Goal: Task Accomplishment & Management: Manage account settings

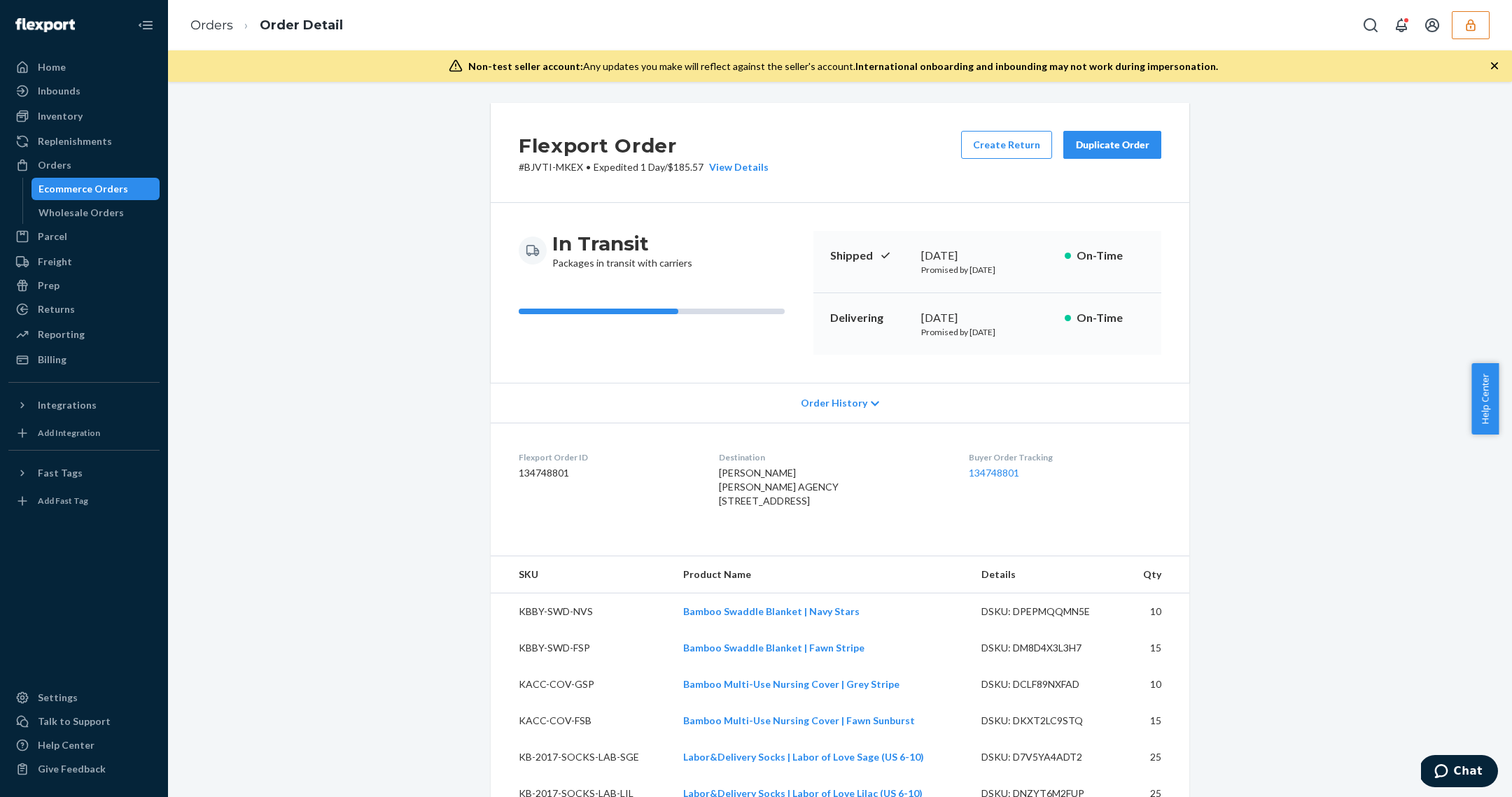
click at [1485, 28] on button "button" at bounding box center [1470, 25] width 37 height 28
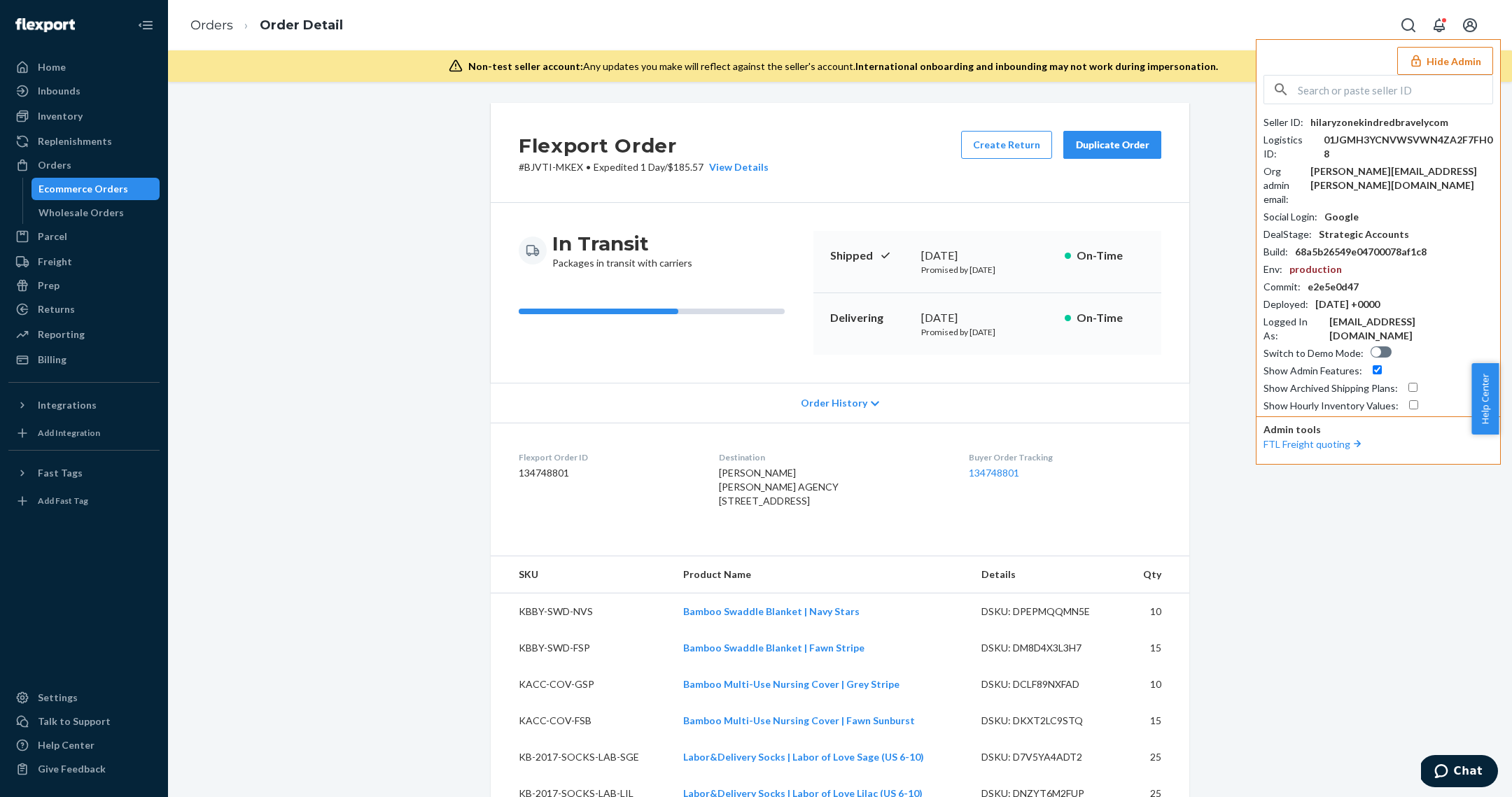
click at [1370, 106] on div "Seller ID : hilaryzonekindredbravelycom Logistics ID : 01JGMH3YCNVWSVWN4ZA2F7FH…" at bounding box center [1378, 243] width 230 height 338
click at [1391, 96] on input "text" at bounding box center [1395, 90] width 195 height 28
paste input "rcapodicitaosfootwearcom"
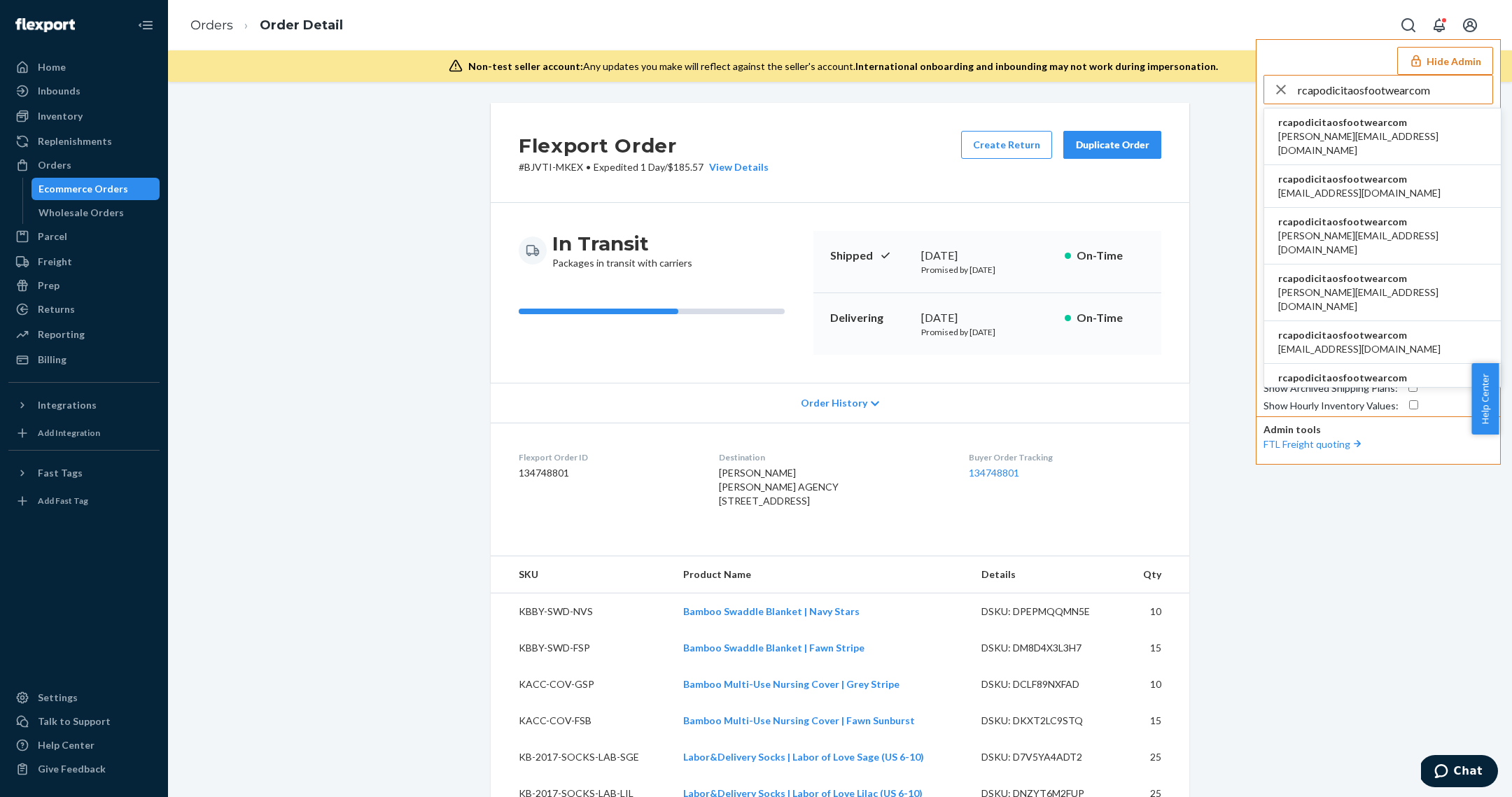
type input "rcapodicitaosfootwearcom"
click at [1405, 127] on li "rcapodicitaosfootwearcom a.candia@aventus.com" at bounding box center [1382, 136] width 236 height 56
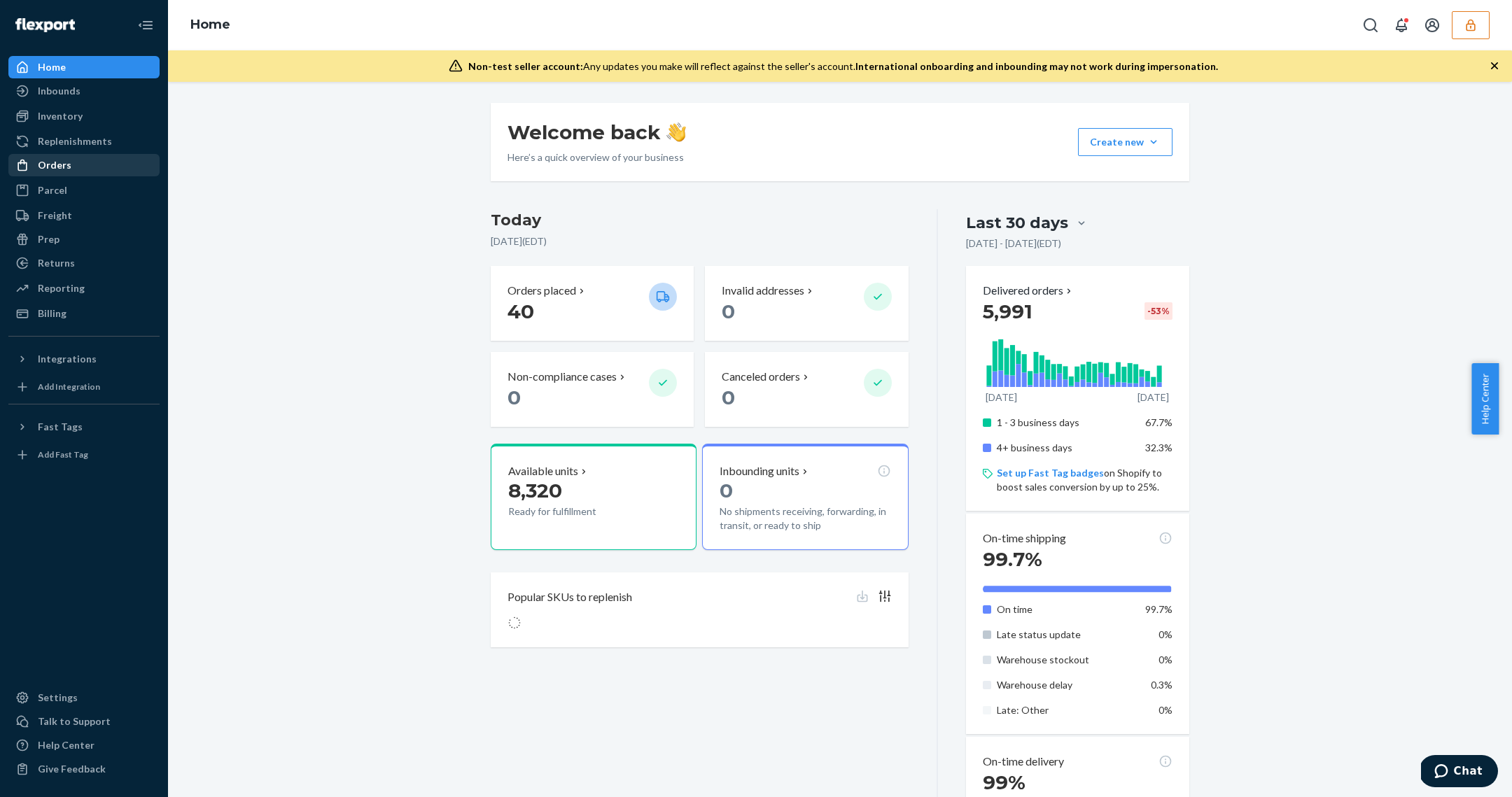
click at [83, 163] on div "Orders" at bounding box center [83, 165] width 149 height 20
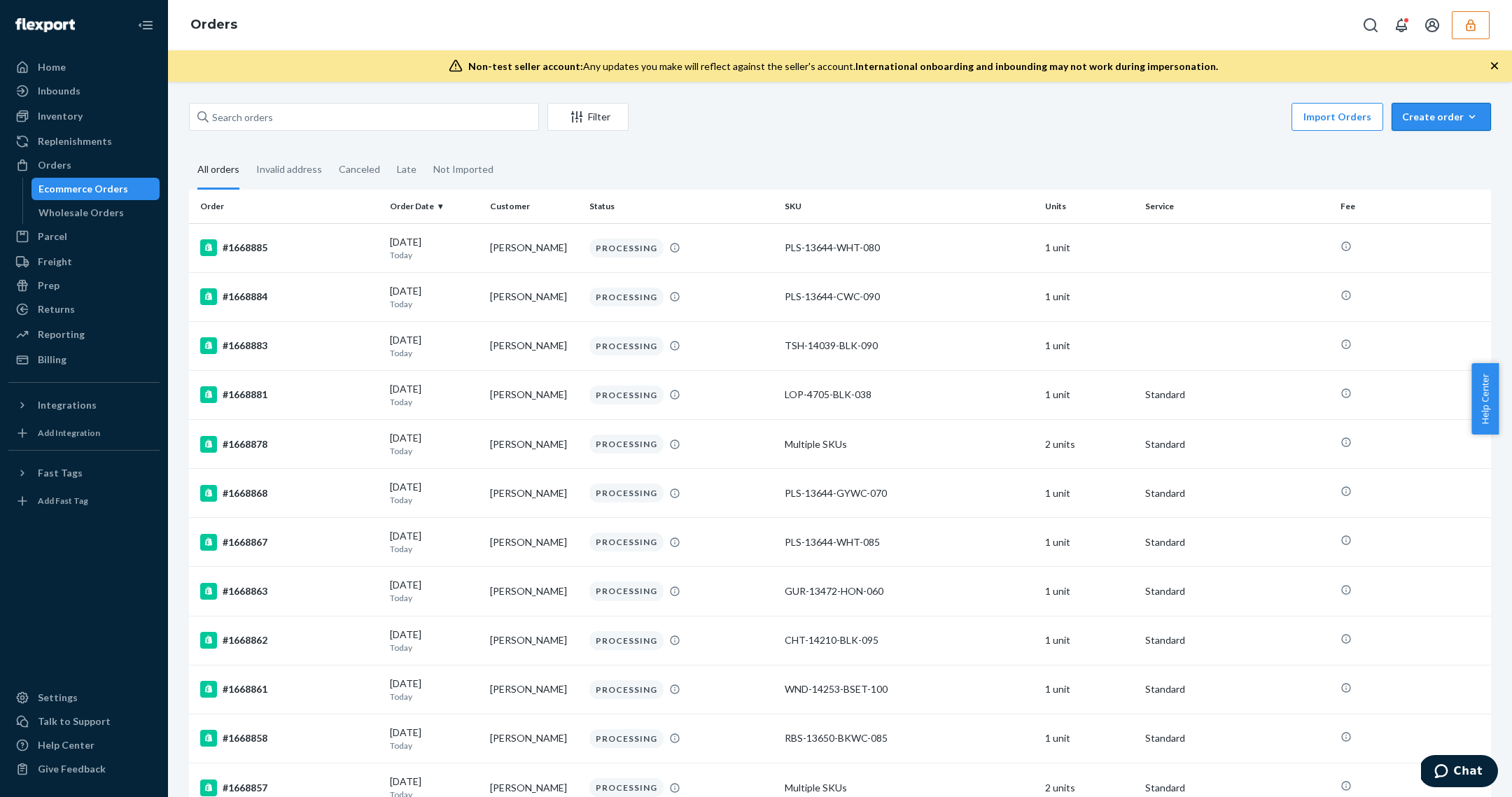
click at [1465, 115] on icon "button" at bounding box center [1472, 116] width 14 height 14
click at [1437, 172] on button "Removal order" at bounding box center [1462, 181] width 135 height 30
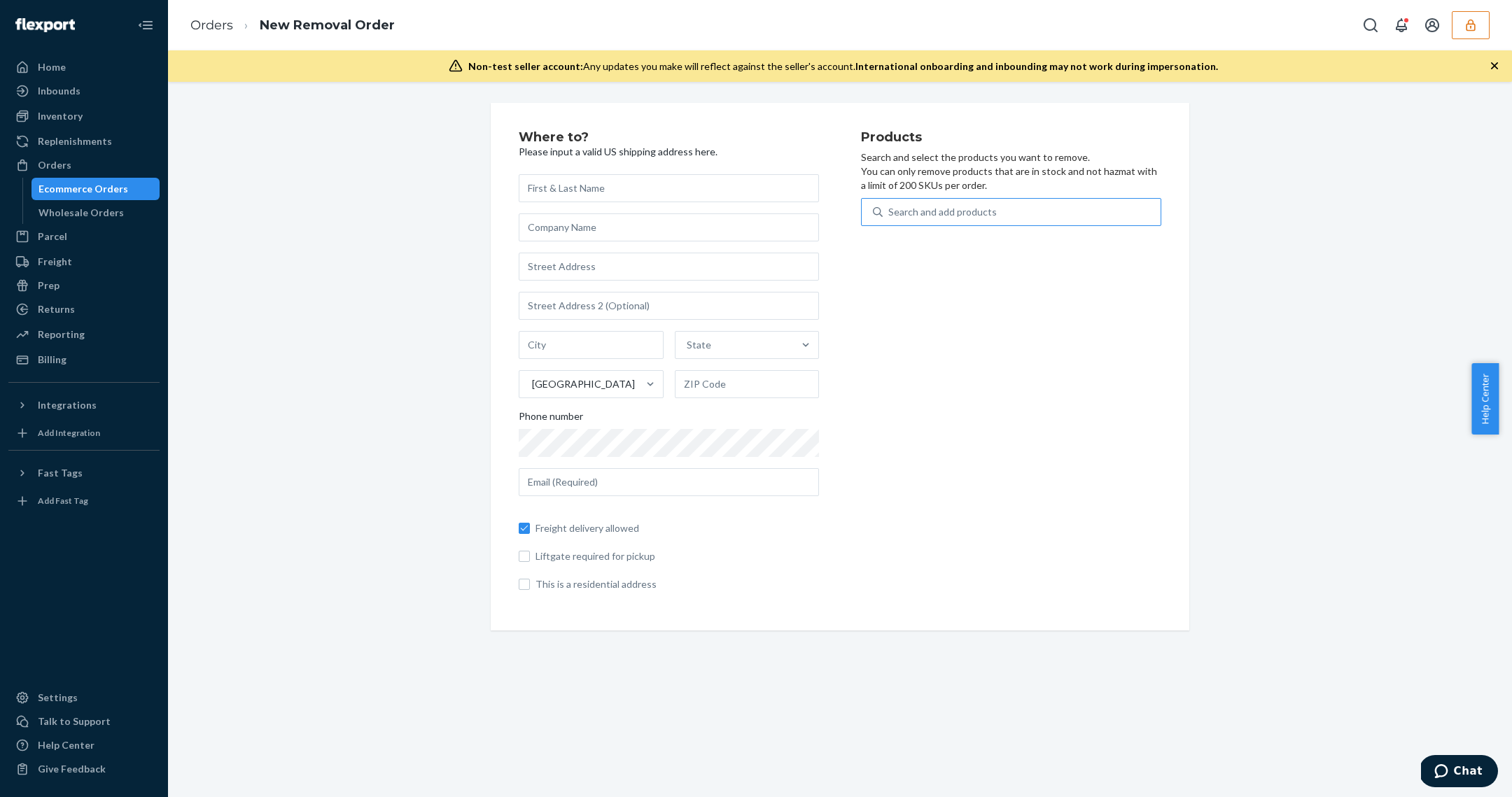
drag, startPoint x: 863, startPoint y: 209, endPoint x: 885, endPoint y: 209, distance: 22.0
click at [863, 209] on div "Search and add products" at bounding box center [1010, 212] width 300 height 28
click at [889, 209] on input "Search and add products" at bounding box center [889, 212] width 2 height 14
click at [928, 209] on div "Search and add products" at bounding box center [943, 212] width 109 height 14
click at [889, 209] on input "0 results available. Use Up and Down to choose options, press Enter to select t…" at bounding box center [889, 212] width 2 height 14
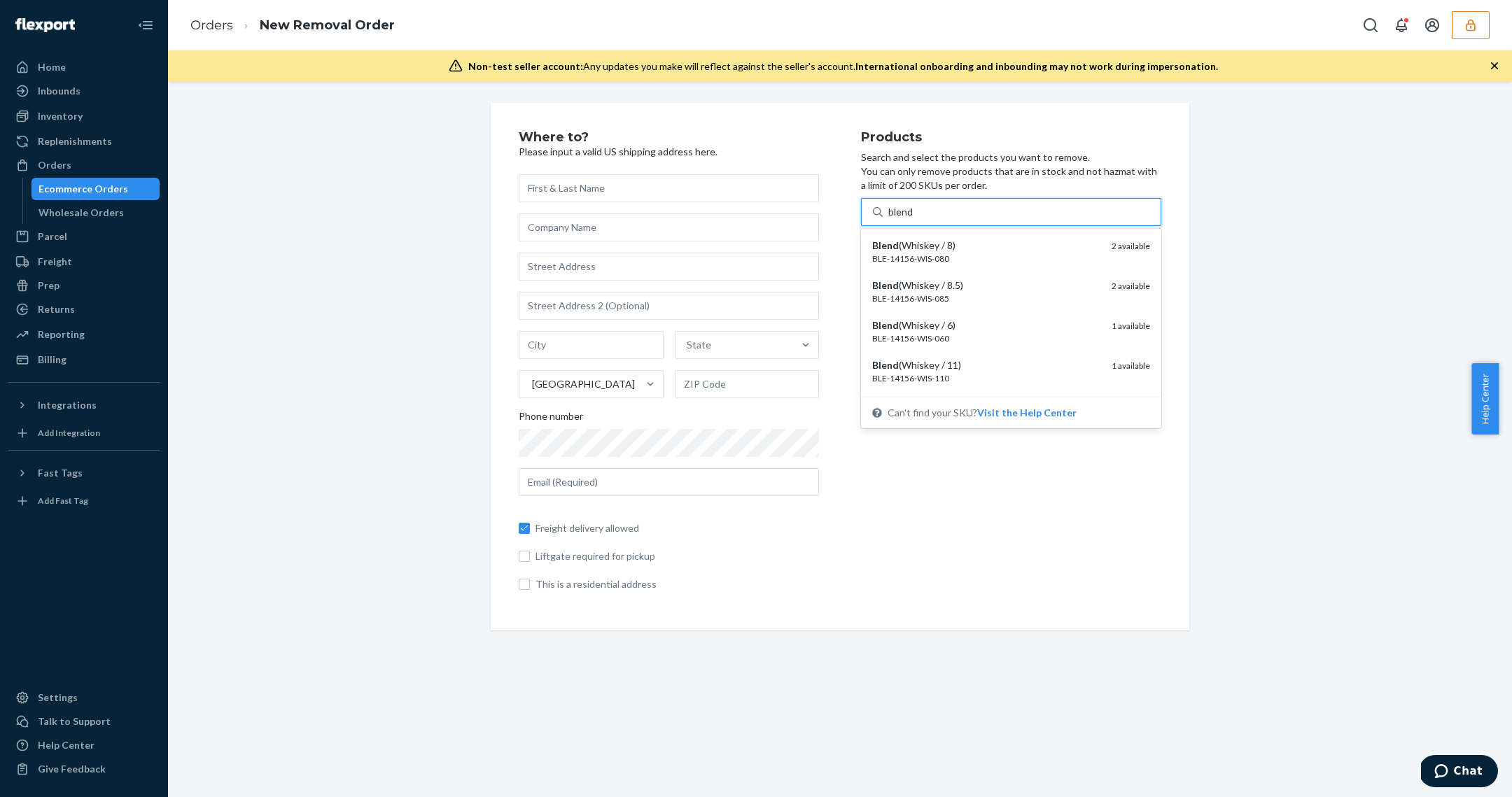
type input "blend"
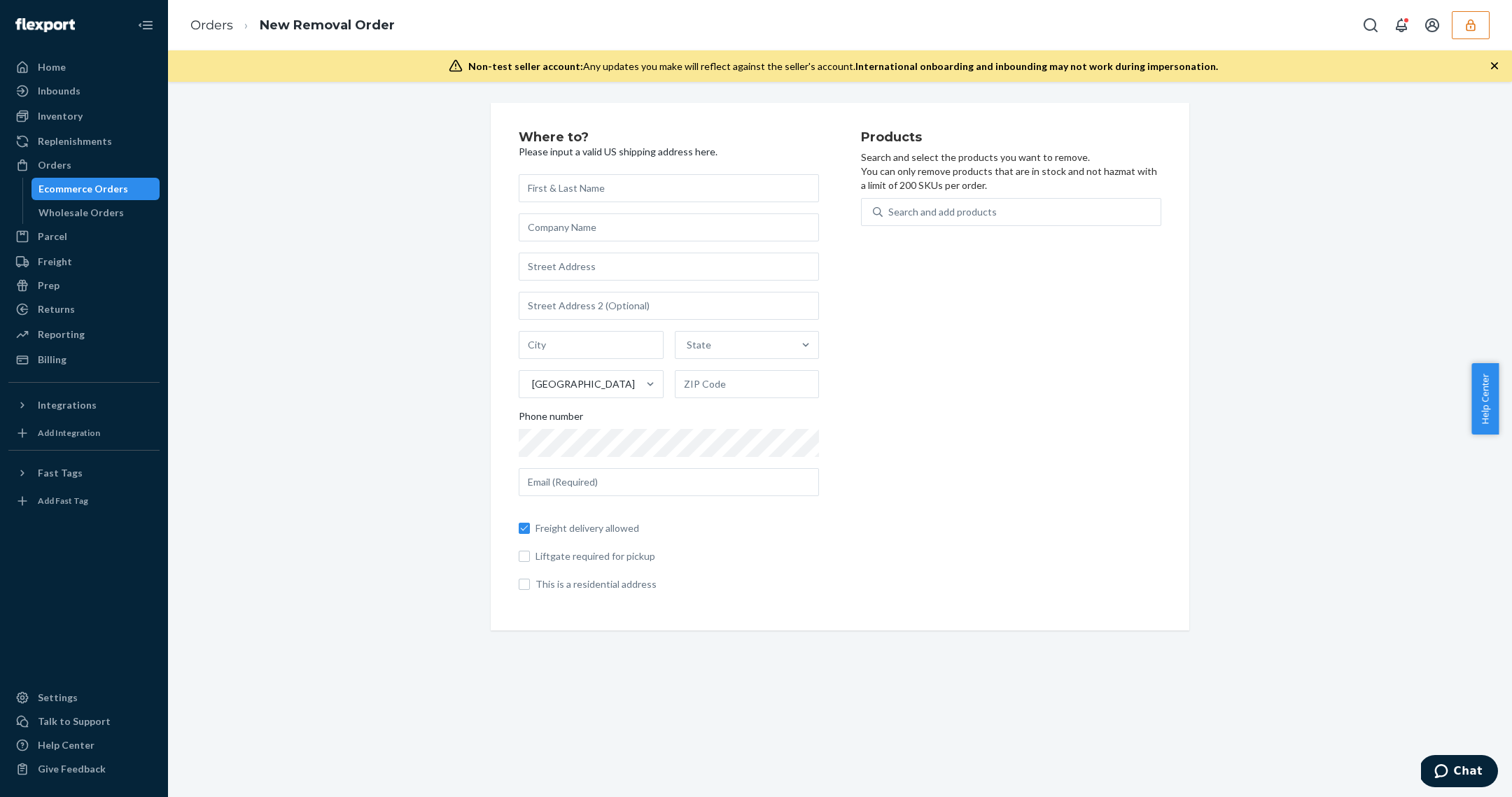
click at [1485, 0] on div "Orders New Removal Order" at bounding box center [840, 25] width 1344 height 50
click at [1469, 41] on div "Orders New Removal Order" at bounding box center [840, 25] width 1344 height 50
click at [1459, 14] on button "button" at bounding box center [1470, 25] width 37 height 28
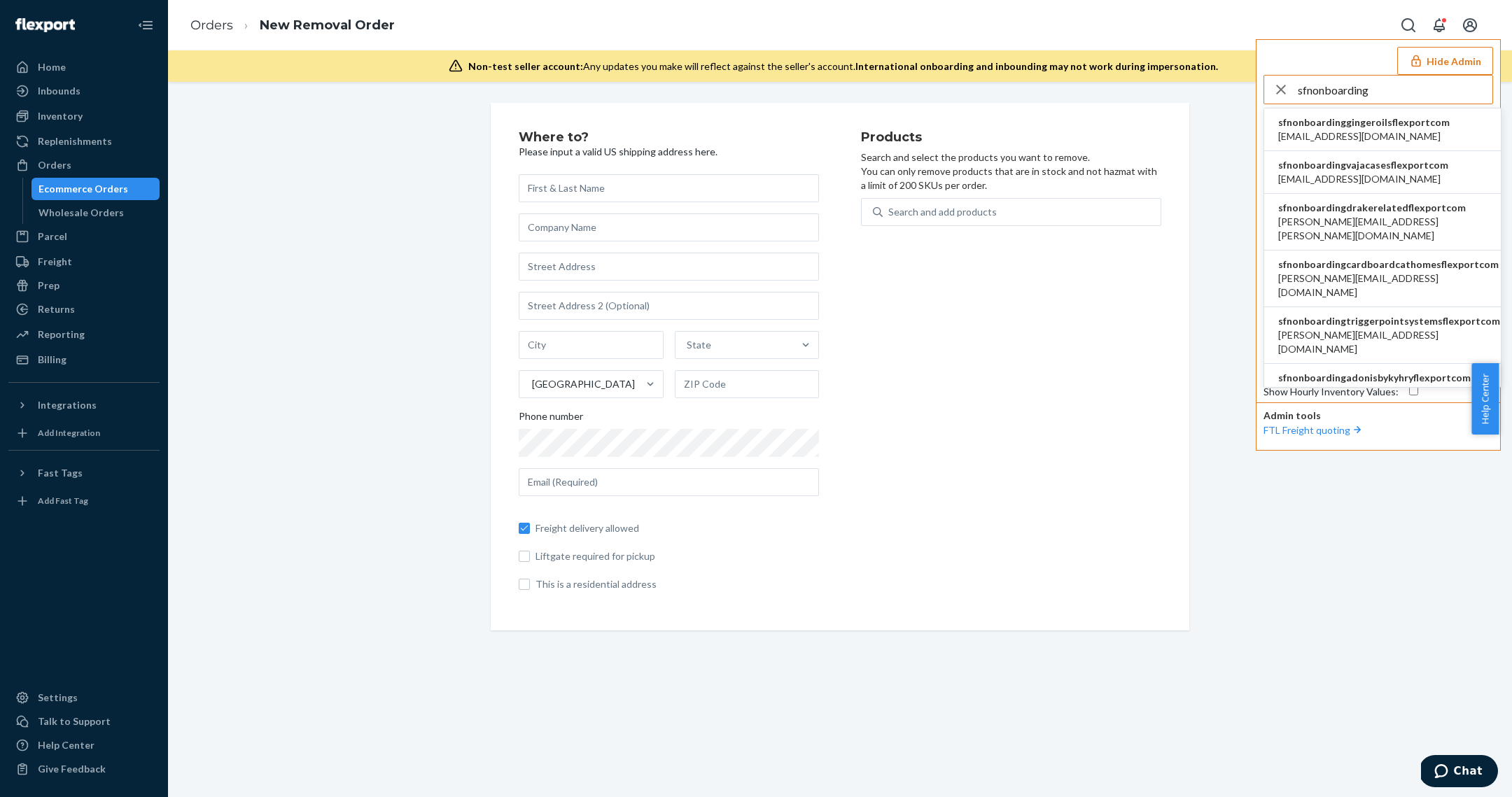
type input "sfnonboarding"
click at [1398, 116] on span "sfnonboardinggingeroilsflexportcom" at bounding box center [1363, 123] width 171 height 14
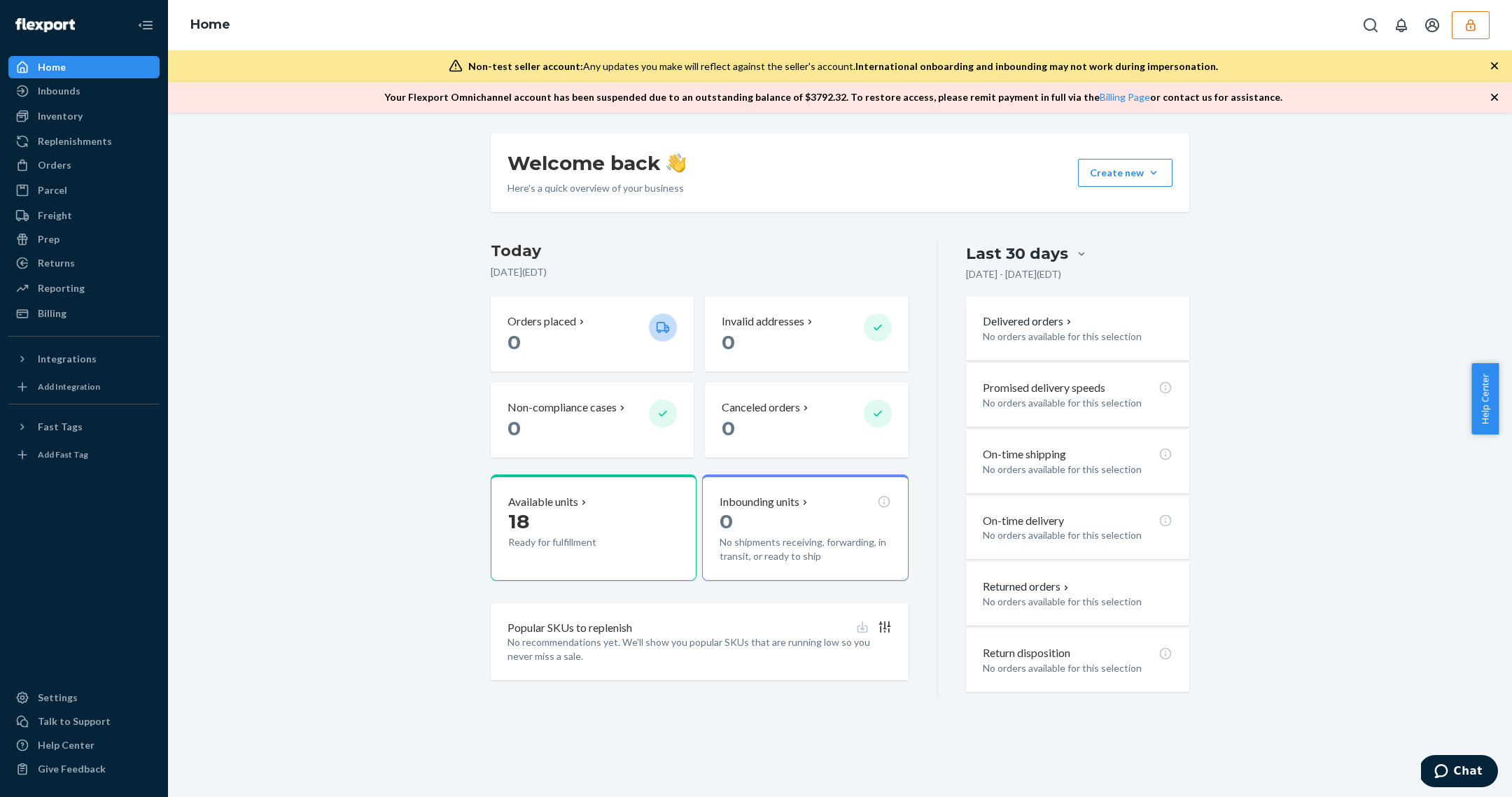
click at [1488, 18] on button "button" at bounding box center [1470, 25] width 37 height 28
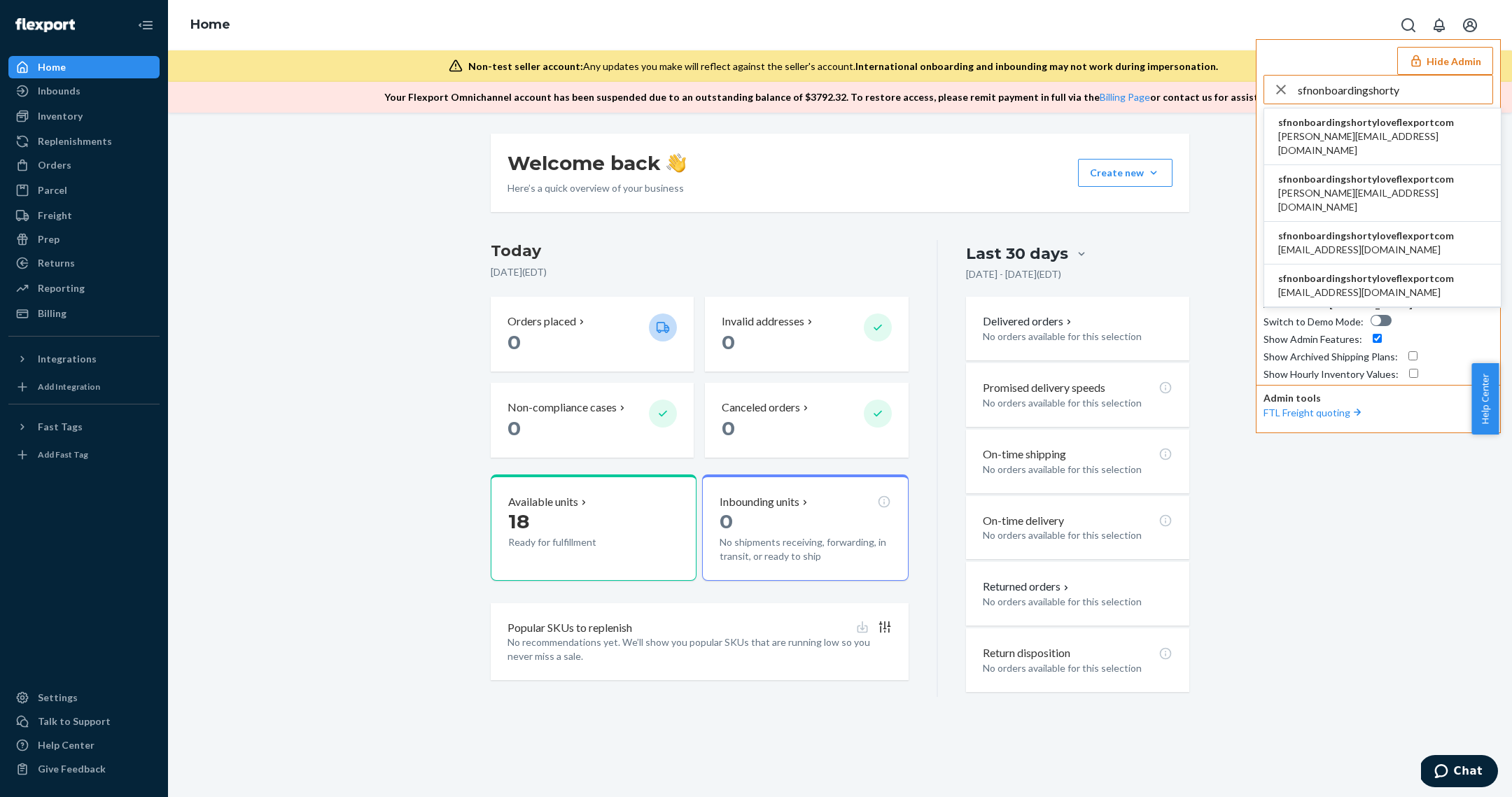
type input "sfnonboardingshorty"
click at [1354, 116] on span "sfnonboardingshortyloveflexportcom" at bounding box center [1382, 123] width 209 height 14
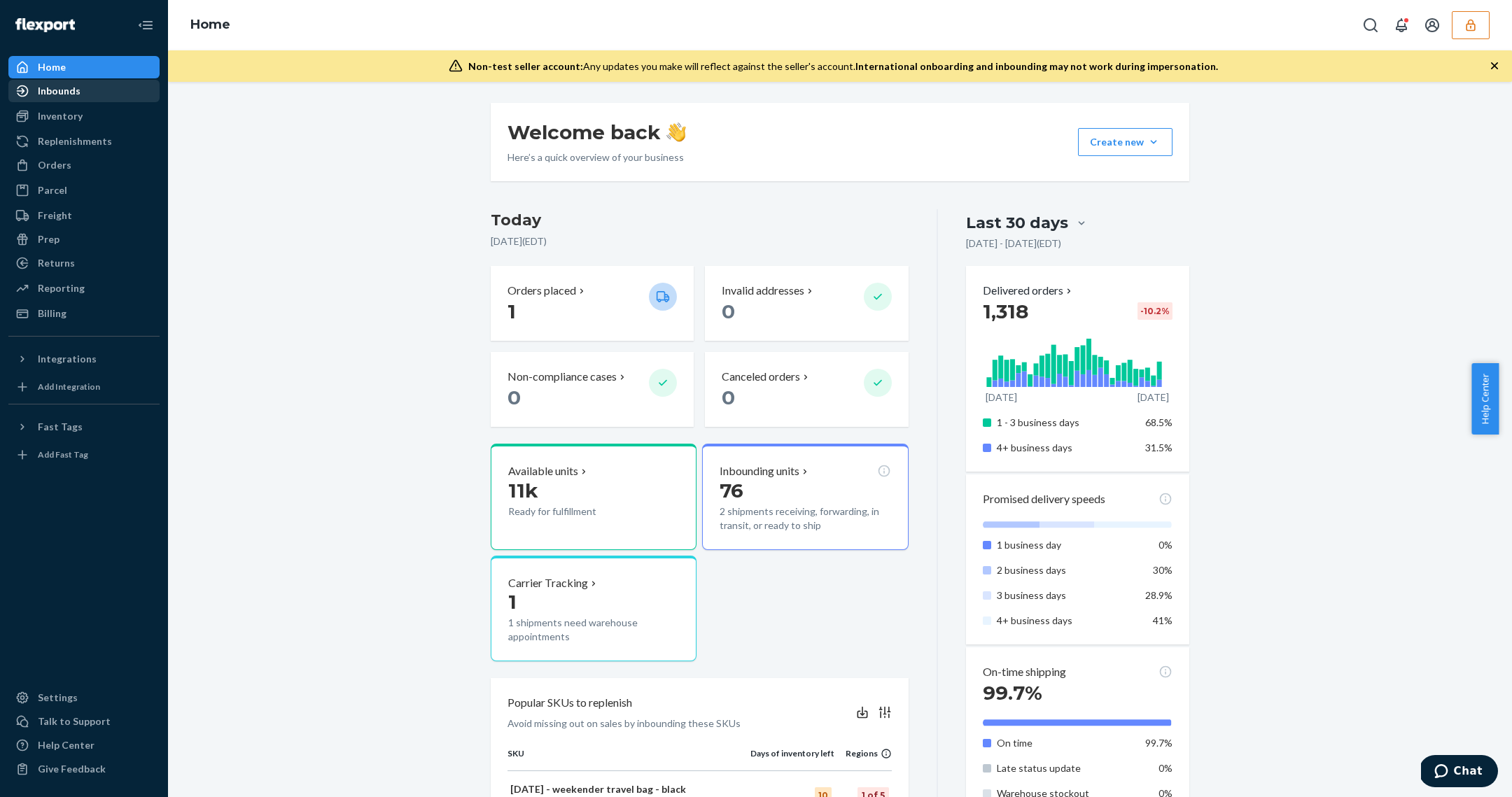
click at [77, 97] on div "Inbounds" at bounding box center [58, 91] width 43 height 14
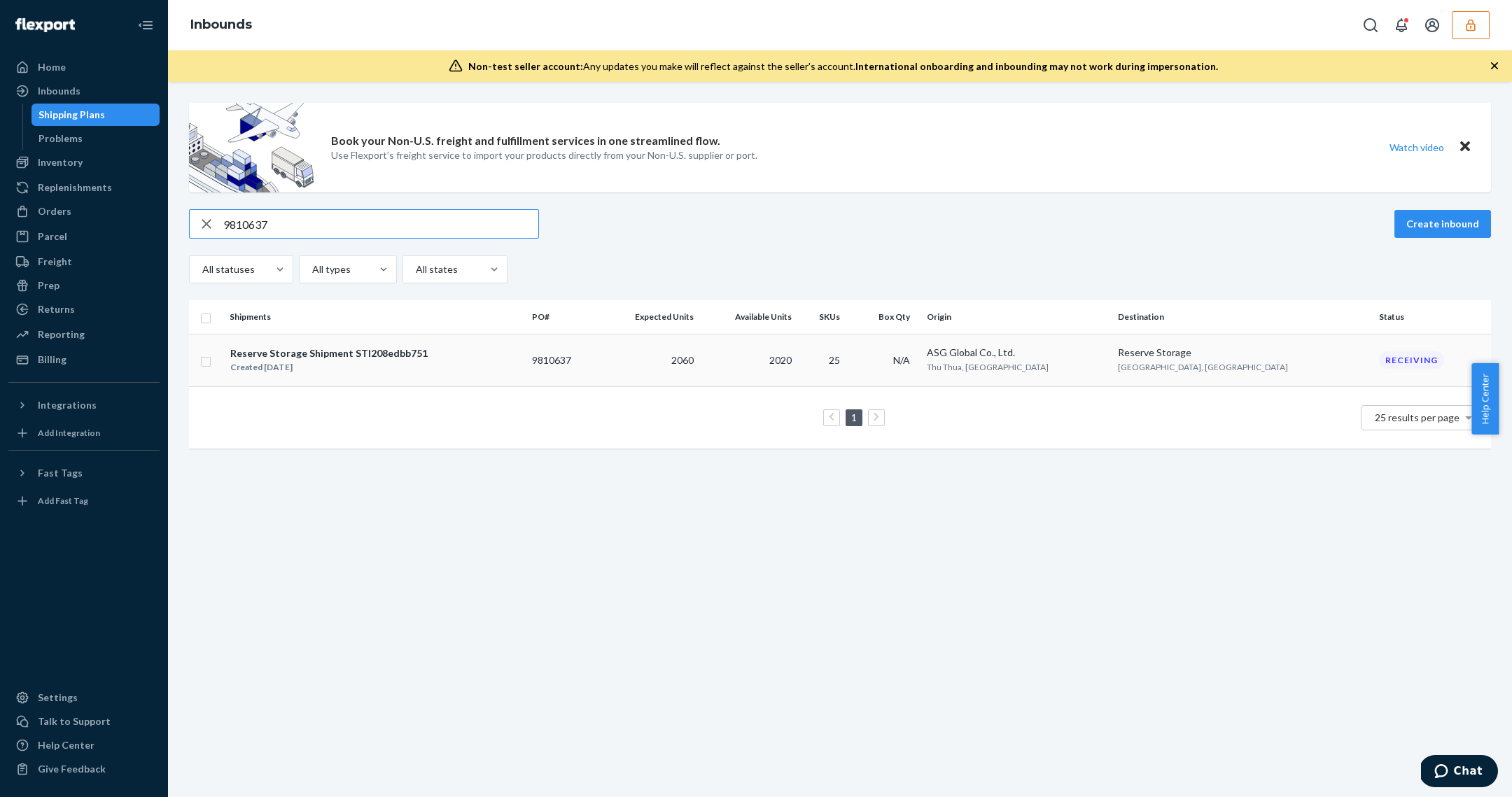
type input "9810637"
click at [504, 355] on div "Reserve Storage Shipment STI208edbb751 Created Jun 18, 2025" at bounding box center [375, 361] width 291 height 30
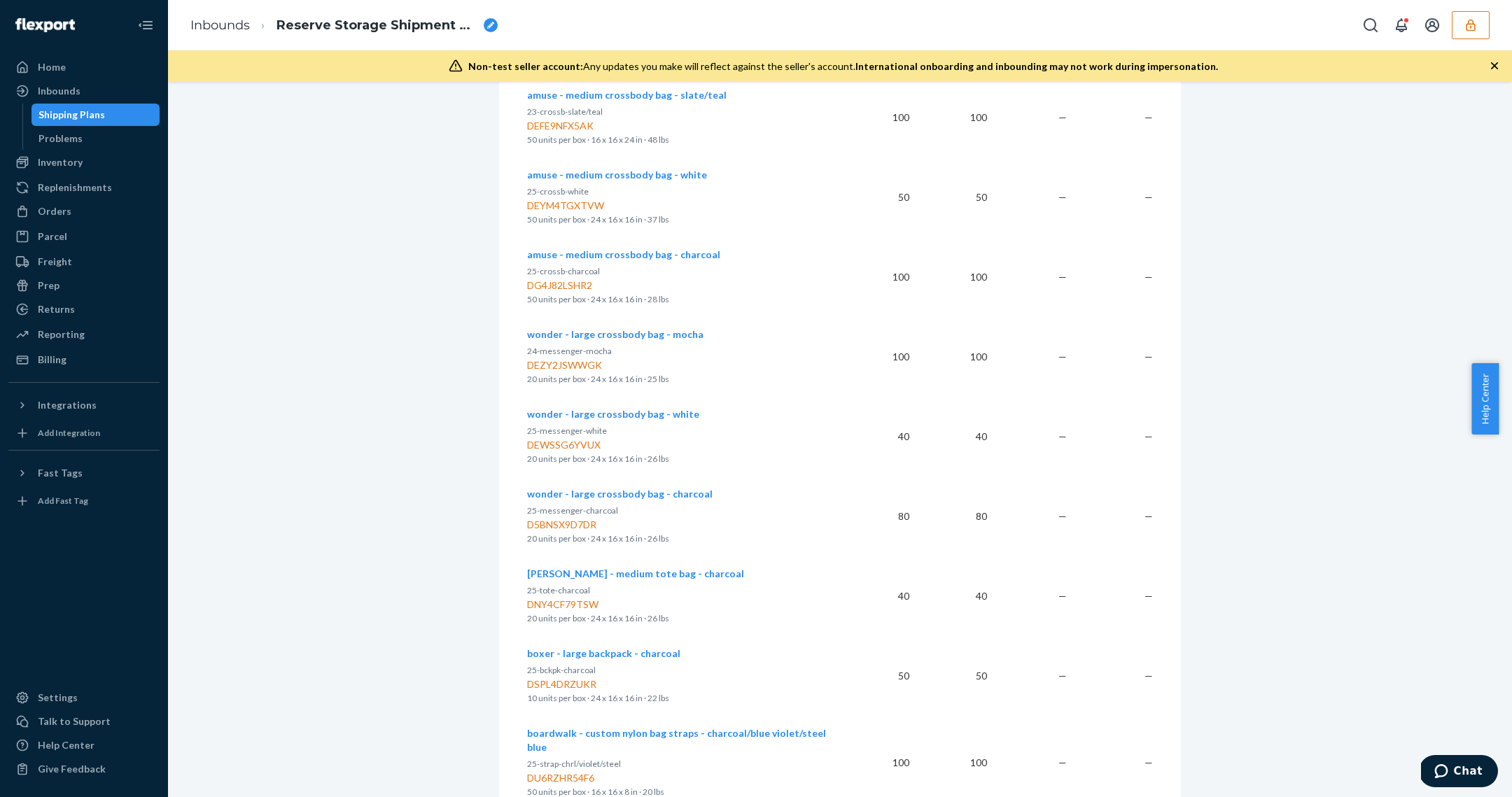
scroll to position [922, 0]
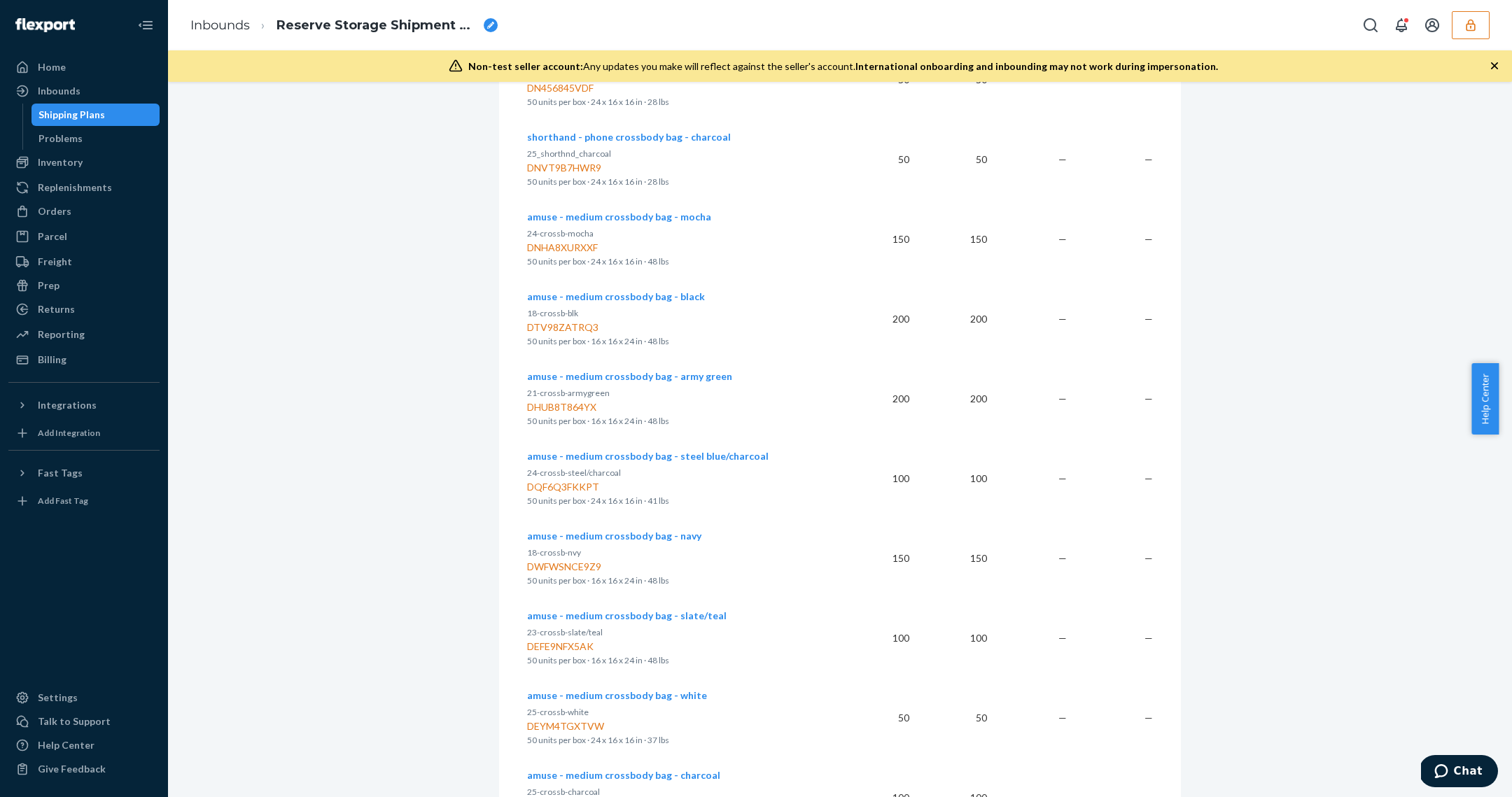
click at [640, 365] on td "amuse - medium crossbody bag - army green 21-crossb-armygreen DHUB8T864YX 50 un…" at bounding box center [683, 399] width 314 height 80
click at [642, 371] on span "amuse - medium crossbody bag - army green" at bounding box center [629, 376] width 205 height 12
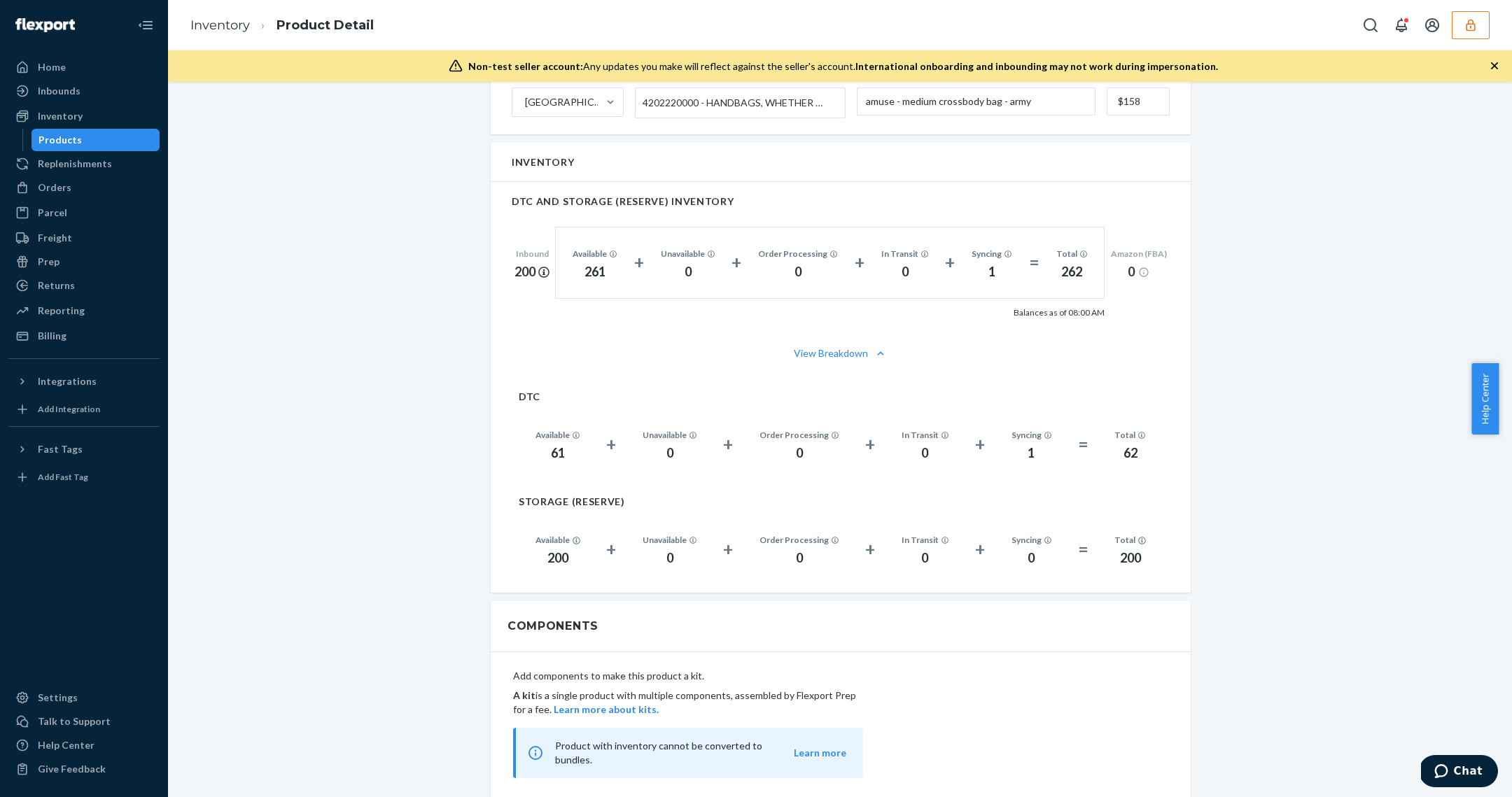
scroll to position [823, 0]
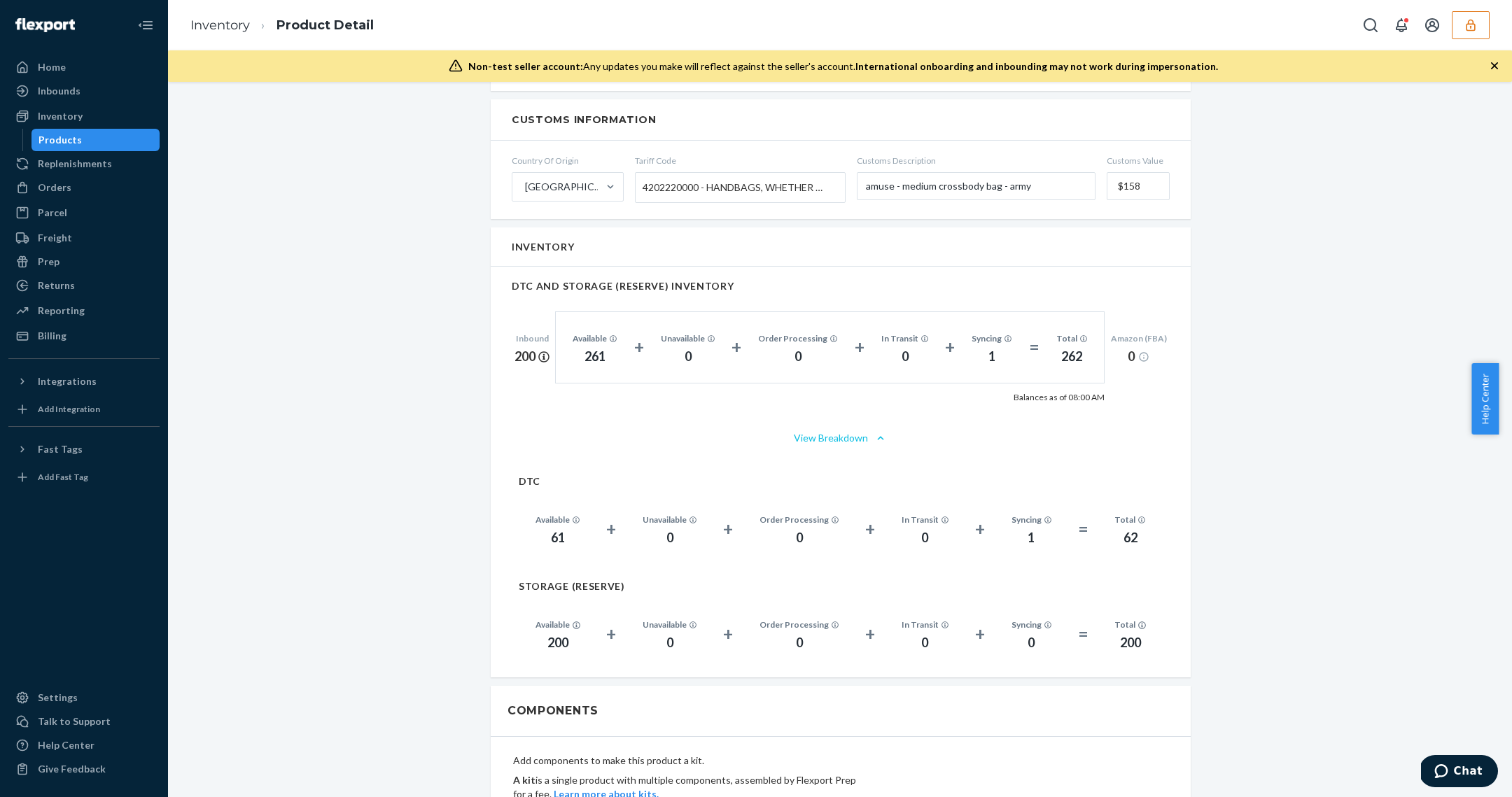
click at [860, 431] on button "View Breakdown" at bounding box center [840, 438] width 658 height 14
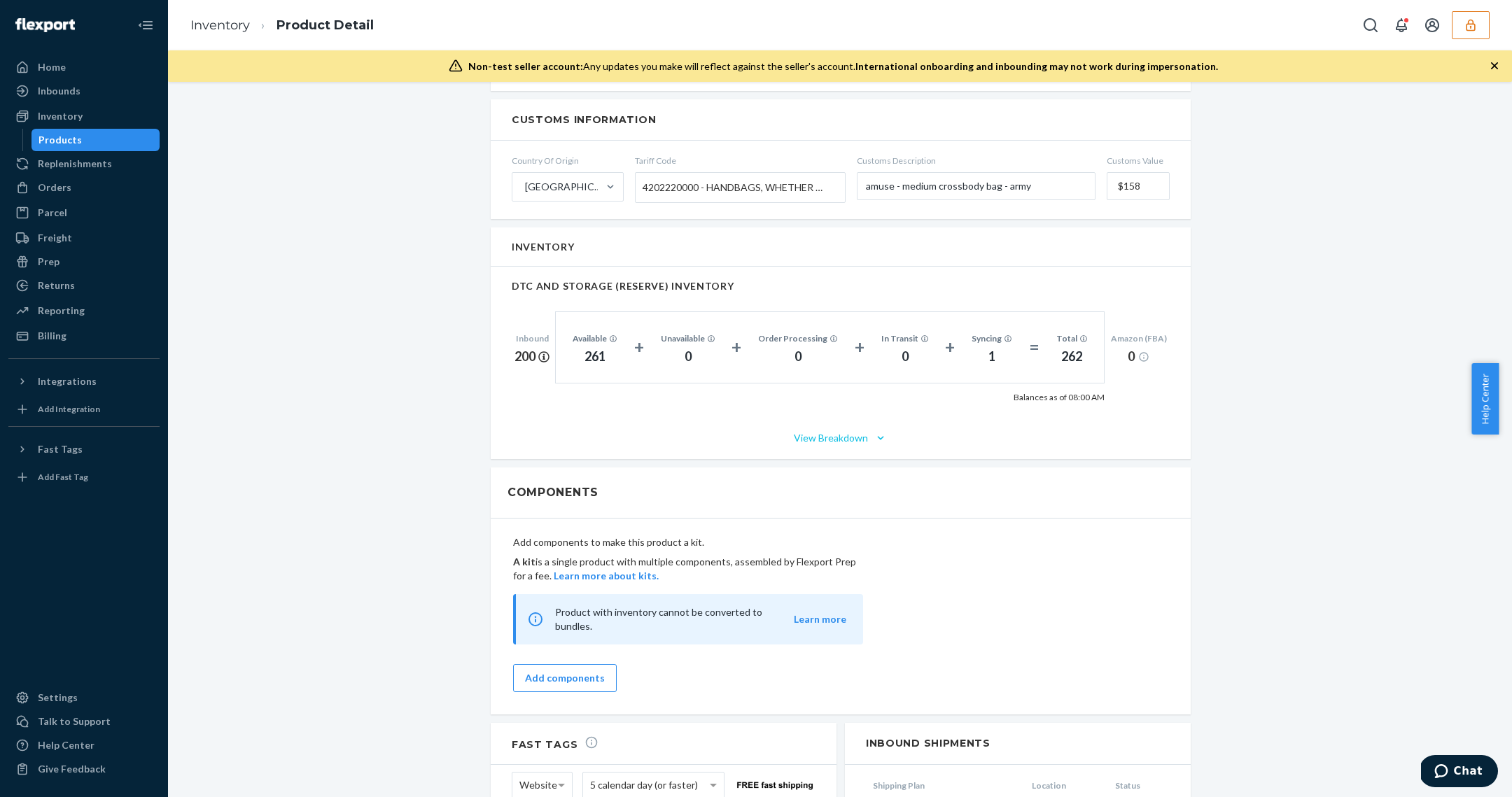
click at [860, 431] on button "View Breakdown" at bounding box center [840, 438] width 658 height 14
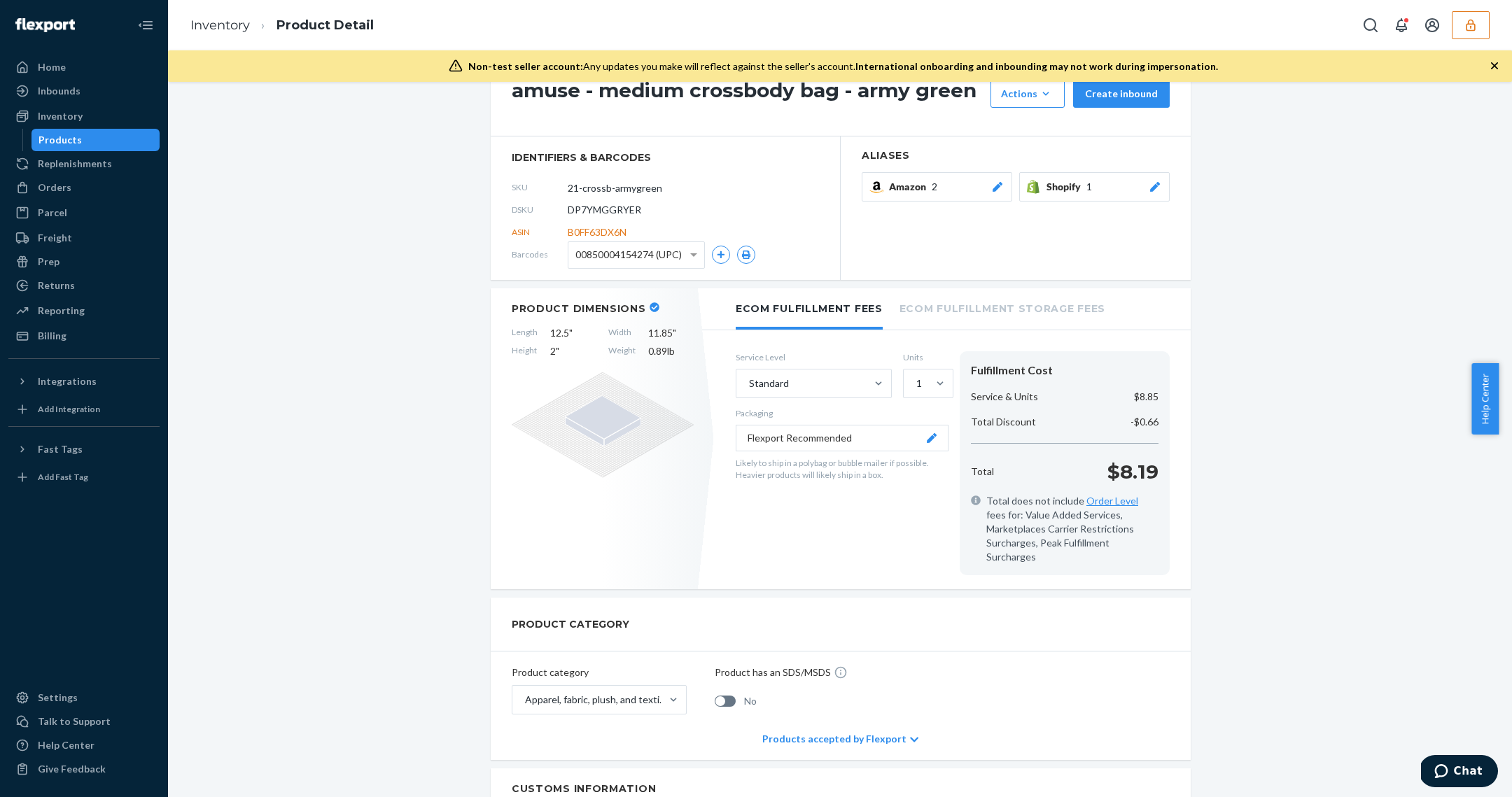
scroll to position [0, 0]
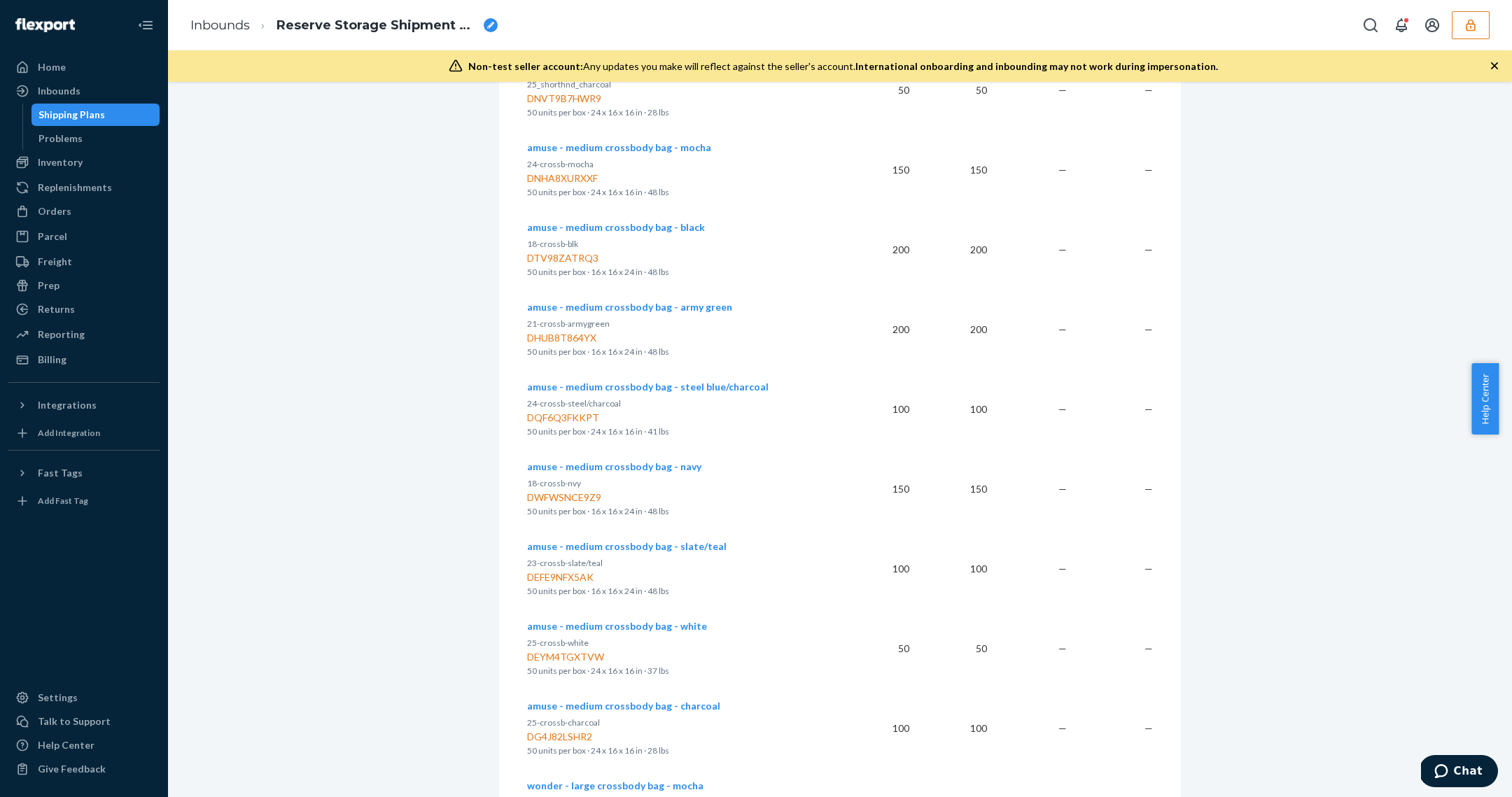
scroll to position [960, 0]
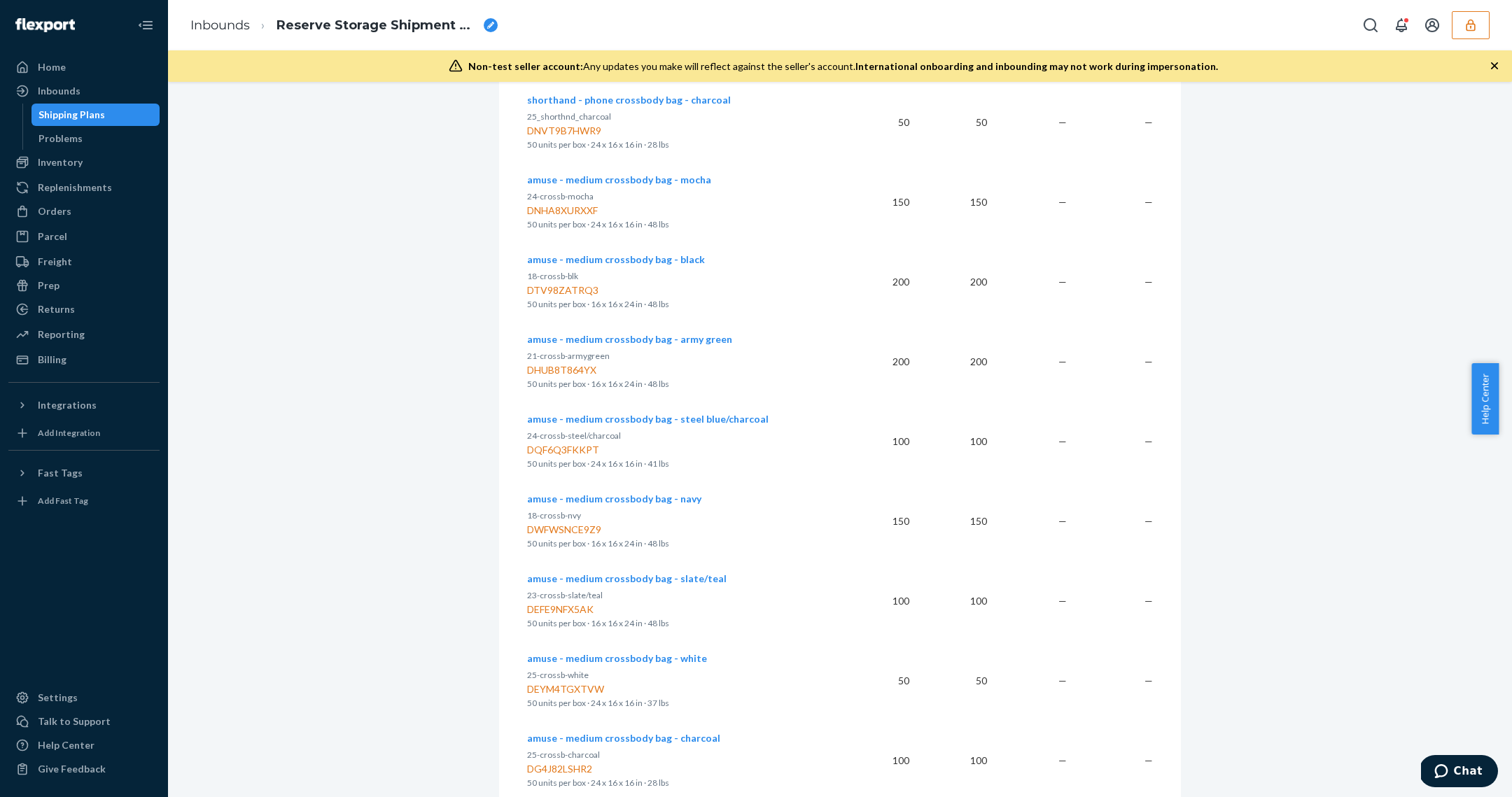
drag, startPoint x: 725, startPoint y: 273, endPoint x: 663, endPoint y: 262, distance: 63.0
click at [726, 273] on p "18-crossb-blk" at bounding box center [678, 276] width 303 height 14
click at [614, 254] on span "amuse - medium crossbody bag - black" at bounding box center [616, 259] width 177 height 12
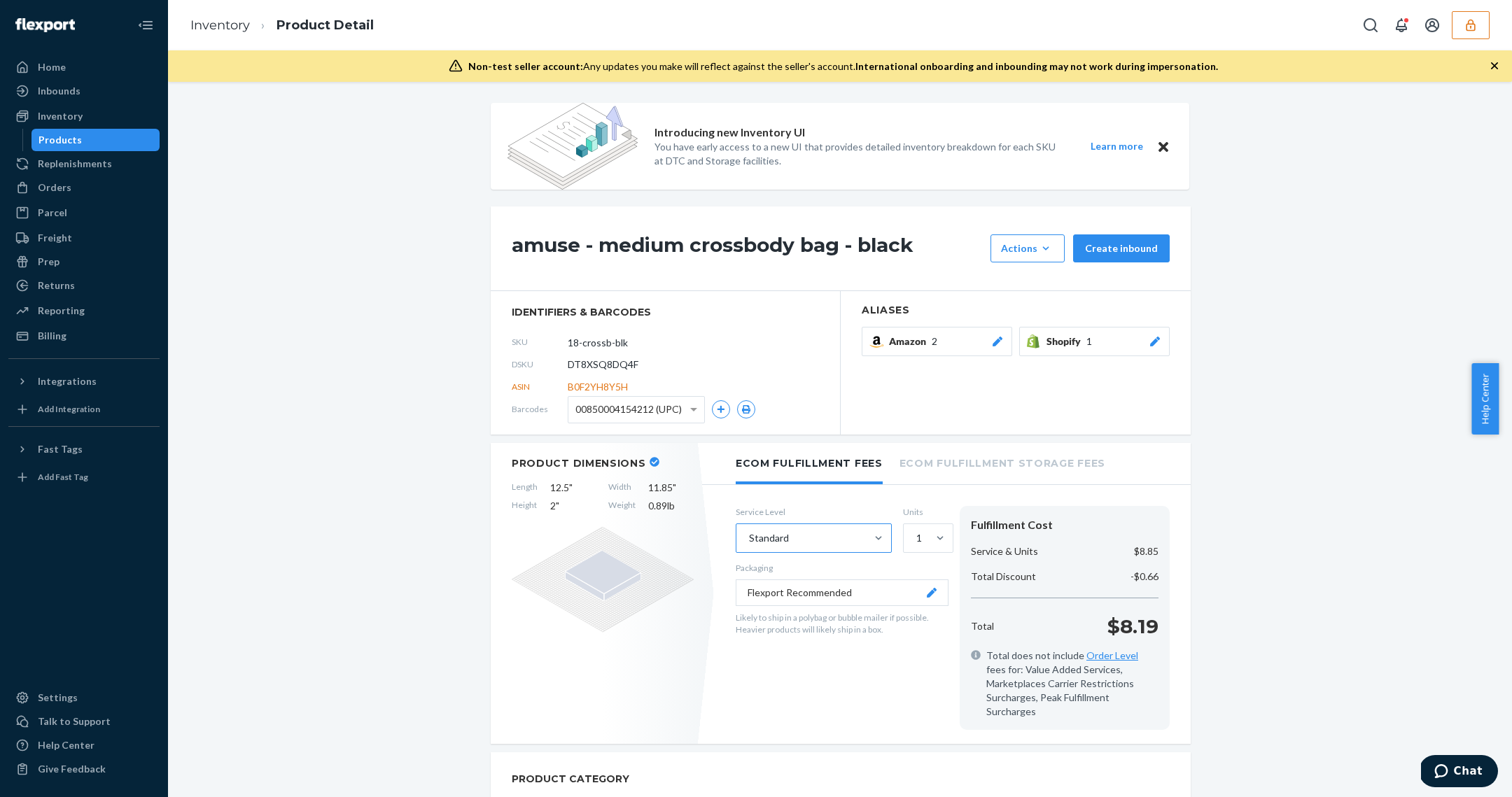
scroll to position [817, 0]
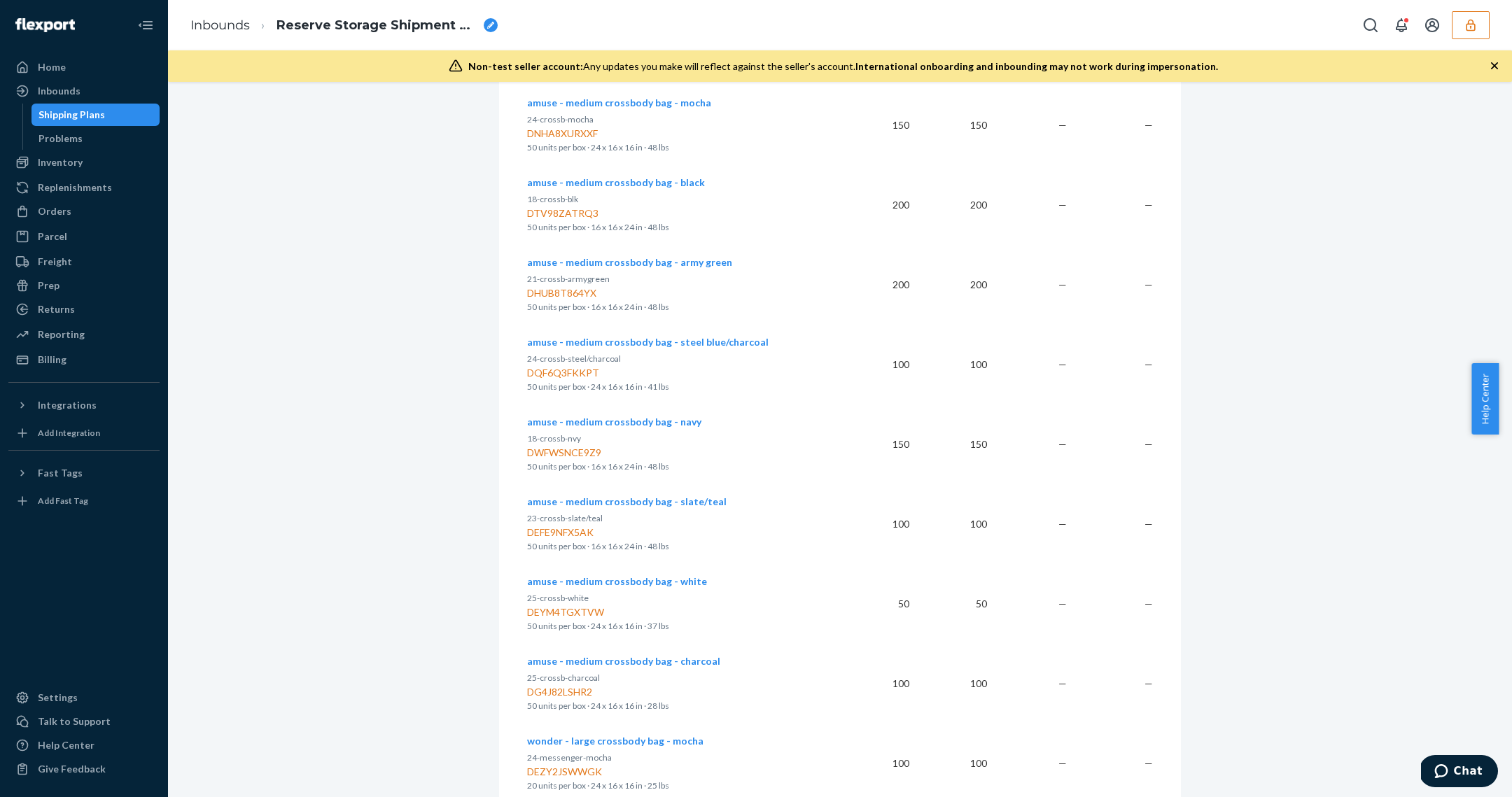
scroll to position [1022, 0]
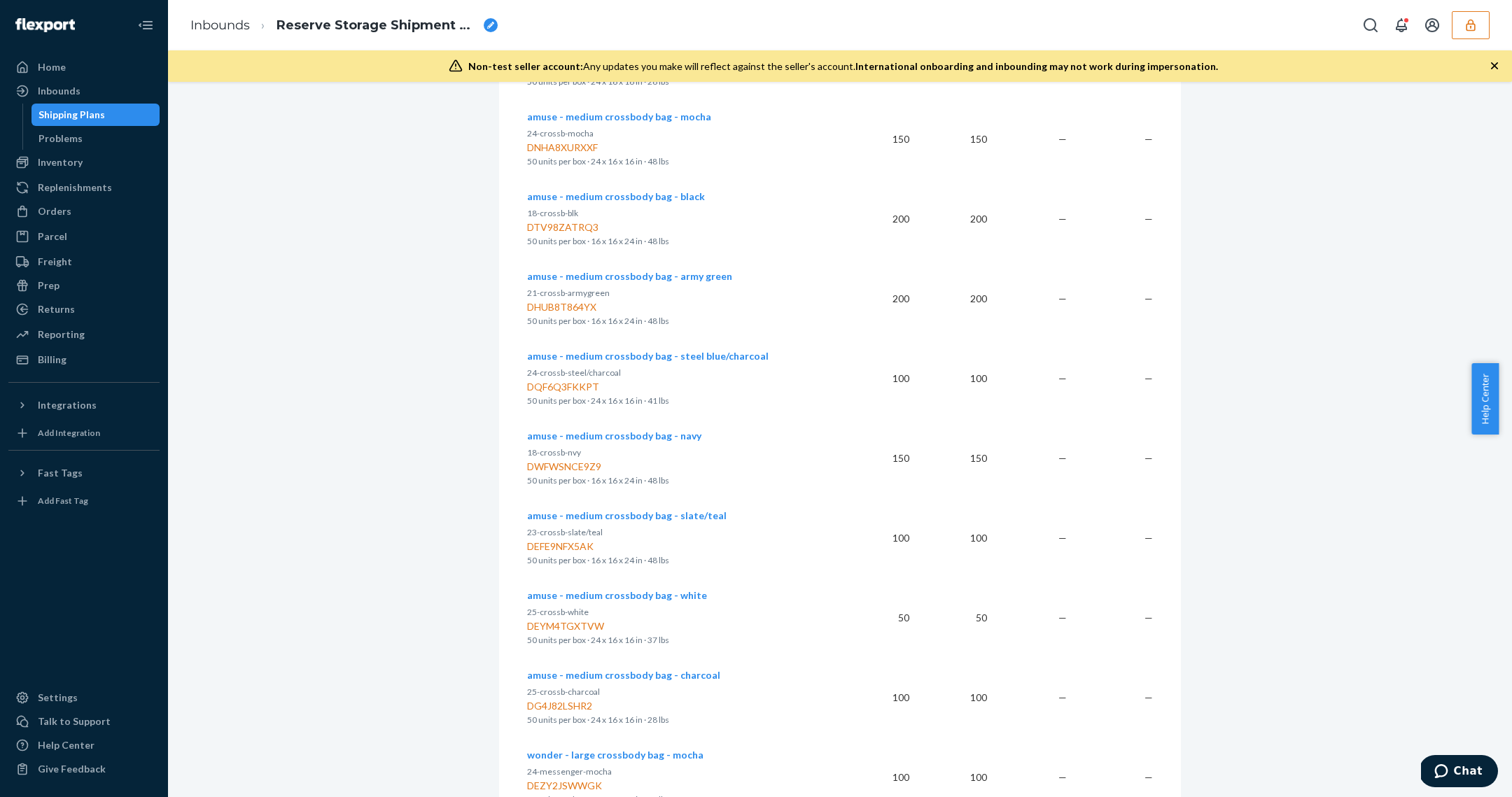
click at [683, 422] on td "amuse - medium crossbody bag - navy 18-crossb-nvy DWFWSNCE9Z9 50 units per box …" at bounding box center [683, 458] width 314 height 80
click at [664, 436] on span "amuse - medium crossbody bag - navy" at bounding box center [614, 435] width 174 height 12
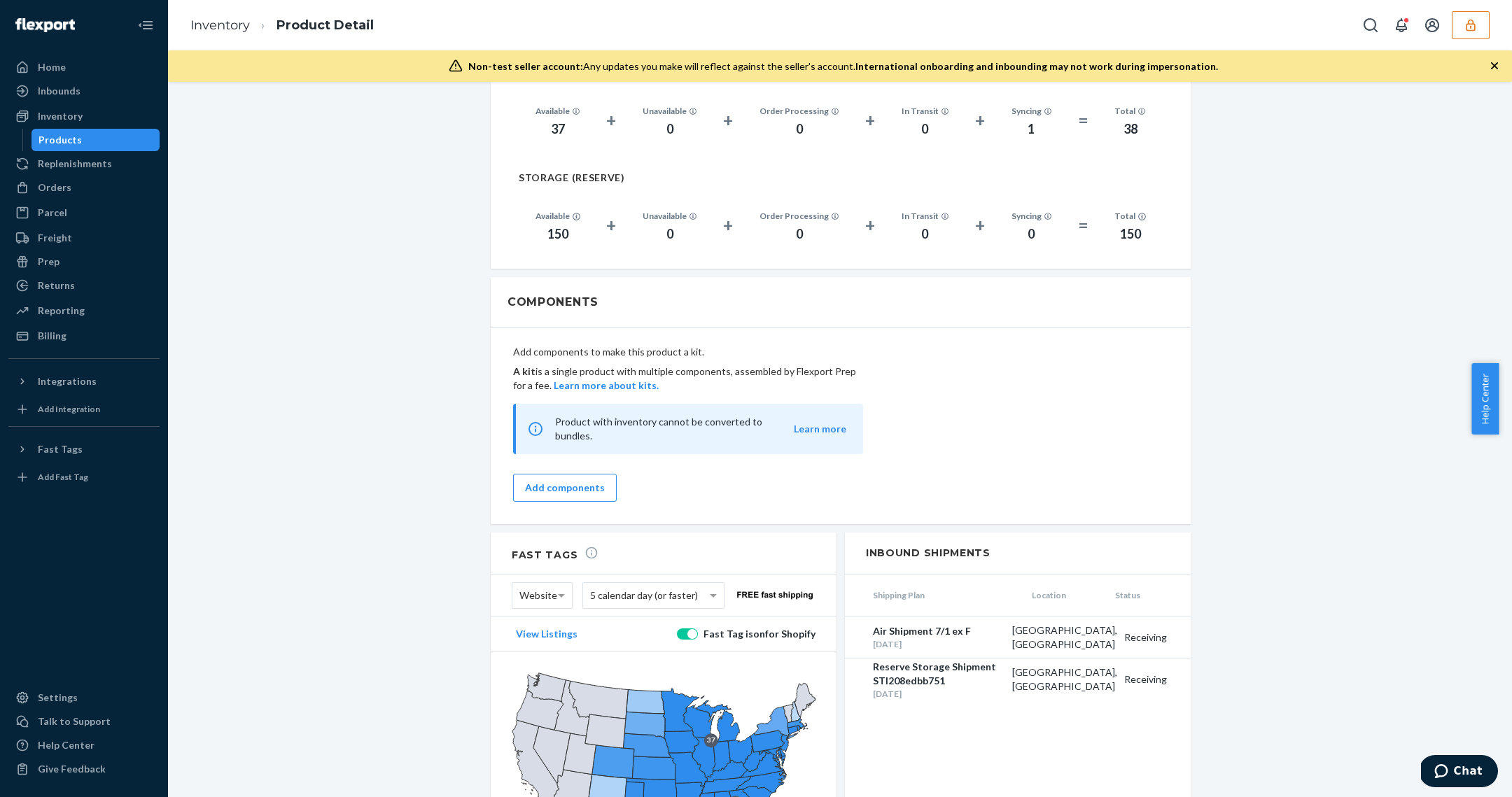
scroll to position [1050, 0]
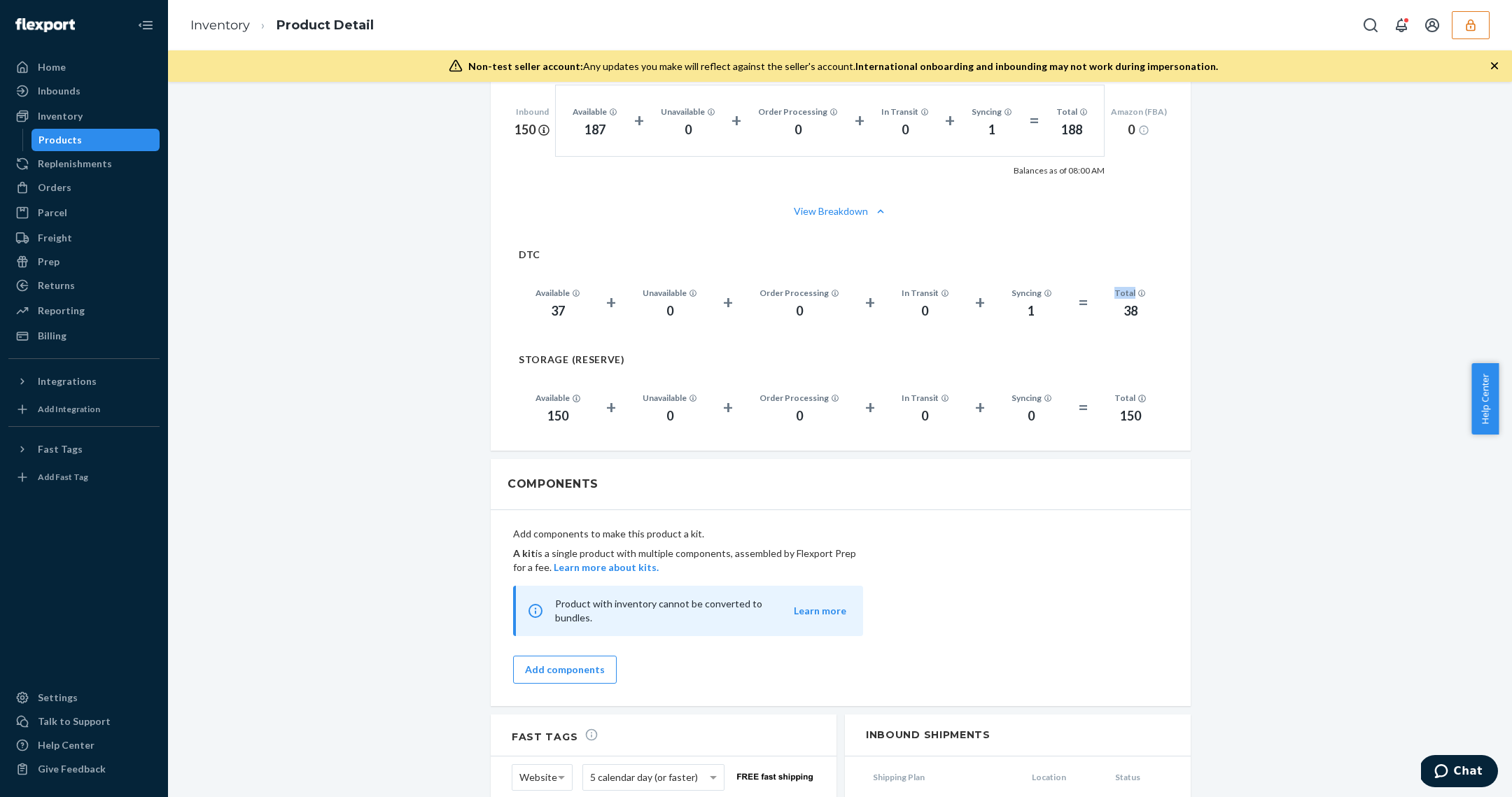
drag, startPoint x: 1277, startPoint y: 273, endPoint x: 1330, endPoint y: 116, distance: 165.7
click at [1274, 249] on div "Introducing new Inventory UI You have early access to a new UI that provides de…" at bounding box center [839, 79] width 1322 height 2054
click at [1490, 25] on div "Inventory Product Detail" at bounding box center [840, 25] width 1344 height 50
click at [1481, 23] on button "button" at bounding box center [1470, 25] width 37 height 28
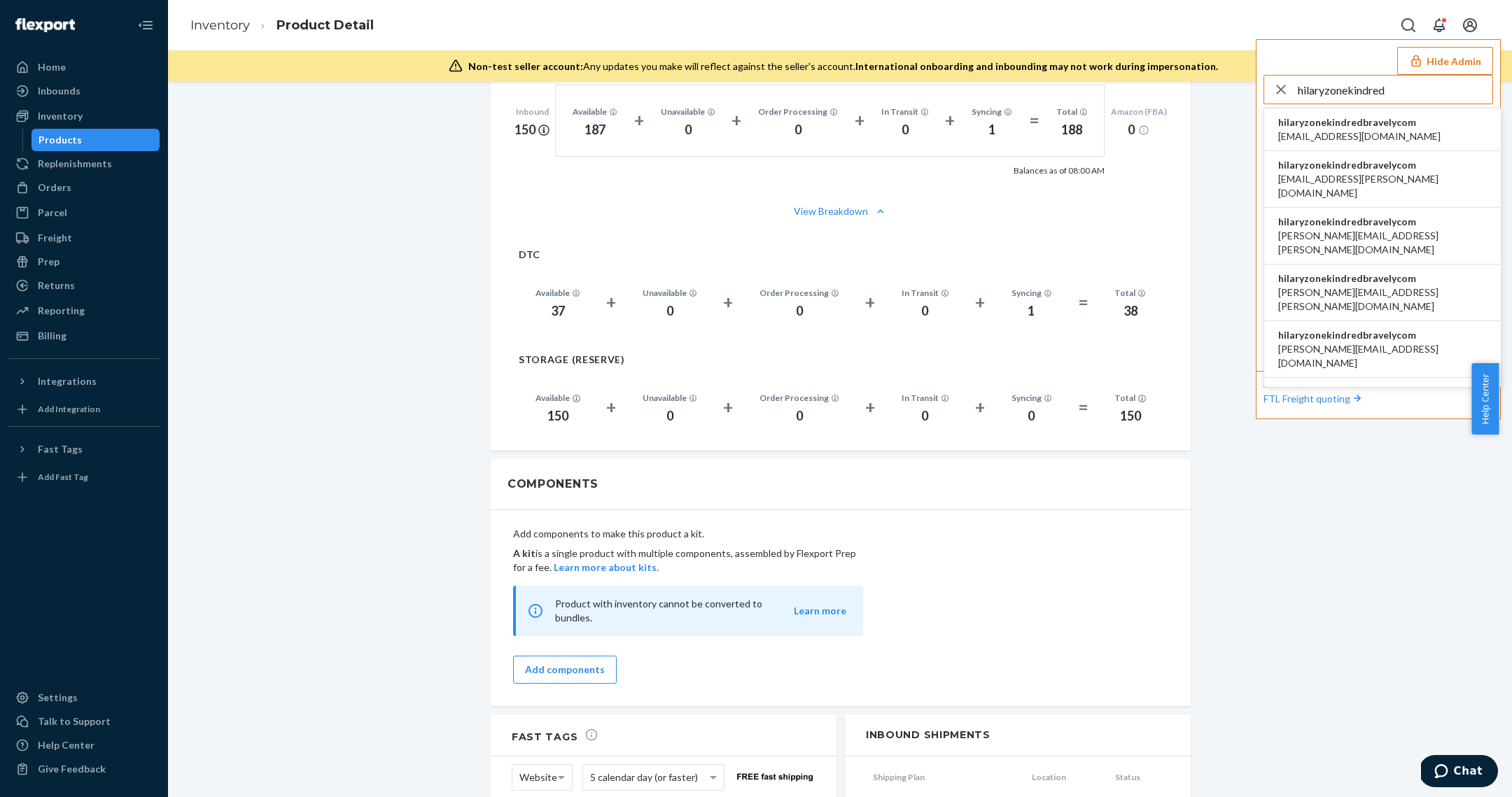
type input "hilaryzonekindred"
click at [1434, 120] on li "hilaryzonekindredbravelycom airine.mistula@kindredbravely.com" at bounding box center [1382, 130] width 236 height 43
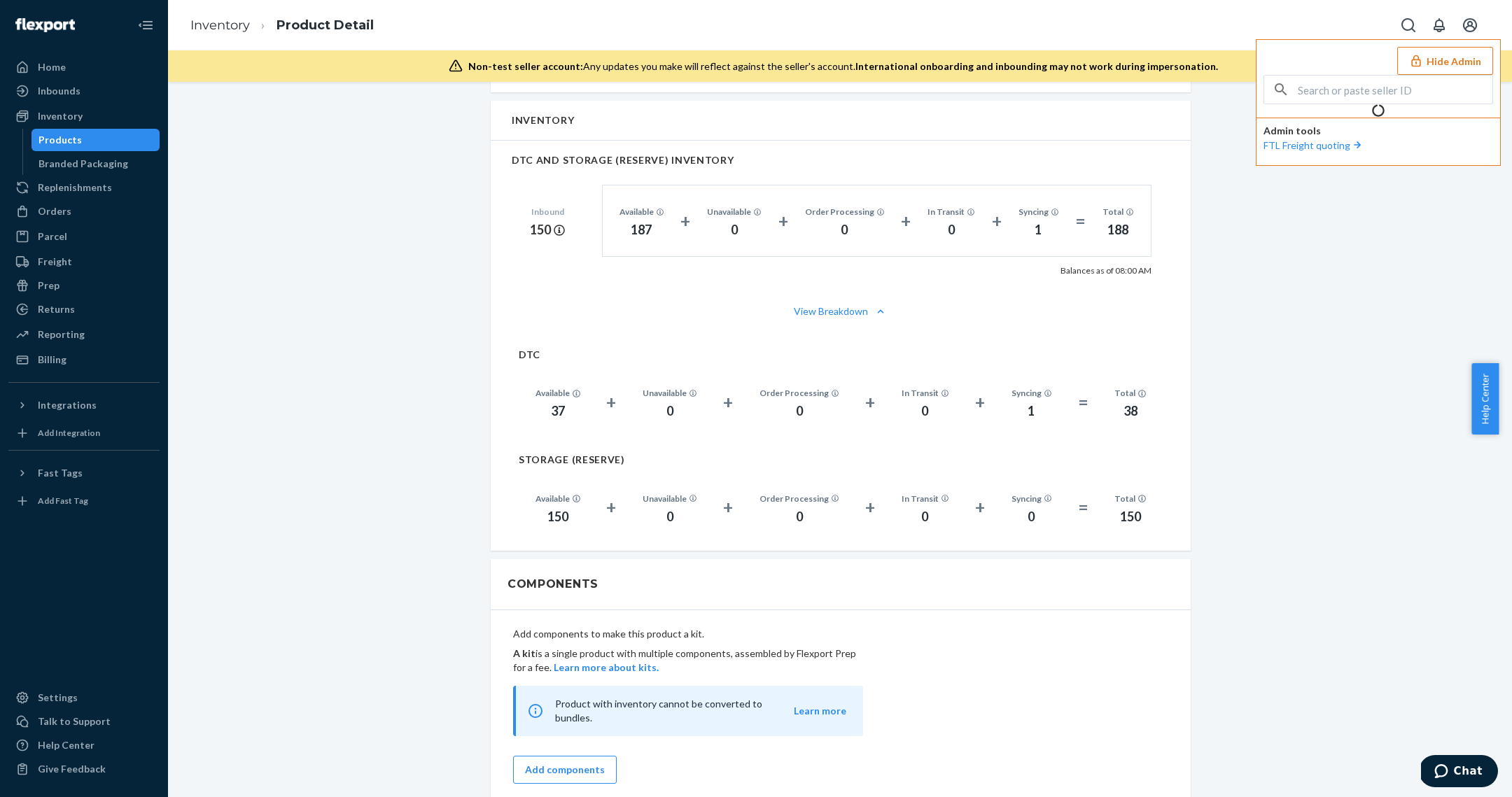
scroll to position [1243, 0]
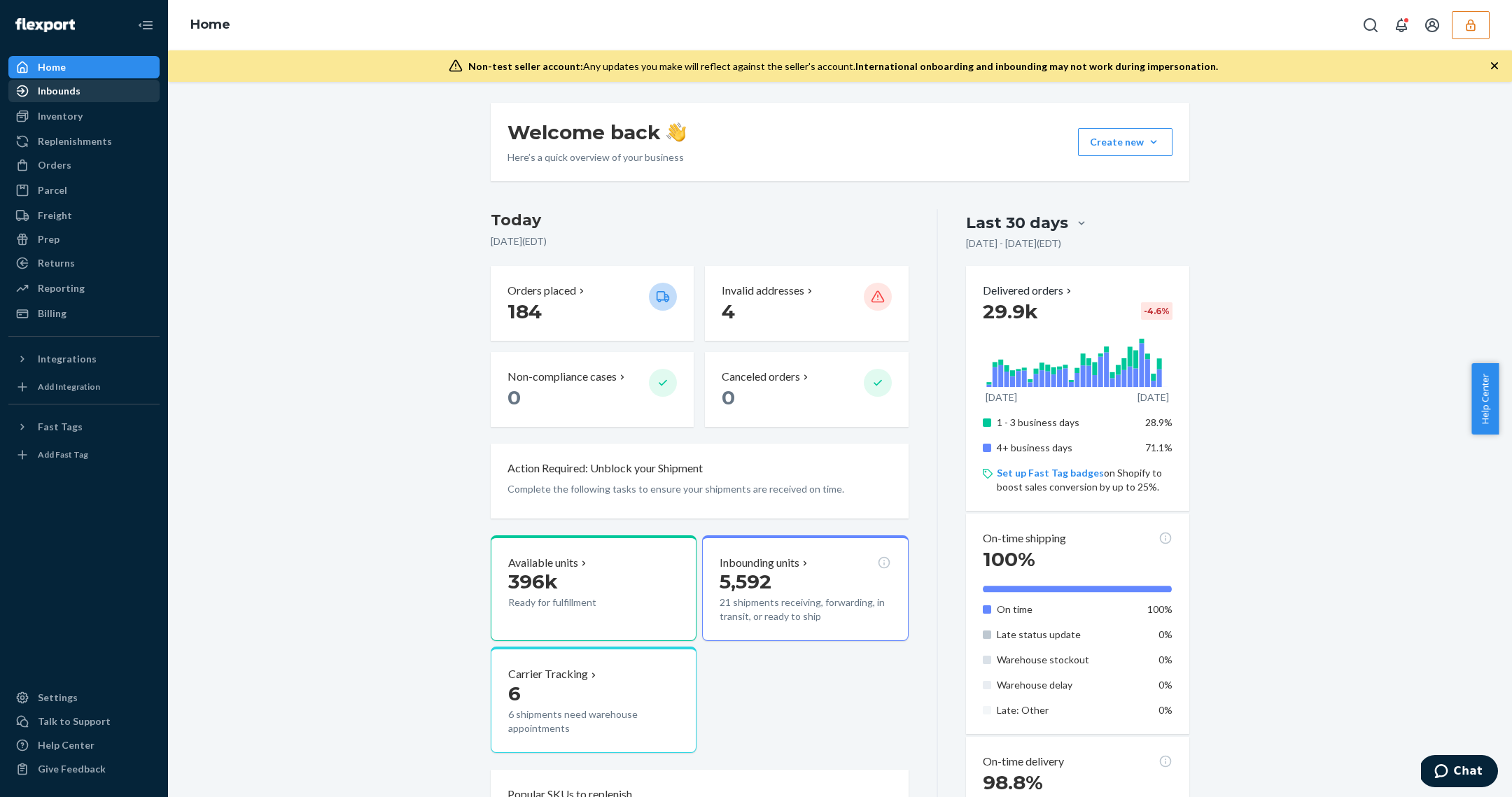
click at [114, 81] on div "Inbounds" at bounding box center [83, 90] width 149 height 20
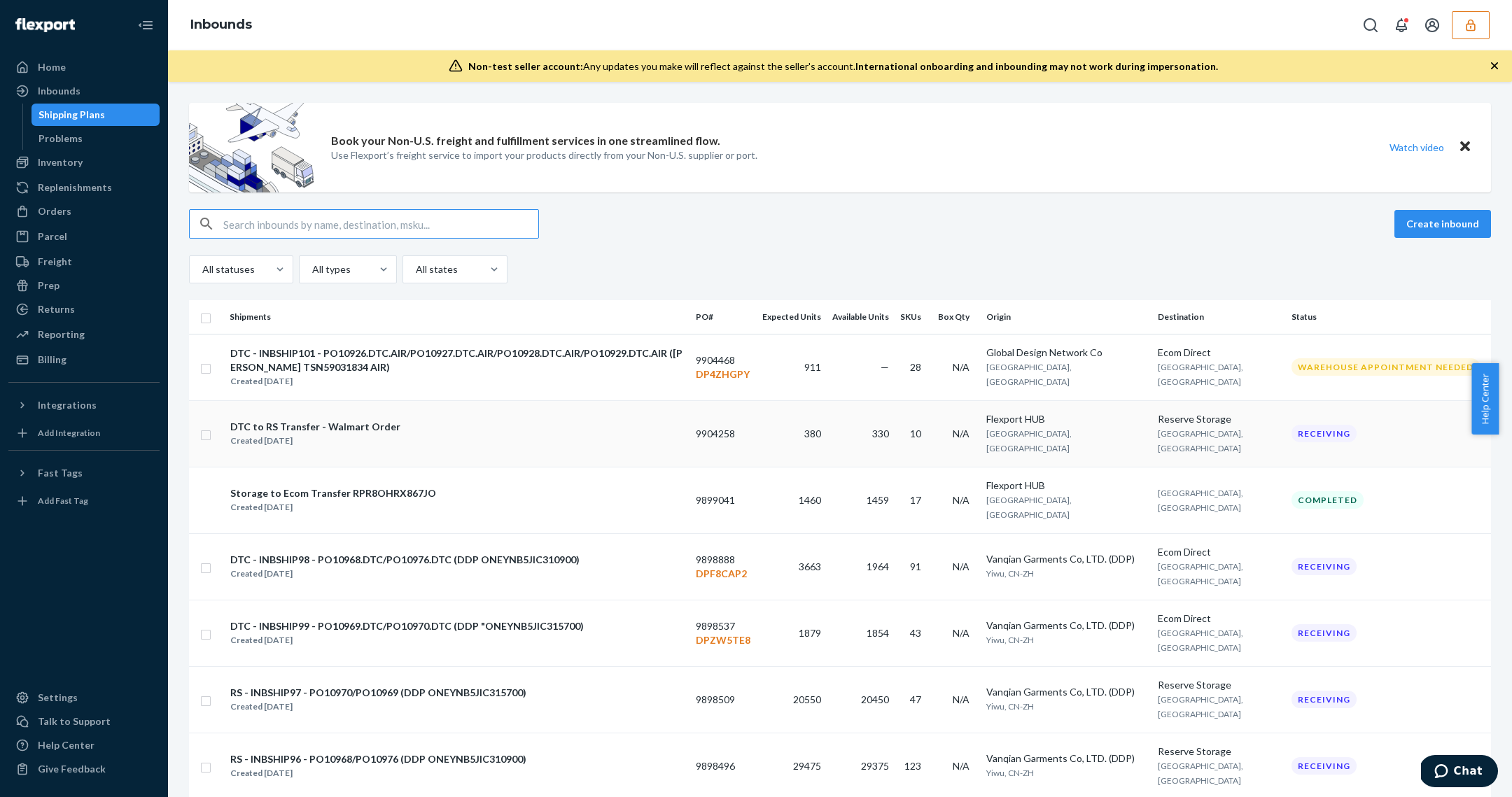
click at [278, 432] on div "DTC to RS Transfer - Walmart Order" at bounding box center [316, 427] width 170 height 14
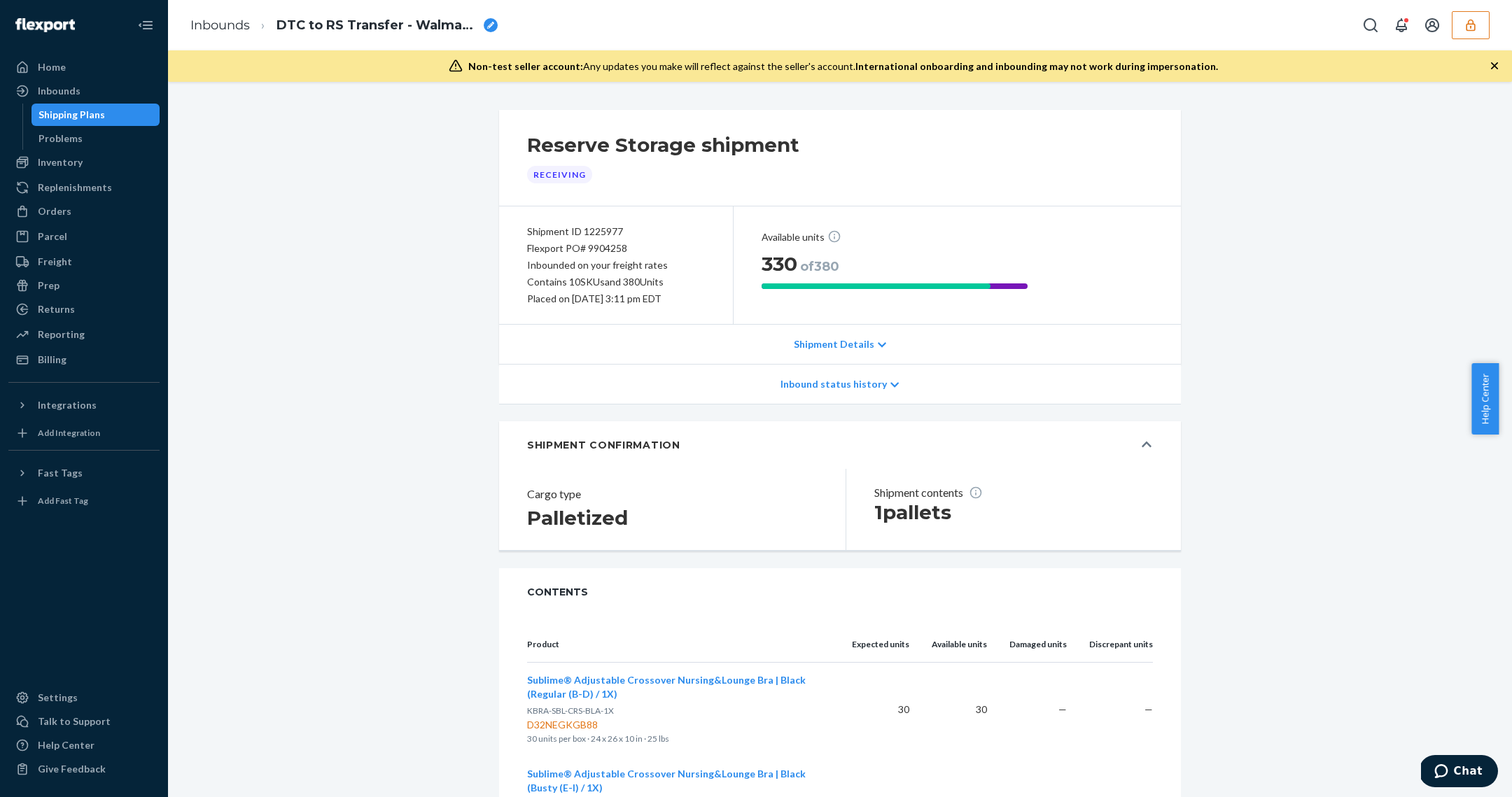
click at [841, 347] on p "Shipment Details" at bounding box center [834, 344] width 81 height 14
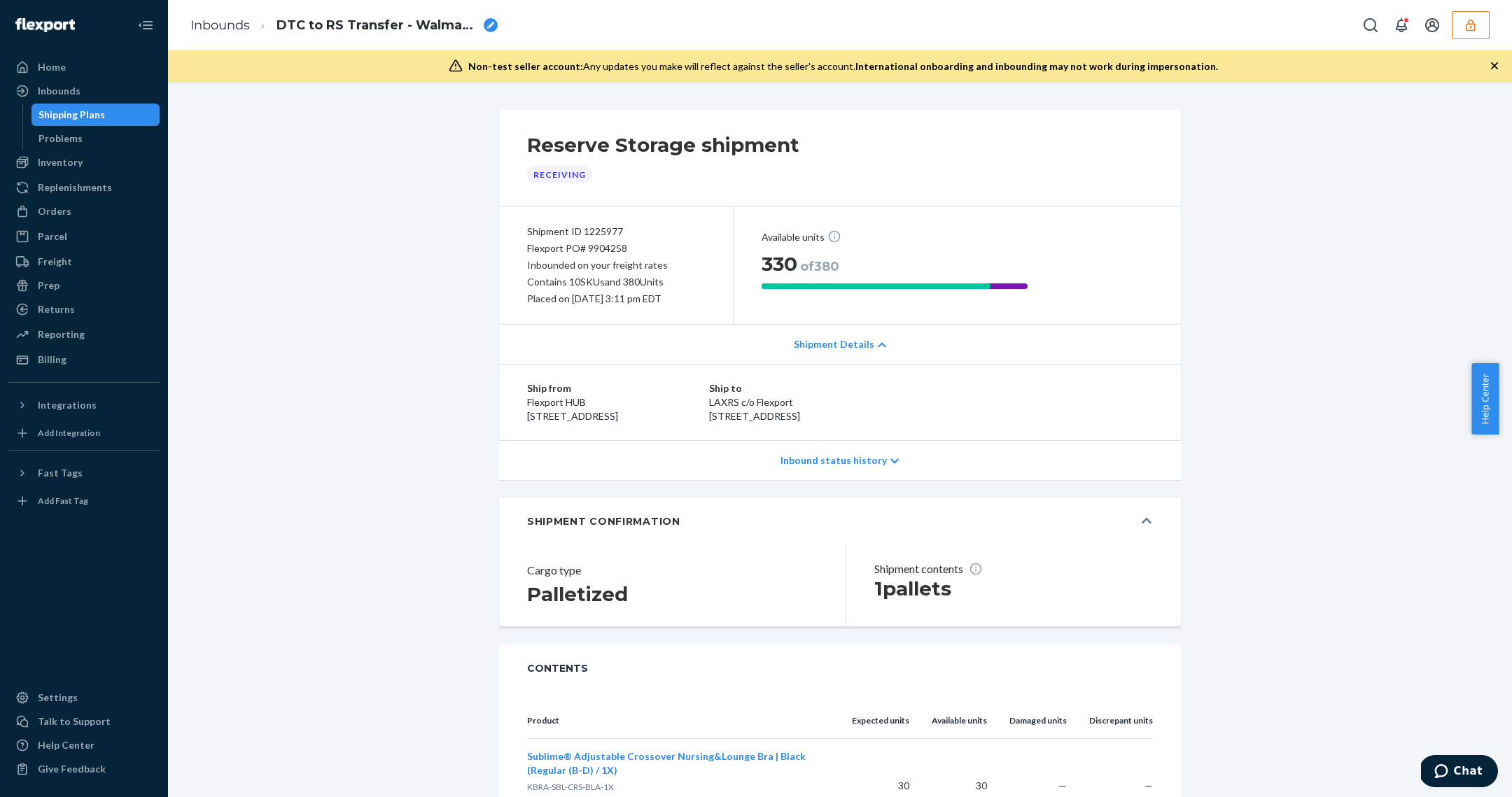
click at [846, 461] on div "Inbound status history" at bounding box center [840, 461] width 682 height 40
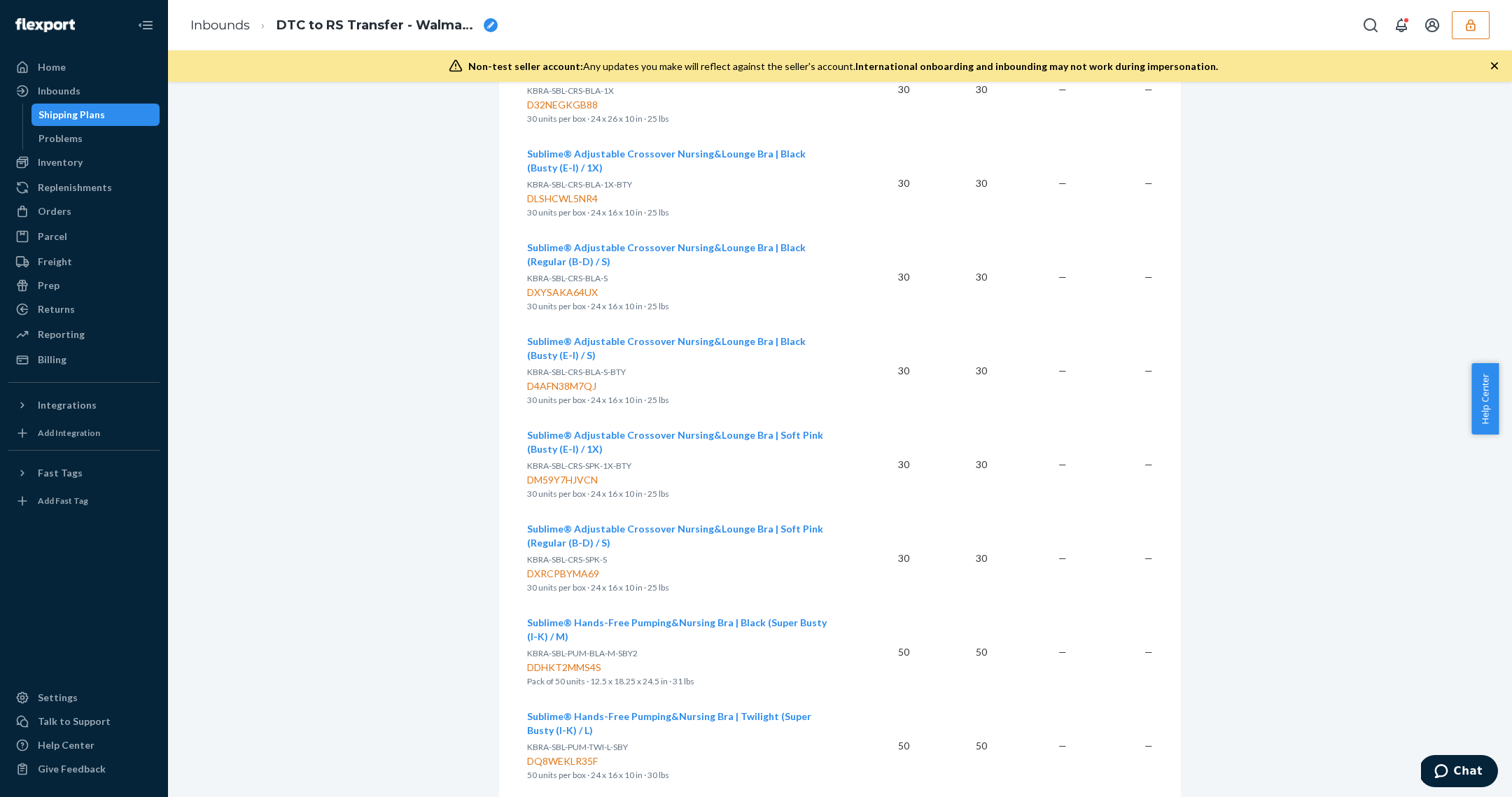
scroll to position [1143, 0]
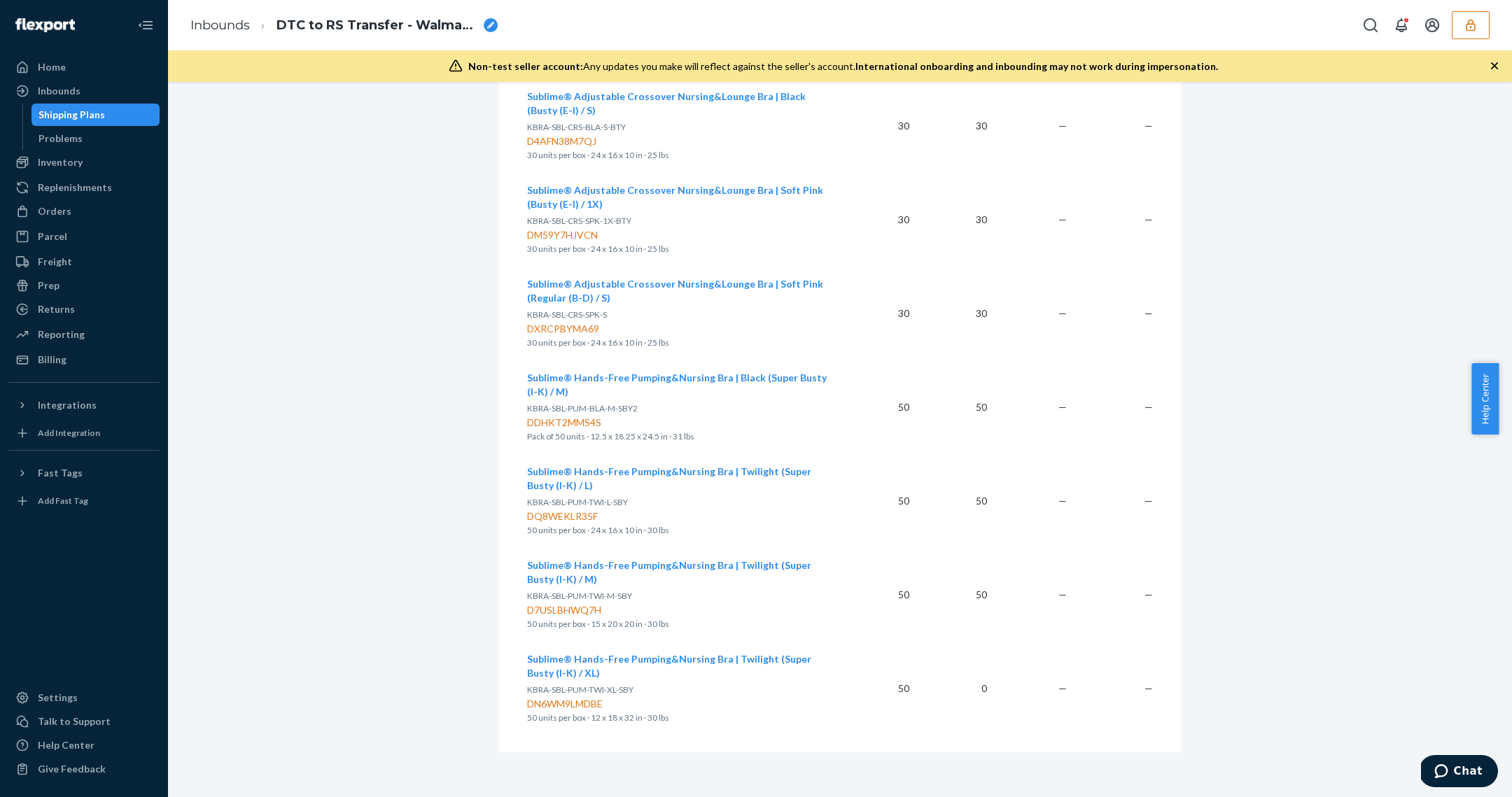
click at [584, 698] on div "DN6WM9LMDBE" at bounding box center [678, 704] width 303 height 14
copy div "DN6WM9LMDBE"
drag, startPoint x: 1420, startPoint y: 83, endPoint x: 1469, endPoint y: 29, distance: 72.9
click at [1427, 76] on div "Inbounds DTC to RS Transfer - Walmart Order Non-test seller account: Any update…" at bounding box center [840, 398] width 1344 height 797
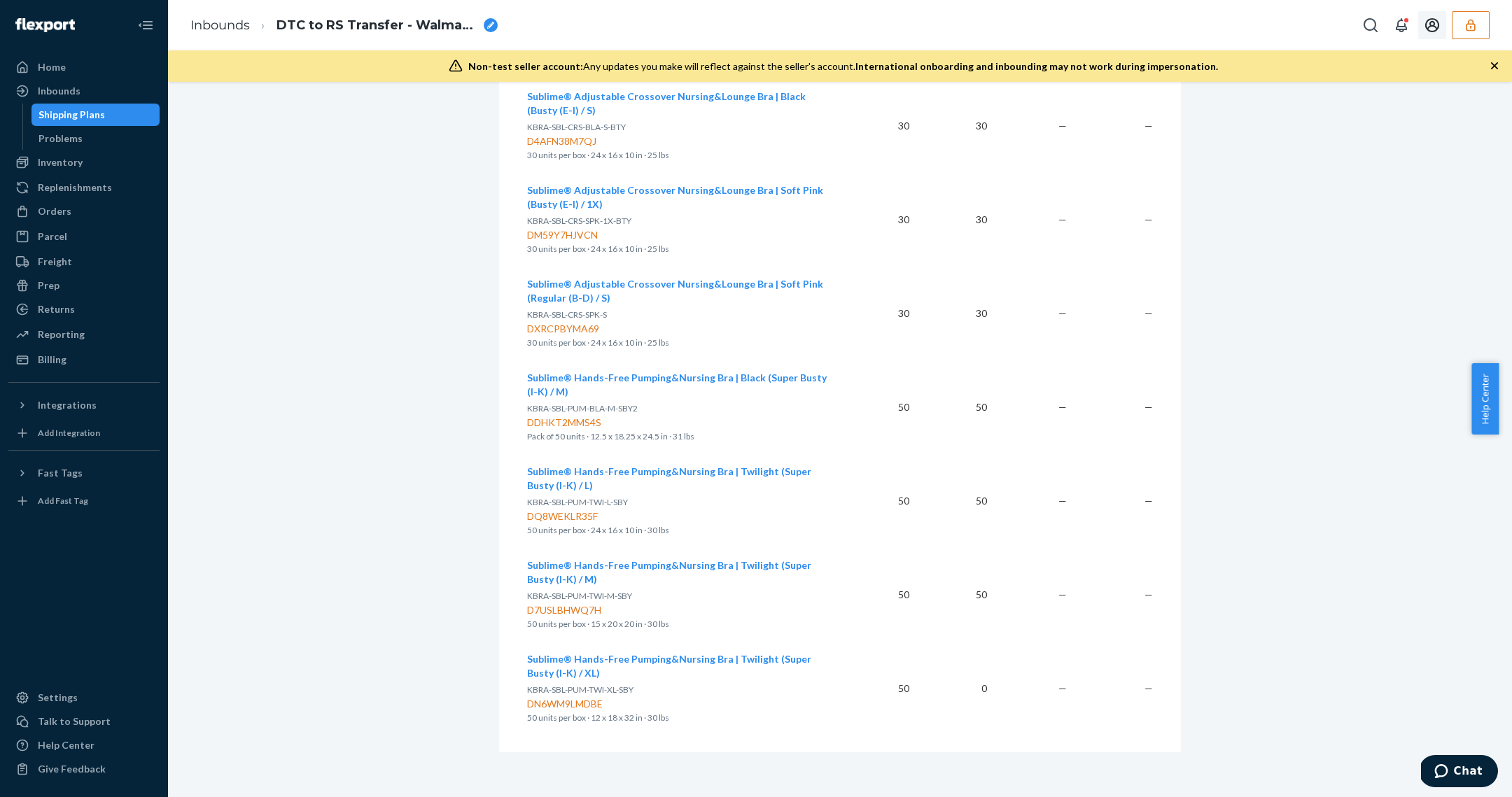
click at [1475, 29] on icon "button" at bounding box center [1470, 25] width 14 height 14
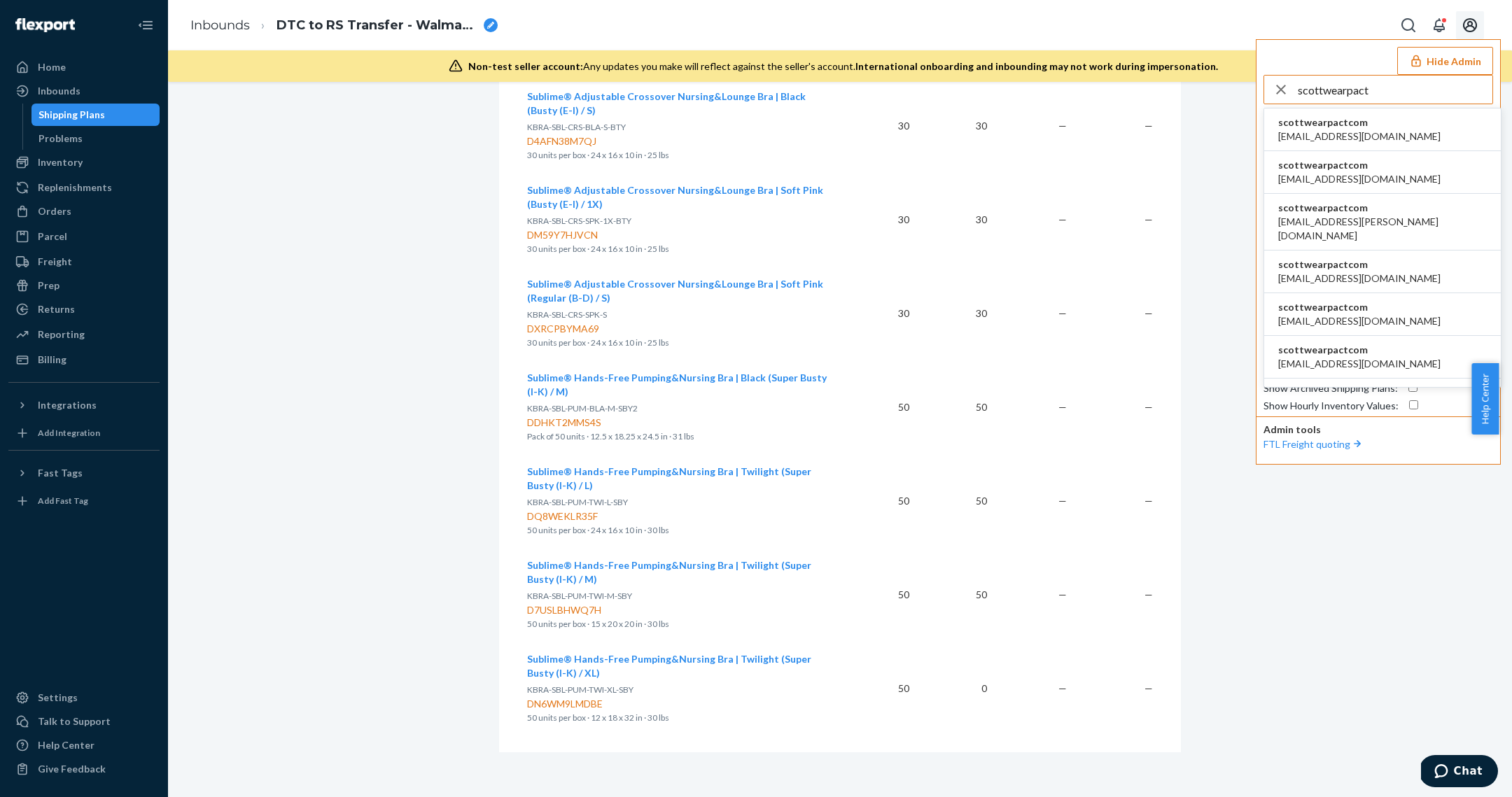
type input "scottwearpact"
click at [1383, 128] on li "scottwearpactcom apowell@wearpact.com" at bounding box center [1382, 130] width 236 height 43
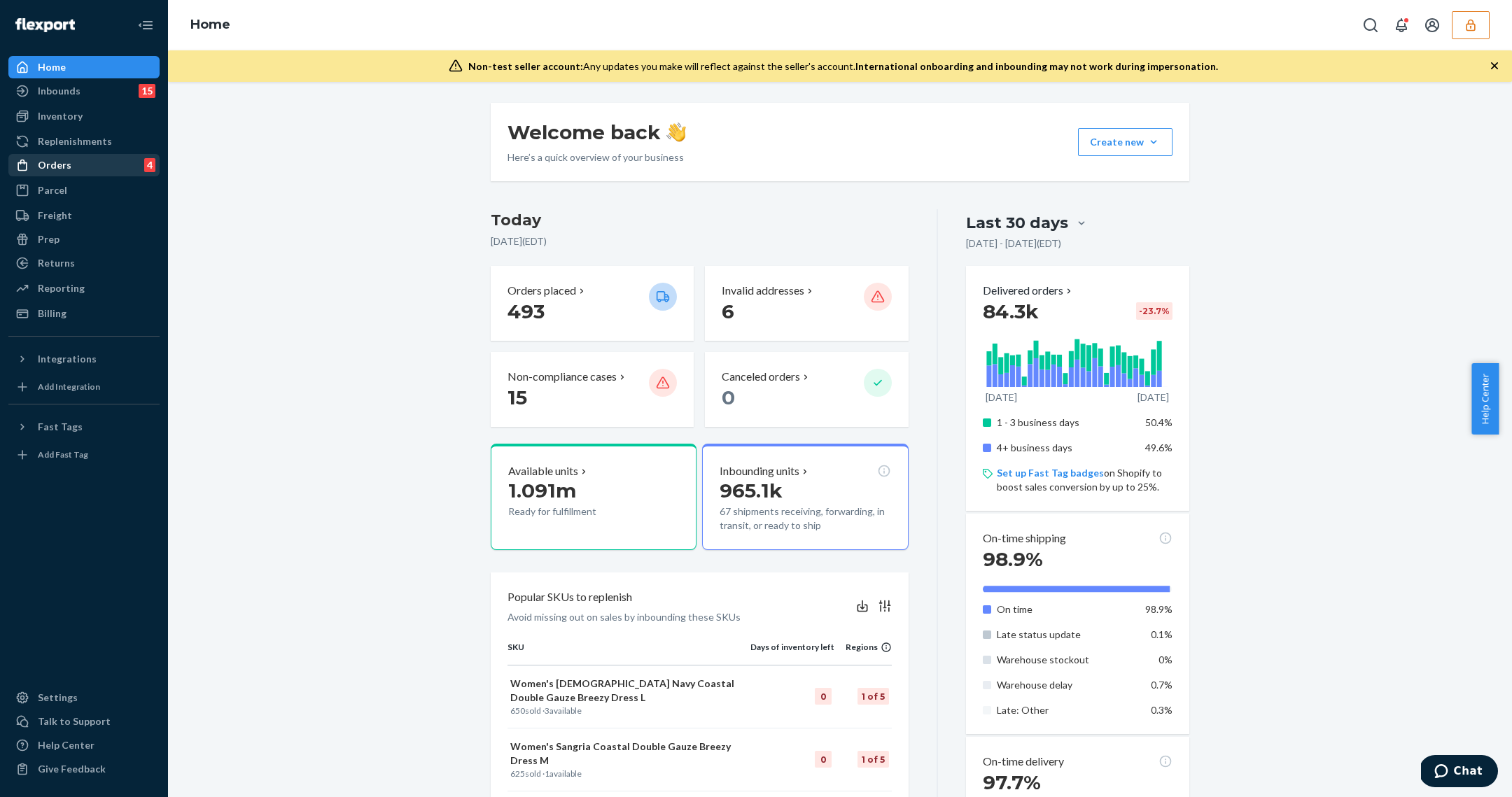
click at [56, 172] on div "Orders 4" at bounding box center [83, 165] width 149 height 20
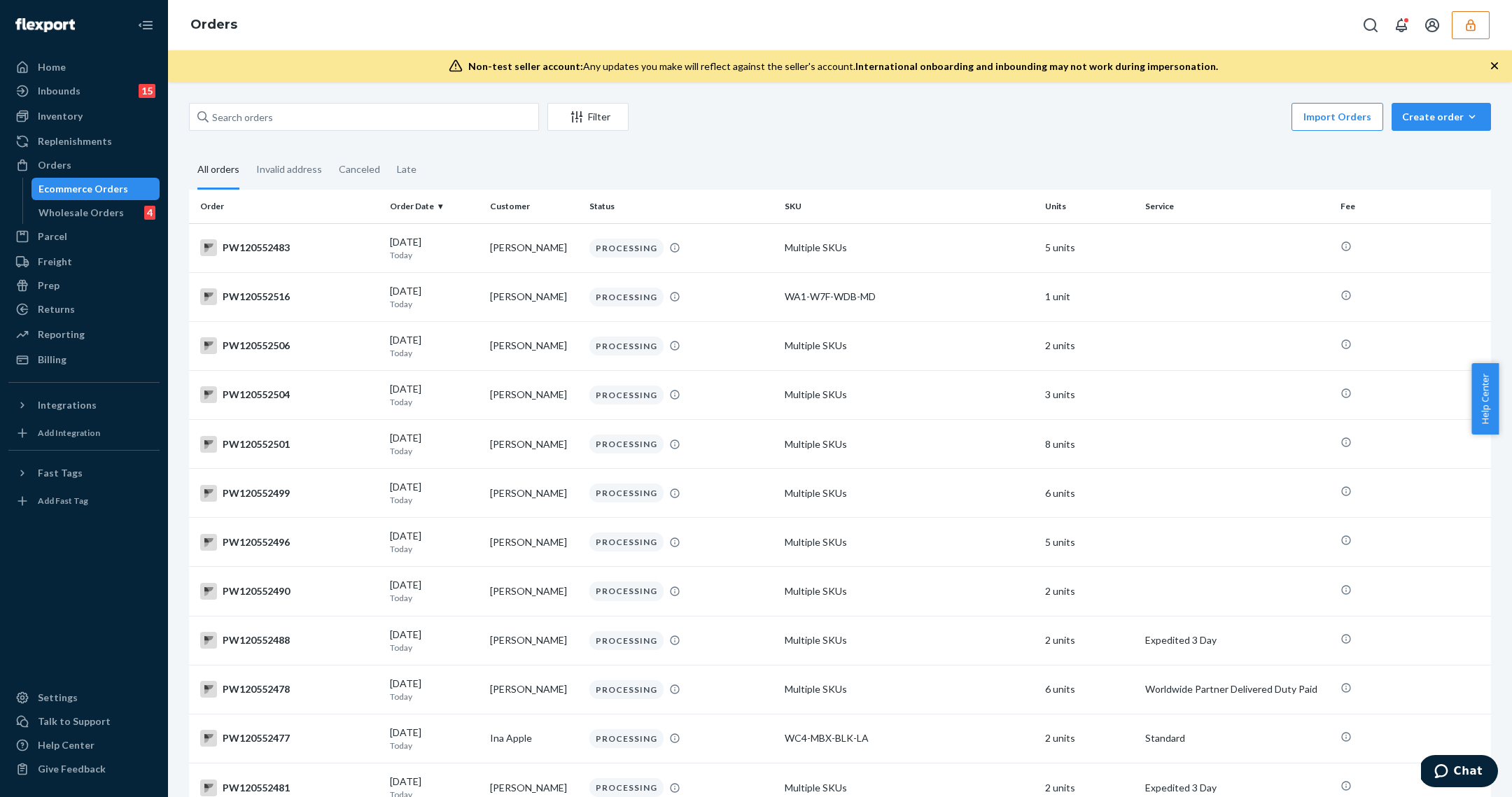
click at [9, 154] on link "Orders" at bounding box center [84, 165] width 151 height 23
click at [329, 114] on input "text" at bounding box center [363, 116] width 350 height 28
paste input "PW120550431"
type input "PW120550431"
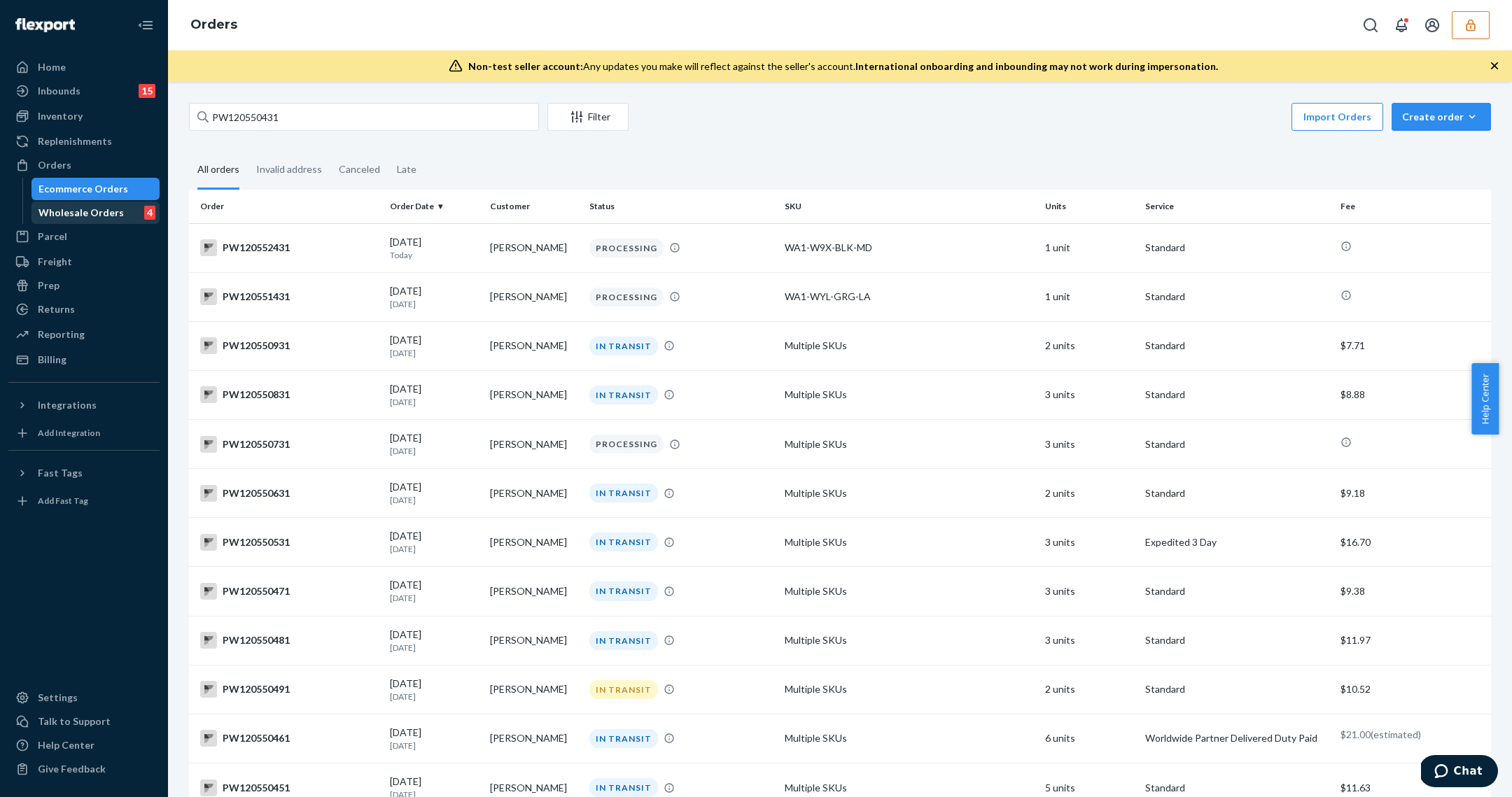
click at [70, 221] on div "Wholesale Orders 4" at bounding box center [96, 212] width 126 height 20
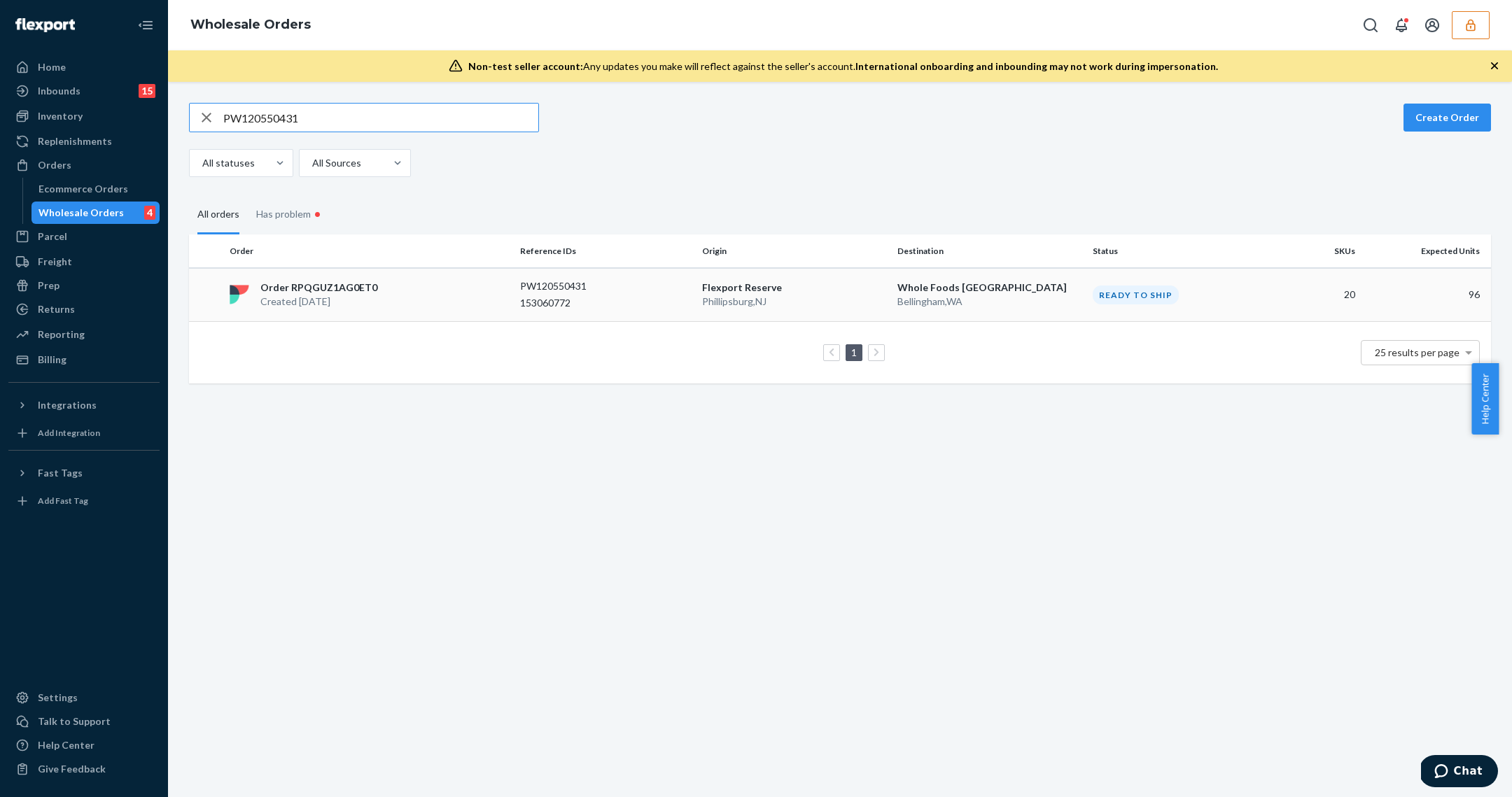
type input "PW120550431"
click at [666, 287] on div "PW120550431" at bounding box center [605, 286] width 170 height 14
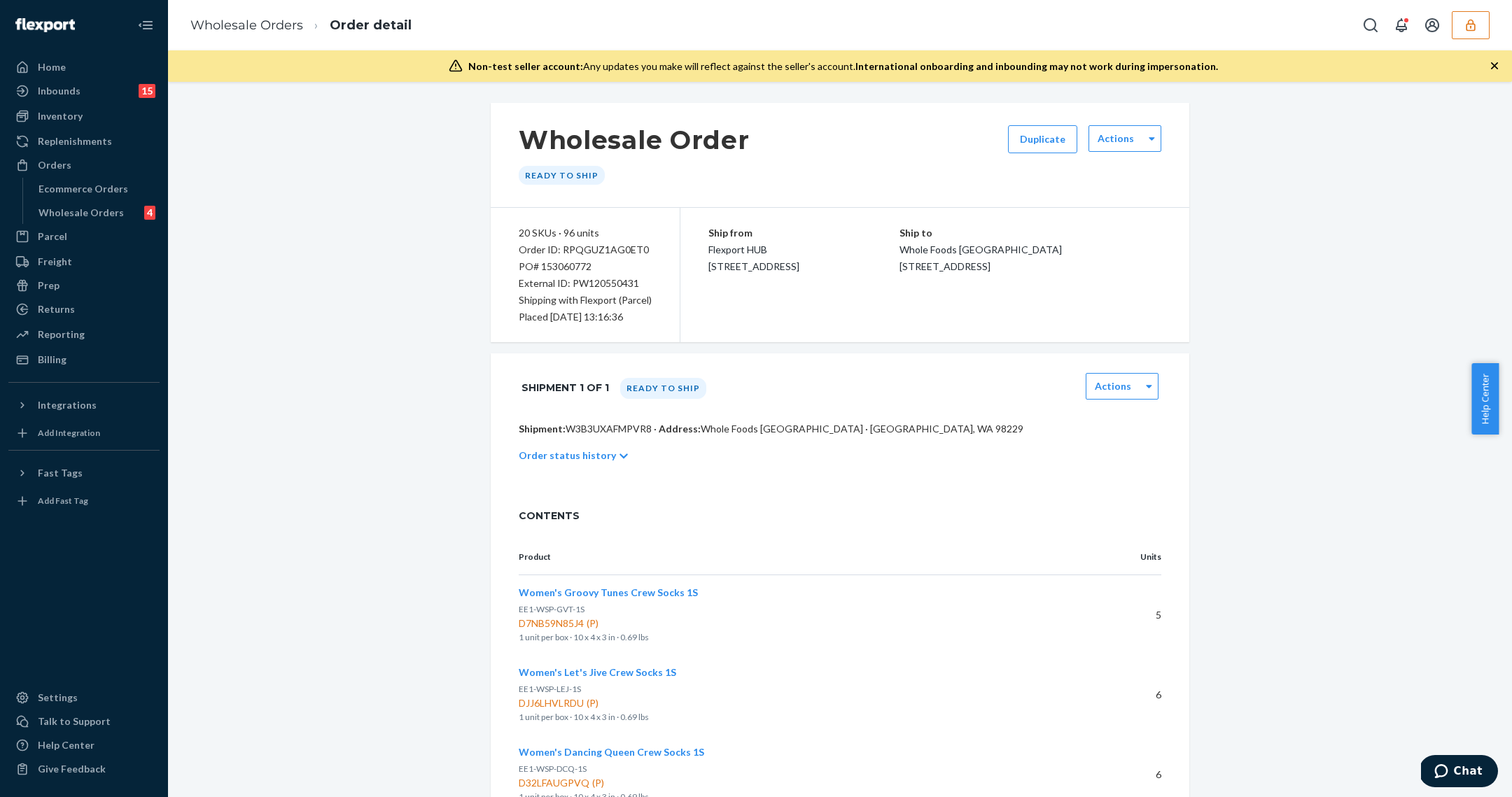
click at [1139, 370] on div "Shipment 1 of 1 Ready to ship Actions" at bounding box center [840, 388] width 643 height 35
click at [1146, 382] on div at bounding box center [1149, 386] width 17 height 21
click at [45, 210] on div "Wholesale Orders" at bounding box center [81, 213] width 85 height 14
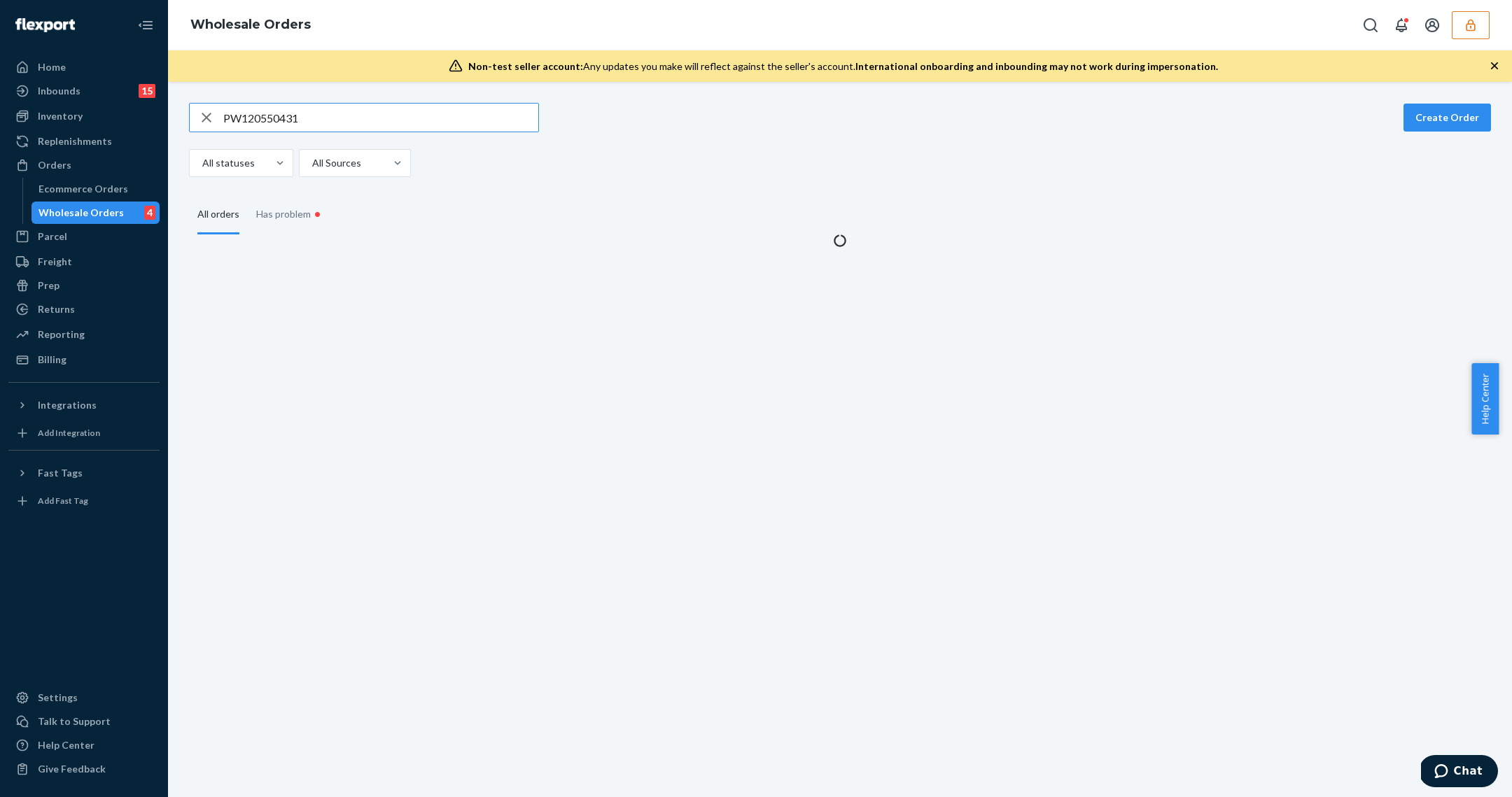
click at [297, 118] on input "PW120550431" at bounding box center [381, 117] width 315 height 28
type input "W6PTVVFT0E4BR"
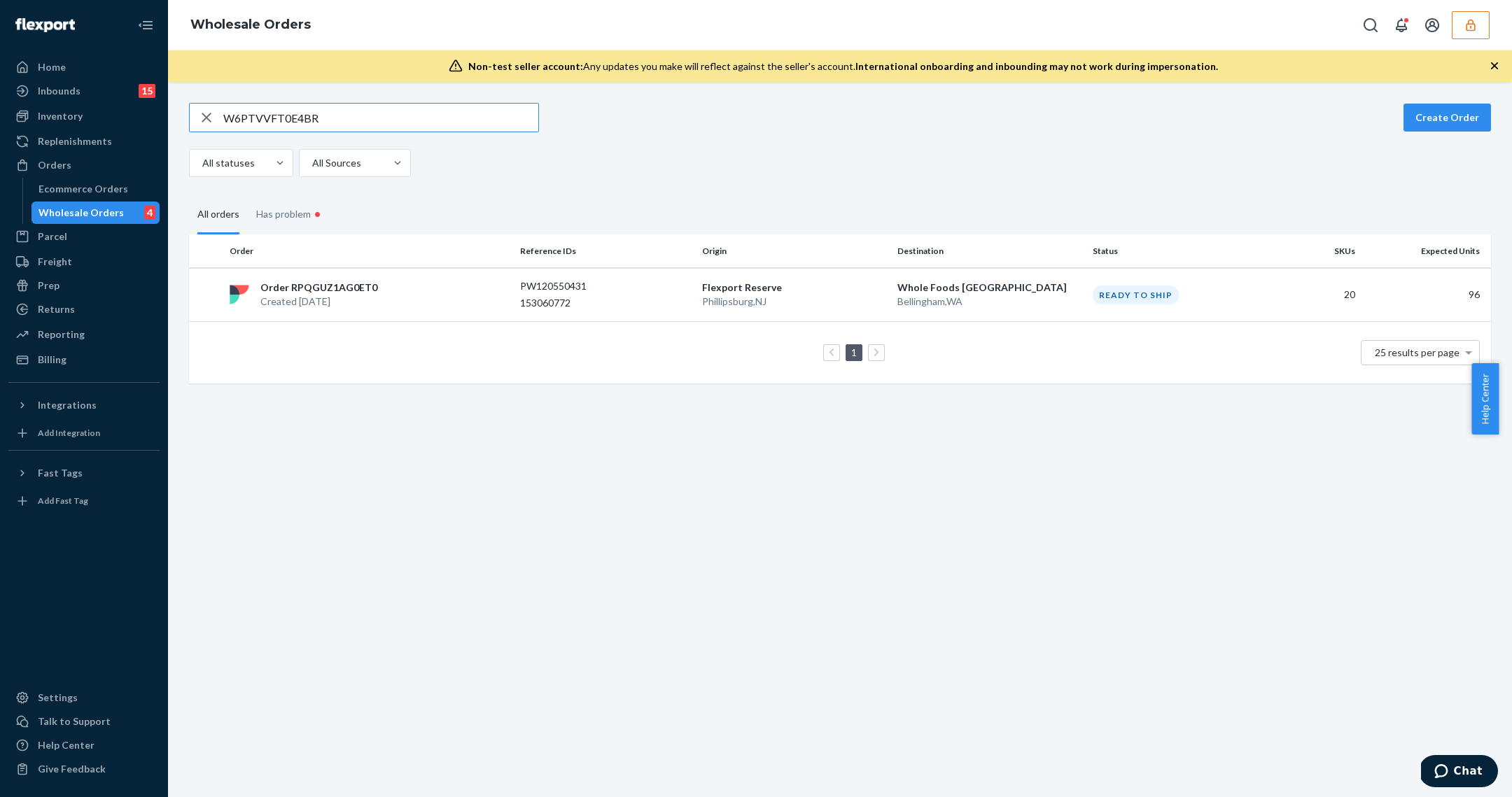
click at [403, 106] on input "W6PTVVFT0E4BR" at bounding box center [381, 117] width 315 height 28
drag, startPoint x: 558, startPoint y: 441, endPoint x: 393, endPoint y: 317, distance: 206.4
click at [558, 439] on div "W6PTVVFT0E4BR Create Order All statuses All Sources All orders Has problem • Or…" at bounding box center [840, 439] width 1344 height 715
click at [371, 120] on input "W6PTVVFT0E4BR" at bounding box center [381, 117] width 315 height 28
click at [480, 307] on div "Order RPQGUZ1AG0ET0 Created Aug 19, 2025" at bounding box center [370, 295] width 290 height 28
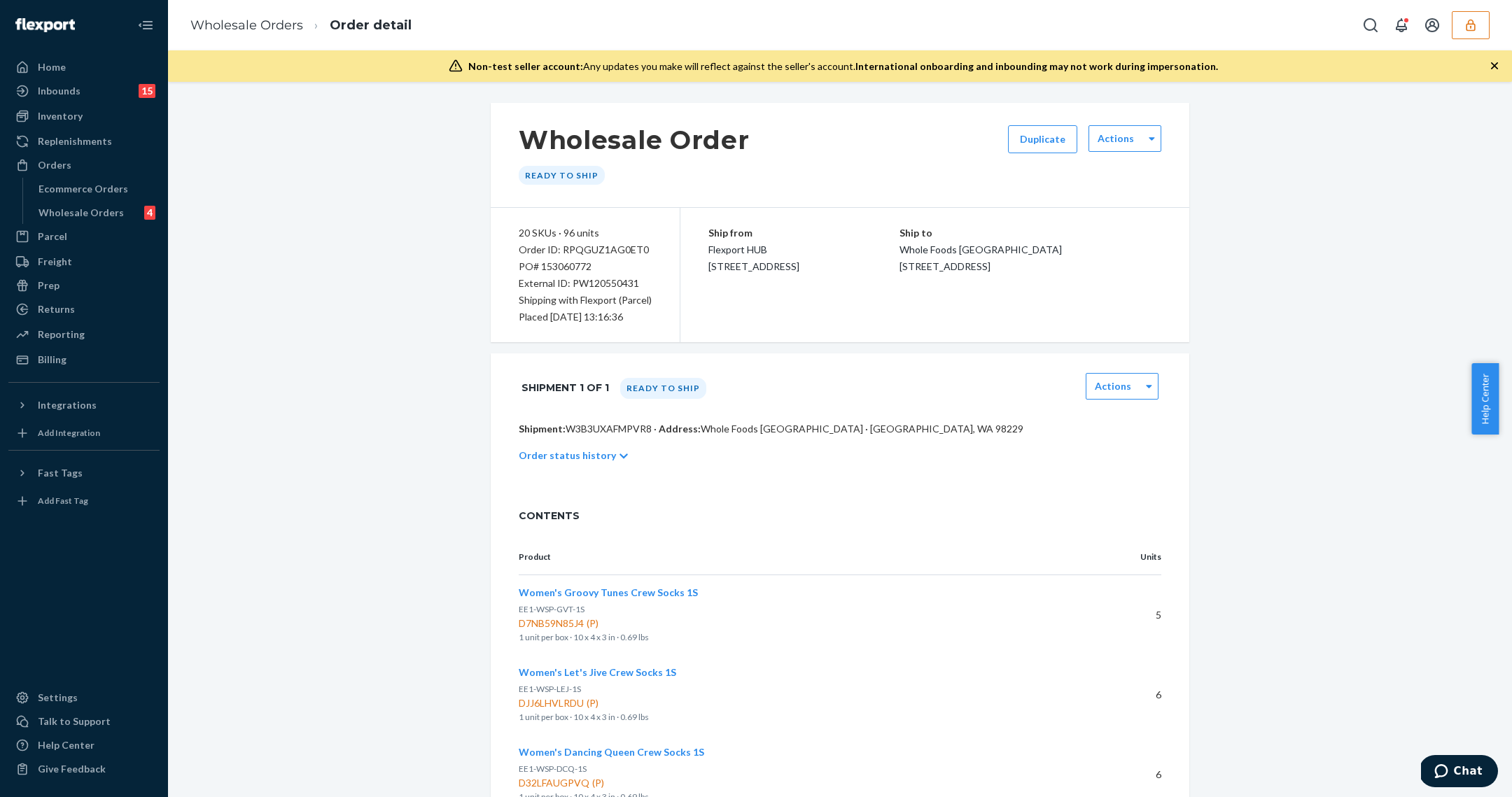
click at [1001, 275] on div "Ship to Whole Foods Bellingham Lakeway 1030 Lakeway Drive Bellingham, WA 98229" at bounding box center [1030, 249] width 263 height 50
click at [587, 454] on p "Order status history" at bounding box center [568, 455] width 97 height 14
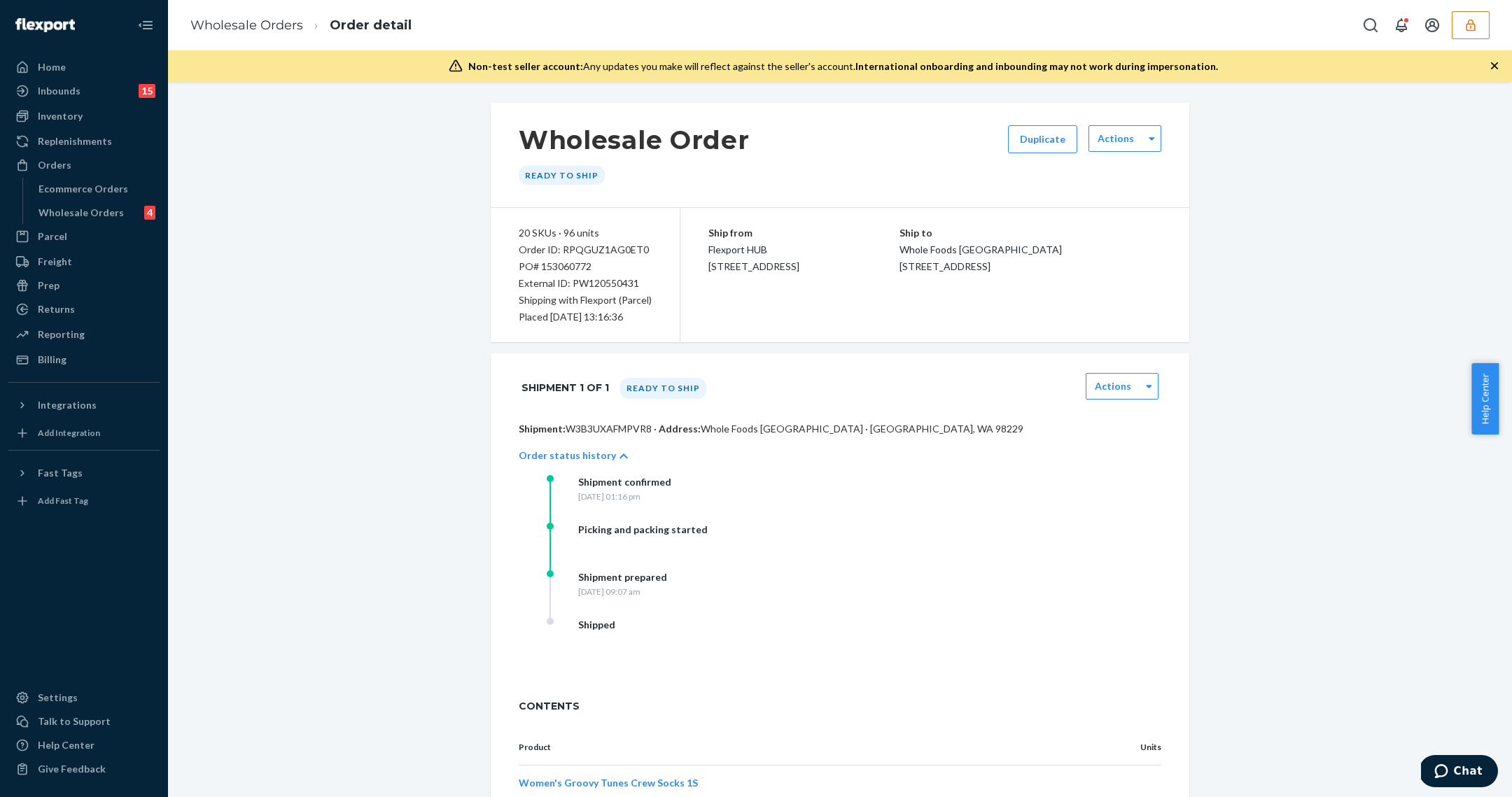
click at [620, 427] on p "Shipment: W3B3UXAFMPVR8 · Address: Whole Foods Bellingham Lakeway · Bellingham,…" at bounding box center [840, 428] width 643 height 14
drag, startPoint x: 597, startPoint y: 275, endPoint x: 596, endPoint y: 284, distance: 9.1
click at [597, 276] on div "External ID: PW120550431" at bounding box center [585, 282] width 133 height 17
click at [596, 284] on div "External ID: PW120550431" at bounding box center [585, 282] width 133 height 17
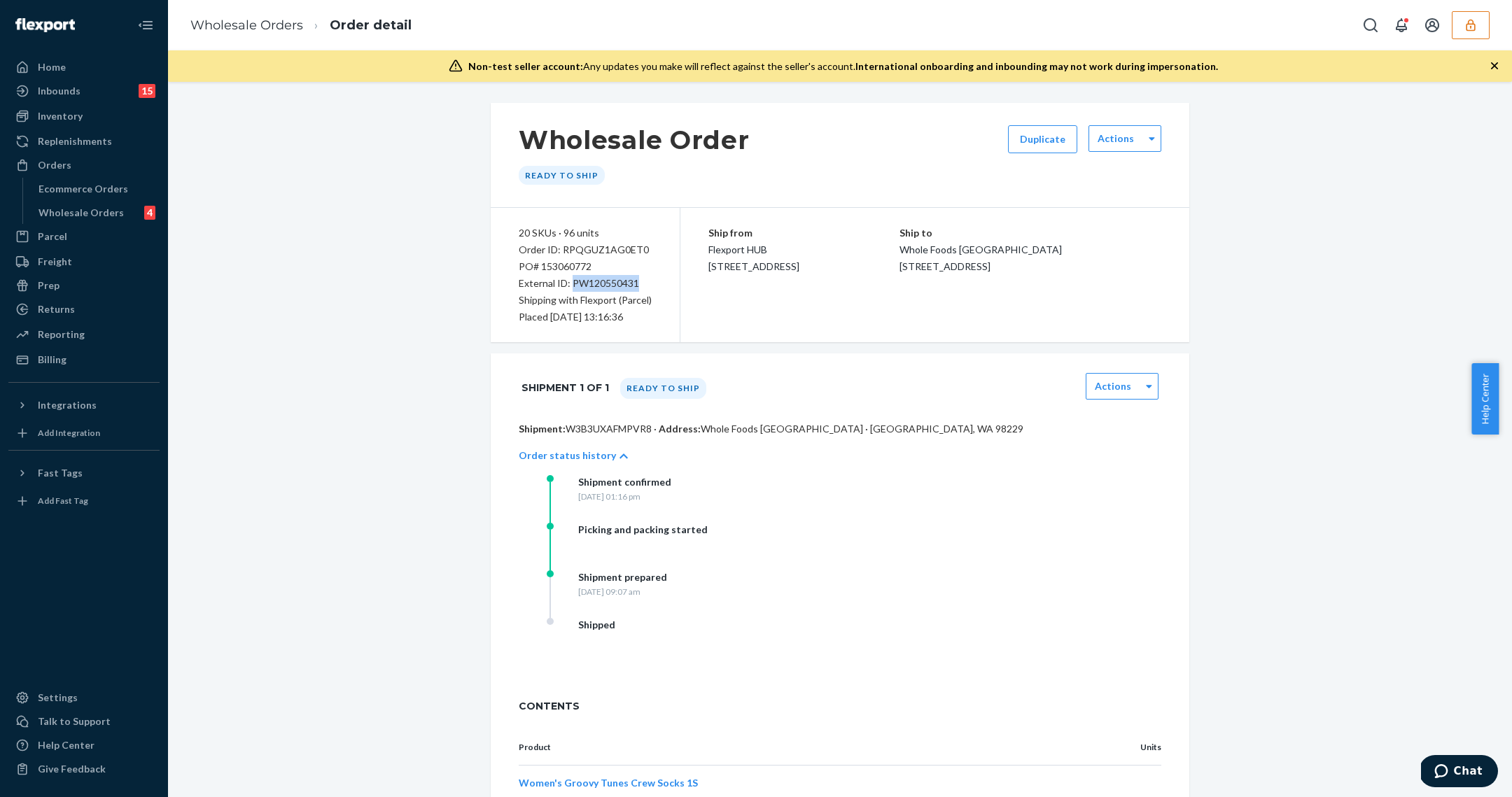
click at [596, 284] on div "External ID: PW120550431" at bounding box center [585, 282] width 133 height 17
copy div "PW120550431"
click at [610, 283] on div "External ID: PW120550431" at bounding box center [585, 282] width 133 height 17
click at [63, 218] on div "Wholesale Orders" at bounding box center [81, 213] width 85 height 14
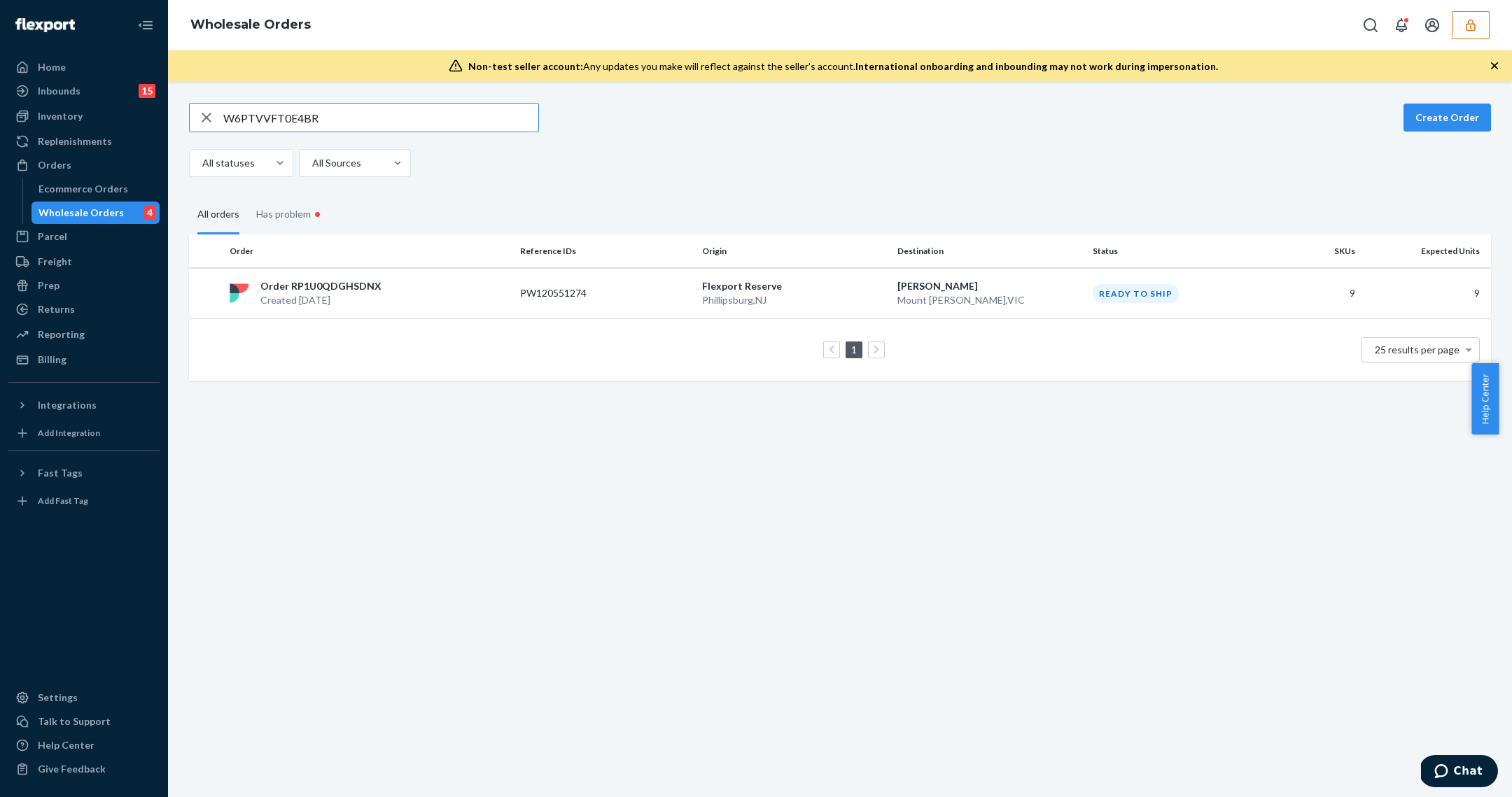
click at [363, 108] on input "W6PTVVFT0E4BR" at bounding box center [381, 117] width 315 height 28
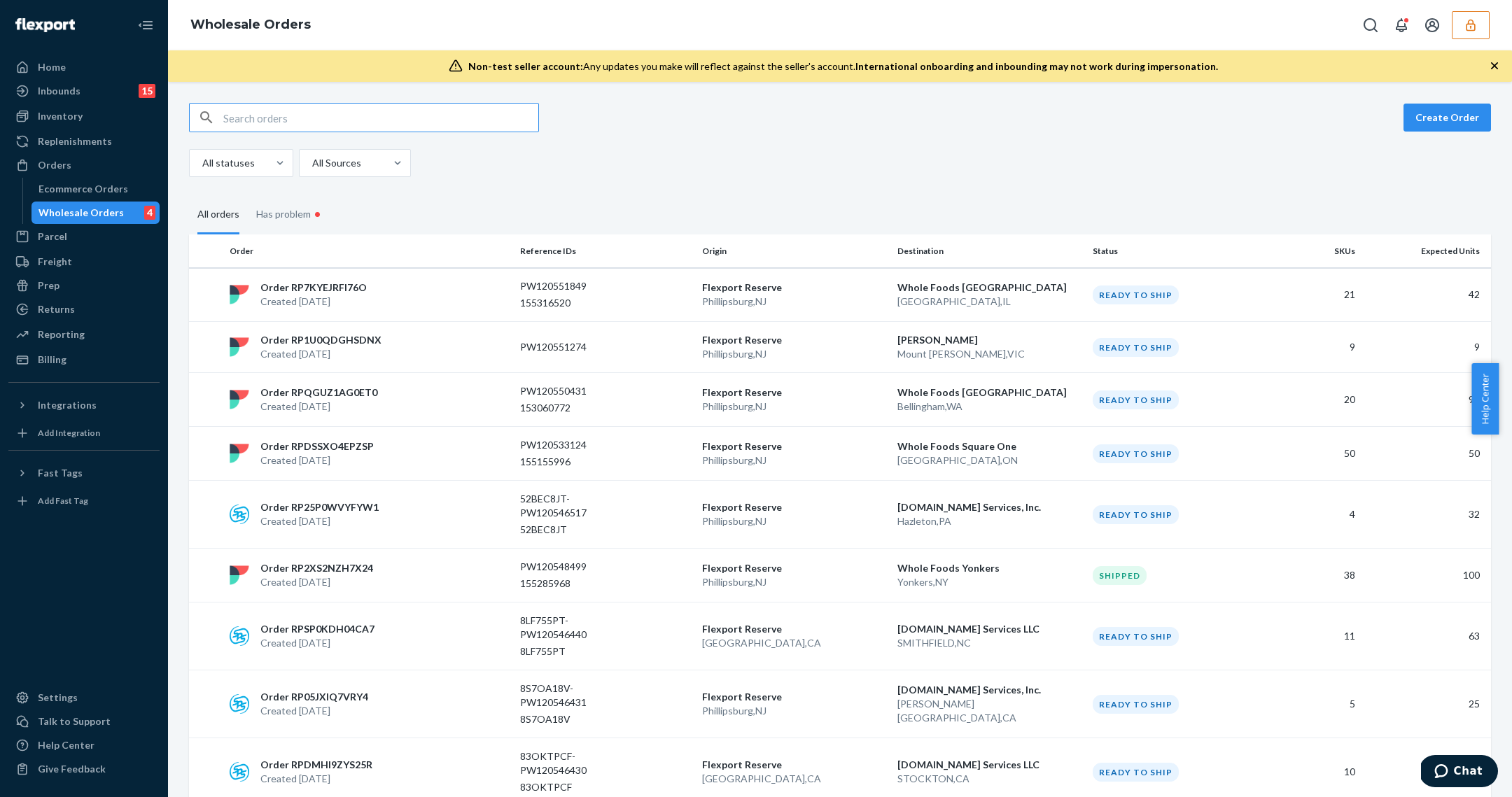
click at [371, 117] on input "text" at bounding box center [381, 117] width 315 height 28
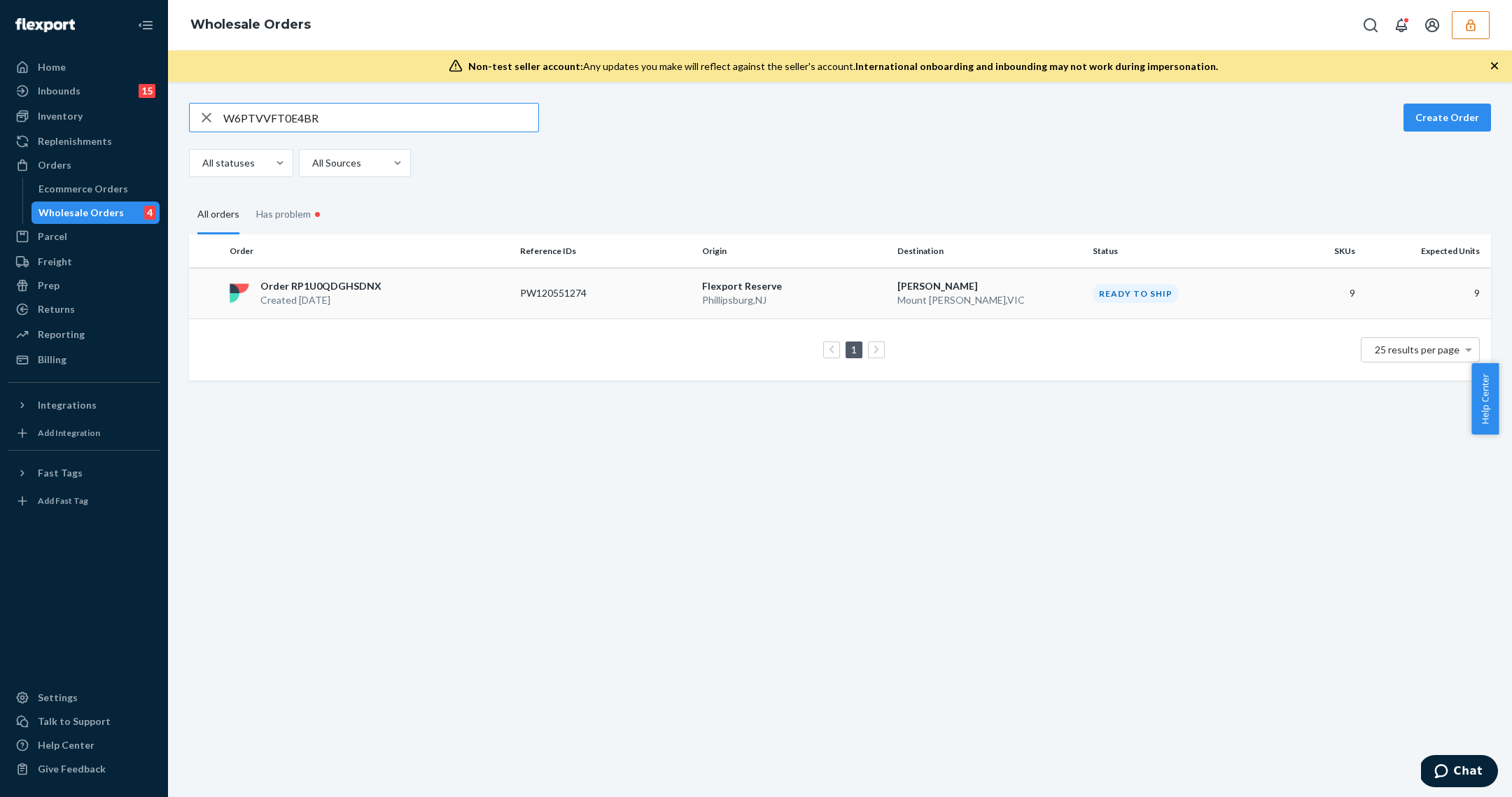
type input "W6PTVVFT0E4BR"
click at [691, 303] on td "PW120551274" at bounding box center [605, 293] width 182 height 51
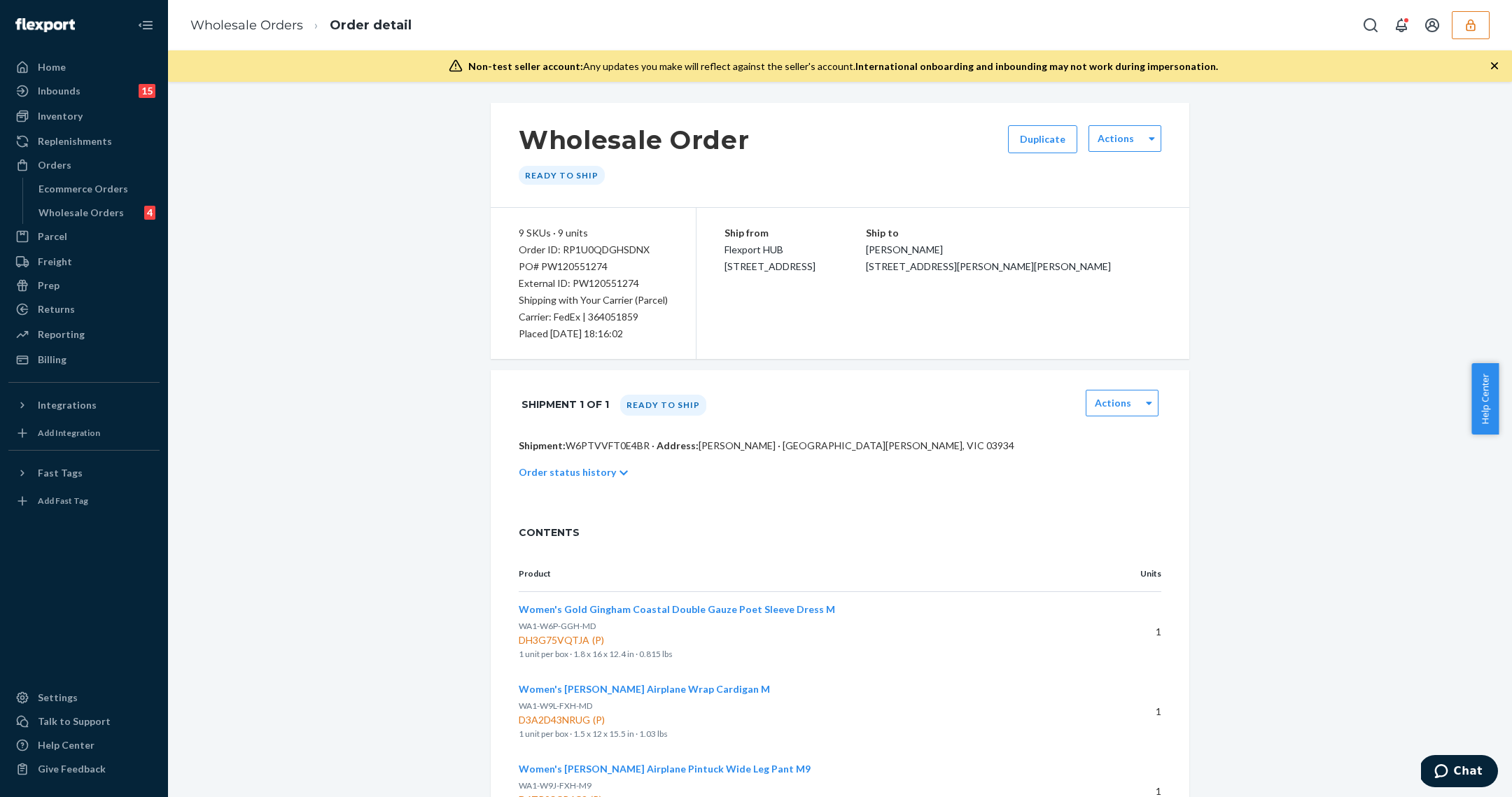
click at [583, 265] on div "PO# PW120551274" at bounding box center [593, 266] width 149 height 17
copy div "PW120551274"
click at [679, 346] on div "9 SKUs · 9 units Order ID: RP1U0QDGHSDNX PO# PW120551274 External ID: PW1205512…" at bounding box center [593, 283] width 206 height 151
click at [690, 456] on div "Order status history" at bounding box center [840, 472] width 643 height 39
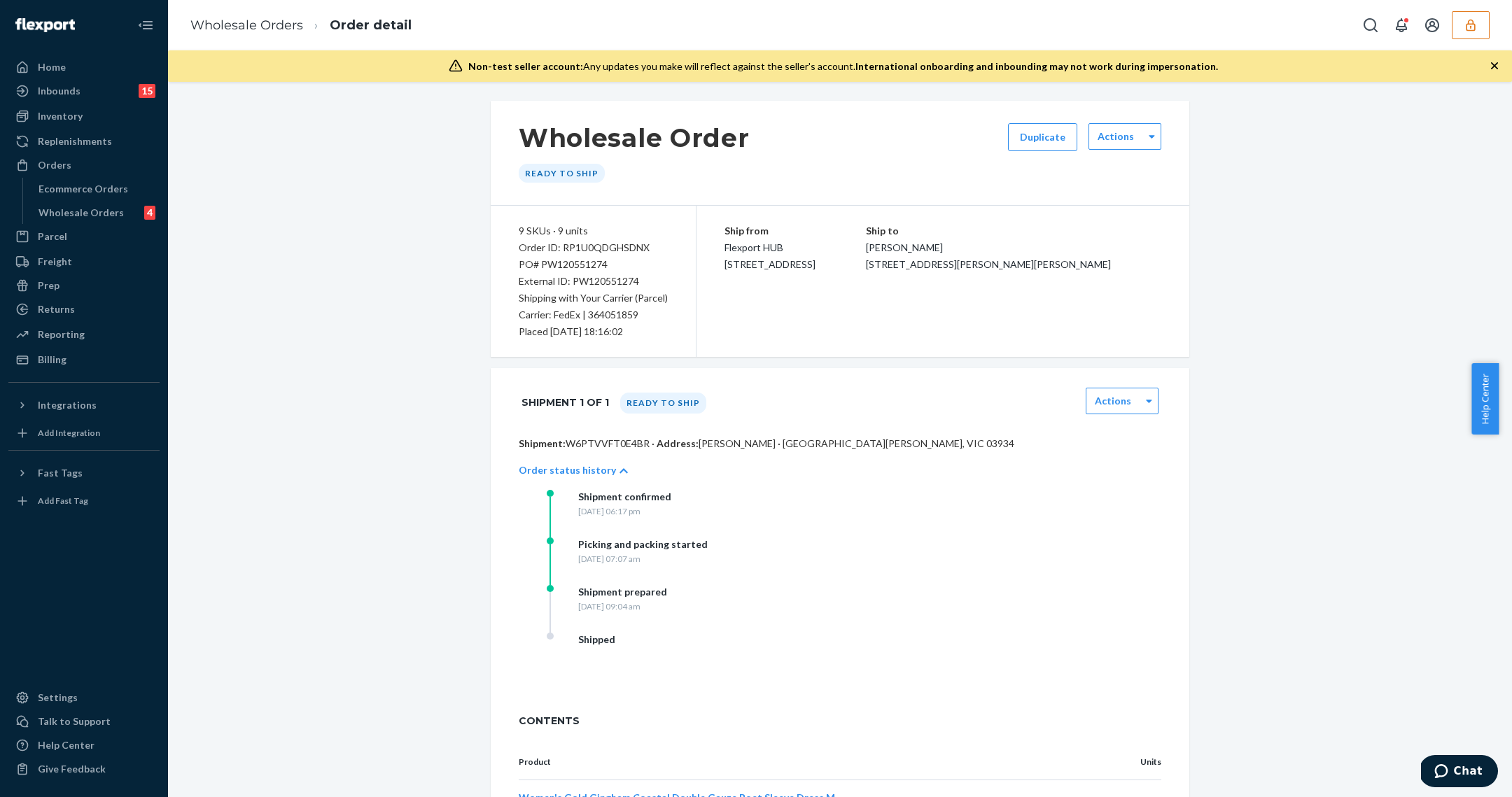
scroll to position [3, 0]
click at [788, 289] on div "Ship from Flexport HUB 3000 Rand Blvd Phillipsburg, NJ 08865 Ship to Joy McConn…" at bounding box center [943, 280] width 493 height 151
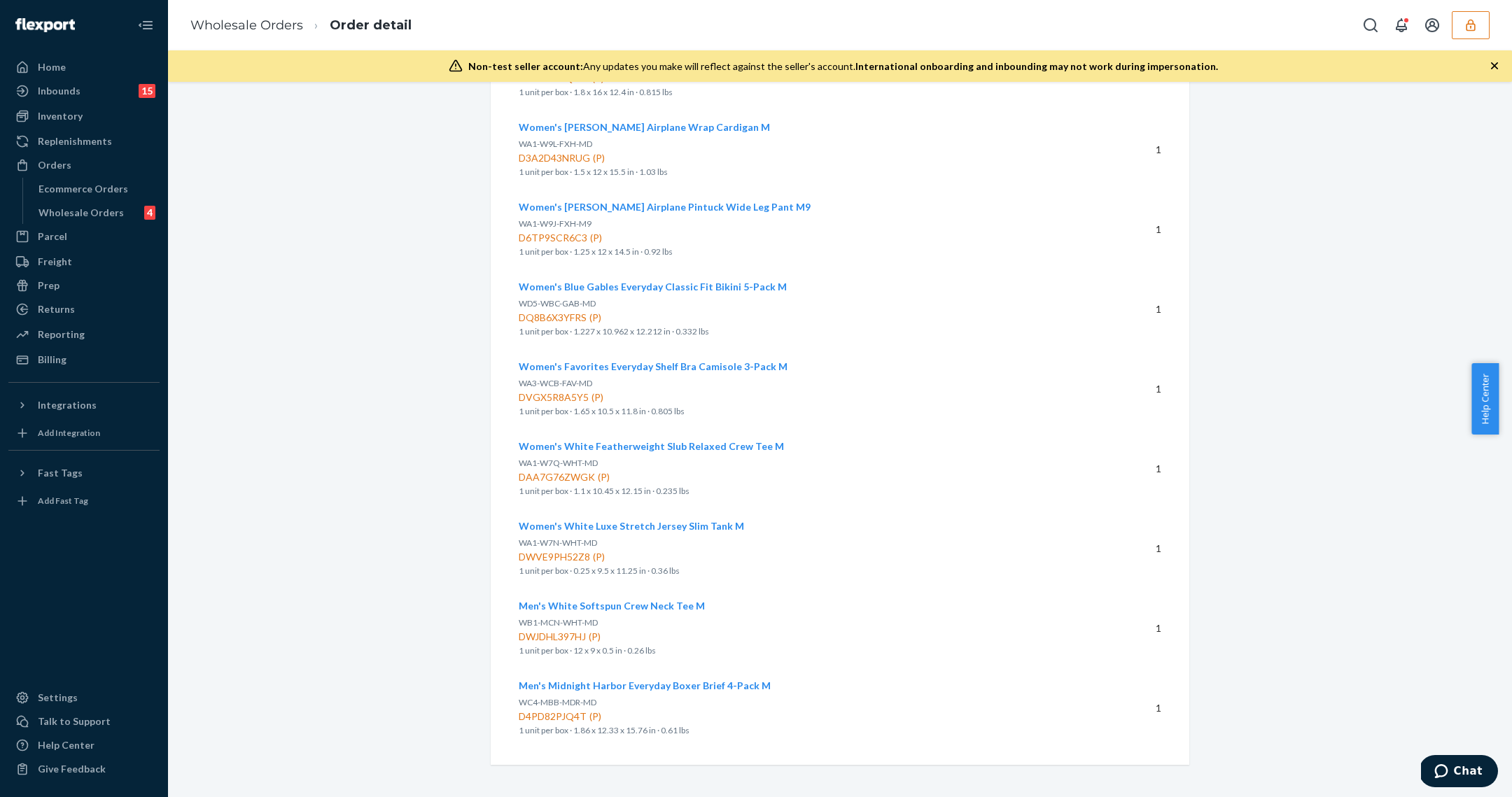
scroll to position [0, 0]
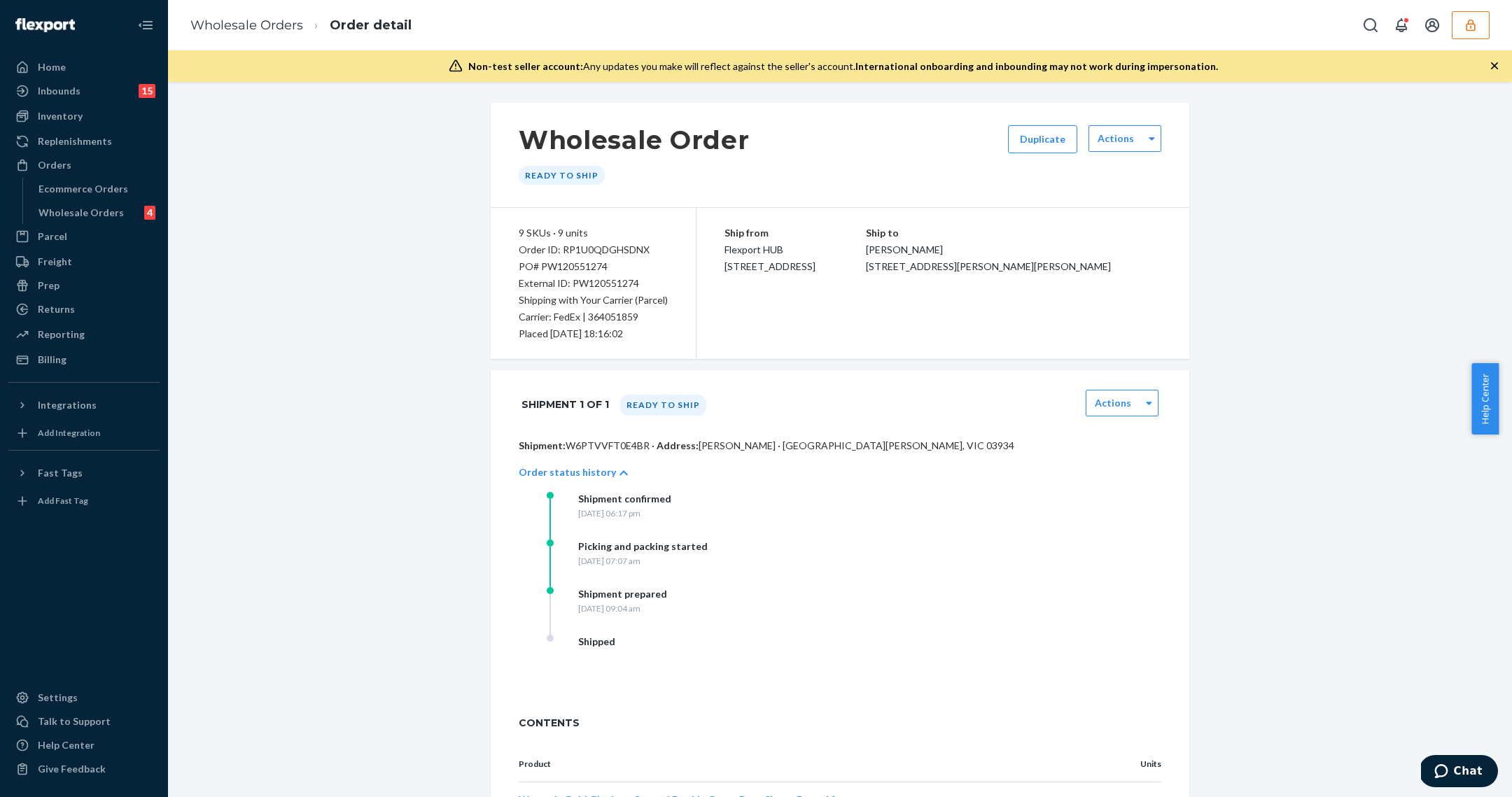
click at [786, 531] on div "Shipment confirmed Tuesday, August 19, 2025 at 06:17 pm" at bounding box center [687, 515] width 280 height 48
click at [596, 292] on p "Shipping with Your Carrier (Parcel)" at bounding box center [593, 300] width 149 height 17
click at [570, 266] on div "PO# PW120551274" at bounding box center [593, 266] width 149 height 17
click at [570, 263] on div "PO# PW120551274" at bounding box center [593, 266] width 149 height 17
click at [655, 322] on p "Carrier: FedEx | 364051859" at bounding box center [593, 316] width 149 height 17
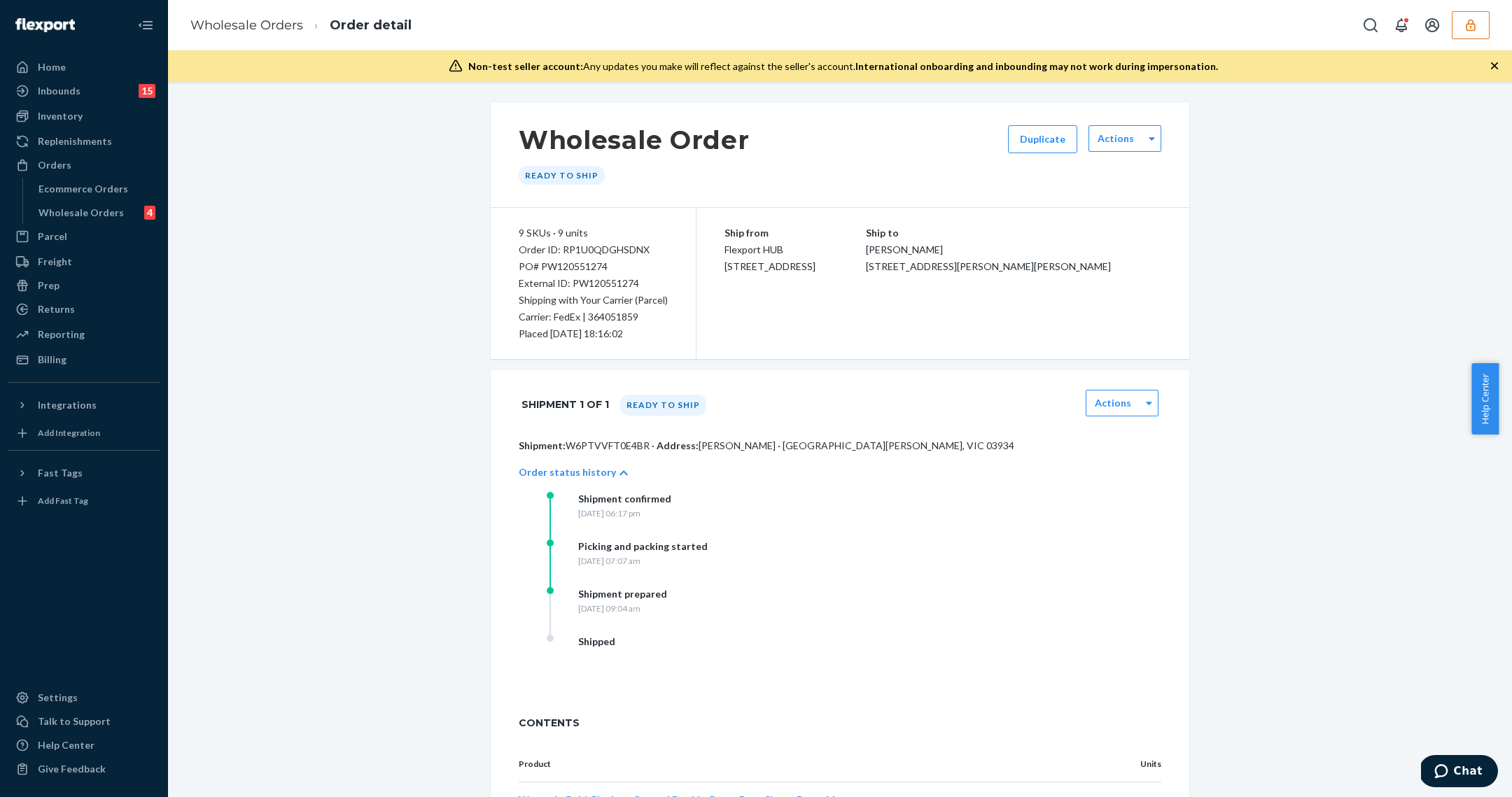
drag, startPoint x: 565, startPoint y: 314, endPoint x: 558, endPoint y: 314, distance: 7.0
click at [563, 314] on p "Carrier: FedEx | 364051859" at bounding box center [593, 316] width 149 height 17
click at [519, 320] on p "Carrier: FedEx | 364051859" at bounding box center [593, 316] width 149 height 17
click at [558, 276] on div "External ID: PW120551274" at bounding box center [593, 282] width 149 height 17
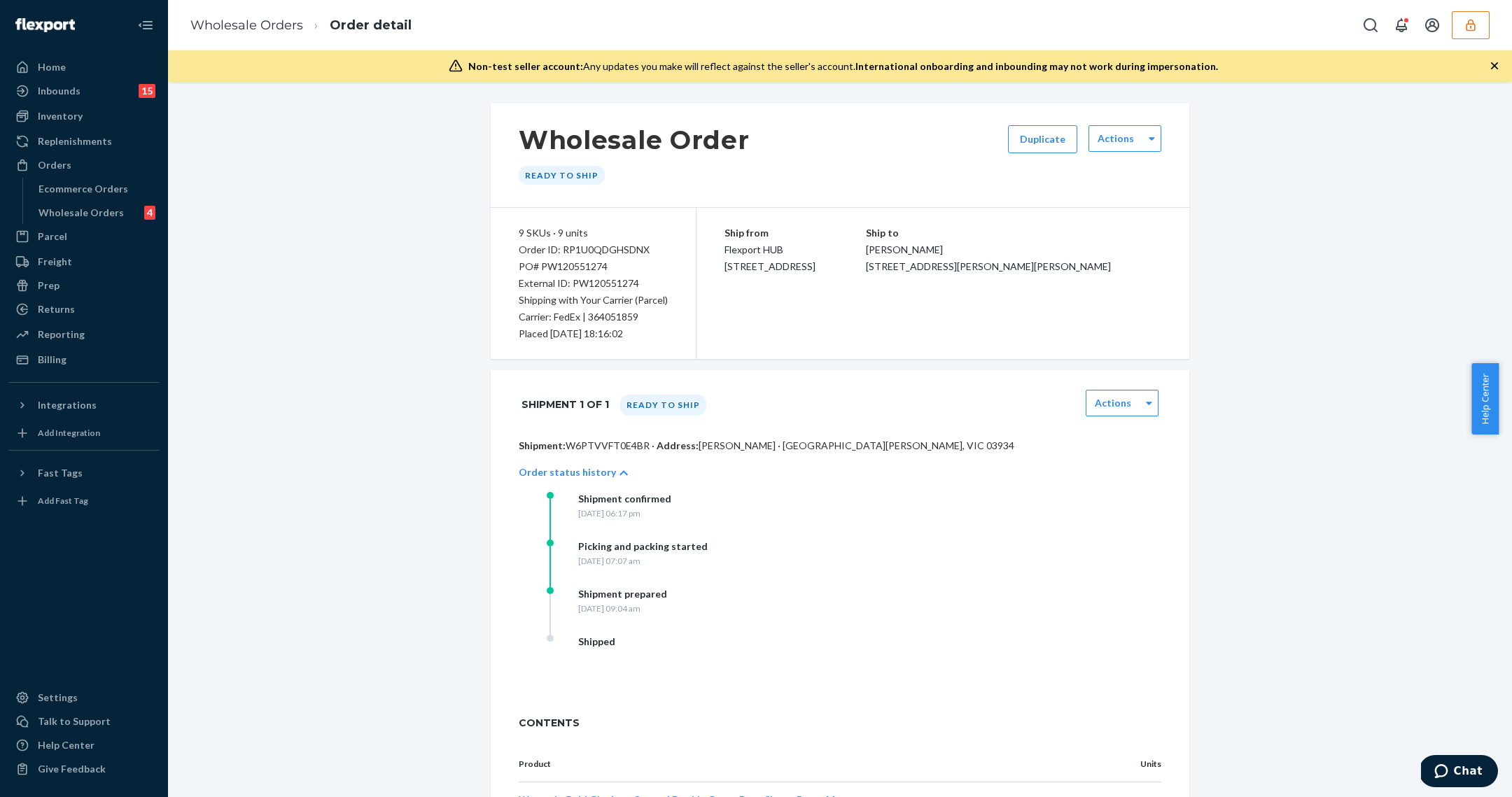
click at [560, 266] on div "PO# PW120551274" at bounding box center [593, 266] width 149 height 17
copy div "PW120551274"
click at [644, 359] on div "Wholesale Order Ready to ship Duplicate Actions 9 SKUs · 9 units Order ID: RP1U…" at bounding box center [839, 809] width 698 height 1414
click at [1324, 236] on div "Wholesale Order Ready to ship Duplicate Actions 9 SKUs · 9 units Order ID: RP1U…" at bounding box center [839, 809] width 1322 height 1414
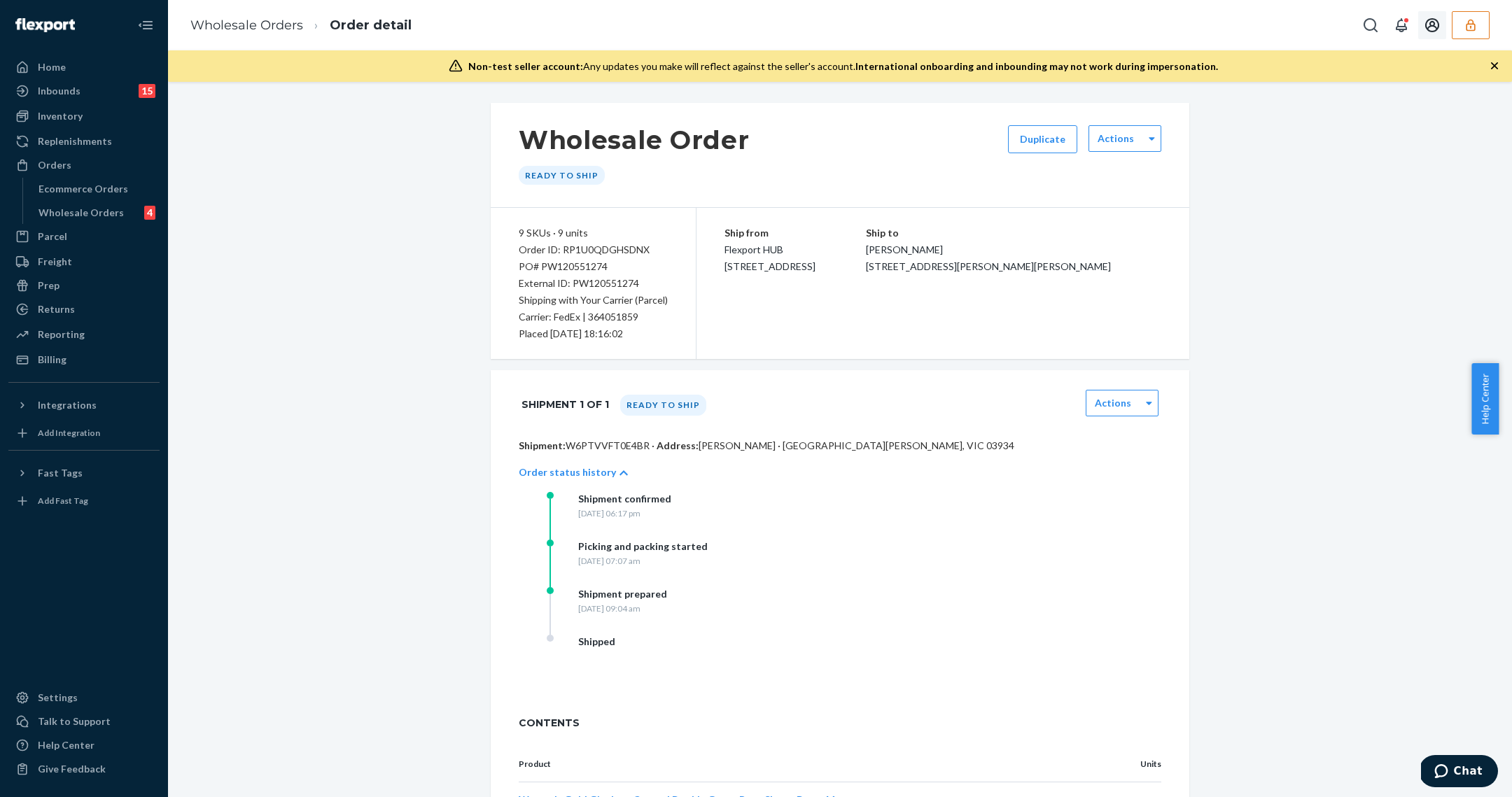
click at [1442, 19] on button "Open account menu" at bounding box center [1432, 25] width 28 height 28
click at [1469, 23] on icon "button" at bounding box center [1470, 25] width 14 height 14
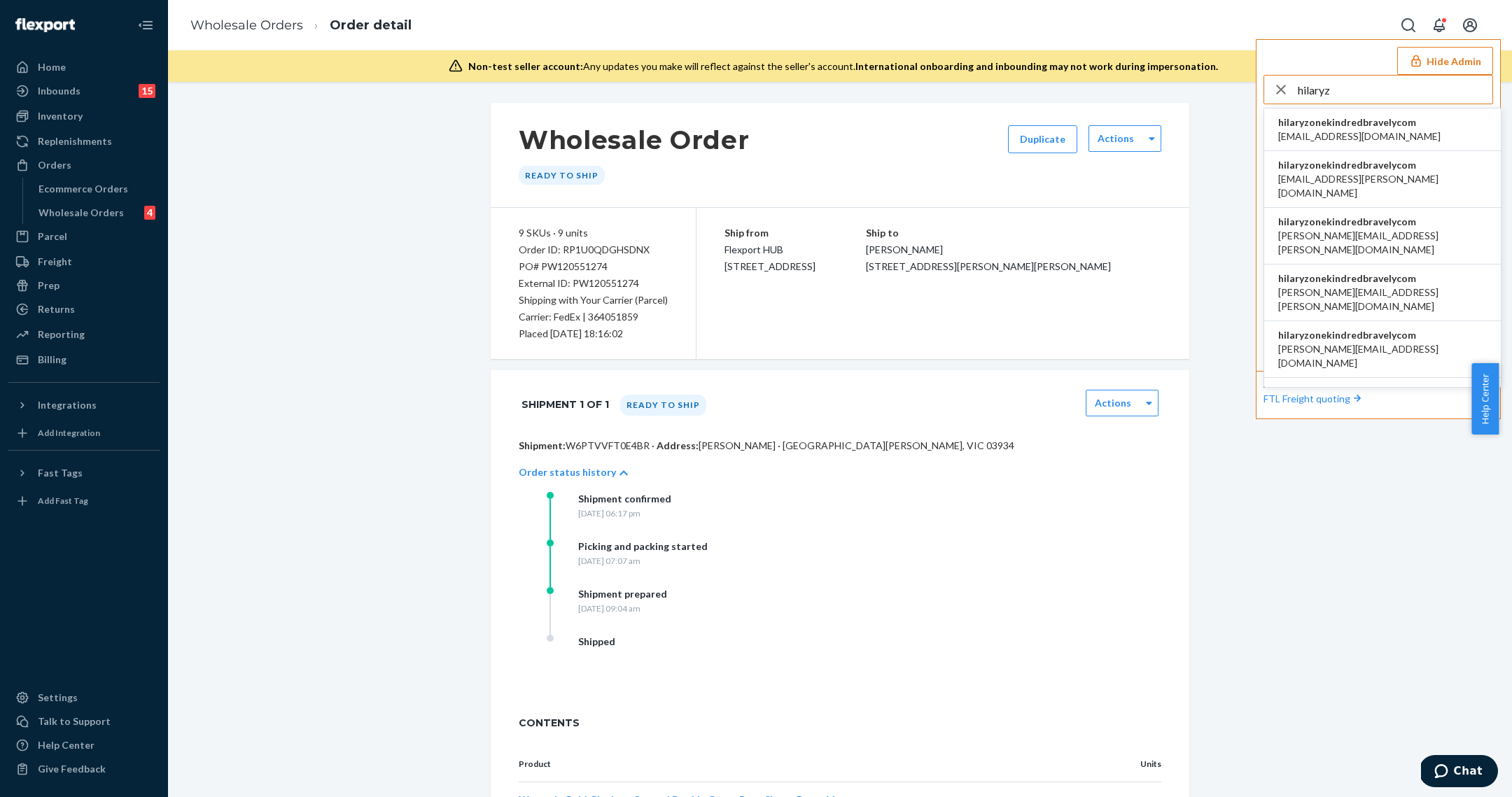
type input "hilaryz"
click at [1368, 120] on span "hilaryzonekindredbravelycom" at bounding box center [1359, 123] width 163 height 14
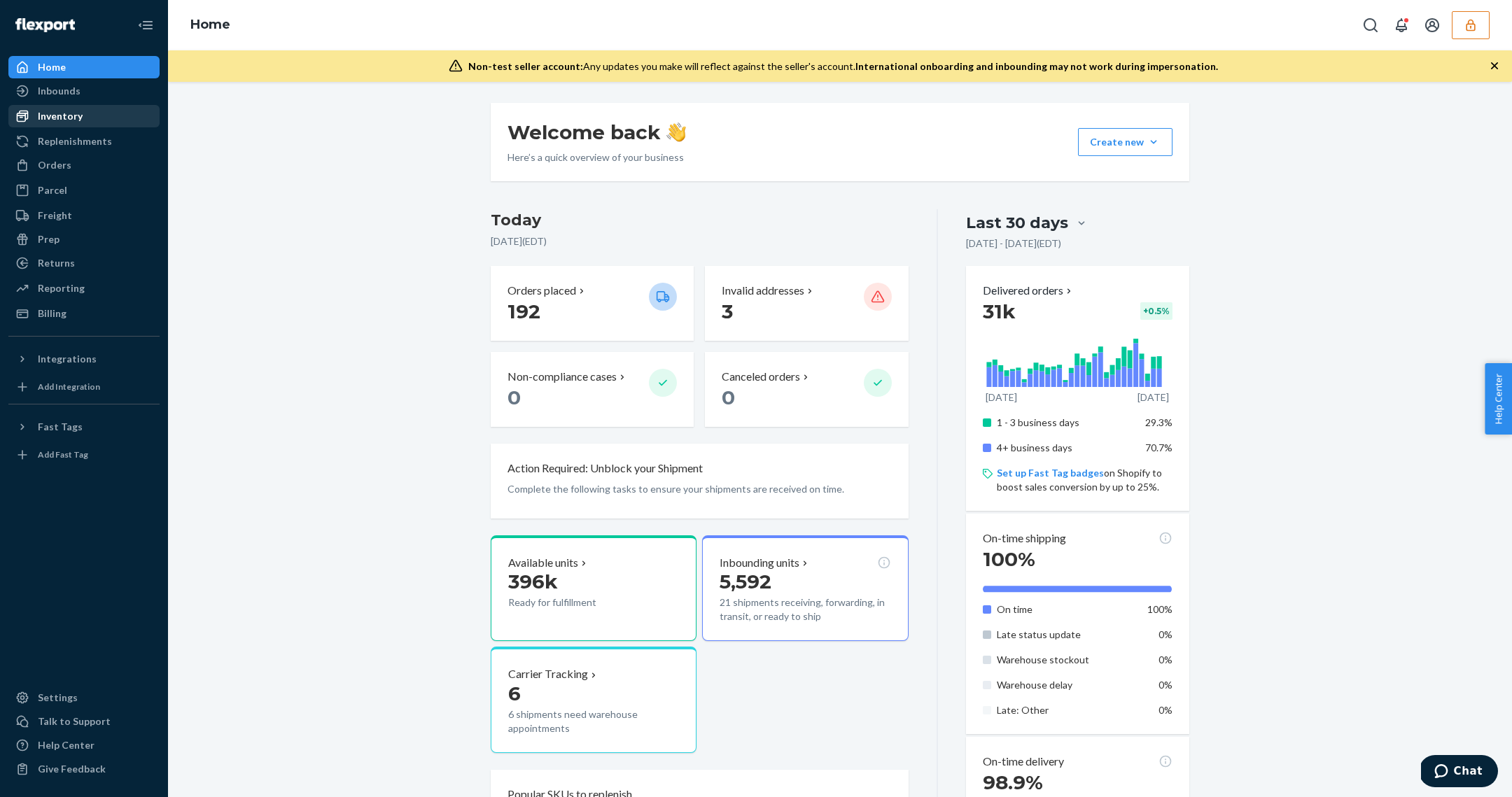
click at [94, 116] on div "Inventory" at bounding box center [83, 116] width 149 height 20
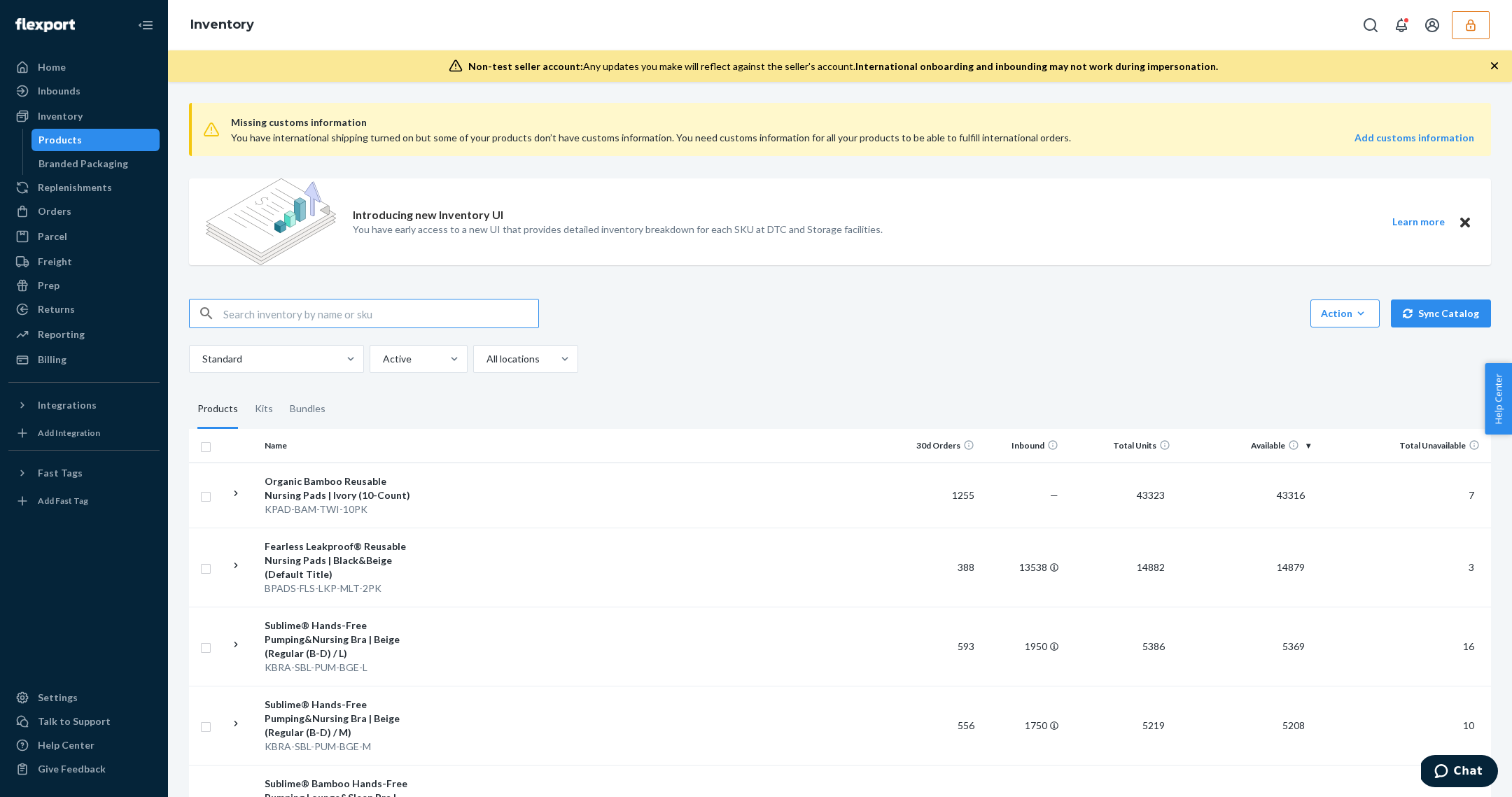
click at [337, 314] on input "text" at bounding box center [381, 314] width 315 height 28
paste input "KBRA-TTM-BGE-1X"
type input "KBRA-TTM-BGE-1X"
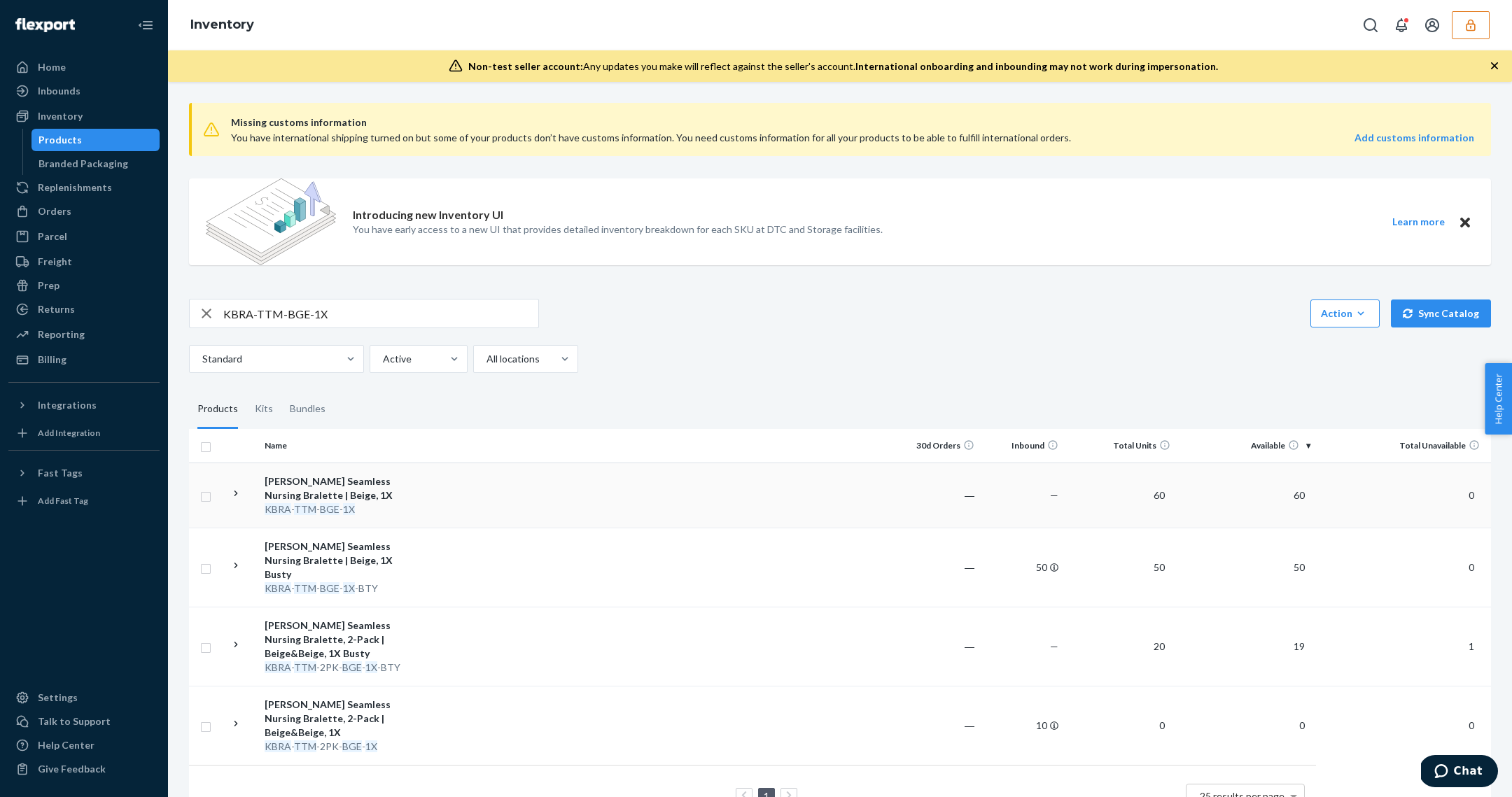
click at [425, 508] on td at bounding box center [656, 495] width 479 height 65
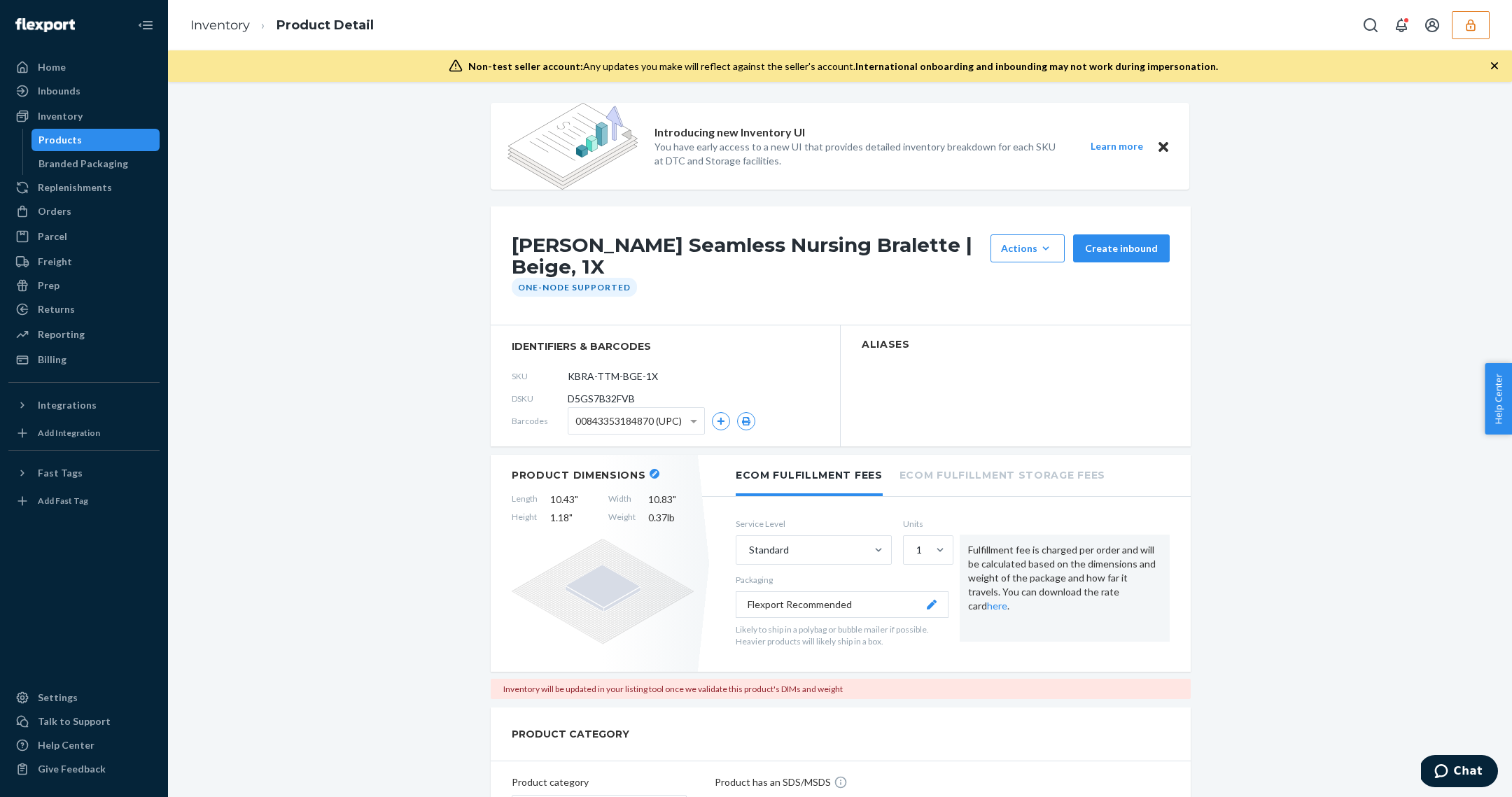
click at [614, 392] on span "D5GS7B32FVB" at bounding box center [601, 399] width 67 height 14
copy span "D5GS7B32FVB"
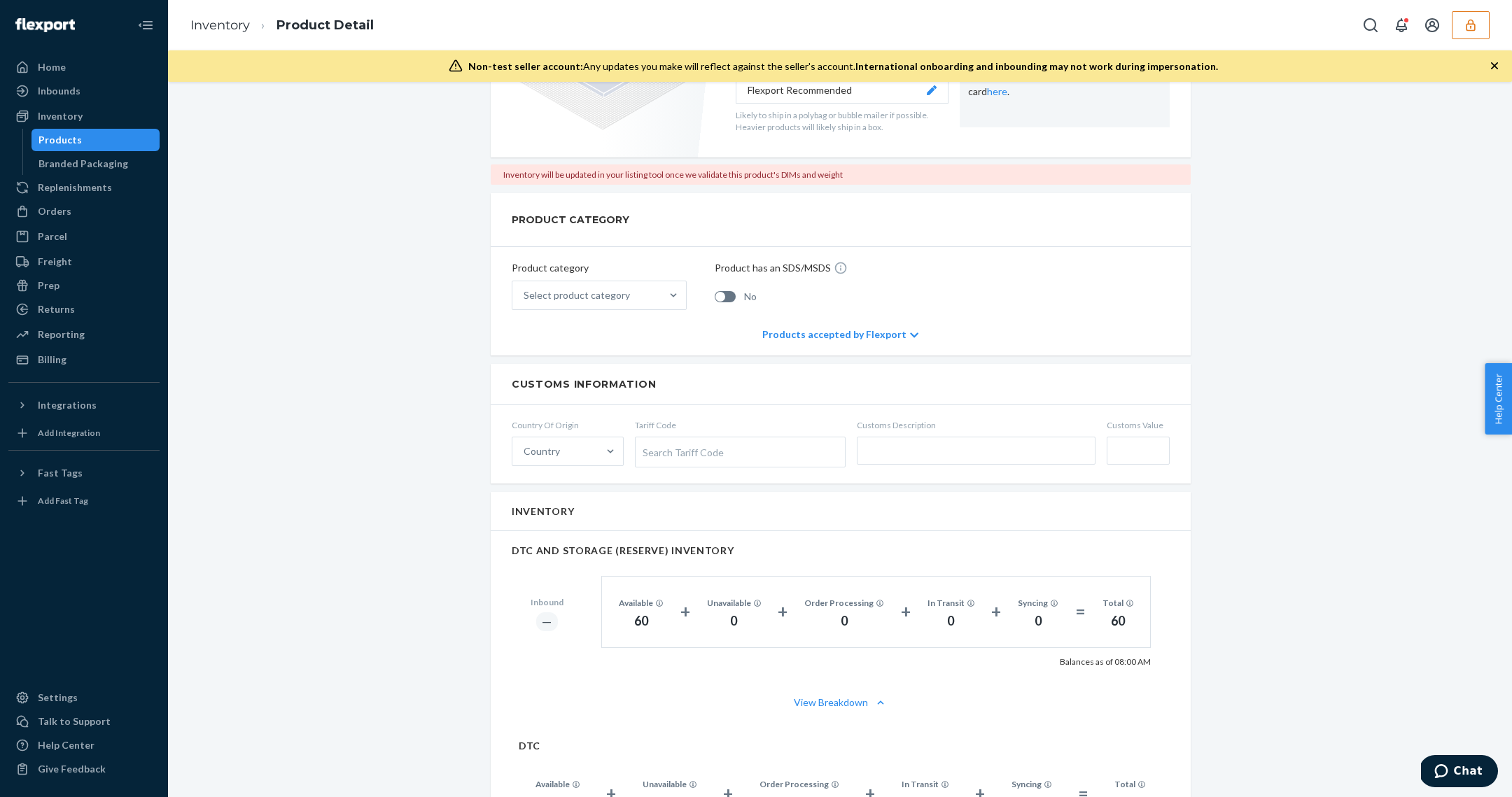
scroll to position [513, 0]
click at [91, 144] on div "Products" at bounding box center [96, 140] width 126 height 20
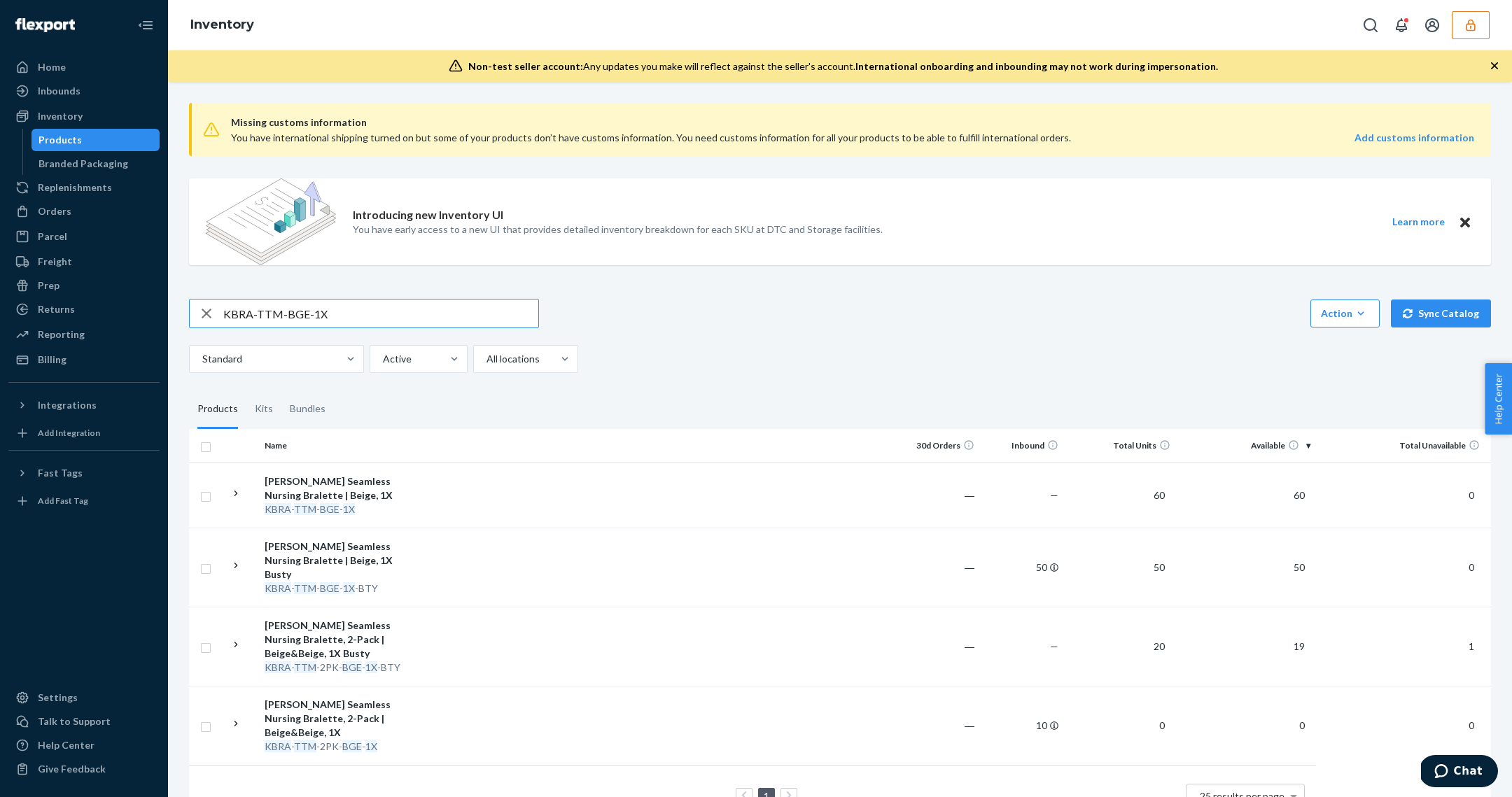
click at [294, 303] on input "KBRA-TTM-BGE-1X" at bounding box center [381, 314] width 315 height 28
click at [293, 305] on input "KBRA-TTM-BGE-1X" at bounding box center [381, 314] width 315 height 28
type input "KBRA-TTM-BGE-L"
click at [515, 503] on td at bounding box center [656, 495] width 479 height 65
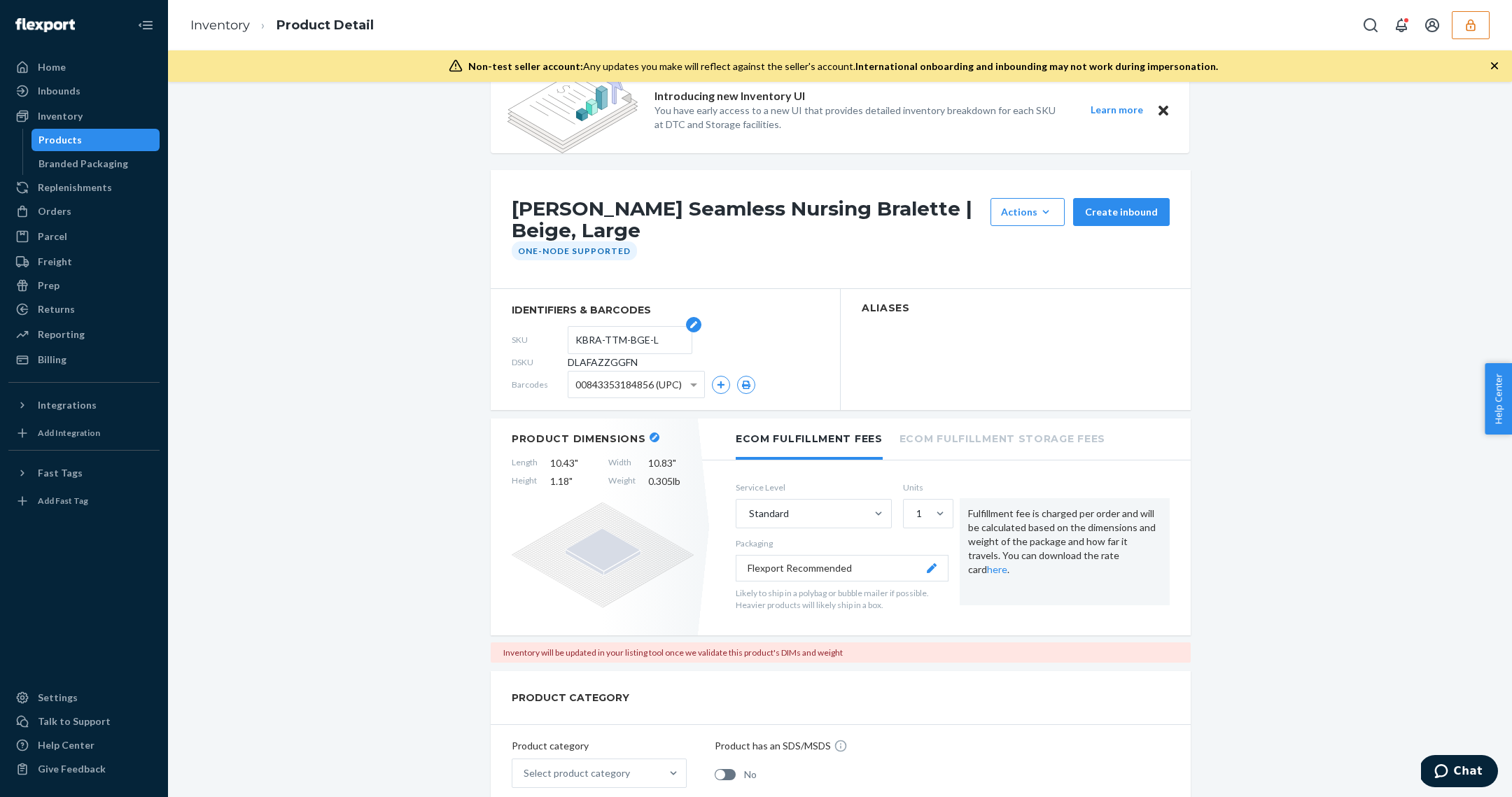
scroll to position [41, 0]
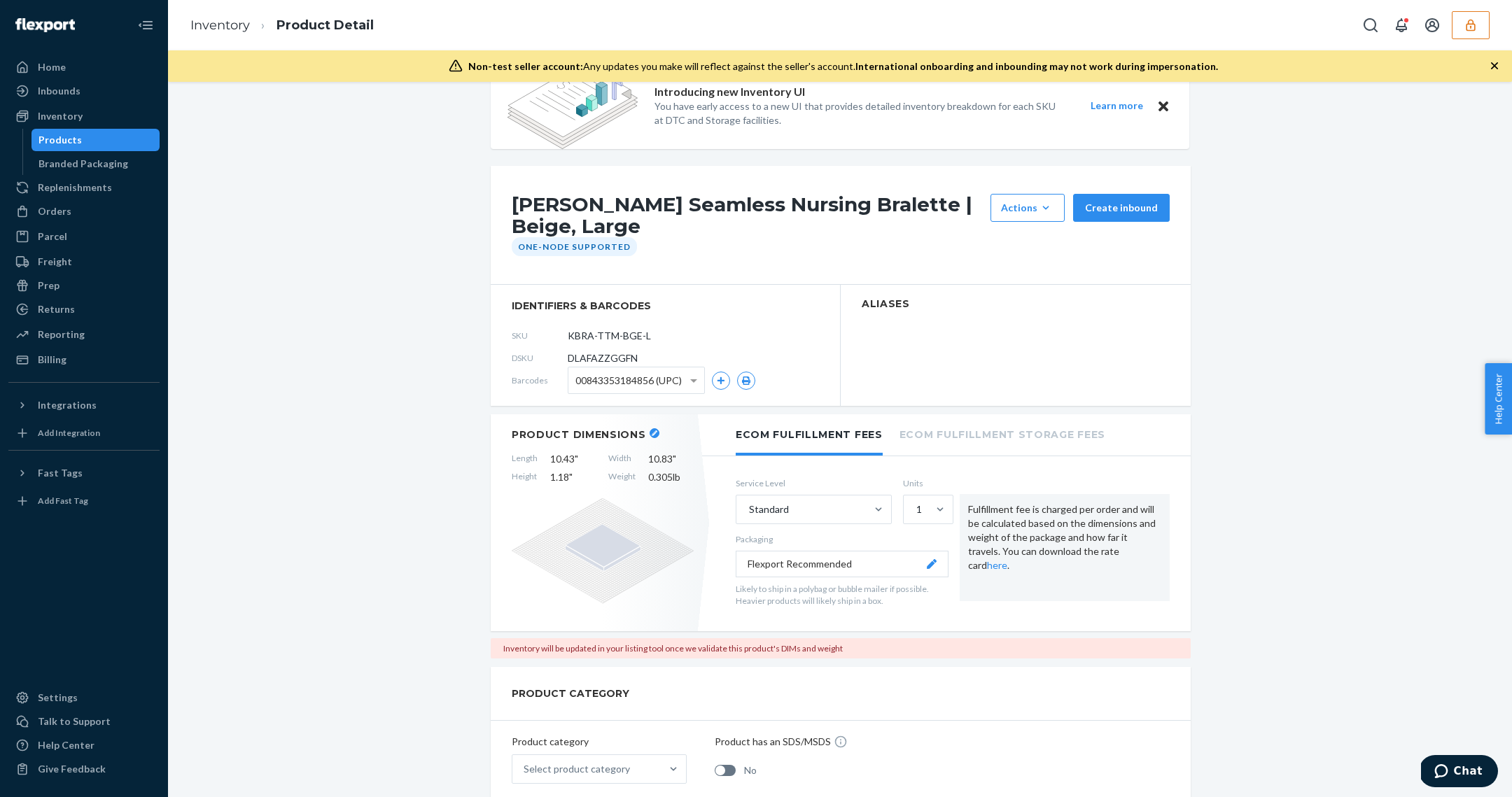
click at [586, 357] on span "DLAFAZZGGFN" at bounding box center [603, 358] width 70 height 14
click at [584, 357] on span "DLAFAZZGGFN" at bounding box center [603, 358] width 70 height 14
copy span "DLAFAZZGGFN"
drag, startPoint x: 93, startPoint y: 146, endPoint x: 173, endPoint y: 137, distance: 80.5
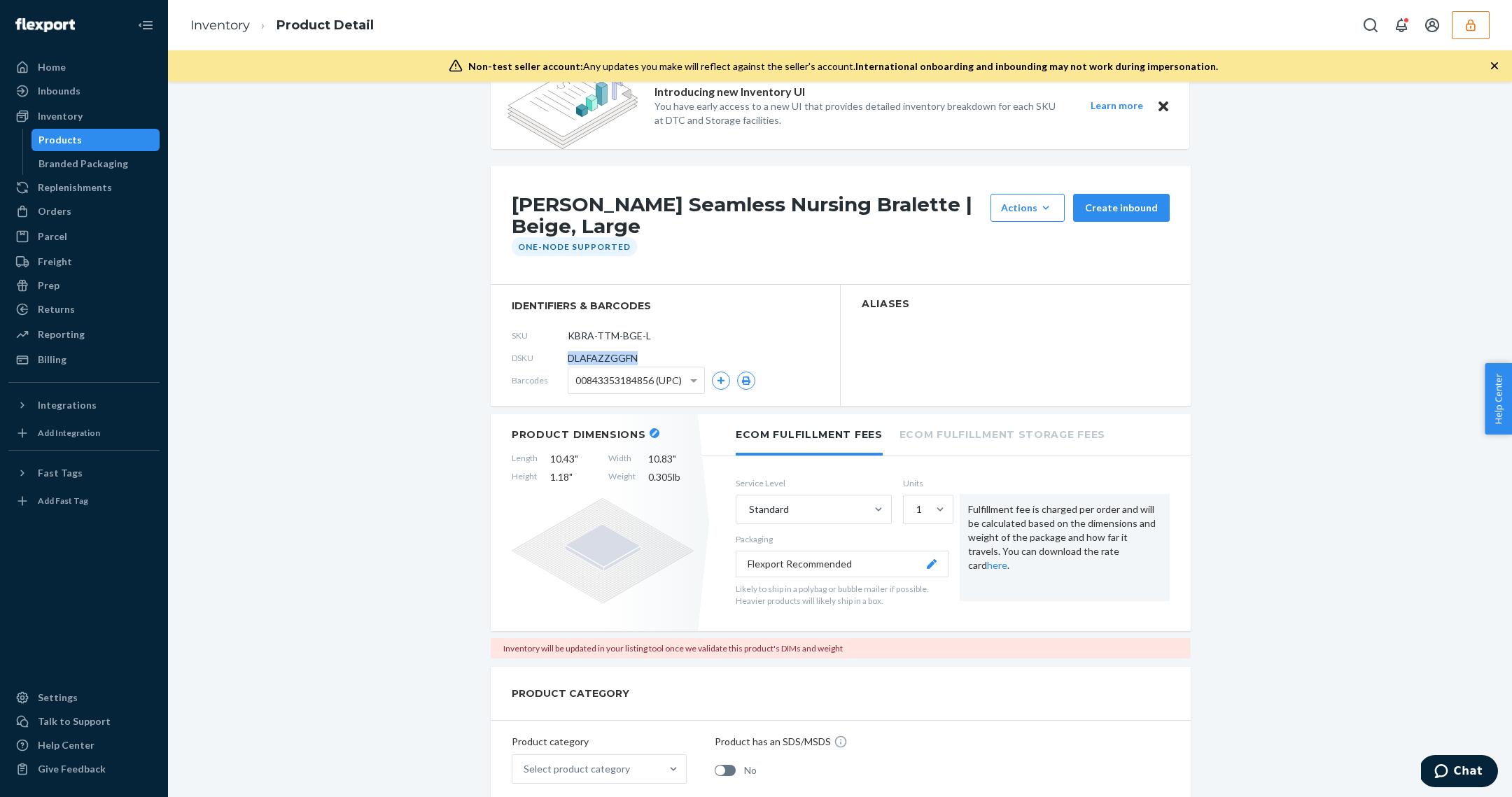
click at [93, 145] on div "Products" at bounding box center [96, 140] width 126 height 20
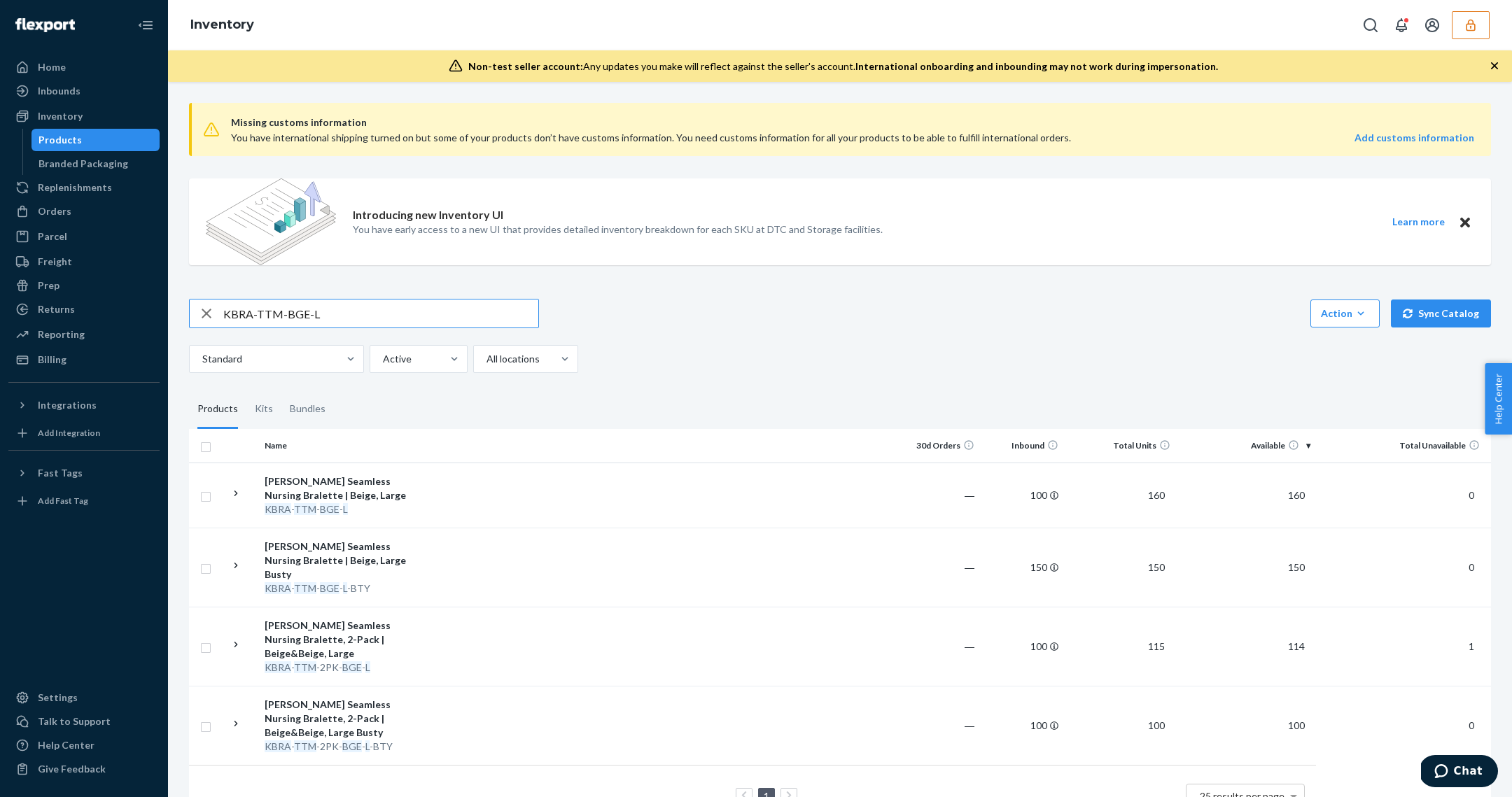
click at [381, 302] on input "KBRA-TTM-BGE-L" at bounding box center [381, 314] width 315 height 28
click at [376, 317] on input "KBRA-TTM-BGE-L" at bounding box center [381, 314] width 315 height 28
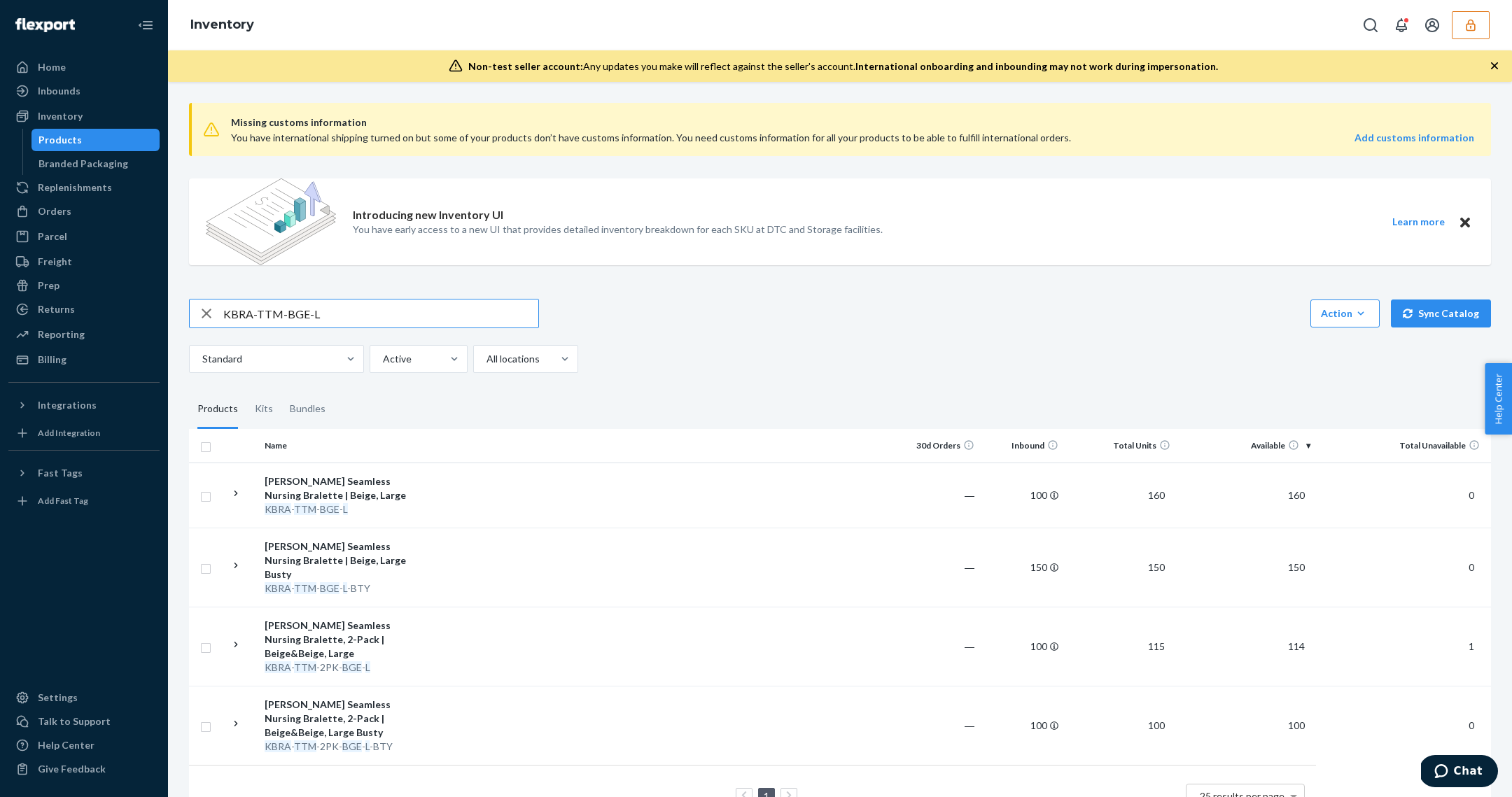
click at [376, 317] on input "KBRA-TTM-BGE-L" at bounding box center [381, 314] width 315 height 28
type input "KBRA-TTM-BGE-S"
click at [471, 497] on td at bounding box center [656, 495] width 479 height 65
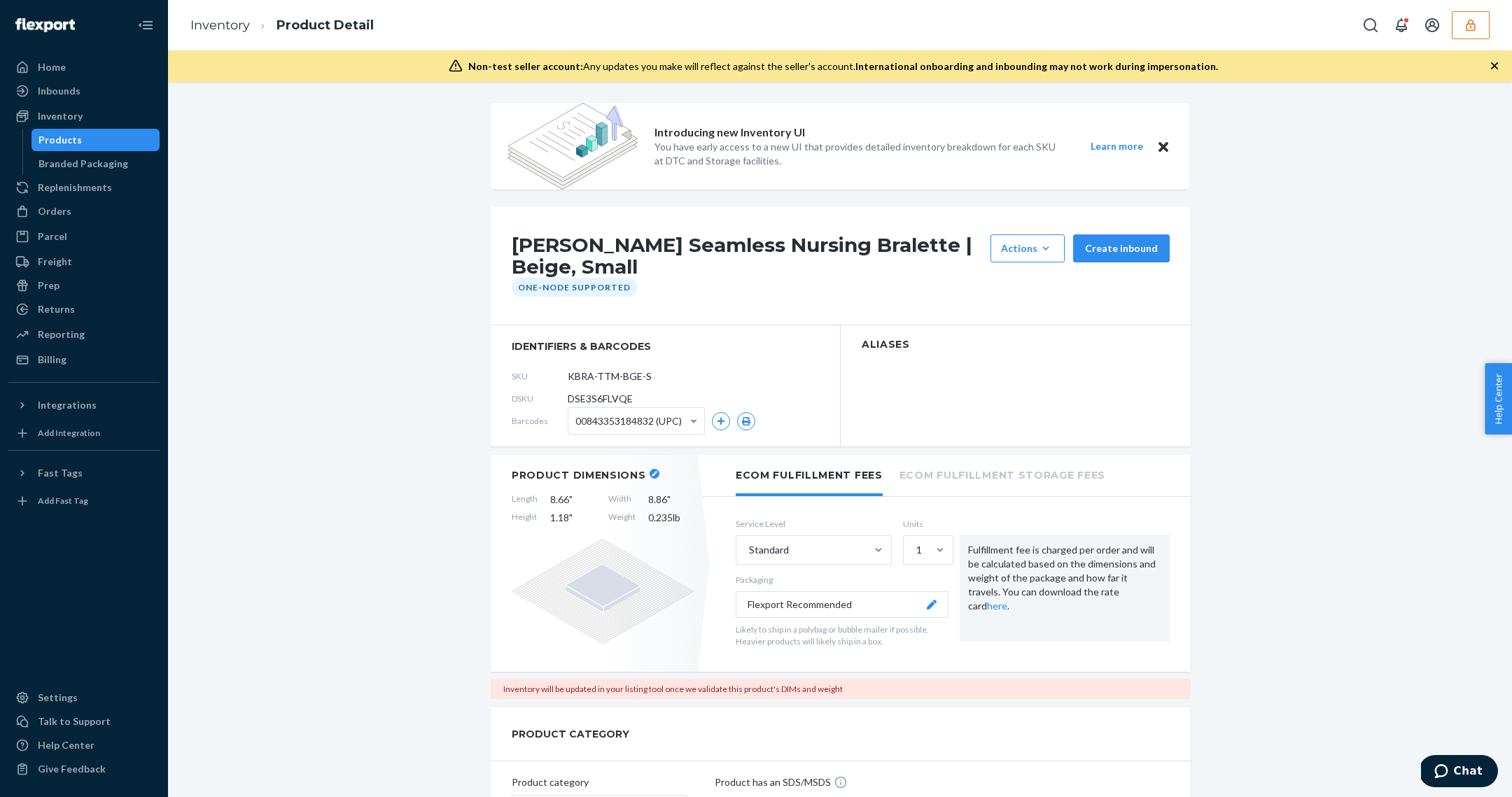
click at [605, 401] on span "DSE3S6FLVQE" at bounding box center [600, 399] width 65 height 14
click at [604, 401] on span "DSE3S6FLVQE" at bounding box center [600, 399] width 65 height 14
click at [605, 399] on span "DSE3S6FLVQE" at bounding box center [600, 399] width 65 height 14
copy span "DSE3S6FLVQE"
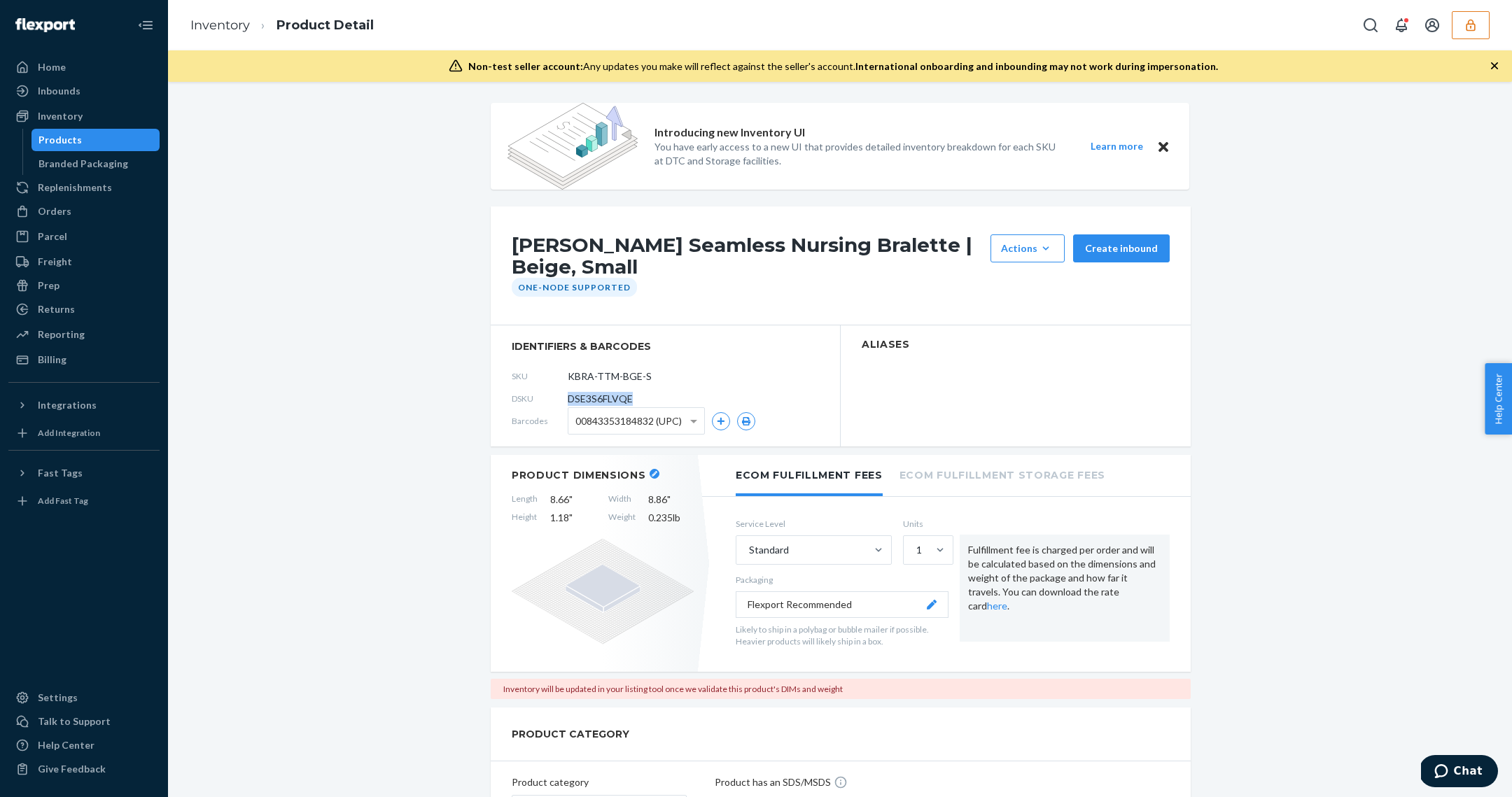
click at [65, 146] on div "Products" at bounding box center [60, 140] width 43 height 14
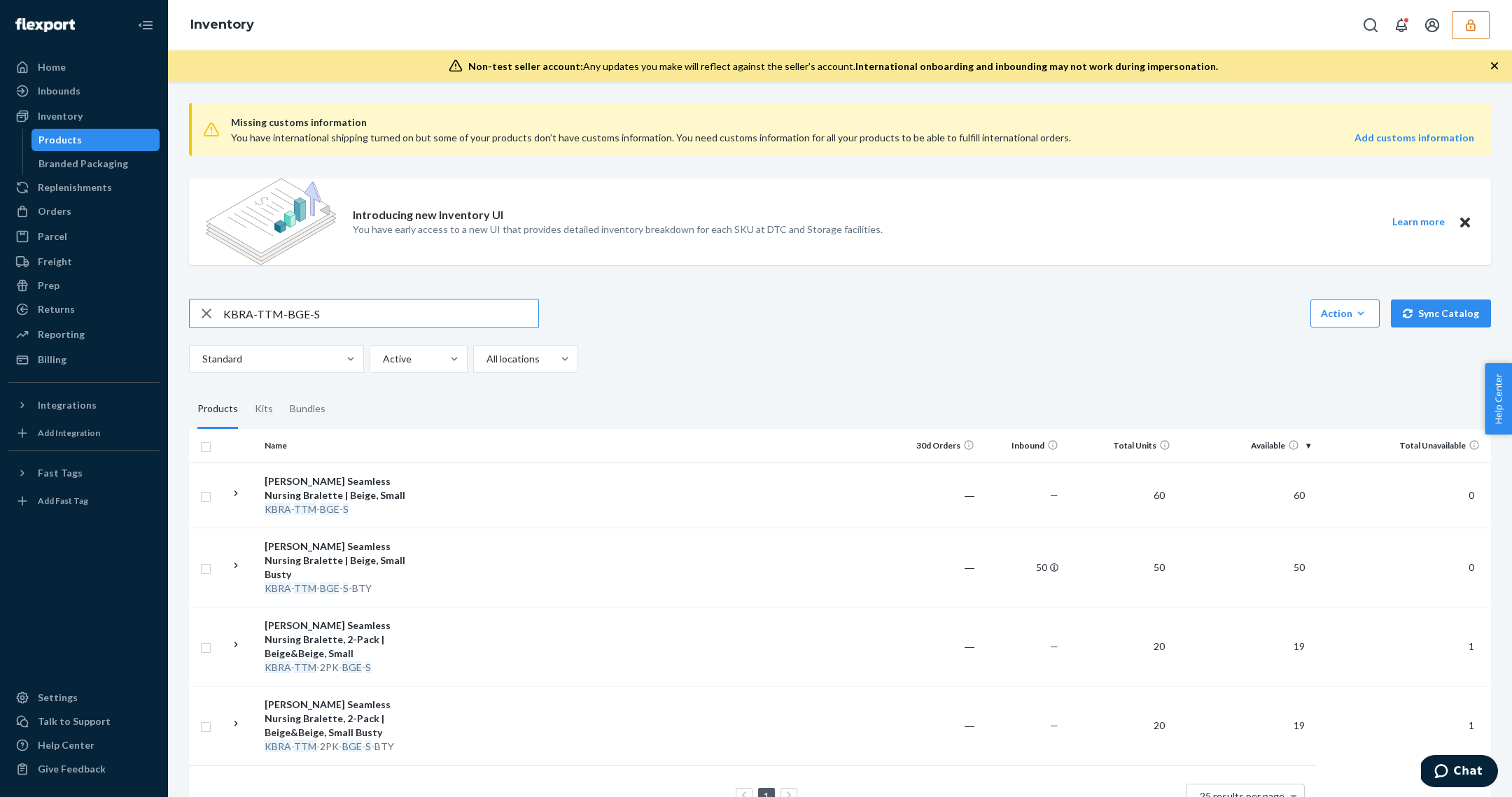
drag, startPoint x: 344, startPoint y: 344, endPoint x: 342, endPoint y: 322, distance: 22.1
click at [343, 346] on div at bounding box center [350, 359] width 25 height 27
click at [203, 352] on input "Standard" at bounding box center [202, 359] width 2 height 14
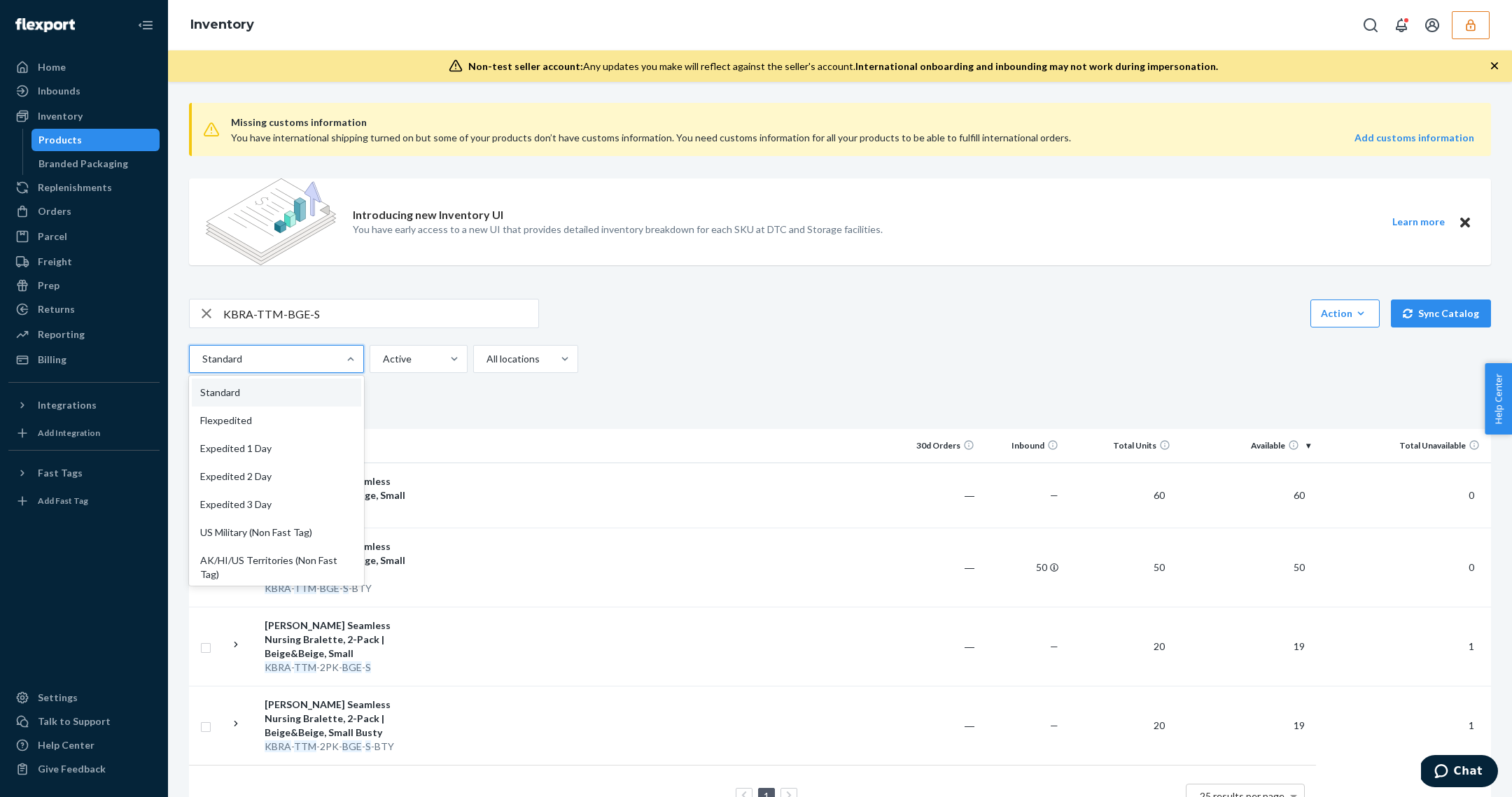
click at [344, 316] on input "KBRA-TTM-BGE-S" at bounding box center [381, 314] width 315 height 28
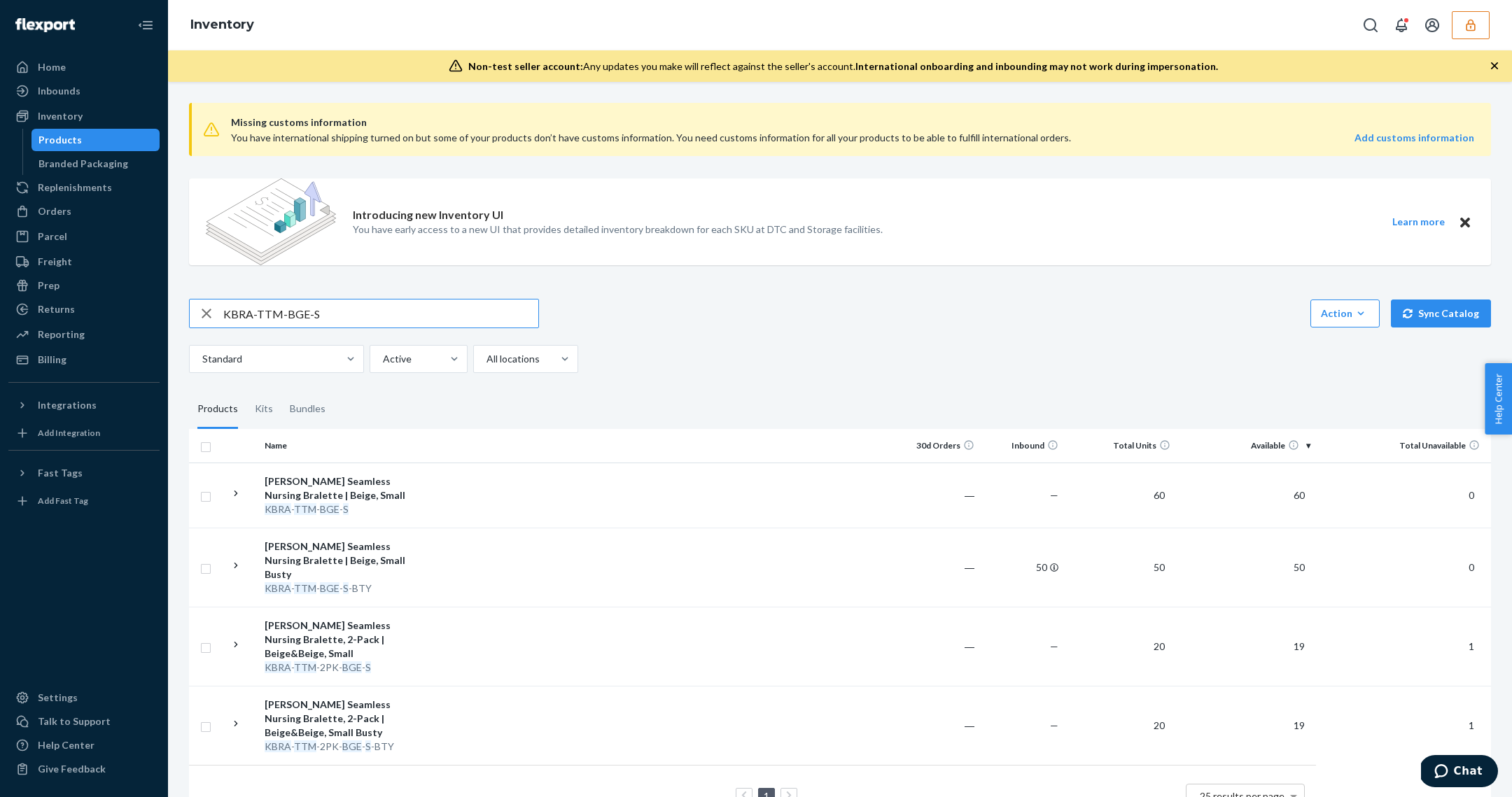
click at [344, 316] on input "KBRA-TTM-BGE-S" at bounding box center [381, 314] width 315 height 28
click at [343, 315] on input "KBRA-TTM-BGE-S" at bounding box center [381, 314] width 315 height 28
paste input "XL"
type input "KBRA-TTM-BGE-XL"
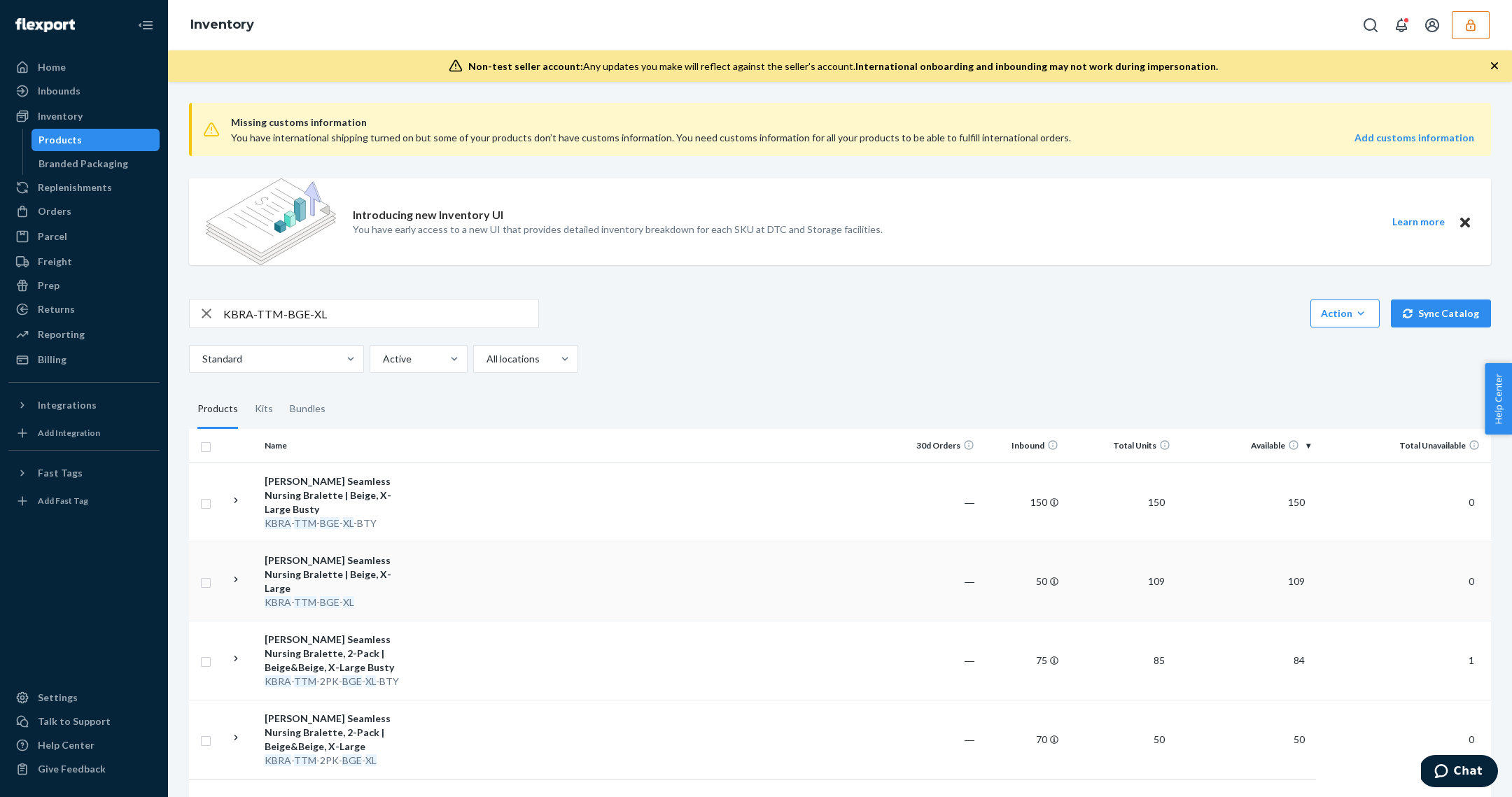
click at [439, 574] on td at bounding box center [656, 581] width 479 height 79
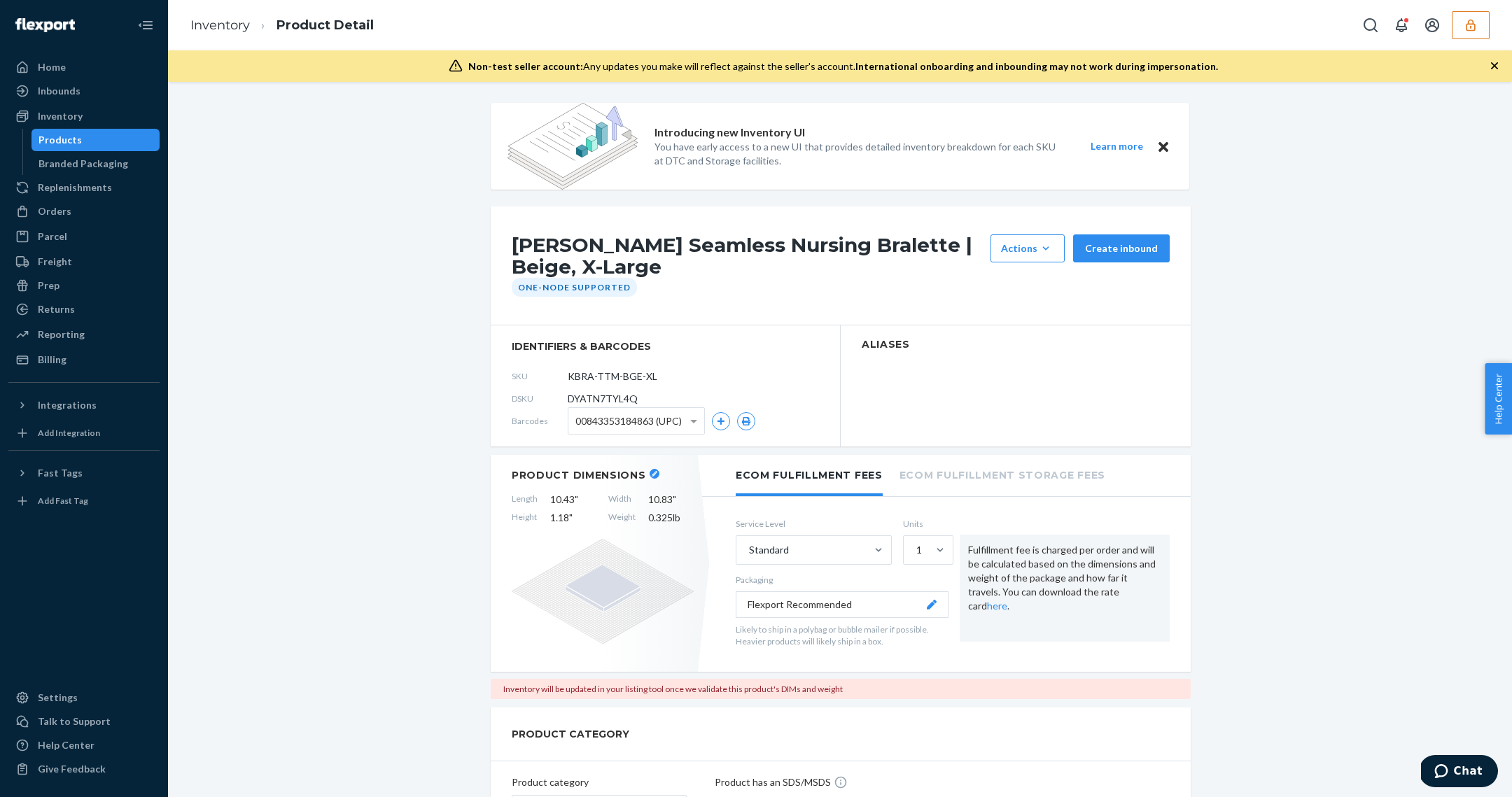
click at [586, 398] on span "DYATN7TYL4Q" at bounding box center [603, 399] width 70 height 14
copy span "DYATN7TYL4Q"
click at [85, 144] on div "Products" at bounding box center [96, 140] width 126 height 20
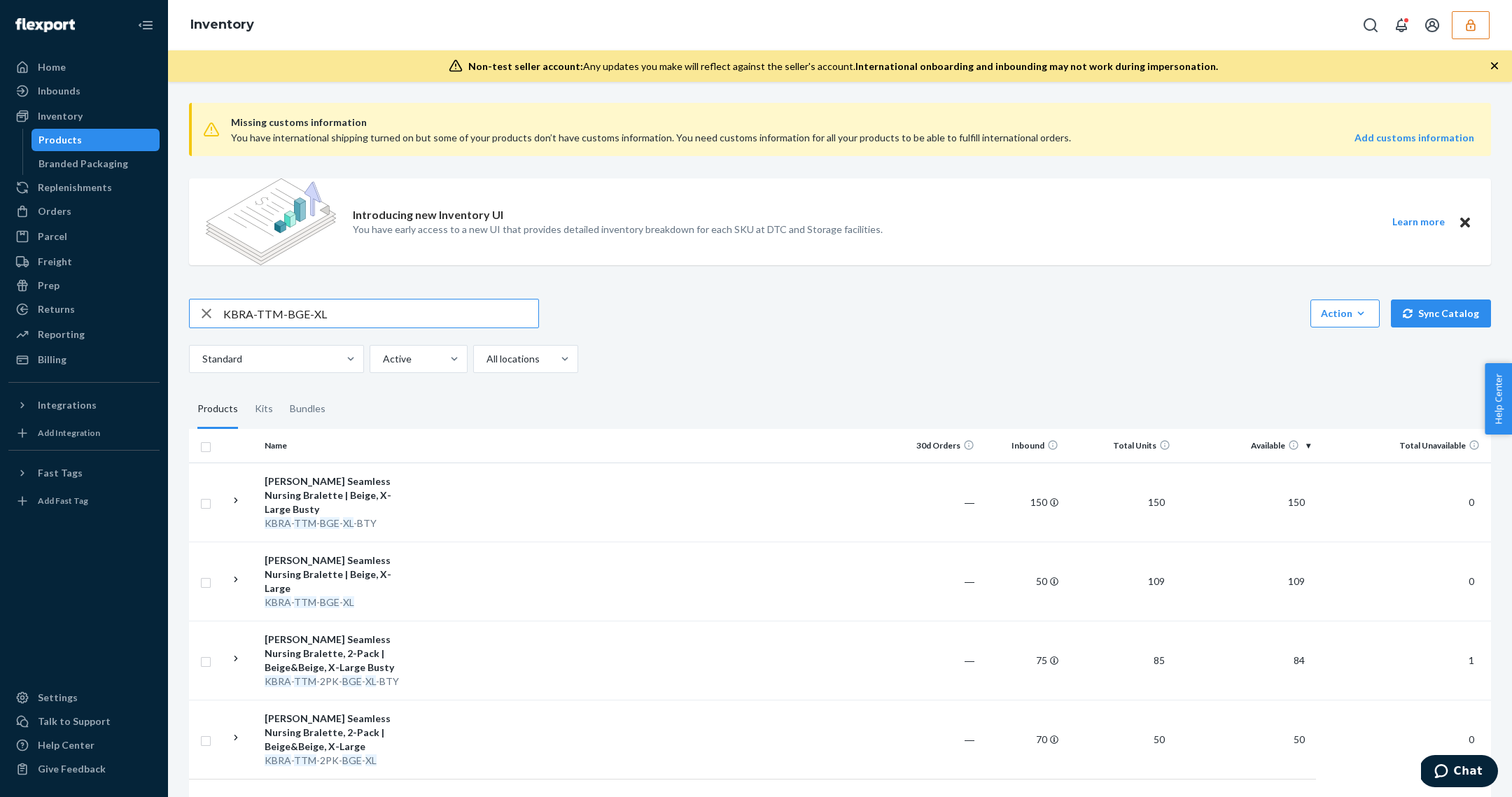
click at [305, 302] on input "KBRA-TTM-BGE-XL" at bounding box center [381, 314] width 315 height 28
click at [304, 303] on input "KBRA-TTM-BGE-XL" at bounding box center [381, 314] width 315 height 28
click at [303, 303] on input "KBRA-TTM-BGE-XL" at bounding box center [381, 314] width 315 height 28
type input "KBRA-TTM-BLA-XL"
click at [419, 569] on td at bounding box center [656, 581] width 479 height 79
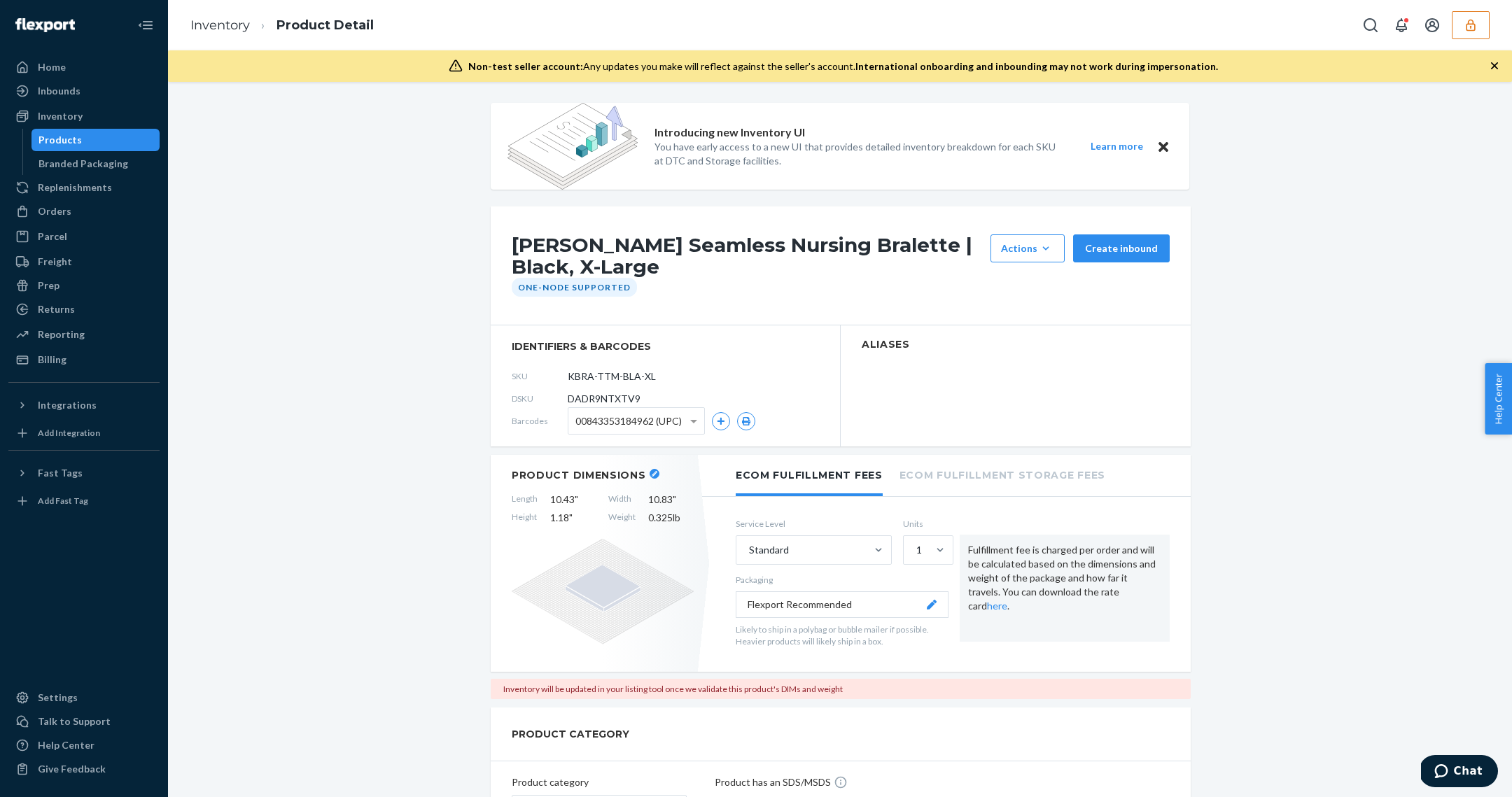
click at [596, 392] on span "DADR9NTXTV9" at bounding box center [604, 399] width 73 height 14
copy span "DADR9NTXTV9"
click at [58, 136] on div "Products" at bounding box center [60, 140] width 43 height 14
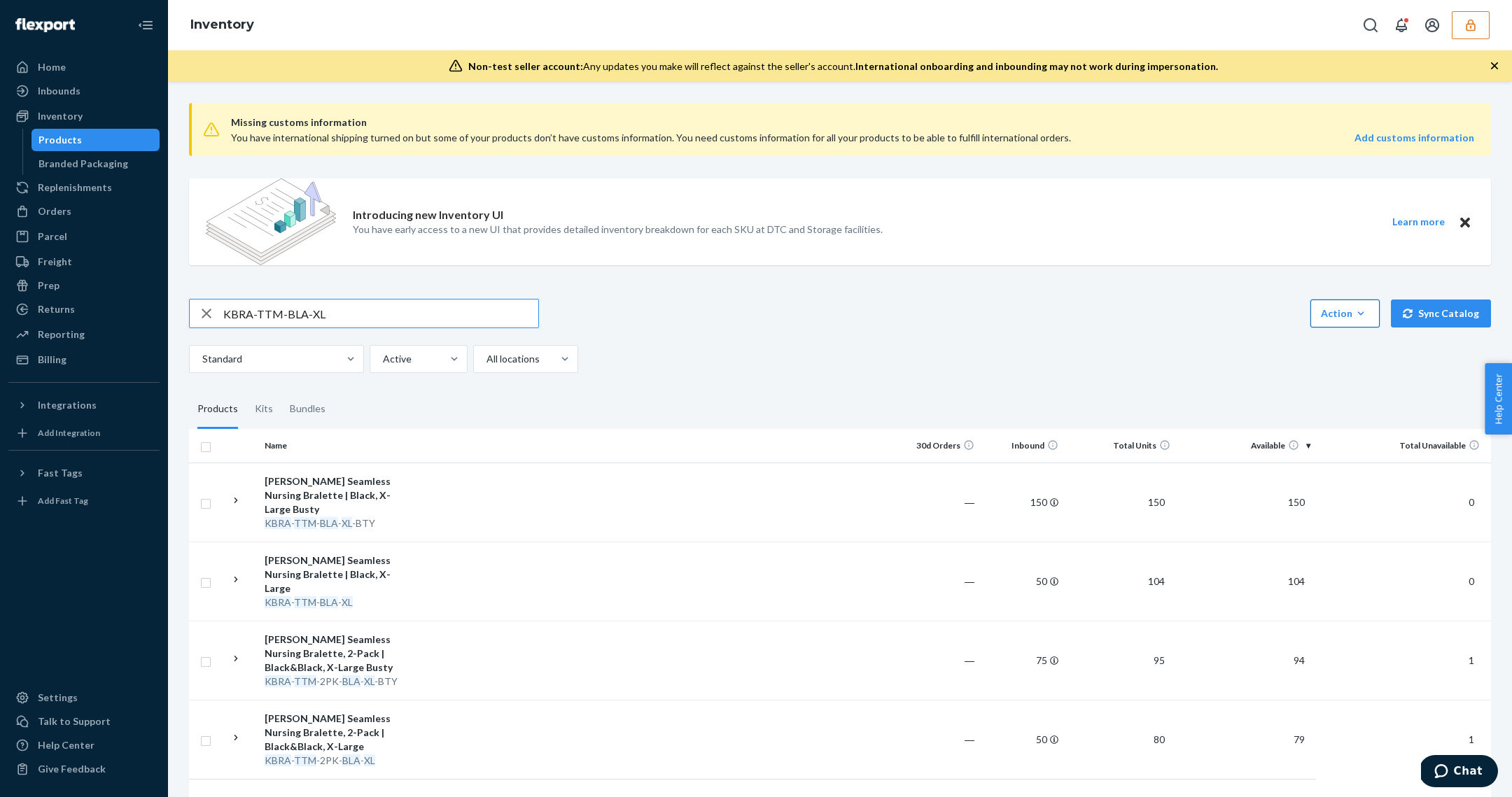
click at [1321, 300] on button "Action Create product Create kit or bundle Bulk create products Bulk update pro…" at bounding box center [1345, 314] width 70 height 28
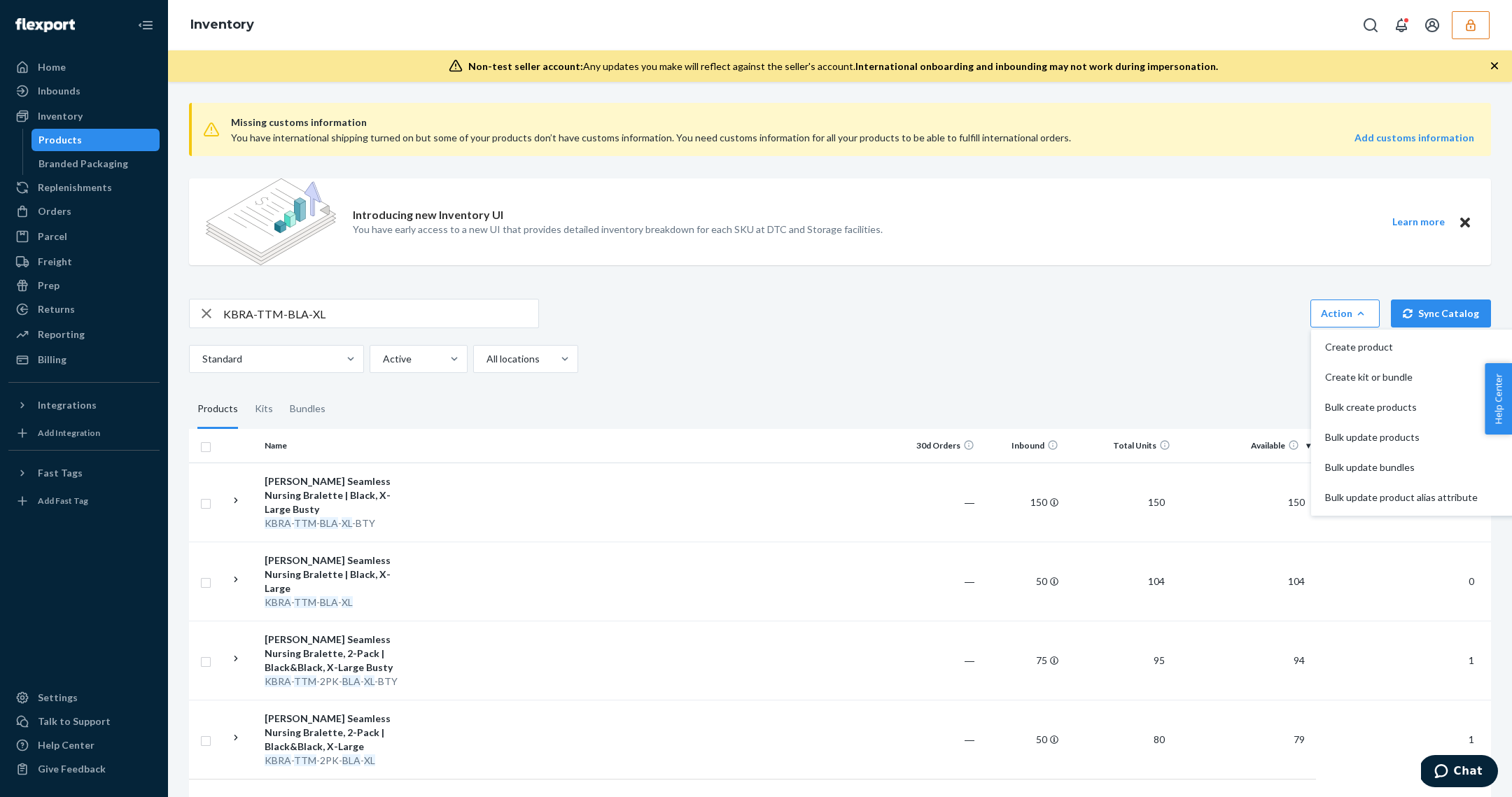
click at [1180, 304] on div "KBRA-TTM-BLA-XL Action Create product Create kit or bundle Bulk create products…" at bounding box center [839, 314] width 1302 height 30
click at [63, 214] on div "Orders" at bounding box center [54, 211] width 34 height 14
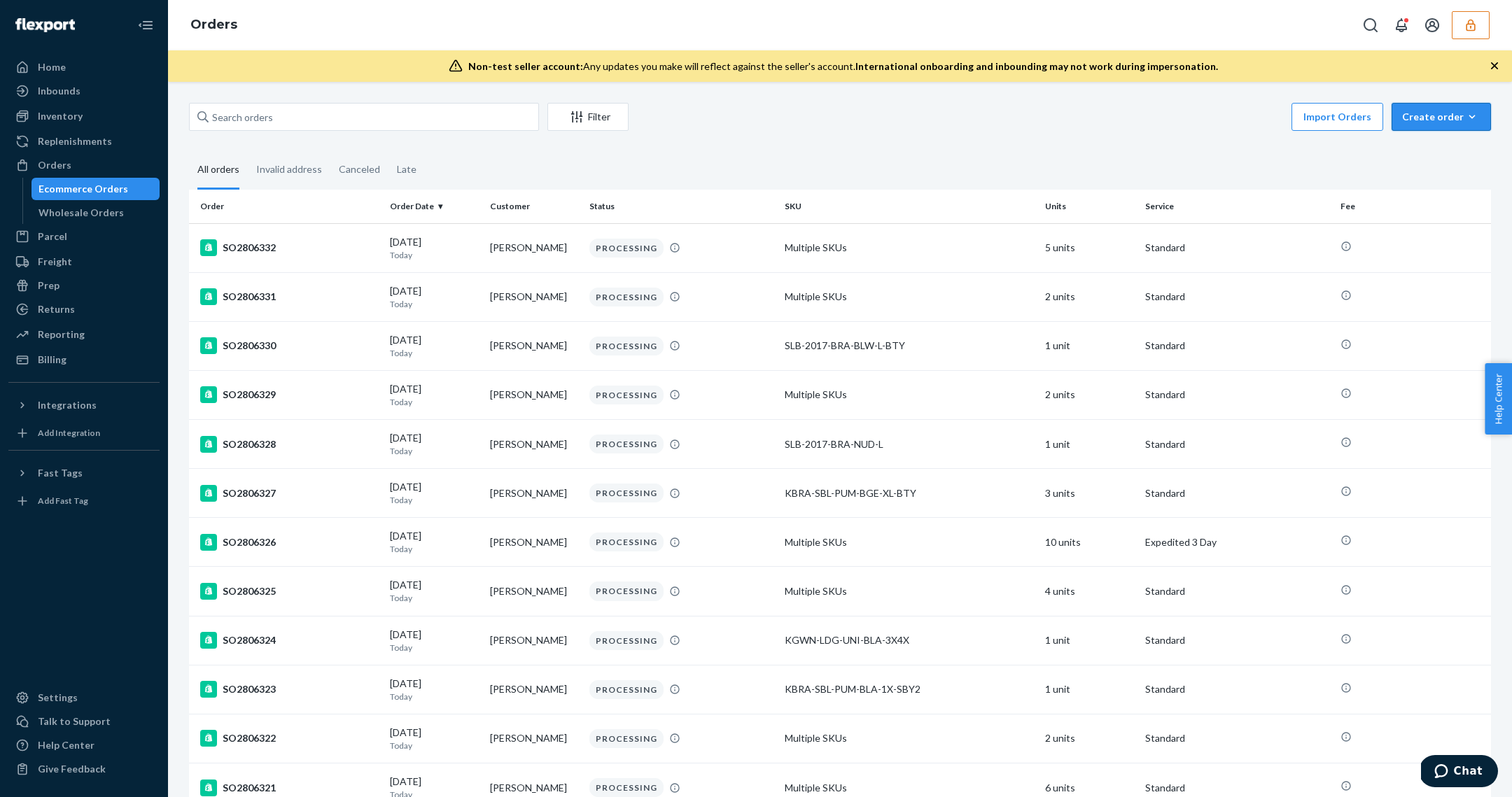
click at [1459, 130] on button "Create order Ecommerce order Removal order" at bounding box center [1441, 116] width 99 height 28
click at [1441, 178] on span "Removal order" at bounding box center [1449, 180] width 87 height 10
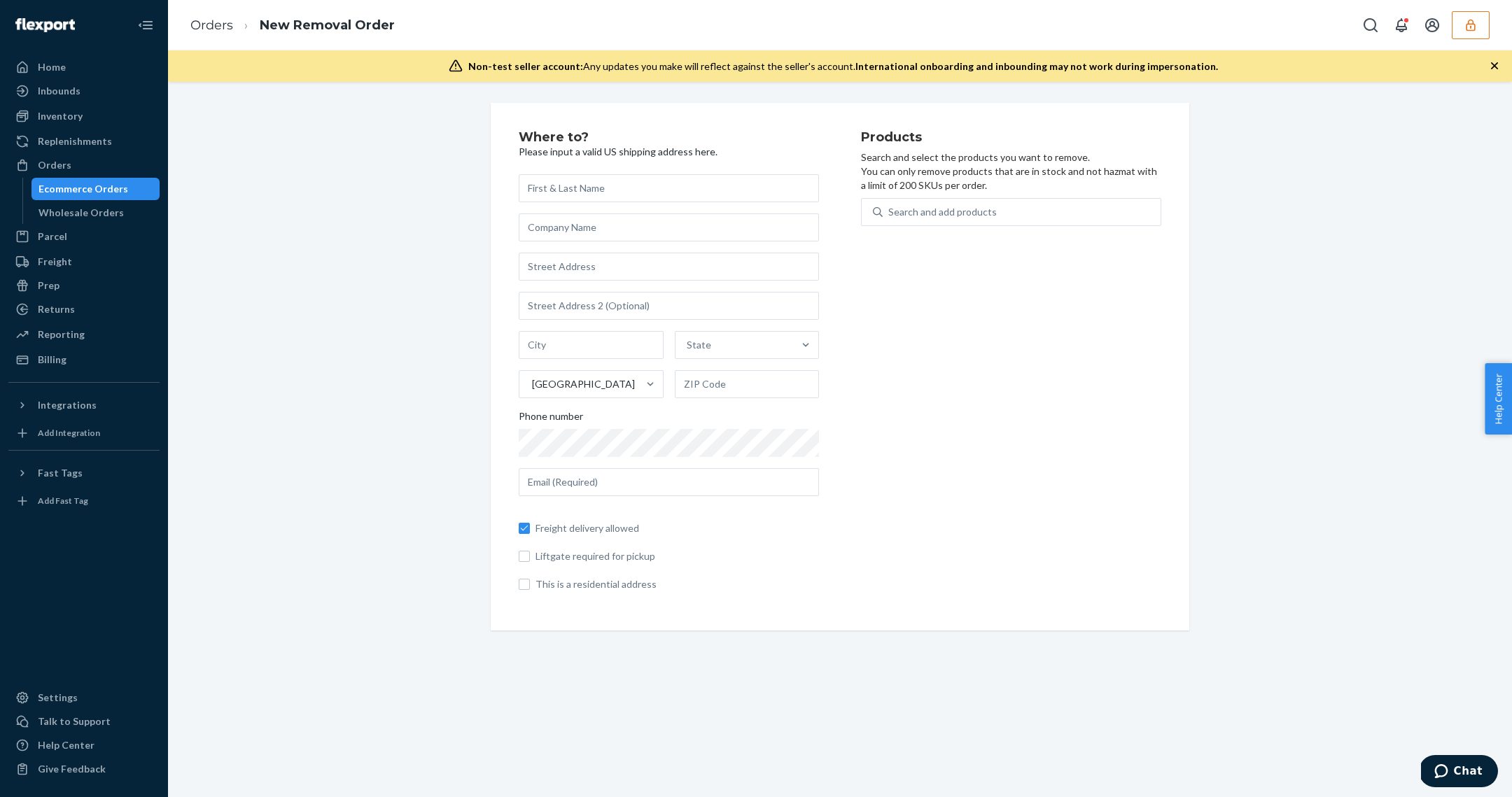
click at [590, 180] on input "text" at bounding box center [669, 188] width 300 height 28
click at [603, 198] on input "text" at bounding box center [669, 188] width 300 height 28
click at [637, 181] on input "text" at bounding box center [669, 188] width 300 height 28
type input "LAX Reserve Storage"
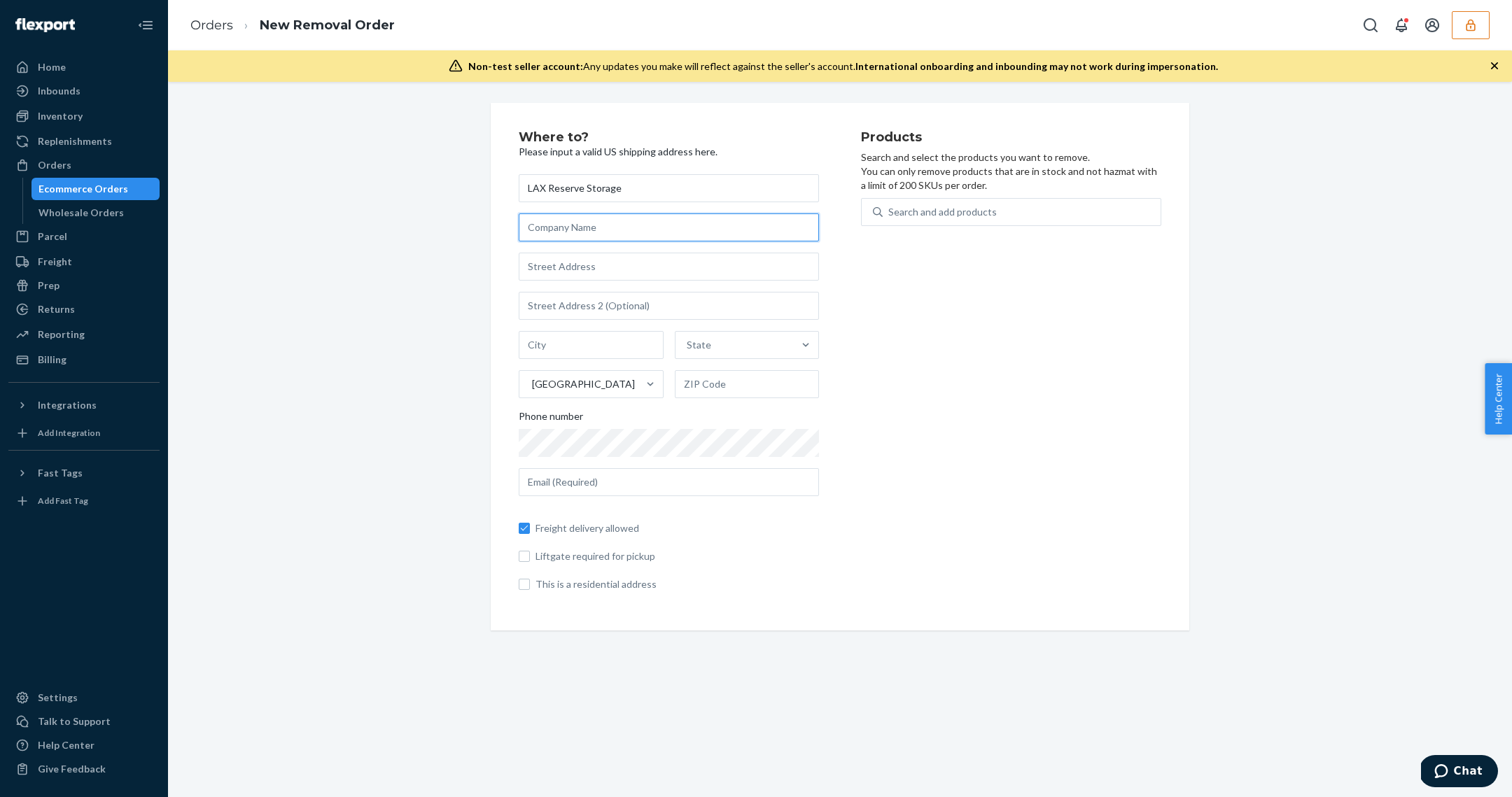
click at [626, 231] on input "text" at bounding box center [669, 228] width 300 height 28
paste input "LAXRS c/o Flexport"
type input "LAXRS c/o Flexport"
paste input "[STREET_ADDRESS]"
type input "[STREET_ADDRESS]"
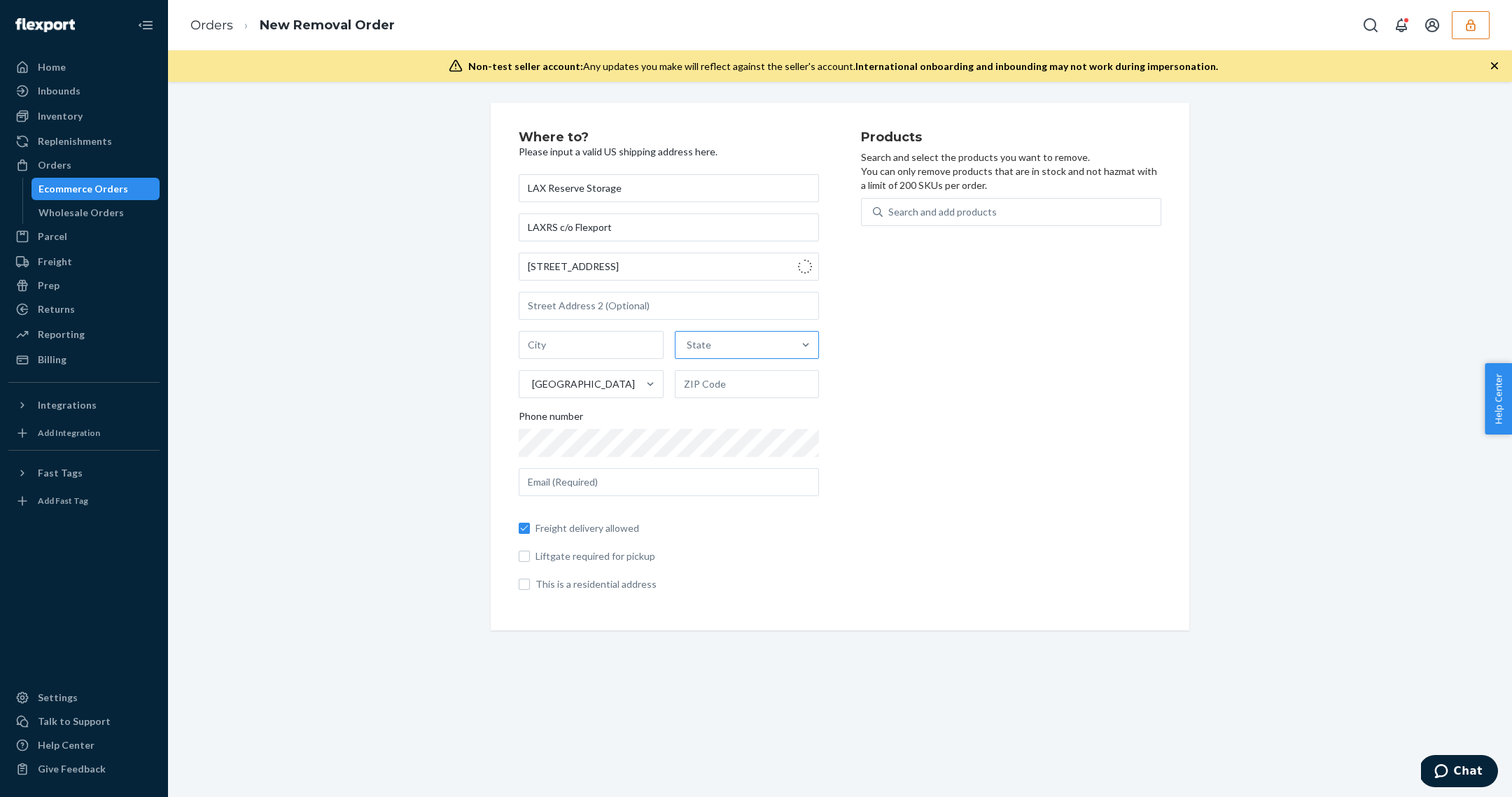
type input "Highland"
type input "92346"
click at [641, 486] on input "text" at bounding box center [669, 482] width 300 height 28
type input "[EMAIL_ADDRESS][DOMAIN_NAME]"
click at [633, 442] on div "LAX Reserve Storage LAXRS c/o Flexport 2615 E 3rd St Highland California United…" at bounding box center [669, 382] width 300 height 417
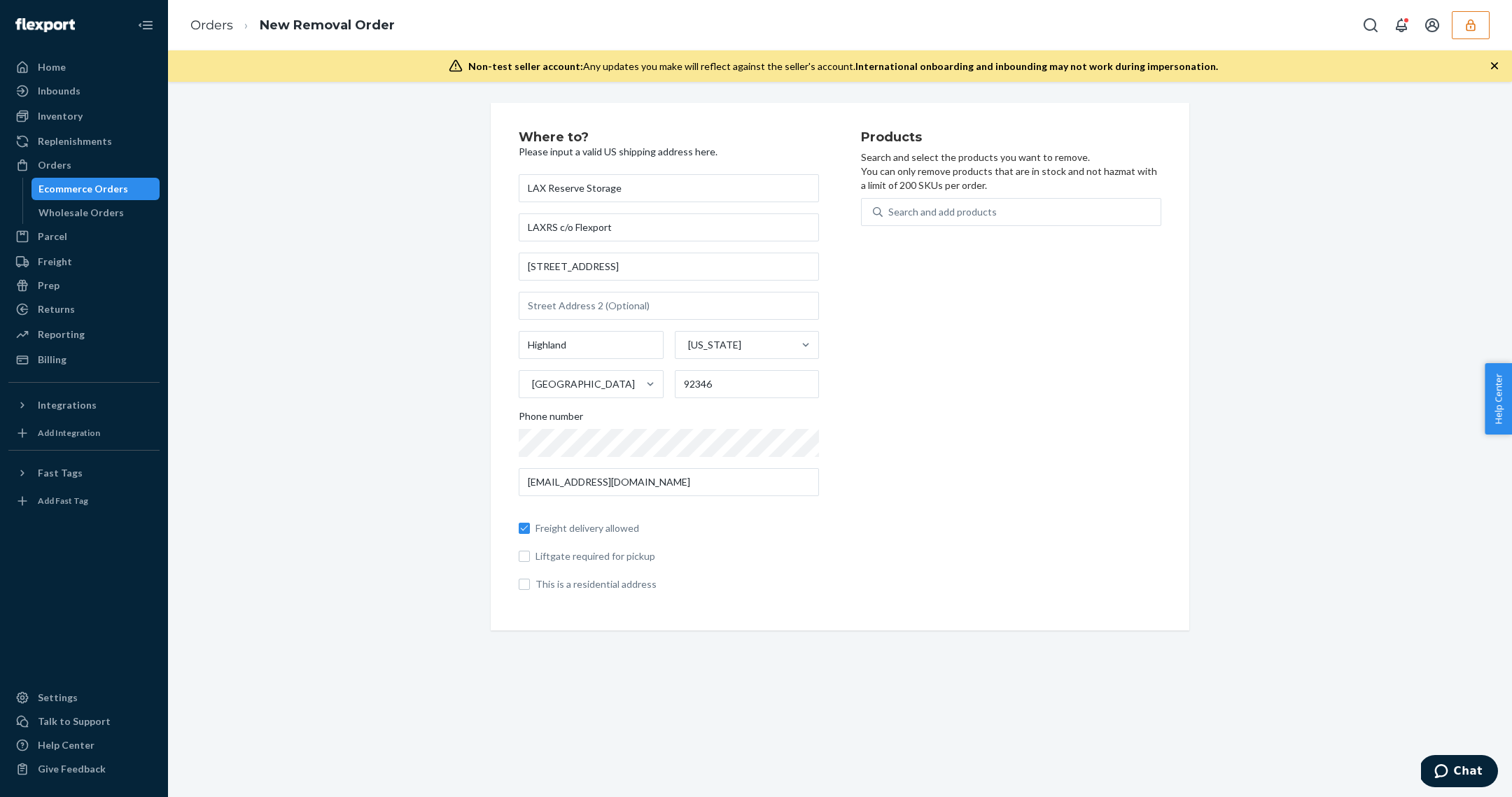
click at [1145, 430] on div "Products Search and select the products you want to remove. You can only remove…" at bounding box center [1010, 367] width 300 height 472
click at [937, 213] on div "Search and add products" at bounding box center [943, 212] width 109 height 14
click at [889, 213] on input "0 results available. Use Up and Down to choose options, press Enter to select t…" at bounding box center [889, 212] width 2 height 14
click at [963, 208] on div "Search and add products" at bounding box center [943, 212] width 109 height 14
click at [889, 208] on input "0 results available. Select is focused ,type to refine list, press Down to open…" at bounding box center [889, 212] width 2 height 14
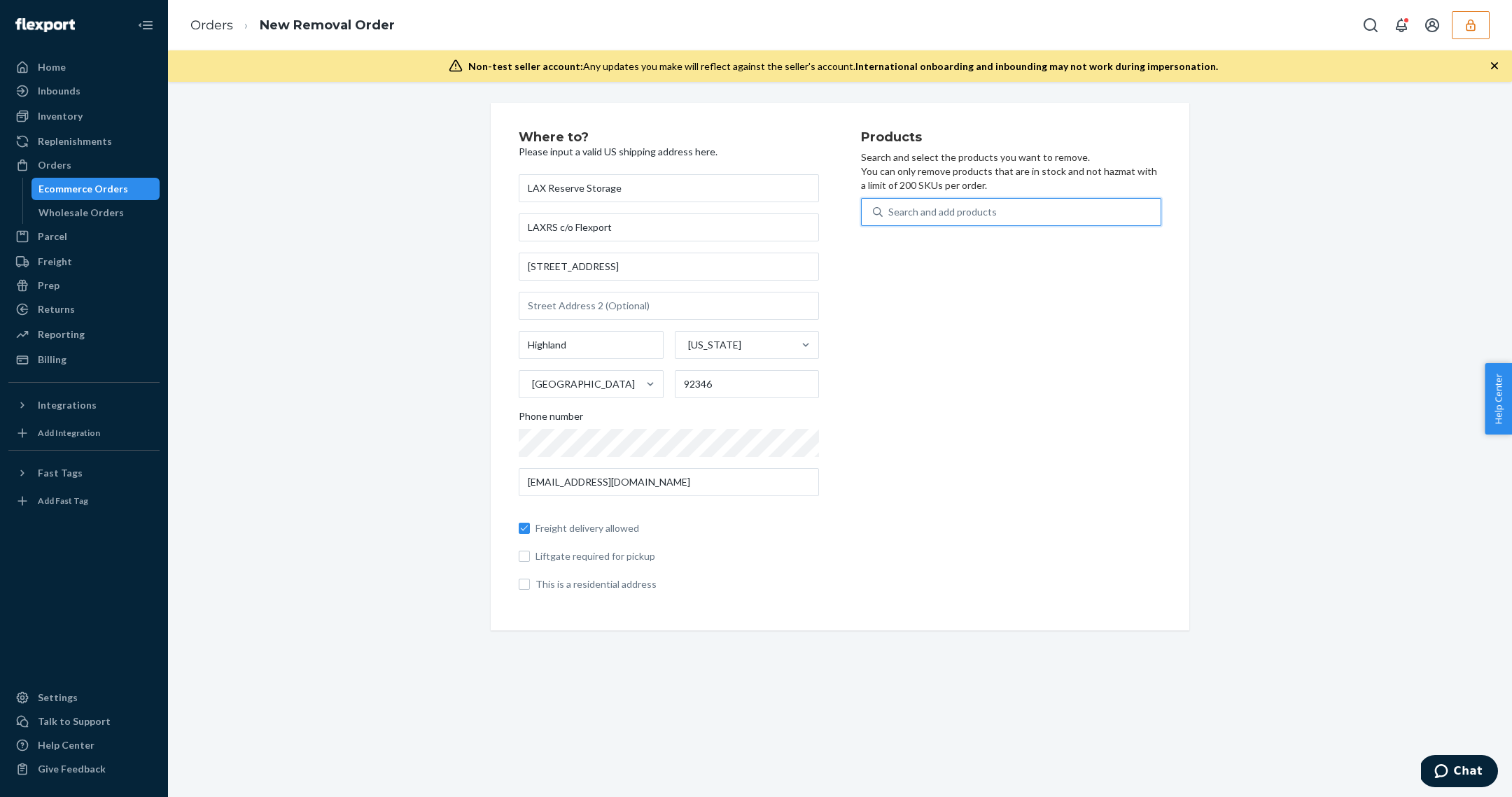
click at [963, 208] on div "Search and add products" at bounding box center [943, 212] width 109 height 14
click at [889, 208] on input "0 results available. Select is focused ,type to refine list, press Down to open…" at bounding box center [889, 212] width 2 height 14
paste input "D5GS7B32FVB"
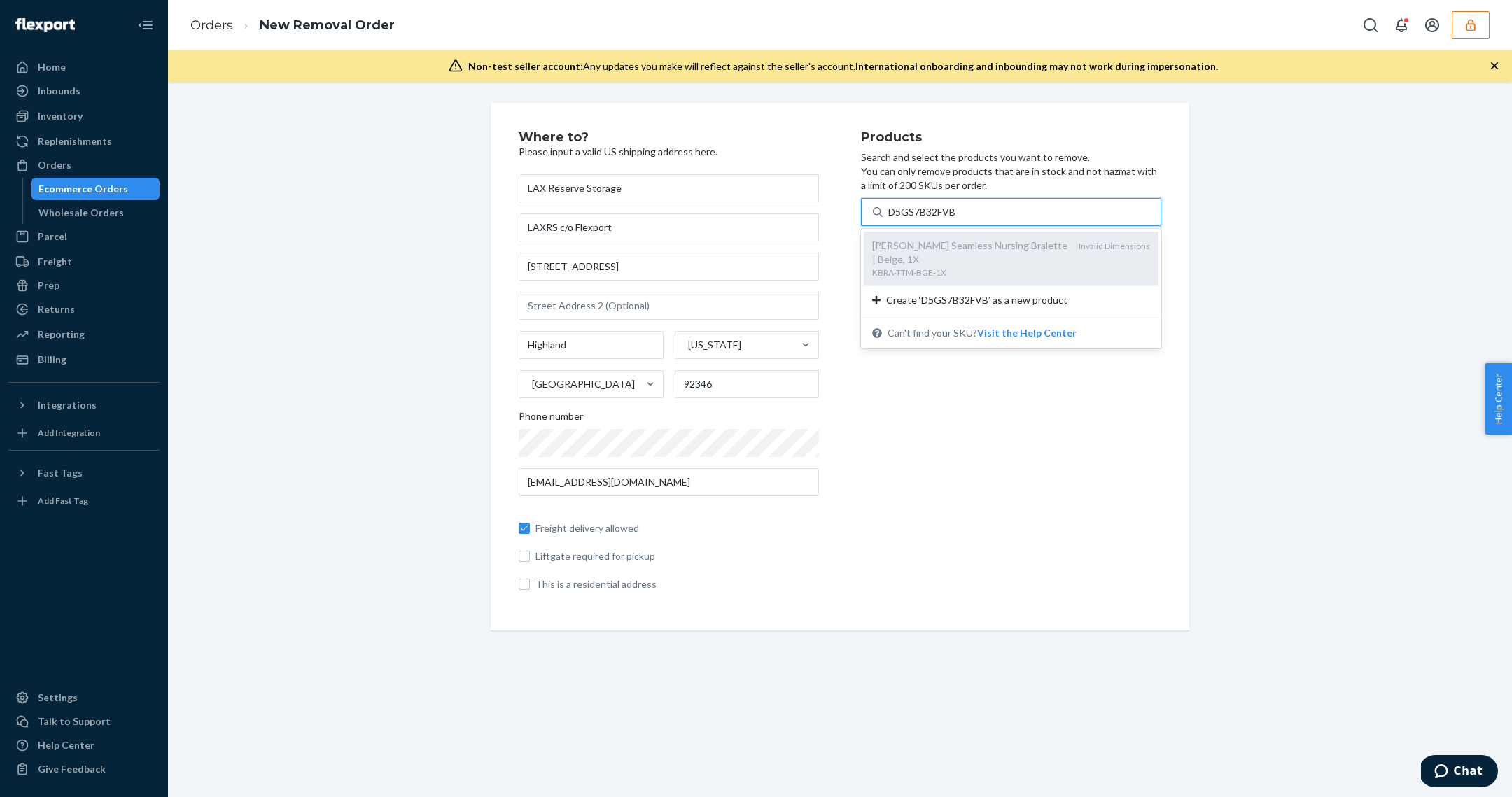
click at [1036, 267] on div "KBRA-TTM-BGE-1X" at bounding box center [969, 273] width 196 height 12
click at [956, 219] on input "D5GS7B32FVB" at bounding box center [923, 212] width 69 height 14
click at [1037, 267] on div "KBRA-TTM-BGE-1X" at bounding box center [969, 273] width 196 height 12
click at [956, 219] on input "D5GS7B32FVB" at bounding box center [923, 212] width 69 height 14
type input "D5GS7B32FVB"
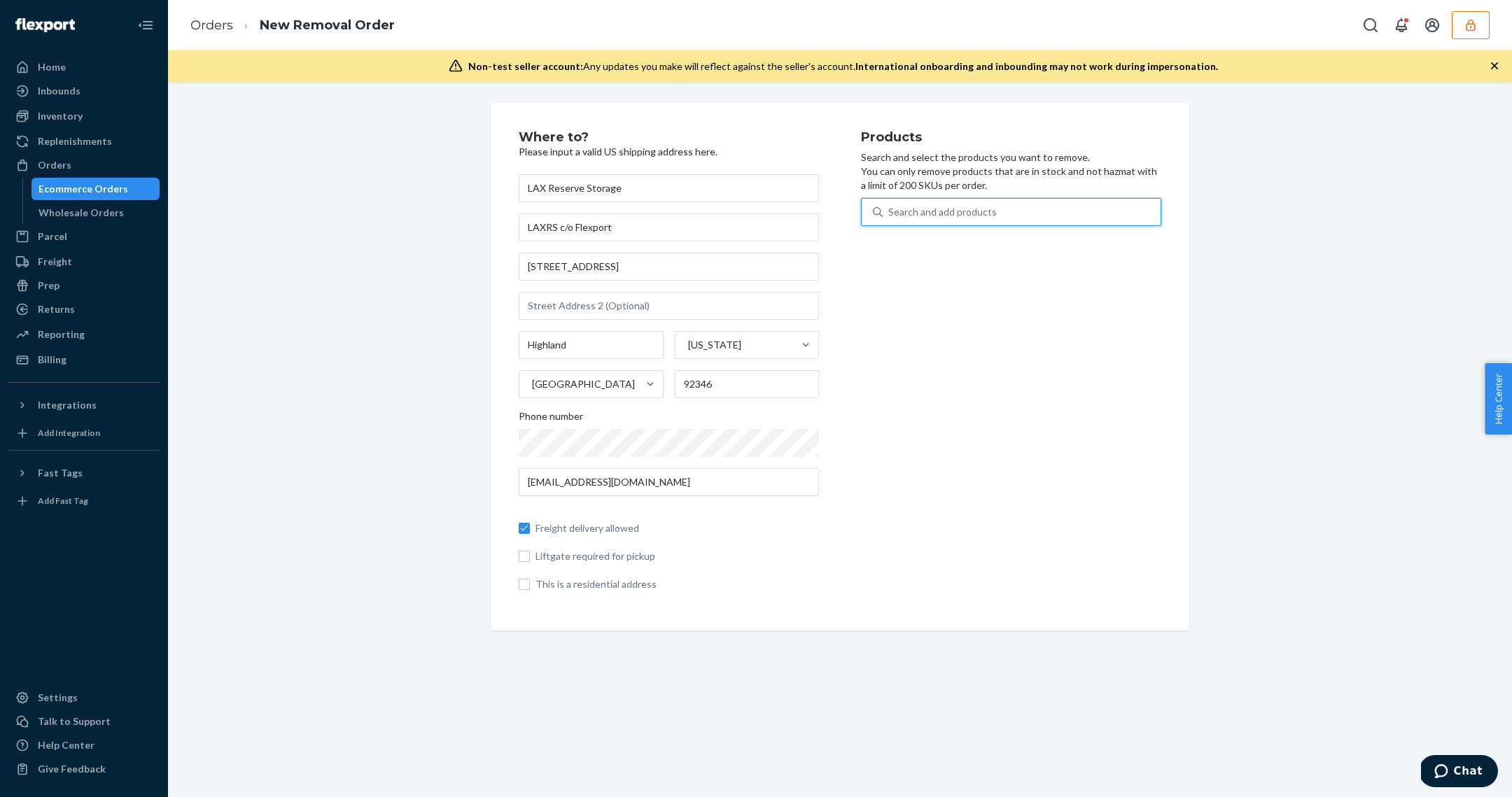
click at [996, 212] on div "Search and add products" at bounding box center [1022, 211] width 278 height 25
click at [889, 212] on input "0 results available. Use Up and Down to choose options, press Enter to select t…" at bounding box center [889, 212] width 2 height 14
paste input "DLAFAZZGGFN"
type input "DLAFAZZGGFN"
click at [979, 209] on div "Search and add products" at bounding box center [943, 212] width 109 height 14
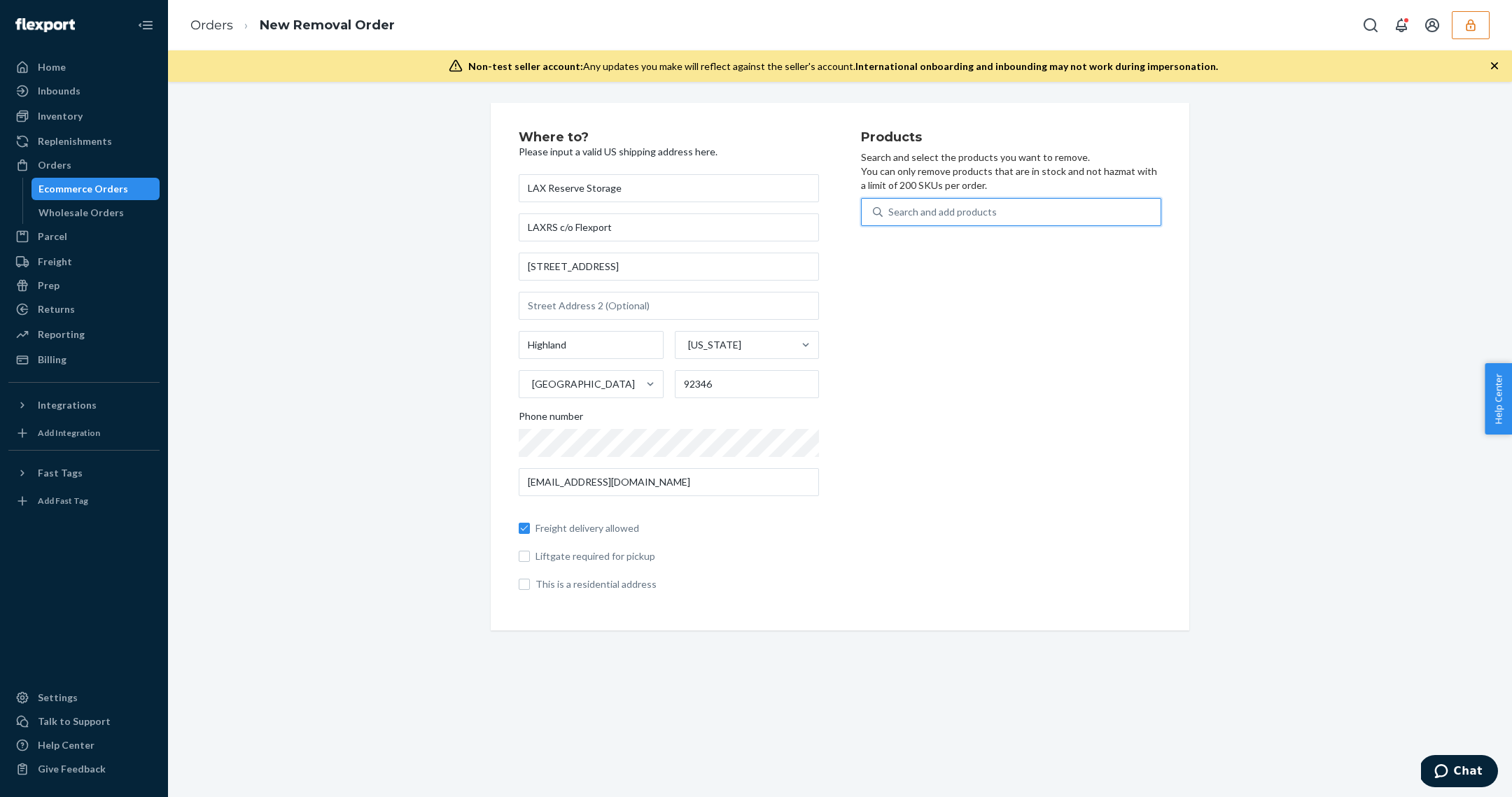
click at [889, 209] on input "0 results available. Select is focused ,type to refine list, press Down to open…" at bounding box center [889, 212] width 2 height 14
paste input "DSE3S6FLVQE"
type input "DSE3S6FLVQE"
paste input "DYATN7TYL4Q"
type input "DYATN7TYL4Q"
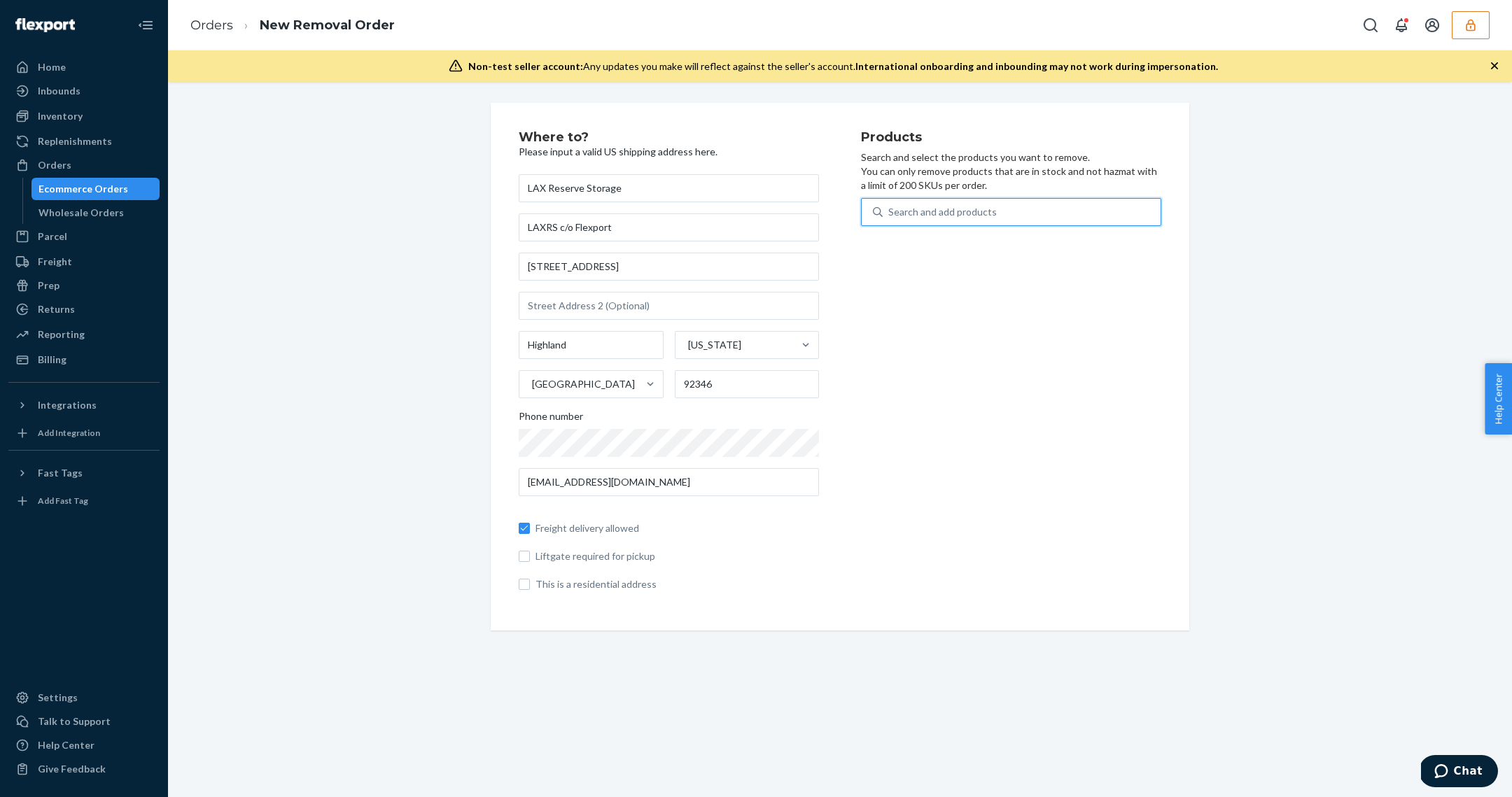
click at [933, 209] on div "Search and add products" at bounding box center [943, 212] width 109 height 14
click at [889, 209] on input "0 results available. Select is focused ,type to refine list, press Down to open…" at bounding box center [889, 212] width 2 height 14
paste input "DADR9NTXTV9"
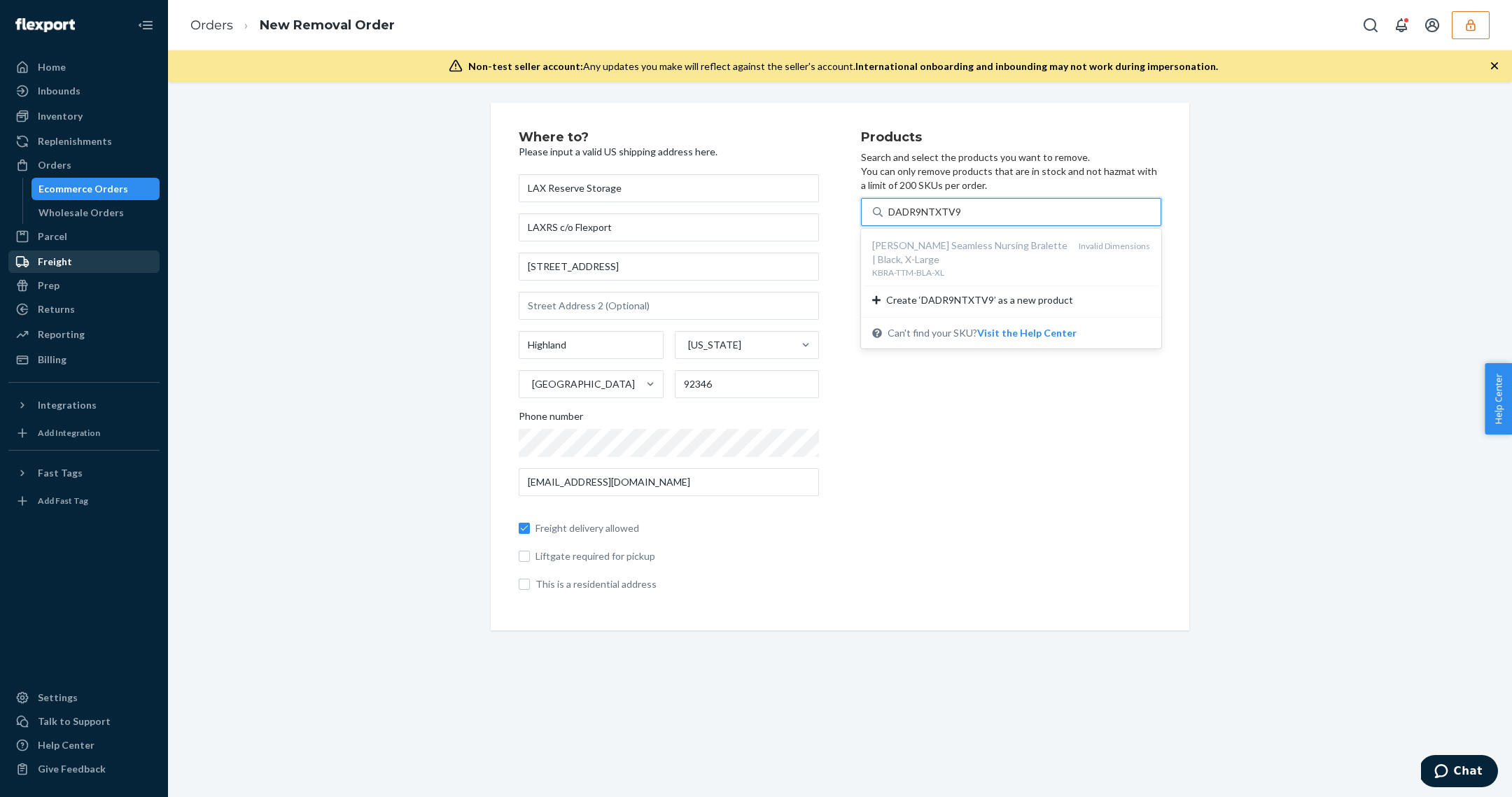
type input "DADR9NTXTV9"
click at [126, 255] on div "Freight" at bounding box center [83, 262] width 149 height 20
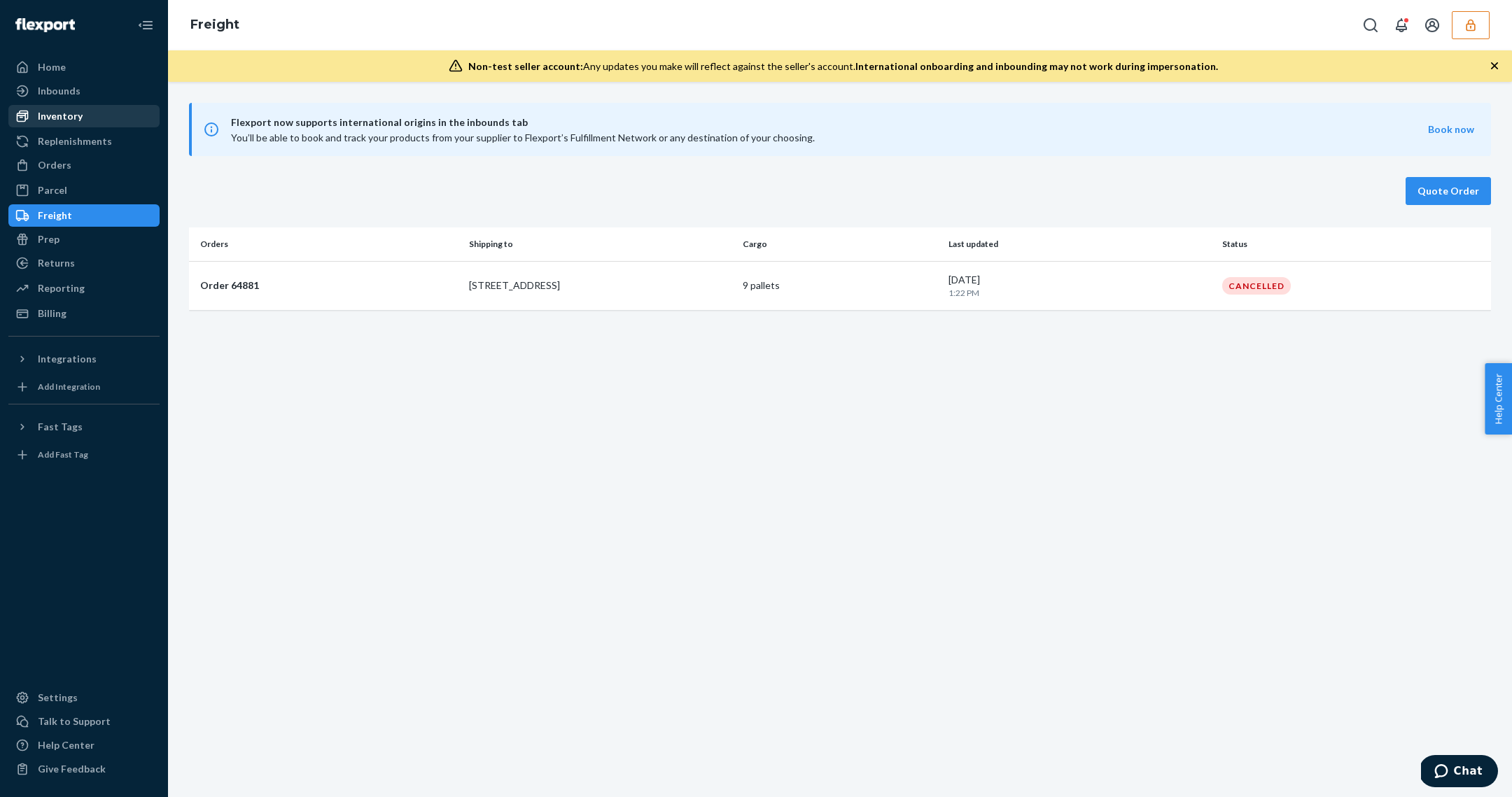
drag, startPoint x: 92, startPoint y: 117, endPoint x: 167, endPoint y: 137, distance: 77.6
click at [93, 117] on div "Inventory" at bounding box center [83, 116] width 149 height 20
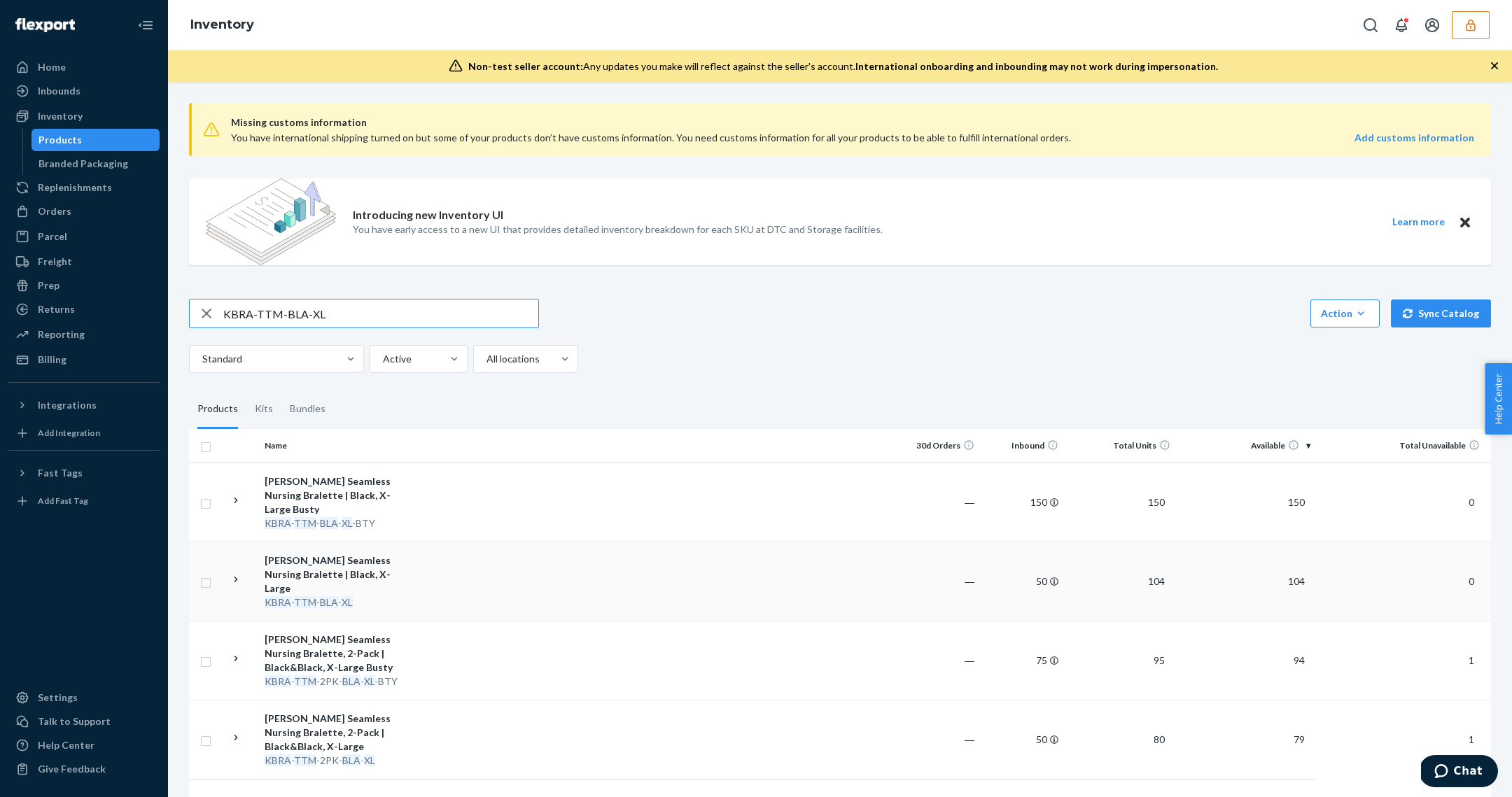
click at [463, 577] on td at bounding box center [656, 581] width 479 height 79
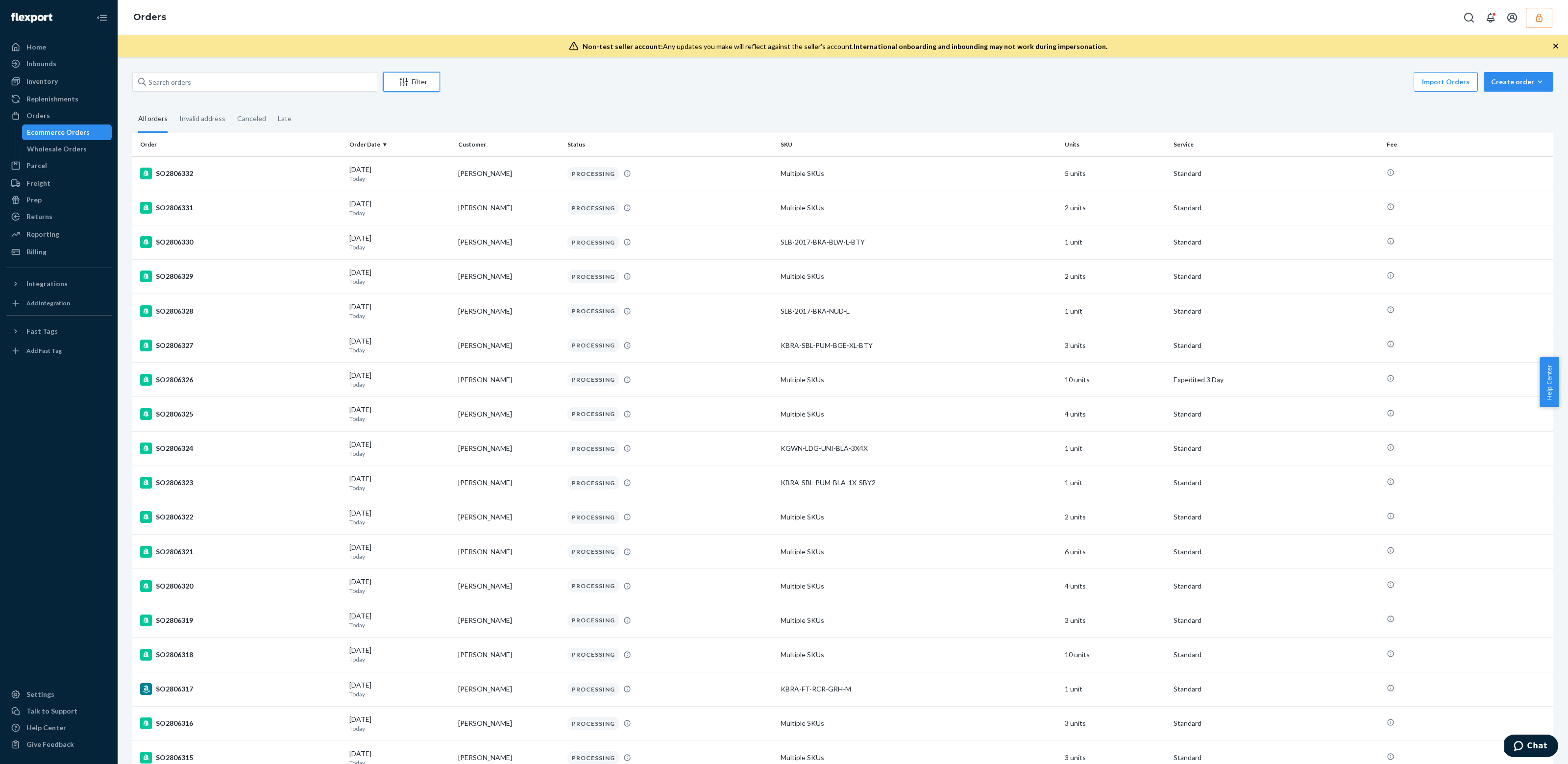
click at [431, 80] on div "Filter" at bounding box center [411, 82] width 56 height 10
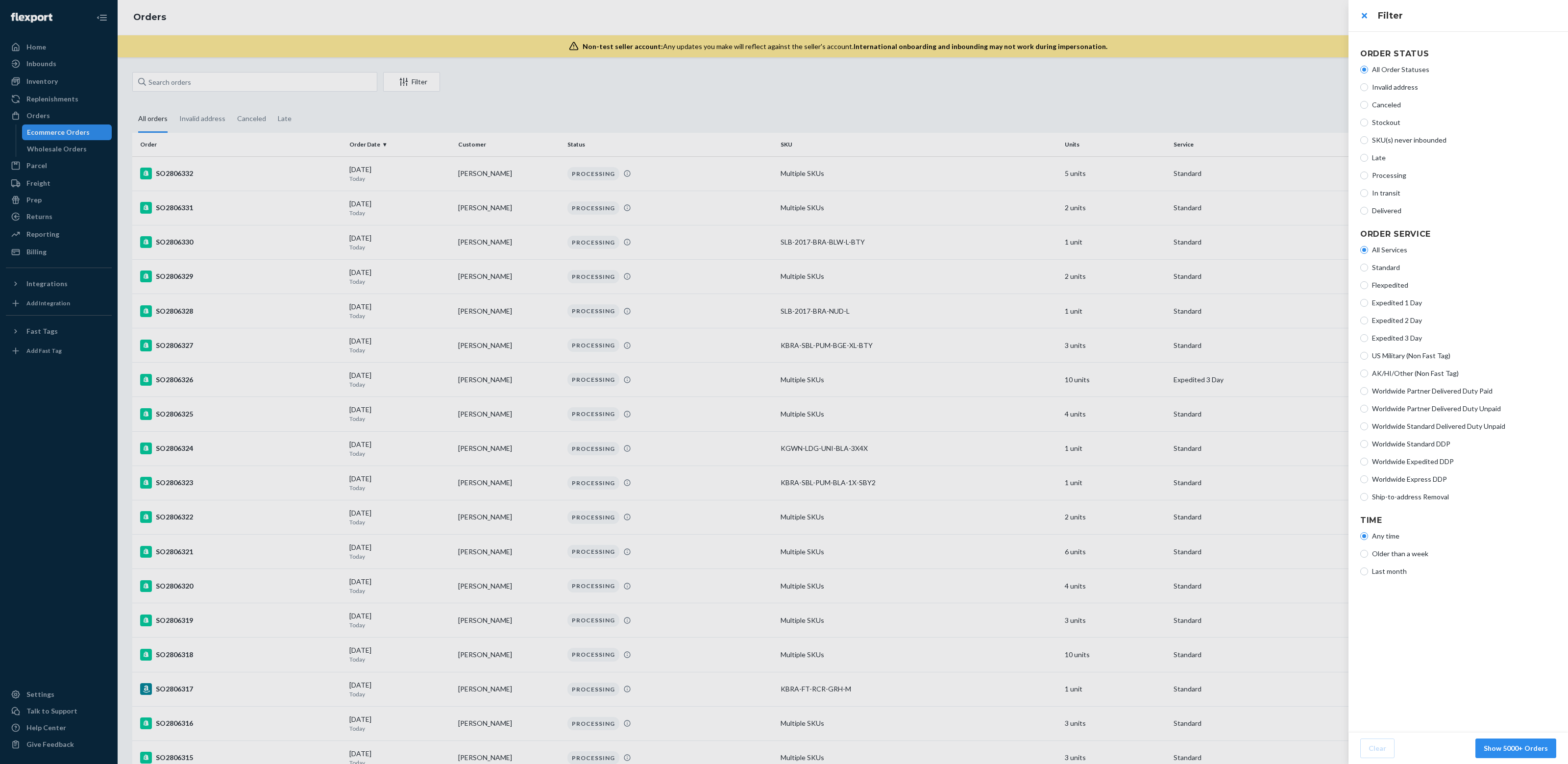
click at [1420, 500] on span "Ship-to-address Removal" at bounding box center [1464, 497] width 184 height 10
click at [1368, 500] on input "Ship-to-address Removal" at bounding box center [1364, 497] width 8 height 8
radio input "true"
radio input "false"
click at [1545, 745] on button "Show 2 Orders" at bounding box center [1524, 748] width 65 height 19
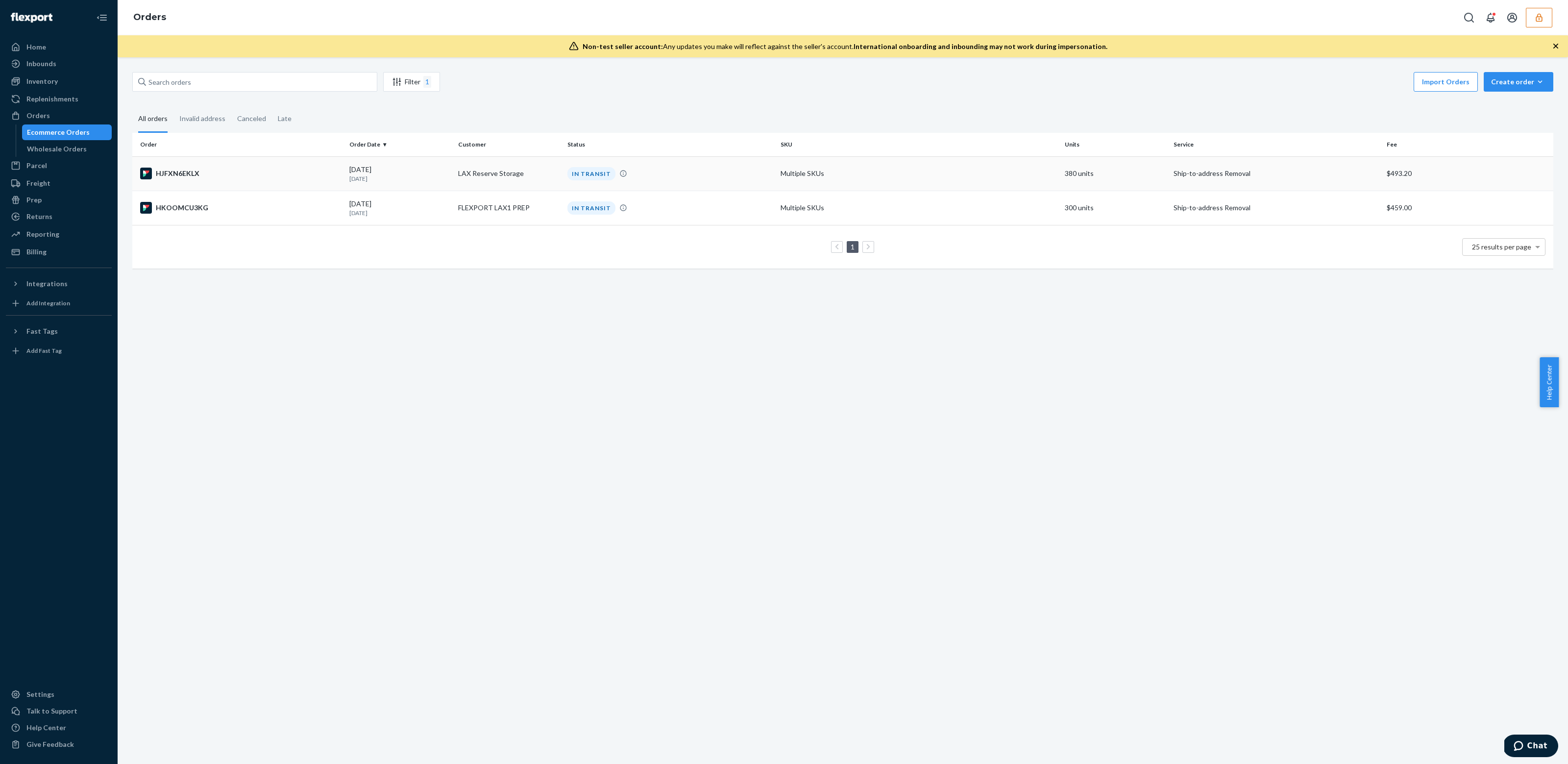
click at [433, 175] on p "2 days ago" at bounding box center [400, 179] width 101 height 9
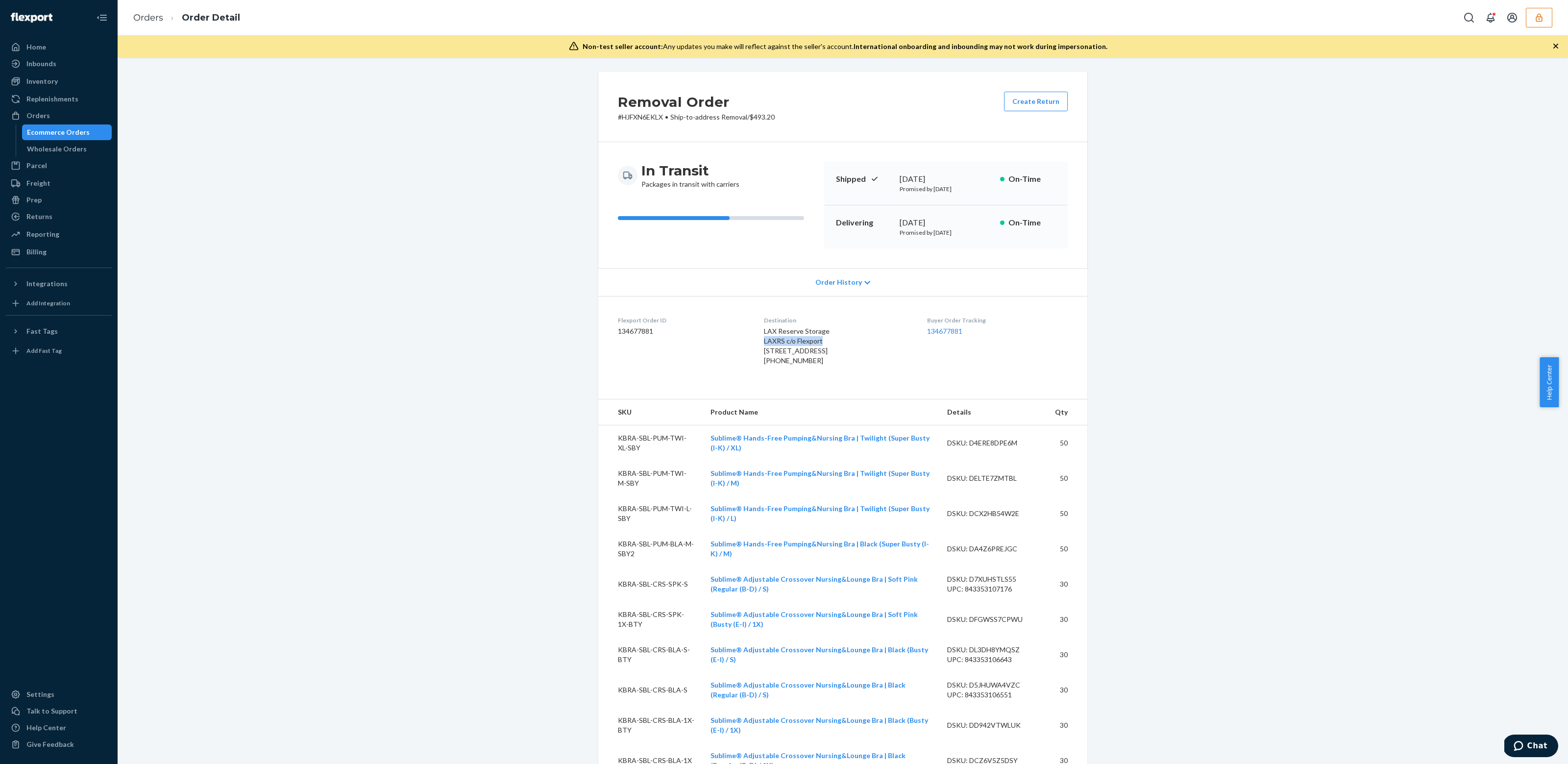
drag, startPoint x: 754, startPoint y: 342, endPoint x: 825, endPoint y: 340, distance: 71.0
click at [825, 340] on dl "Flexport Order ID 134677881 Destination LAX Reserve Storage LAXRS c/o Flexport …" at bounding box center [842, 342] width 489 height 93
copy span "LAXRS c/o Flexport"
click at [764, 351] on span "LAX Reserve Storage LAXRS c/o Flexport 2615 3rd St Highland, CA 92346-4100 US" at bounding box center [797, 341] width 66 height 28
click at [764, 351] on span "LAX Reserve Storage LAXRS c/o Flexport [STREET_ADDRESS]" at bounding box center [797, 341] width 66 height 28
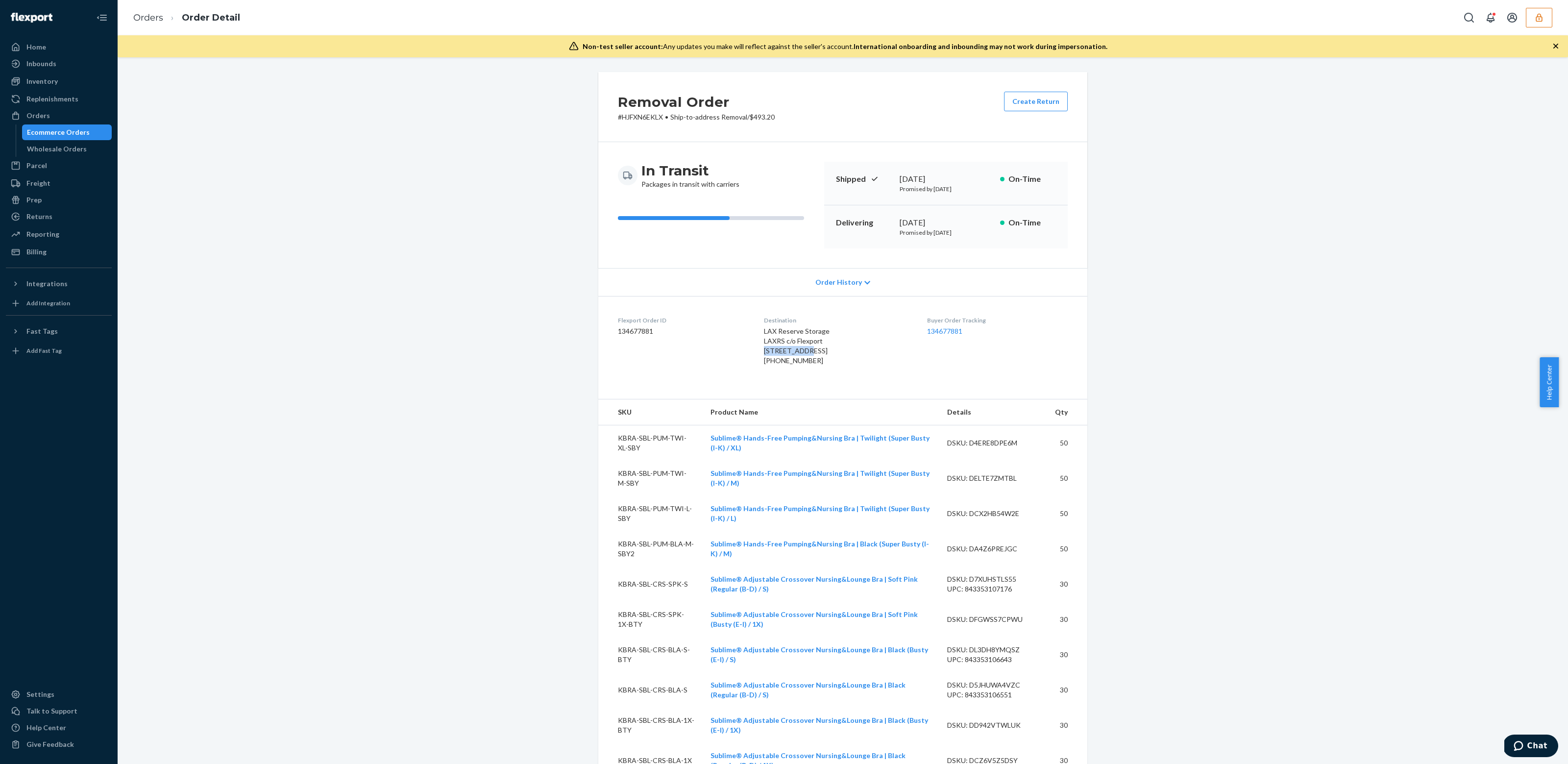
click at [764, 351] on span "LAX Reserve Storage LAXRS c/o Flexport [STREET_ADDRESS]" at bounding box center [797, 341] width 66 height 28
copy span "2615 3rd St"
click at [780, 329] on span "LAX Reserve Storage LAXRS c/o Flexport [STREET_ADDRESS]" at bounding box center [797, 341] width 66 height 28
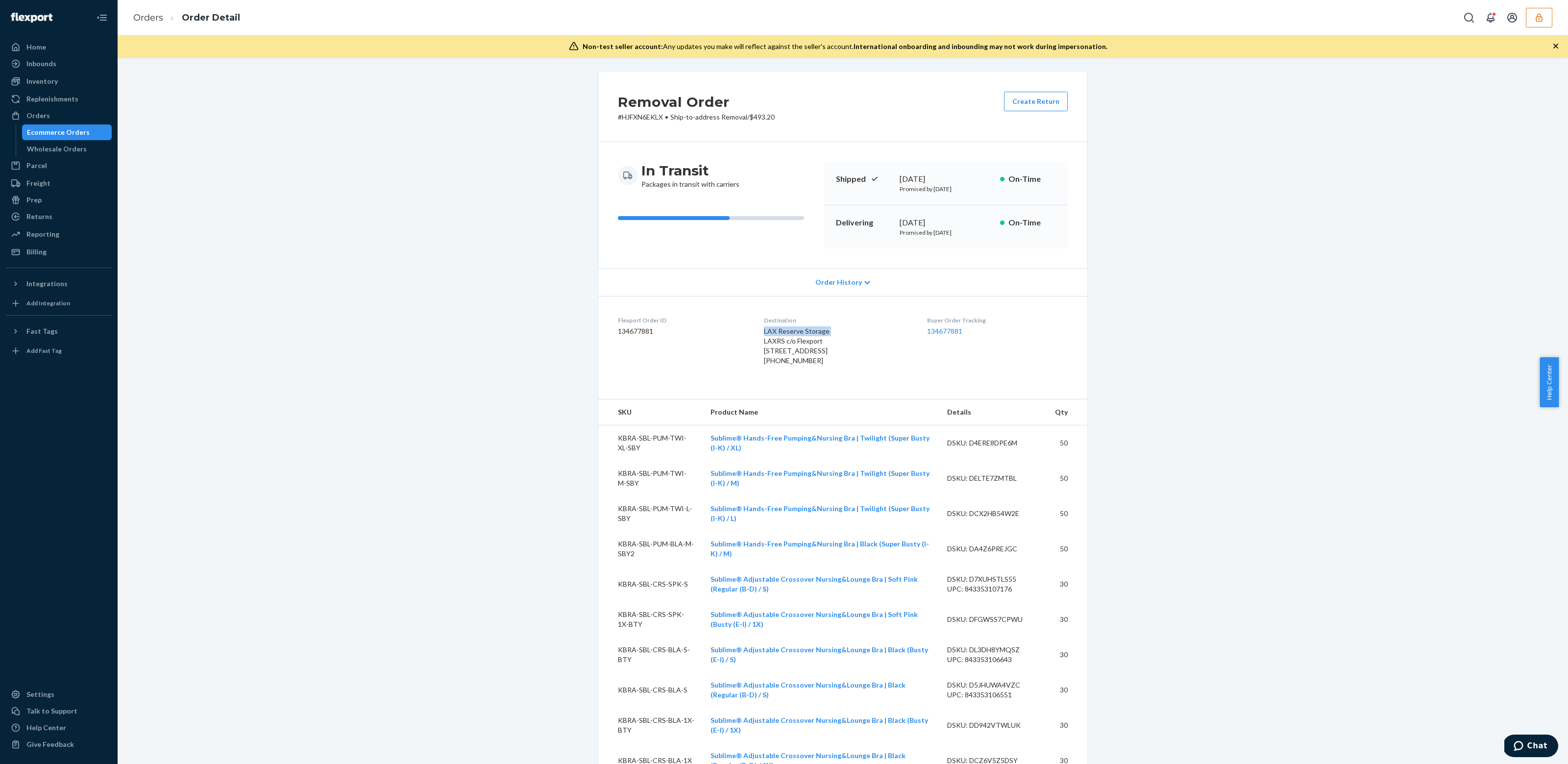
copy span "LAX Reserve Storage"
click at [797, 338] on span "LAX Reserve Storage LAXRS c/o Flexport [STREET_ADDRESS]" at bounding box center [797, 341] width 66 height 28
copy span "LAXRS c/o Flexport"
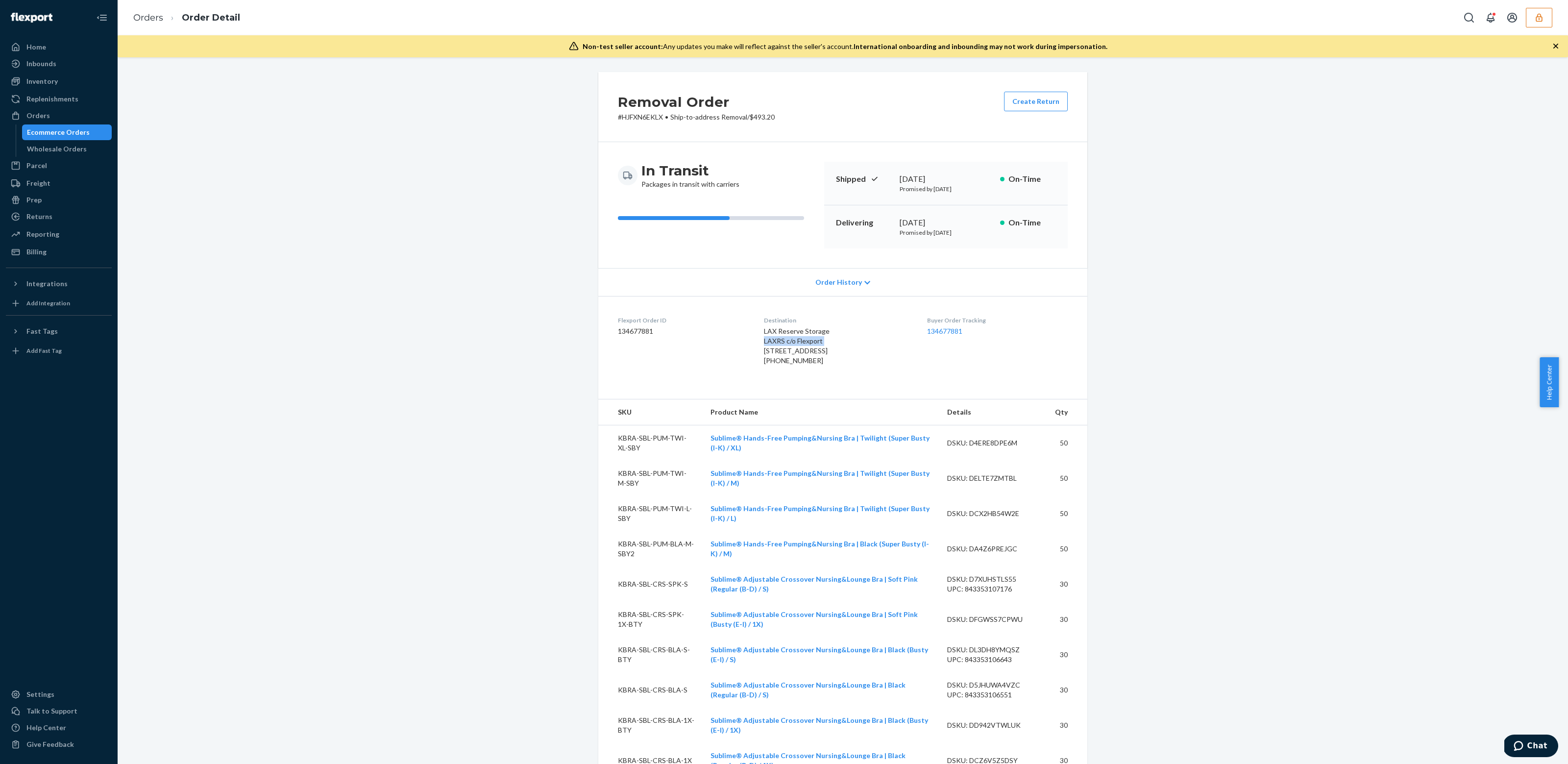
click at [780, 348] on span "LAX Reserve Storage LAXRS c/o Flexport [STREET_ADDRESS]" at bounding box center [797, 341] width 66 height 28
click at [780, 348] on span "LAX Reserve Storage LAXRS c/o Flexport 2615 3rd St Highland, CA 92346-4100 US" at bounding box center [797, 341] width 66 height 28
copy span "2615 3rd St"
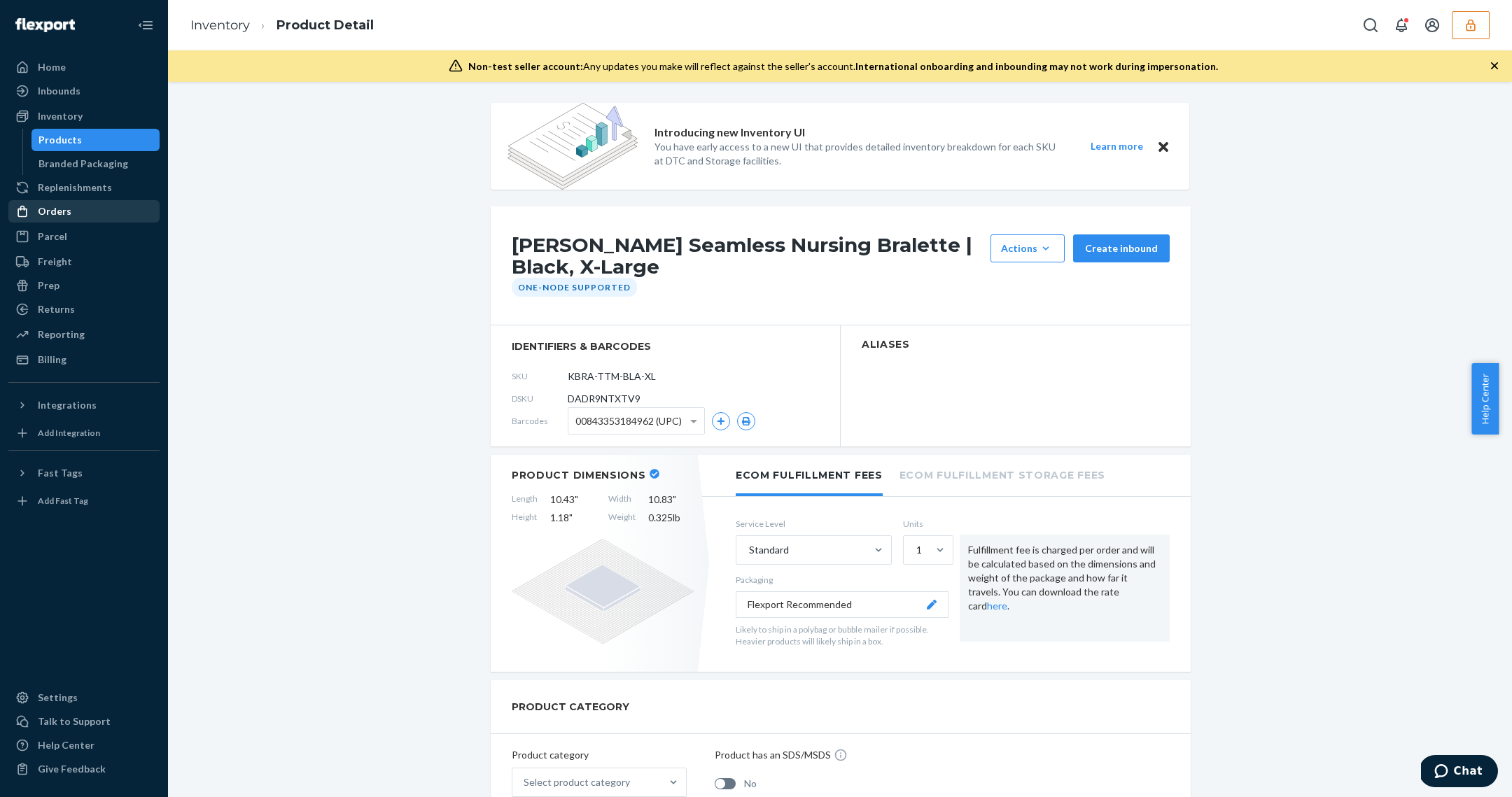
click at [102, 202] on div "Orders" at bounding box center [83, 211] width 149 height 20
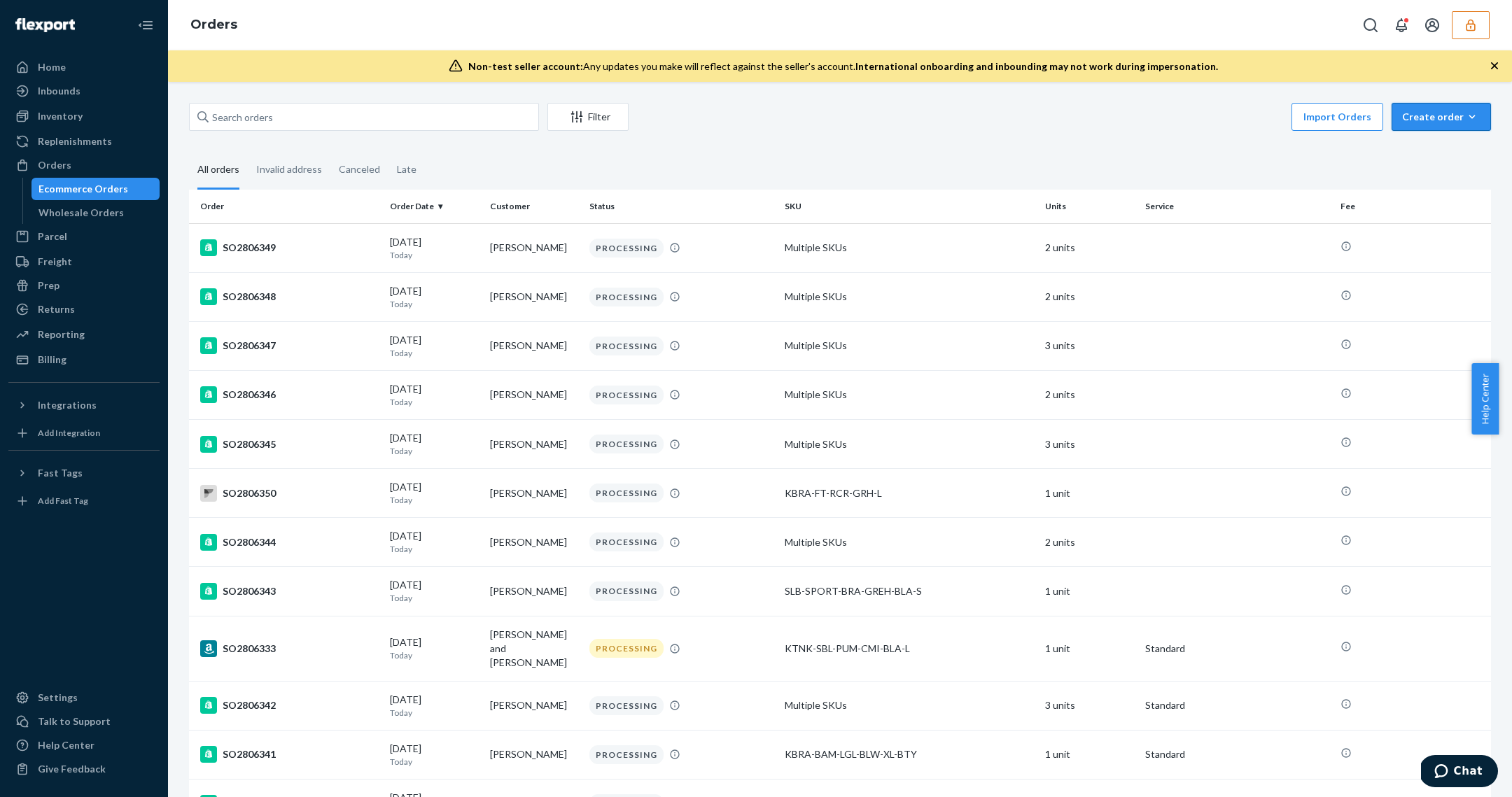
click at [1437, 114] on div "Create order" at bounding box center [1441, 116] width 78 height 14
click at [1429, 176] on span "Removal order" at bounding box center [1449, 180] width 87 height 10
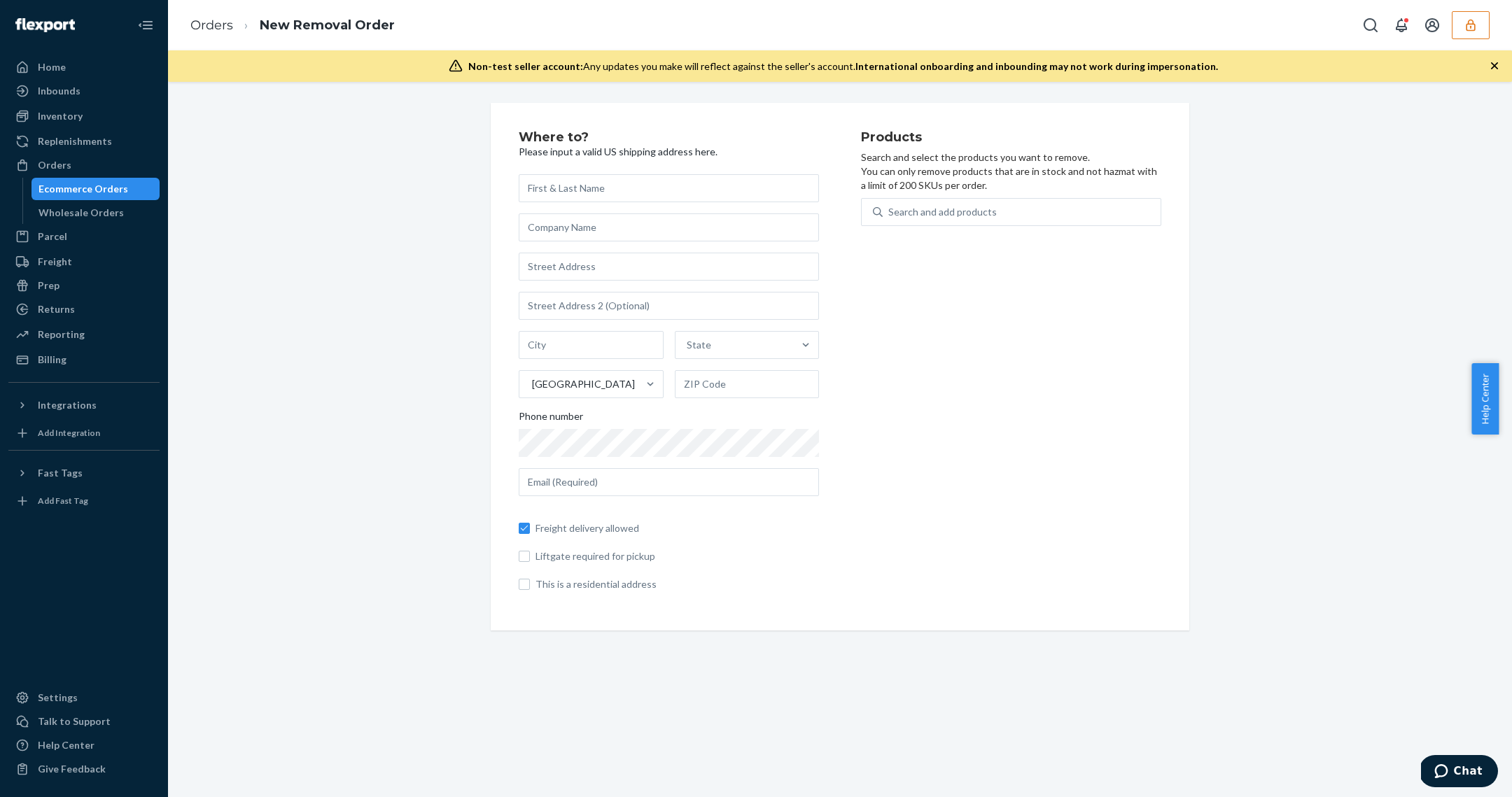
click at [707, 175] on input "text" at bounding box center [669, 188] width 300 height 28
drag, startPoint x: 631, startPoint y: 186, endPoint x: 624, endPoint y: 189, distance: 7.6
click at [631, 186] on input "text" at bounding box center [669, 188] width 300 height 28
paste input "LAX Reserve Storage"
type input "LAX Reserve Storage"
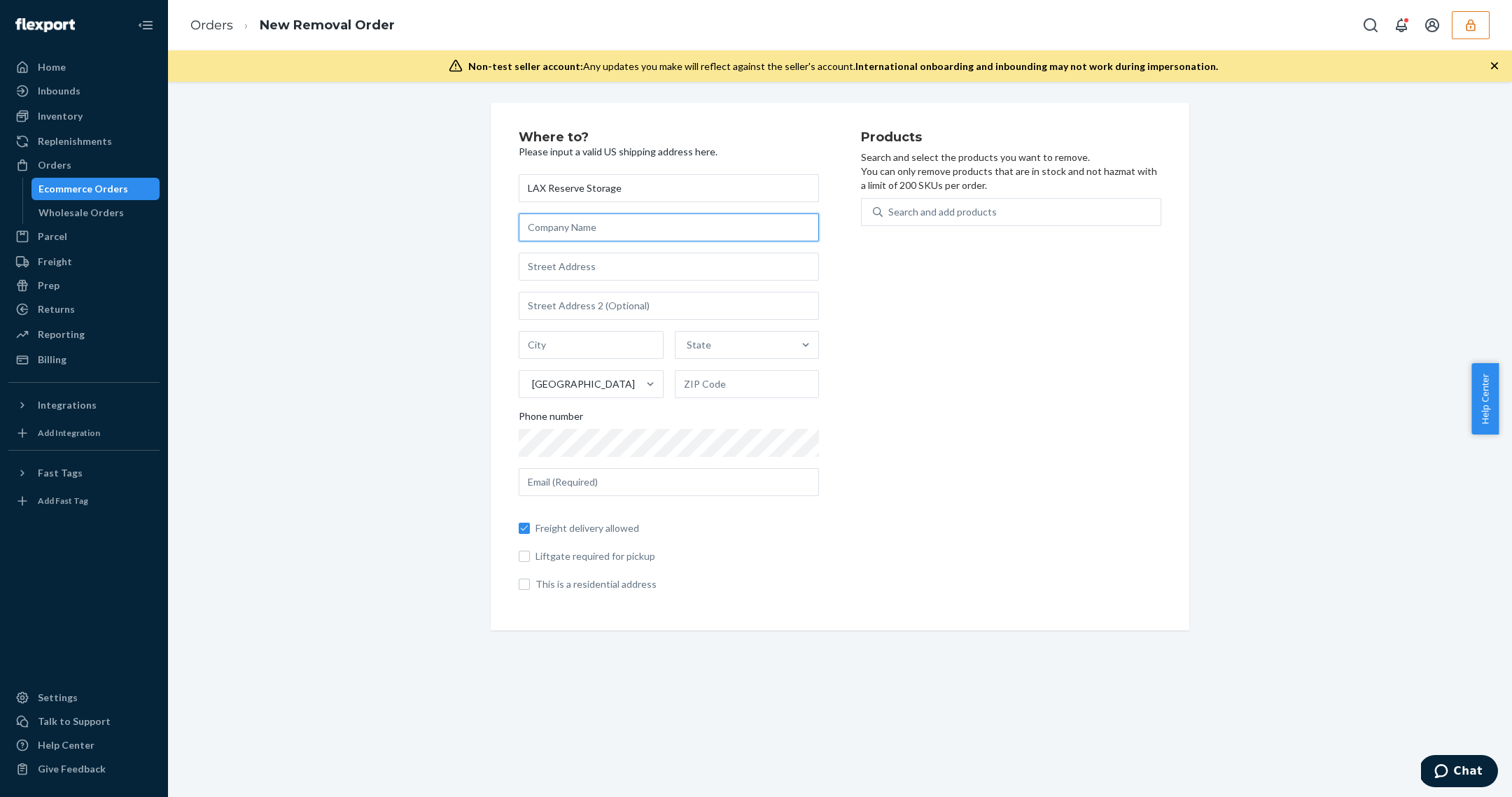
click at [584, 221] on input "text" at bounding box center [669, 228] width 300 height 28
paste input "LAXRS c/o Flexport"
type input "LAXRS c/o Flexport"
click at [758, 256] on input "text" at bounding box center [669, 267] width 300 height 28
click at [1244, 303] on div "Where to? Please input a valid US shipping address here. LAX Reserve Storage LA…" at bounding box center [839, 366] width 1322 height 528
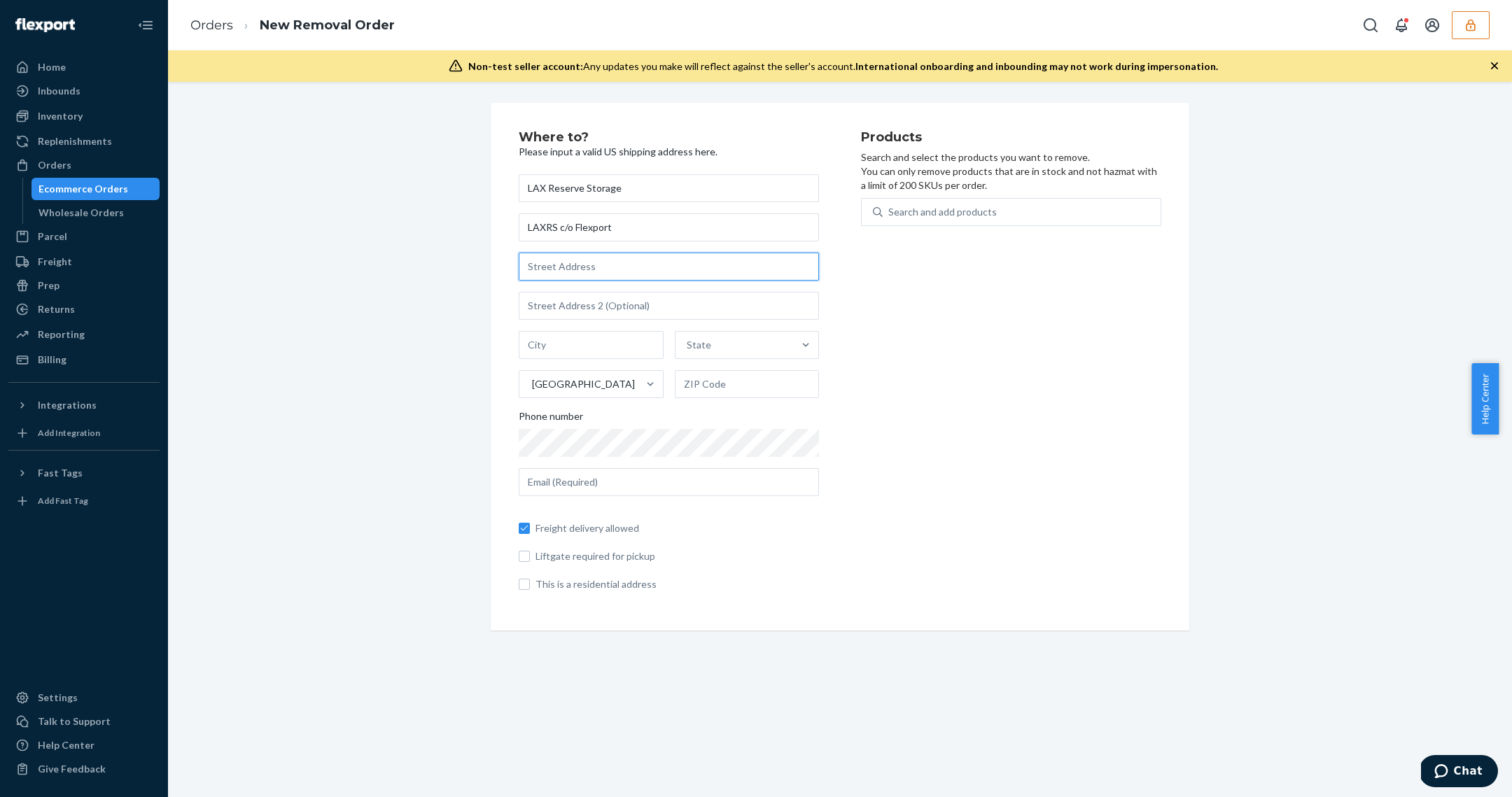
click at [587, 272] on input "text" at bounding box center [669, 267] width 300 height 28
paste input "[STREET_ADDRESS]"
type input "[STREET_ADDRESS]"
type input "Highland"
type input "92346"
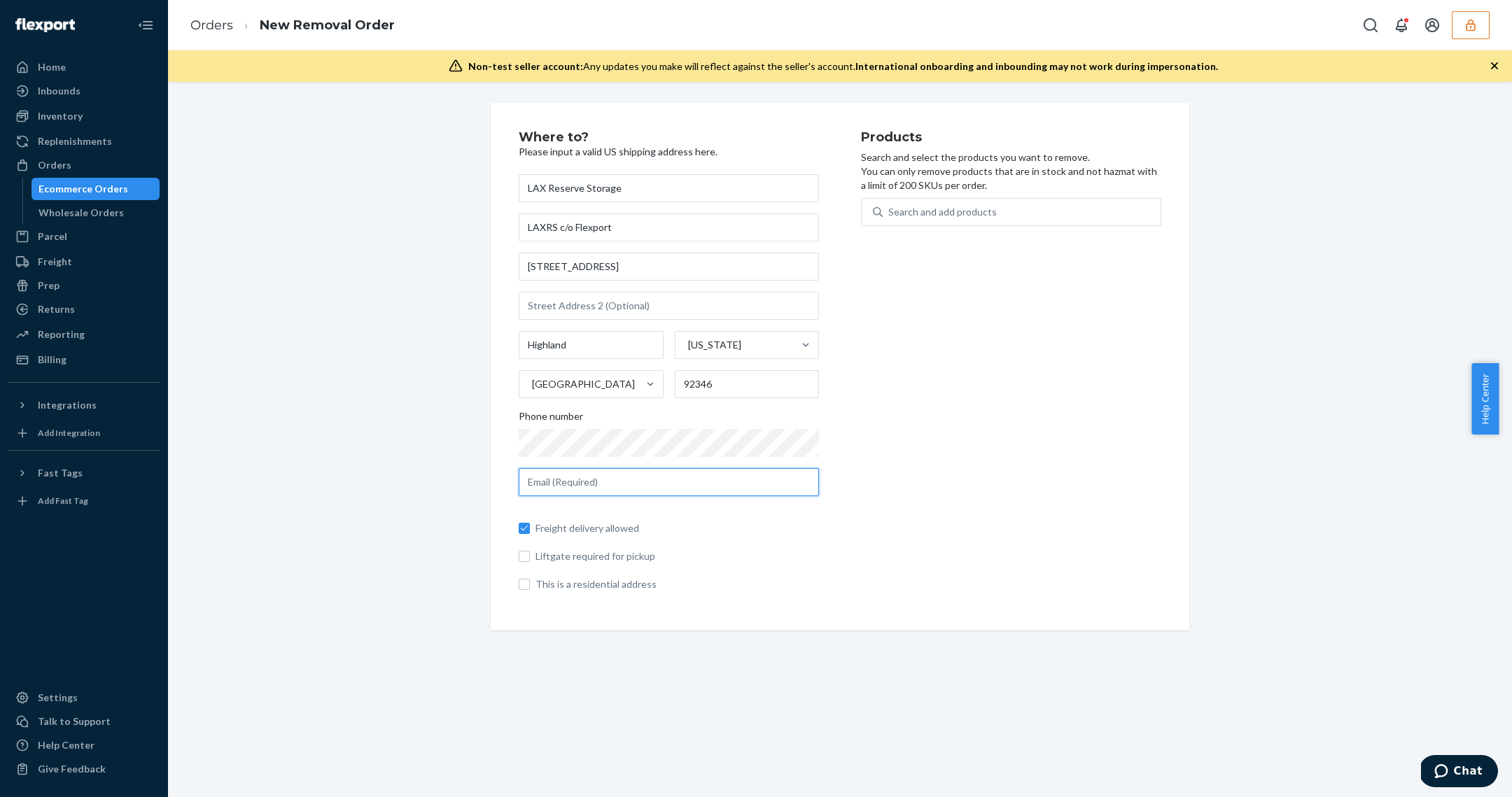
click at [676, 479] on input "text" at bounding box center [669, 482] width 300 height 28
type input "[EMAIL_ADDRESS][DOMAIN_NAME]"
click at [1217, 493] on div "Where to? Please input a valid US shipping address here. LAX Reserve Storage LA…" at bounding box center [839, 366] width 1322 height 528
click at [984, 222] on div "Search and add products" at bounding box center [1022, 211] width 278 height 25
click at [889, 219] on input "Search and add products" at bounding box center [889, 212] width 2 height 14
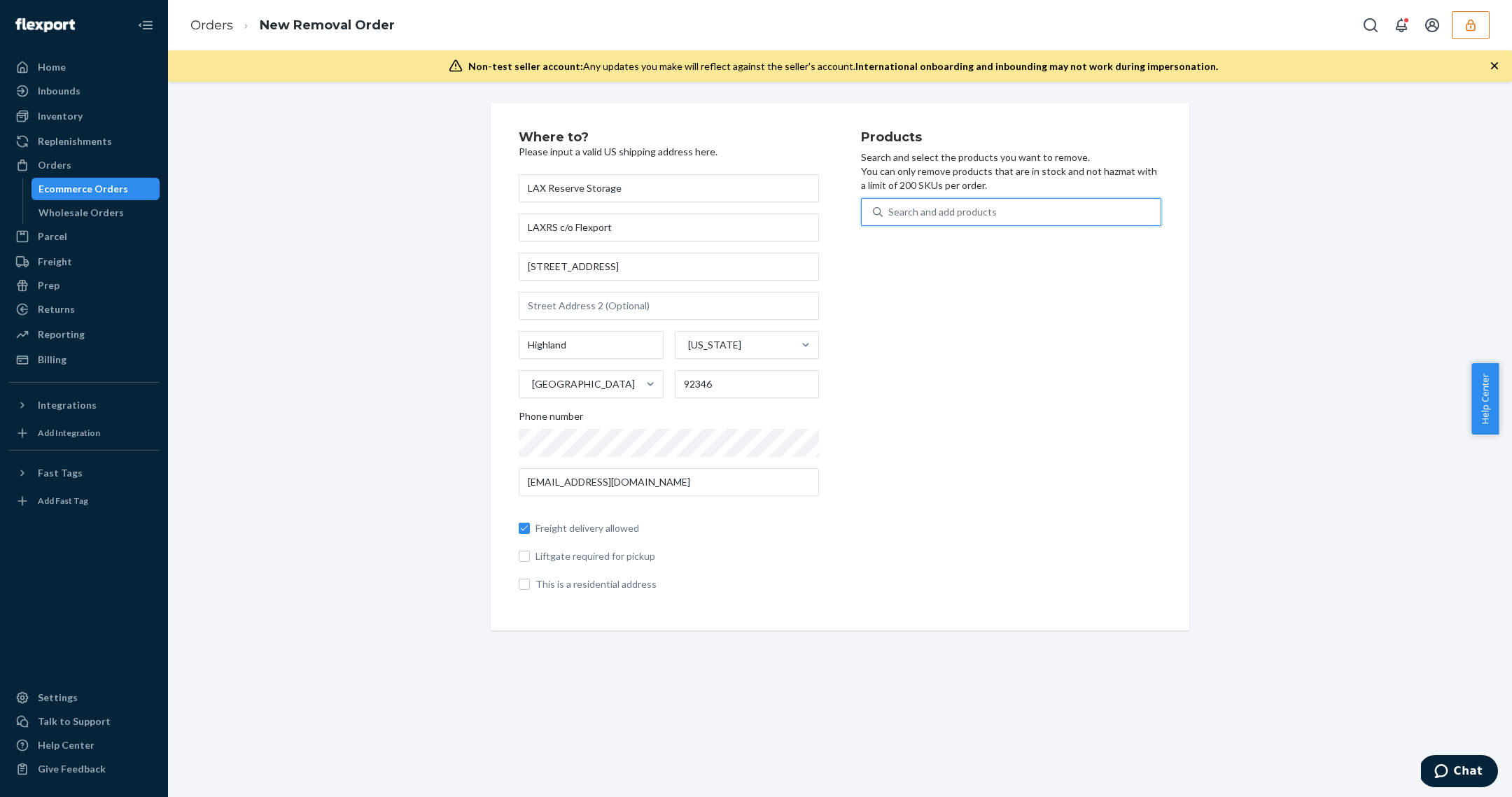
paste input "D5GS7B32FVB"
type input "D5GS7B32FVB"
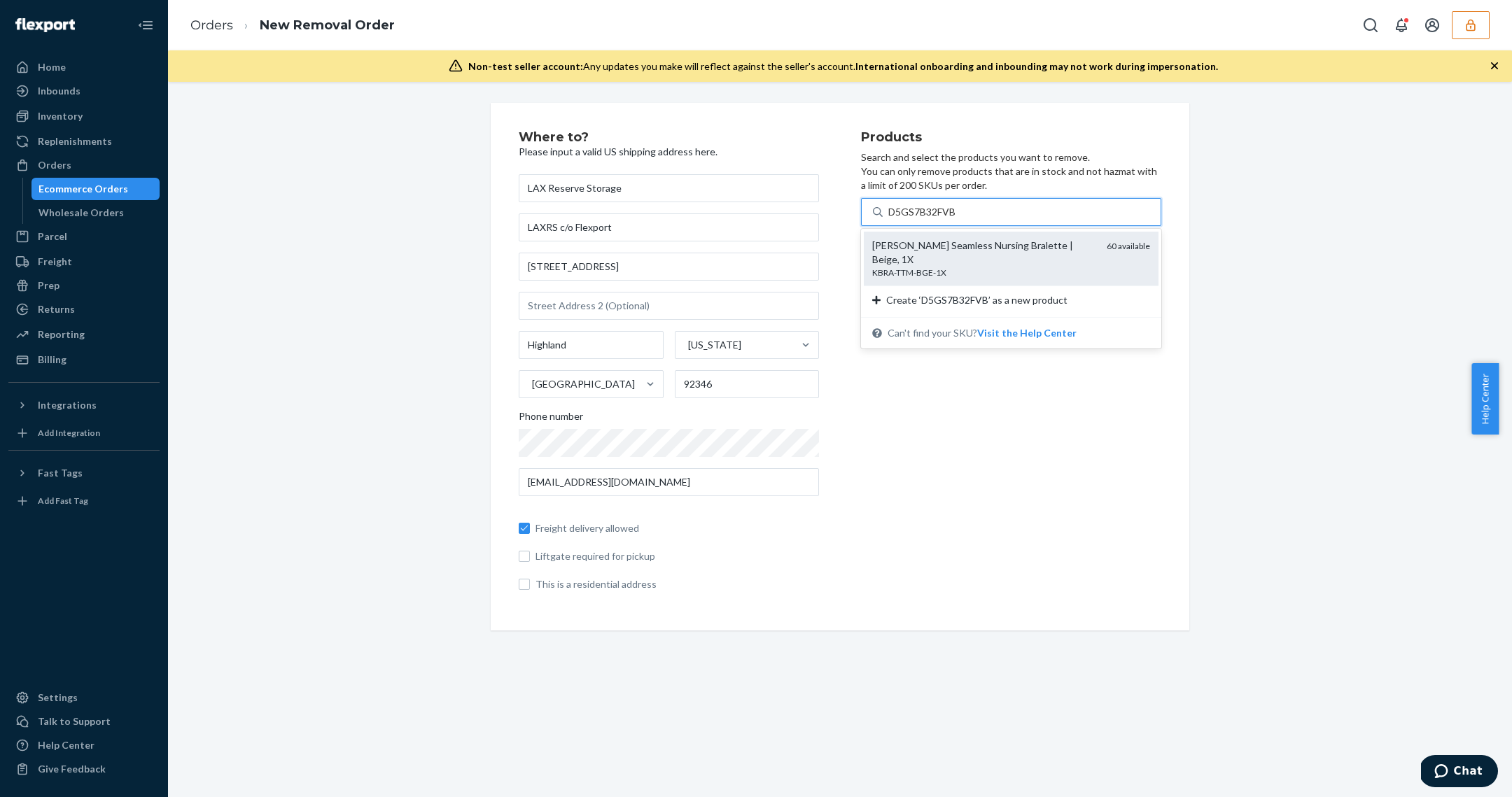
click at [961, 252] on div "[PERSON_NAME] Seamless Nursing Bralette | Beige, 1X" at bounding box center [983, 253] width 223 height 28
click at [956, 219] on input "D5GS7B32FVB" at bounding box center [923, 212] width 69 height 14
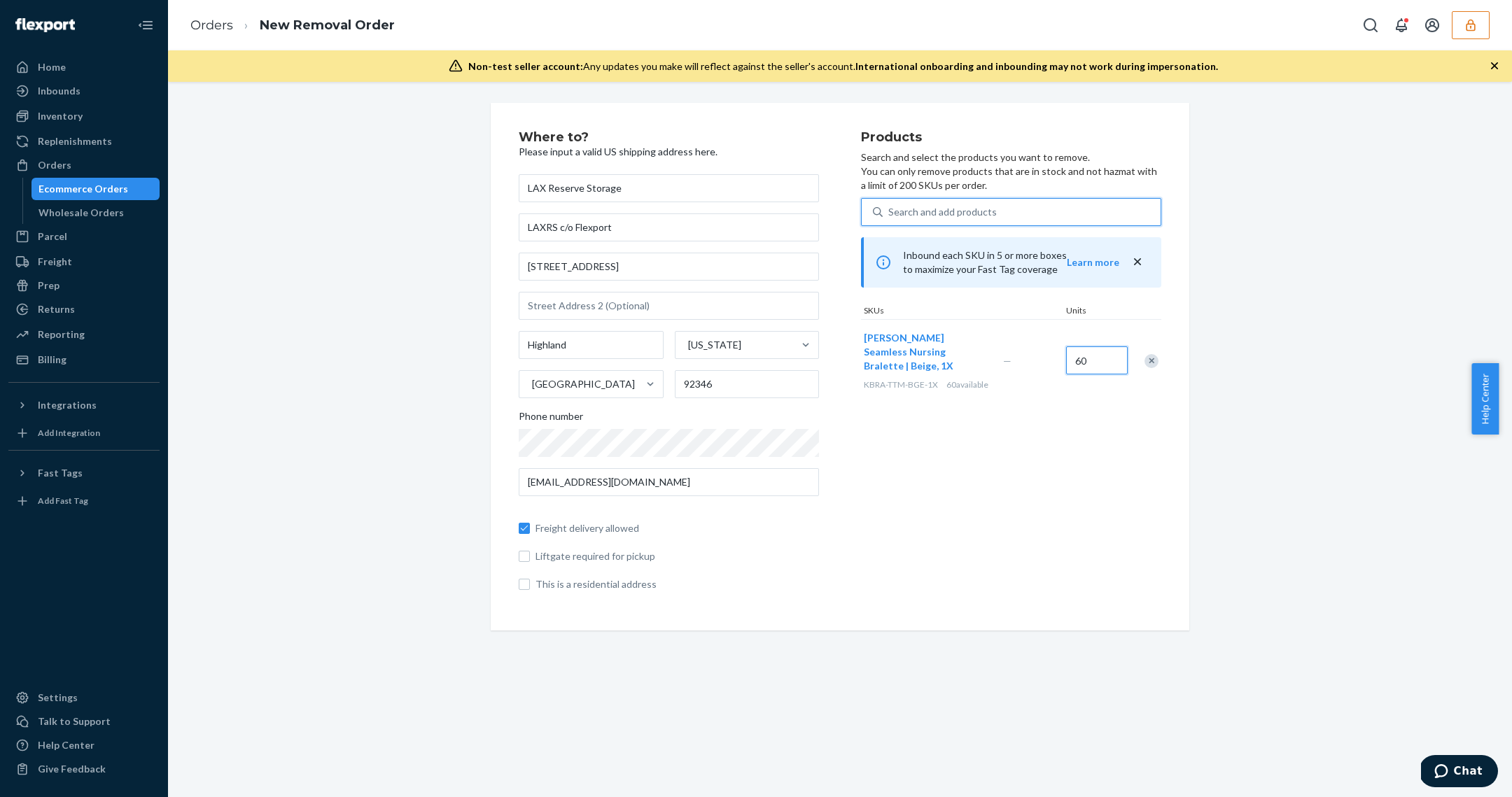
click at [1082, 362] on input "60" at bounding box center [1096, 360] width 62 height 28
type input "50"
click at [928, 210] on div "Search and add products" at bounding box center [943, 212] width 109 height 14
click at [889, 210] on input "Search and add products" at bounding box center [889, 212] width 2 height 14
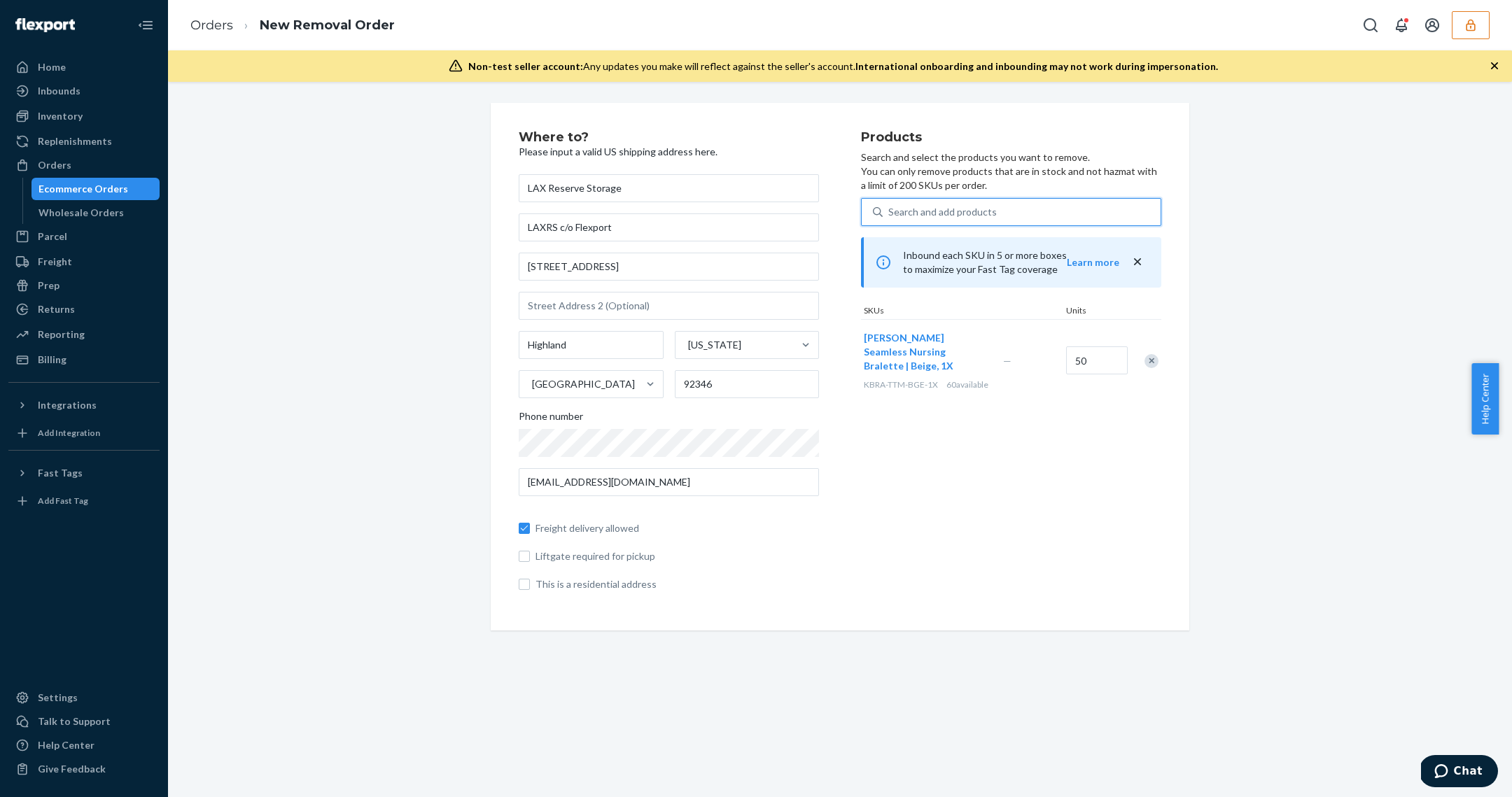
paste input "DLAFAZZGGFN"
type input "DLAFAZZGGFN"
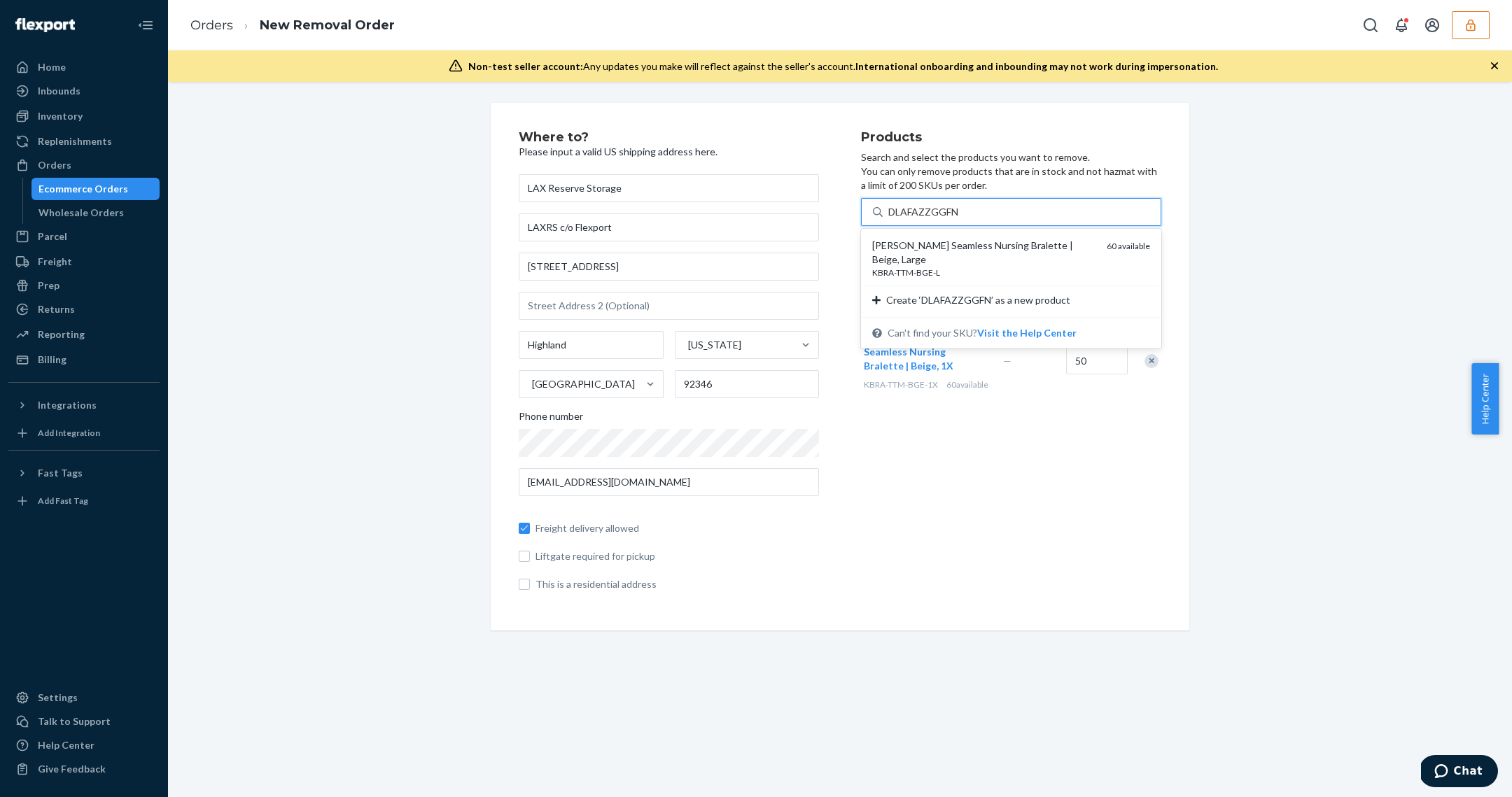
click at [1012, 246] on div "[PERSON_NAME] Seamless Nursing Bralette | Beige, Large" at bounding box center [983, 253] width 223 height 28
click at [960, 219] on input "DLAFAZZGGFN" at bounding box center [924, 212] width 71 height 14
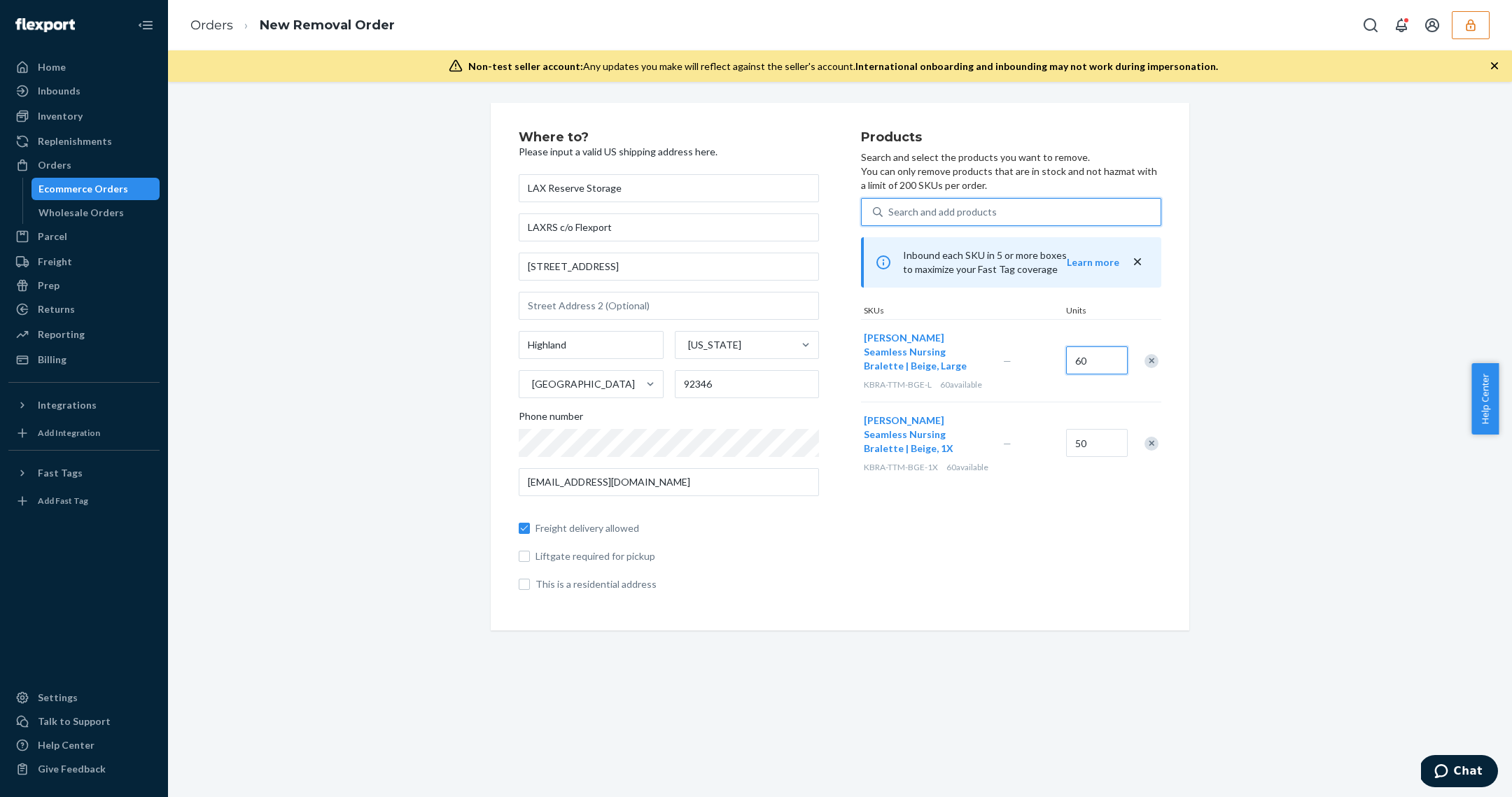
click at [1086, 354] on input "60" at bounding box center [1096, 360] width 62 height 28
type input "50"
click at [973, 213] on div "Search and add products" at bounding box center [943, 212] width 109 height 14
click at [889, 213] on input "Search and add products" at bounding box center [889, 212] width 2 height 14
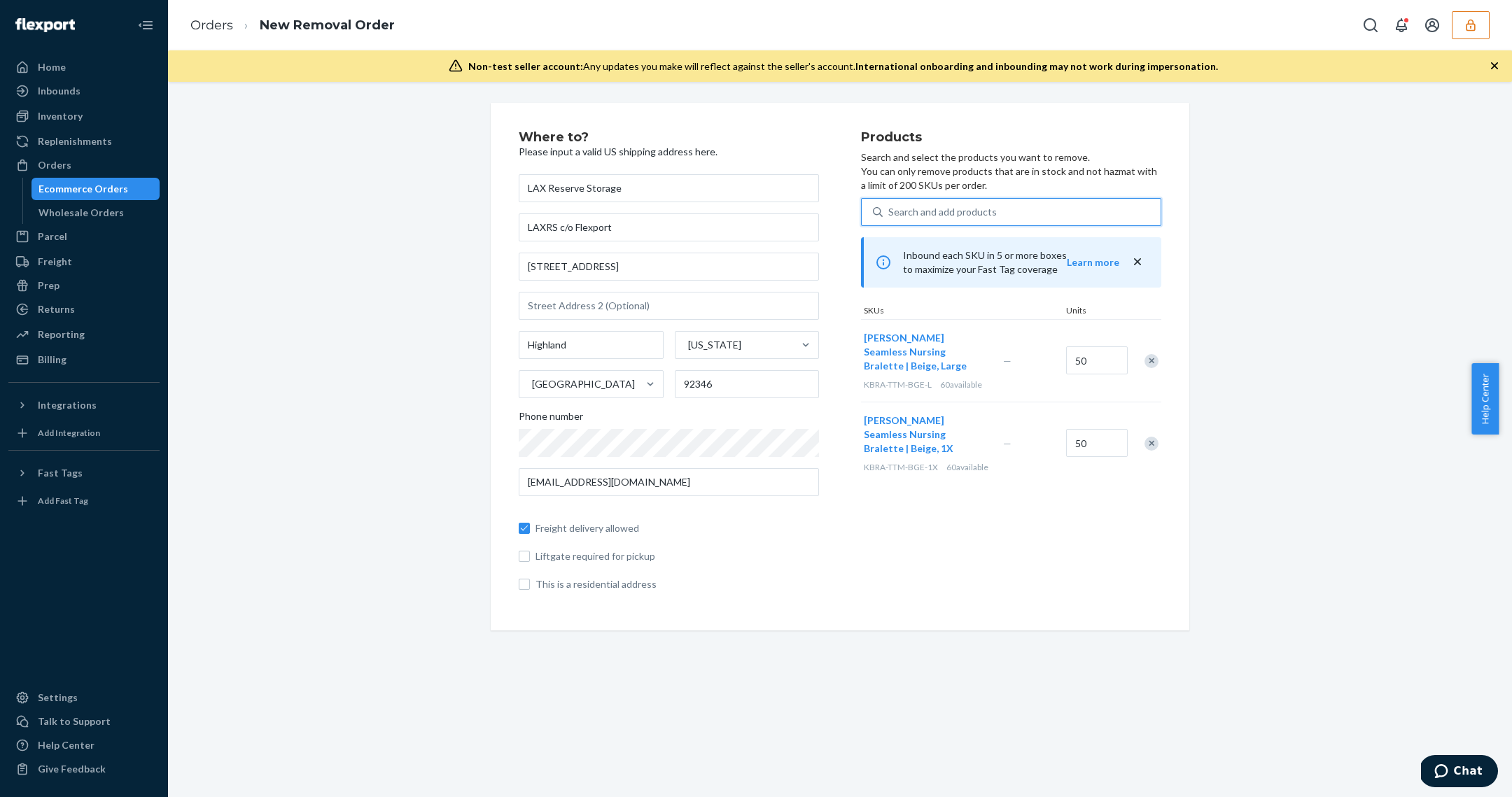
paste input "DSE3S6FLVQE"
type input "DSE3S6FLVQE"
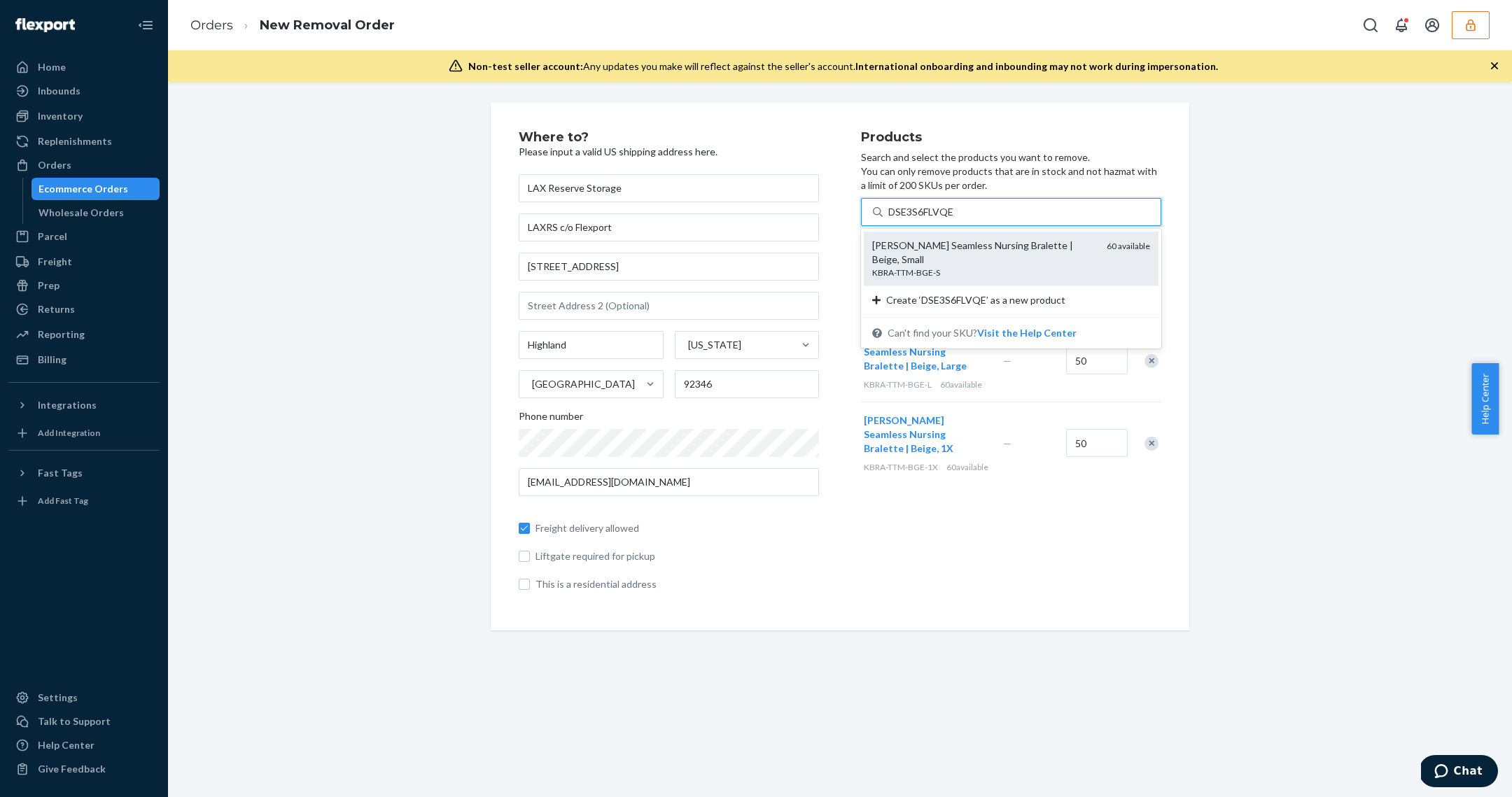
click at [961, 232] on div "Tatum Seamless Nursing Bralette | Beige, Small KBRA-TTM-BGE-S 60 available" at bounding box center [1010, 258] width 295 height 54
click at [954, 219] on input "DSE3S6FLVQE" at bounding box center [922, 212] width 66 height 14
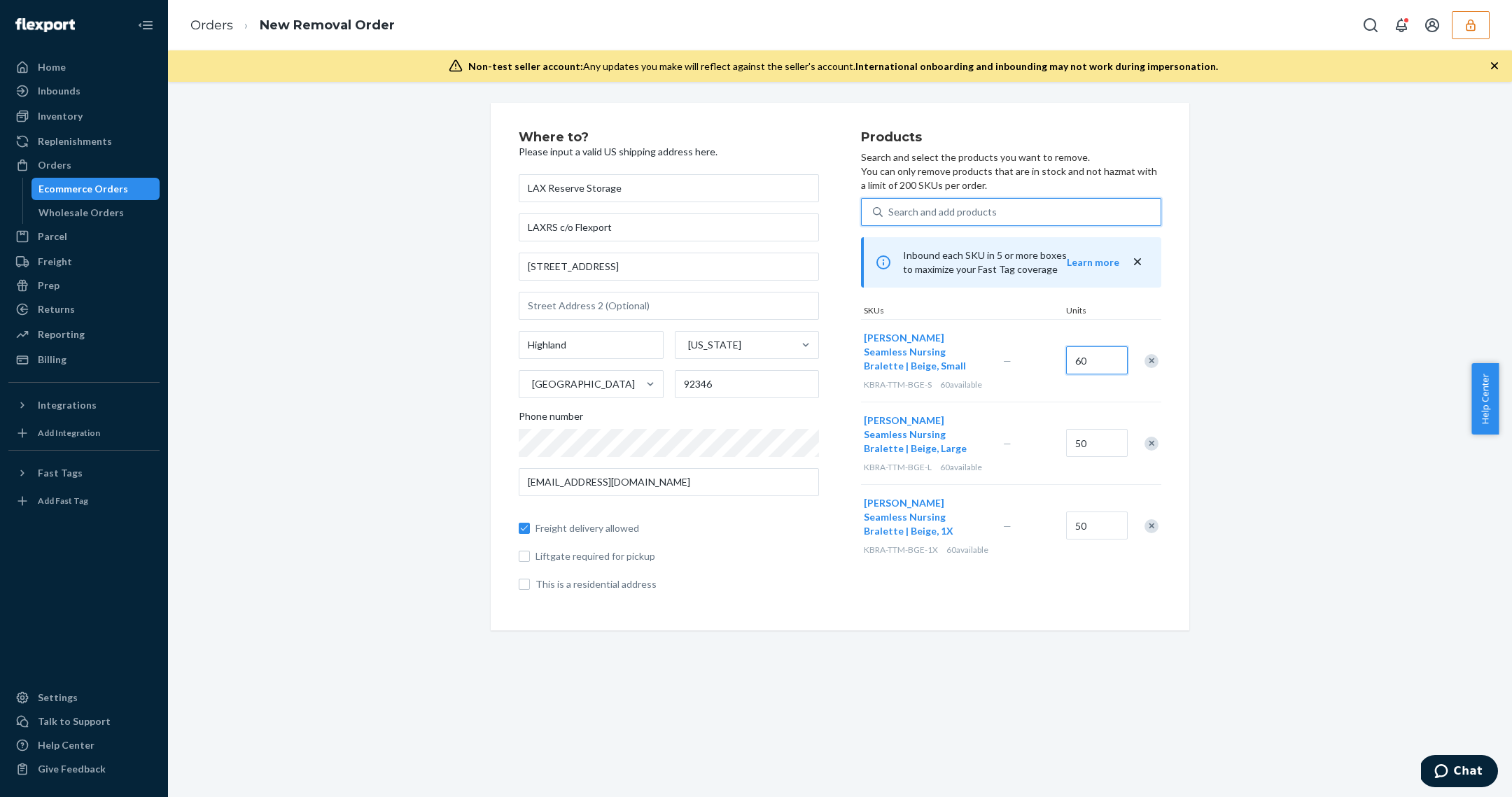
click at [1097, 356] on input "60" at bounding box center [1096, 360] width 62 height 28
type input "50"
click at [985, 210] on div "Search and add products" at bounding box center [943, 212] width 109 height 14
click at [889, 210] on input "Search and add products" at bounding box center [889, 212] width 2 height 14
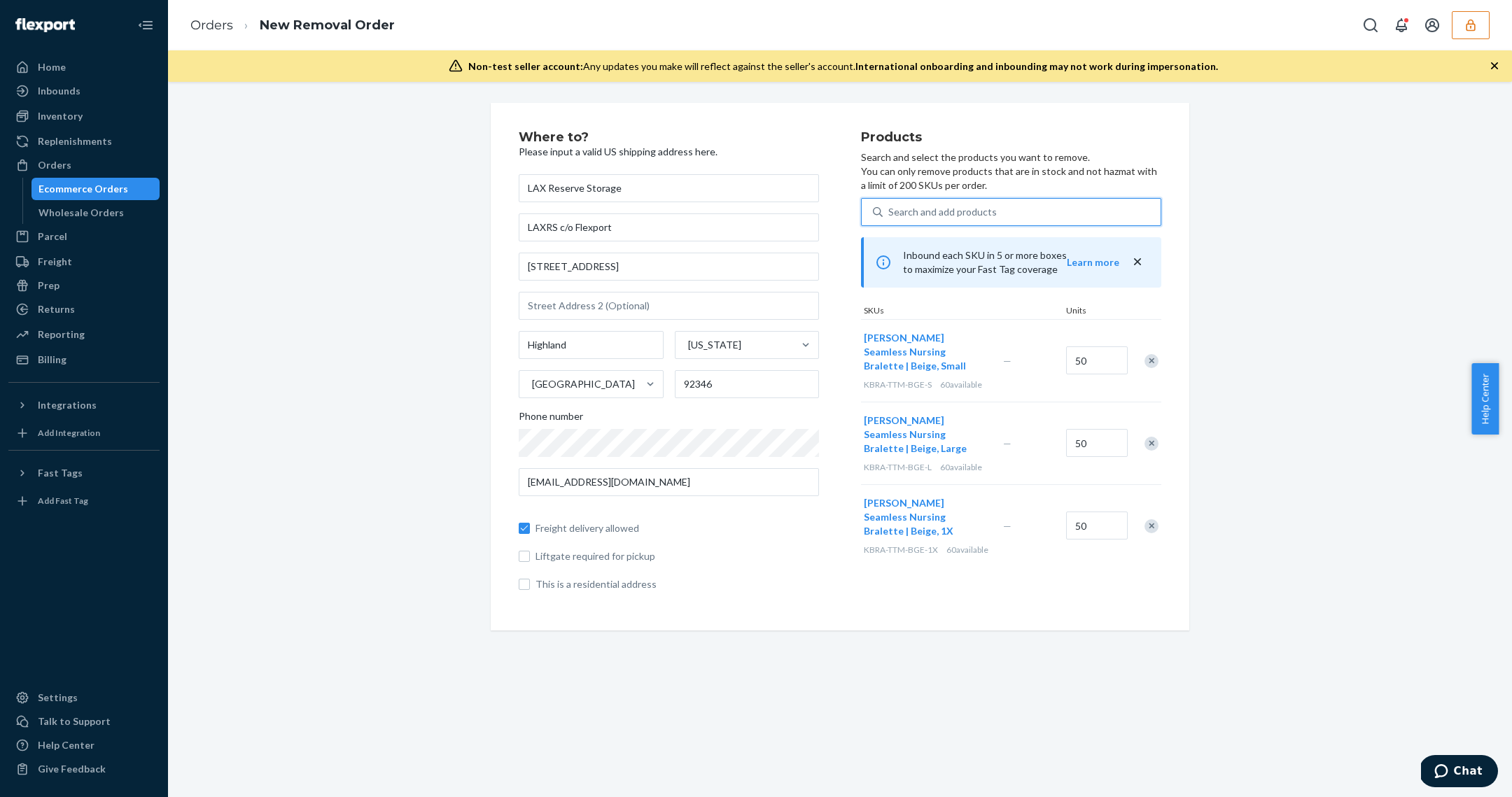
paste input "DYATN7TYL4Q"
type input "DYATN7TYL4Q"
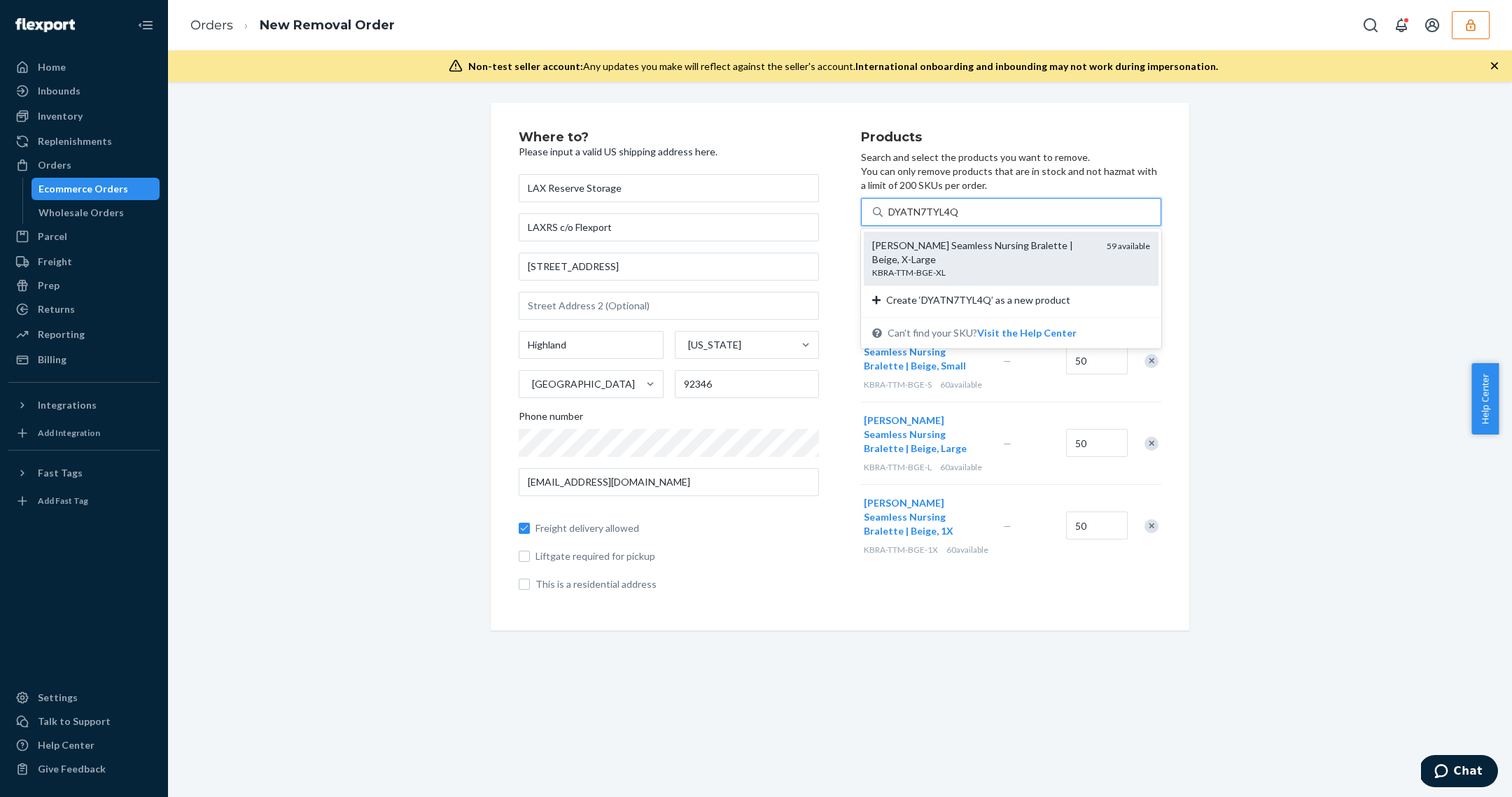
click at [1027, 267] on div "KBRA-TTM-BGE-XL" at bounding box center [983, 273] width 223 height 12
click at [957, 219] on input "DYATN7TYL4Q" at bounding box center [923, 212] width 70 height 14
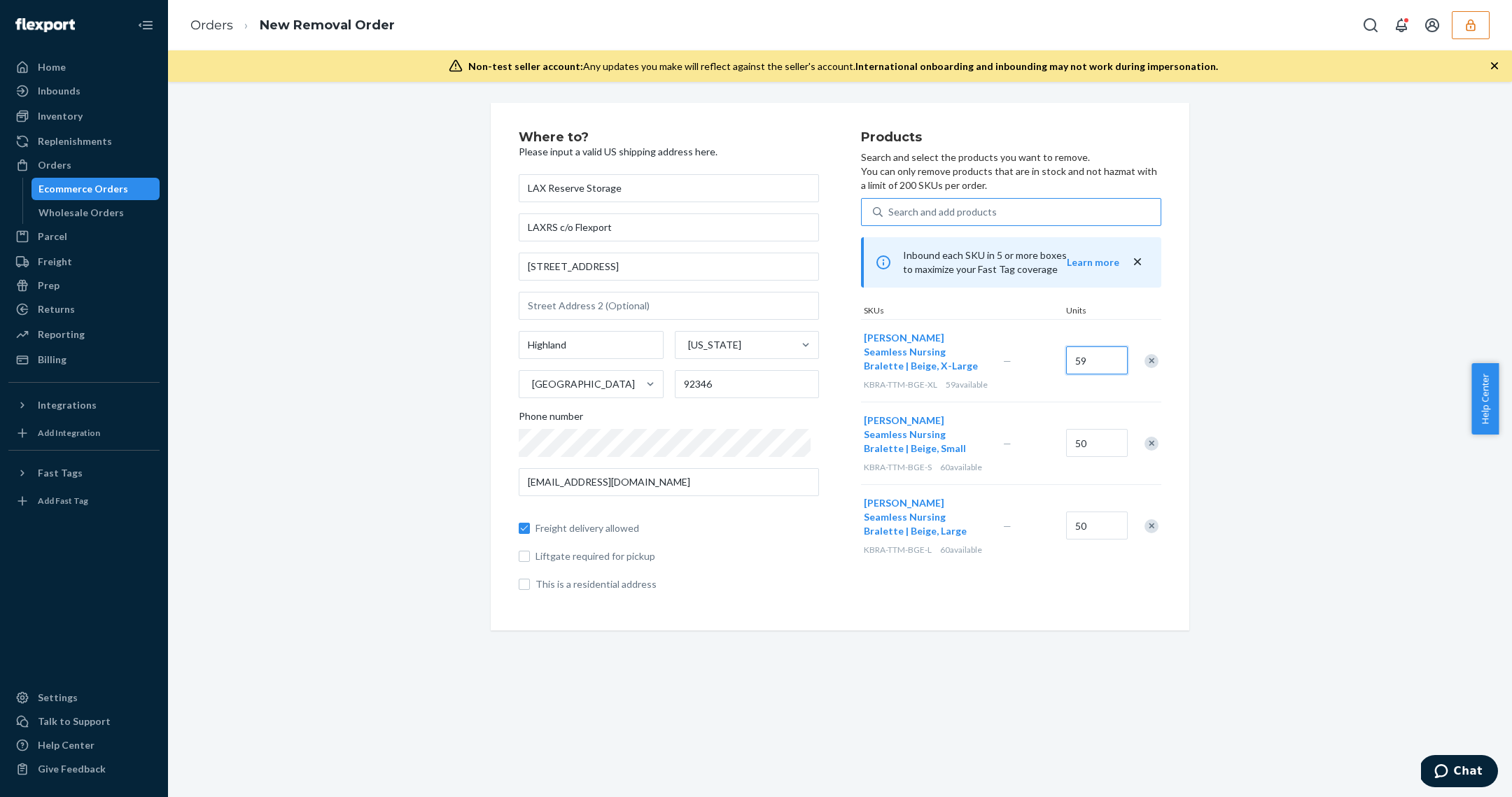
click at [1090, 364] on input "59" at bounding box center [1096, 360] width 62 height 28
type input "50"
click at [961, 206] on div "Search and add products" at bounding box center [943, 212] width 109 height 14
click at [889, 206] on input "Search and add products" at bounding box center [889, 212] width 2 height 14
click at [961, 206] on div "Search and add products" at bounding box center [943, 212] width 109 height 14
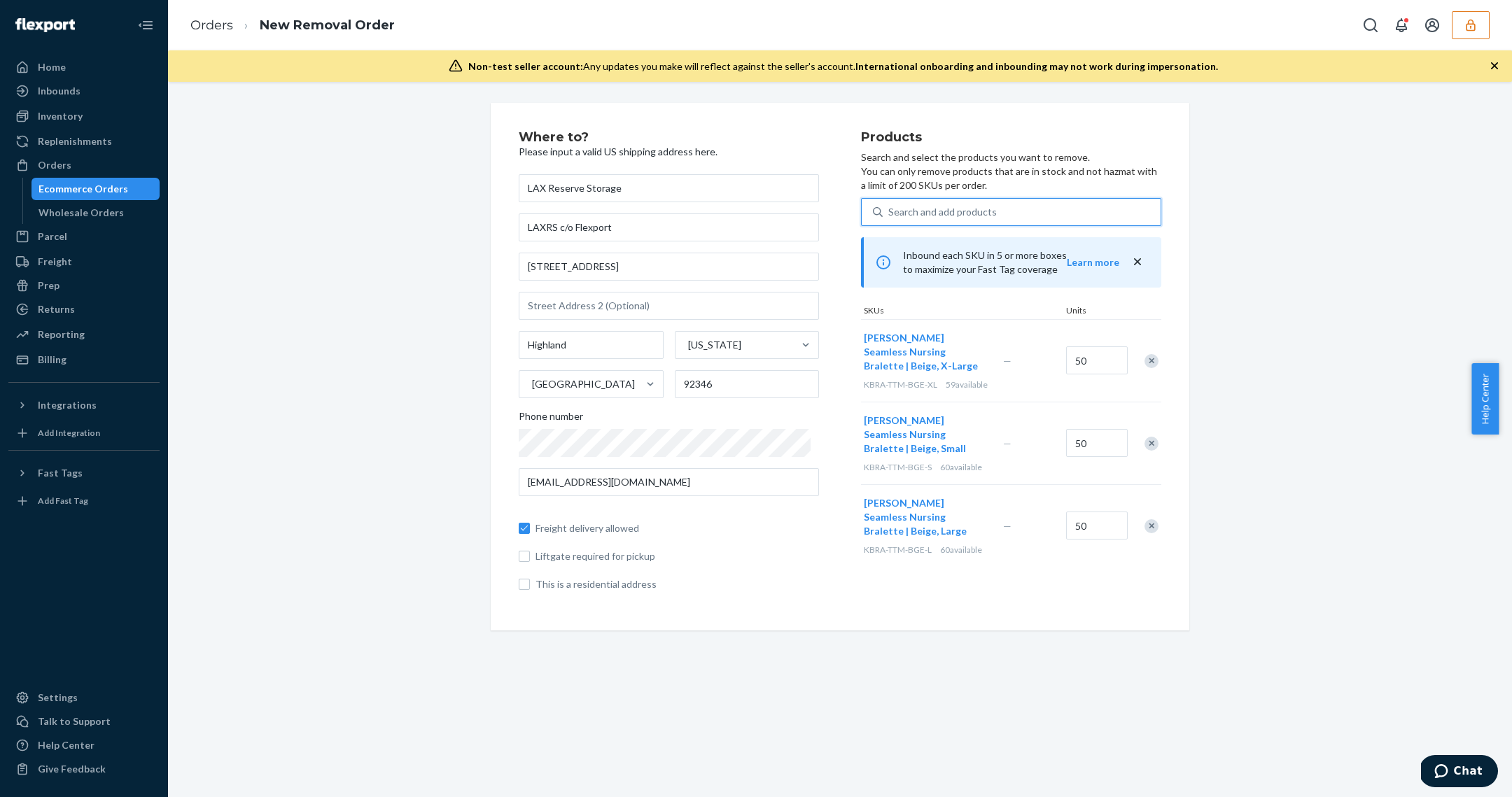
click at [889, 206] on input "0 results available. Use Up and Down to choose options, press Enter to select t…" at bounding box center [889, 212] width 2 height 14
paste input "DADR9NTXTV9"
type input "DADR9NTXTV9"
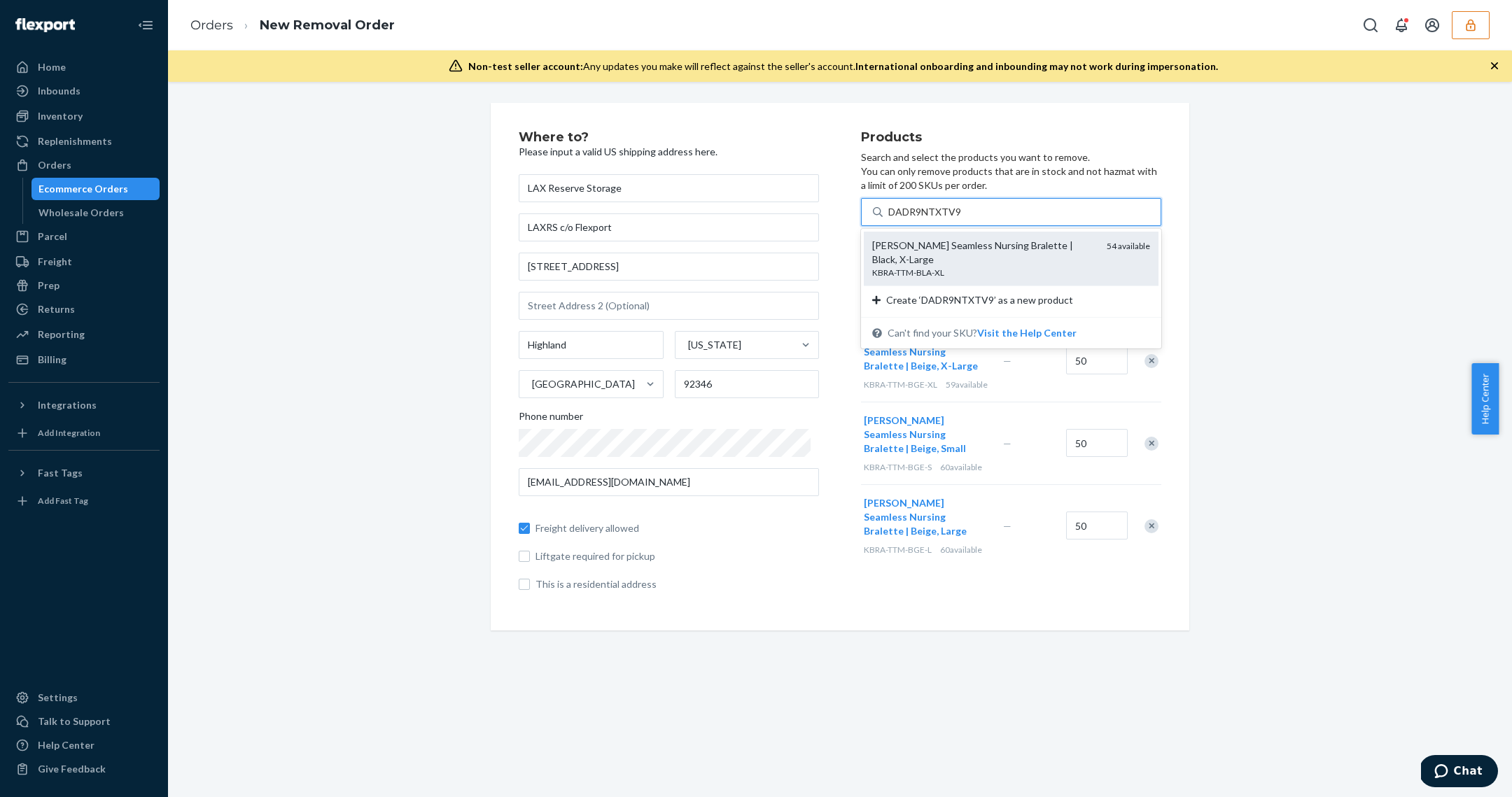
click at [961, 242] on div "[PERSON_NAME] Seamless Nursing Bralette | Black, X-Large" at bounding box center [983, 253] width 223 height 28
click at [960, 219] on input "DADR9NTXTV9" at bounding box center [924, 212] width 72 height 14
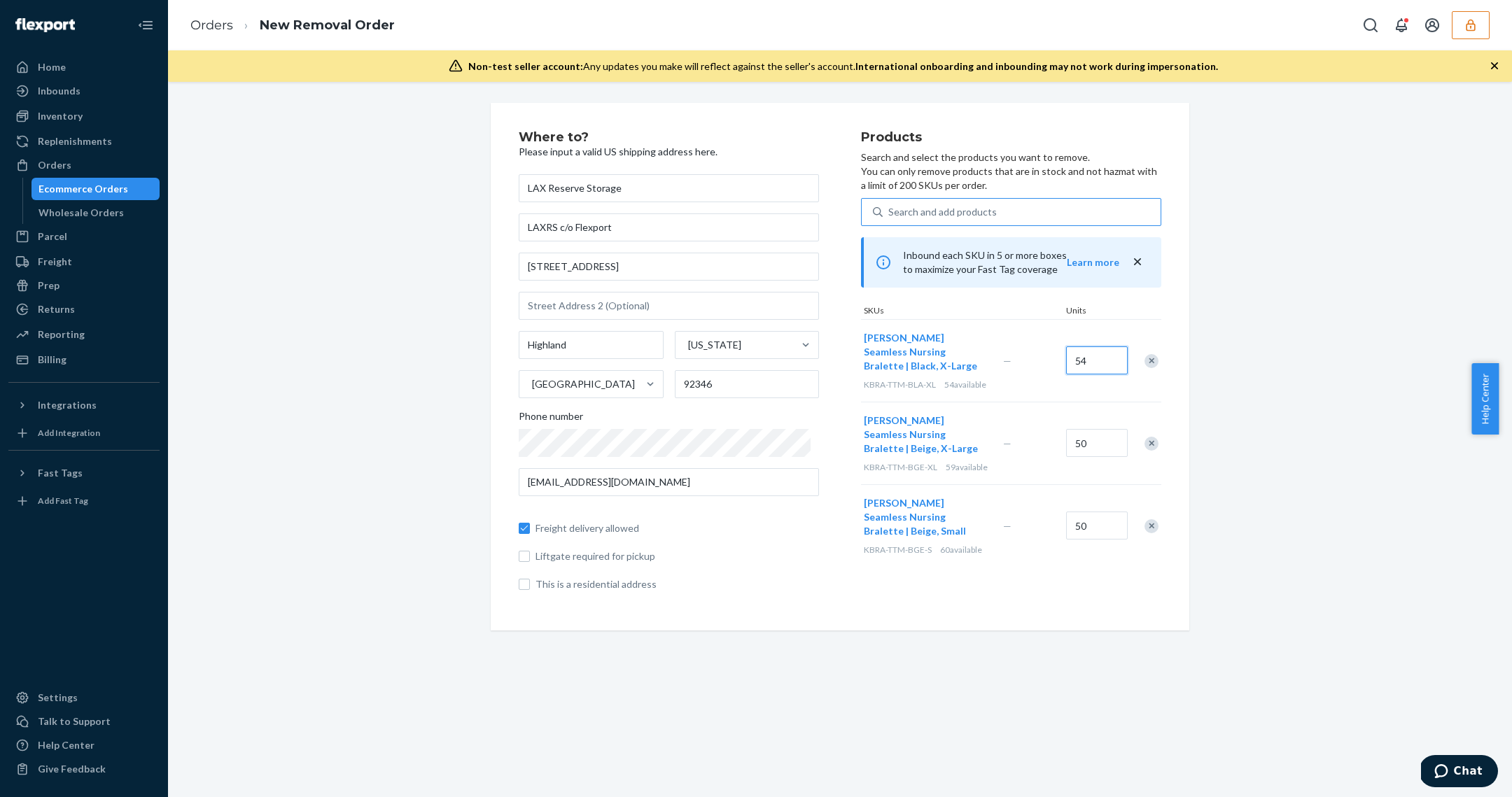
click at [1066, 358] on input "54" at bounding box center [1096, 360] width 62 height 28
type input "50"
click at [1287, 369] on div "Where to? Please input a valid US shipping address here. LAX Reserve Storage LA…" at bounding box center [839, 366] width 1322 height 528
click at [1324, 533] on div "Where to? Please input a valid US shipping address here. LAX Reserve Storage LA…" at bounding box center [839, 366] width 1322 height 528
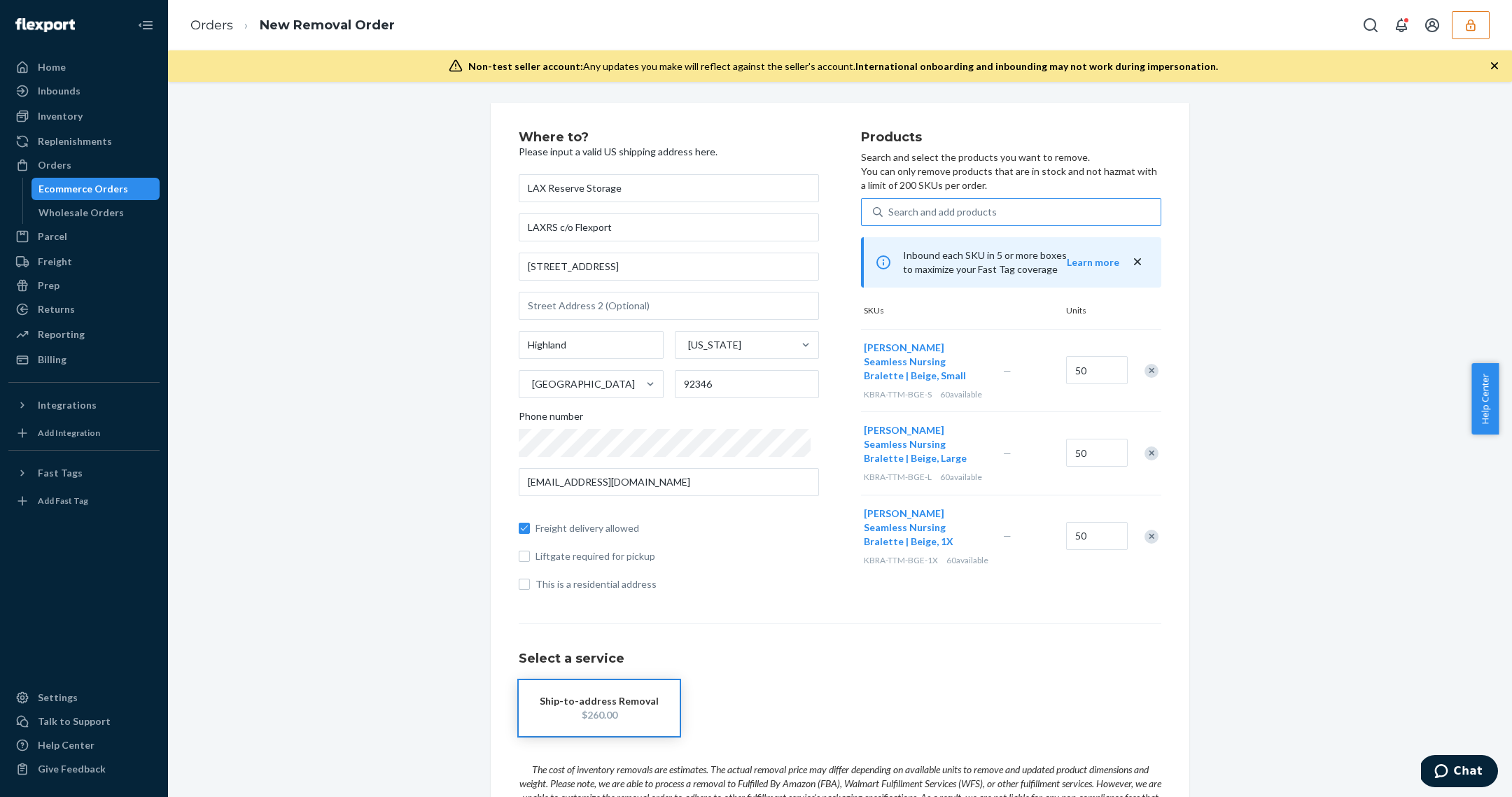
click at [905, 714] on div "Ship-to-address Removal $260.00" at bounding box center [840, 707] width 643 height 56
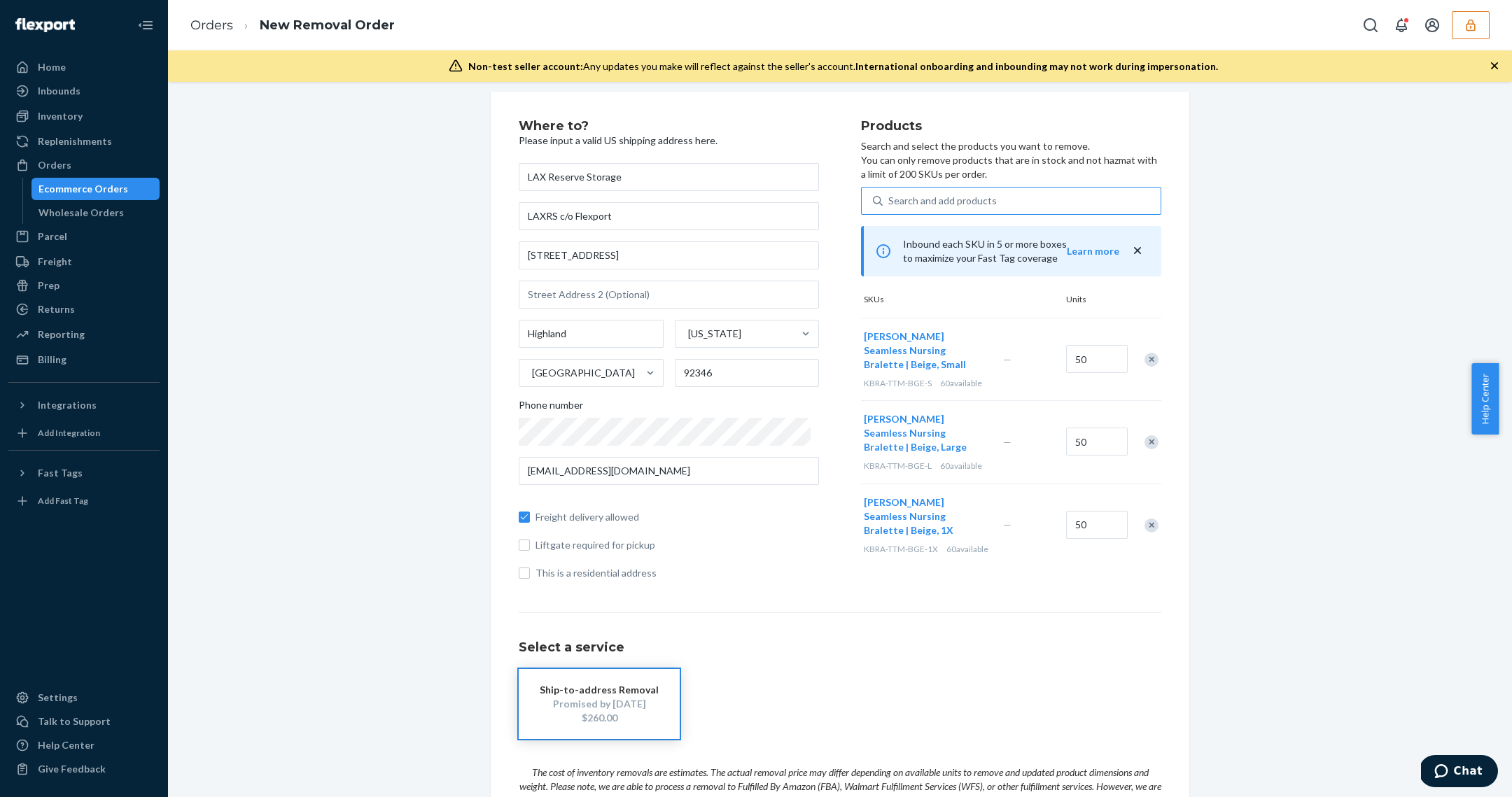
scroll to position [158, 0]
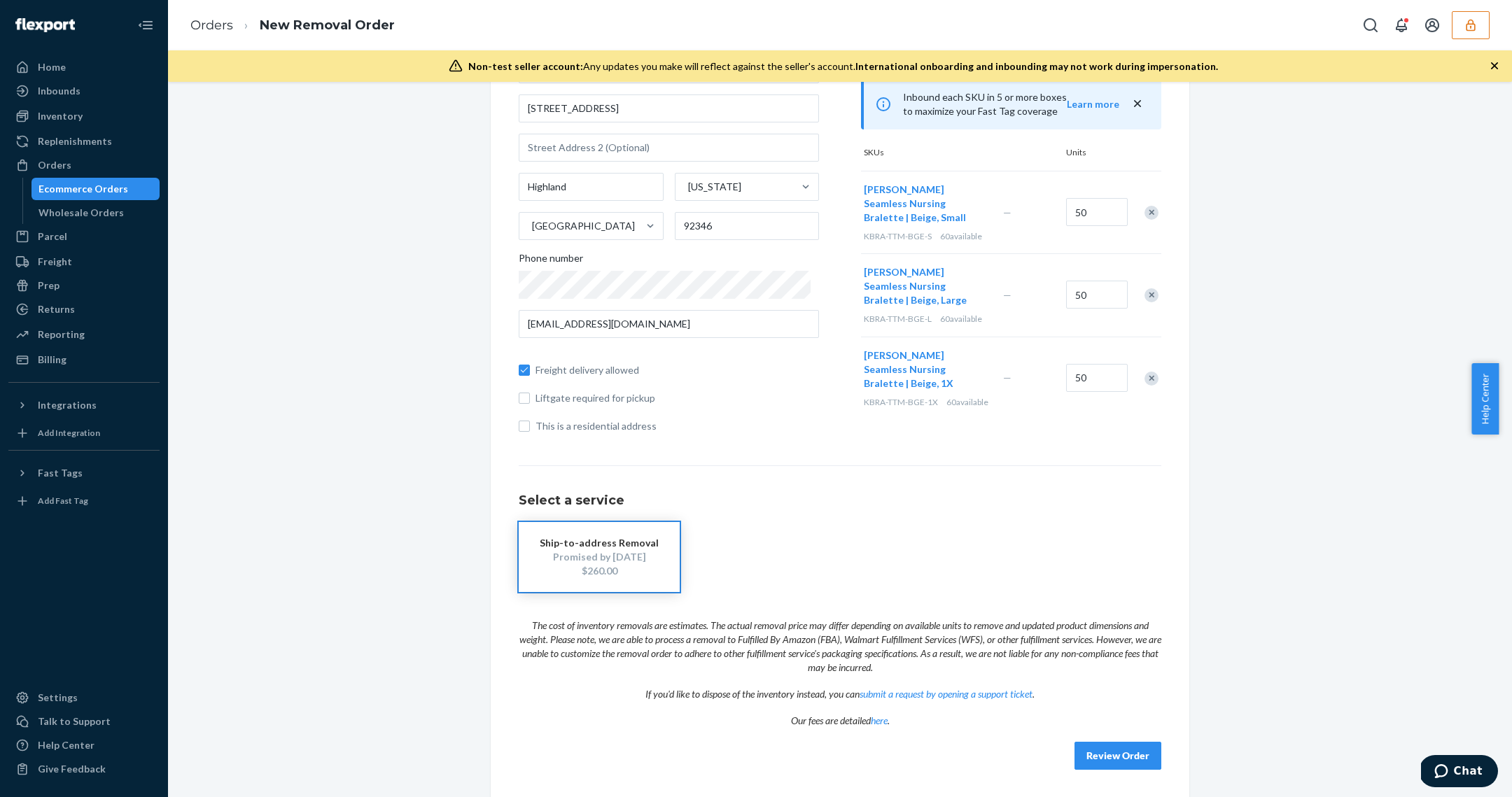
click at [1130, 754] on button "Review Order" at bounding box center [1118, 755] width 87 height 28
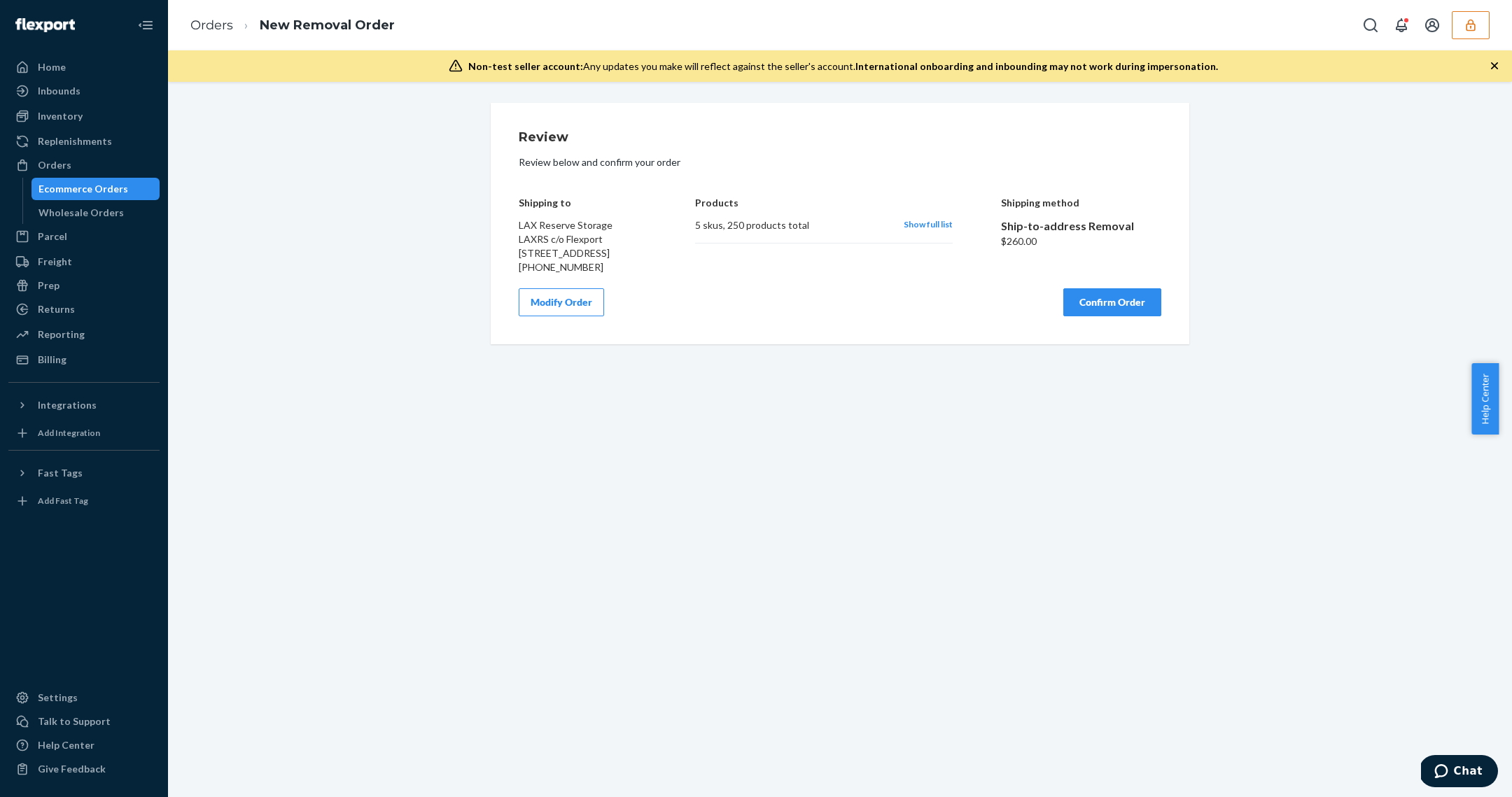
click at [960, 206] on div "Shipping to LAX Reserve Storage LAXRS c/o Flexport 2615 E 3rd St Highland, CA 9…" at bounding box center [840, 225] width 643 height 98
click at [949, 214] on div "Shipping to LAX Reserve Storage LAXRS c/o Flexport 2615 E 3rd St Highland, CA 9…" at bounding box center [840, 225] width 643 height 98
click at [943, 217] on div "Products 5 skus , 250 products total Show full list" at bounding box center [823, 225] width 256 height 98
click at [935, 224] on span "Show full list" at bounding box center [928, 224] width 49 height 10
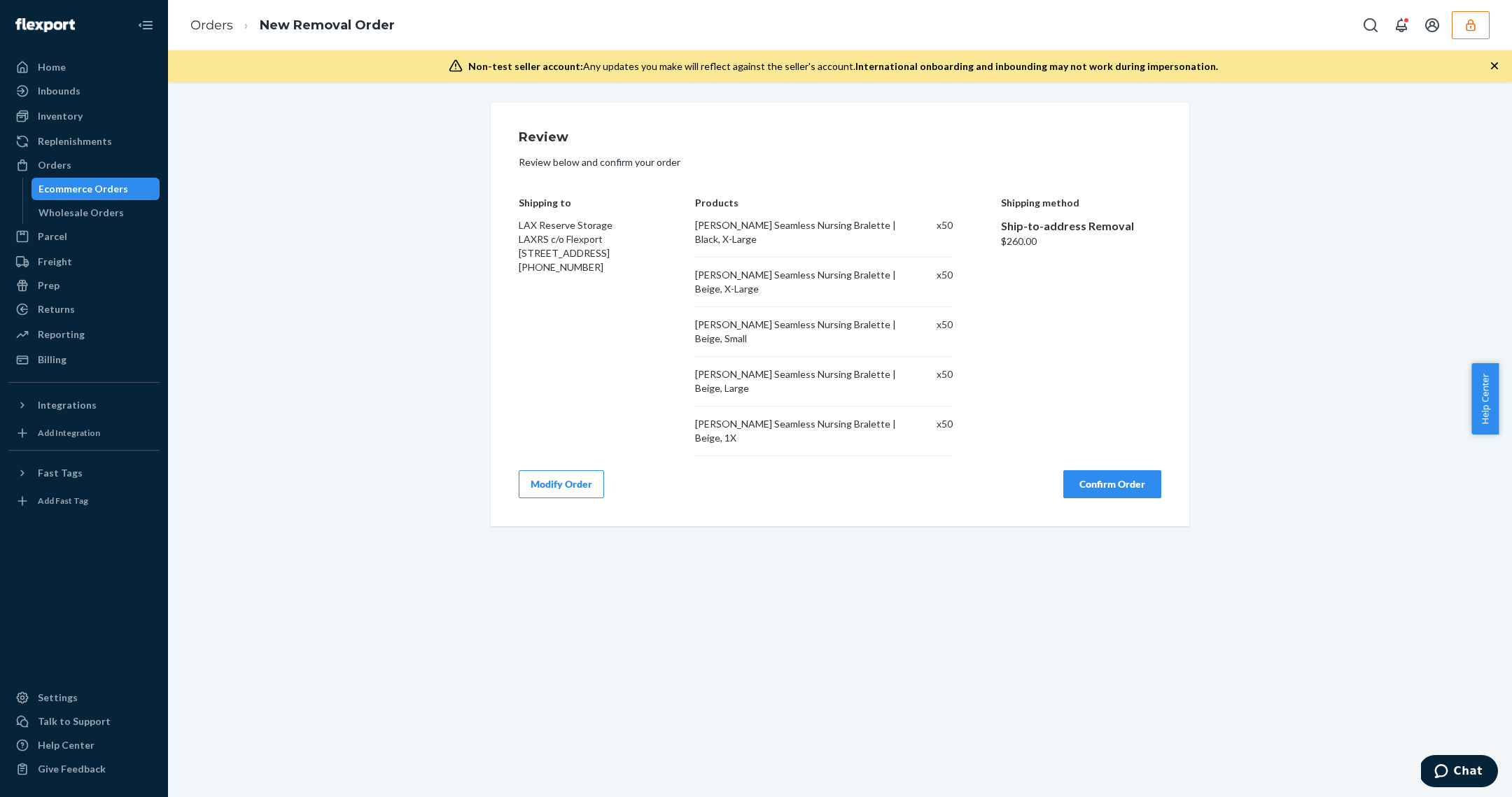
click at [795, 235] on div "[PERSON_NAME] Seamless Nursing Bralette | Black, X-Large" at bounding box center [796, 232] width 203 height 28
click at [835, 291] on div "Tatum Seamless Nursing Bralette | Beige, X-Large" at bounding box center [796, 282] width 203 height 28
click at [842, 335] on div "Tatum Seamless Nursing Bralette | Beige, Small x 50" at bounding box center [823, 331] width 256 height 50
click at [856, 374] on div "Tatum Seamless Nursing Bralette | Beige, Large x 50" at bounding box center [823, 382] width 256 height 50
click at [843, 408] on div "Tatum Seamless Nursing Bralette | Beige, 1X x 50" at bounding box center [823, 431] width 256 height 50
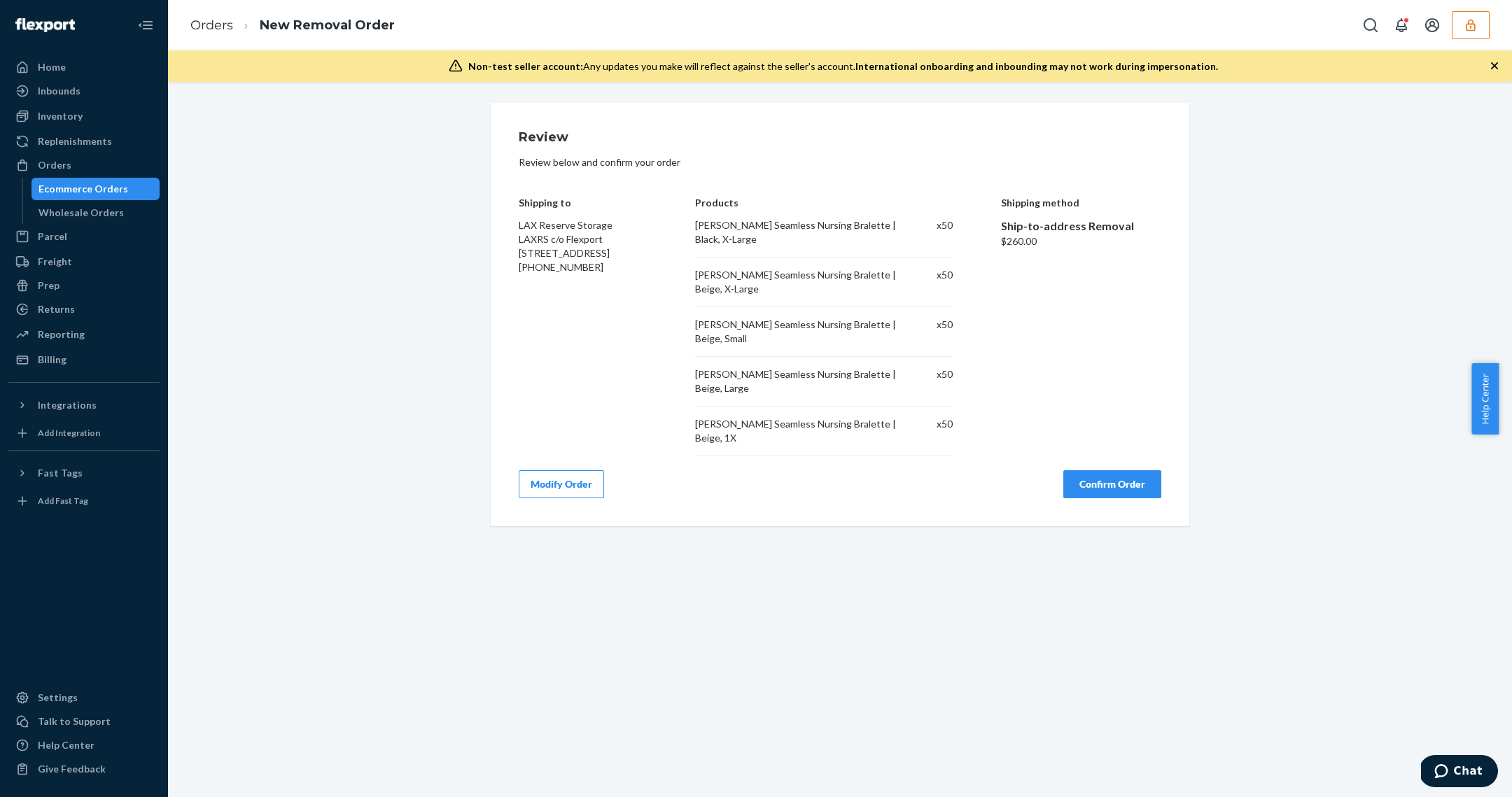
click at [1142, 470] on button "Confirm Order" at bounding box center [1112, 484] width 98 height 28
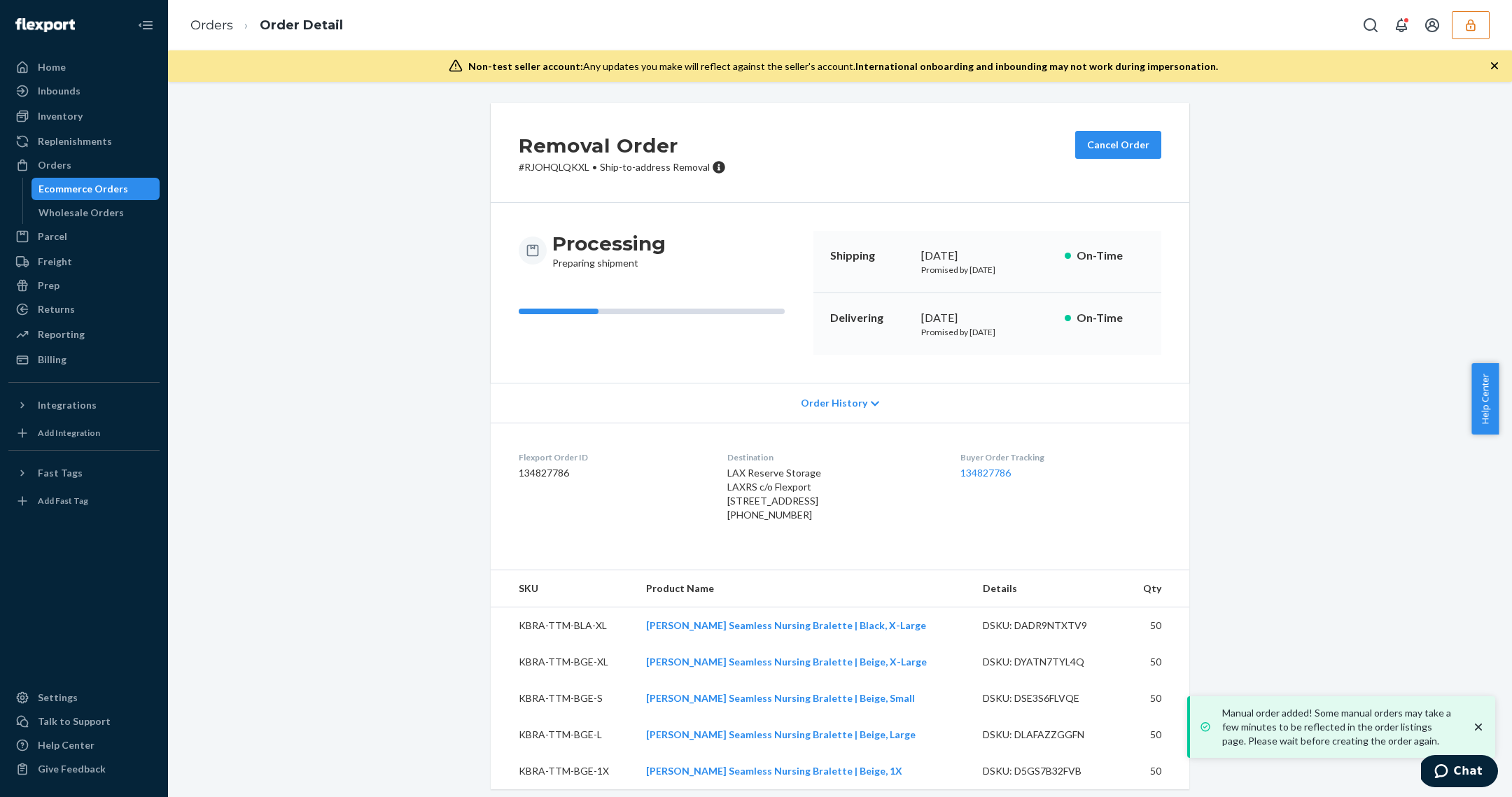
click at [547, 166] on p "# RJOHQLQKXL • Ship-to-address Removal" at bounding box center [623, 167] width 207 height 14
click at [92, 91] on div "Inbounds" at bounding box center [83, 90] width 149 height 20
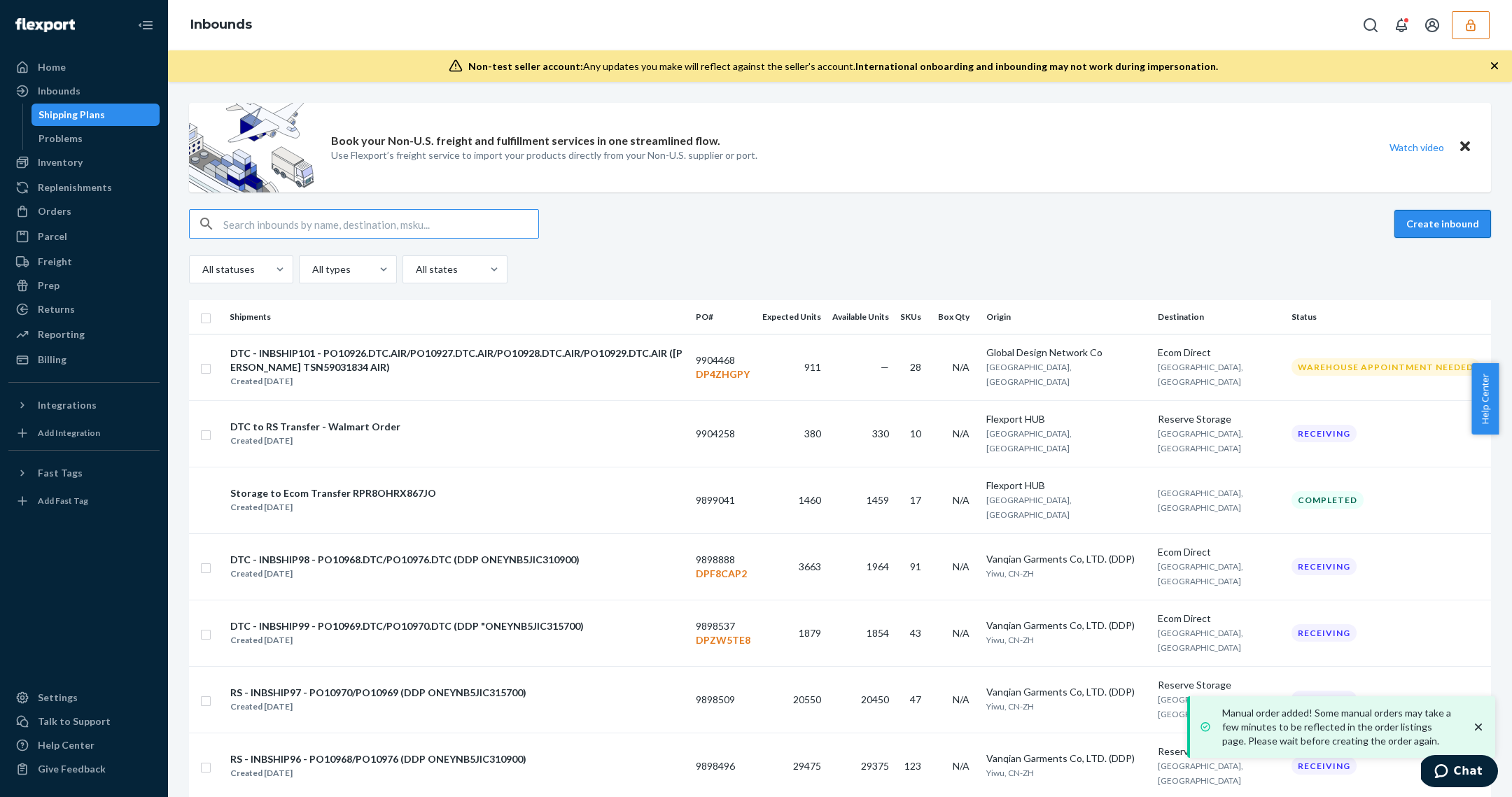
click at [1434, 218] on button "Create inbound" at bounding box center [1442, 224] width 97 height 28
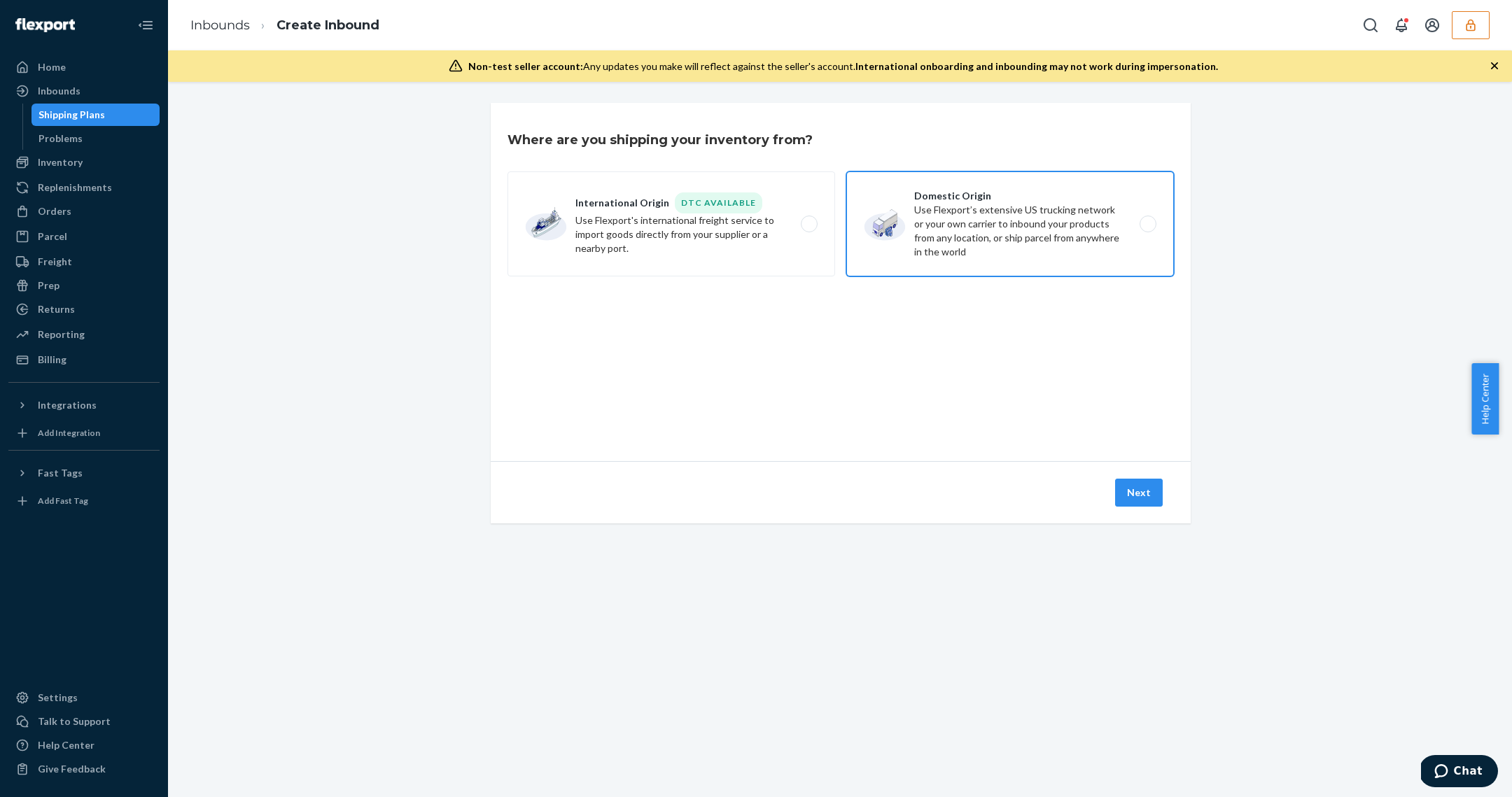
click at [903, 218] on label "Domestic Origin Use Flexport’s extensive US trucking network or your own carrie…" at bounding box center [1009, 223] width 328 height 105
click at [1147, 220] on input "Domestic Origin Use Flexport’s extensive US trucking network or your own carrie…" at bounding box center [1151, 224] width 9 height 9
radio input "true"
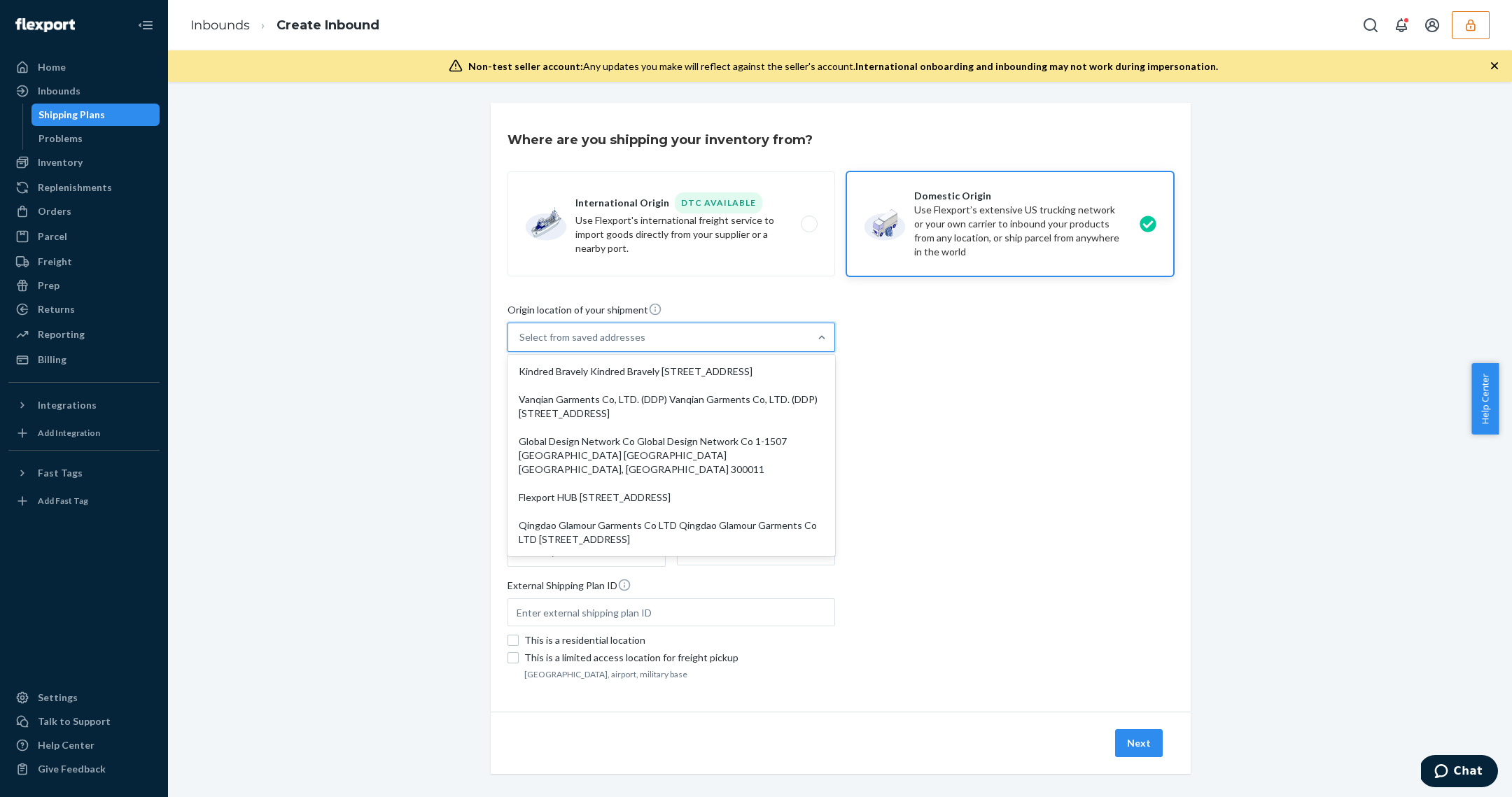
click at [609, 335] on div "Select from saved addresses" at bounding box center [582, 337] width 126 height 14
click at [521, 335] on input "option Kindred Bravely Kindred Bravely 3913 Oceanic Dr. Suite 502 Oceanside, CA…" at bounding box center [520, 337] width 2 height 14
click at [623, 486] on div "Flexport HUB 2615 E 3rd Street San Bernardino, CA 92408" at bounding box center [671, 497] width 322 height 28
click at [521, 344] on input "option Flexport HUB 2615 E 3rd Street San Bernardino, CA 92408 focused, 4 of 5.…" at bounding box center [520, 337] width 2 height 14
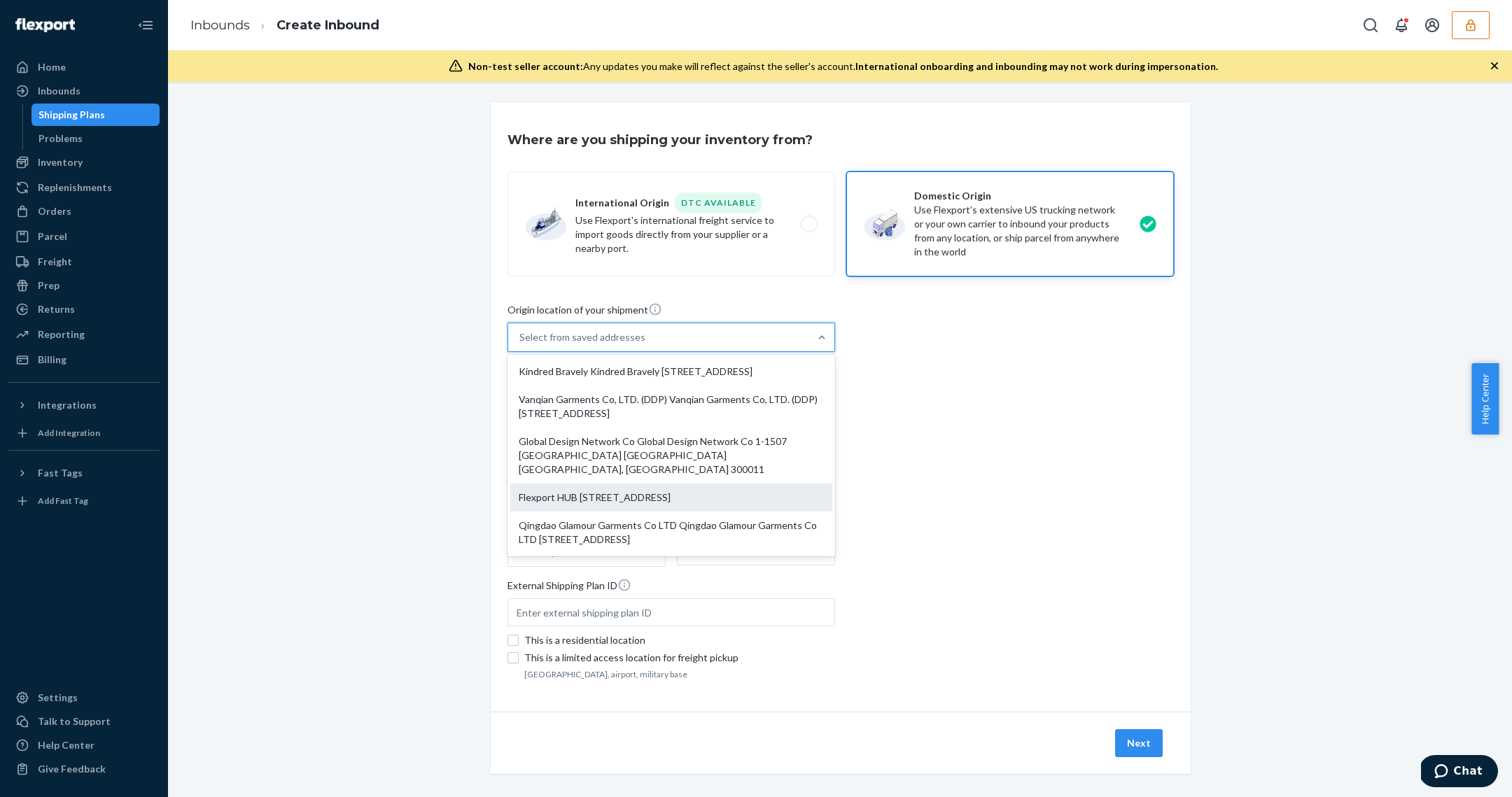
type input "Flexport HUB"
type input "2615 E 3rd Street"
type input "San Bernardino"
type input "CA"
type input "92408"
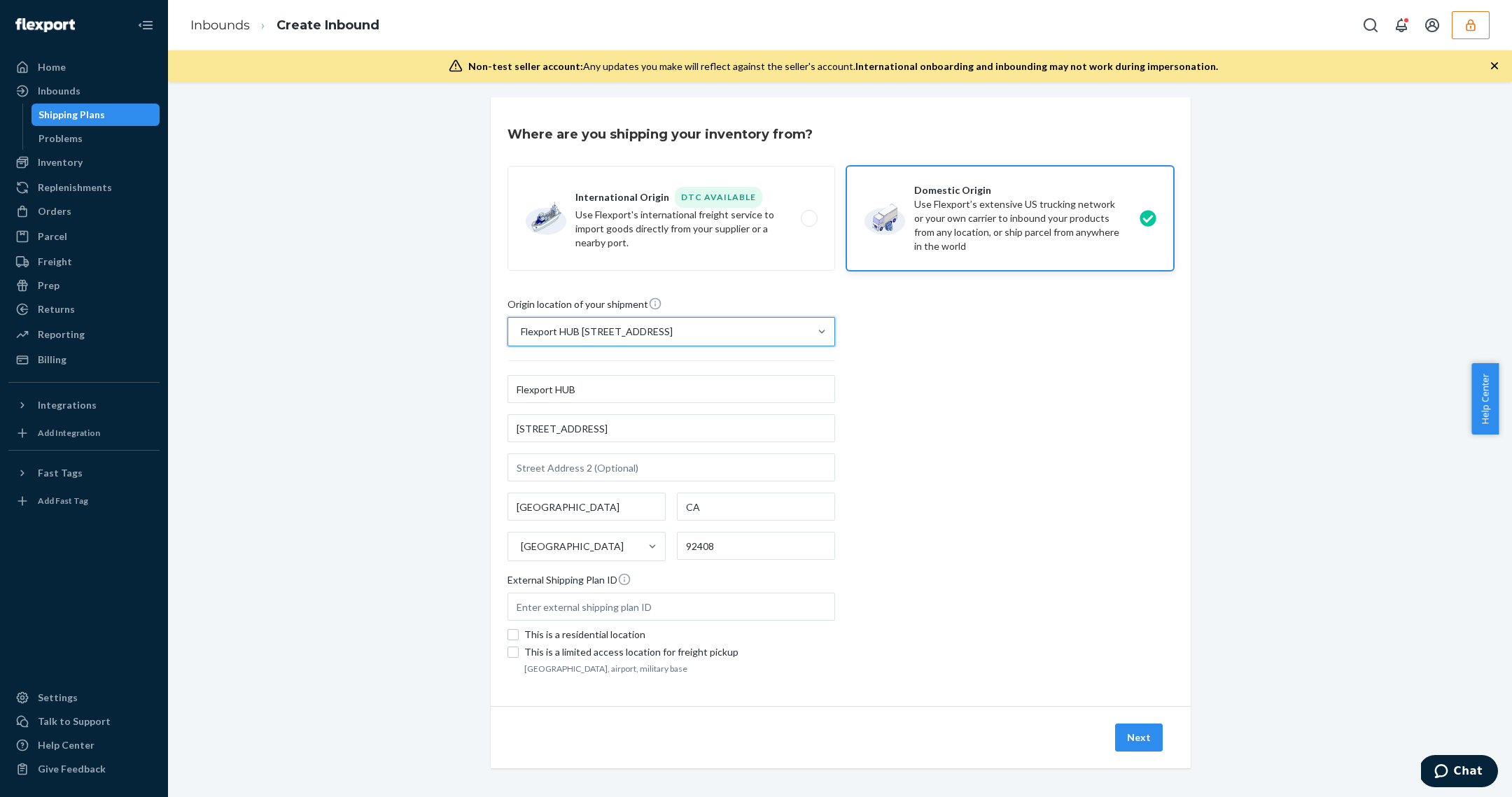
scroll to position [8, 0]
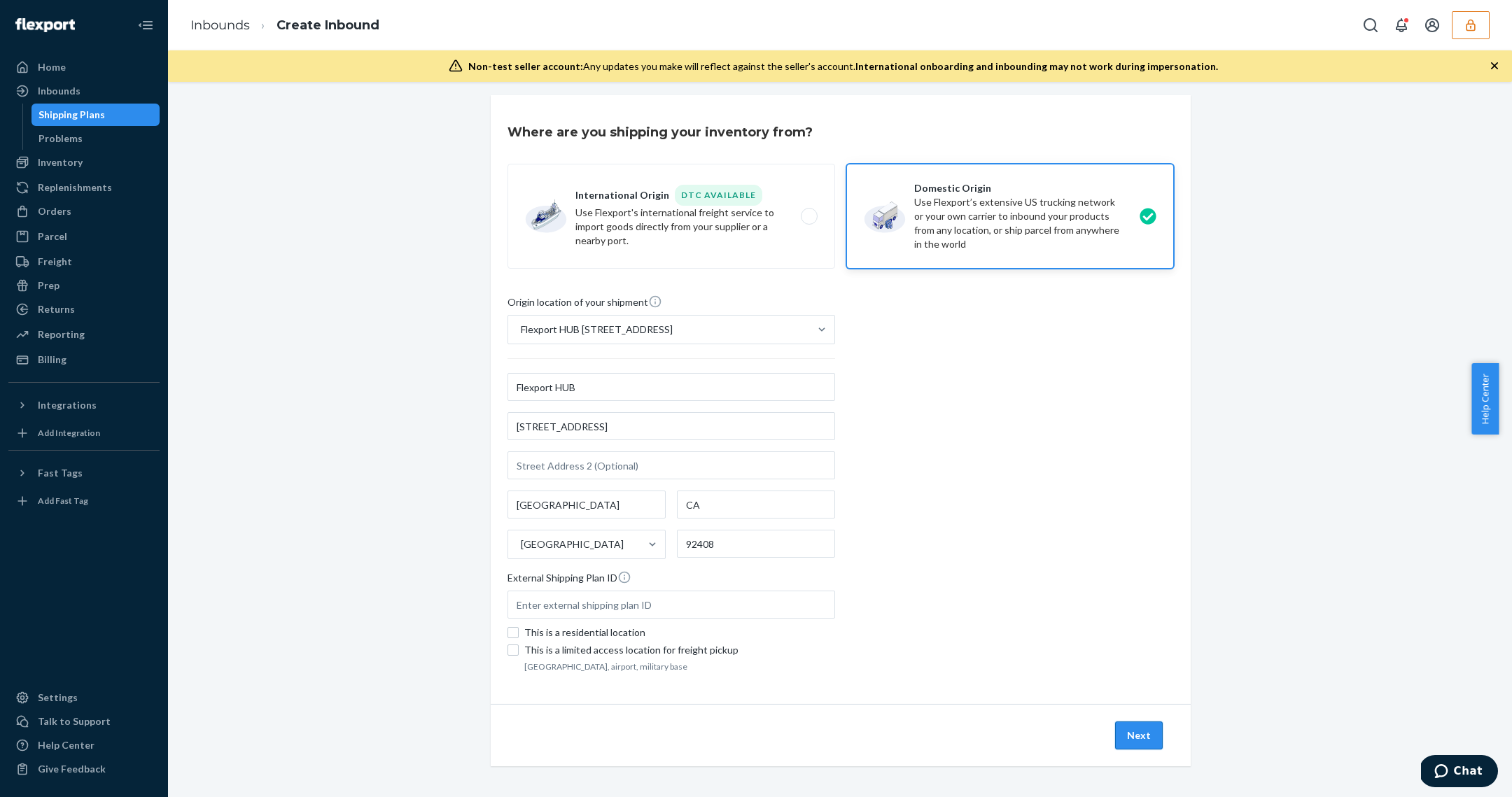
click at [1138, 727] on button "Next" at bounding box center [1138, 735] width 48 height 28
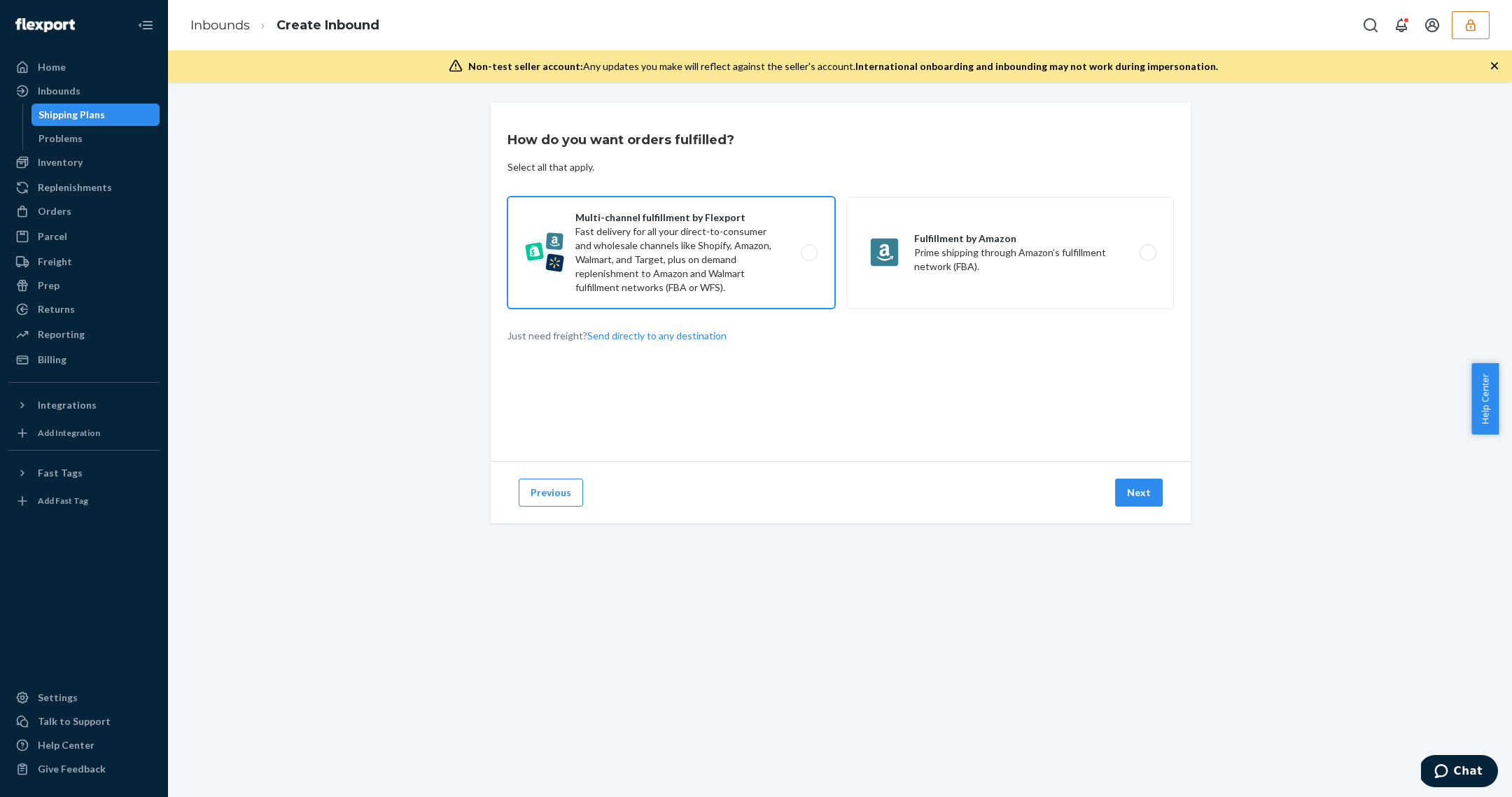
click at [674, 270] on label "Multi-channel fulfillment by Flexport Fast delivery for all your direct-to-cons…" at bounding box center [671, 252] width 328 height 112
click at [809, 257] on input "Multi-channel fulfillment by Flexport Fast delivery for all your direct-to-cons…" at bounding box center [813, 253] width 9 height 9
radio input "true"
click at [1126, 509] on div "Previous Next" at bounding box center [840, 492] width 700 height 63
click at [1133, 501] on button "Next" at bounding box center [1138, 493] width 48 height 28
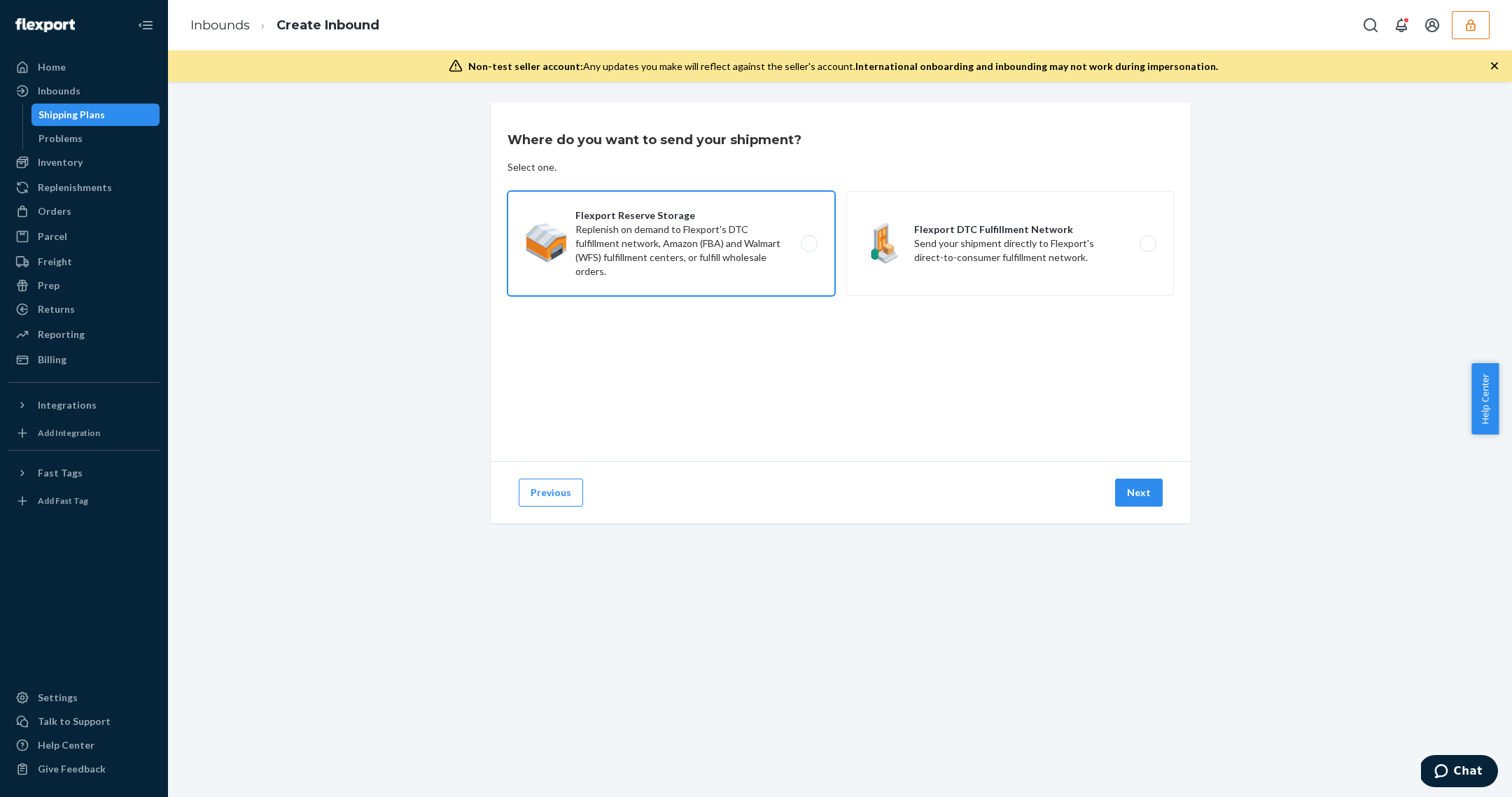
click at [626, 256] on label "Flexport Reserve Storage Replenish on demand to Flexport's DTC fulfillment netw…" at bounding box center [671, 243] width 328 height 105
click at [809, 249] on input "Flexport Reserve Storage Replenish on demand to Flexport's DTC fulfillment netw…" at bounding box center [813, 243] width 9 height 9
radio input "true"
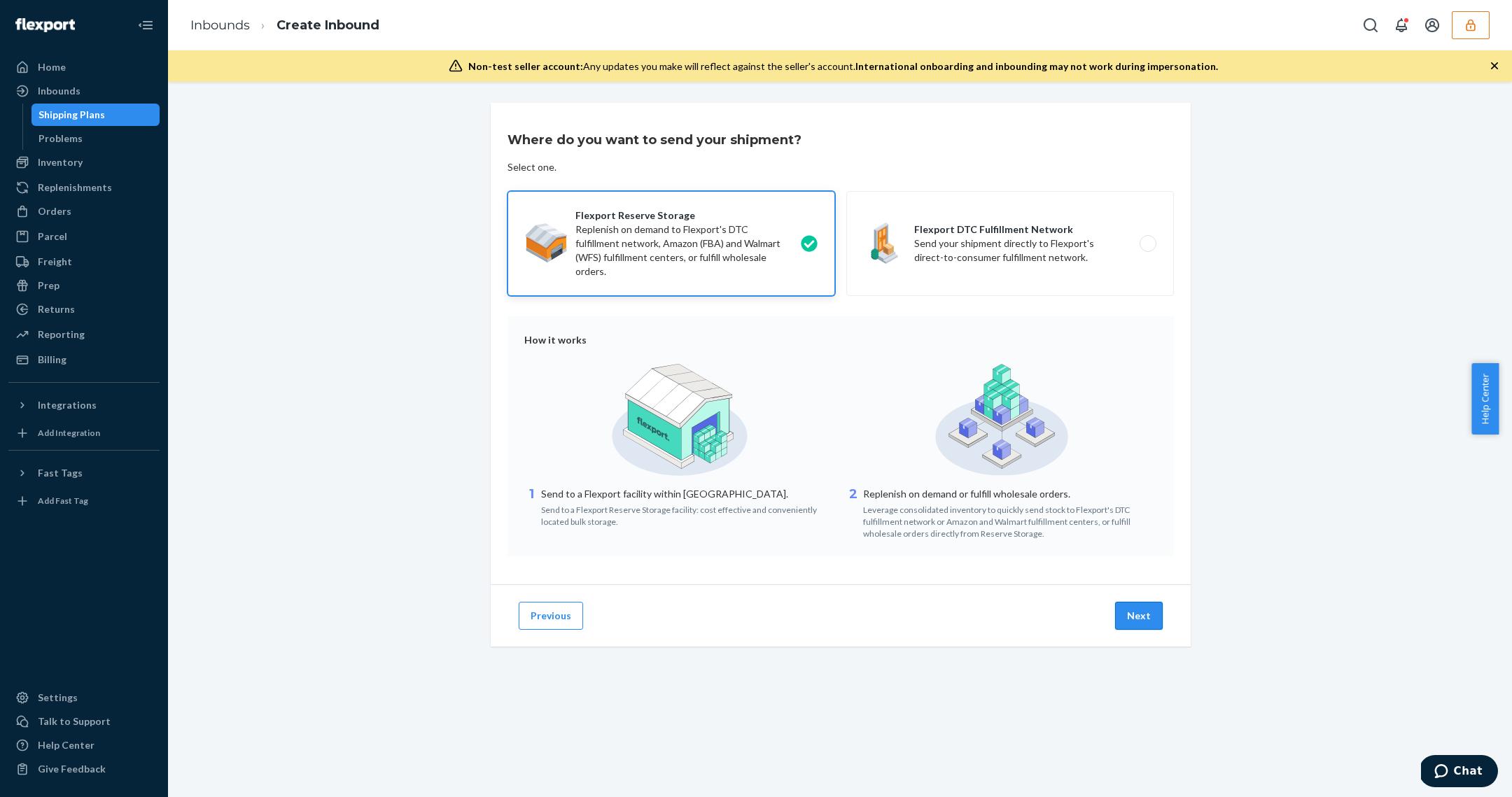
click at [1137, 615] on button "Next" at bounding box center [1138, 615] width 48 height 28
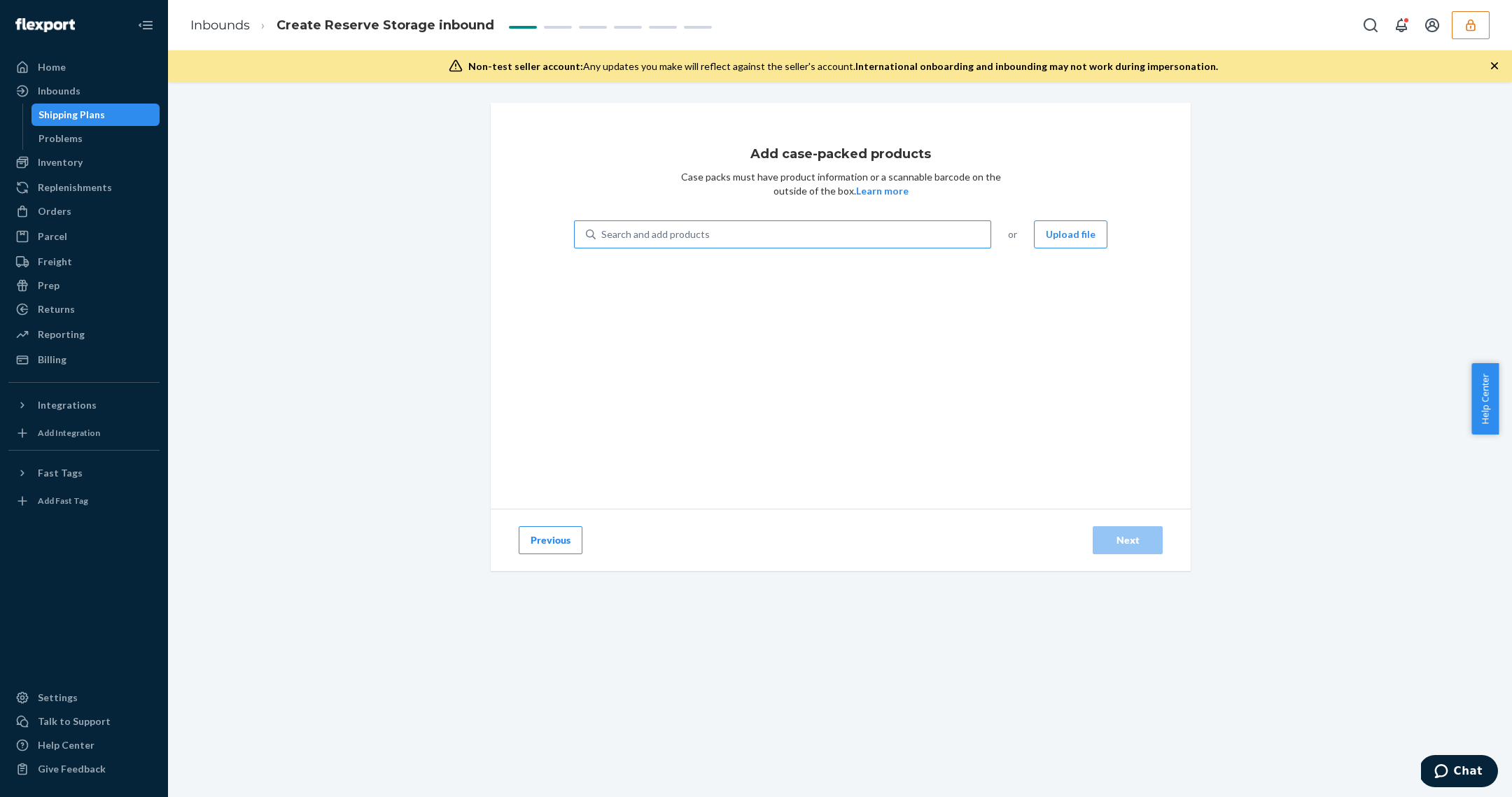
click at [718, 221] on div "Search and add products" at bounding box center [783, 235] width 417 height 28
click at [603, 228] on input "Search and add products" at bounding box center [602, 235] width 2 height 14
paste input "D5GS7B32FVB"
type input "D5GS7B32FVB"
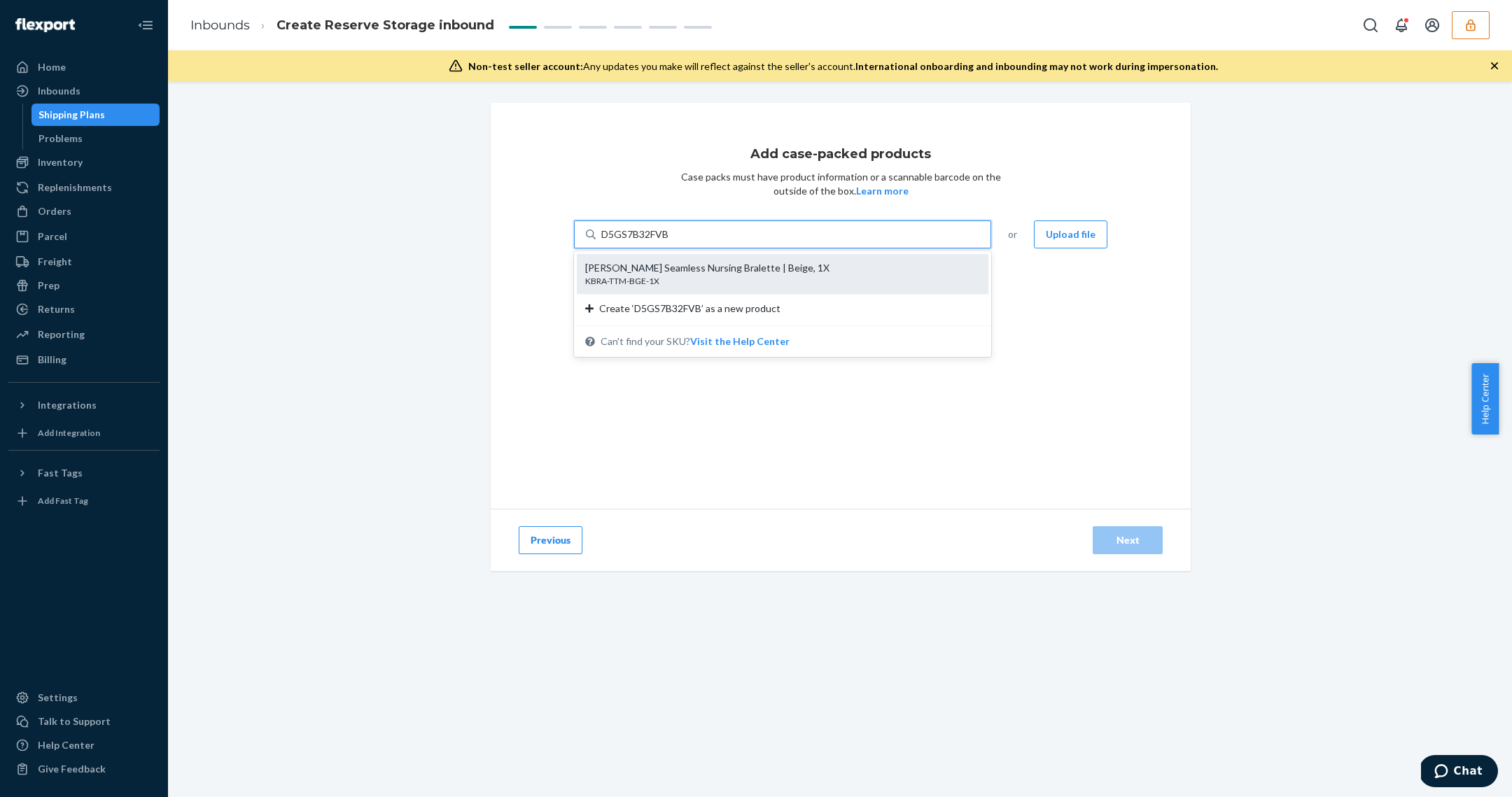
click at [697, 272] on div "Tatum Seamless Nursing Bralette | Beige, 1X" at bounding box center [776, 268] width 383 height 14
click at [669, 242] on input "D5GS7B32FVB" at bounding box center [635, 235] width 69 height 14
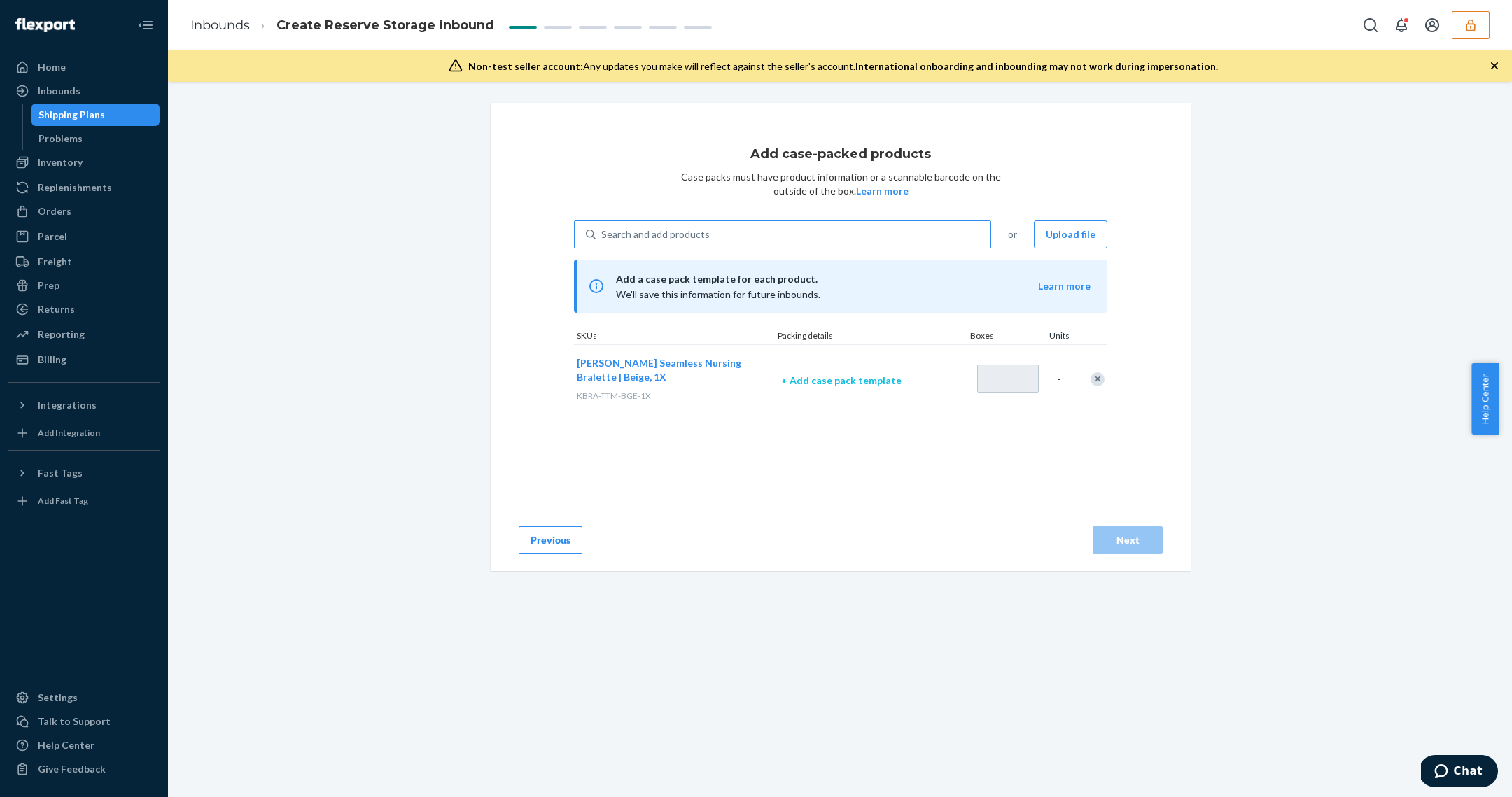
click at [809, 380] on p "+ Add case pack template" at bounding box center [870, 381] width 179 height 14
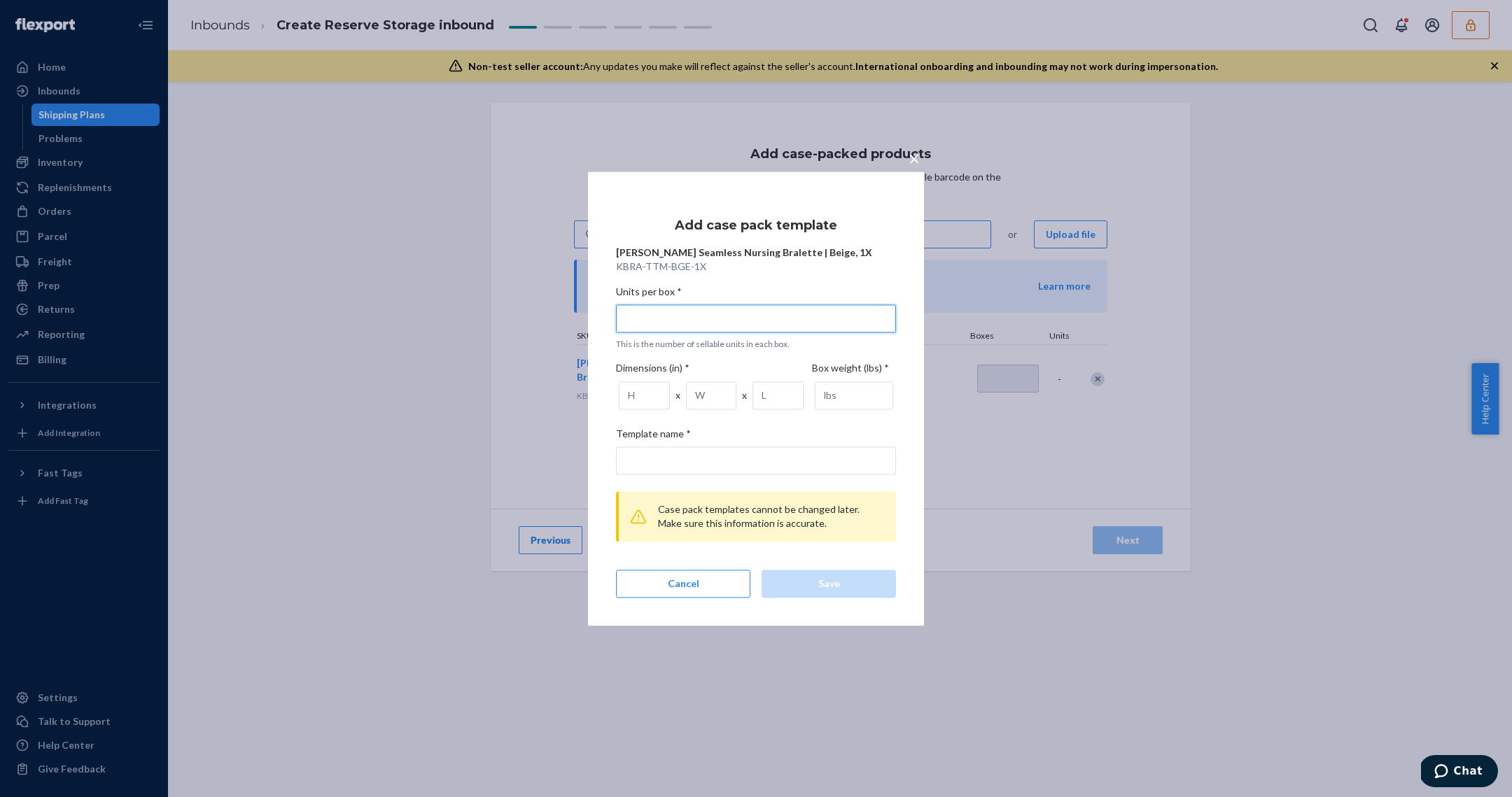
click at [685, 316] on input "Units per box * This is the number of sellable units in each box." at bounding box center [756, 318] width 280 height 28
type input "5"
type input "5 units per box"
type input "50"
type input "50 units per box"
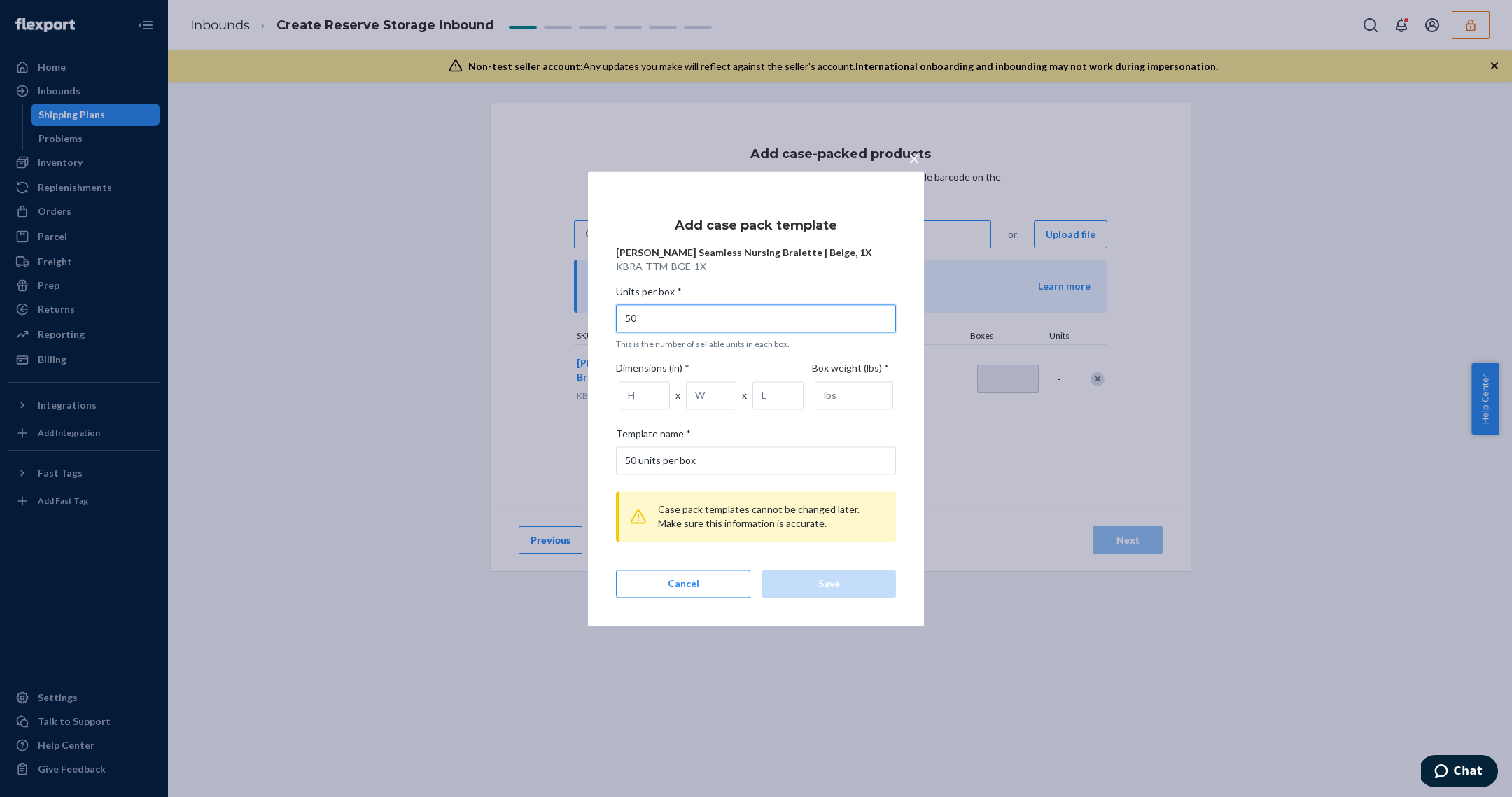
type input "50"
type input "24"
type input "16"
type input "10"
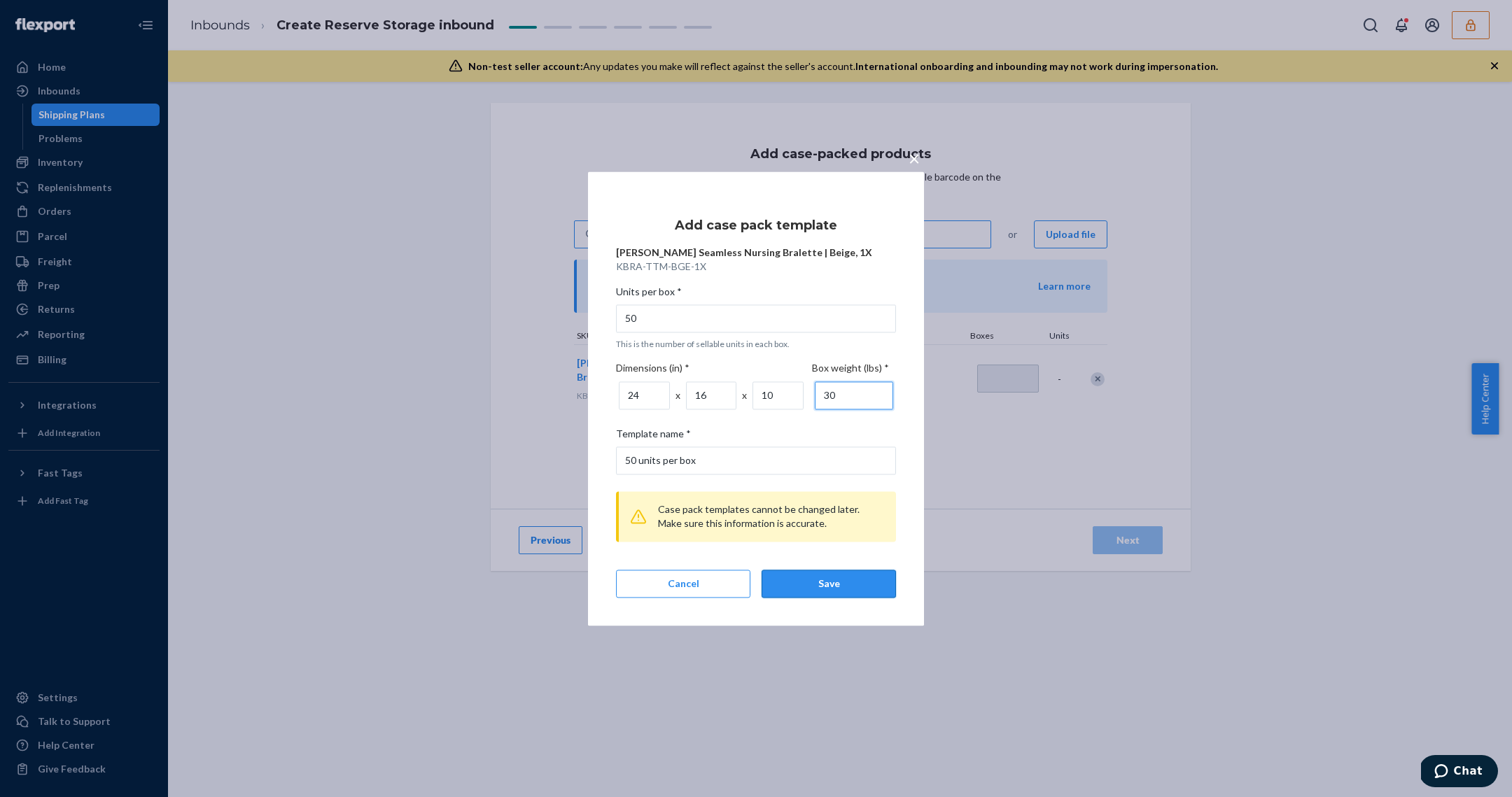
type input "30"
click at [835, 588] on div "Save" at bounding box center [829, 583] width 110 height 14
type input "1"
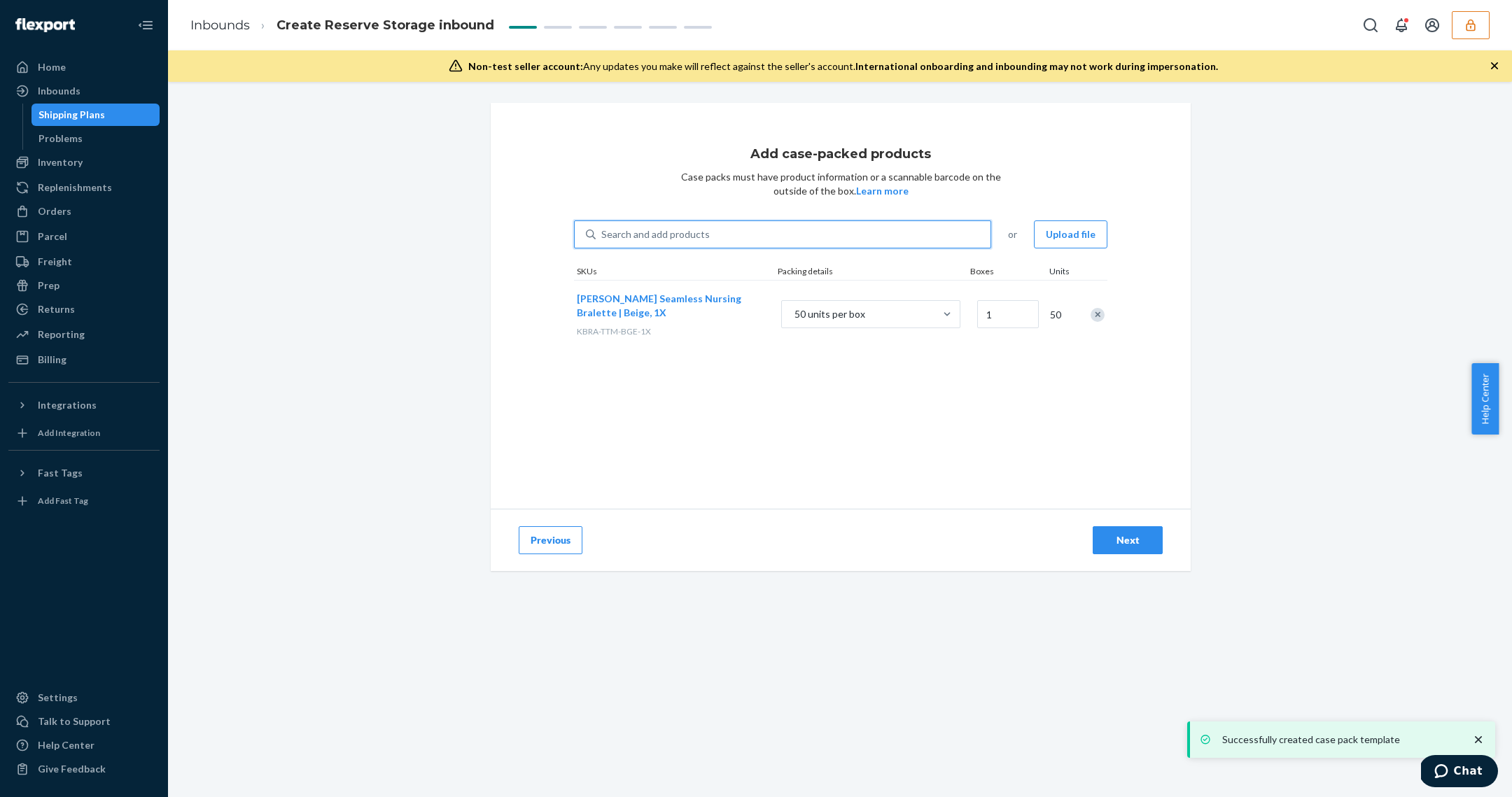
click at [743, 242] on div "Search and add products" at bounding box center [793, 234] width 395 height 25
click at [603, 242] on input "0 results available. Use Up and Down to choose options, press Enter to select t…" at bounding box center [602, 235] width 2 height 14
paste input "DLAFAZZGGFN"
type input "DLAFAZZGGFN"
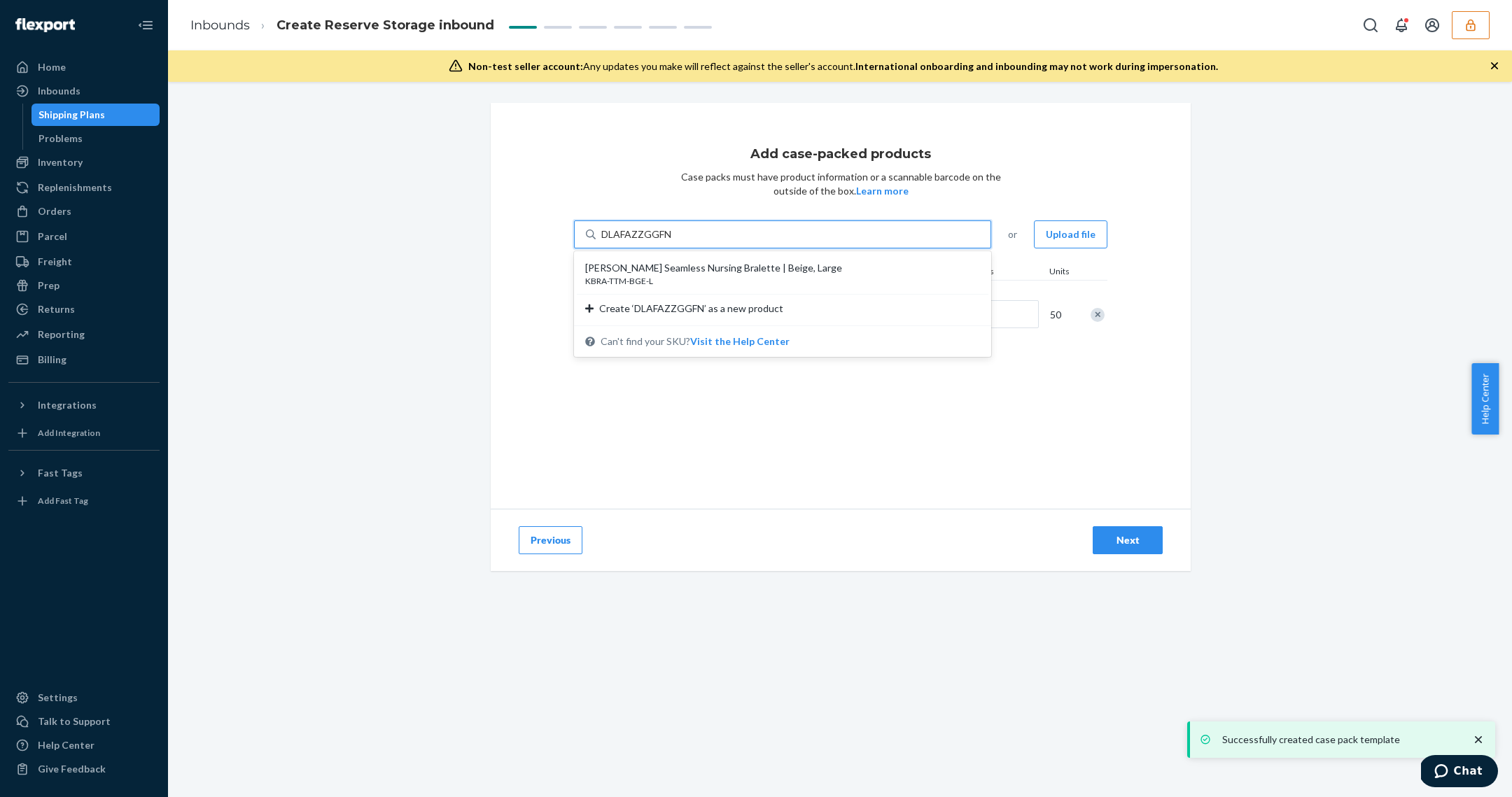
click at [757, 257] on div "Tatum Seamless Nursing Bralette | Beige, Large KBRA-TTM-BGE-L" at bounding box center [782, 274] width 411 height 40
click at [673, 242] on input "DLAFAZZGGFN" at bounding box center [636, 235] width 71 height 14
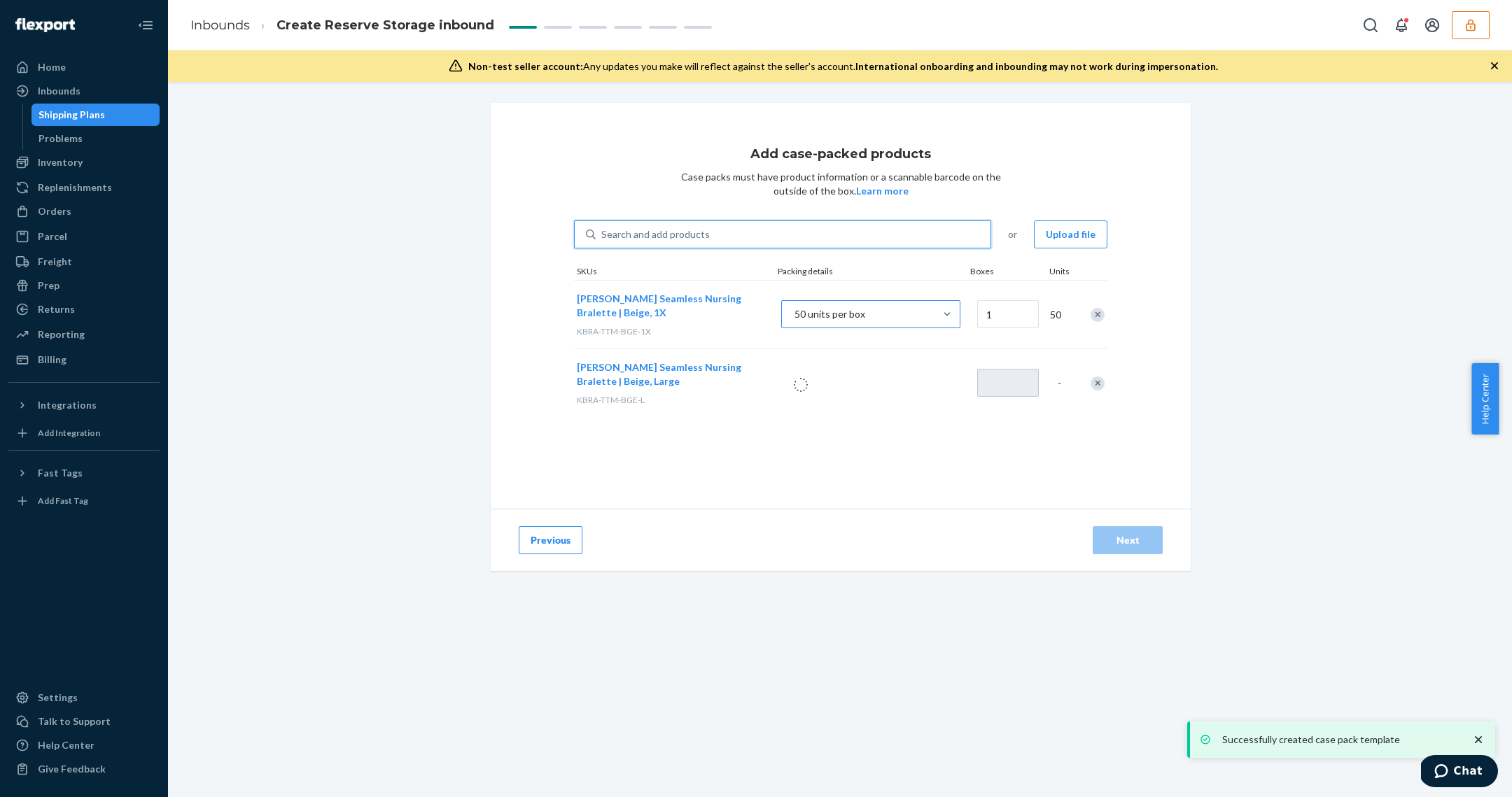
type input "1"
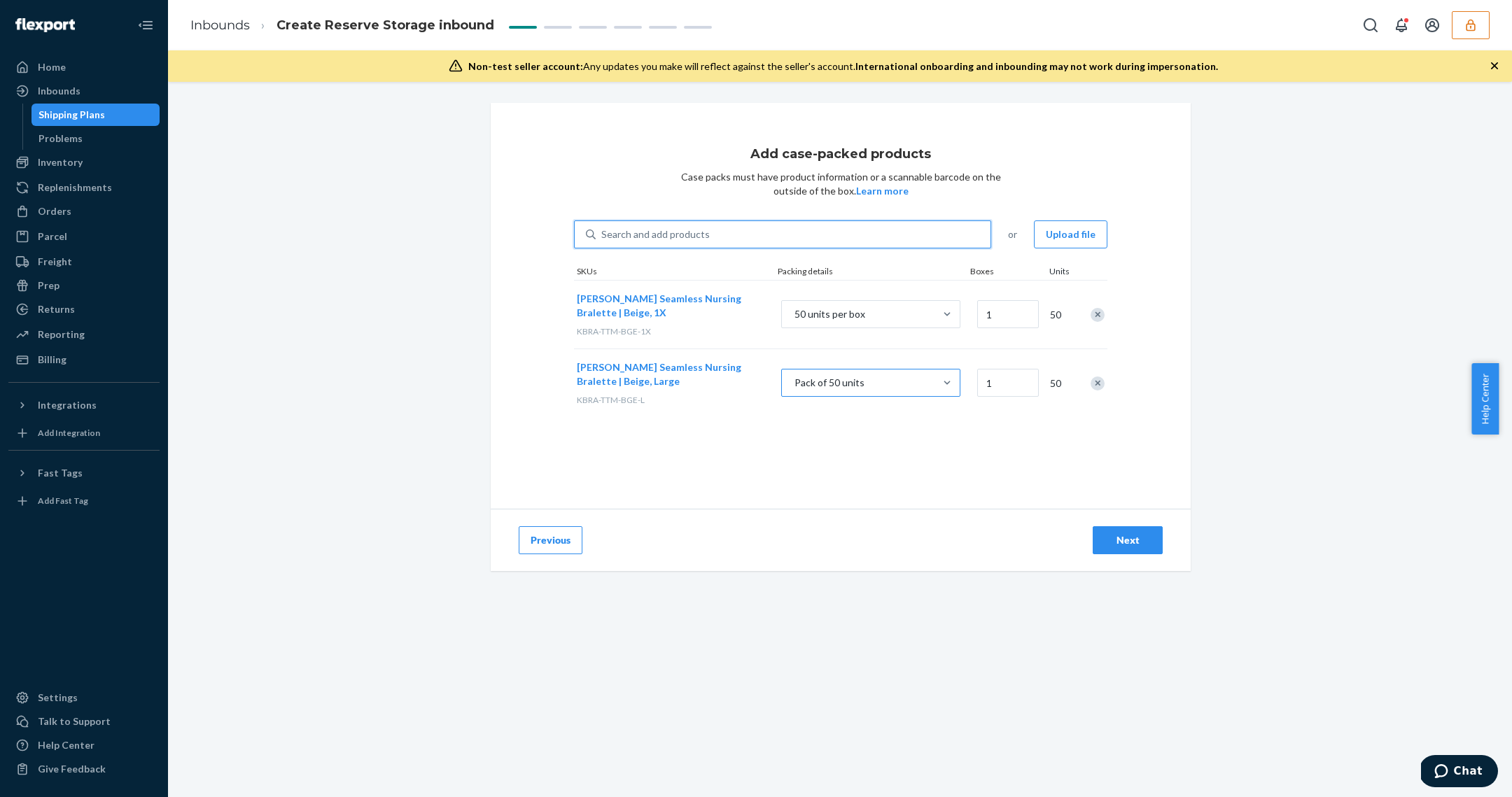
click at [896, 327] on div "Pack of 50 units" at bounding box center [857, 314] width 152 height 25
click at [723, 382] on input "Pack of 50 units" at bounding box center [723, 382] width 0 height 0
click at [663, 385] on button "Tatum Seamless Nursing Bralette | Beige, Large" at bounding box center [664, 375] width 177 height 28
click at [665, 231] on div "Search and add products" at bounding box center [655, 235] width 109 height 14
click at [603, 231] on input "Search and add products" at bounding box center [602, 235] width 2 height 14
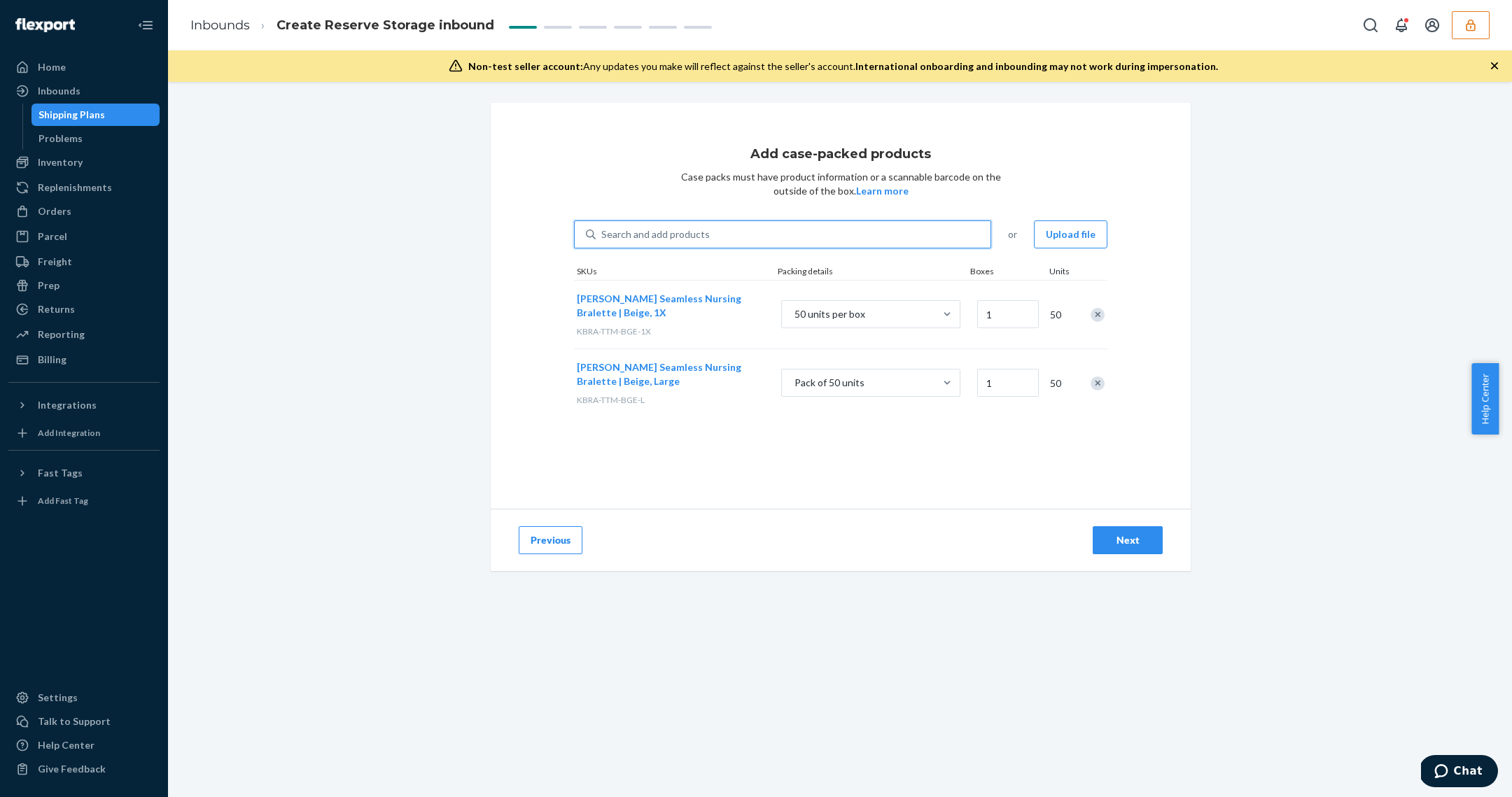
paste input "DSE3S6FLVQE"
type input "DSE3S6FLVQE"
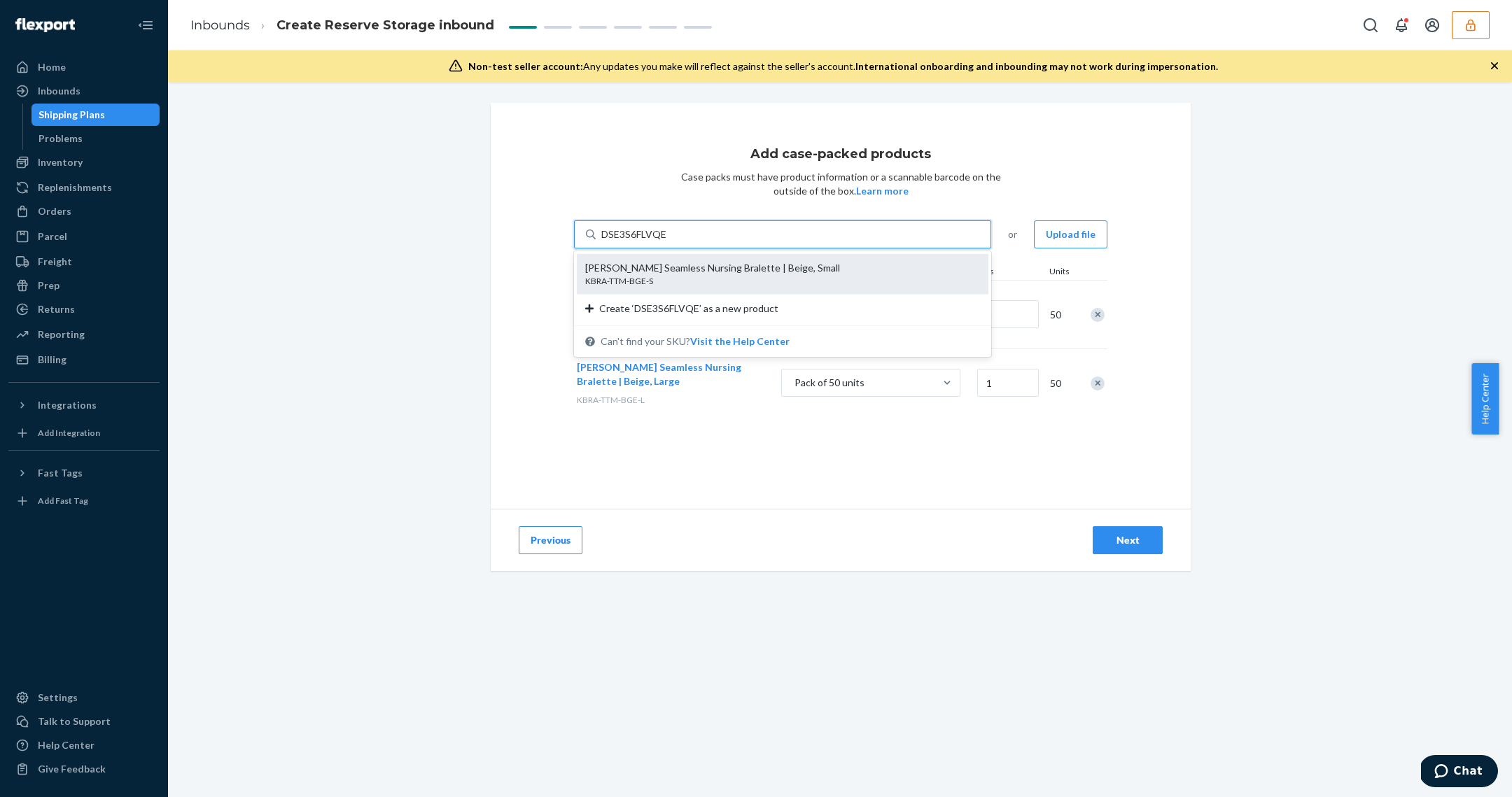
click at [683, 279] on div "KBRA-TTM-BGE-S" at bounding box center [776, 281] width 383 height 12
click at [667, 242] on input "DSE3S6FLVQE" at bounding box center [634, 235] width 66 height 14
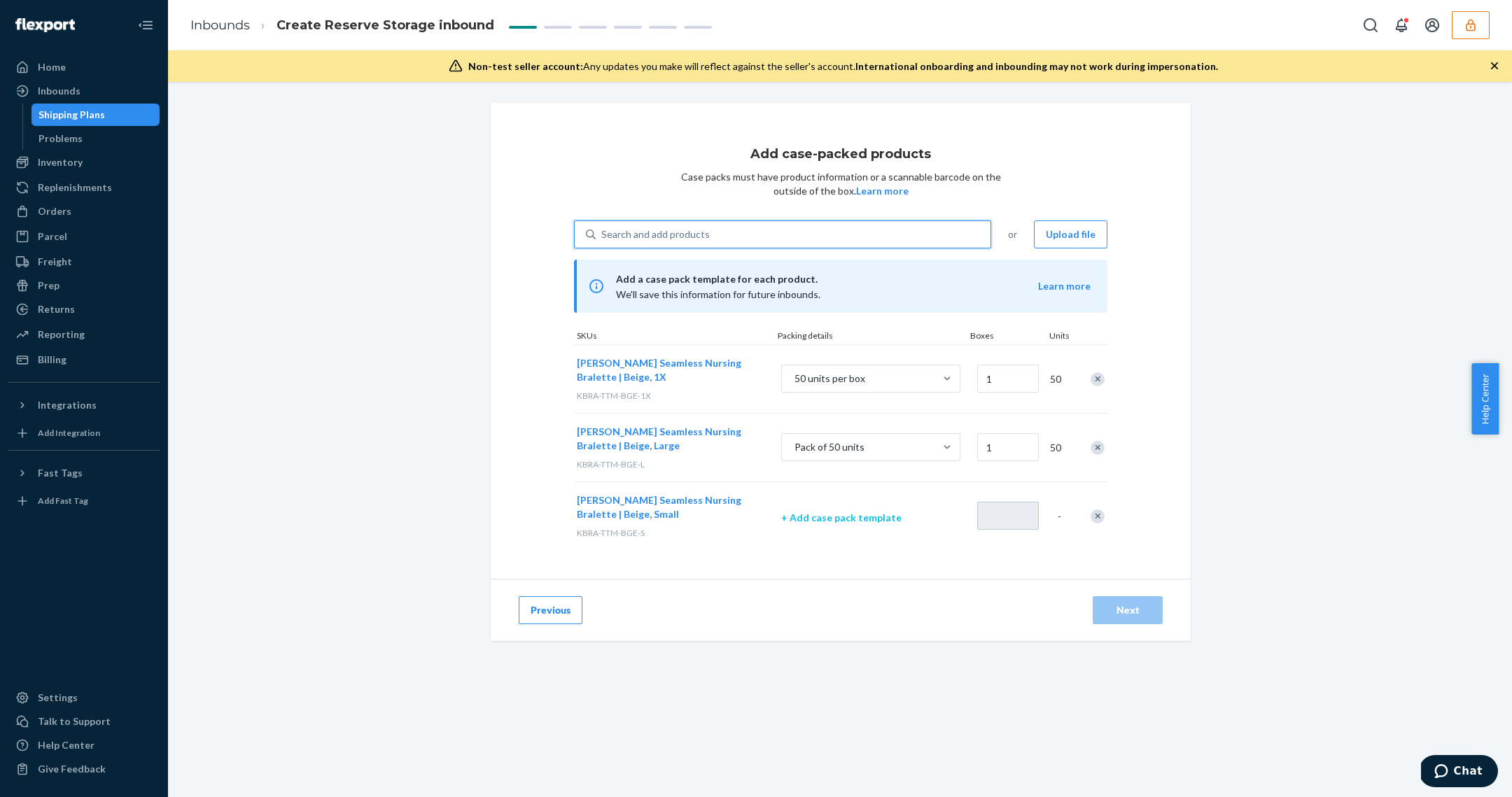
click at [860, 513] on p "+ Add case pack template" at bounding box center [870, 518] width 179 height 14
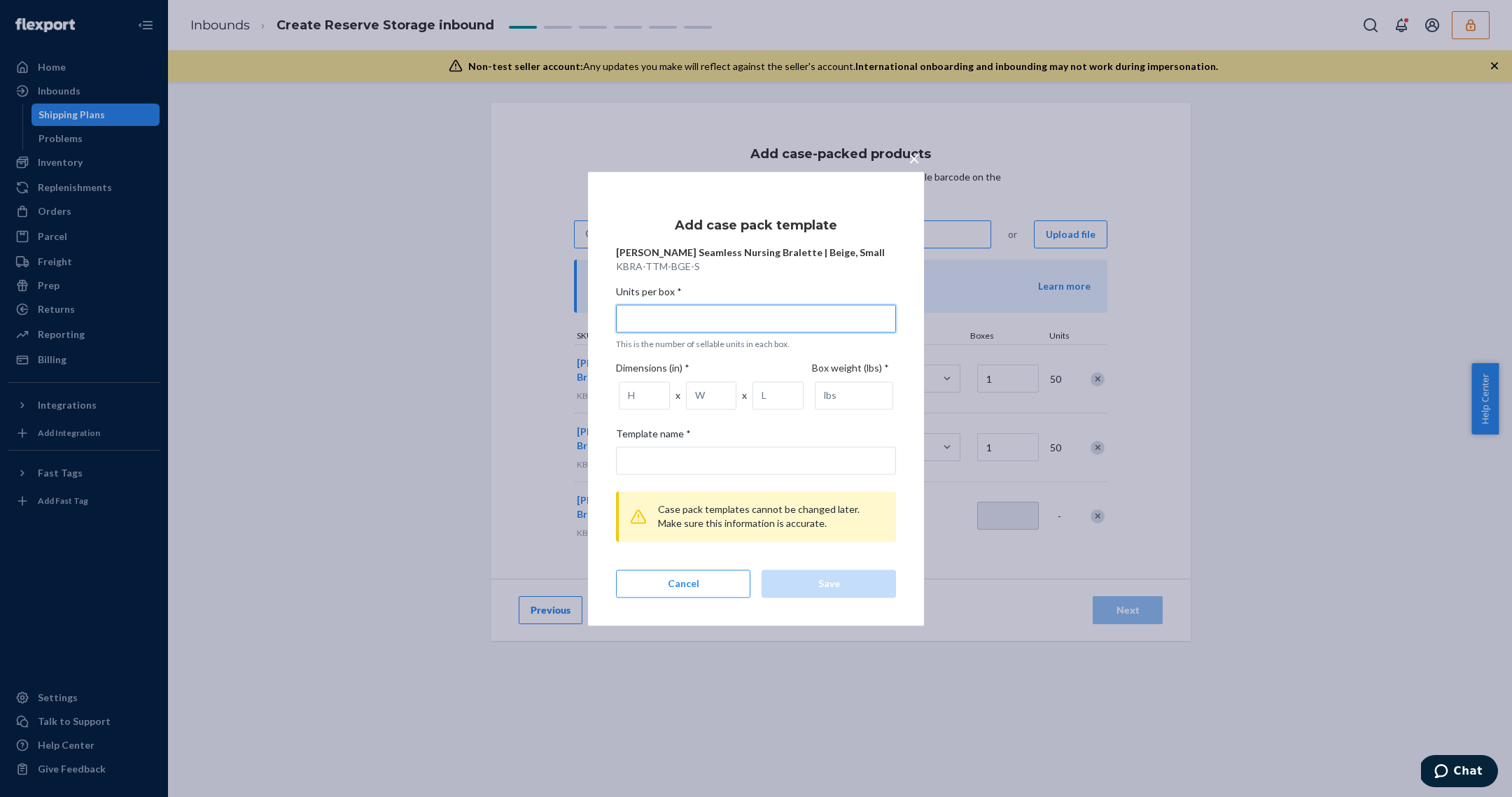
click at [700, 327] on input "Units per box * This is the number of sellable units in each box." at bounding box center [756, 318] width 280 height 28
type input "5"
type input "5 units per box"
type input "50"
type input "50 units per box"
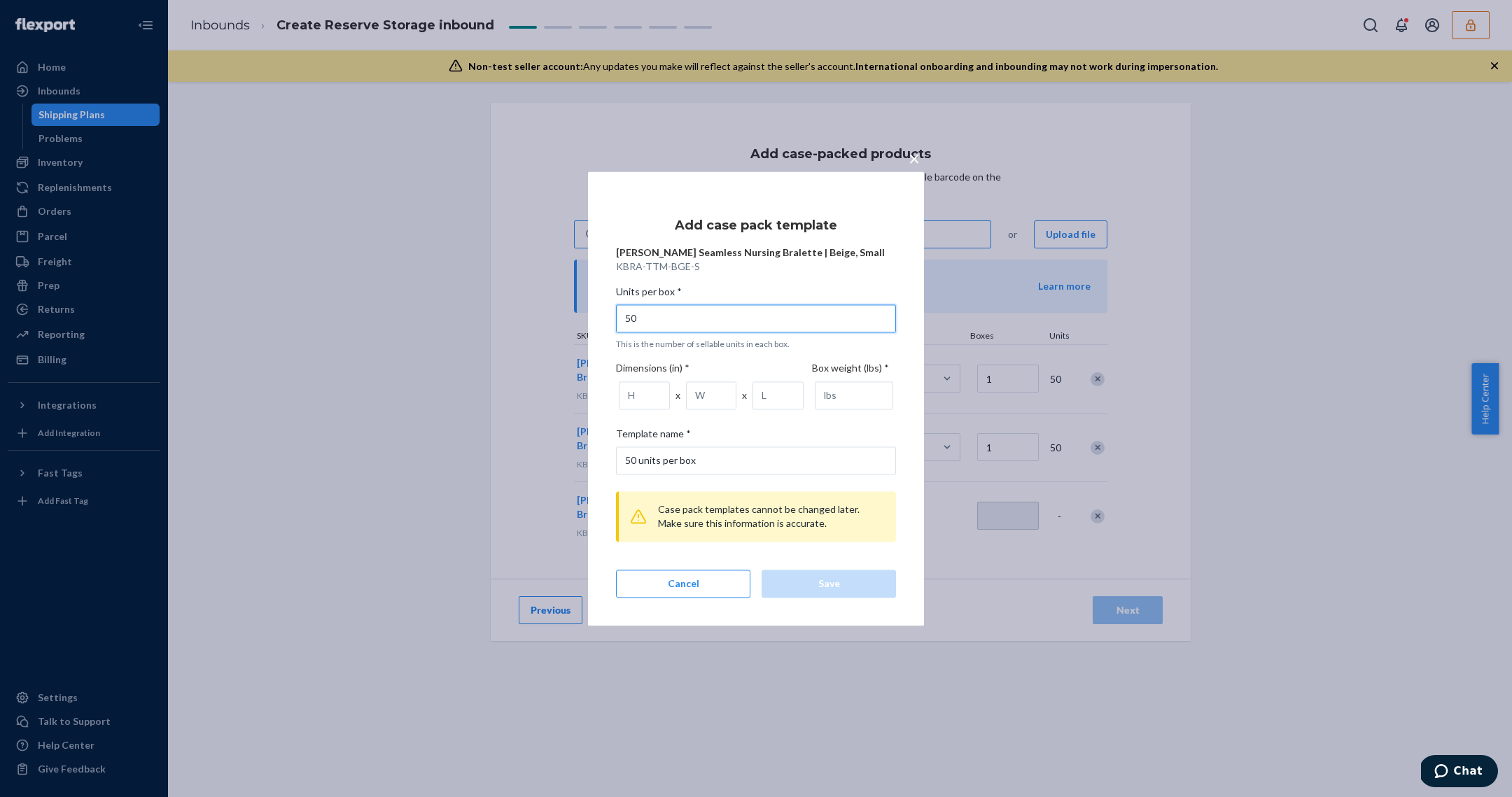
type input "50"
type input "24"
type input "16"
type input "10"
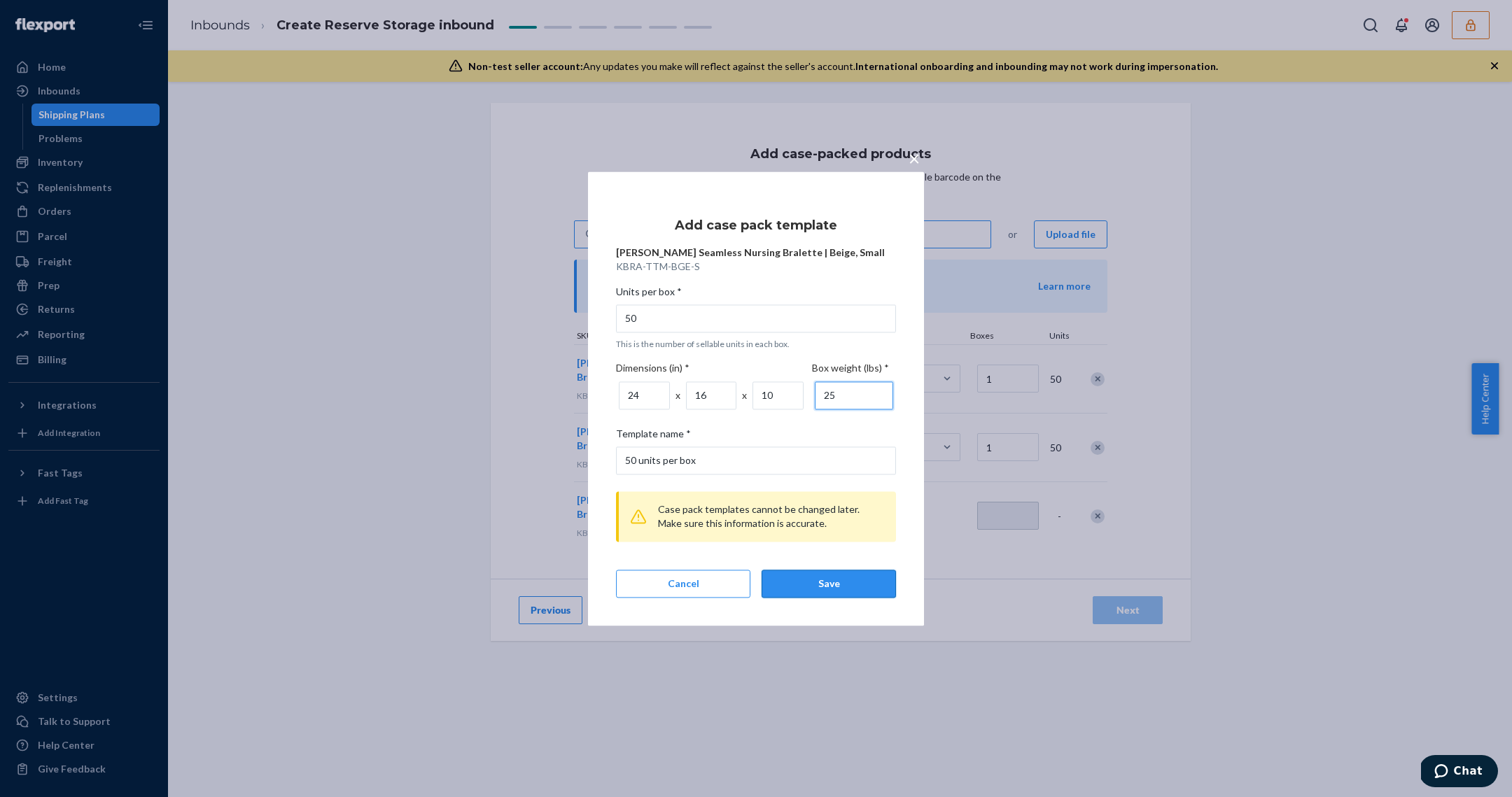
type input "25"
click at [835, 587] on div "Save" at bounding box center [829, 583] width 110 height 14
type input "1"
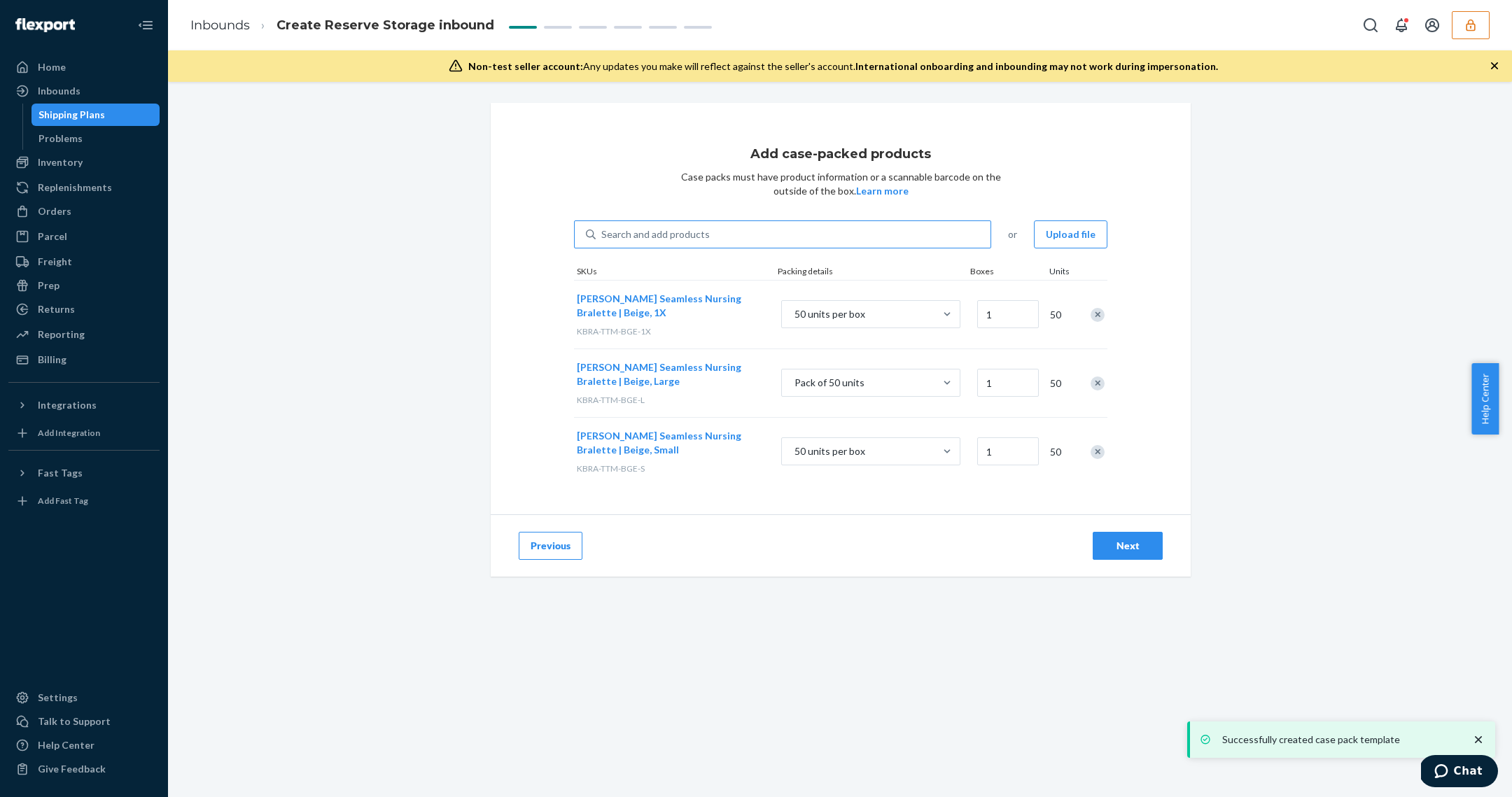
click at [729, 229] on div "Search and add products" at bounding box center [793, 234] width 395 height 25
click at [603, 229] on input "Search and add products" at bounding box center [602, 235] width 2 height 14
click at [729, 229] on div "Search and add products" at bounding box center [793, 234] width 395 height 25
click at [603, 229] on input "0 results available. Use Up and Down to choose options, press Enter to select t…" at bounding box center [602, 235] width 2 height 14
paste input "DYATN7TYL4Q"
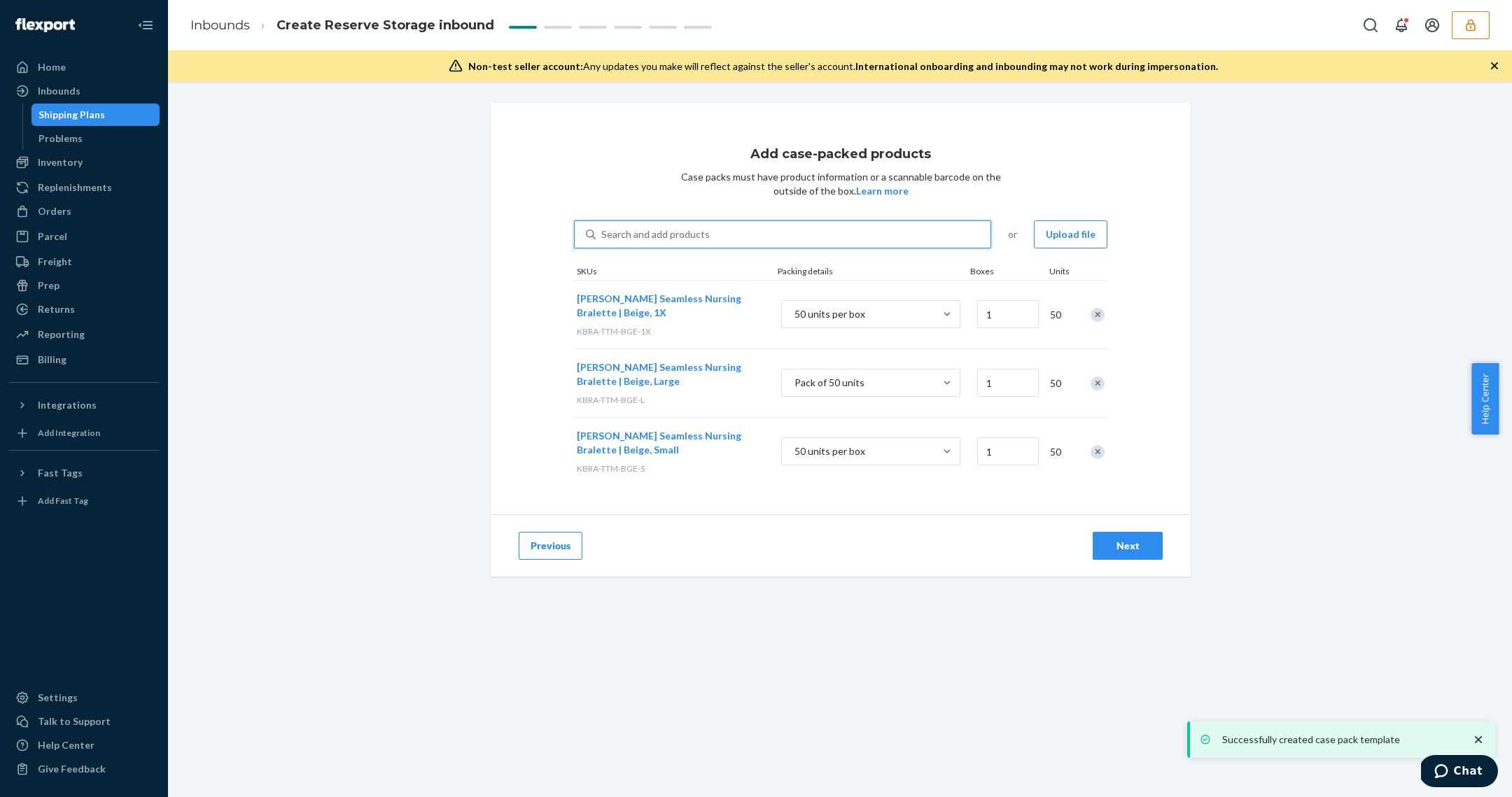
type input "DYATN7TYL4Q"
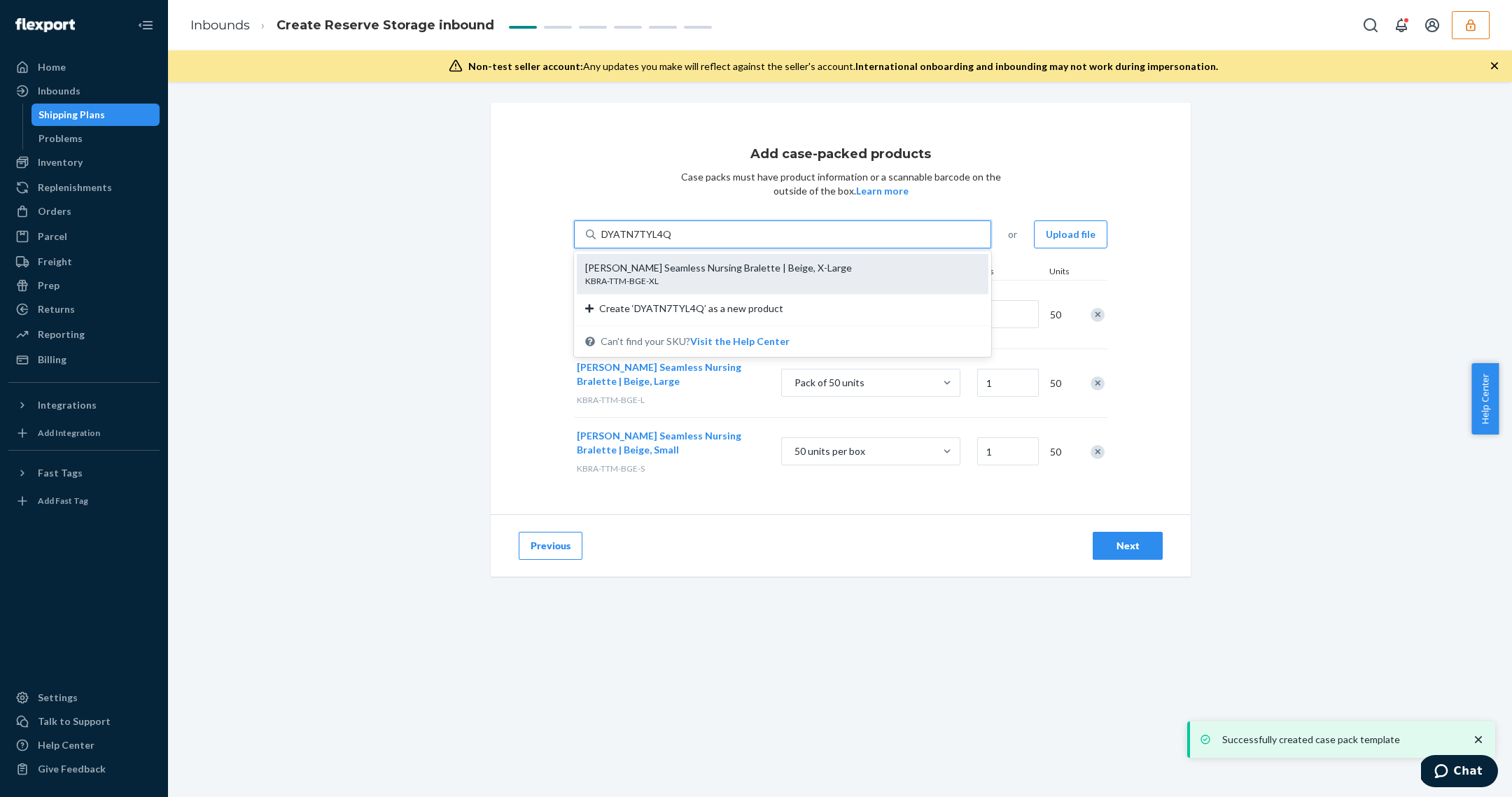
click at [707, 271] on div "Tatum Seamless Nursing Bralette | Beige, X-Large" at bounding box center [776, 268] width 383 height 14
click at [670, 242] on input "DYATN7TYL4Q" at bounding box center [636, 235] width 70 height 14
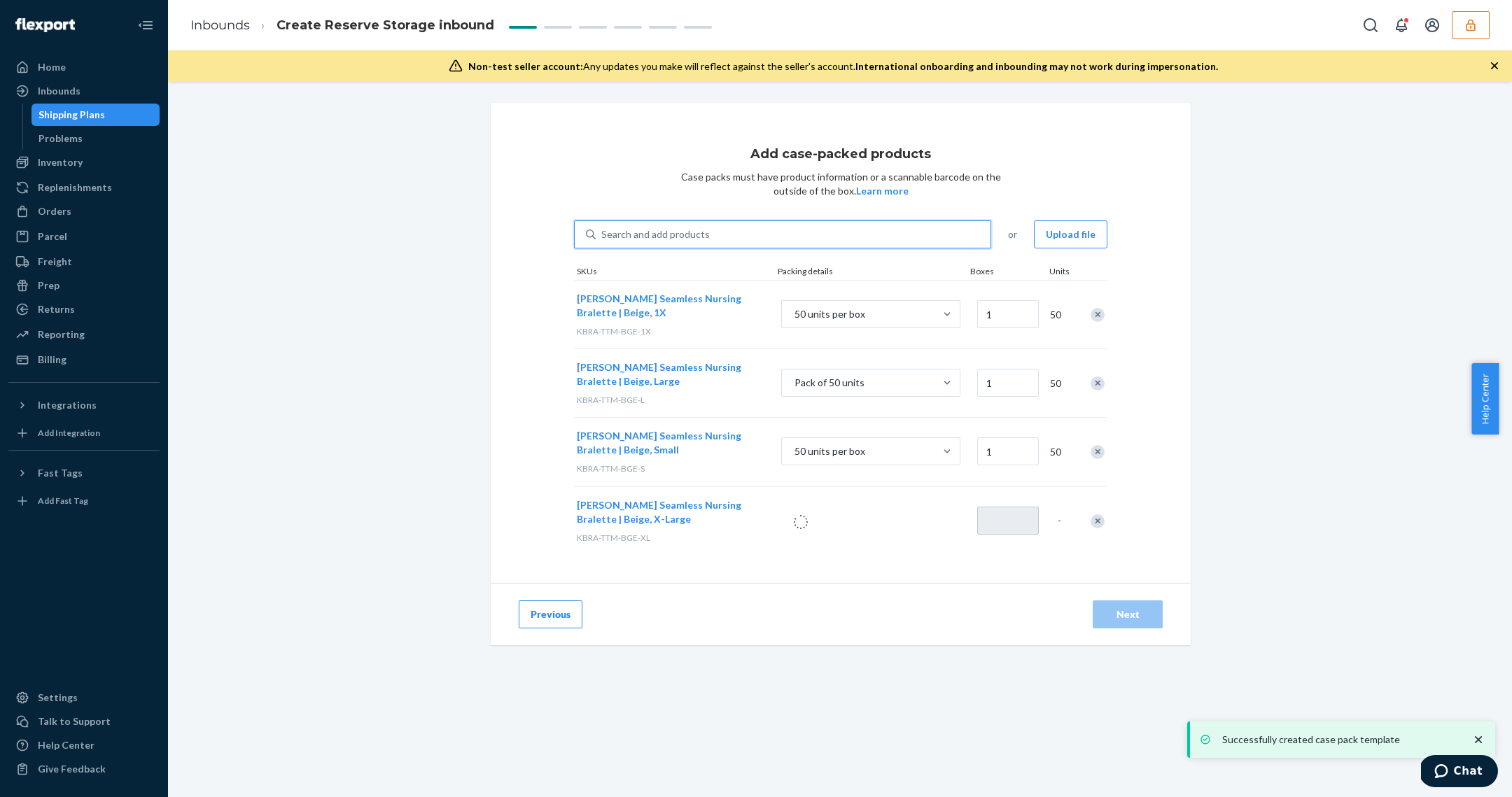
type input "1"
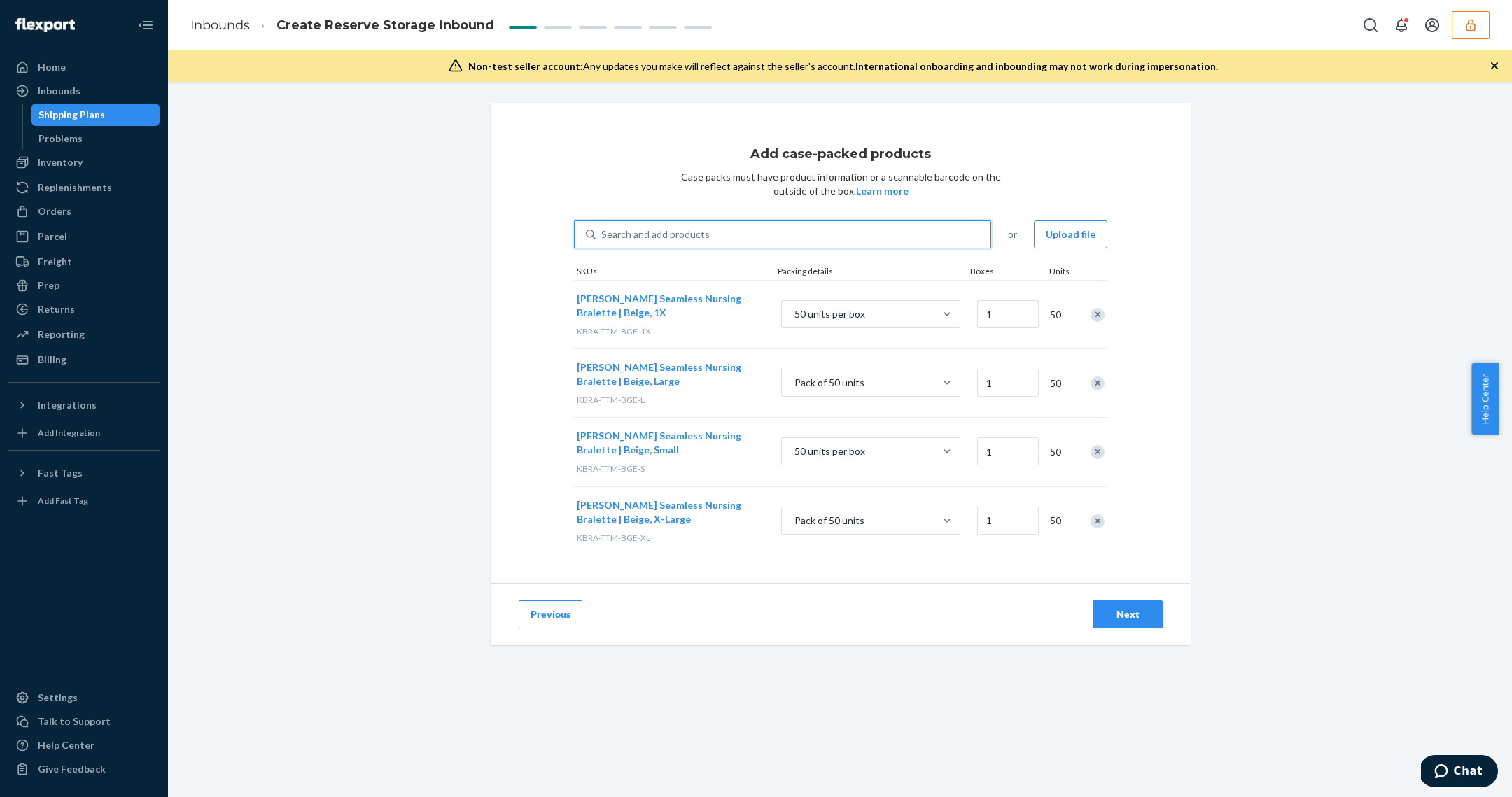
click at [655, 235] on div "Search and add products" at bounding box center [655, 235] width 109 height 14
click at [603, 235] on input "0 results available. Select is focused ,type to refine list, press Down to open…" at bounding box center [602, 235] width 2 height 14
paste input "DADR9NTXTV9"
type input "DADR9NTXTV9"
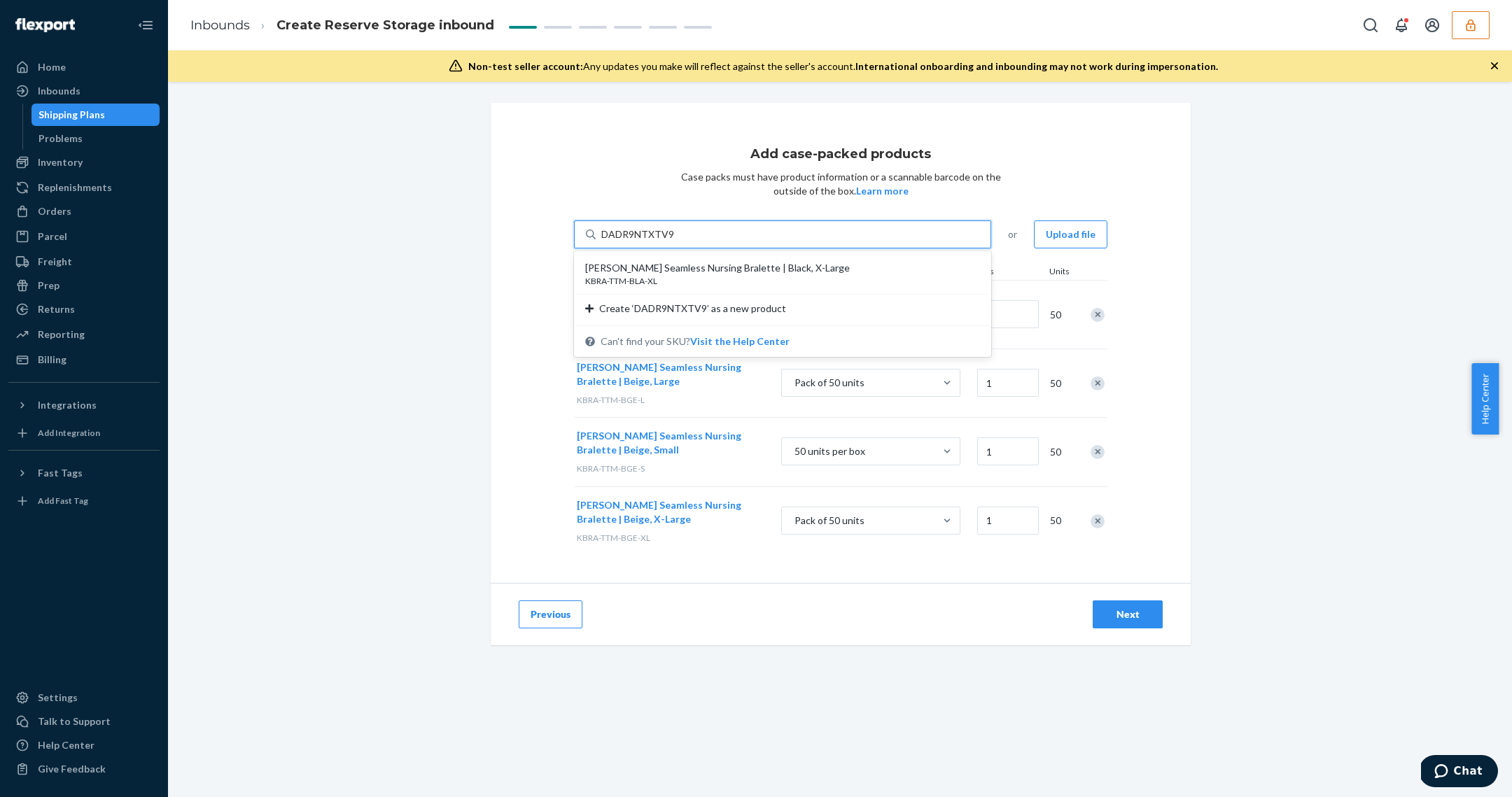
drag, startPoint x: 673, startPoint y: 269, endPoint x: 685, endPoint y: 276, distance: 13.9
click at [673, 268] on div "Tatum Seamless Nursing Bralette | Black, X-Large" at bounding box center [776, 268] width 383 height 14
click at [673, 242] on input "DADR9NTXTV9" at bounding box center [636, 235] width 72 height 14
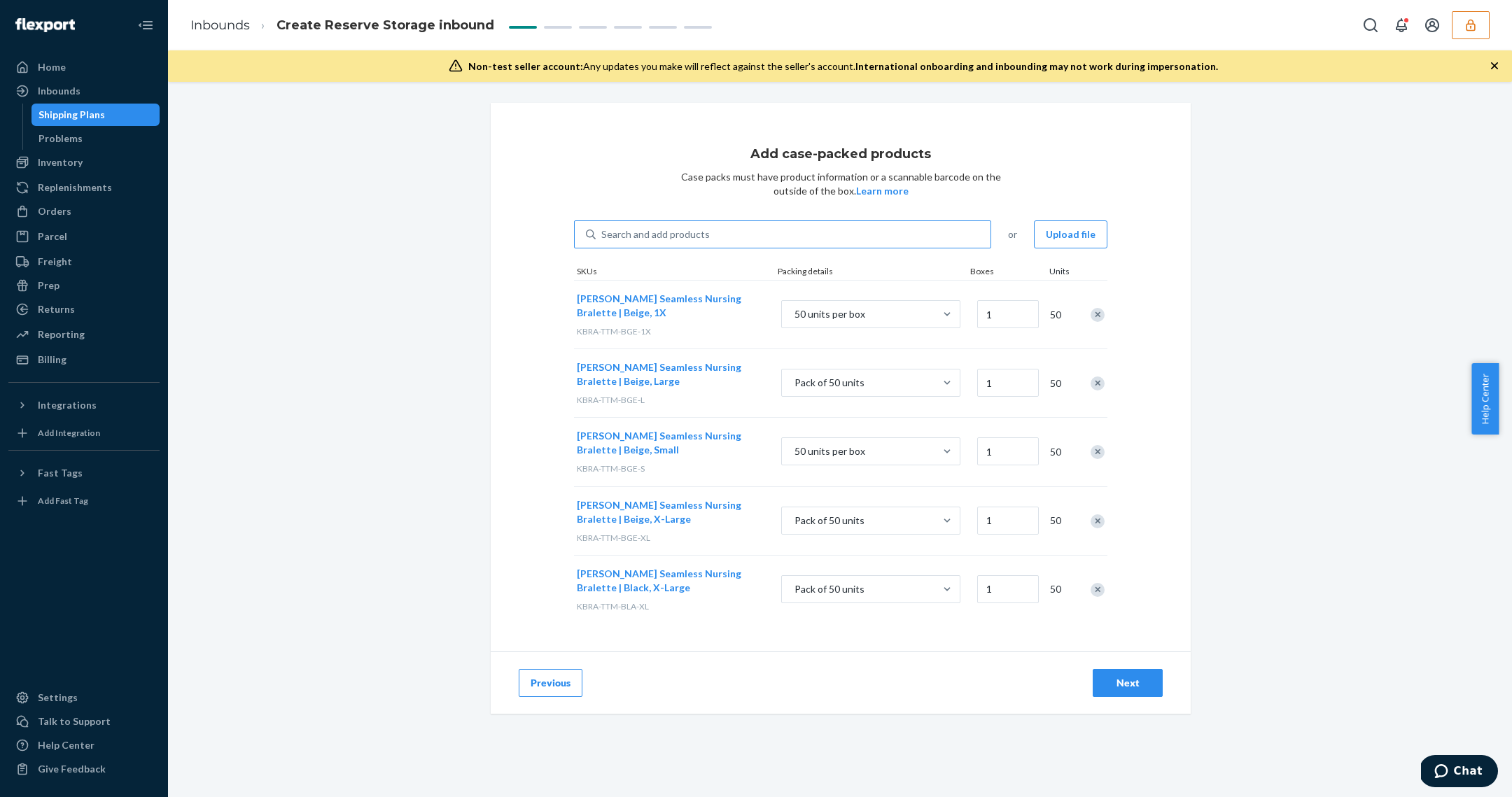
click at [1132, 680] on div "Next" at bounding box center [1127, 683] width 46 height 14
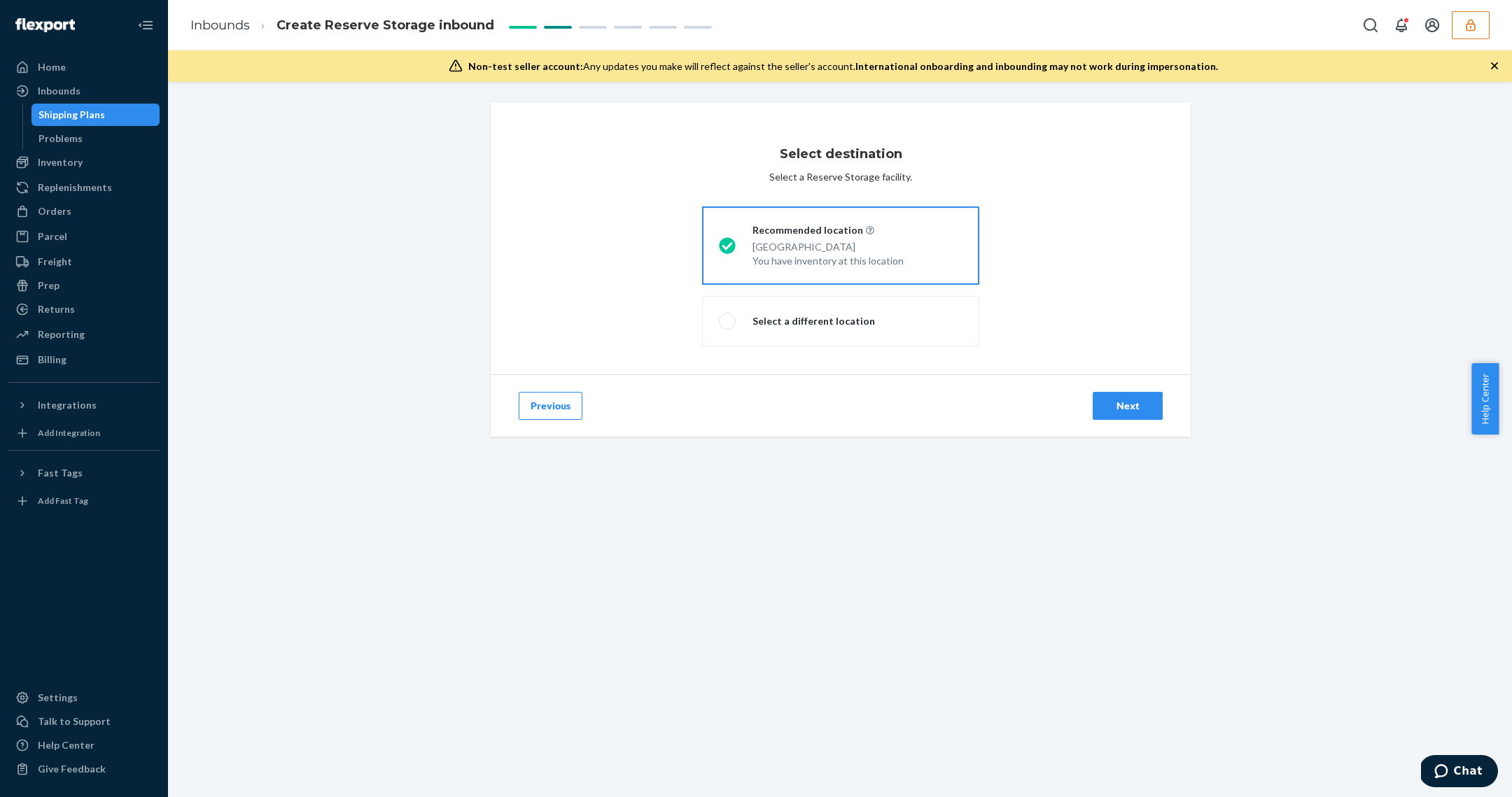
click at [1129, 408] on div "Next" at bounding box center [1127, 406] width 46 height 14
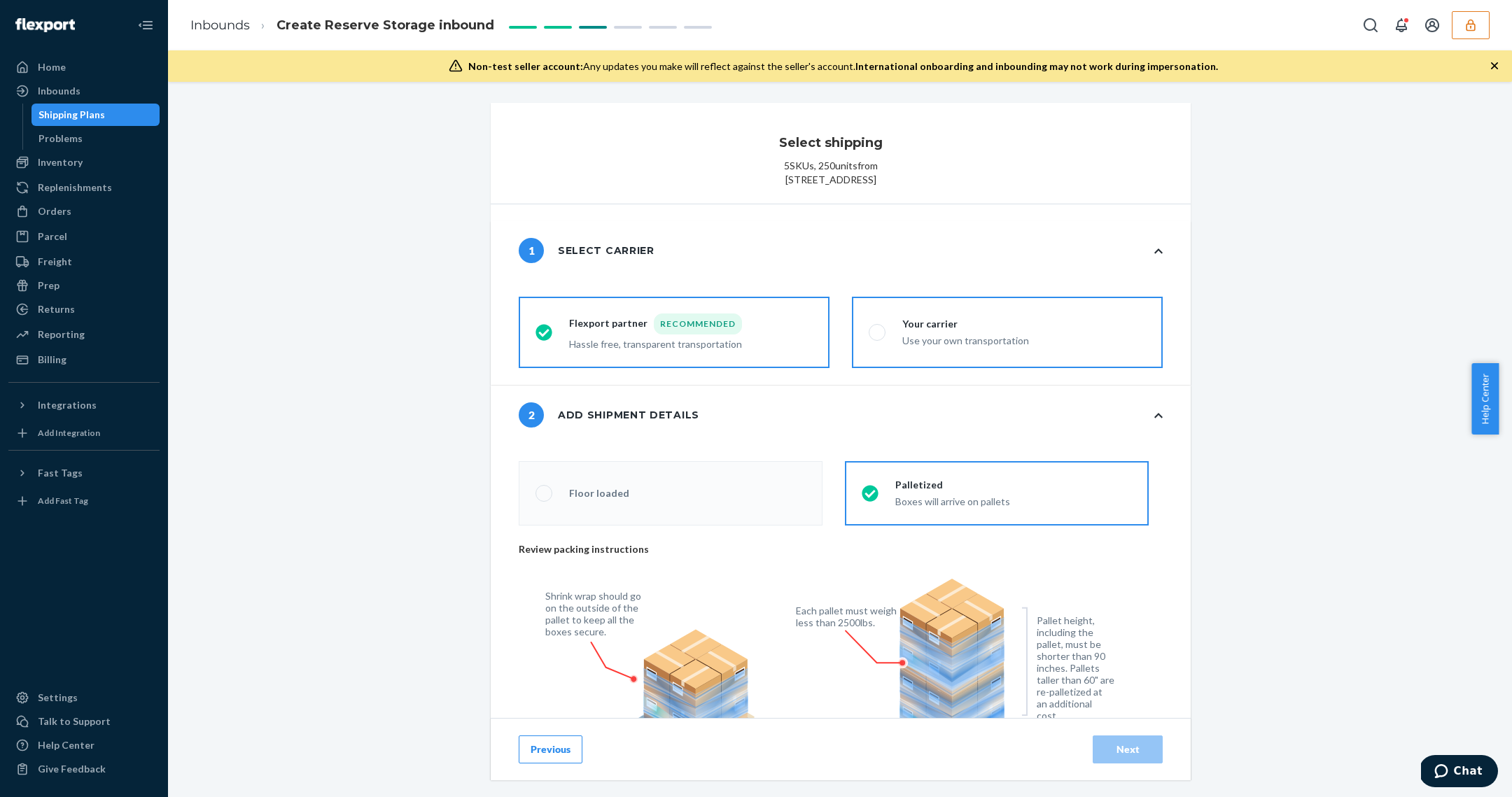
click at [996, 346] on div "Use your own transportation" at bounding box center [966, 339] width 127 height 17
click at [877, 337] on input "Your carrier Use your own transportation" at bounding box center [873, 333] width 9 height 9
radio input "true"
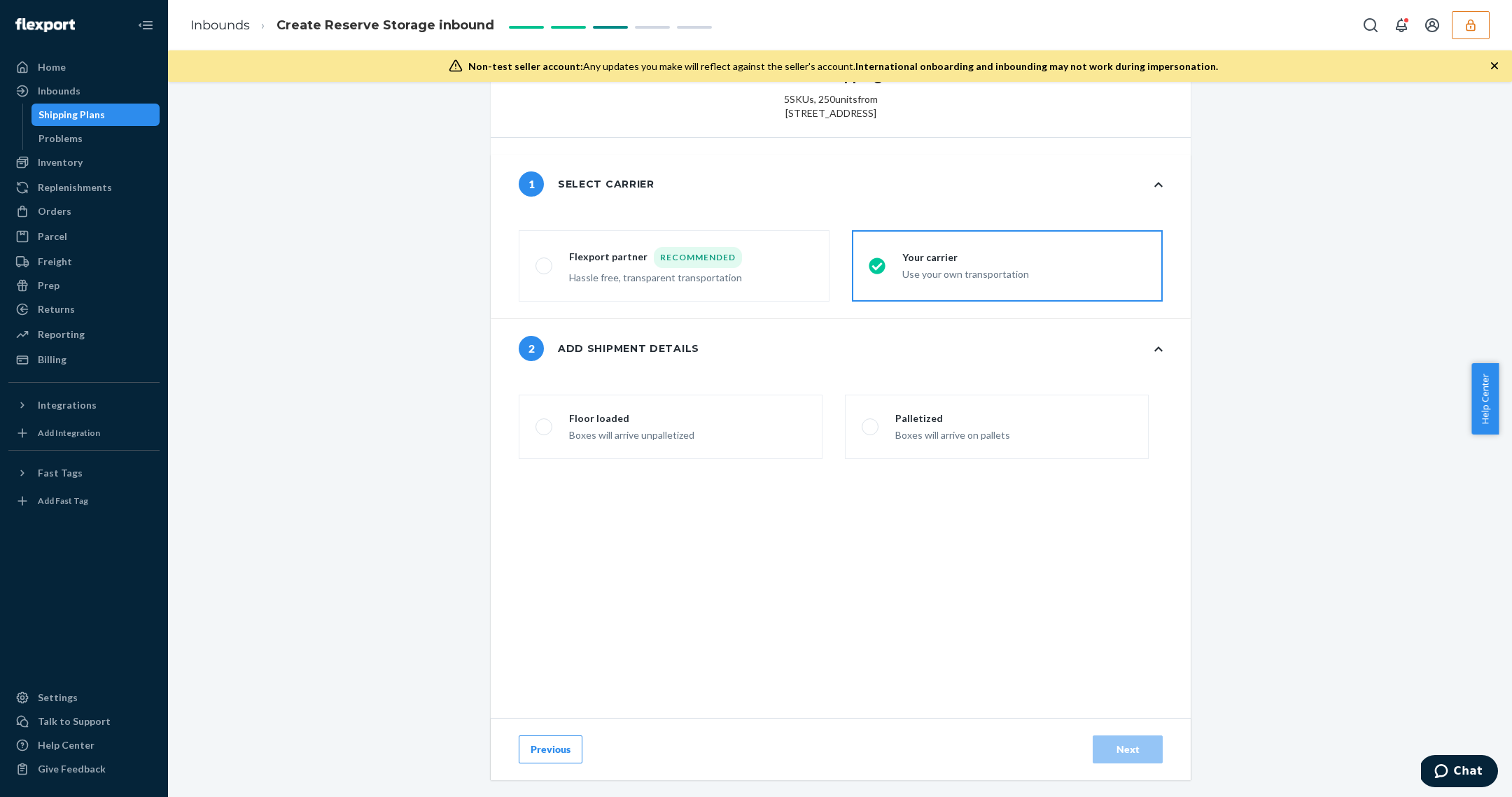
scroll to position [178, 0]
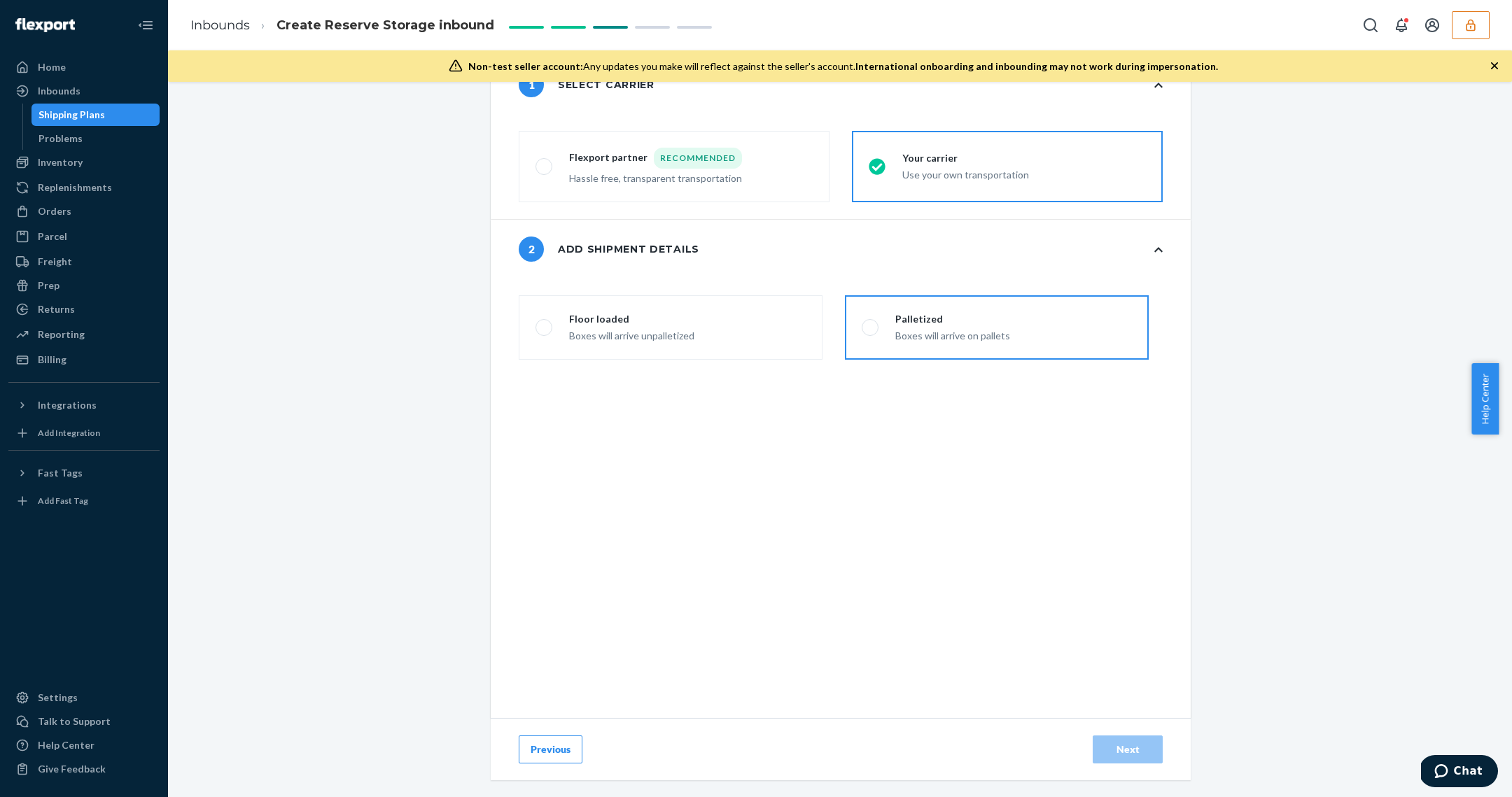
click at [921, 336] on div "Boxes will arrive on pallets" at bounding box center [953, 334] width 115 height 17
click at [870, 332] on input "Palletized Boxes will arrive on pallets" at bounding box center [866, 328] width 9 height 9
radio input "false"
click at [1107, 752] on div "Next" at bounding box center [1127, 749] width 46 height 14
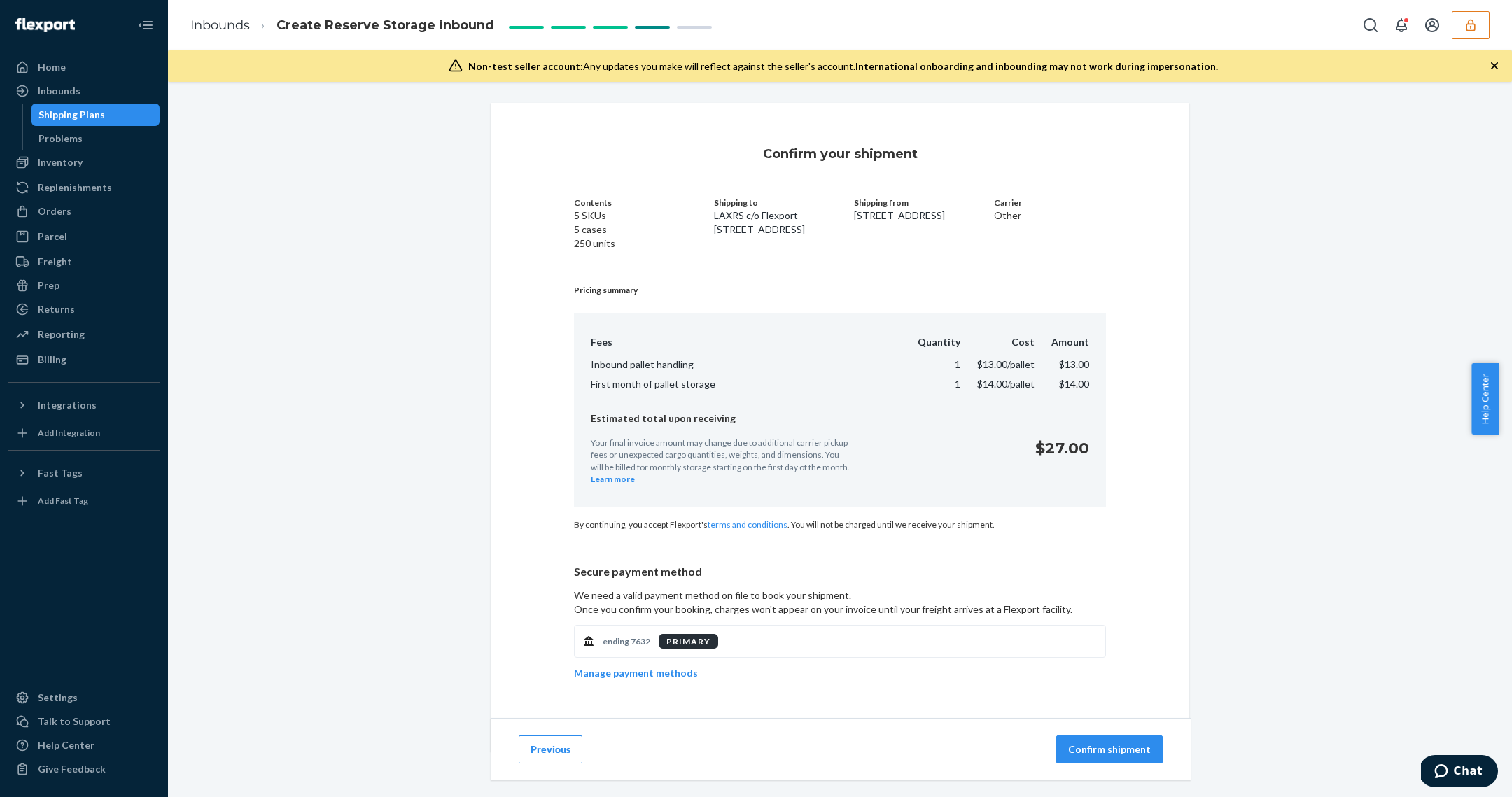
click at [422, 30] on span "Create Reserve Storage inbound" at bounding box center [385, 25] width 217 height 16
click at [1110, 744] on p "Confirm shipment" at bounding box center [1109, 749] width 83 height 14
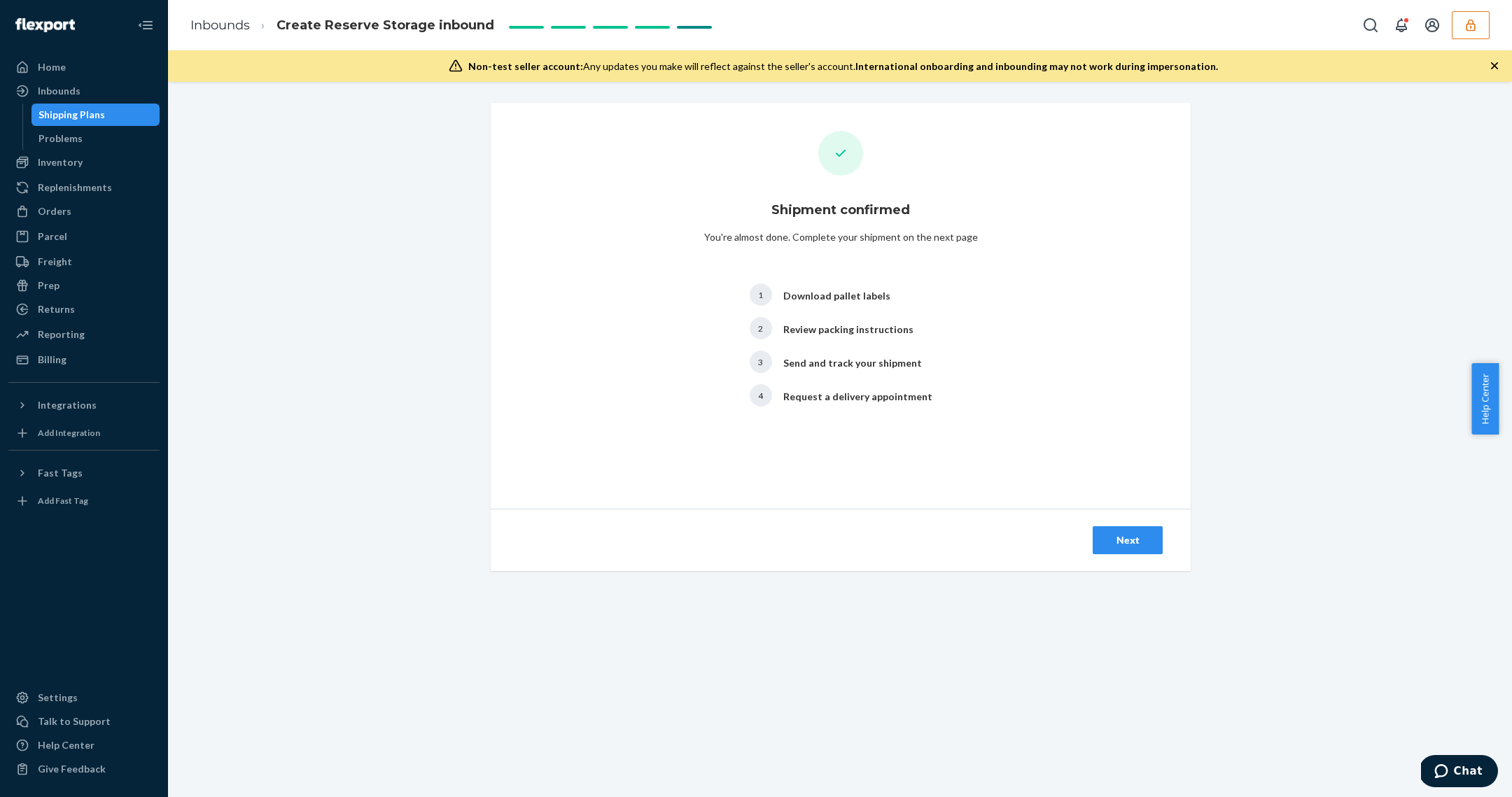
click at [1113, 535] on div "Next" at bounding box center [1127, 540] width 46 height 14
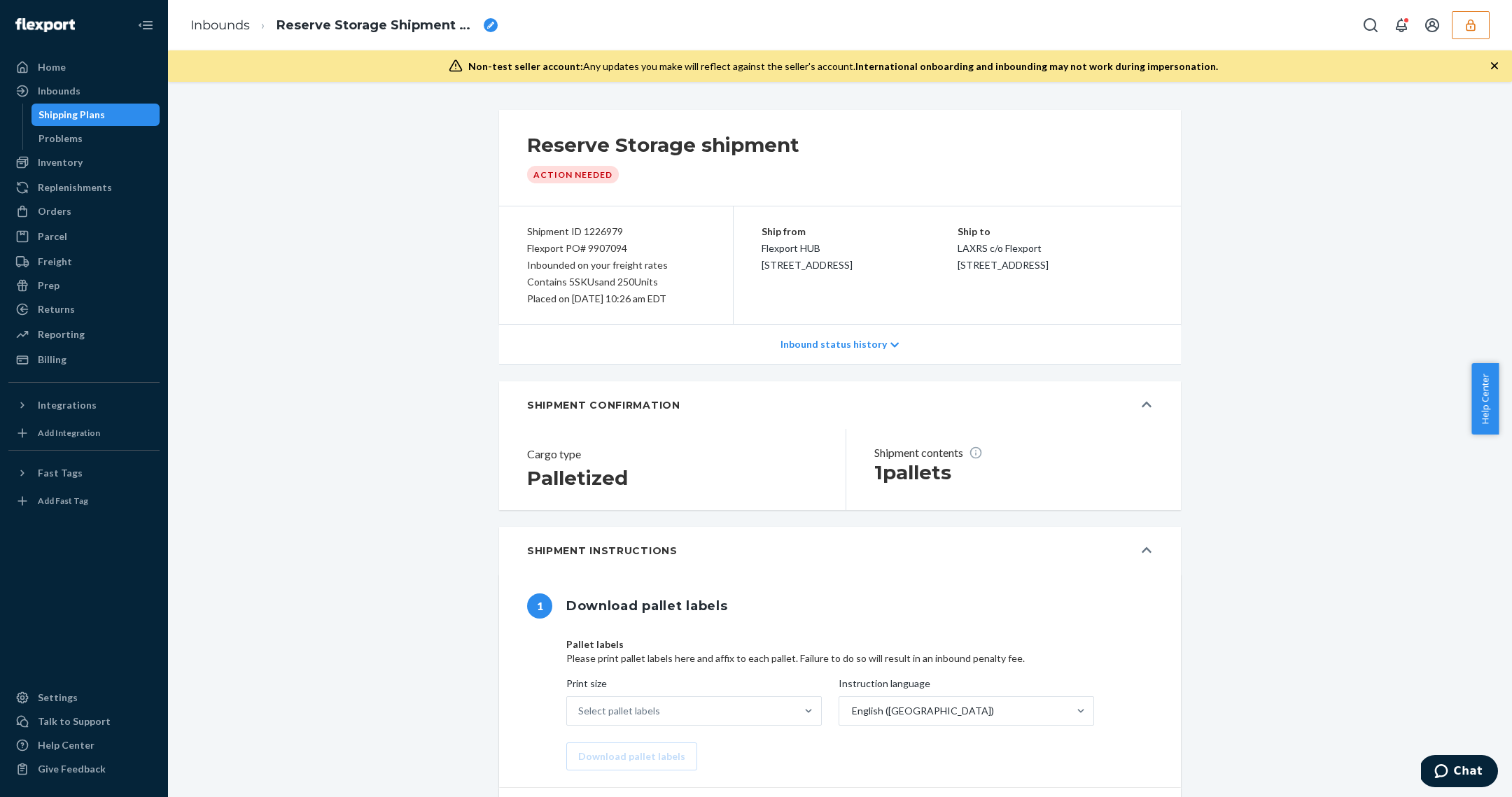
click at [323, 22] on span "Reserve Storage Shipment STIbc24c8c52c" at bounding box center [377, 25] width 202 height 18
click at [330, 23] on input "Reserve Storage Shipment STIbc24c8c52c" at bounding box center [346, 25] width 140 height 23
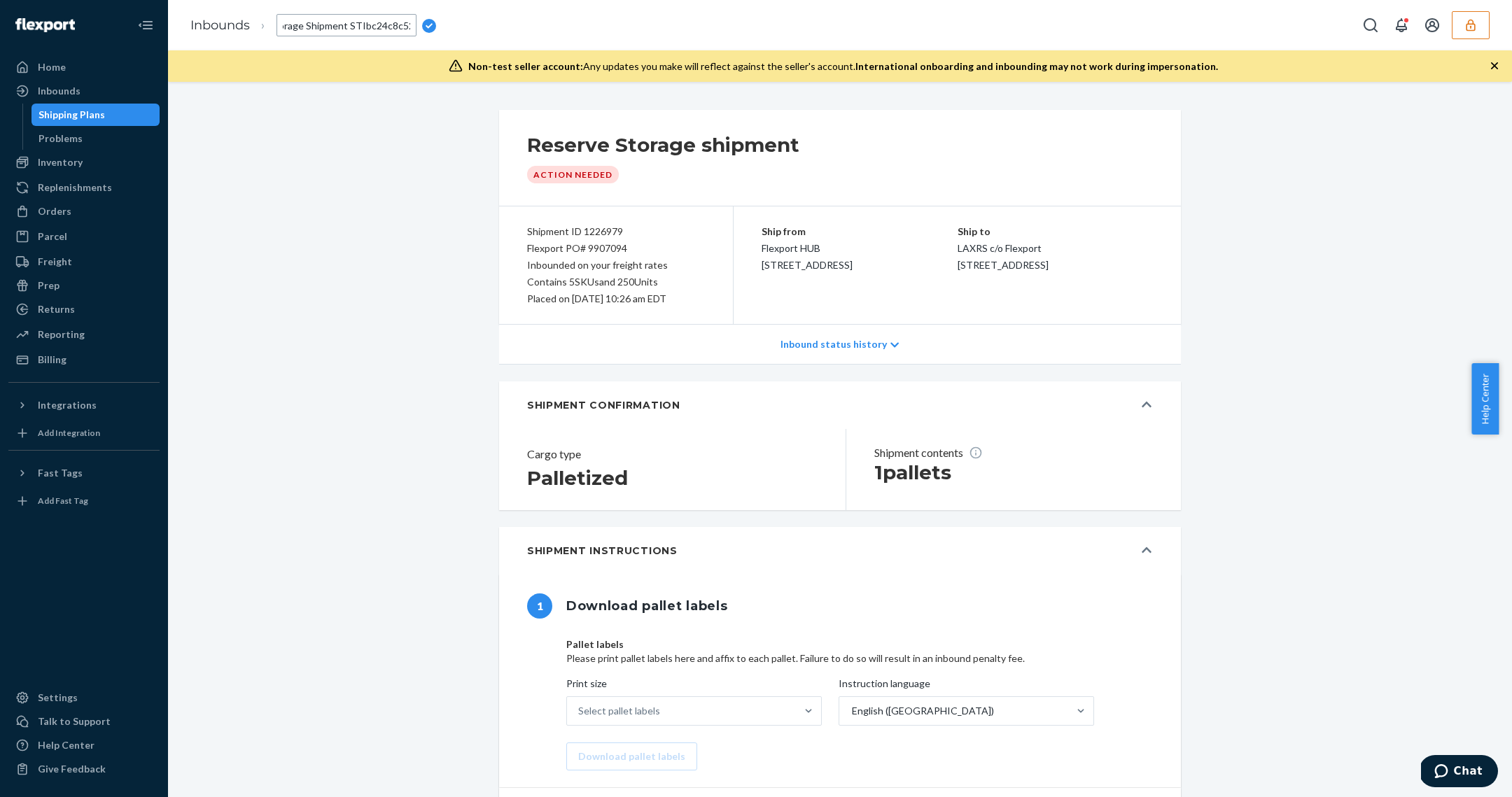
drag, startPoint x: 201, startPoint y: 131, endPoint x: 23, endPoint y: 104, distance: 180.0
click at [24, 103] on div "Shipping Plans Problems" at bounding box center [91, 126] width 138 height 46
click at [88, 116] on div "Shipping Plans" at bounding box center [71, 115] width 66 height 14
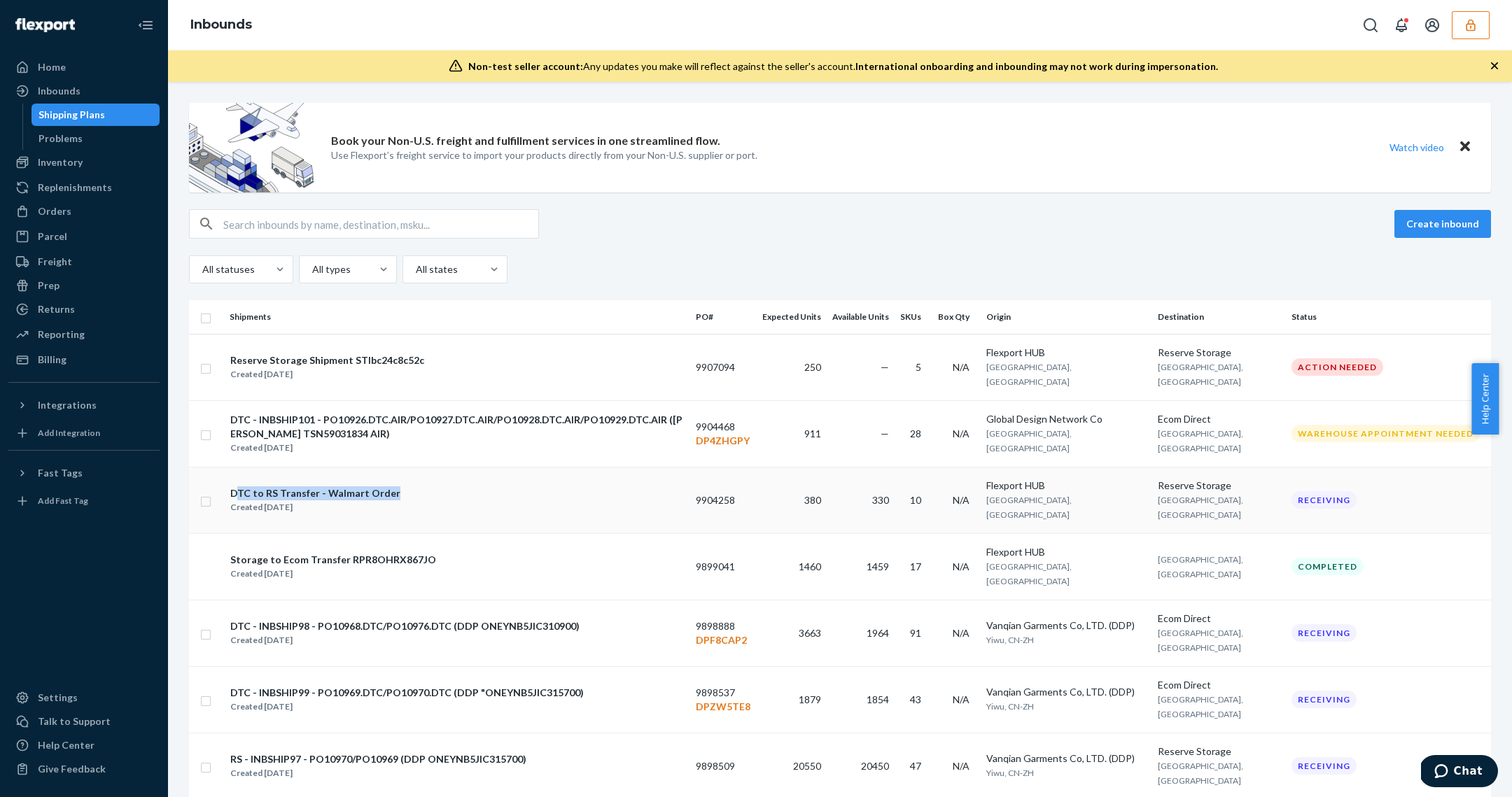
drag, startPoint x: 236, startPoint y: 508, endPoint x: 396, endPoint y: 508, distance: 160.0
click at [396, 508] on div "DTC to RS Transfer - Walmart Order Created Aug 18, 2025" at bounding box center [456, 501] width 455 height 30
click at [312, 367] on div "Reserve Storage Shipment STIbc24c8c52c" at bounding box center [327, 361] width 194 height 14
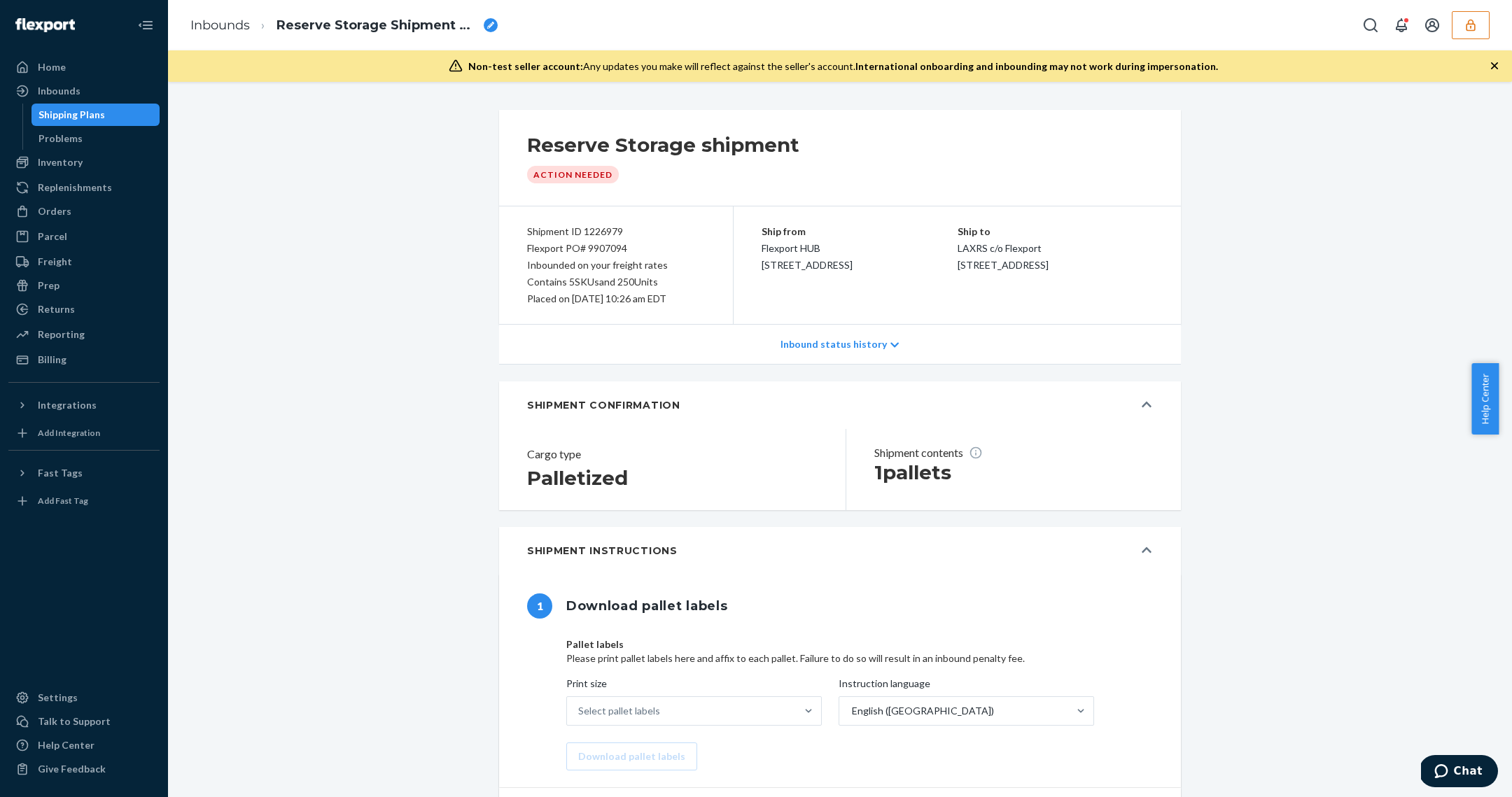
click at [317, 19] on span "Reserve Storage Shipment STIbc24c8c52c" at bounding box center [377, 25] width 202 height 18
click at [329, 19] on input "Reserve Storage Shipment STIbc24c8c52c" at bounding box center [346, 25] width 140 height 23
click at [329, 19] on span "Reserve Storage Shipment STIbc24c8c52c" at bounding box center [377, 25] width 202 height 18
click at [330, 22] on input "Reserve Storage Shipment STIbc24c8c52c" at bounding box center [346, 25] width 140 height 23
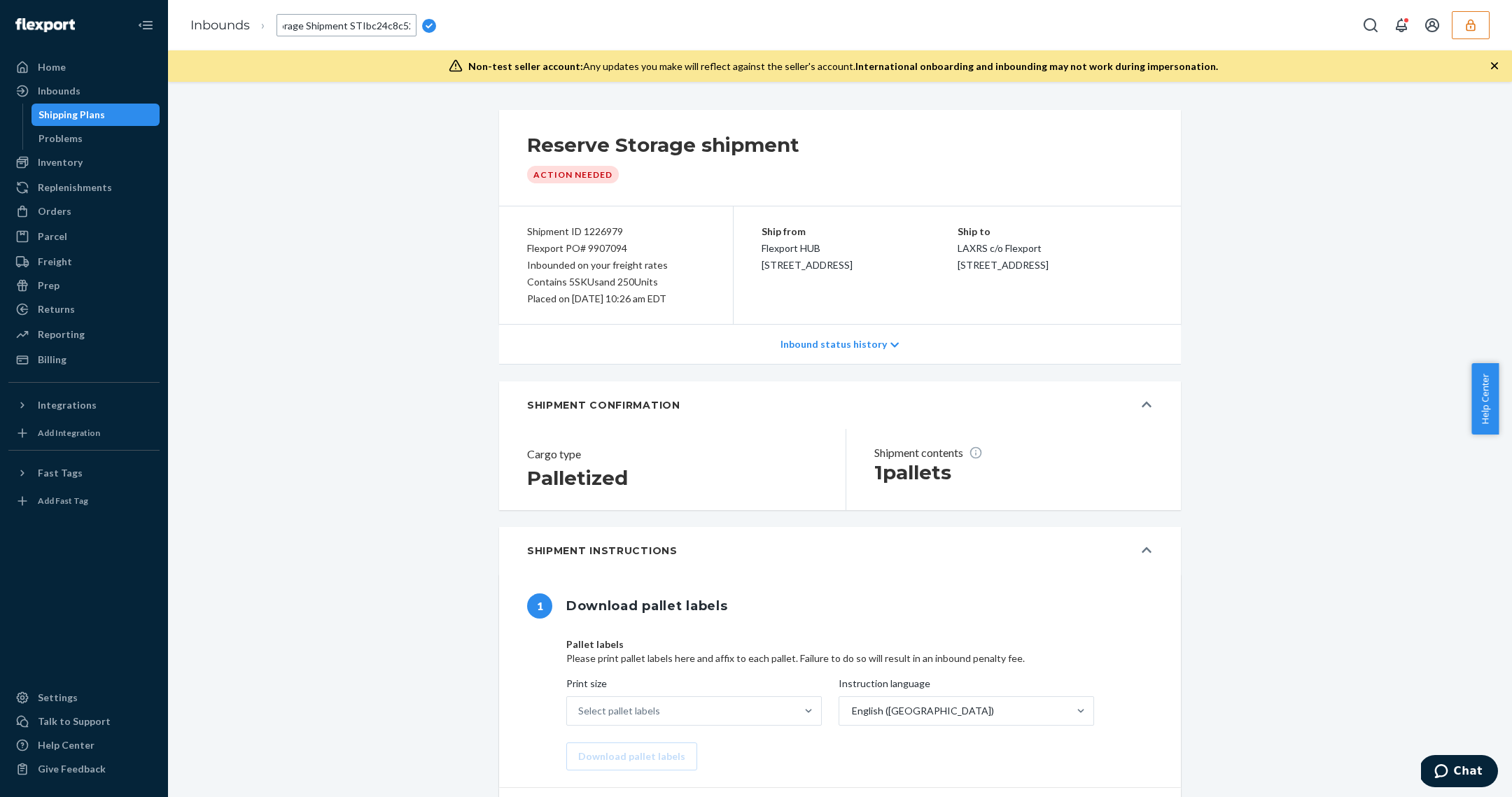
click at [330, 22] on input "Reserve Storage Shipment STIbc24c8c52c" at bounding box center [346, 25] width 140 height 23
type input "DTC to Reserve Storage - Walmart Order"
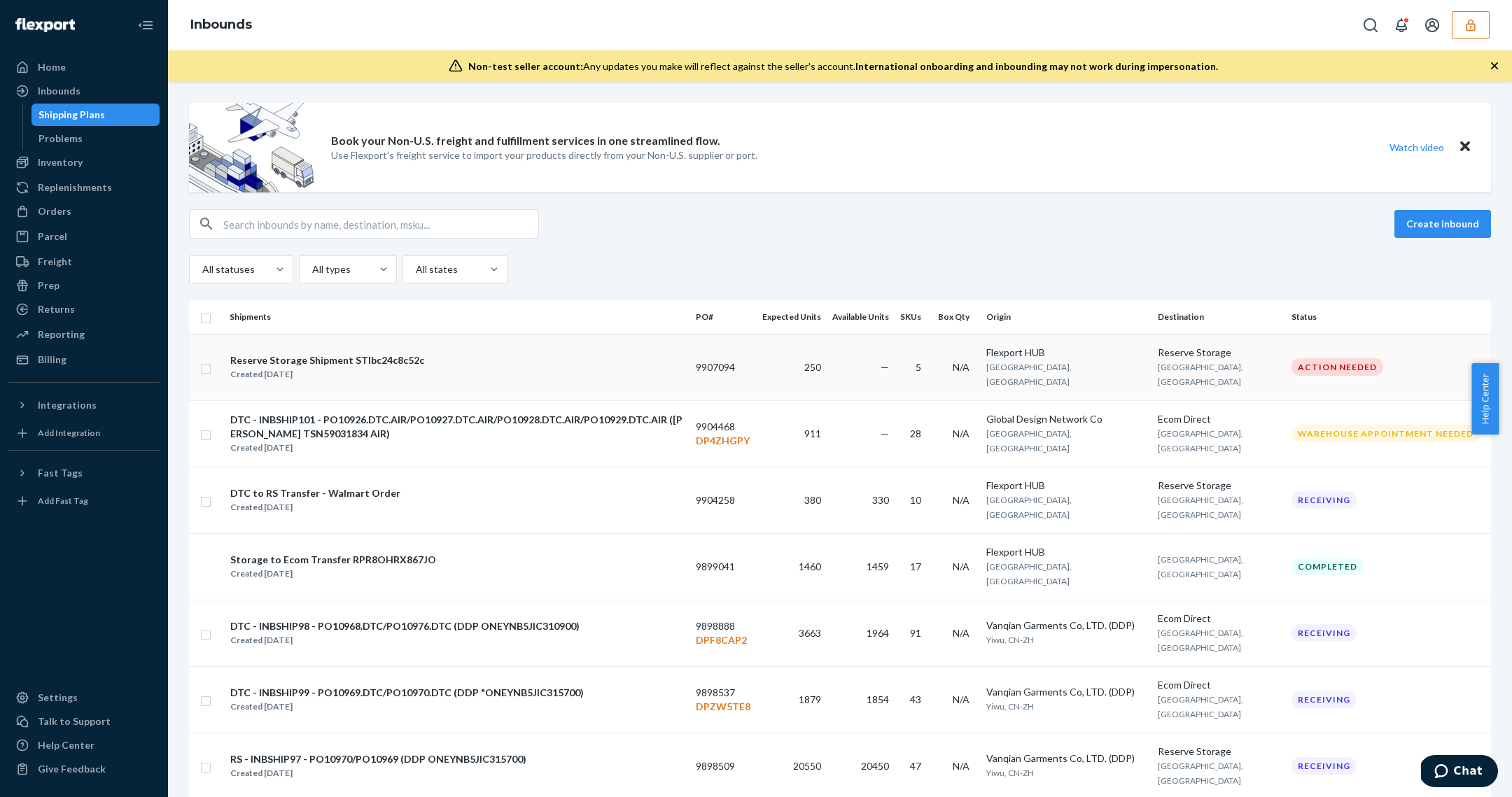
click at [406, 360] on div "Reserve Storage Shipment STIbc24c8c52c" at bounding box center [327, 361] width 194 height 14
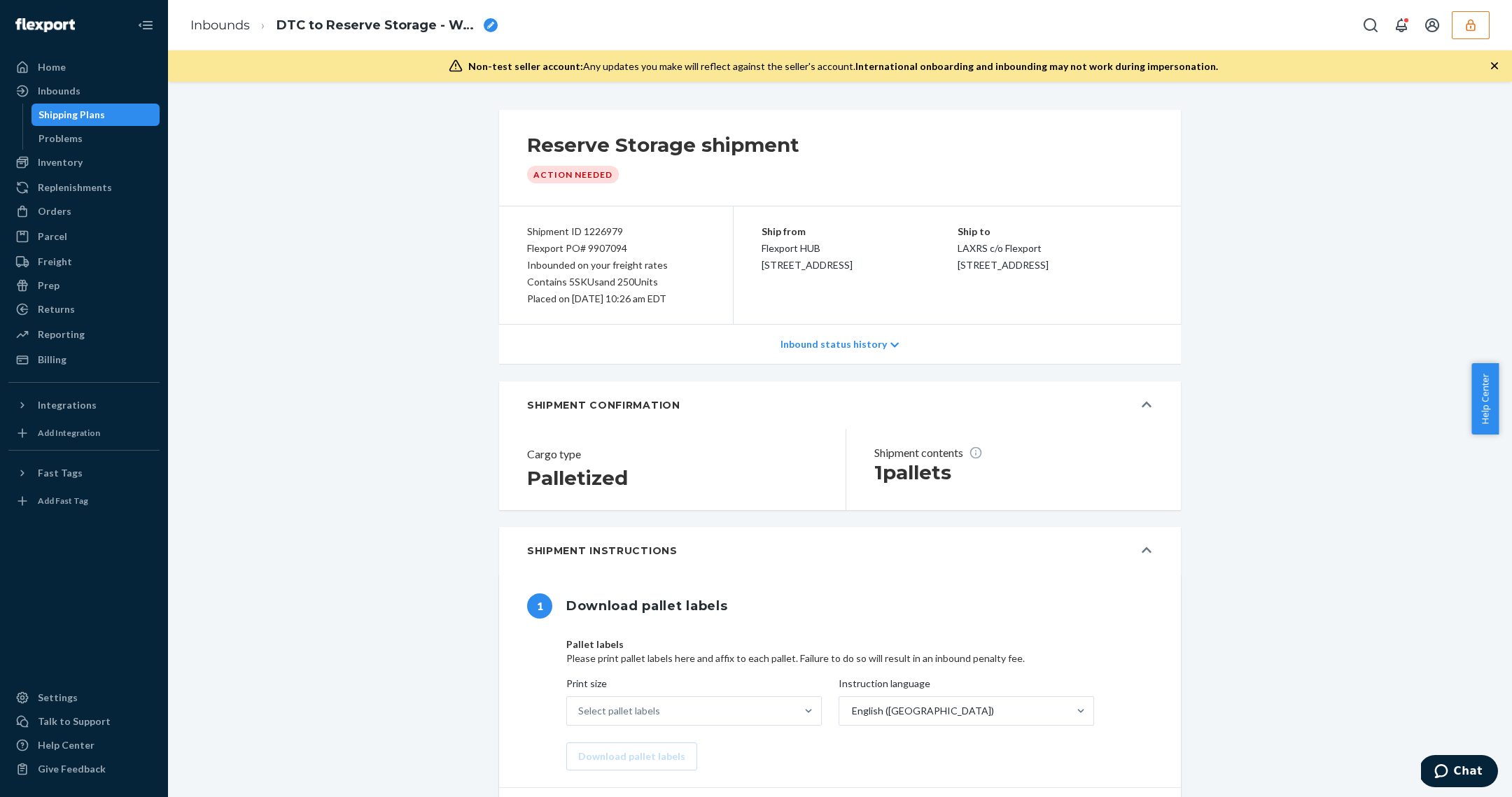
click at [383, 20] on span "DTC to Reserve Storage - Walmart Order" at bounding box center [377, 25] width 202 height 18
click at [341, 24] on input "DTC to Reserve Storage - Walmart Order" at bounding box center [346, 25] width 140 height 23
type input "DTC to Reserve Storage Transfer - Walmart Order"
click at [610, 245] on div "Flexport PO# 9907094" at bounding box center [616, 248] width 177 height 17
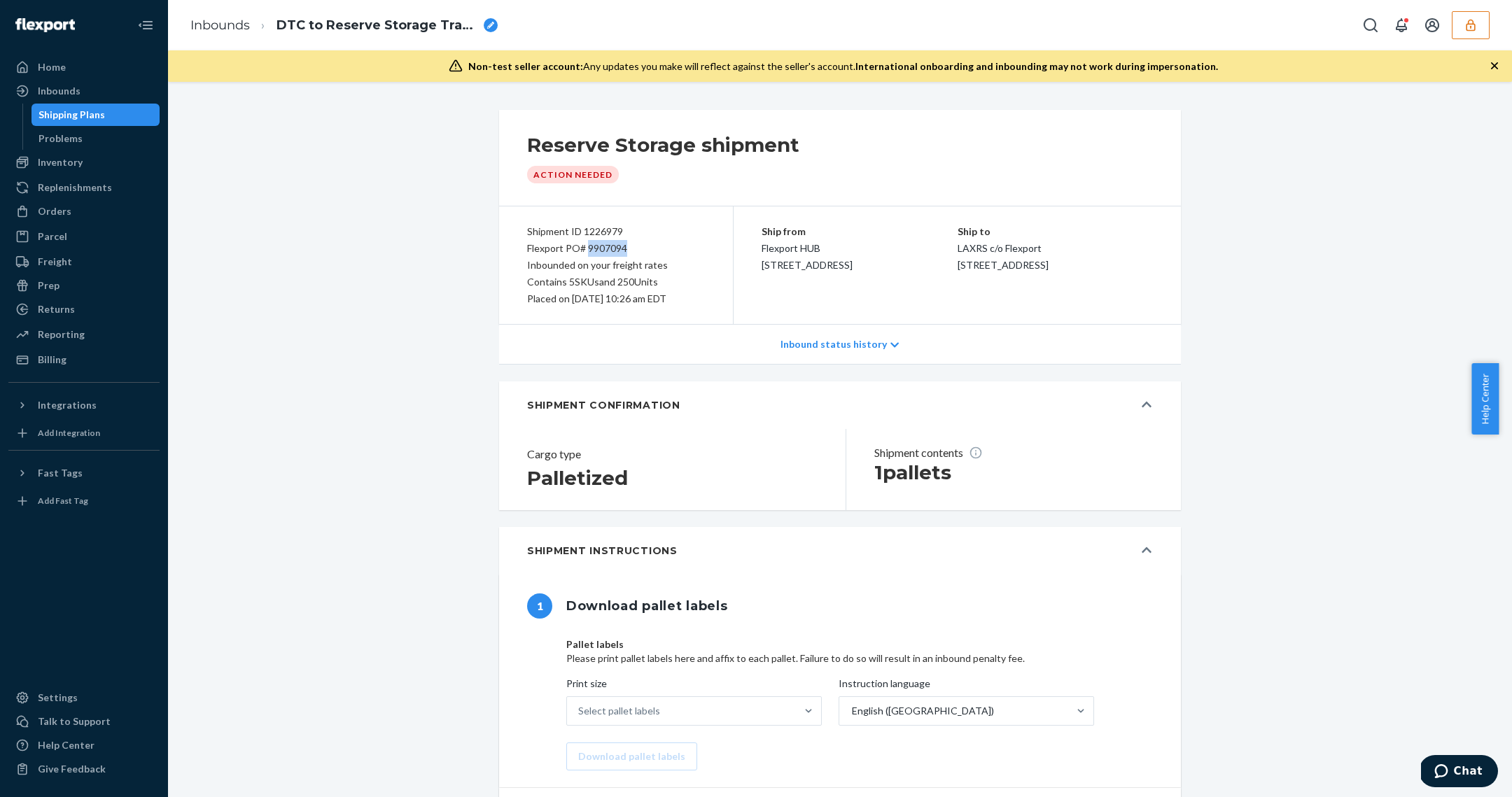
click at [610, 245] on div "Flexport PO# 9907094" at bounding box center [616, 248] width 177 height 17
copy div "9907094"
click at [69, 208] on div "Orders" at bounding box center [83, 211] width 149 height 20
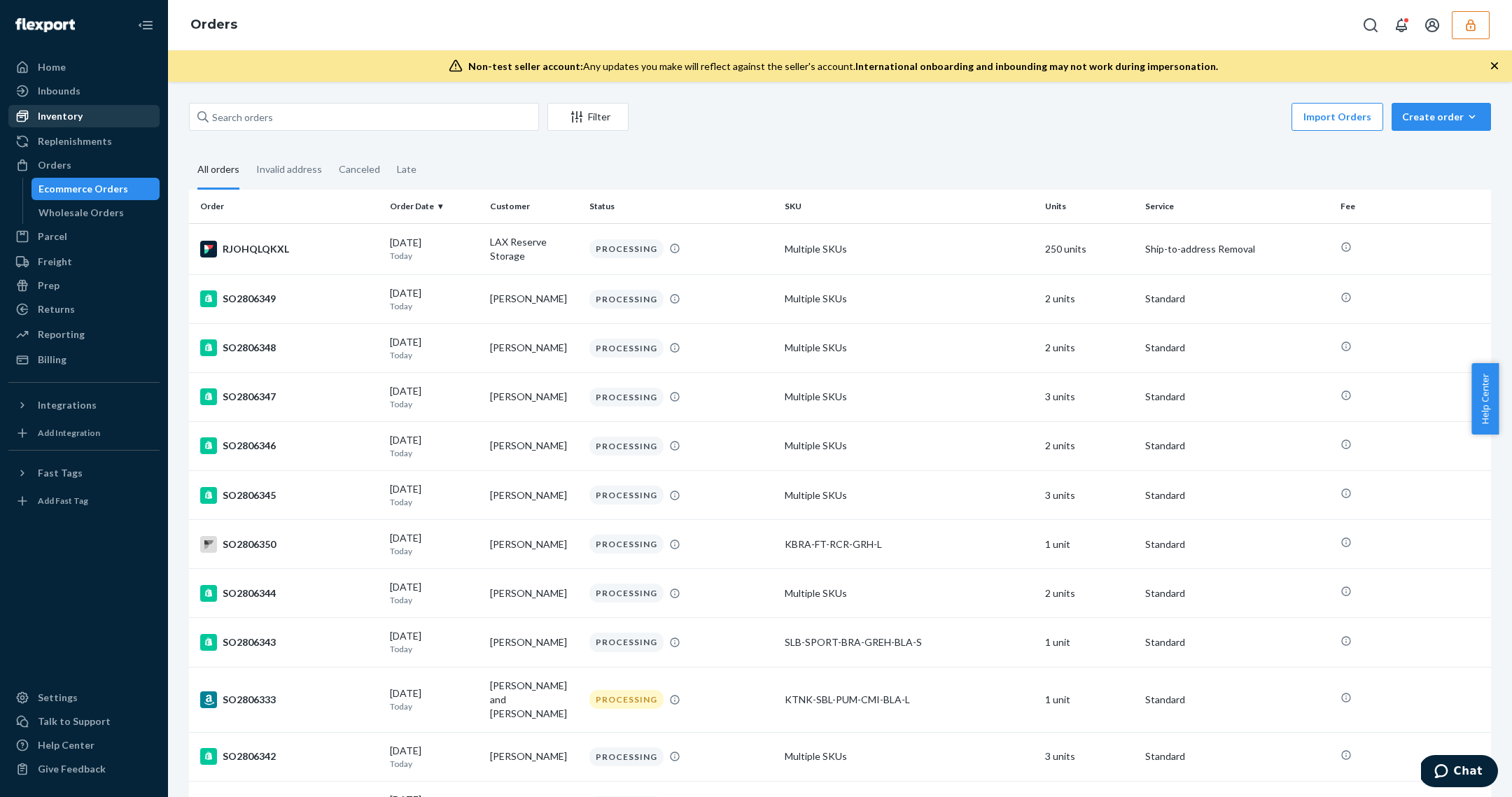
click at [81, 106] on div "Inventory" at bounding box center [83, 116] width 149 height 20
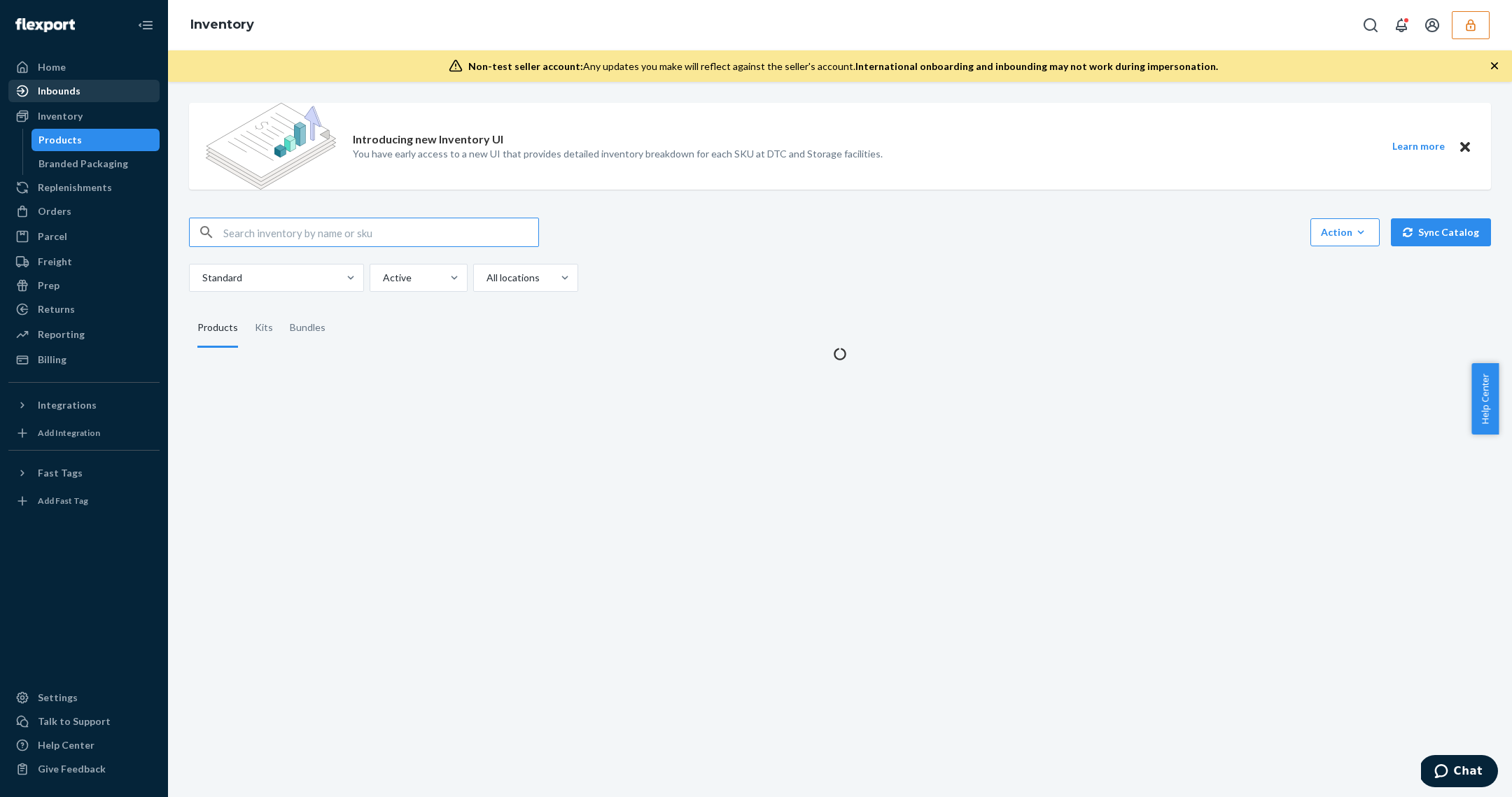
click at [82, 94] on div "Inbounds" at bounding box center [83, 90] width 149 height 20
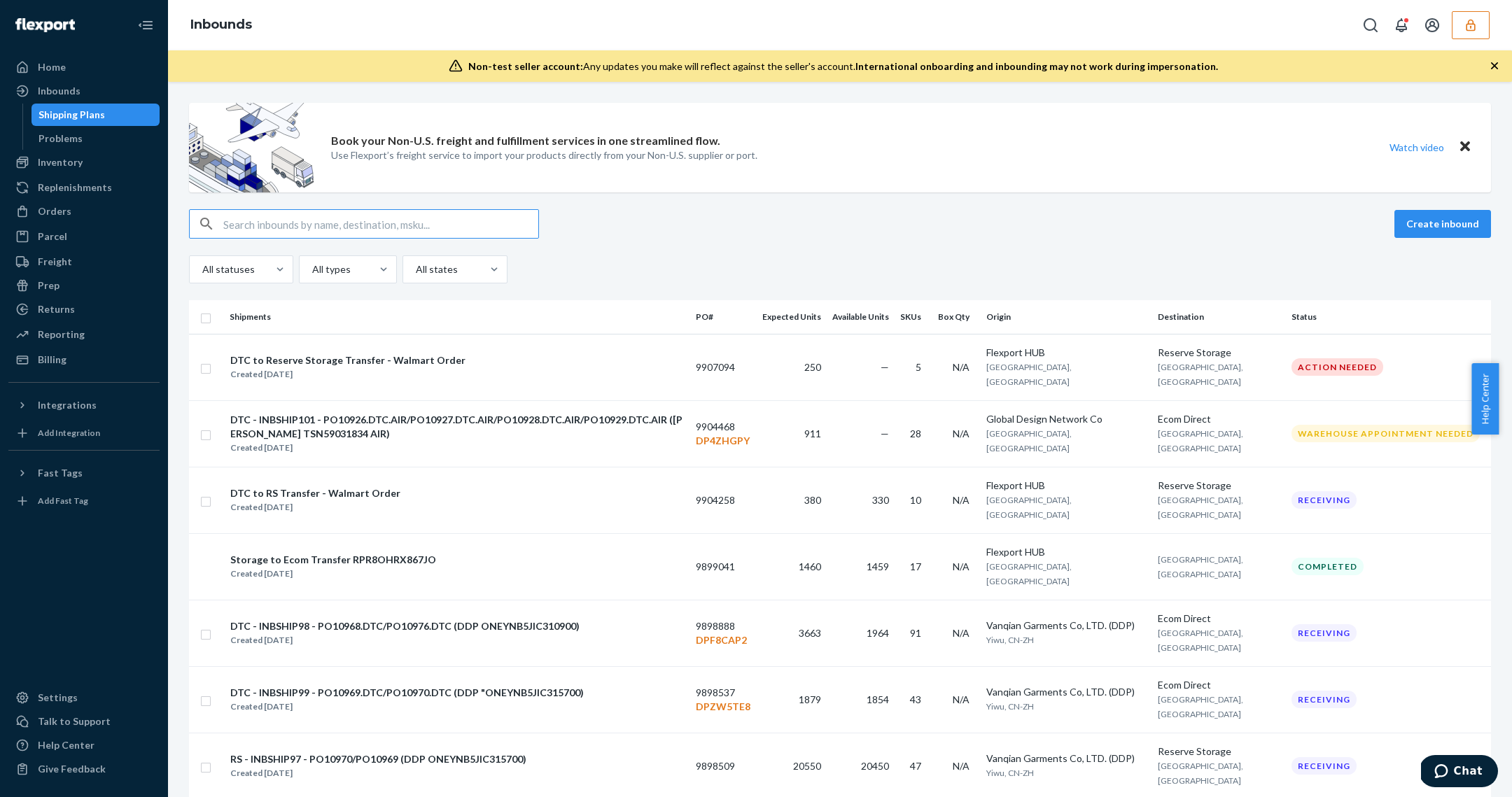
click at [343, 210] on input "text" at bounding box center [381, 224] width 315 height 28
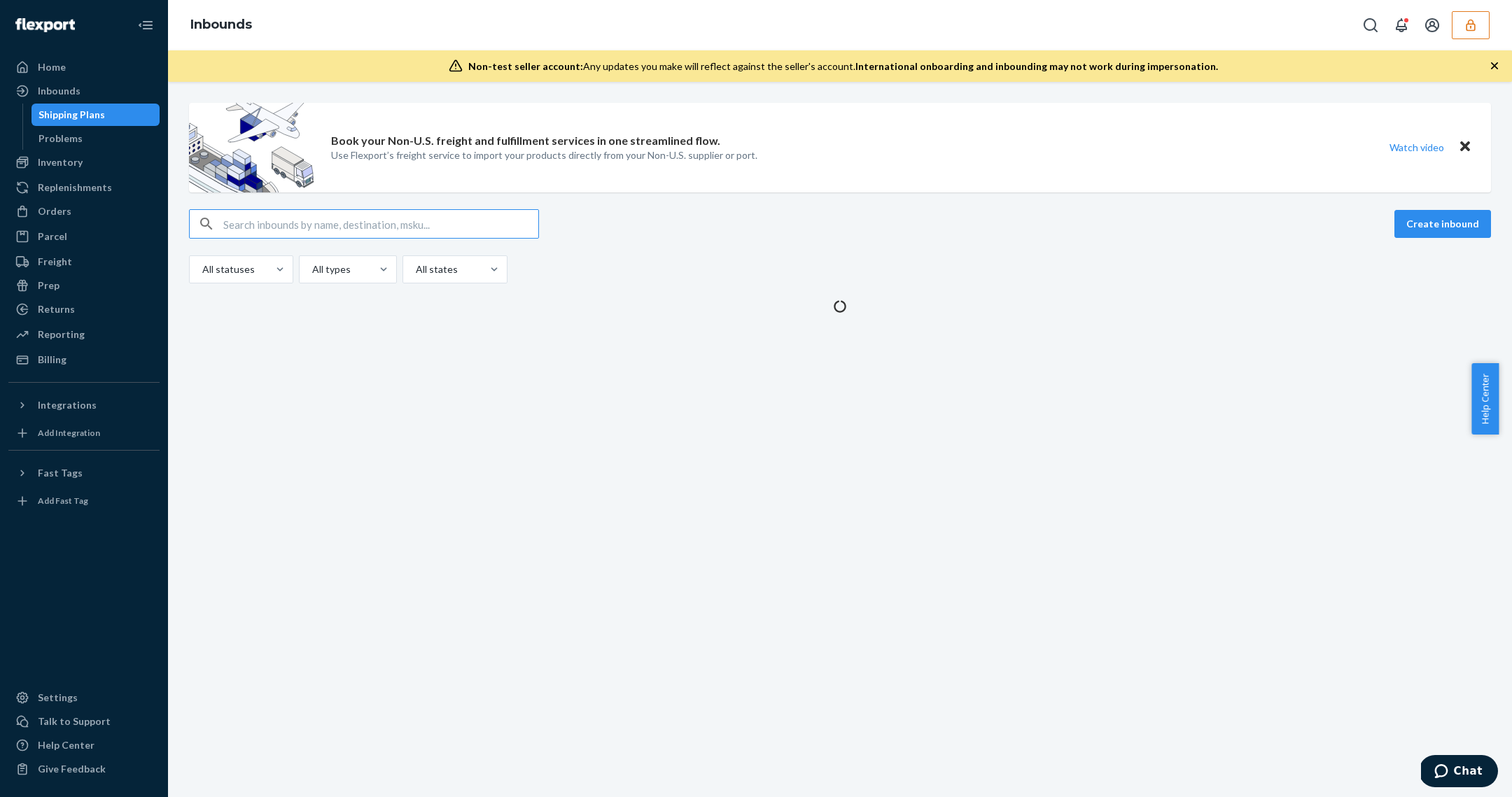
click at [343, 225] on input "text" at bounding box center [381, 224] width 315 height 28
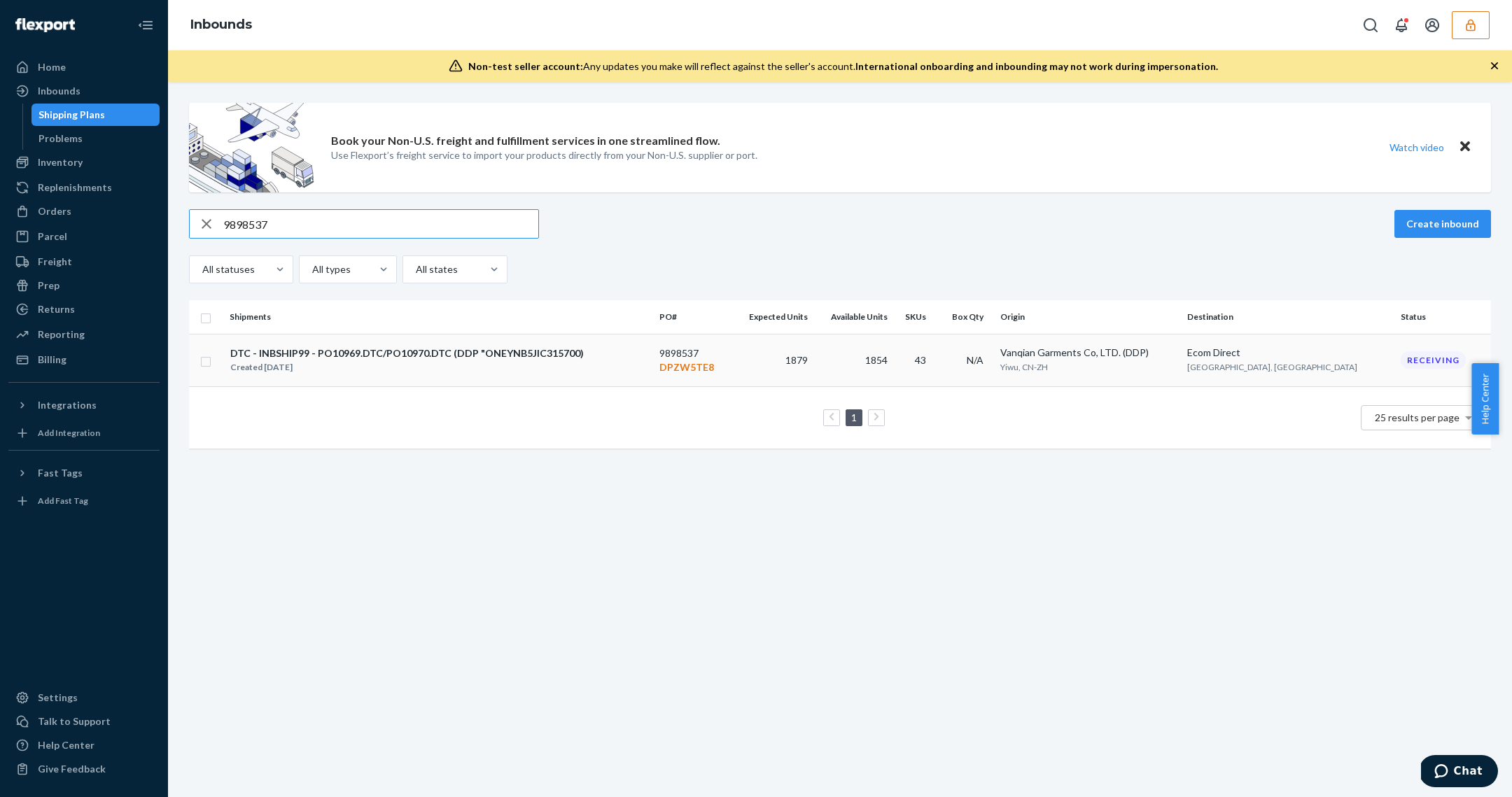
type input "9898537"
click at [422, 357] on div "DTC - INBSHIP99 - PO10969.DTC/PO10970.DTC (DDP "ONEYNB5JIC315700)" at bounding box center [407, 353] width 354 height 14
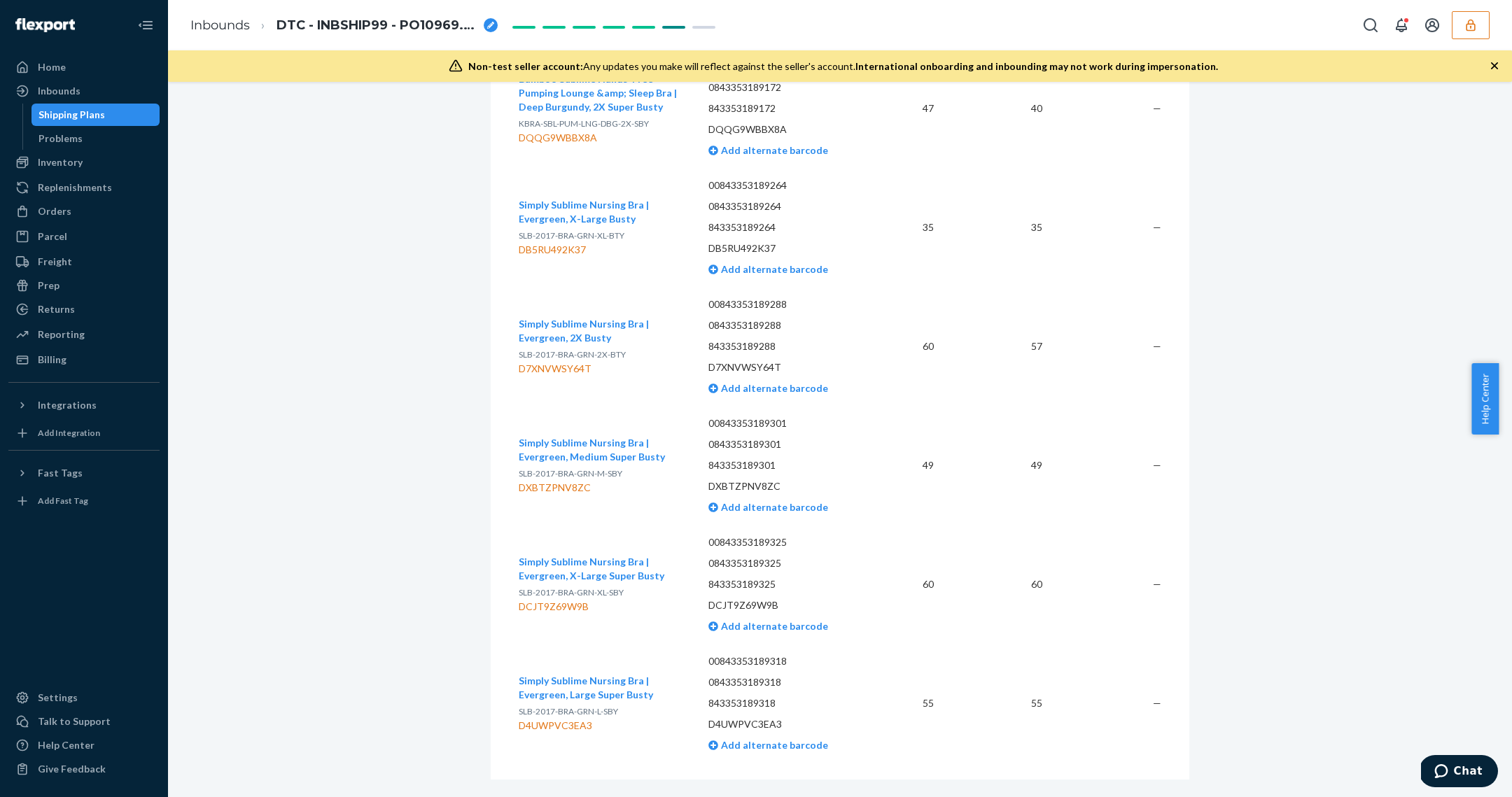
scroll to position [6911, 0]
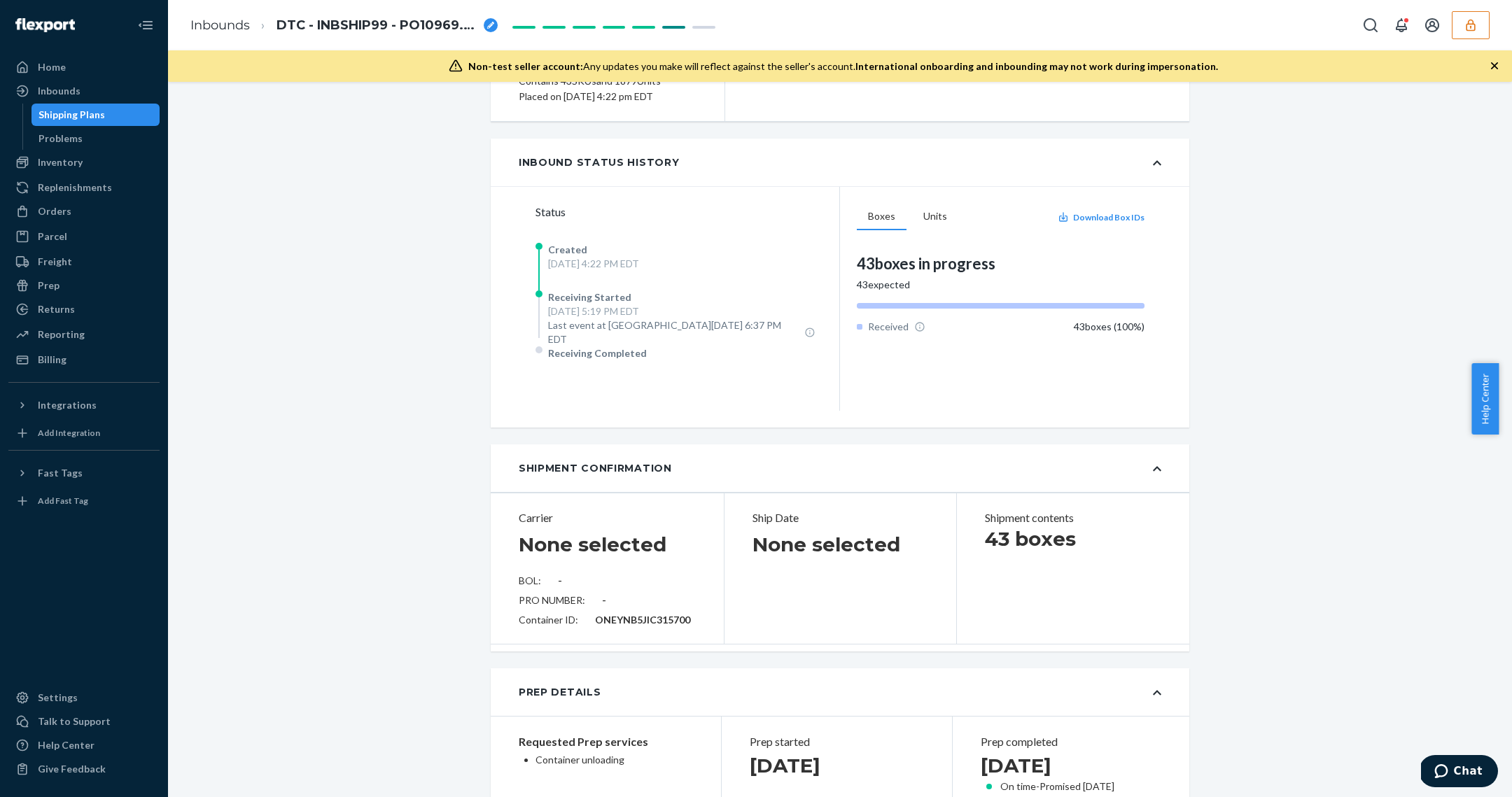
scroll to position [169, 0]
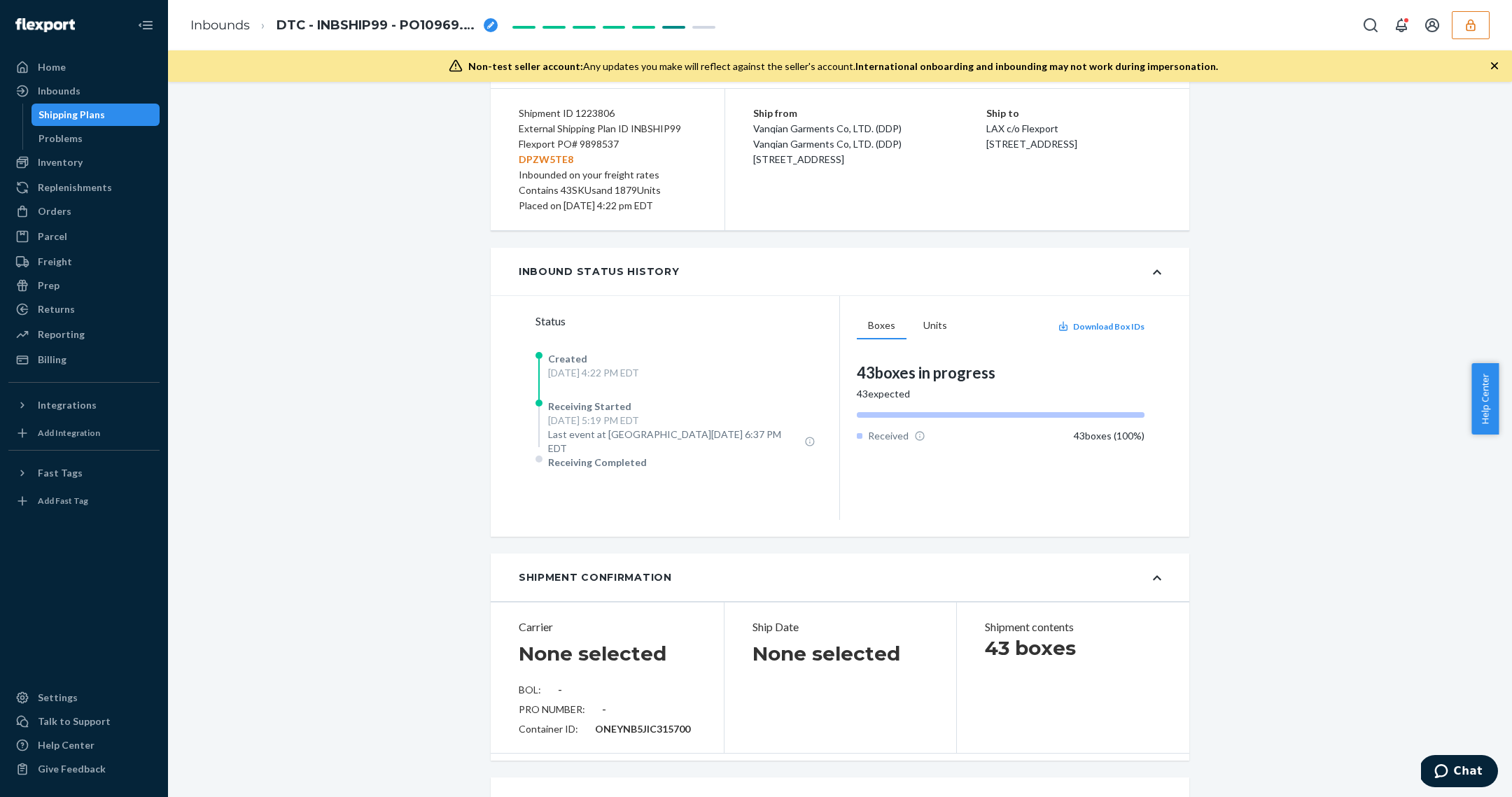
click at [80, 111] on div "Shipping Plans" at bounding box center [71, 115] width 66 height 14
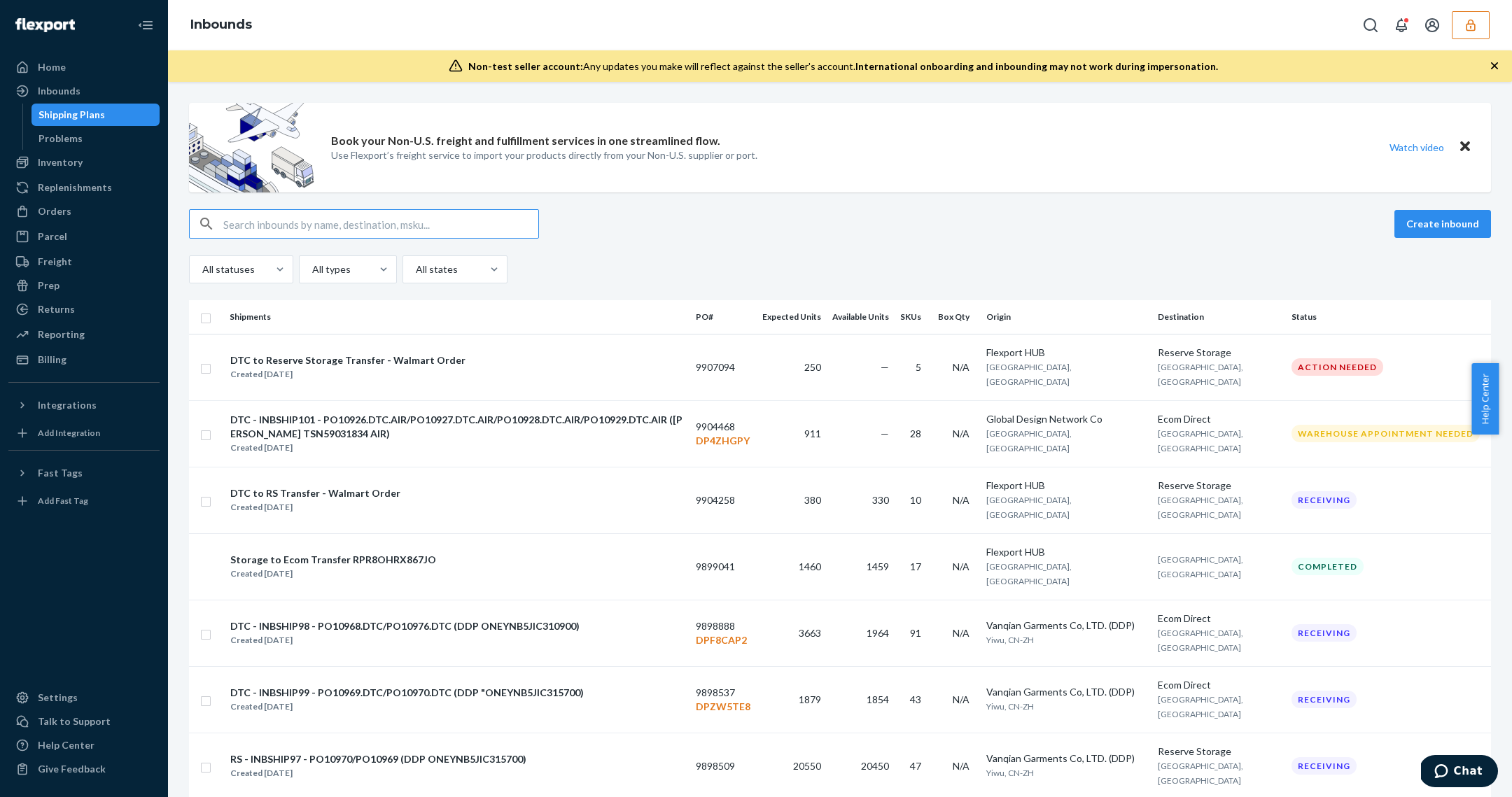
click at [272, 224] on input "text" at bounding box center [381, 224] width 315 height 28
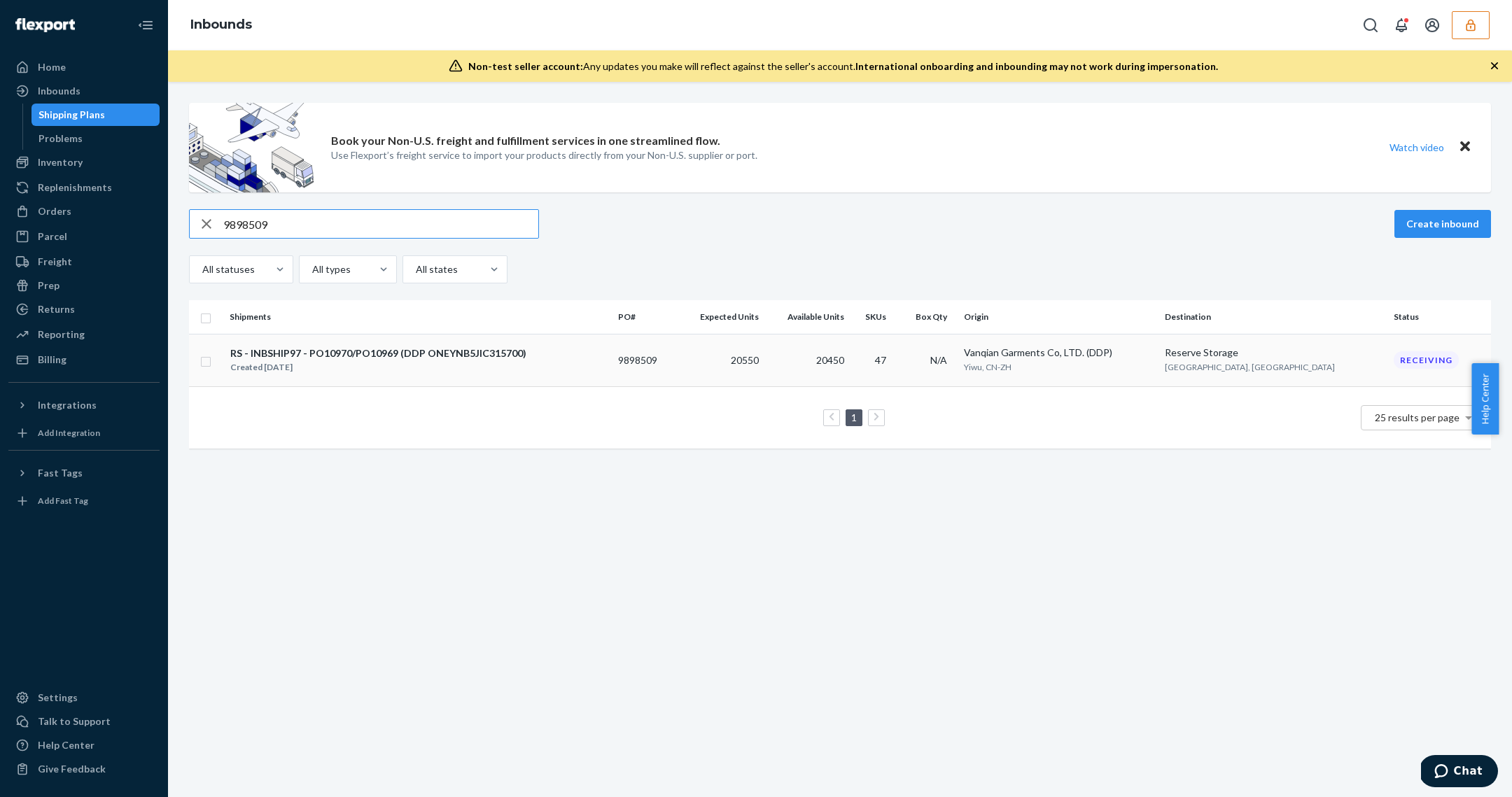
type input "9898509"
click at [459, 369] on div "Created [DATE]" at bounding box center [378, 368] width 296 height 14
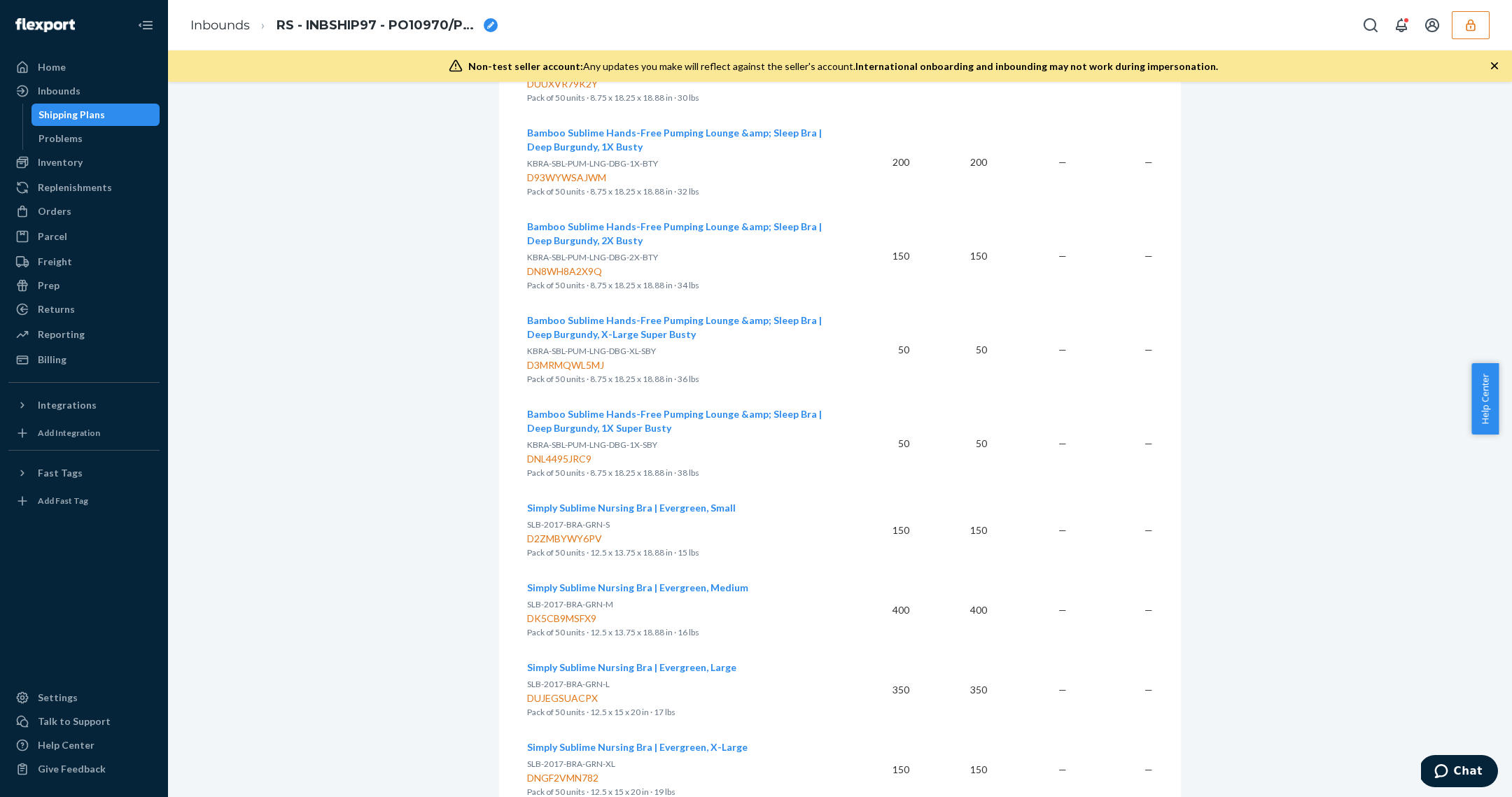
scroll to position [4118, 0]
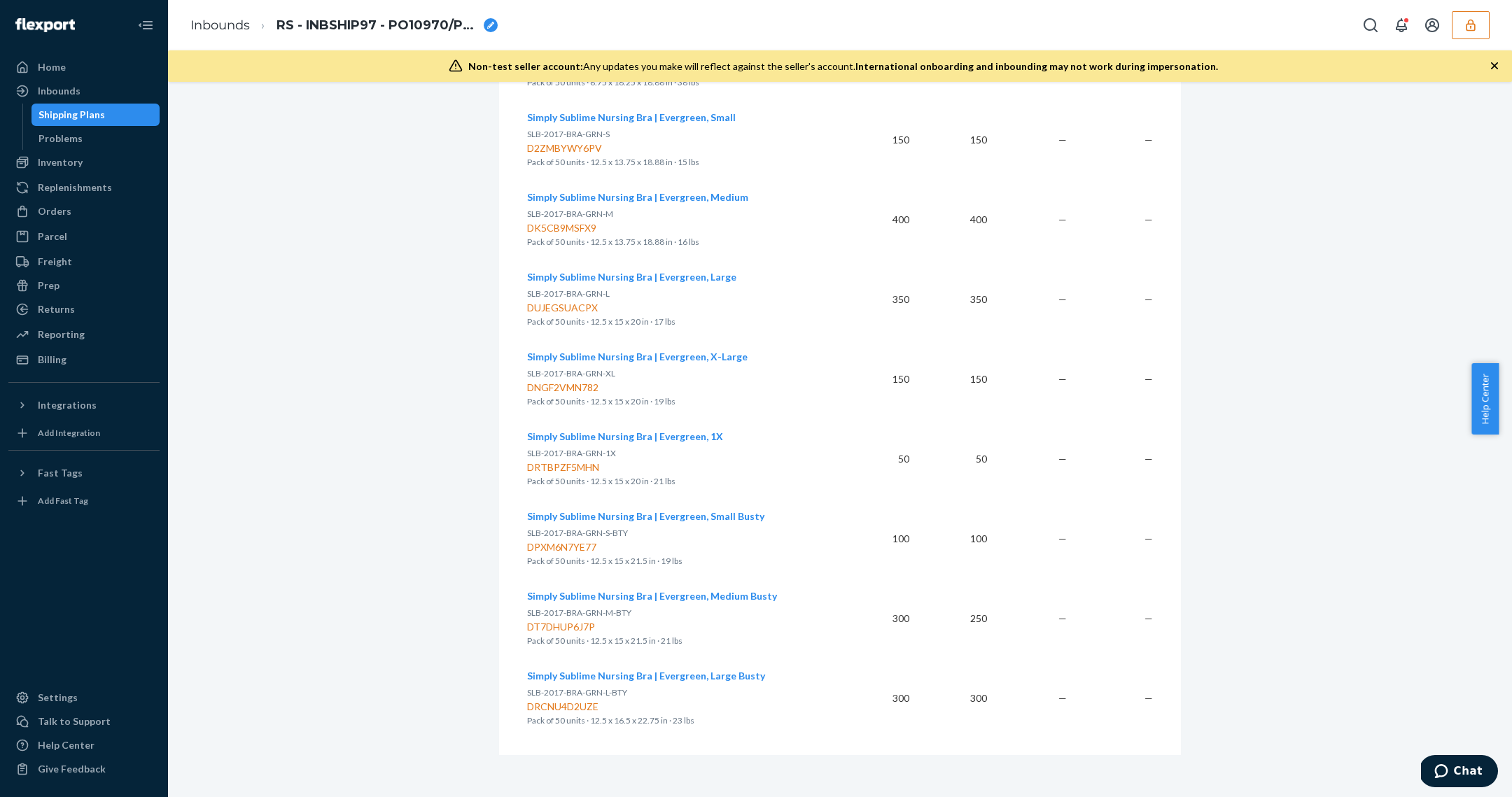
click at [108, 107] on div "Shipping Plans" at bounding box center [96, 115] width 126 height 20
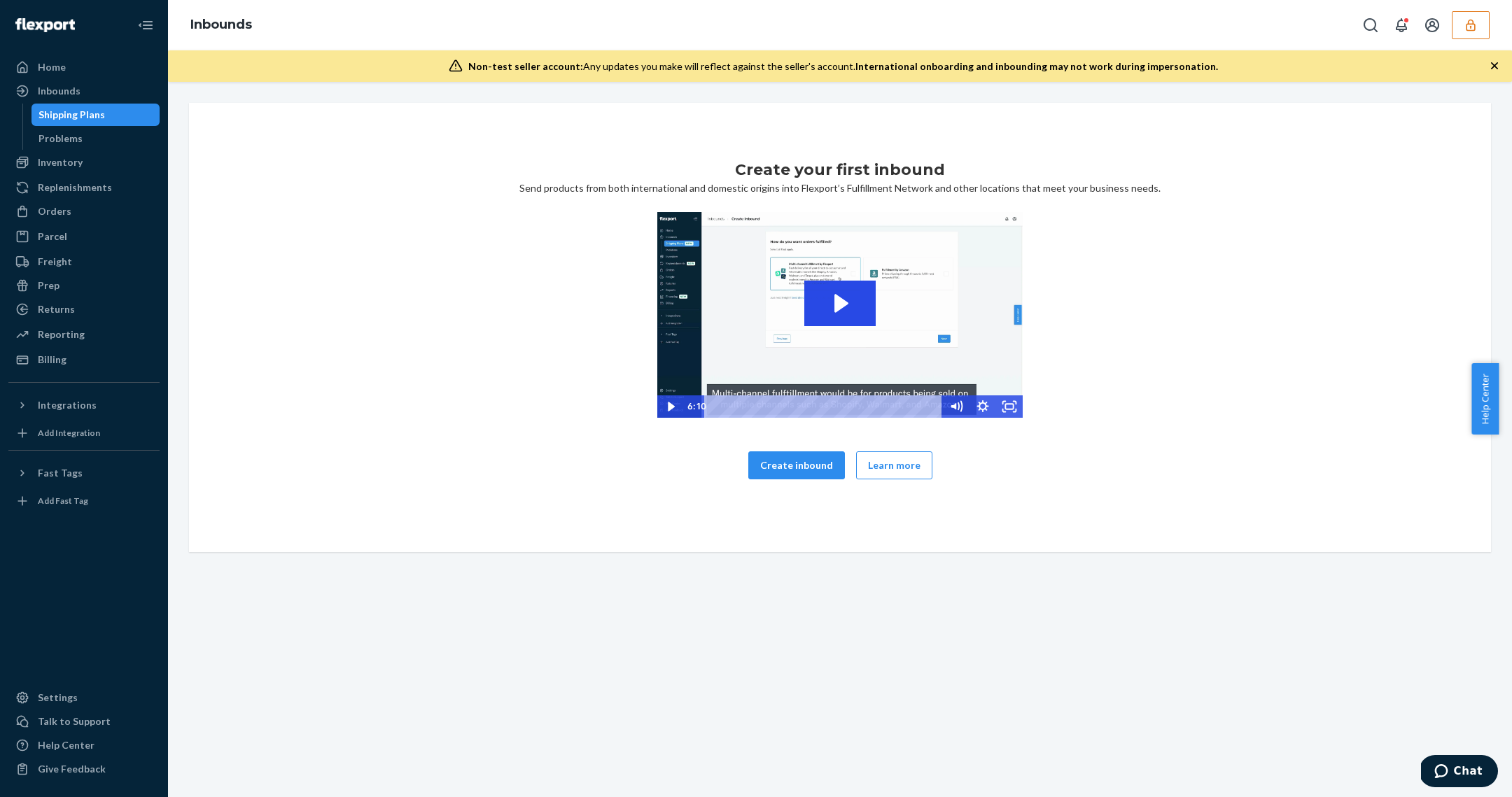
click at [114, 125] on link "Shipping Plans" at bounding box center [96, 115] width 129 height 23
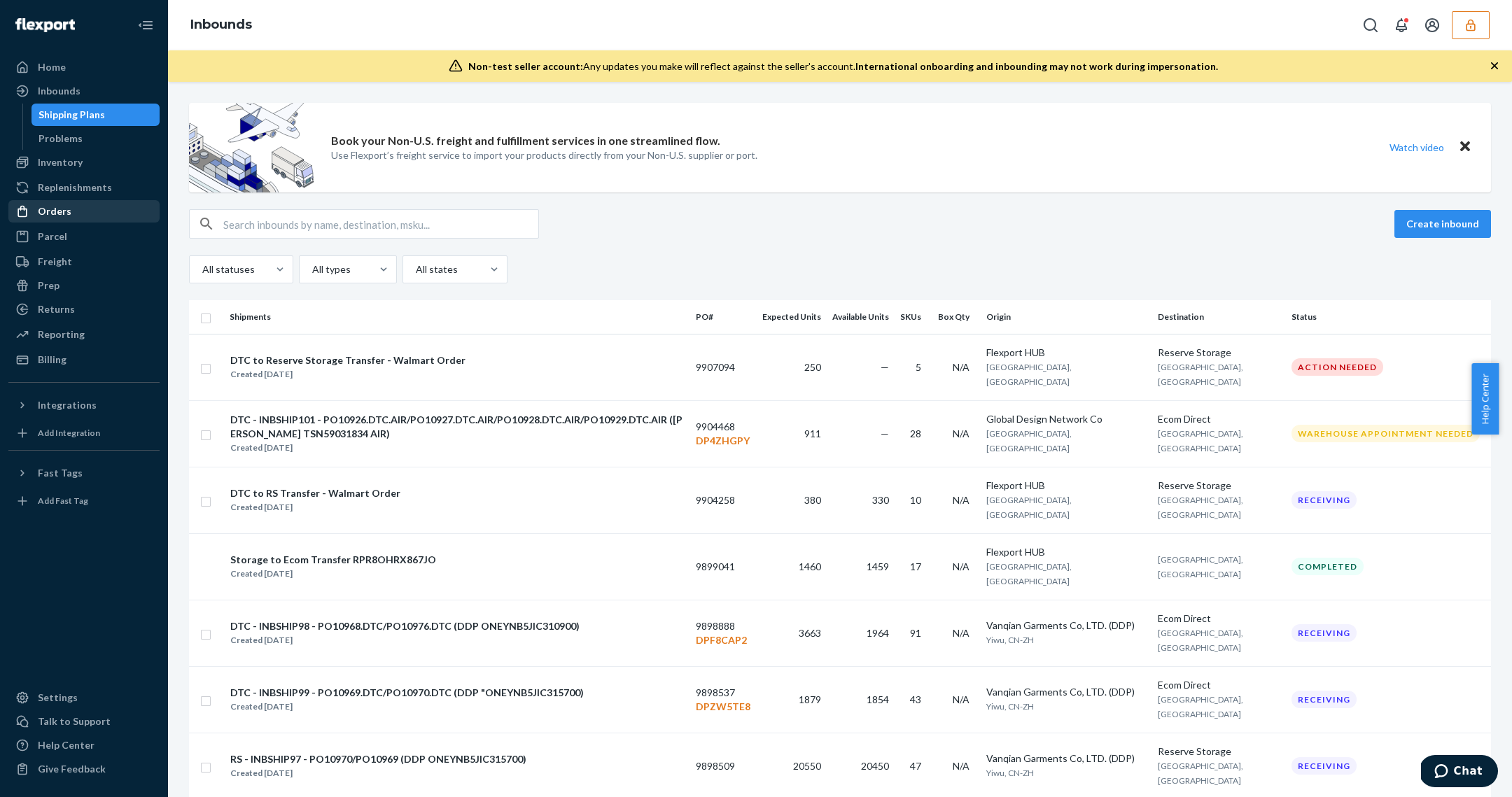
click at [73, 204] on div "Orders" at bounding box center [83, 211] width 149 height 20
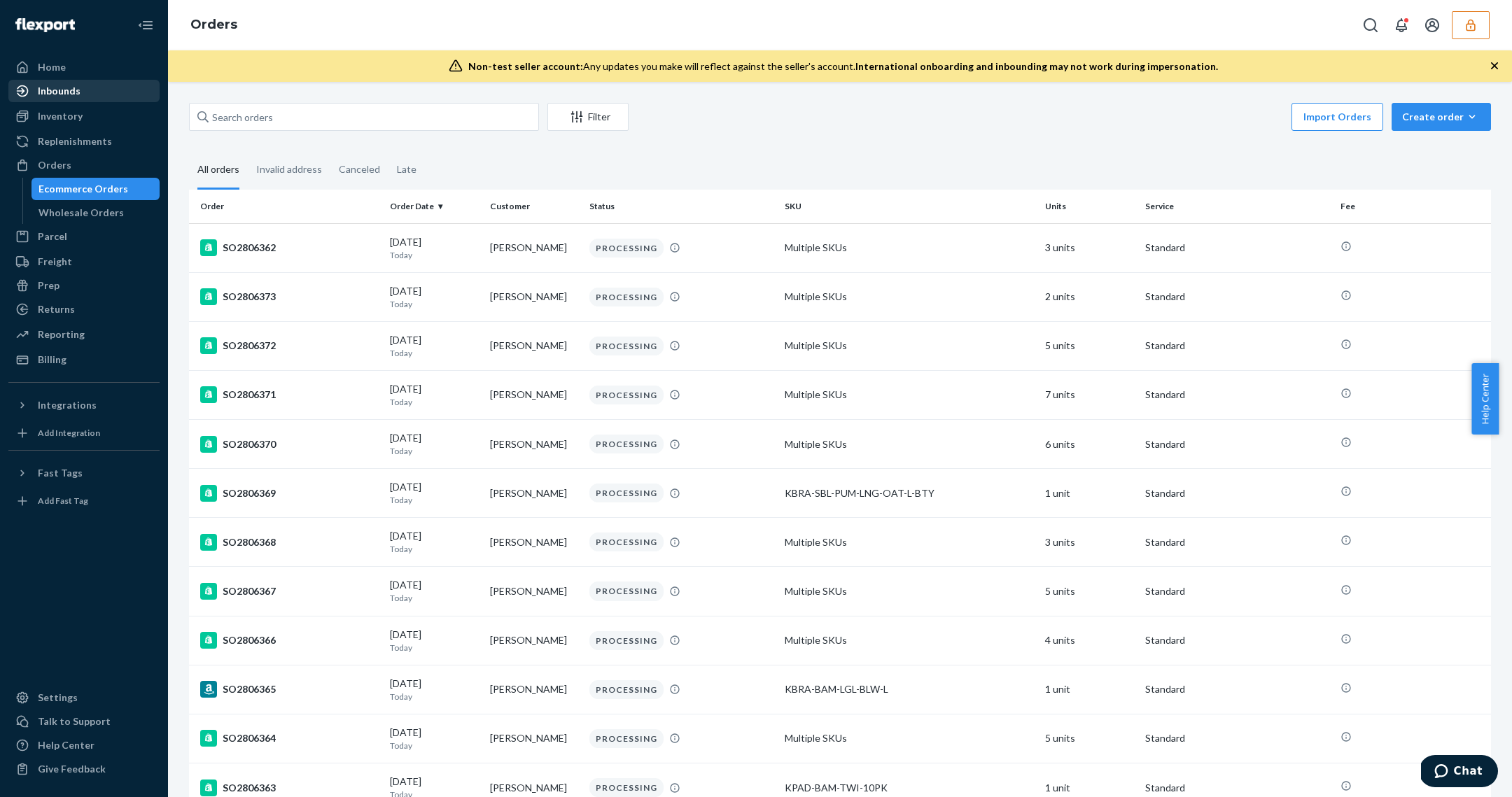
click at [70, 99] on div "Inbounds" at bounding box center [83, 90] width 149 height 20
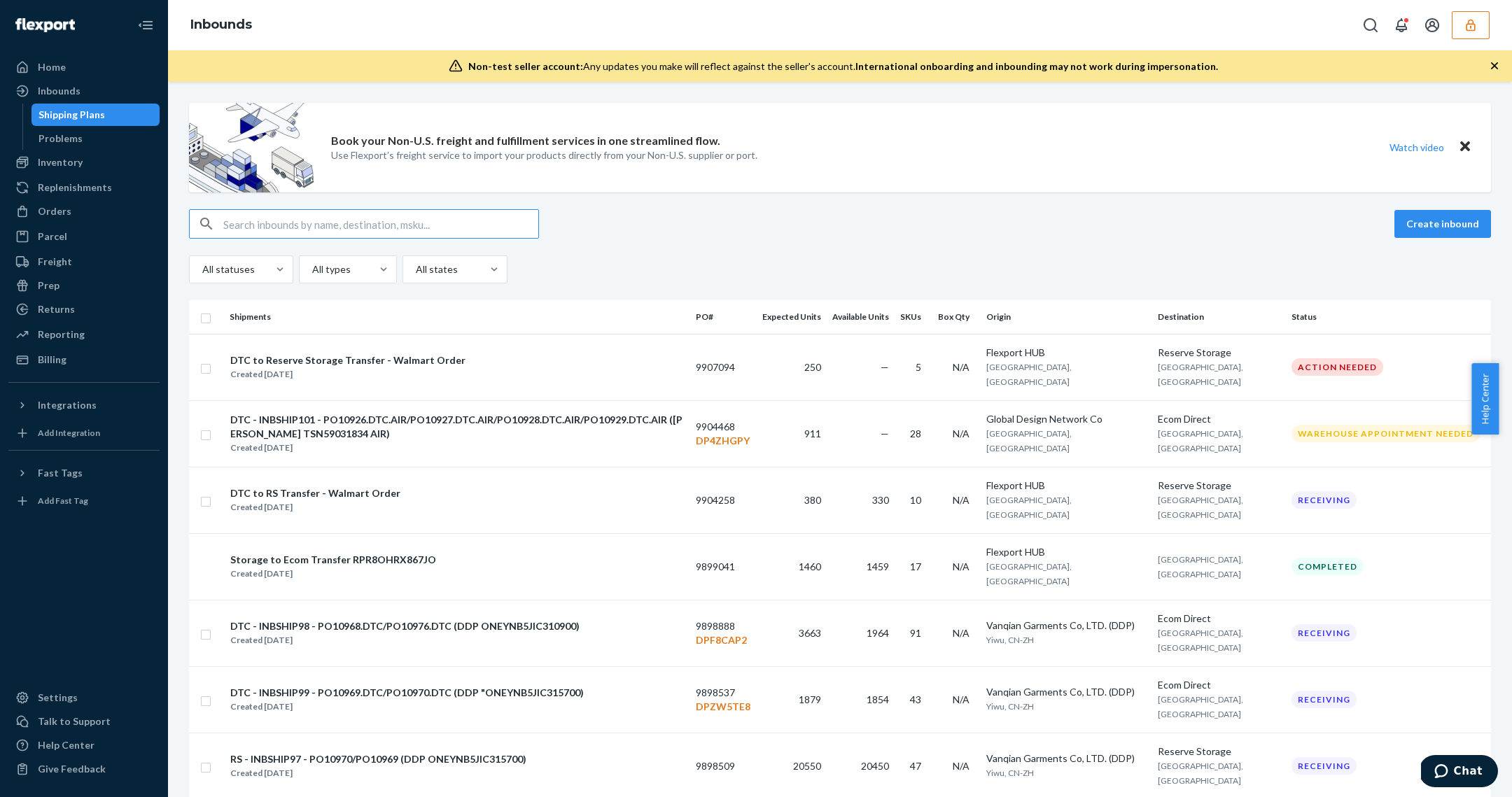
click at [289, 224] on input "text" at bounding box center [381, 224] width 315 height 28
type input "9894546"
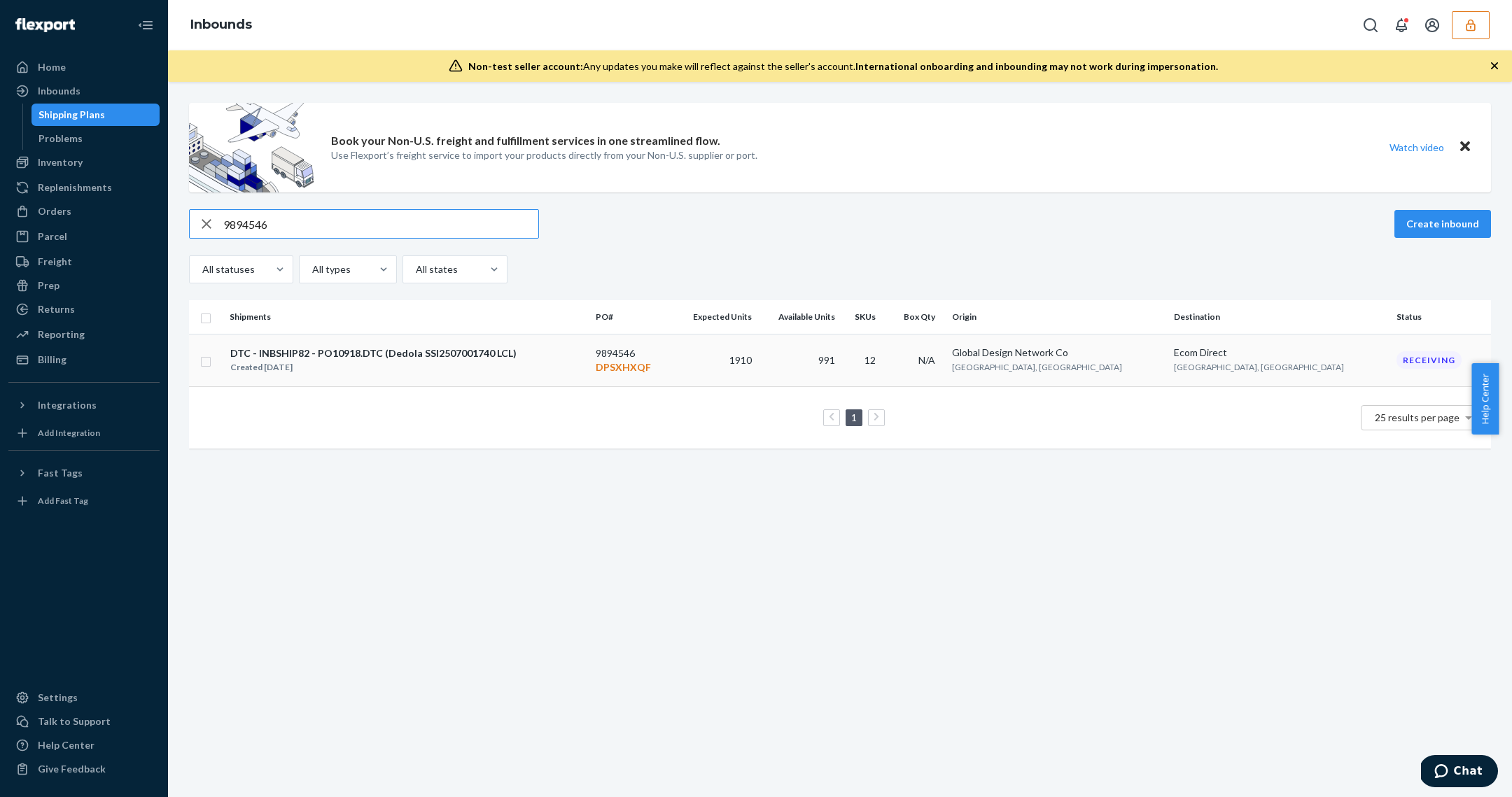
click at [352, 361] on div "Created [DATE]" at bounding box center [373, 368] width 286 height 14
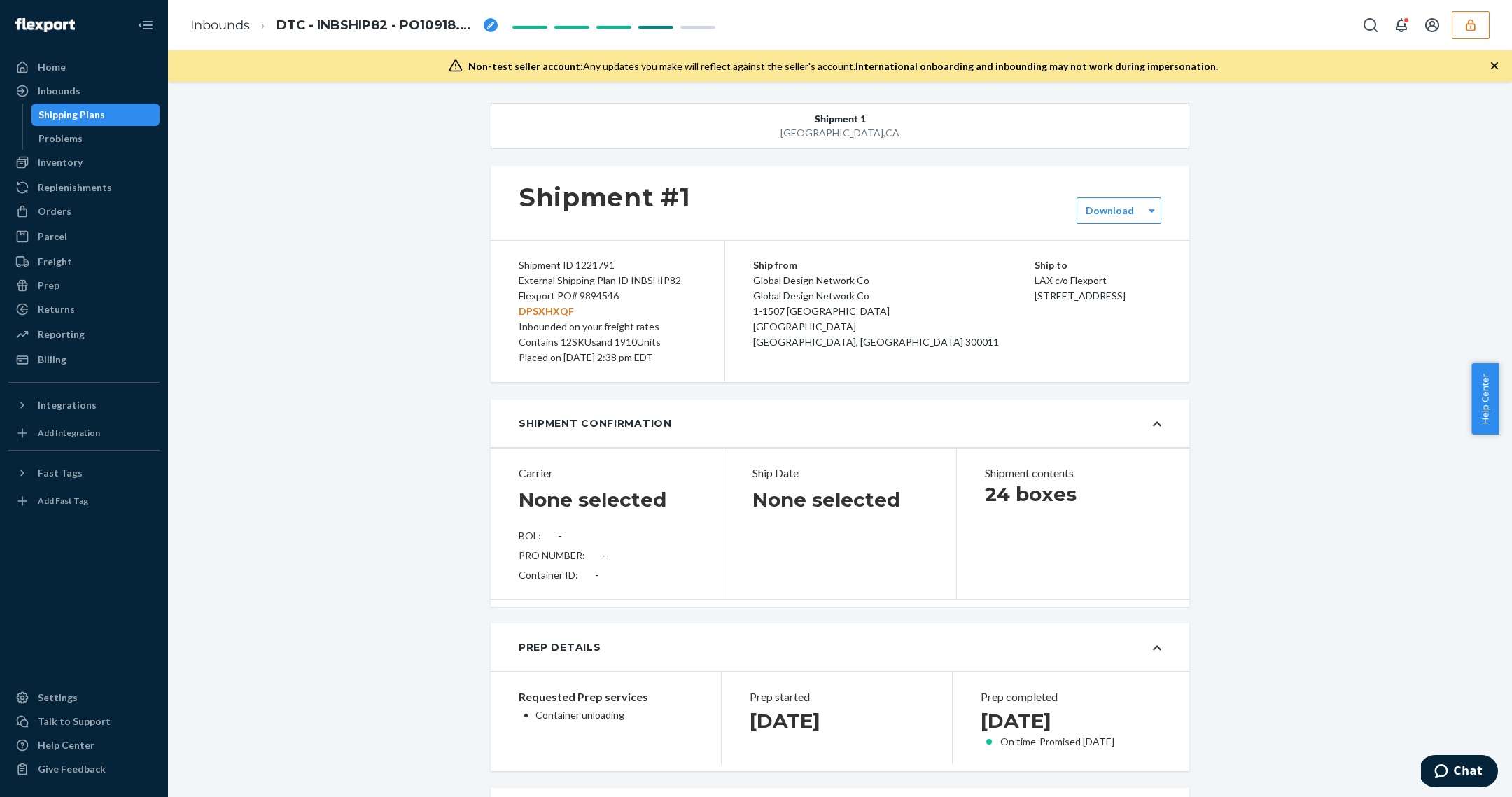
type input "SSI2507001740"
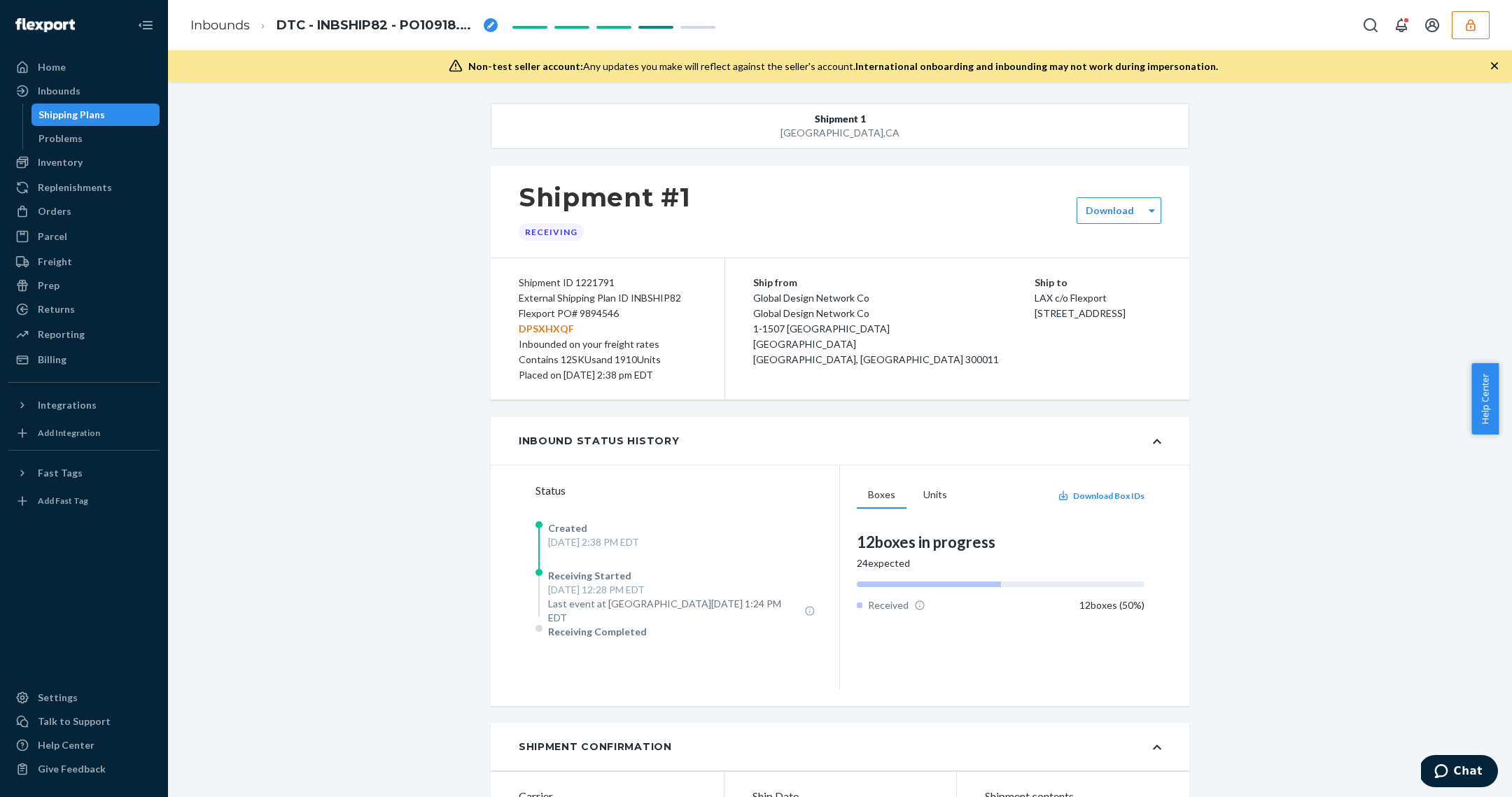
drag, startPoint x: 585, startPoint y: 302, endPoint x: 579, endPoint y: 309, distance: 9.2
click at [584, 302] on div "External Shipping Plan ID INBSHIP82" at bounding box center [608, 298] width 177 height 16
click at [581, 306] on div "Flexport PO# 9894546 DPSXHXQF" at bounding box center [608, 321] width 177 height 30
copy div "9894546"
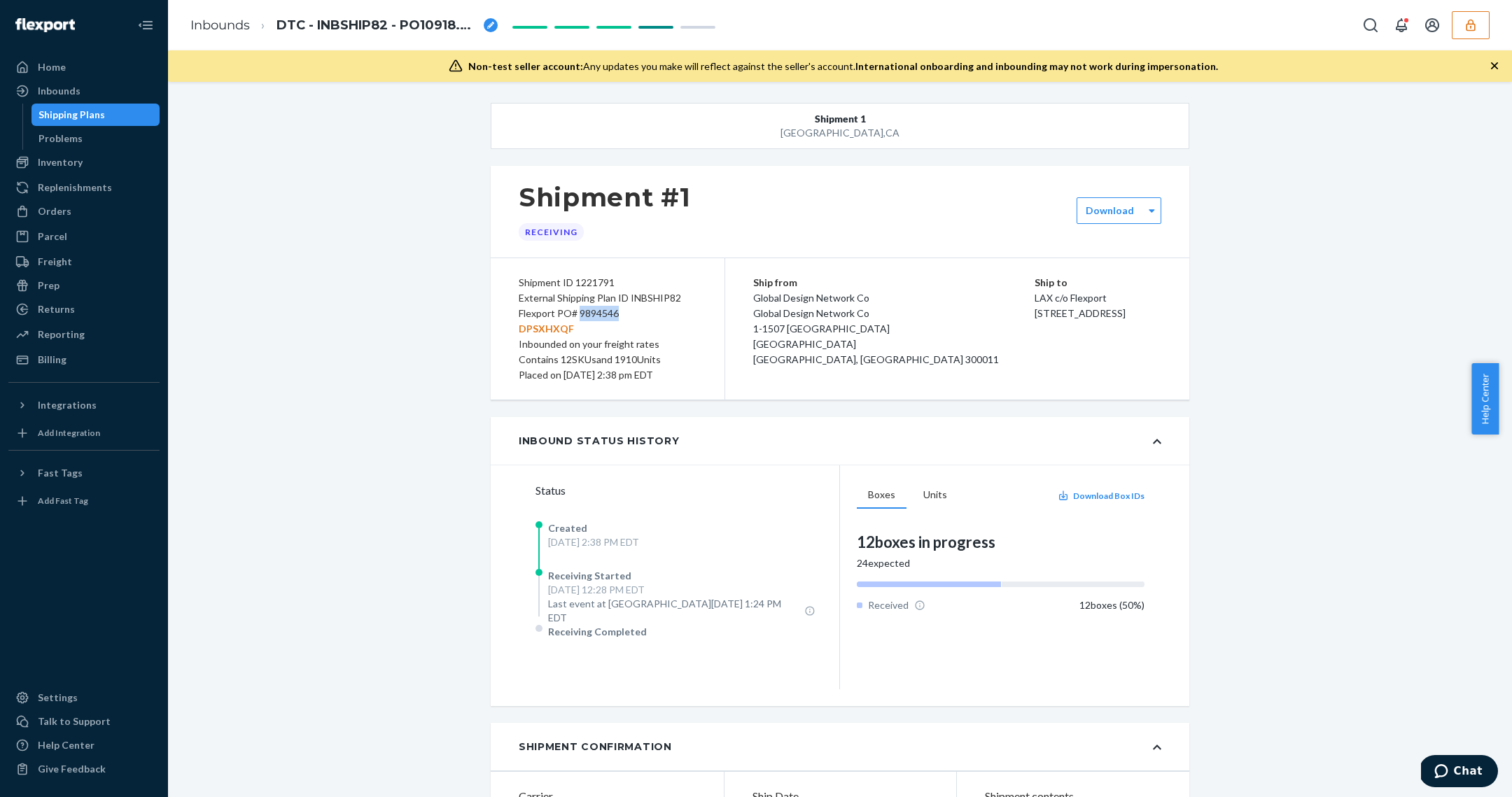
click at [60, 113] on div "Shipping Plans" at bounding box center [71, 115] width 66 height 14
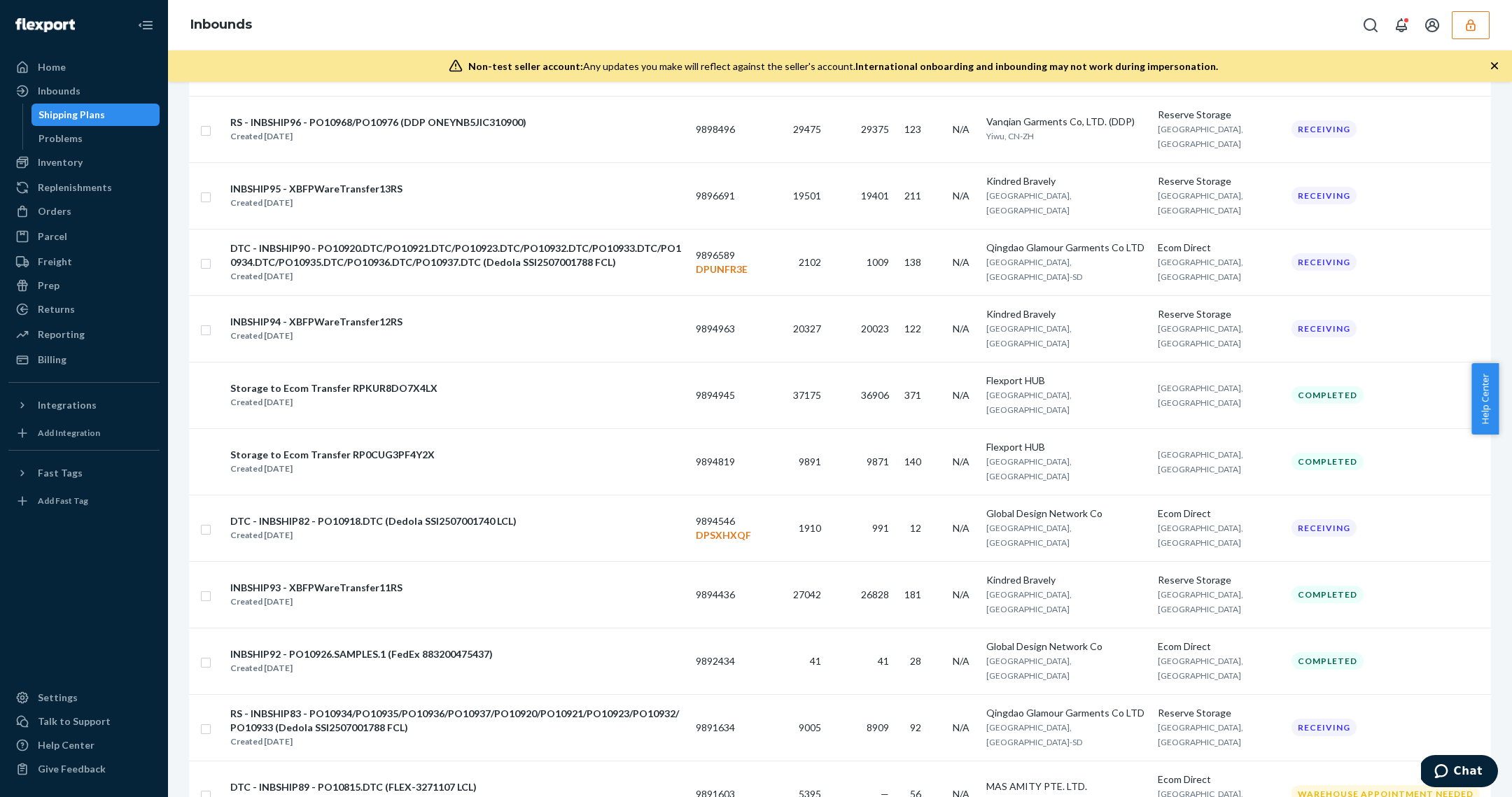
scroll to position [937, 0]
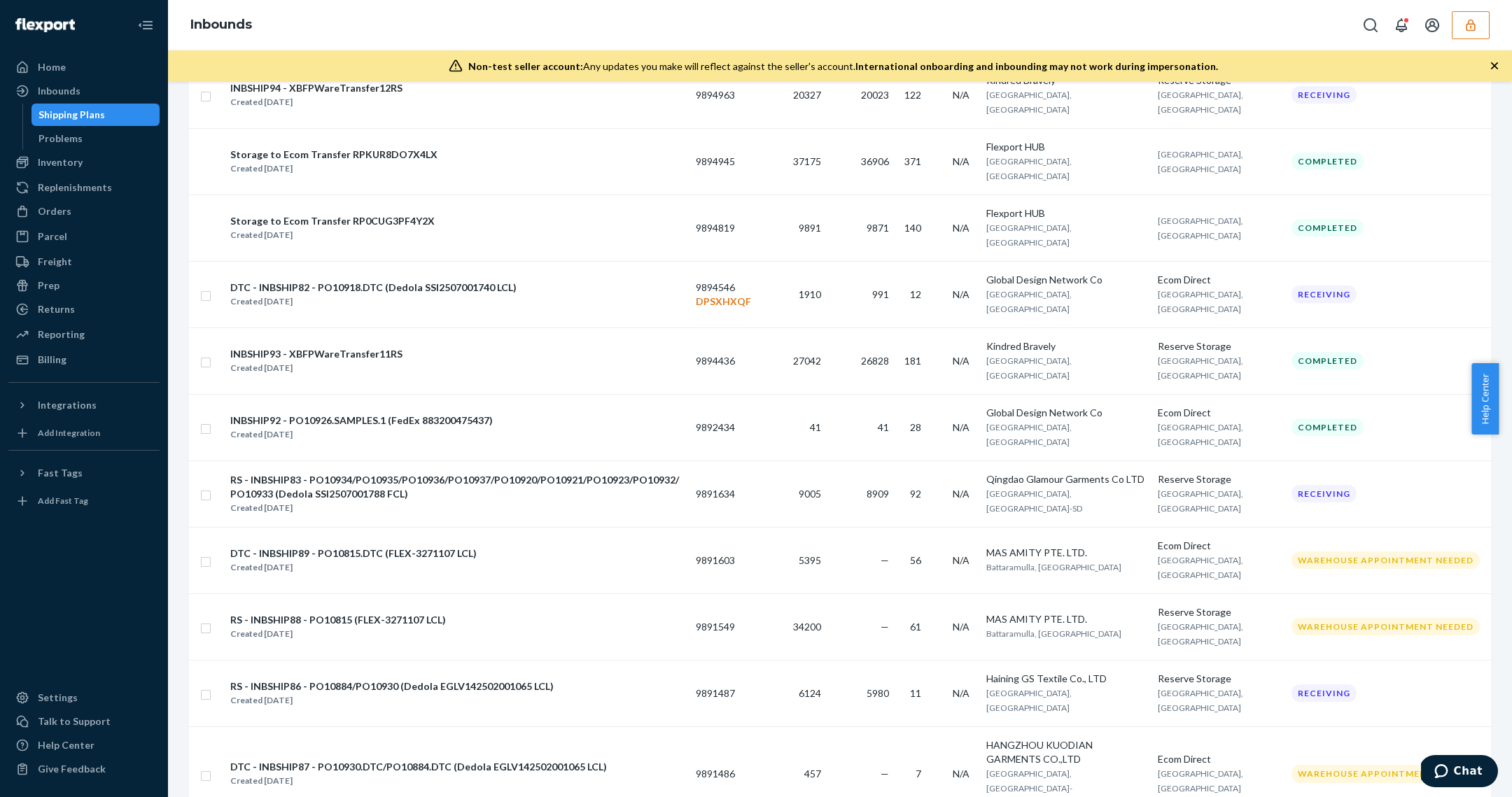
click at [123, 105] on div "Shipping Plans" at bounding box center [96, 115] width 126 height 20
click at [70, 123] on div "Shipping Plans" at bounding box center [96, 115] width 126 height 20
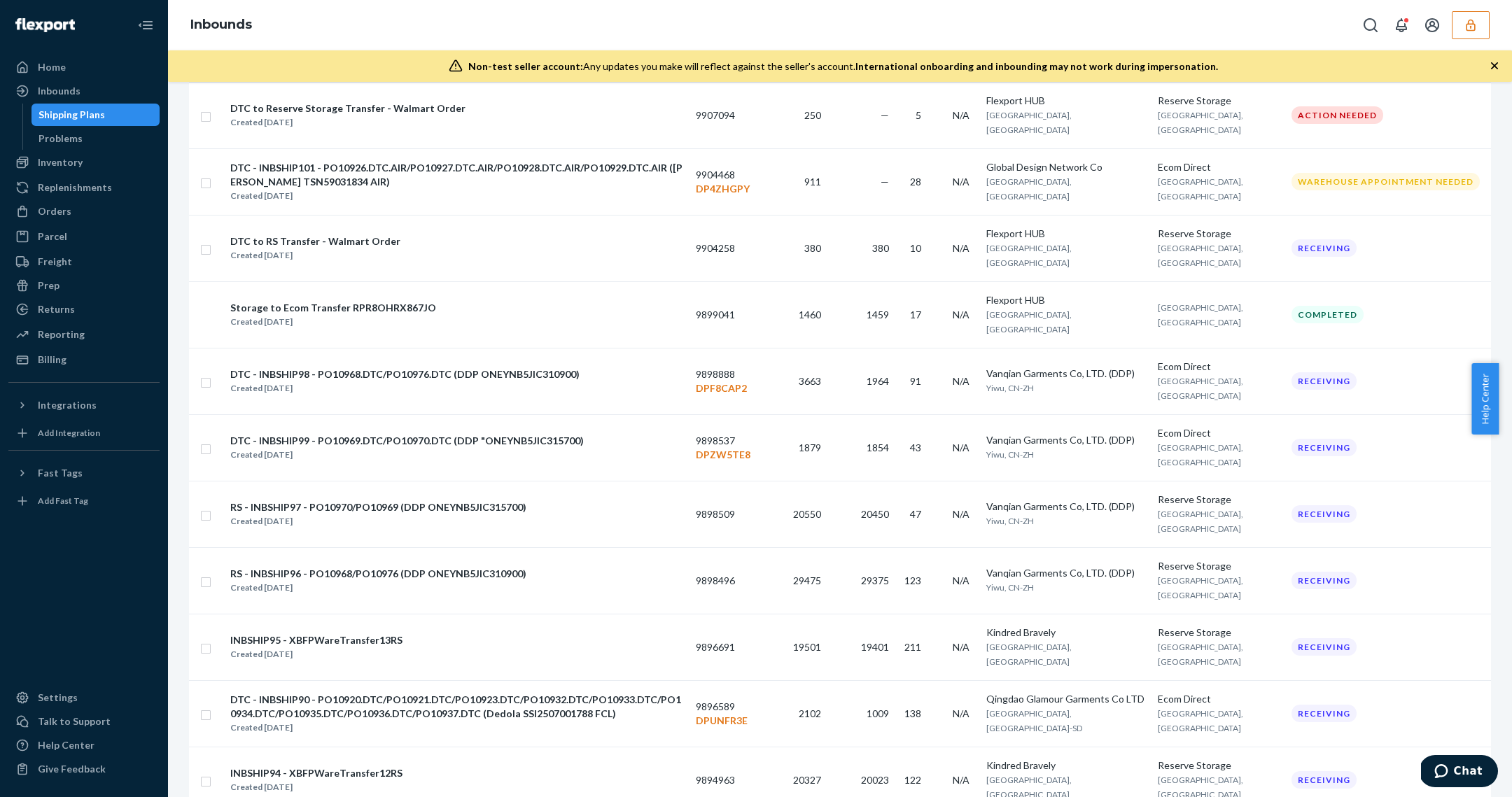
scroll to position [0, 0]
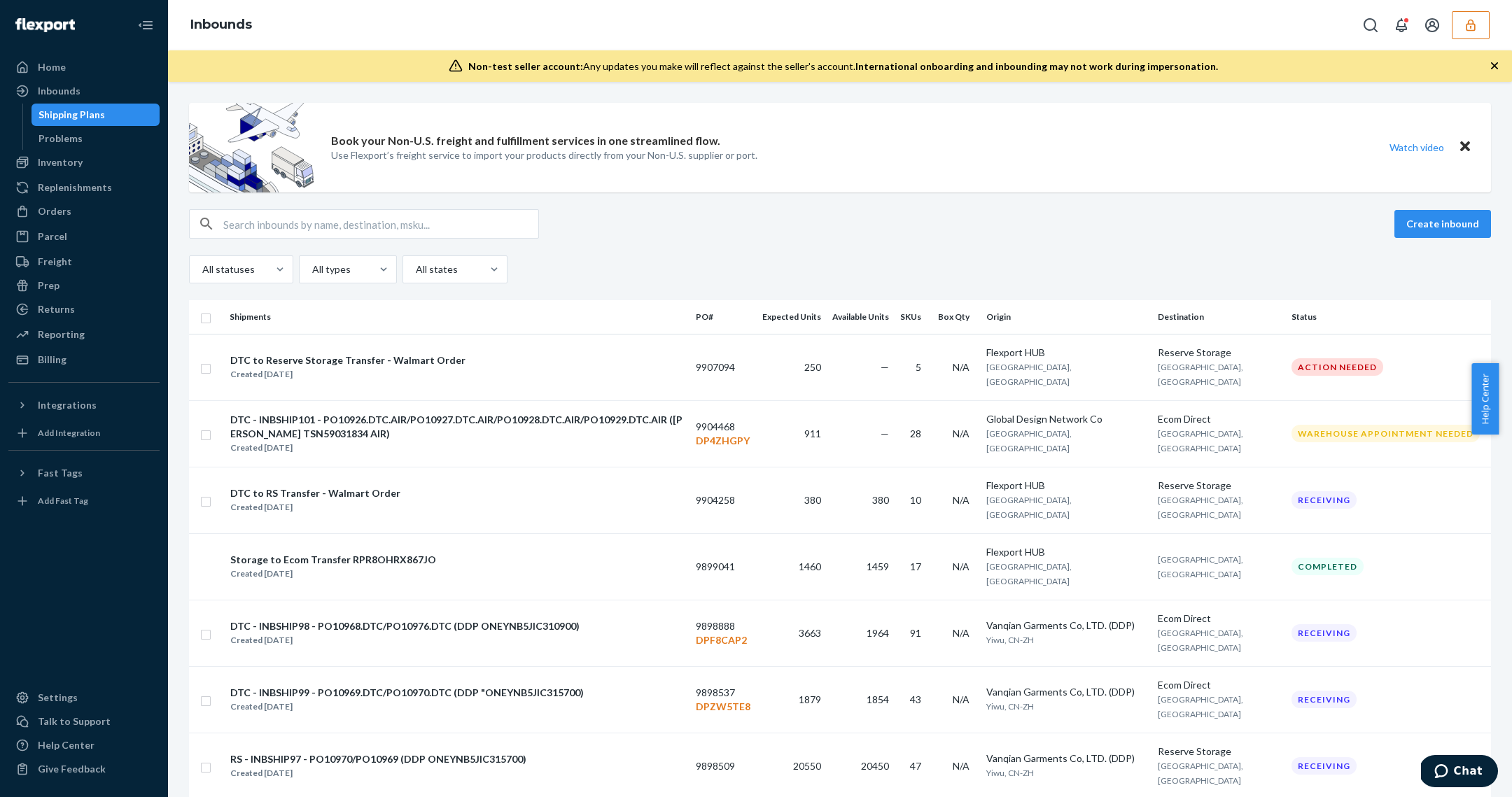
click at [275, 209] on div at bounding box center [363, 224] width 350 height 30
click at [271, 222] on input "text" at bounding box center [381, 224] width 315 height 28
paste input "9867476"
type input "9867476"
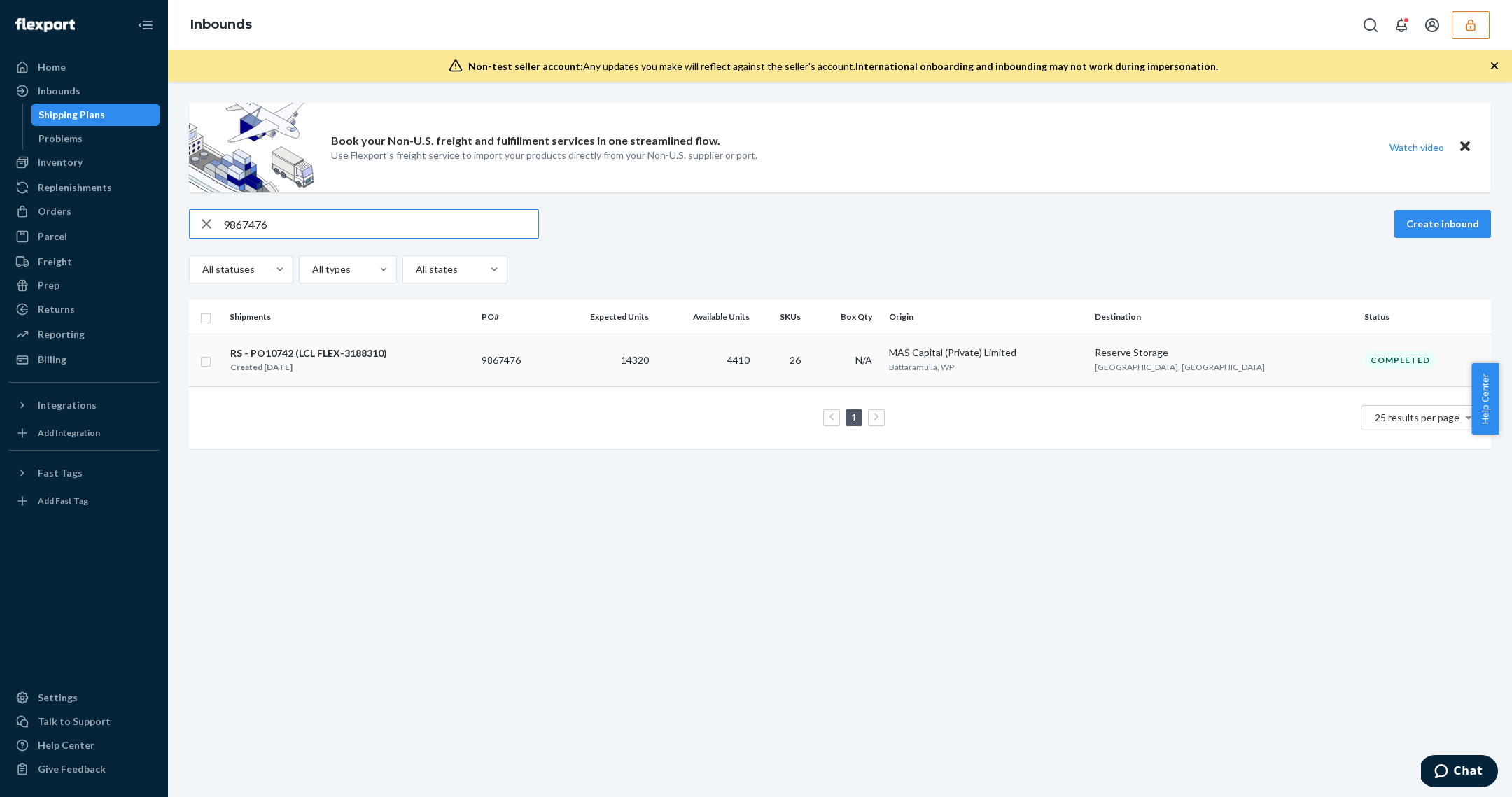
click at [470, 355] on div "RS - PO10742 (LCL FLEX-3188310) Created Jul 23, 2025" at bounding box center [350, 361] width 241 height 30
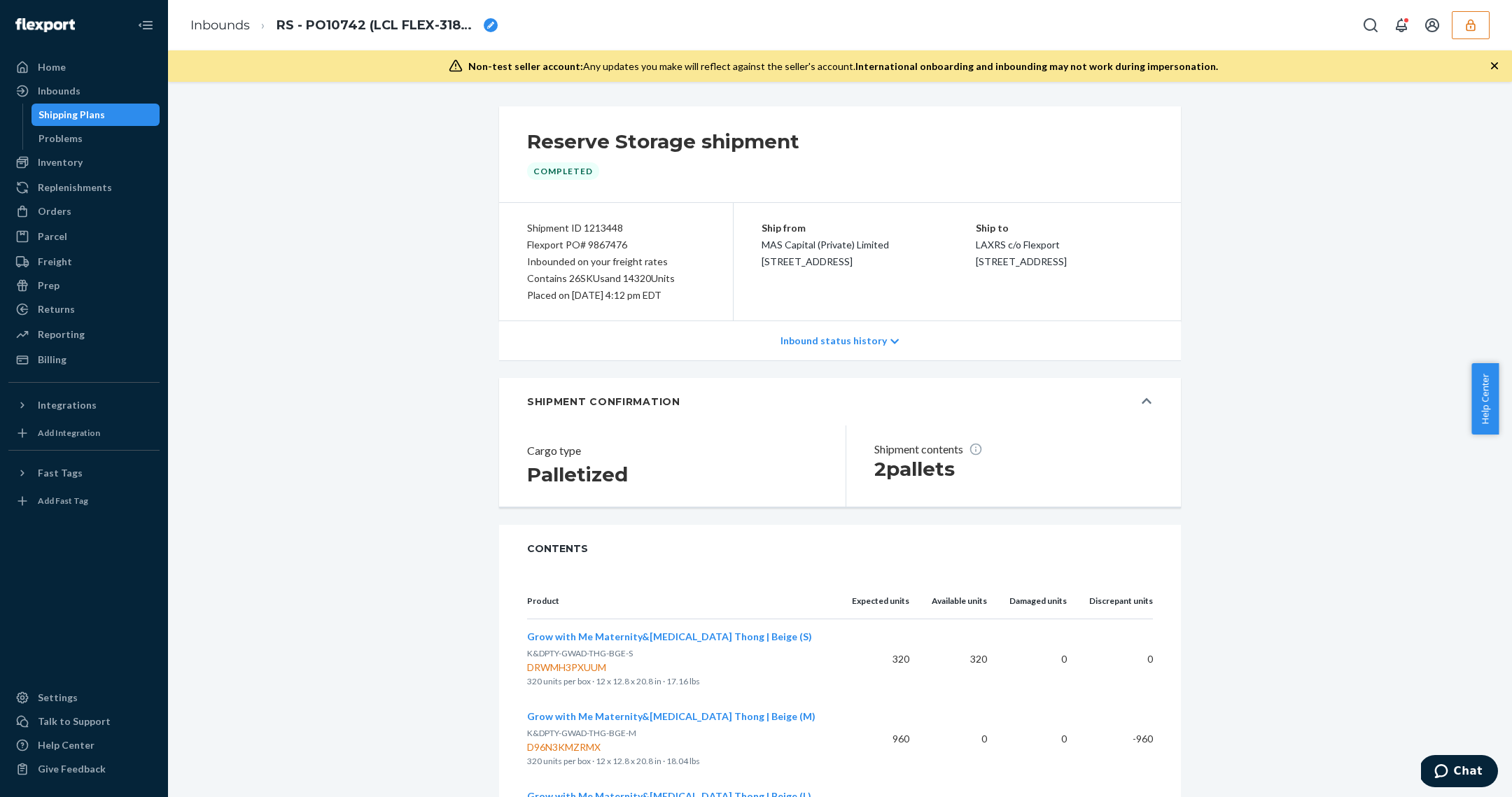
click at [870, 330] on div "Inbound status history" at bounding box center [840, 341] width 682 height 40
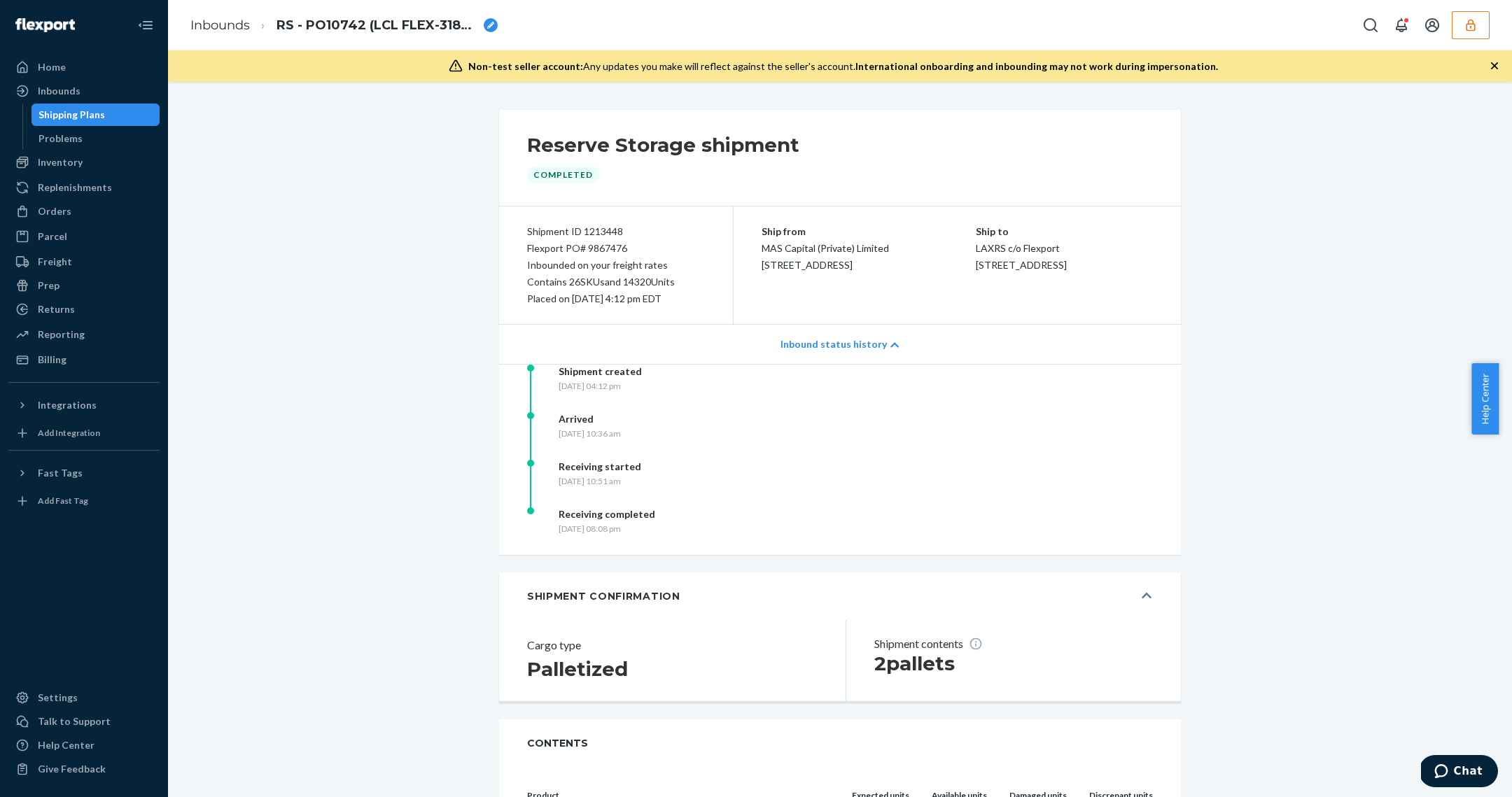
click at [609, 247] on div "Flexport PO# 9867476" at bounding box center [616, 248] width 177 height 17
copy div "9867476"
click at [108, 116] on div "Shipping Plans" at bounding box center [96, 115] width 126 height 20
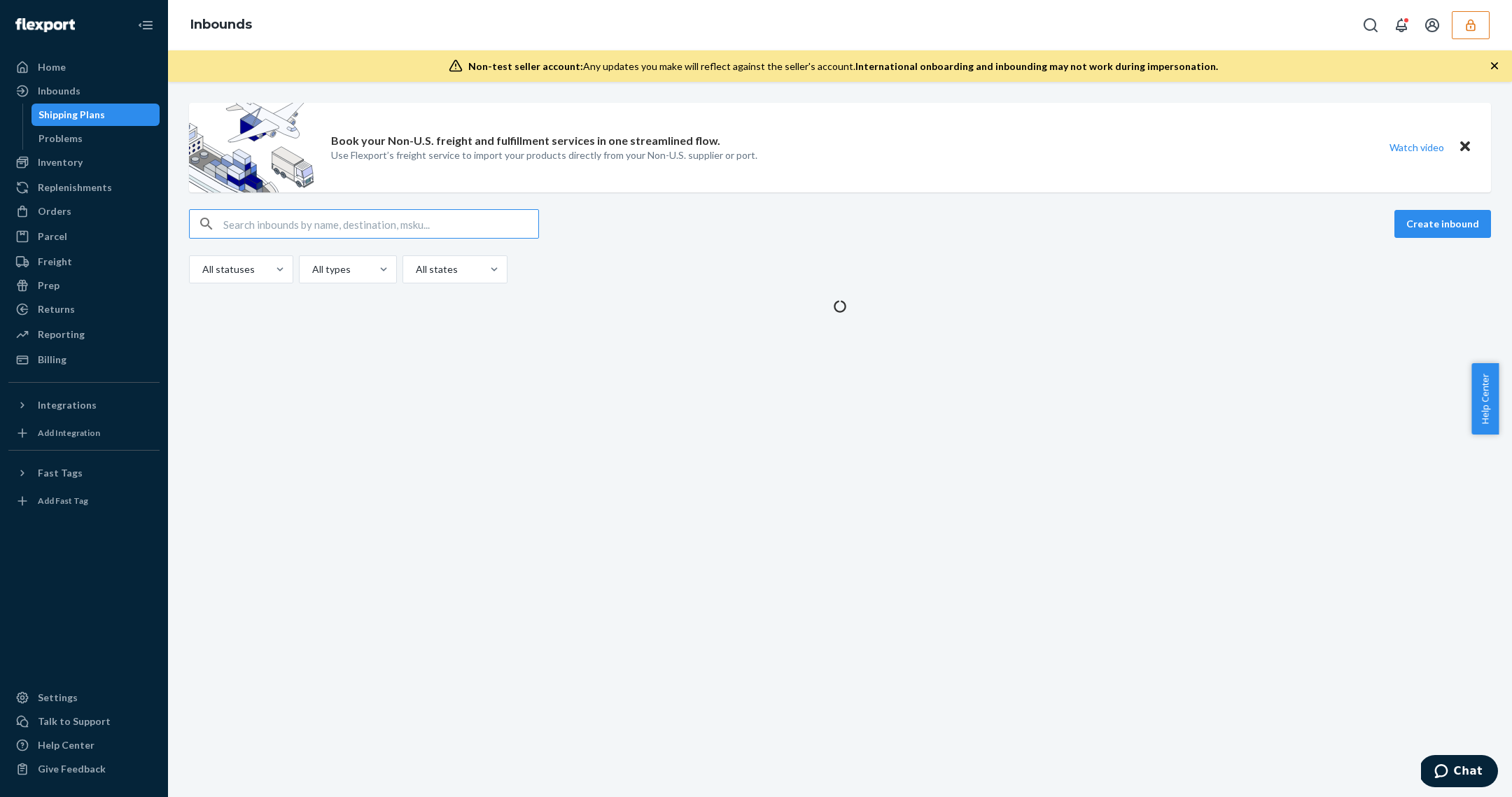
click at [365, 221] on input "text" at bounding box center [381, 224] width 315 height 28
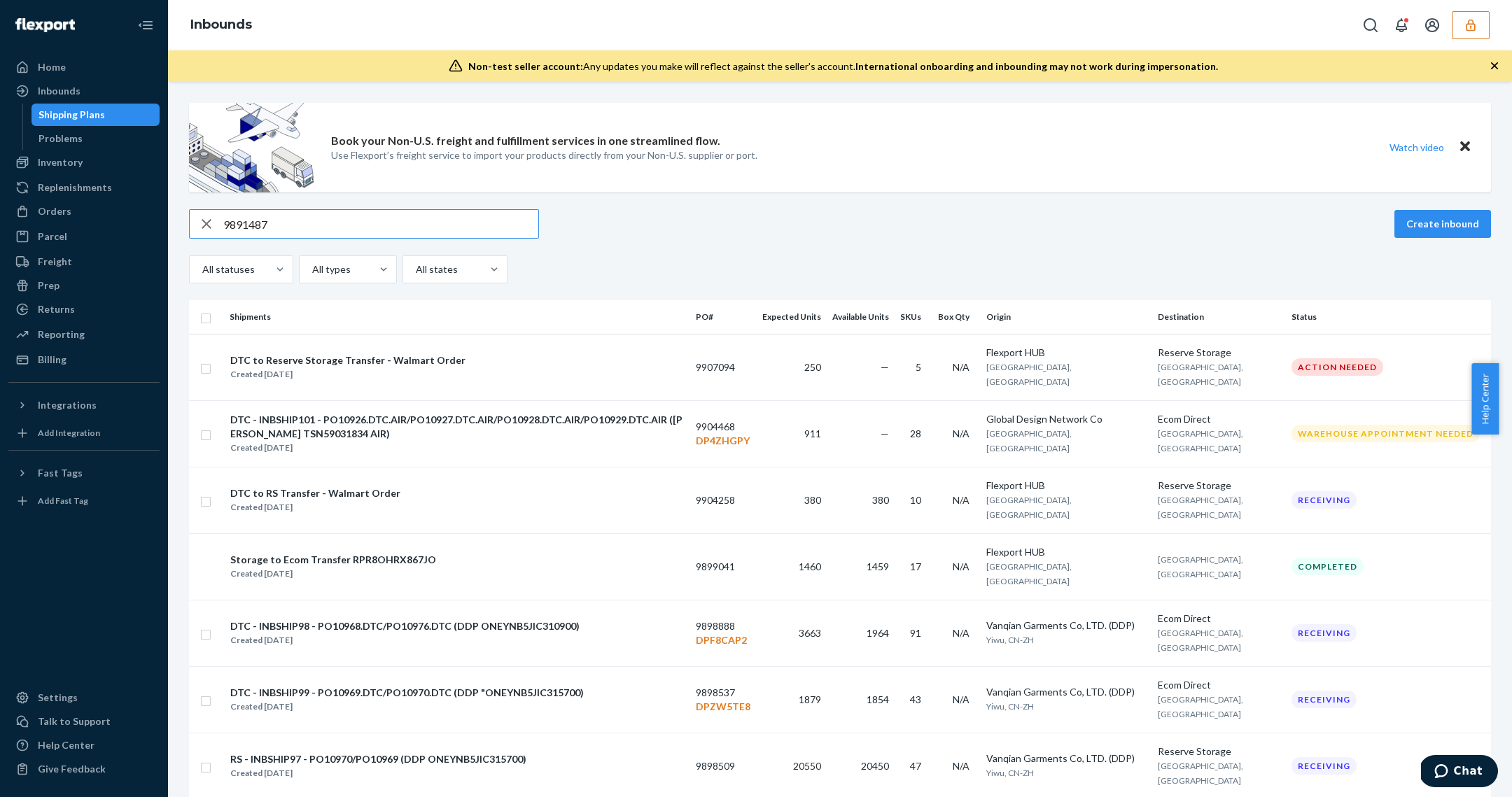
type input "9891487"
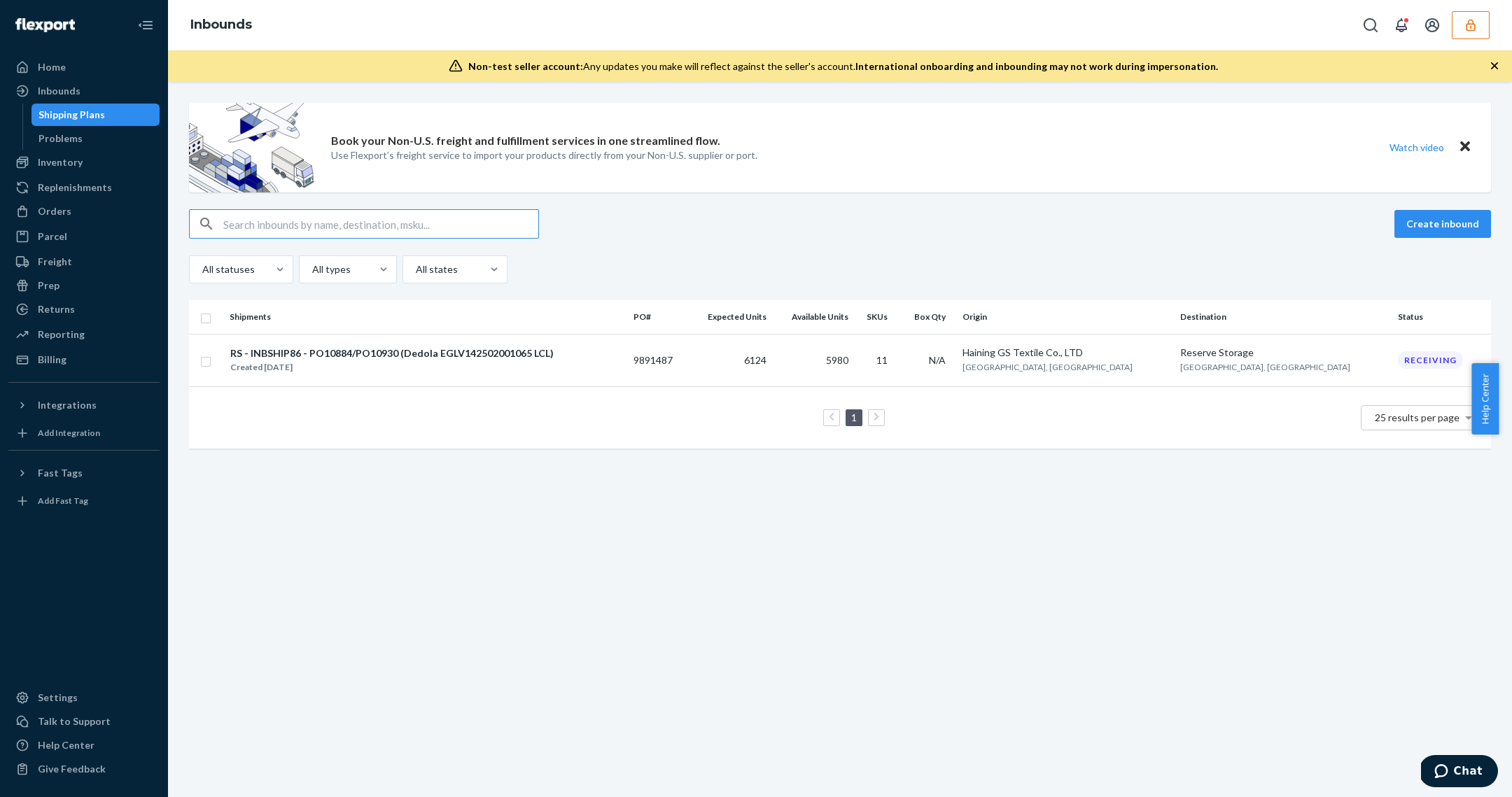
click at [324, 233] on input "text" at bounding box center [381, 224] width 315 height 28
type input "9891487"
click at [443, 369] on div "Created [DATE]" at bounding box center [392, 368] width 323 height 14
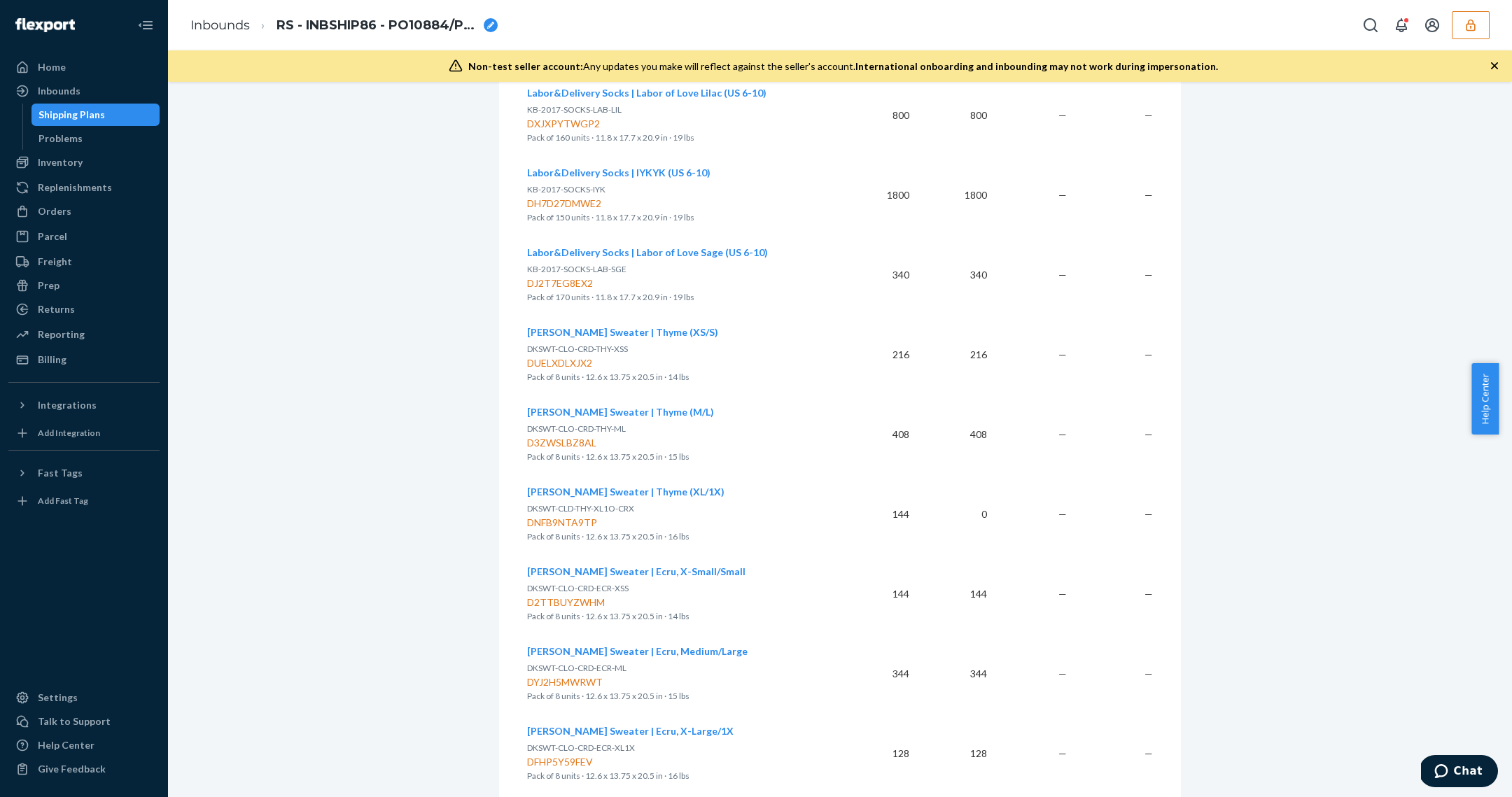
scroll to position [813, 0]
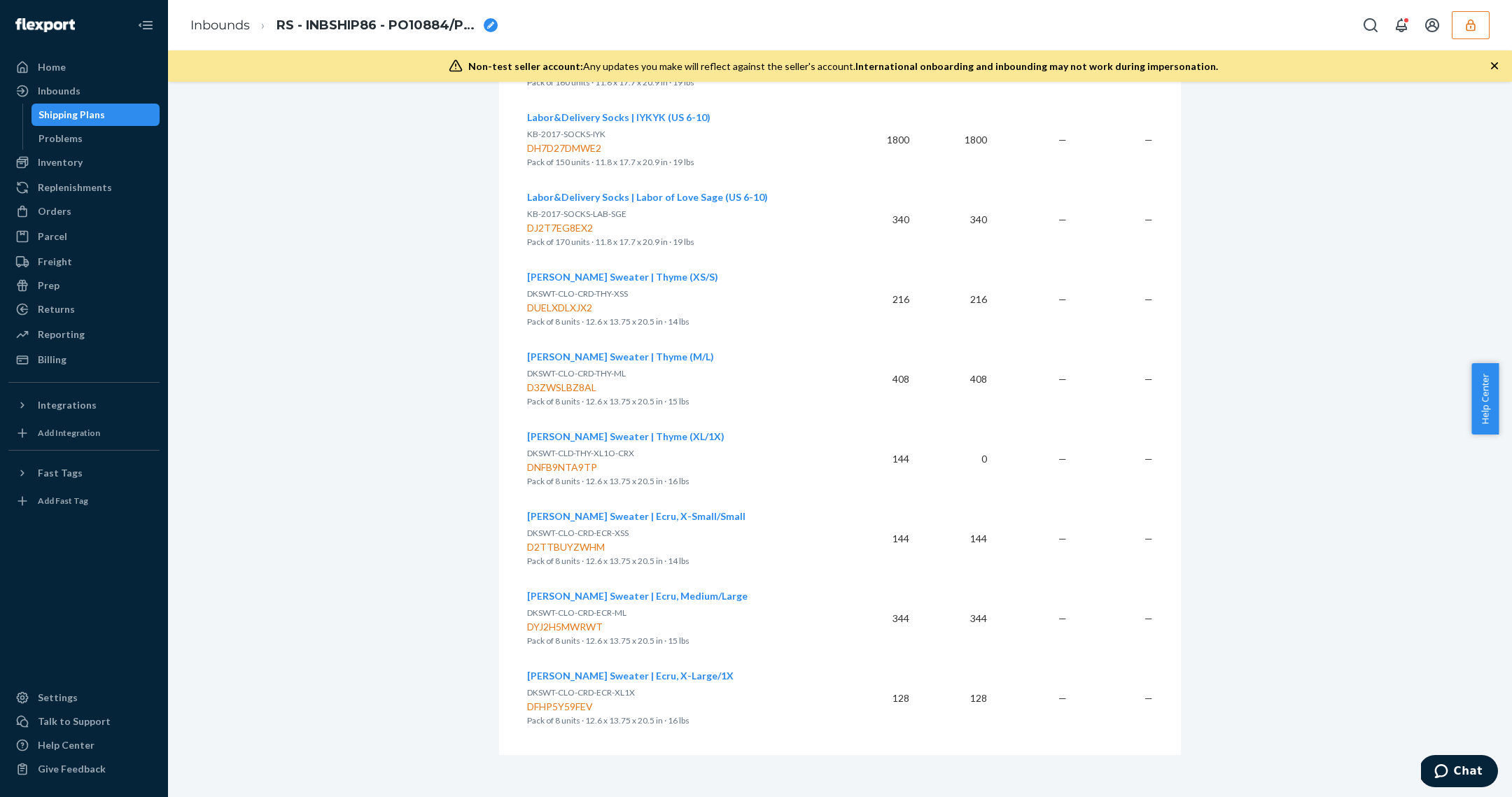
click at [616, 457] on p "DKSWT-CLD-THY-XL1O-CRX" at bounding box center [678, 454] width 303 height 14
click at [563, 470] on div "DNFB9NTA9TP" at bounding box center [678, 468] width 303 height 14
copy div "DNFB9NTA9TP"
drag, startPoint x: 616, startPoint y: 434, endPoint x: 636, endPoint y: 436, distance: 20.1
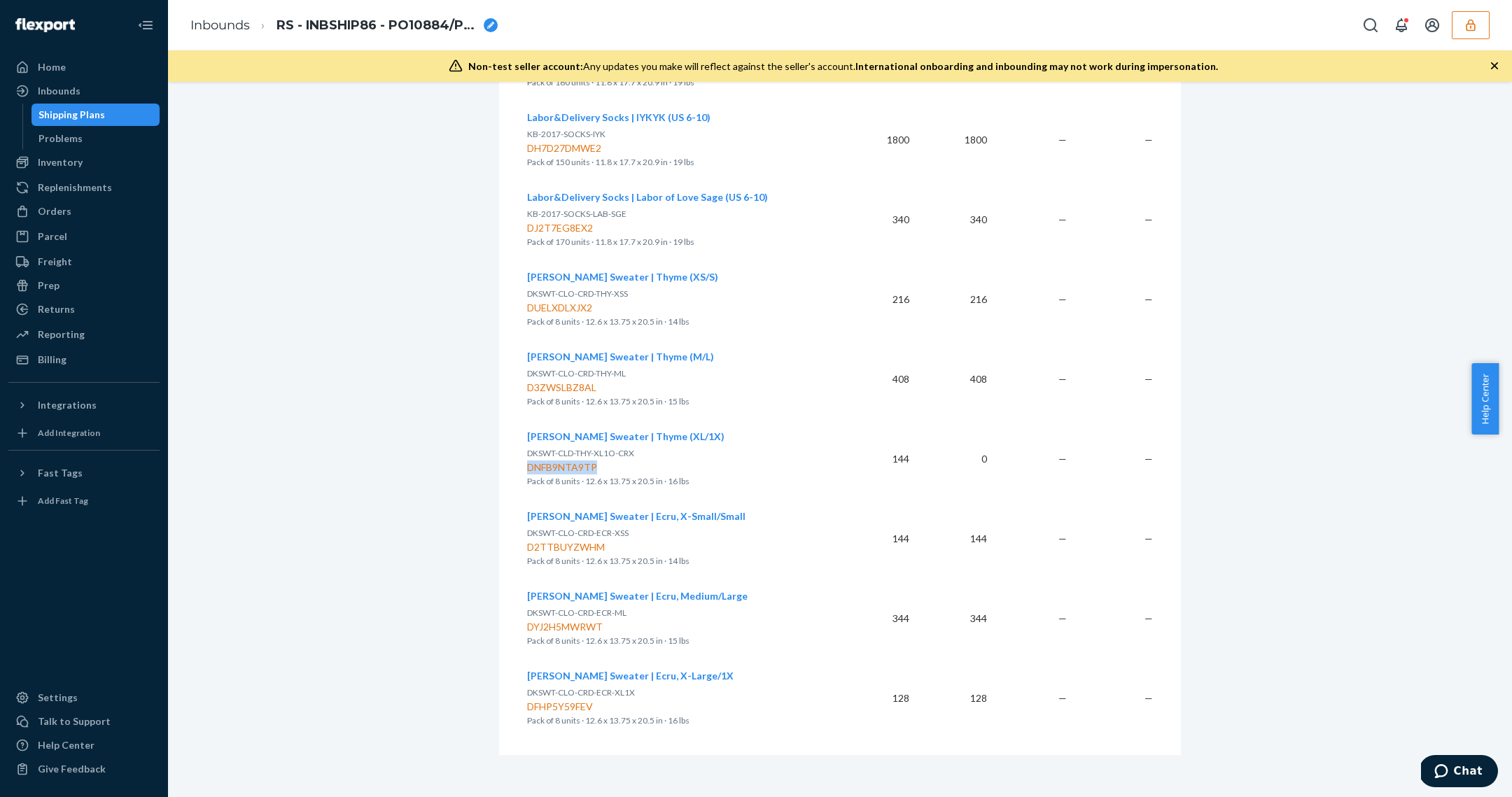
click at [616, 434] on span "[PERSON_NAME] Sweater | Thyme (XL/1X)" at bounding box center [625, 436] width 197 height 12
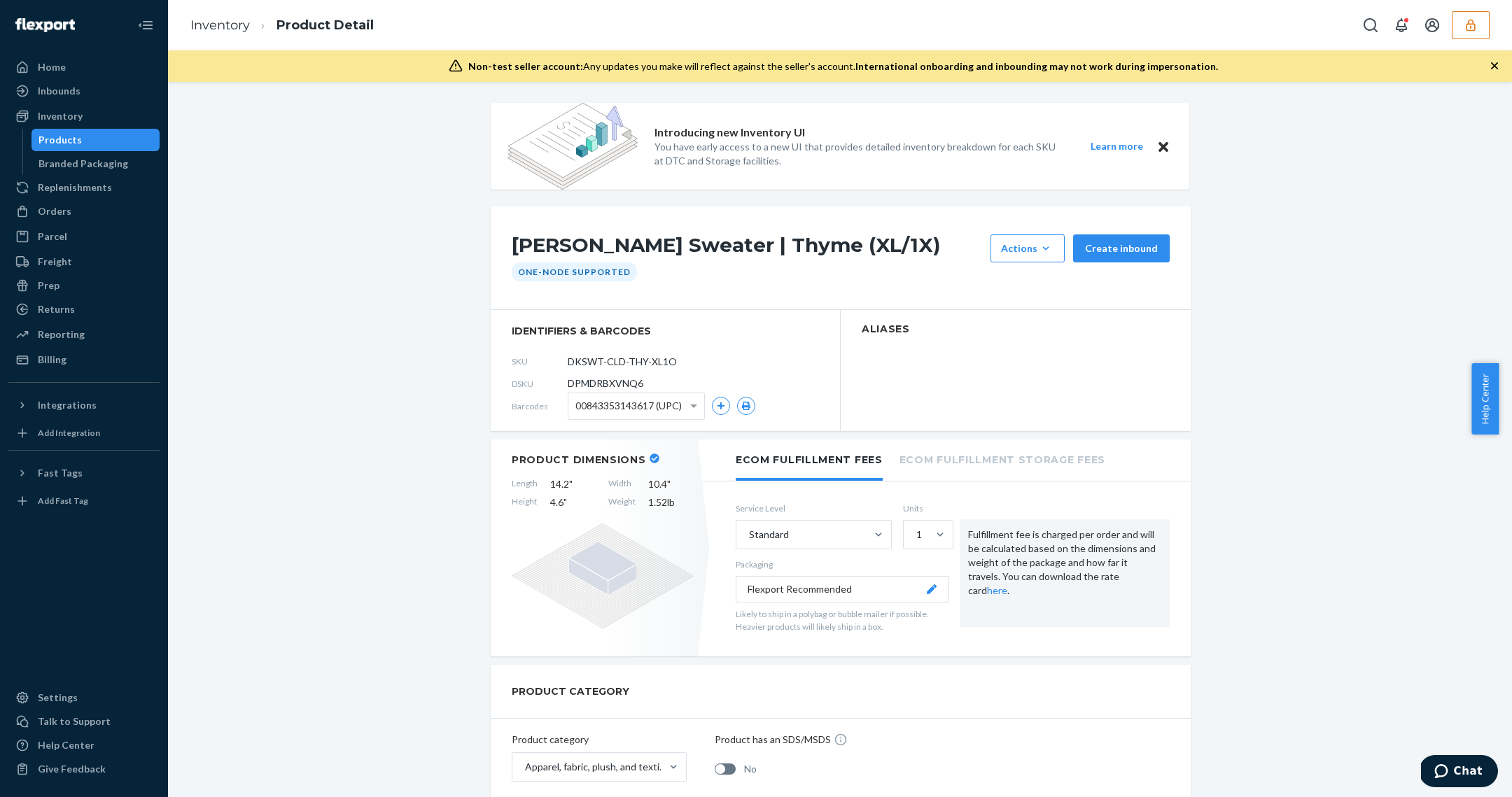
click at [616, 413] on span "00843353143617 (UPC)" at bounding box center [629, 405] width 106 height 23
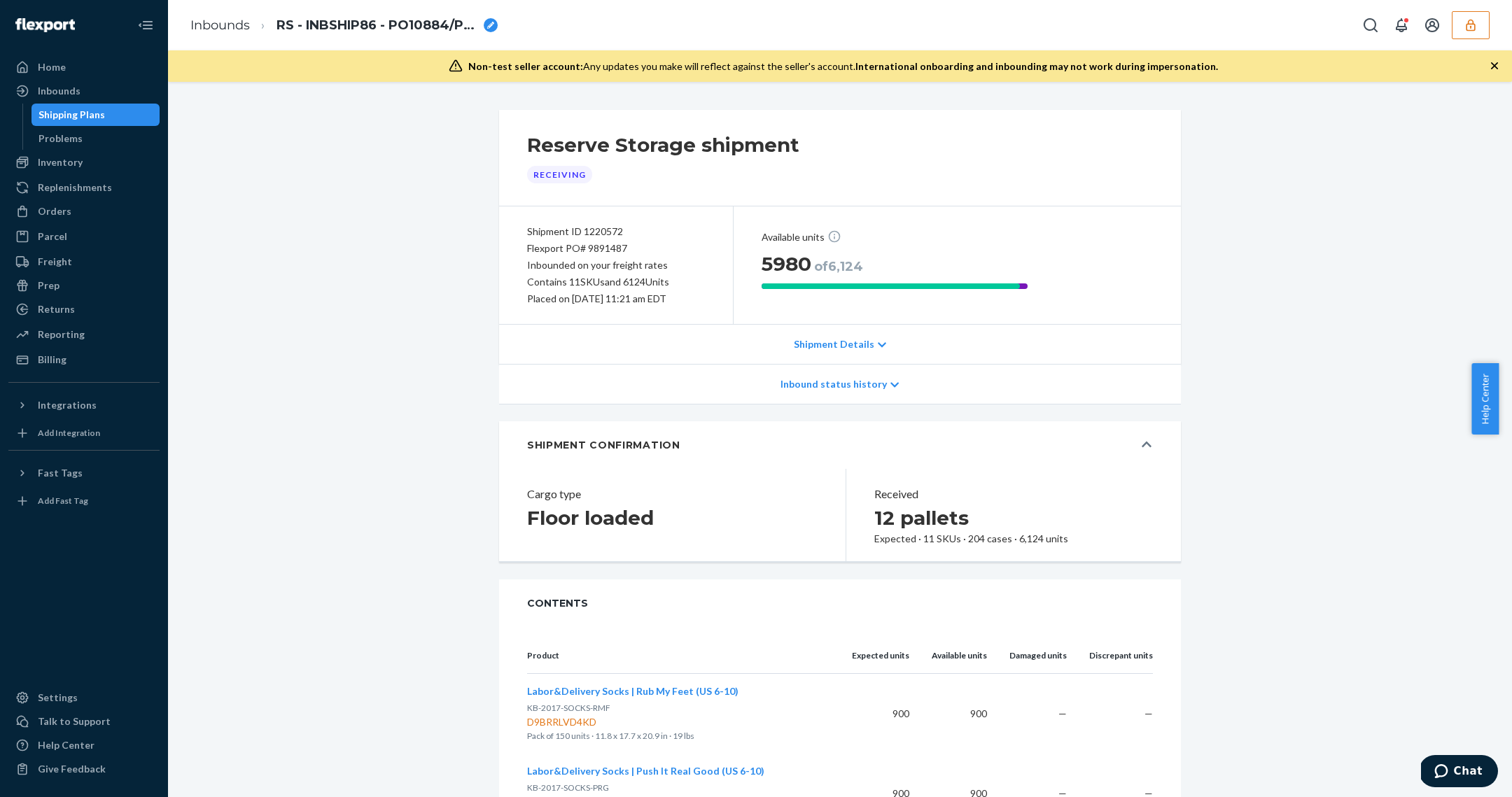
scroll to position [813, 0]
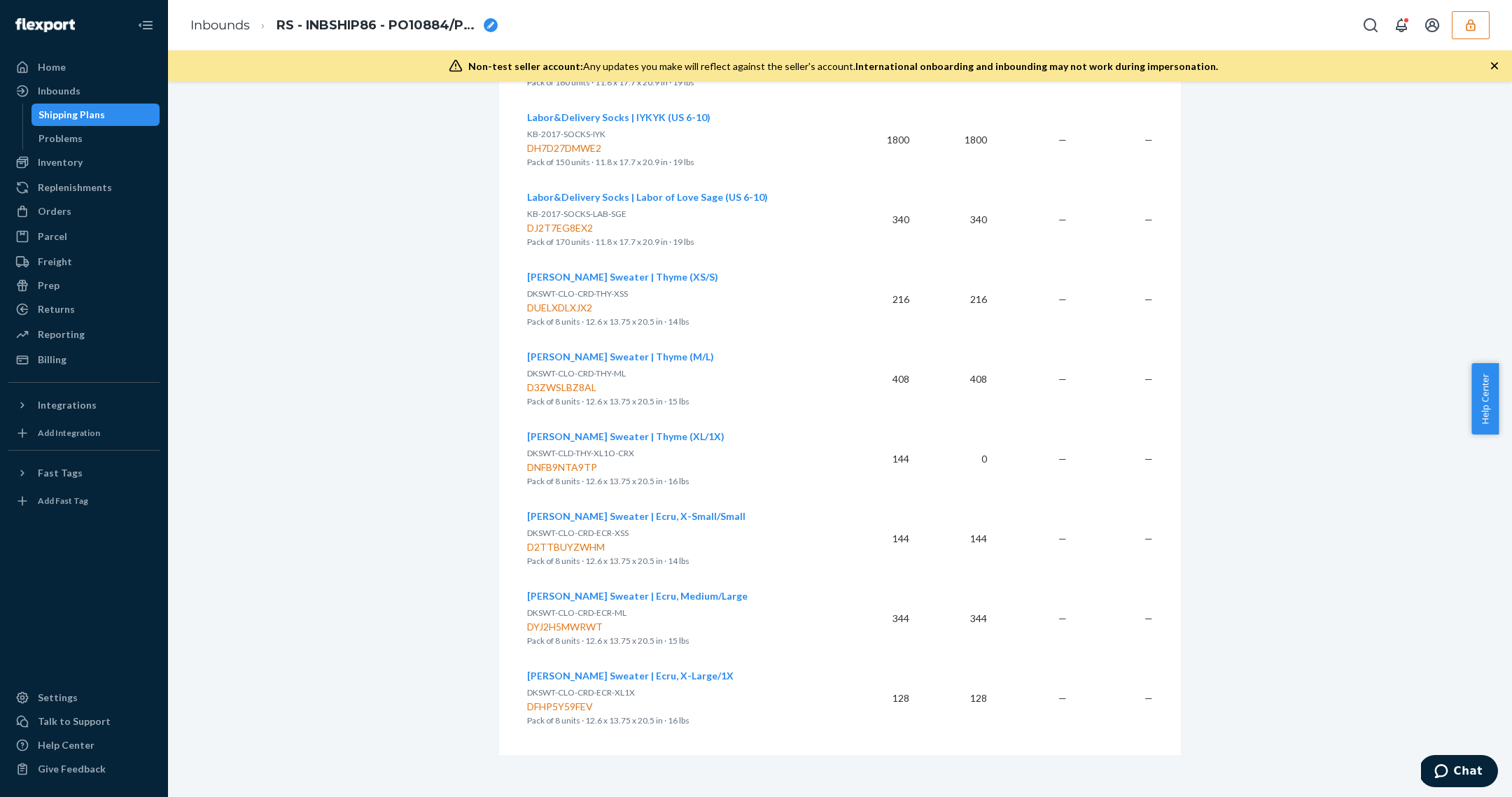
click at [550, 469] on div "DNFB9NTA9TP" at bounding box center [678, 468] width 303 height 14
click at [562, 468] on div "DNFB9NTA9TP" at bounding box center [678, 468] width 303 height 14
click at [596, 448] on span "DKSWT-CLD-THY-XL1O-CRX" at bounding box center [580, 453] width 107 height 10
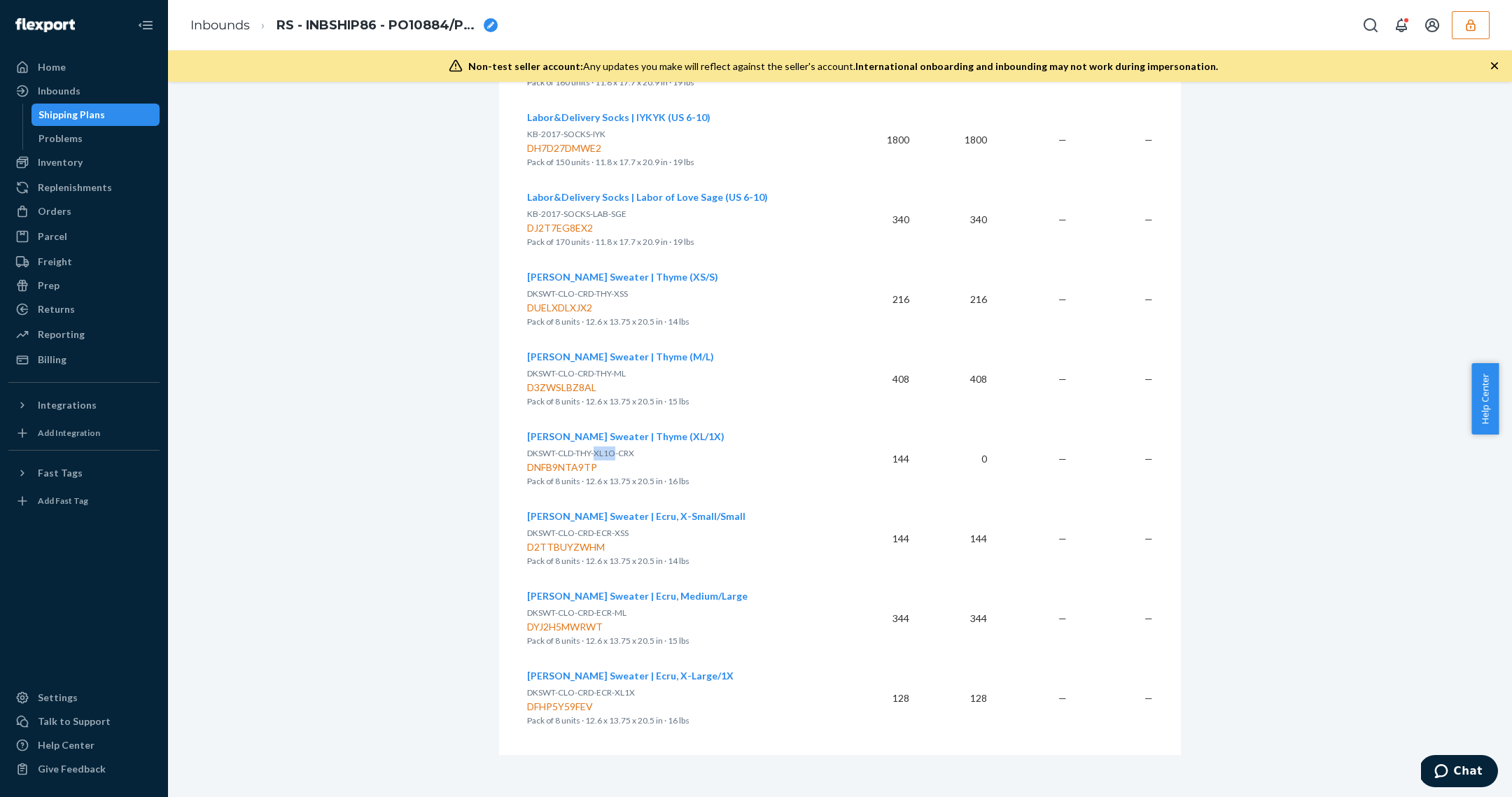
click at [596, 448] on span "DKSWT-CLD-THY-XL1O-CRX" at bounding box center [580, 453] width 107 height 10
click at [596, 448] on span "DKSWT-CLD-THY-XL1O-CRX" at bounding box center [580, 453] width 107 height 10
drag, startPoint x: 618, startPoint y: 433, endPoint x: 523, endPoint y: 436, distance: 95.0
click at [527, 436] on div "Chloe Cardigan Sweater | Thyme (XL/1X) DKSWT-CLD-THY-XL1O-CRX DNFB9NTA9TP Pack …" at bounding box center [678, 459] width 303 height 59
click at [794, 482] on p "Pack of 8 units · 12.6 x 13.75 x 20.5 in · 16 lbs" at bounding box center [678, 482] width 303 height 14
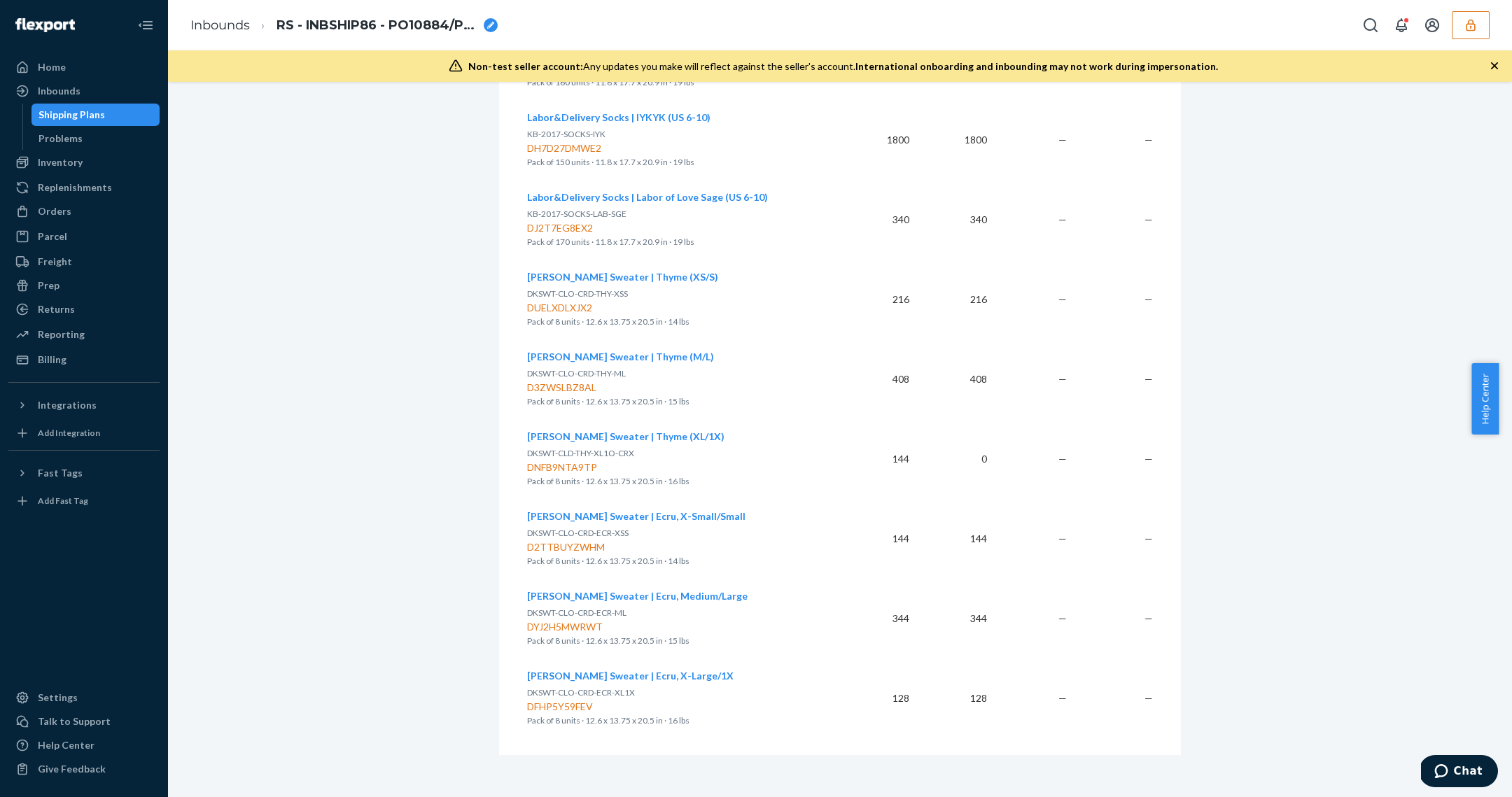
click at [742, 433] on div "Chloe Cardigan Sweater | Thyme (XL/1X) DKSWT-CLD-THY-XL1O-CRX DNFB9NTA9TP Pack …" at bounding box center [678, 459] width 303 height 59
drag, startPoint x: 723, startPoint y: 432, endPoint x: 521, endPoint y: 434, distance: 202.0
click at [527, 434] on div "Chloe Cardigan Sweater | Thyme (XL/1X) DKSWT-CLD-THY-XL1O-CRX DNFB9NTA9TP Pack …" at bounding box center [678, 459] width 303 height 59
copy span "Chloe Cardigan Sweater | Thyme (XL/1X)"
click at [292, 340] on div "Reserve Storage shipment Receiving Shipment ID 1220572 Flexport PO# 9891487 Inb…" at bounding box center [839, 26] width 1322 height 1458
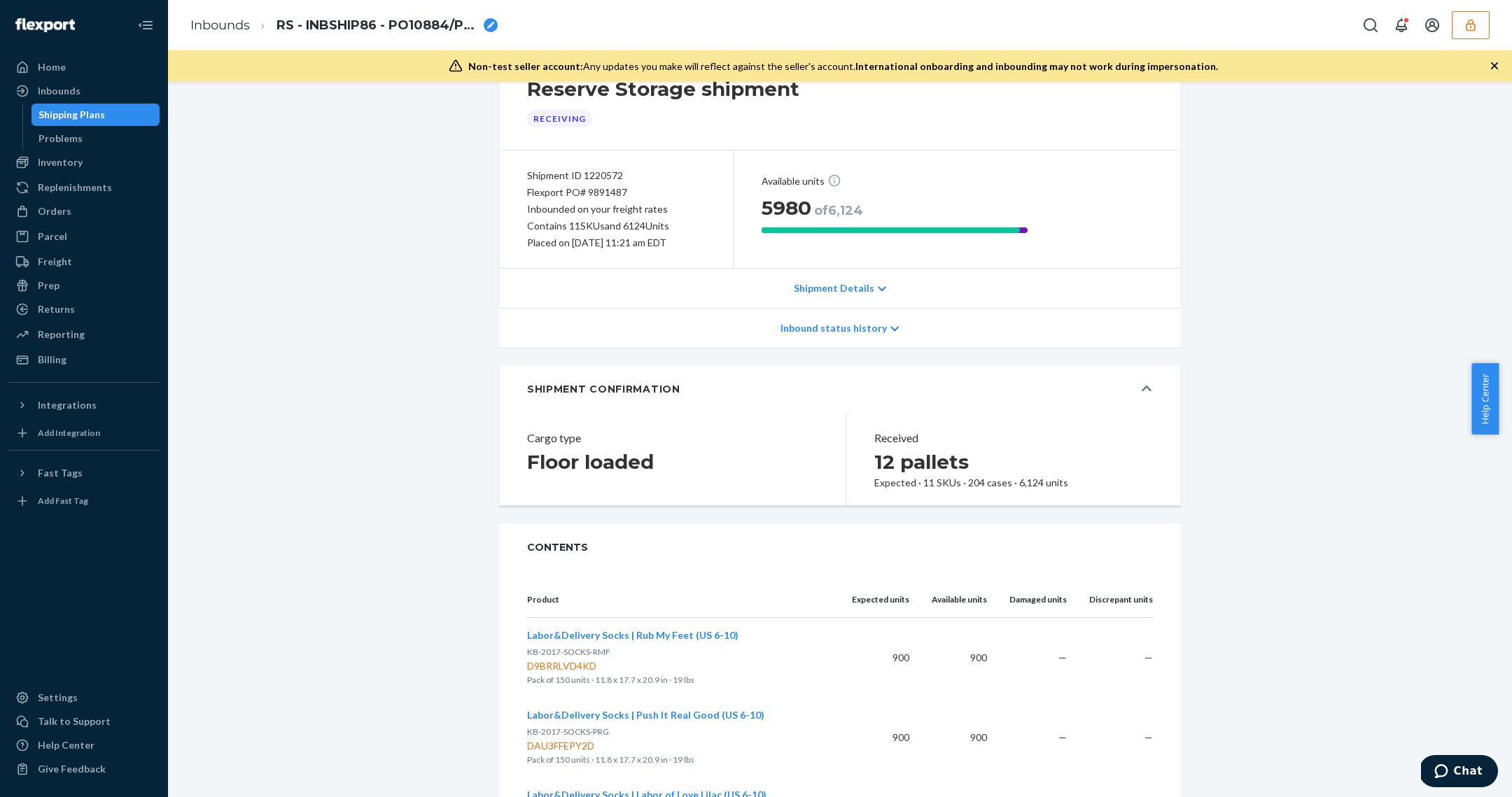
scroll to position [0, 0]
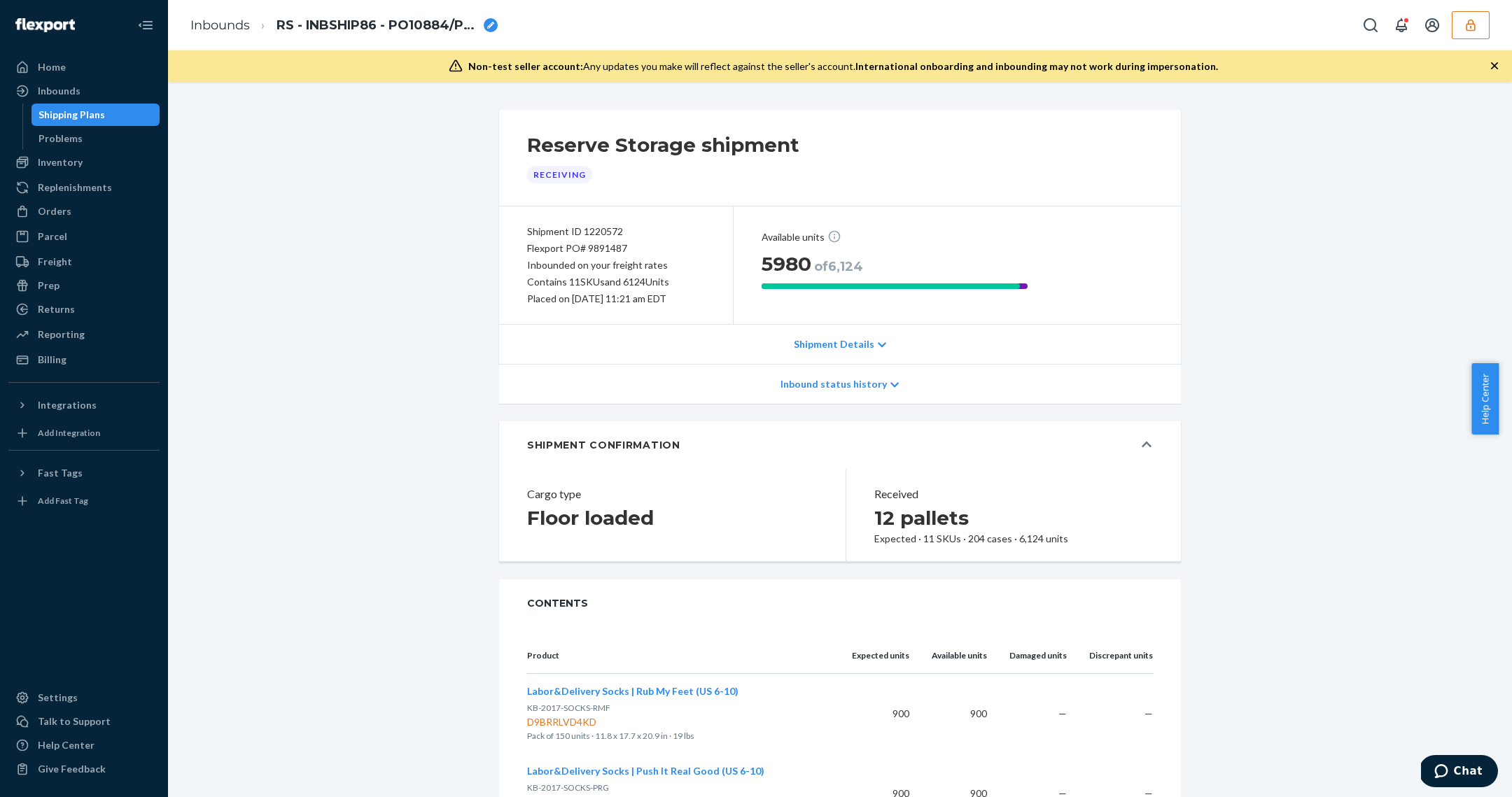
click at [63, 160] on div "Inventory" at bounding box center [60, 163] width 45 height 14
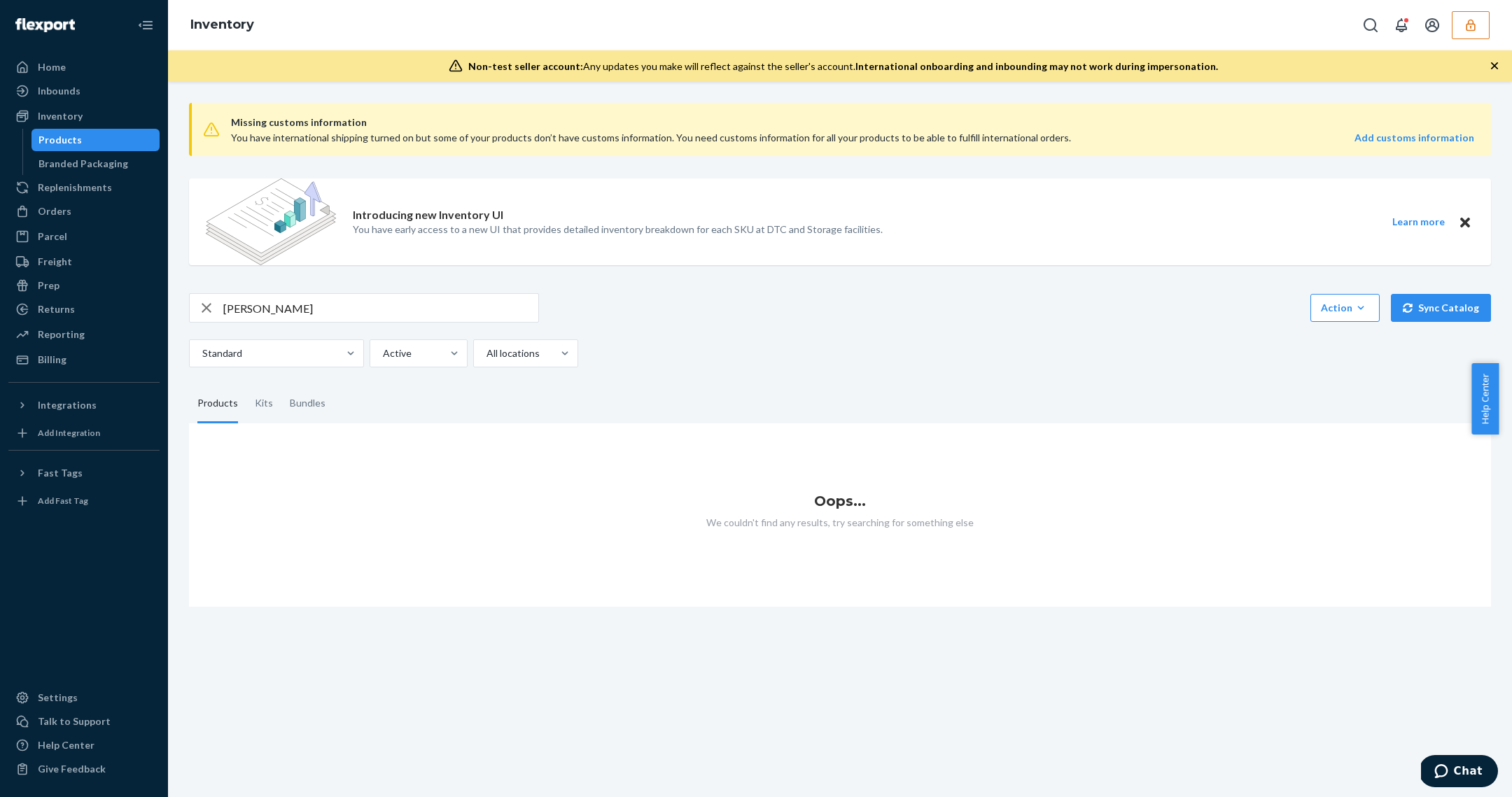
click at [354, 307] on input "chloe chunku" at bounding box center [381, 308] width 315 height 28
type input "[PERSON_NAME]"
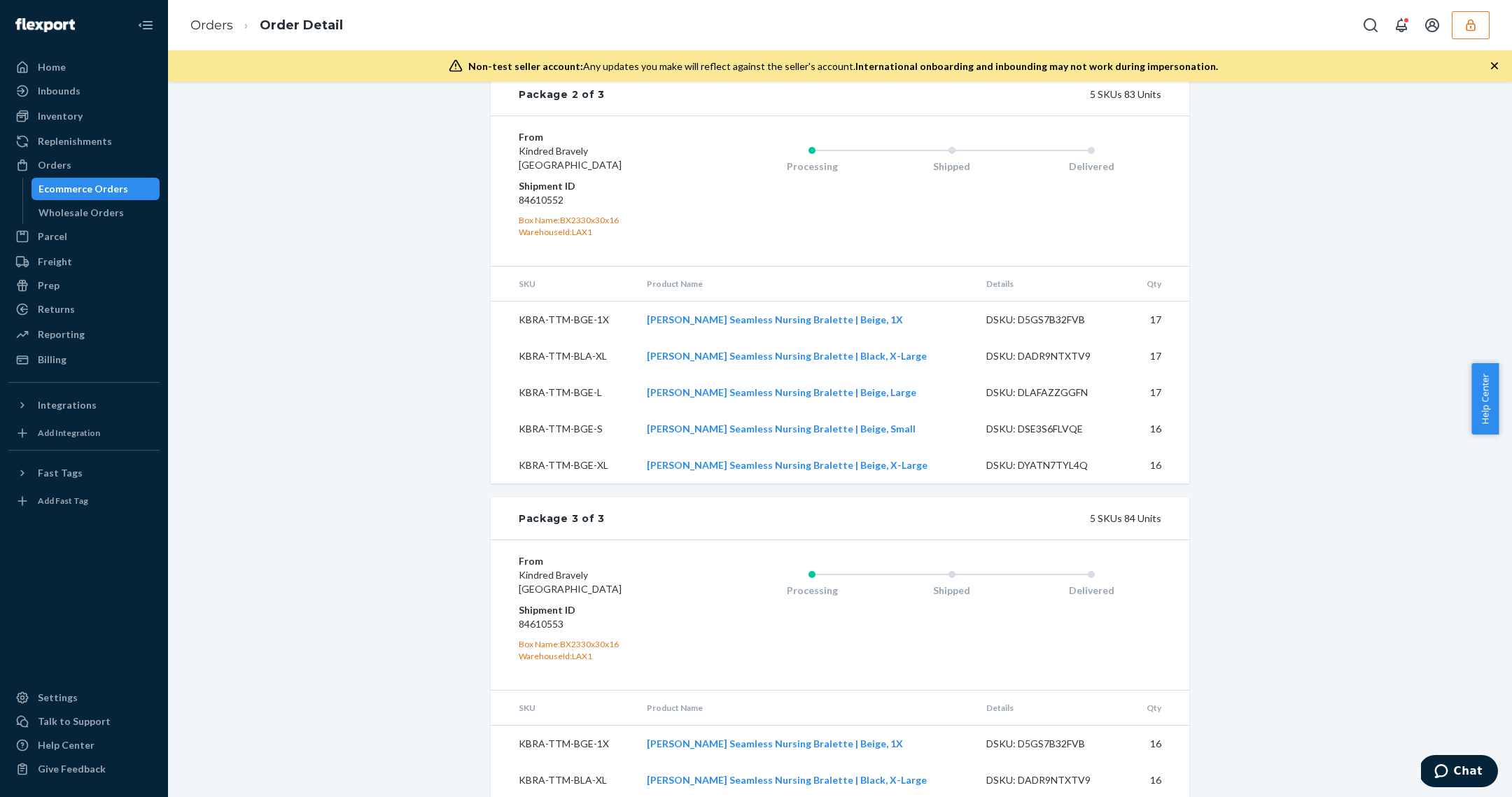
scroll to position [1305, 0]
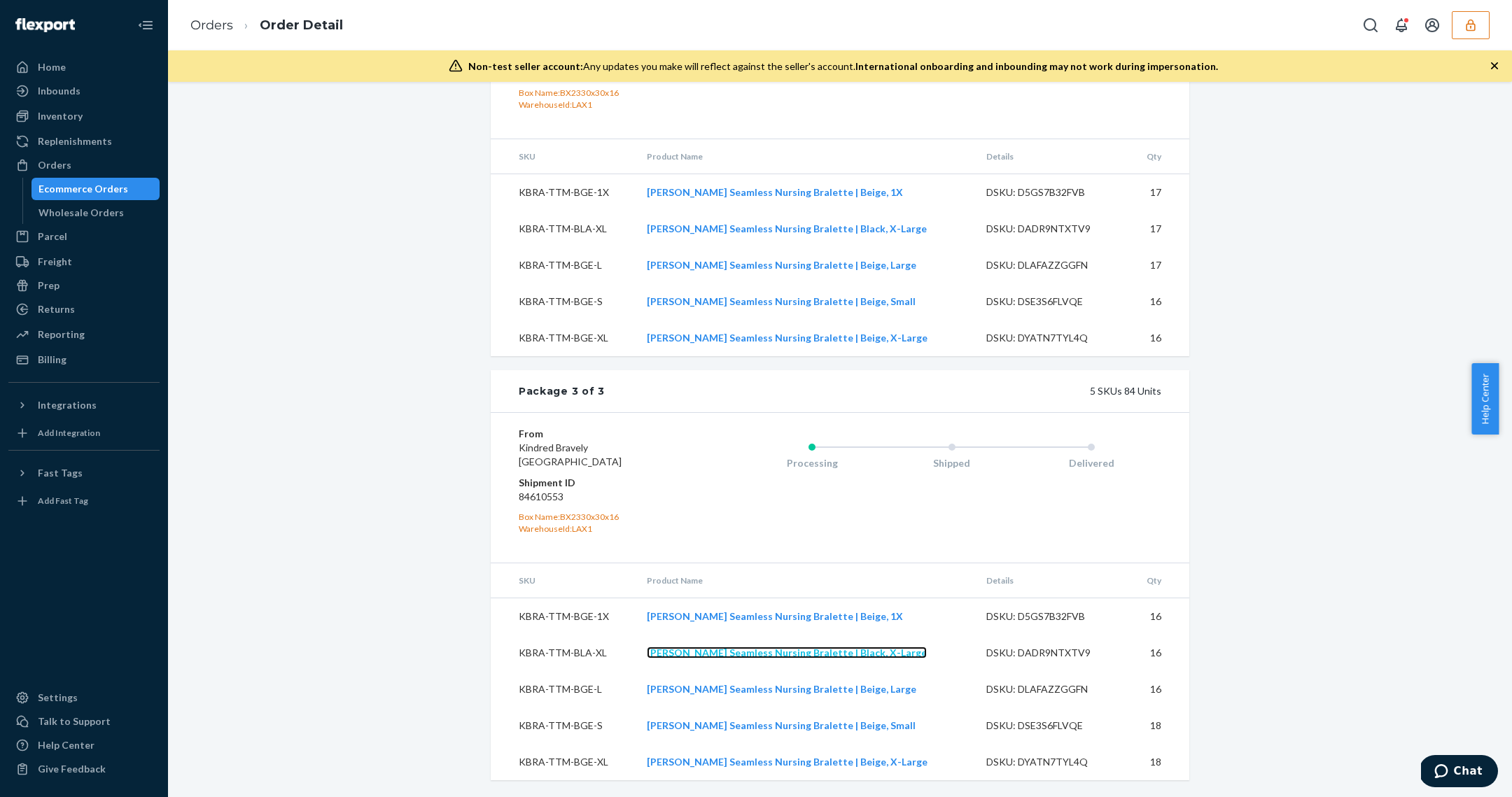
click at [765, 650] on link "[PERSON_NAME] Seamless Nursing Bralette | Black, X-Large" at bounding box center [787, 653] width 280 height 12
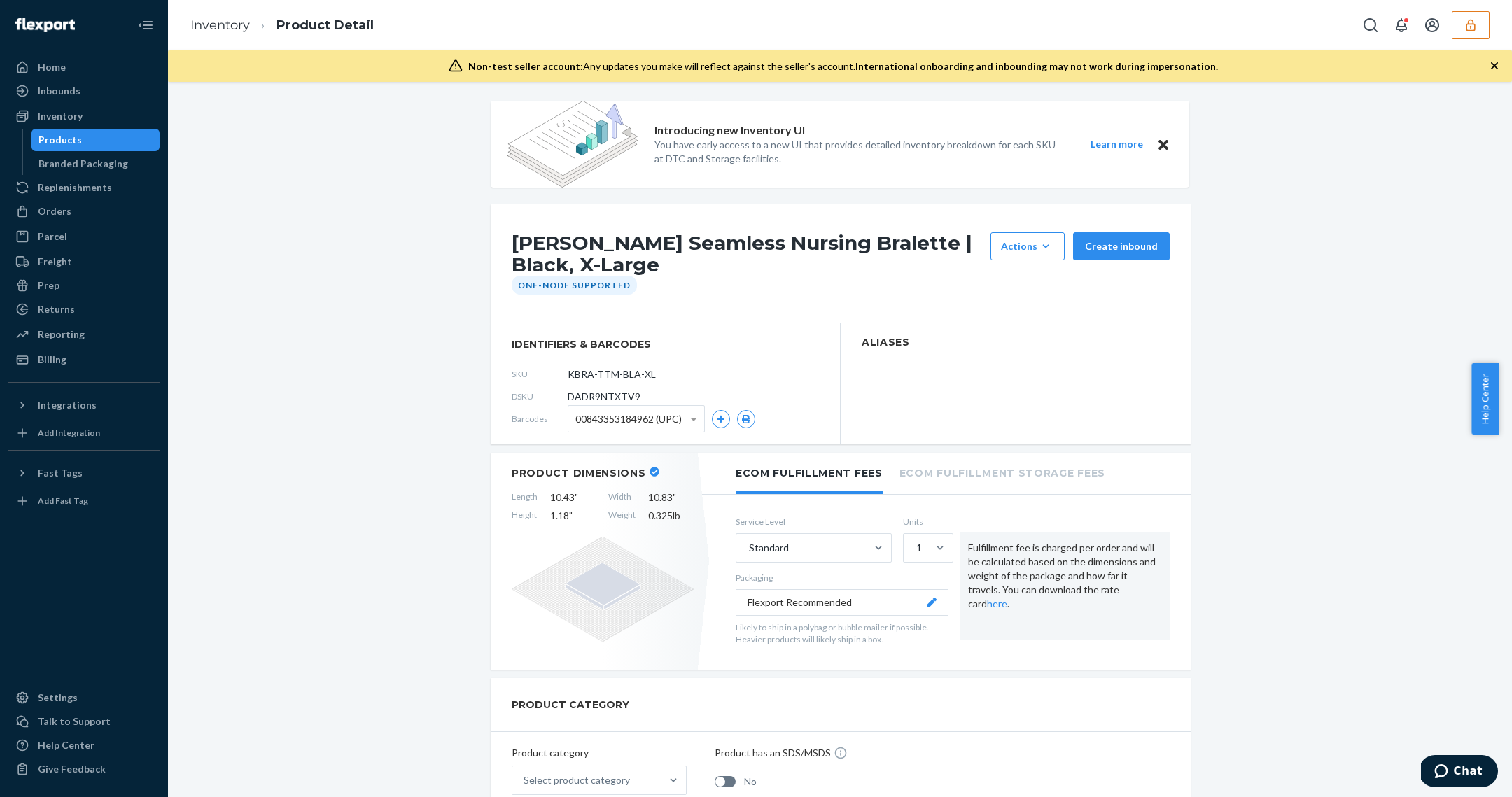
scroll to position [3, 0]
click at [601, 396] on span "DADR9NTXTV9" at bounding box center [604, 395] width 73 height 14
copy span "DADR9NTXTV9"
click at [66, 213] on div "Orders" at bounding box center [54, 211] width 34 height 14
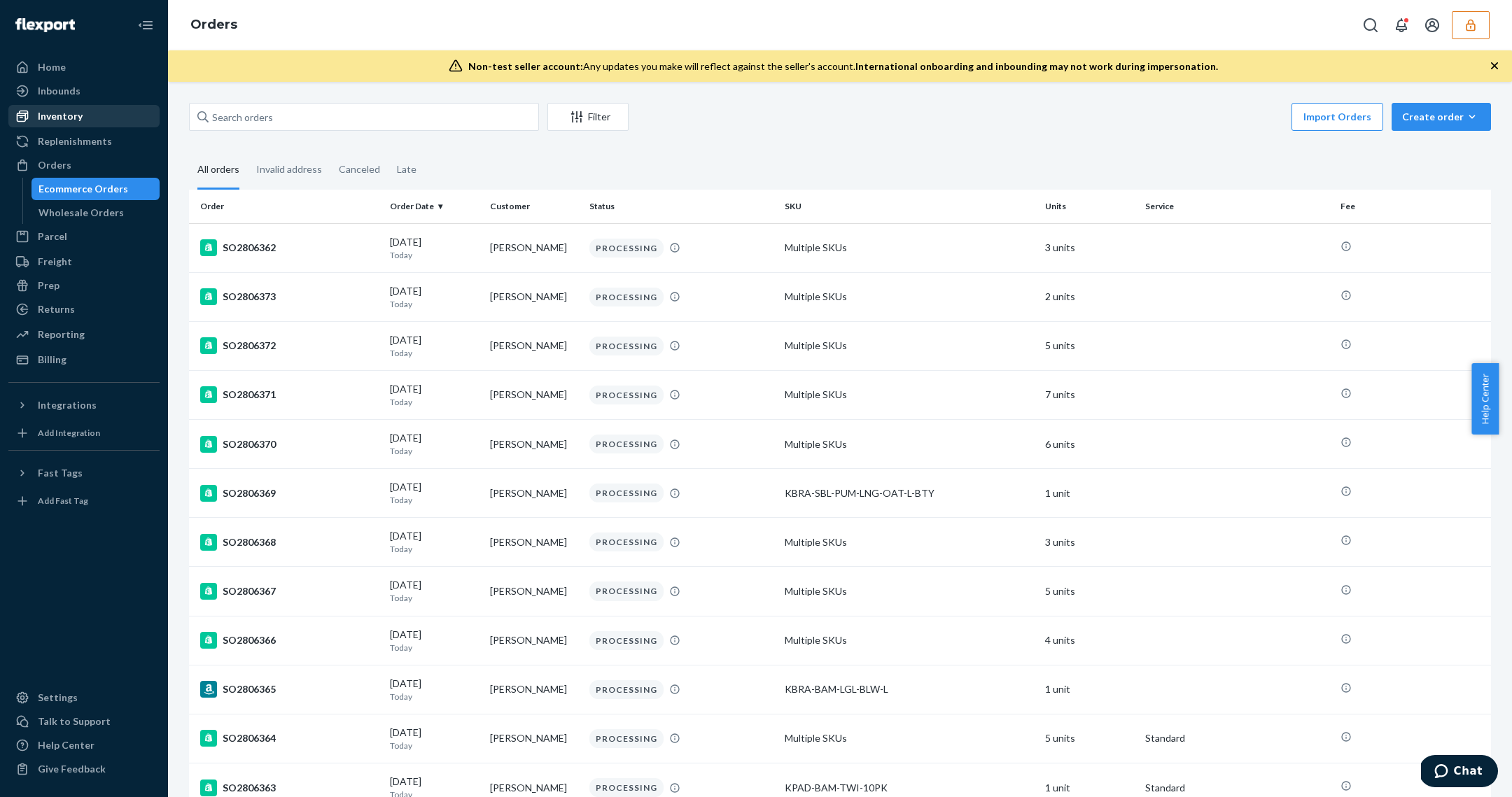
click at [84, 114] on div "Inventory" at bounding box center [83, 116] width 149 height 20
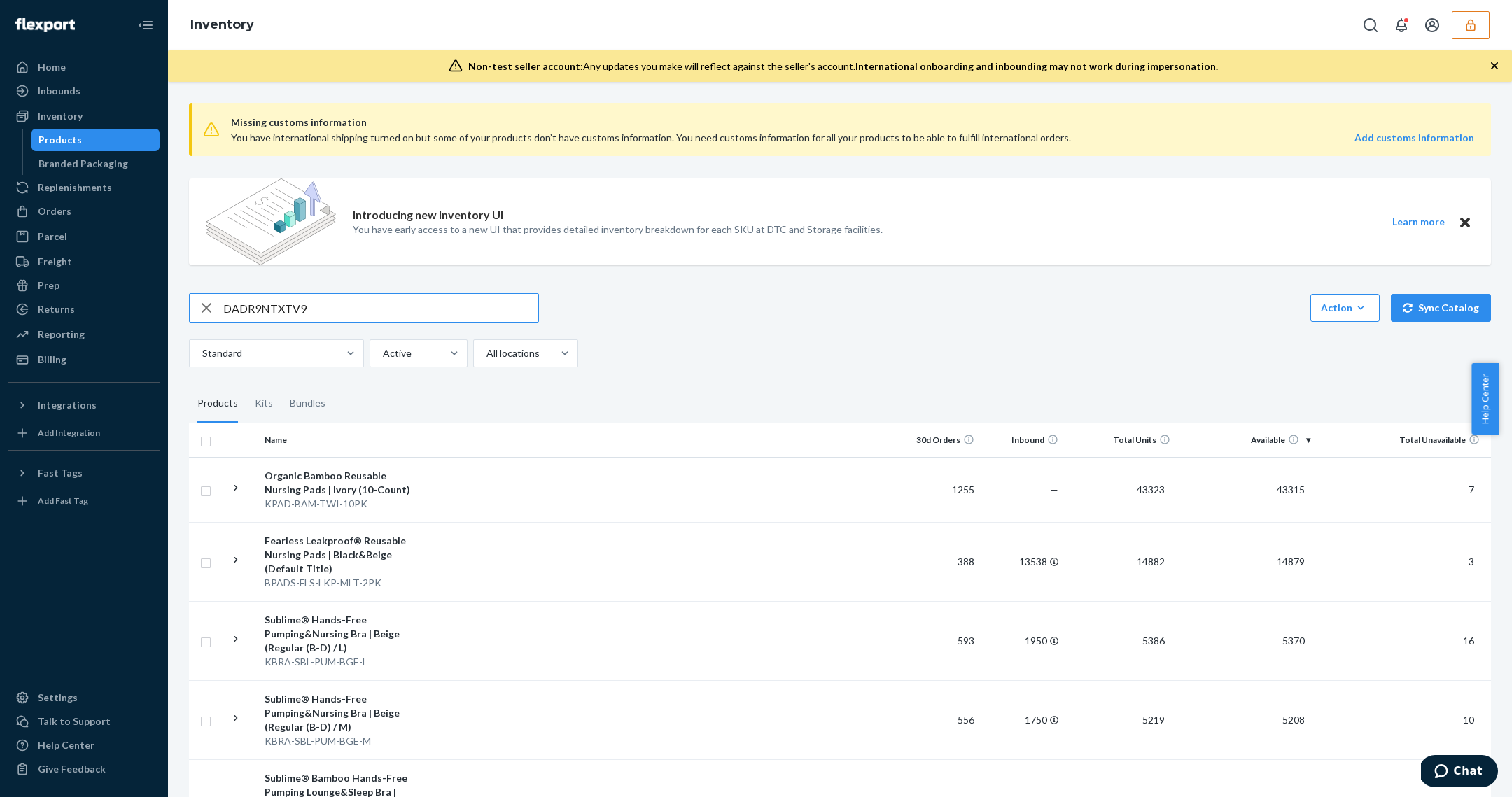
type input "DADR9NTXTV9"
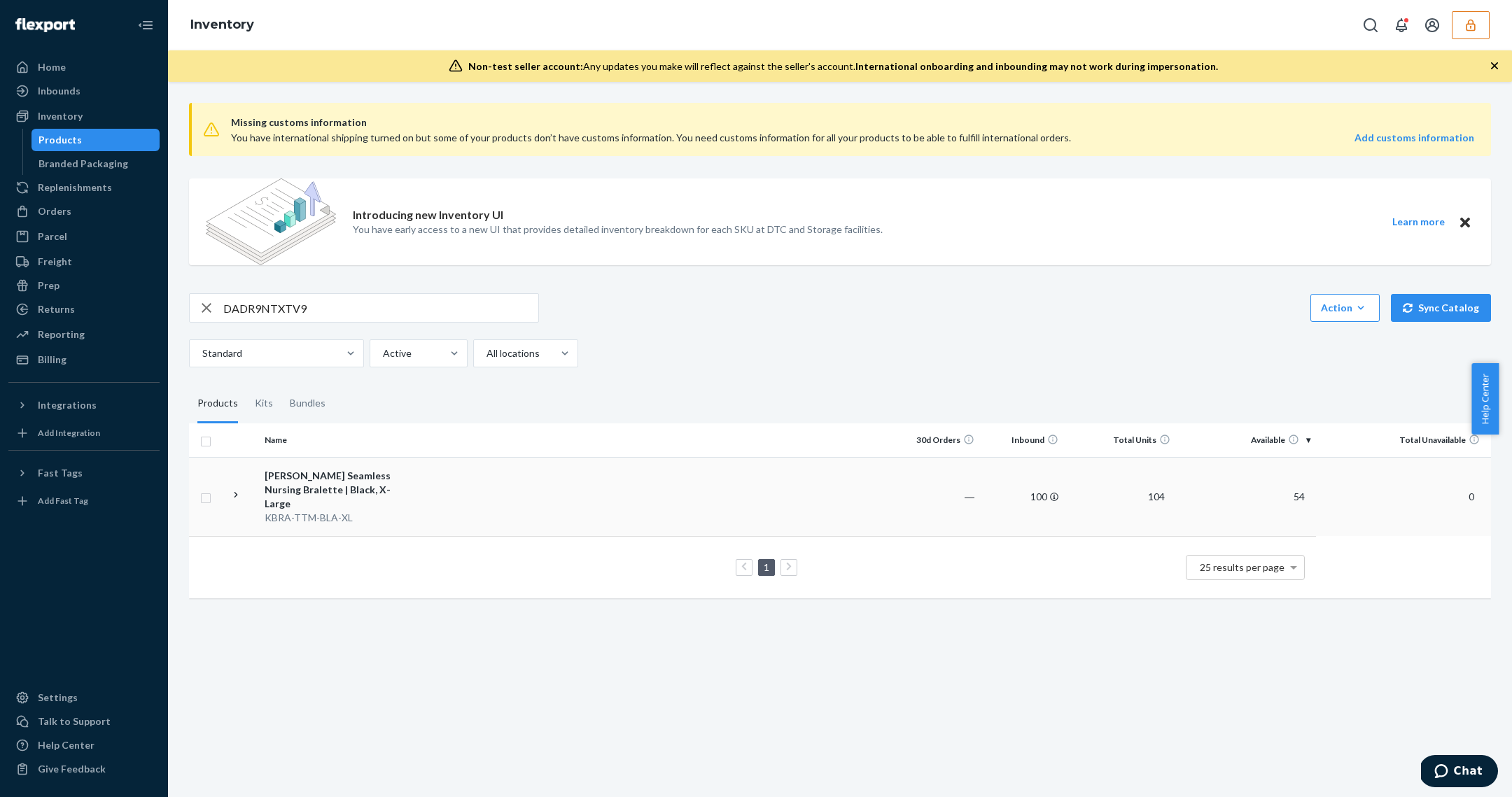
click at [536, 482] on td at bounding box center [656, 496] width 479 height 79
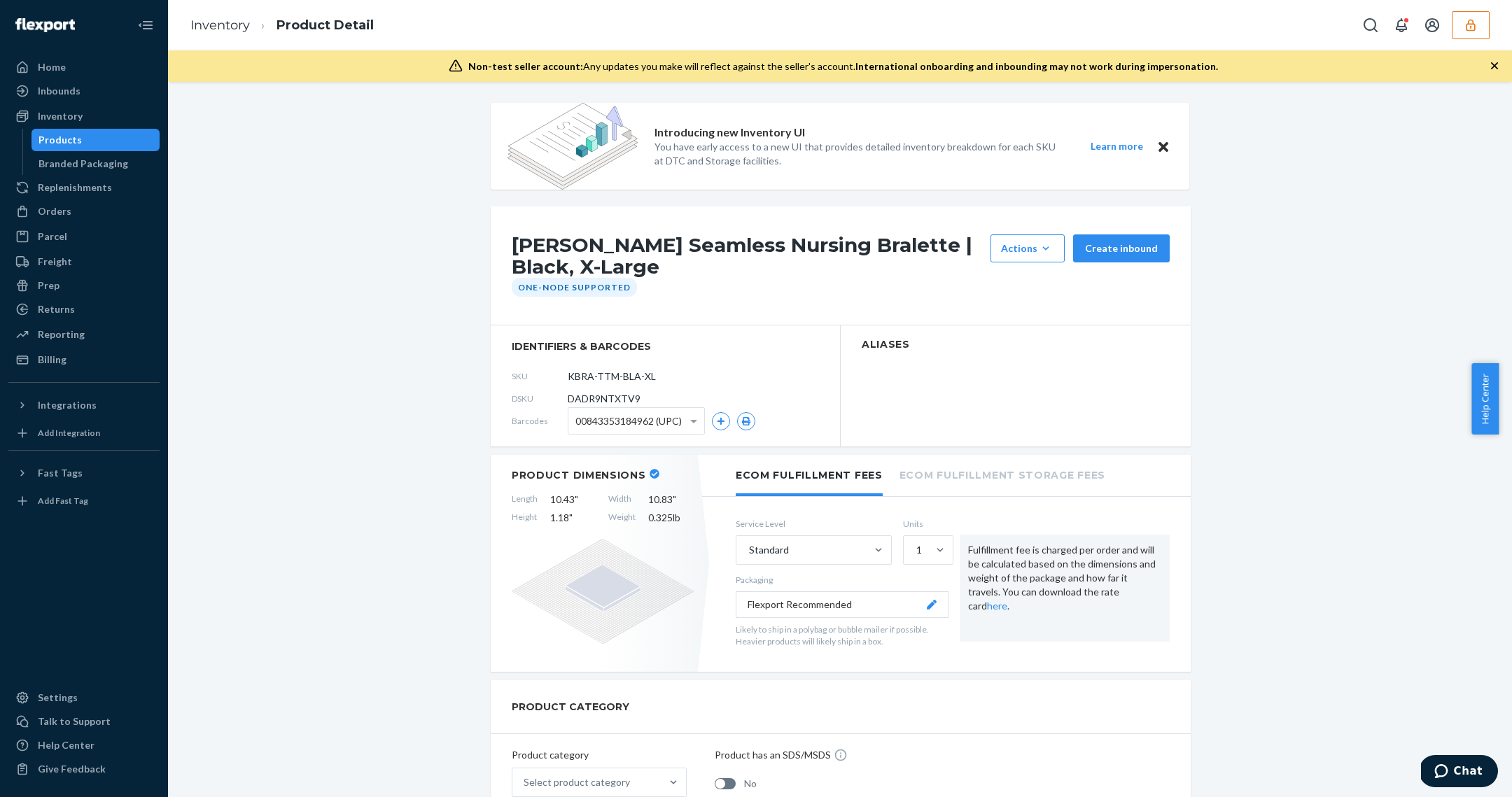
click at [92, 141] on div "Products" at bounding box center [96, 140] width 126 height 20
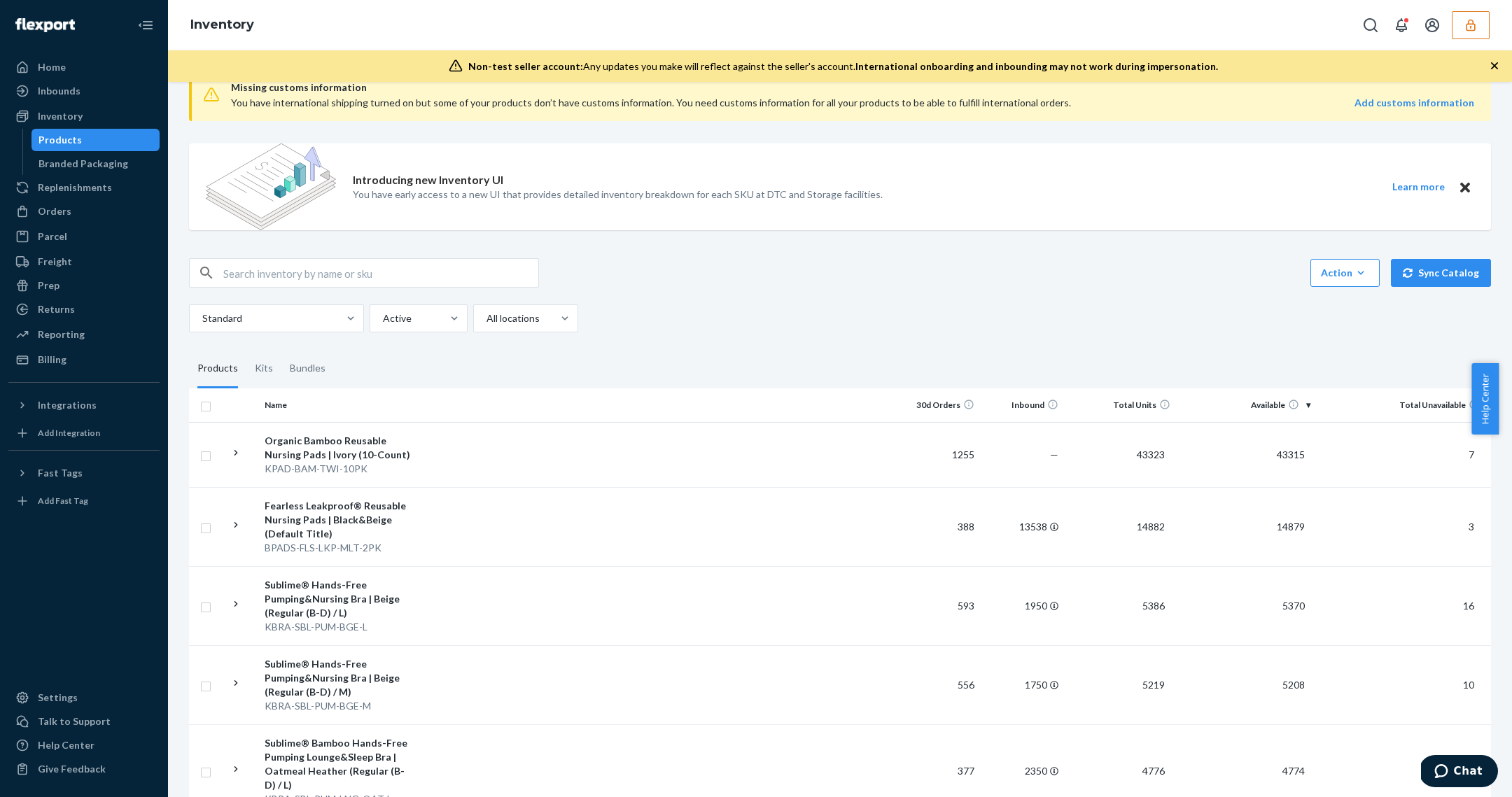
scroll to position [37, 0]
click at [58, 87] on div "Inbounds" at bounding box center [58, 91] width 43 height 14
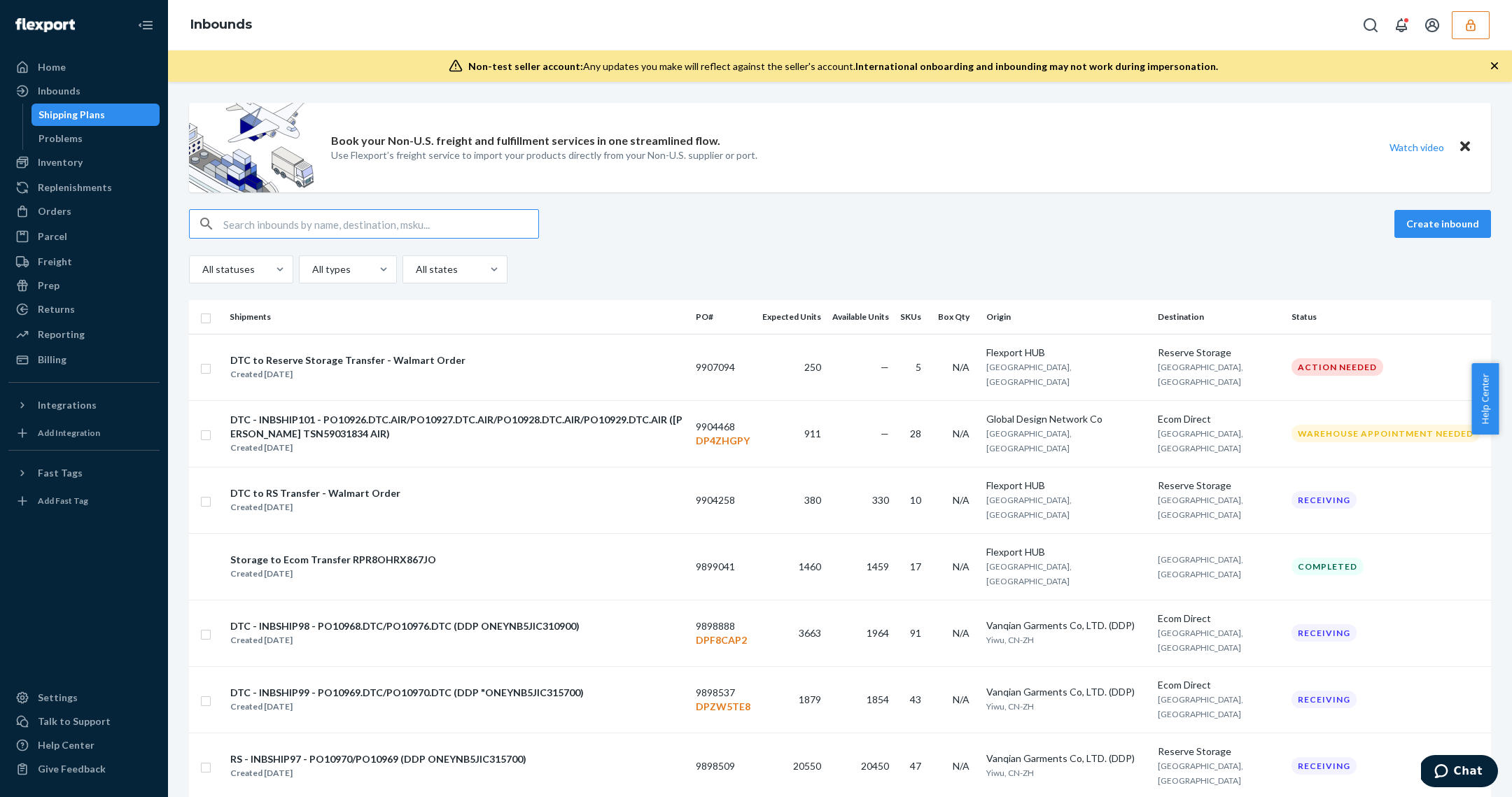
click at [287, 216] on input "text" at bounding box center [381, 224] width 315 height 28
paste input "9867476"
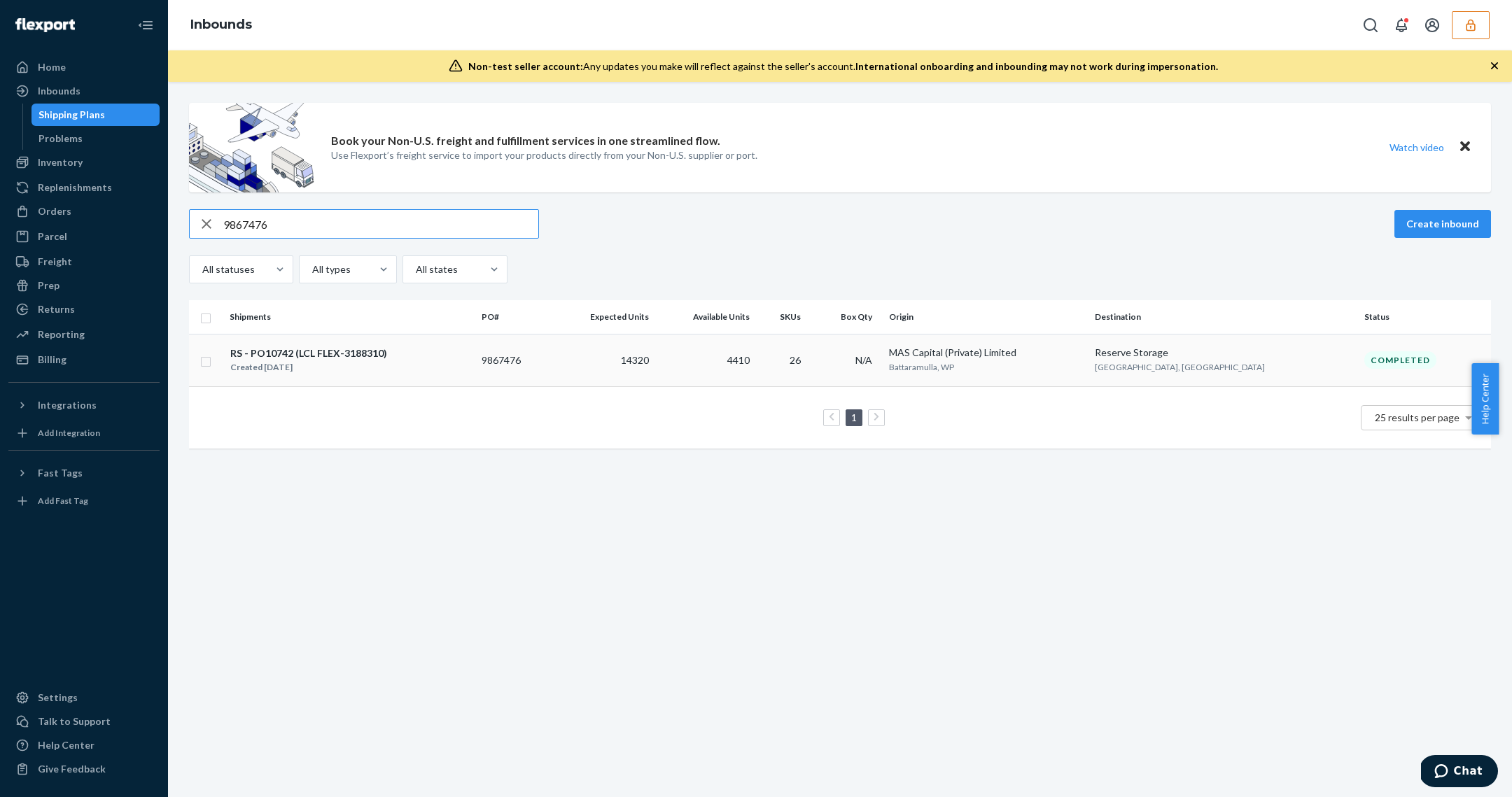
type input "9867476"
click at [457, 378] on td "RS - PO10742 (LCL FLEX-3188310) Created [DATE]" at bounding box center [350, 360] width 252 height 52
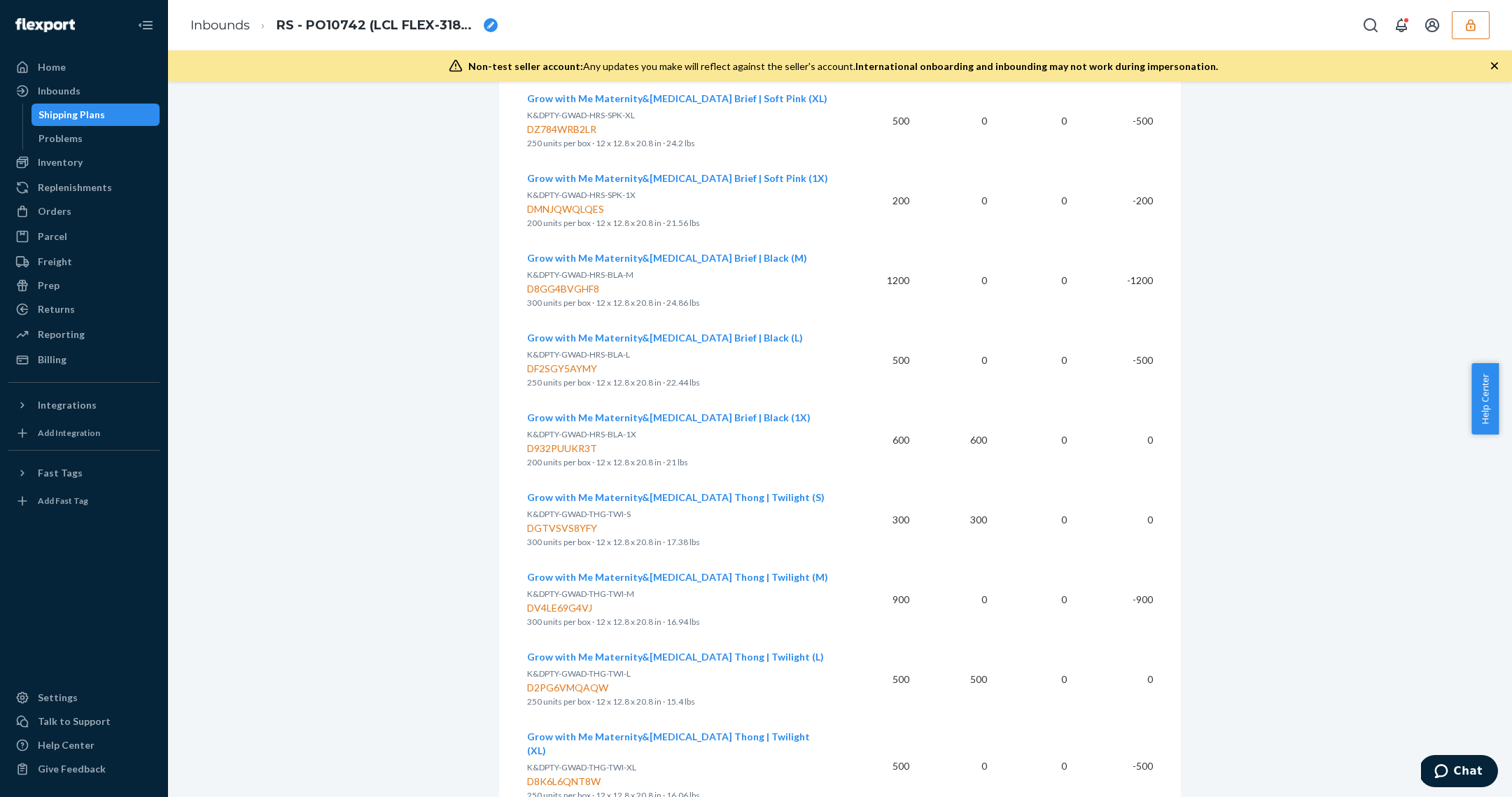
scroll to position [1959, 0]
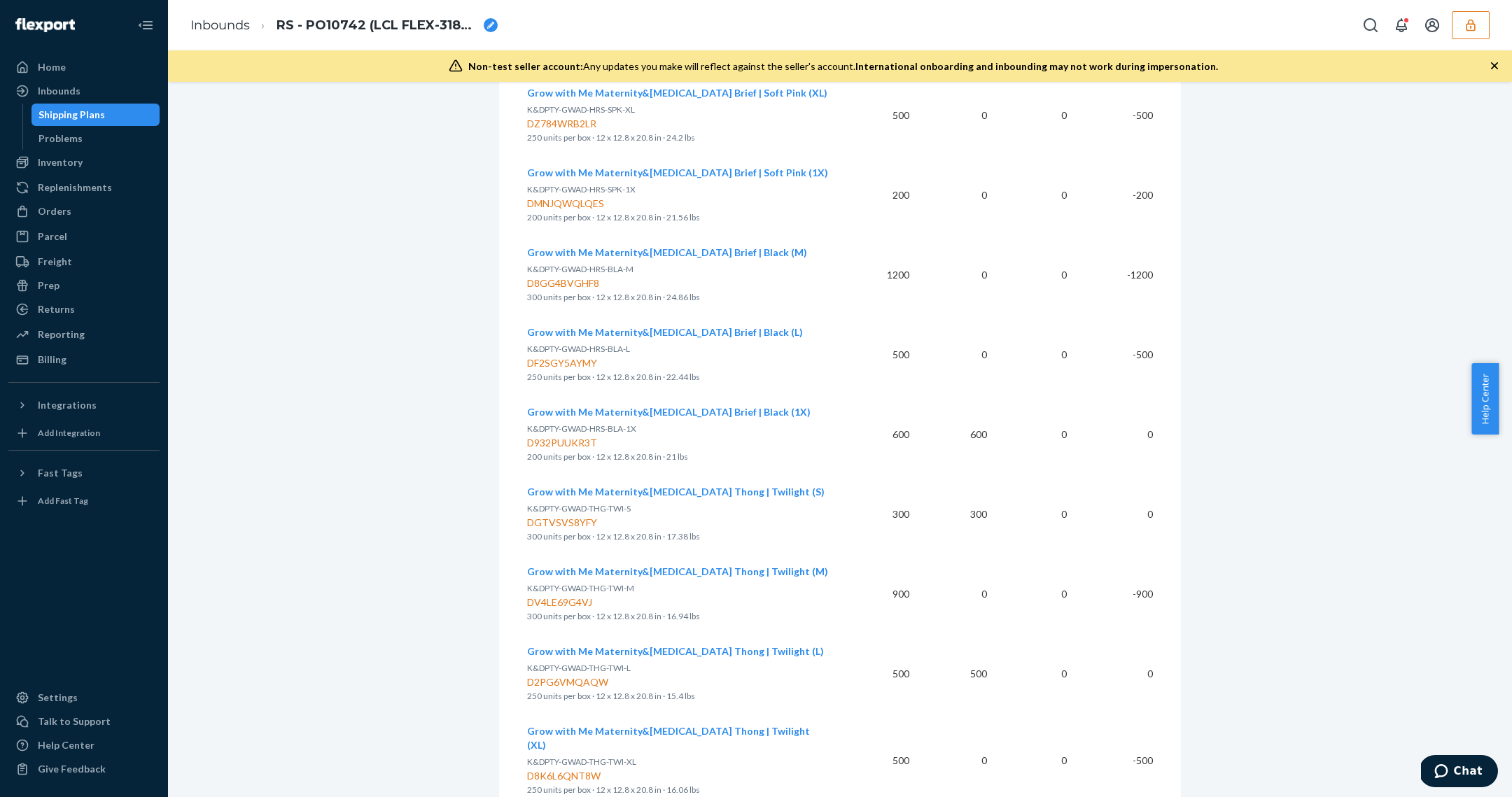
click at [977, 634] on td "500" at bounding box center [959, 674] width 77 height 80
click at [984, 475] on td "300" at bounding box center [959, 515] width 77 height 80
click at [967, 395] on td "600" at bounding box center [959, 435] width 77 height 80
click at [973, 634] on td "500" at bounding box center [959, 674] width 77 height 80
click at [965, 475] on td "300" at bounding box center [959, 515] width 77 height 80
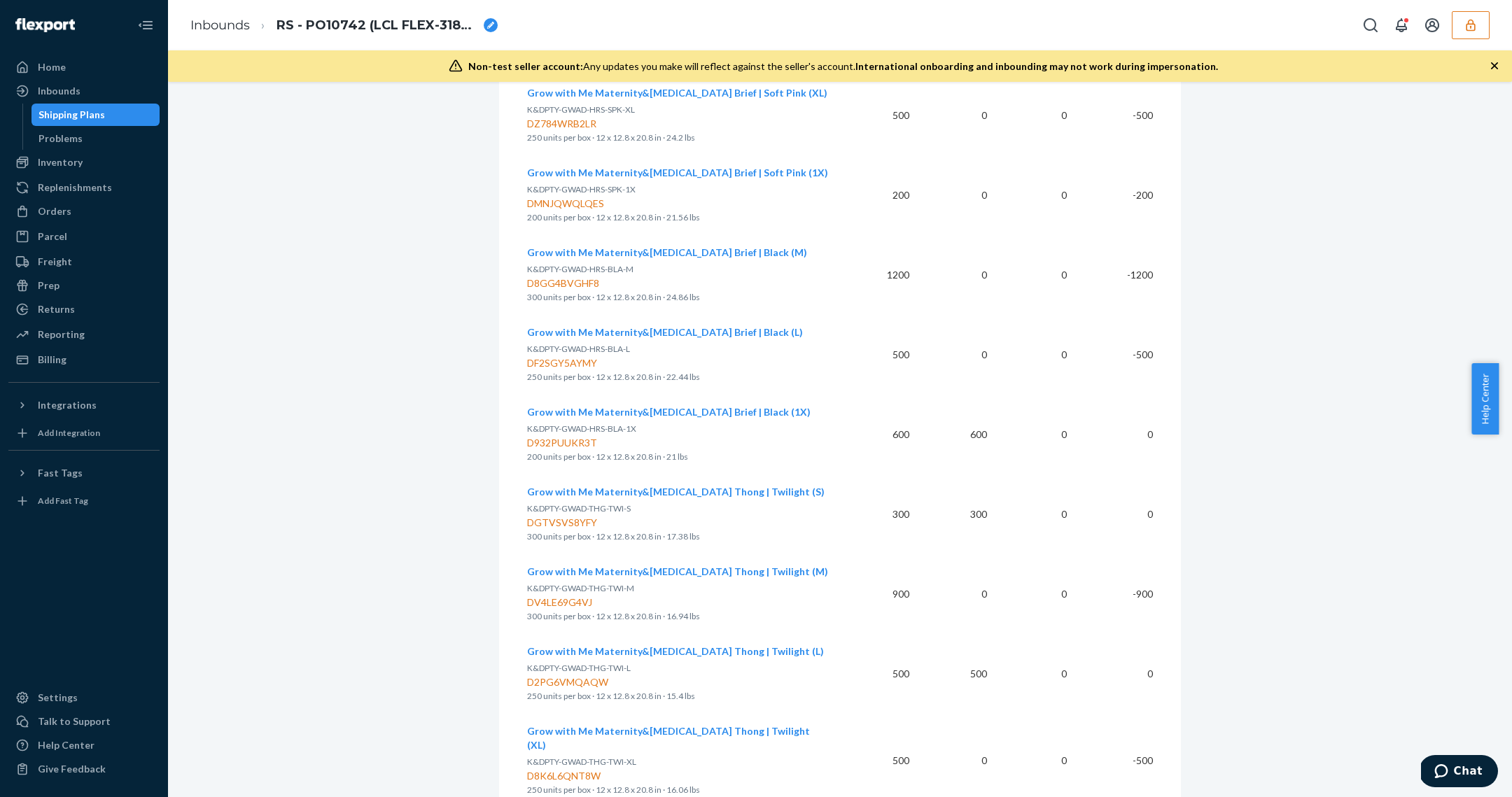
click at [968, 395] on td "600" at bounding box center [959, 435] width 77 height 80
drag, startPoint x: 955, startPoint y: 615, endPoint x: 989, endPoint y: 448, distance: 170.4
click at [955, 634] on td "500" at bounding box center [959, 674] width 77 height 80
click at [973, 475] on td "300" at bounding box center [959, 515] width 77 height 80
click at [978, 395] on td "600" at bounding box center [959, 435] width 77 height 80
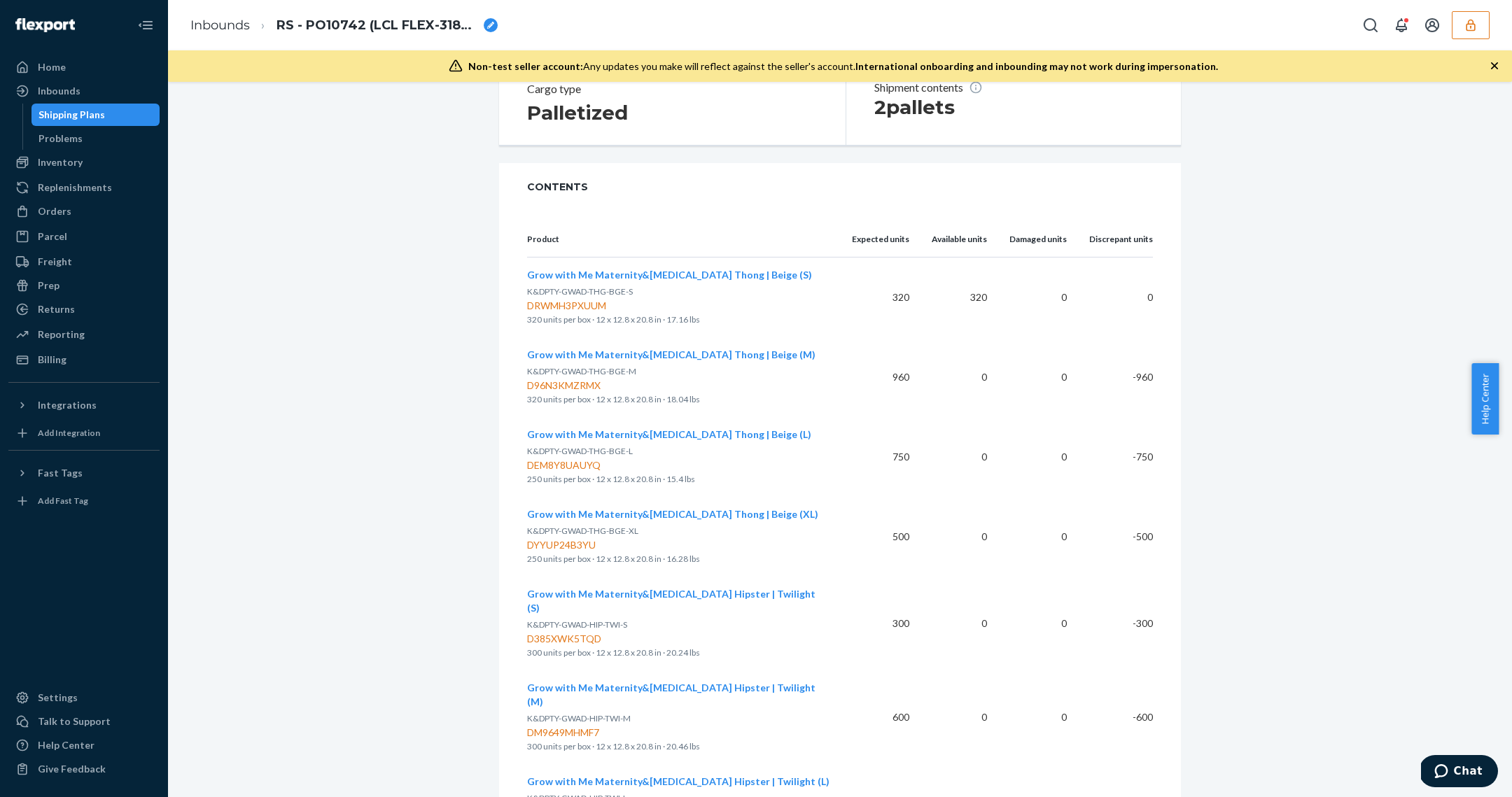
scroll to position [410, 0]
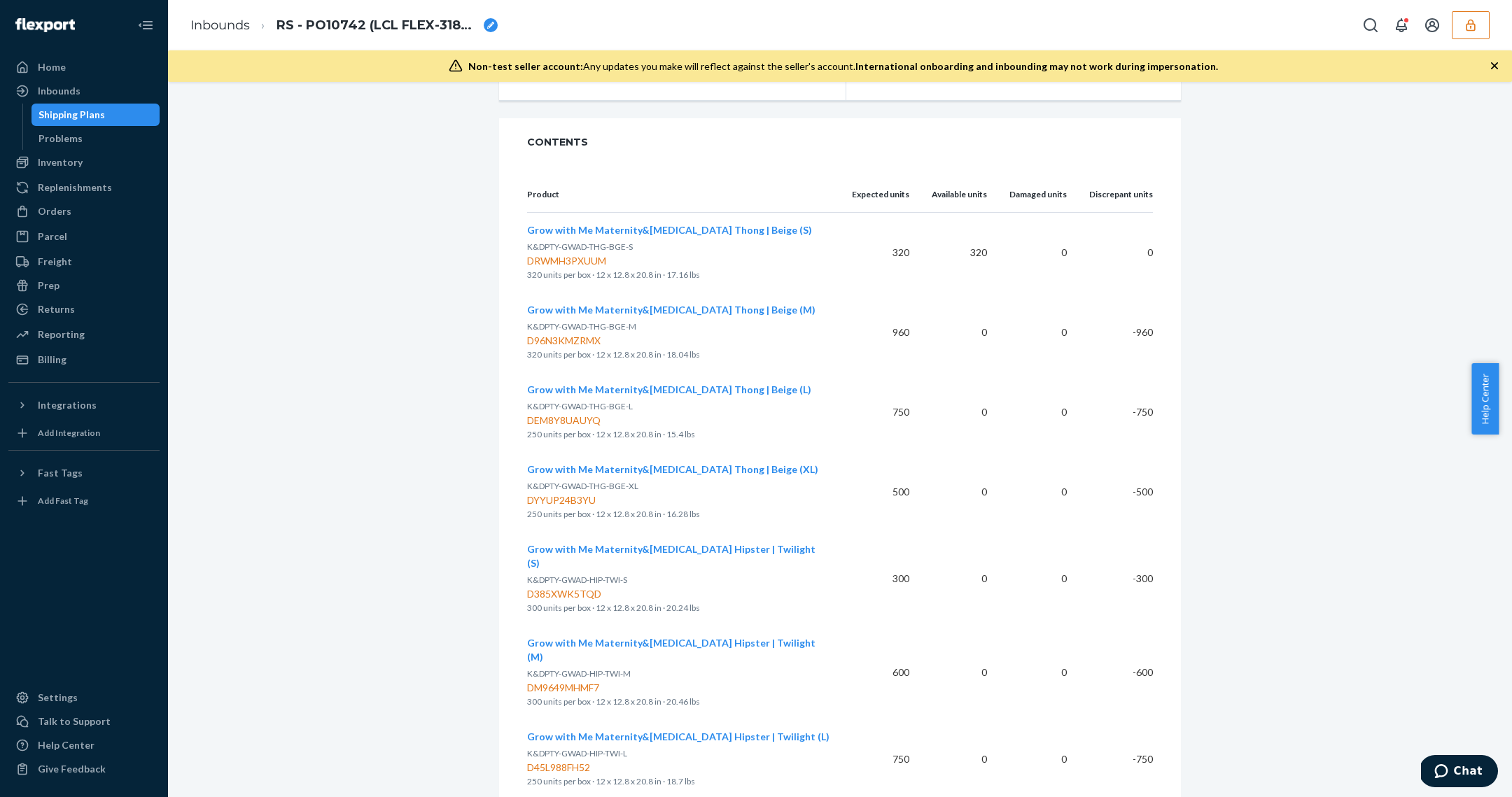
click at [970, 258] on td "320" at bounding box center [959, 253] width 77 height 81
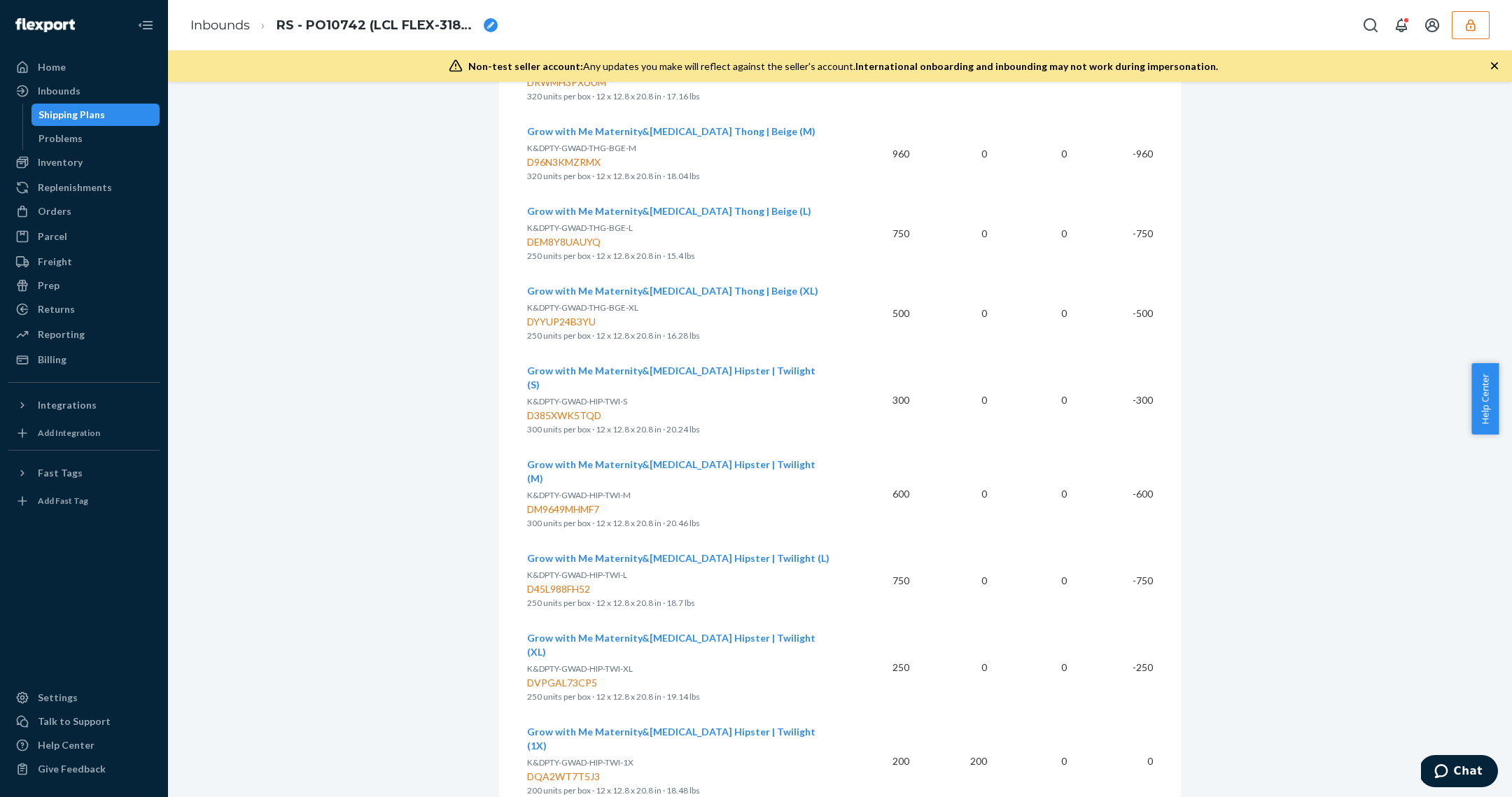
scroll to position [734, 0]
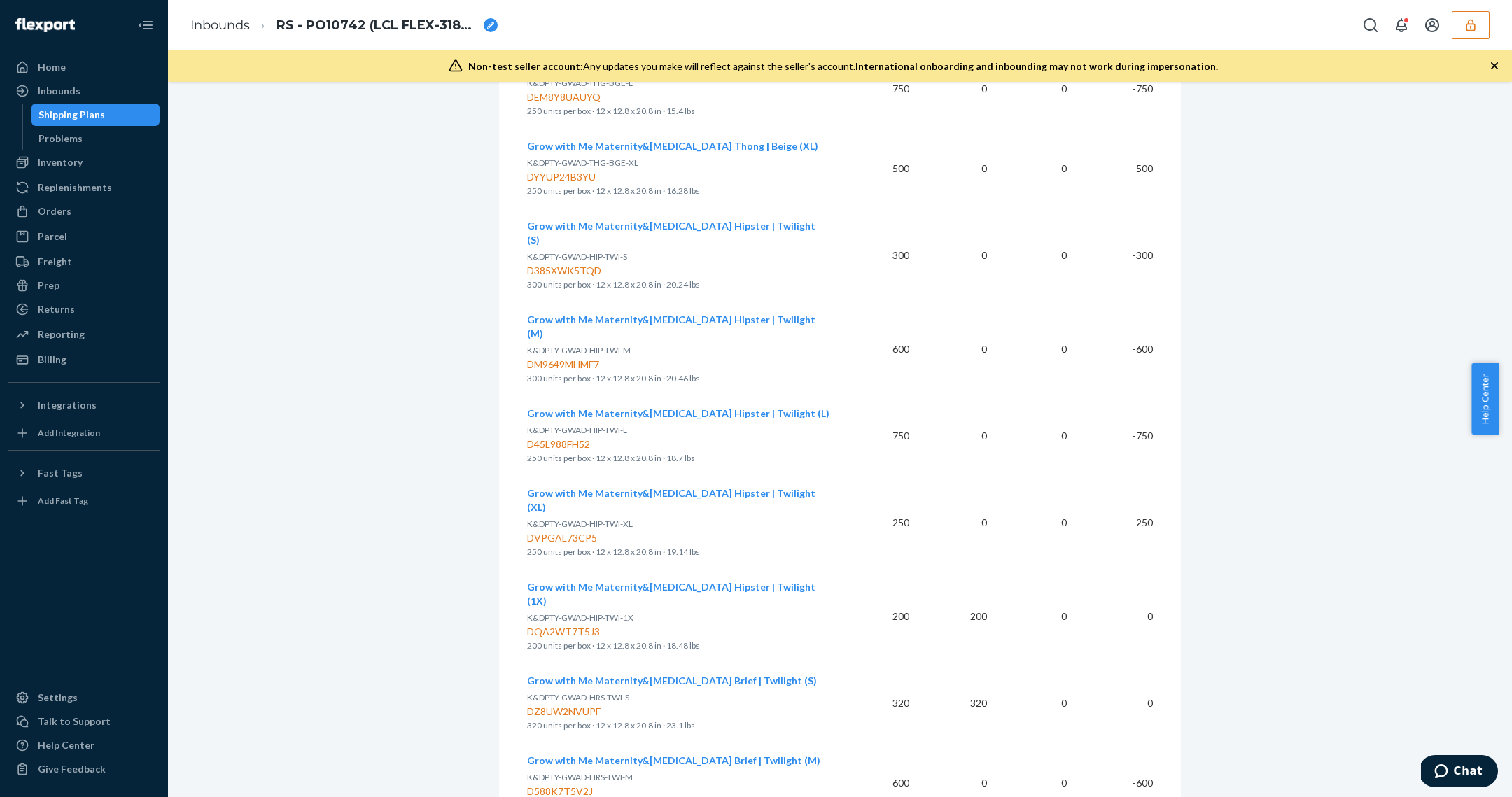
drag, startPoint x: 982, startPoint y: 559, endPoint x: 985, endPoint y: 597, distance: 38.1
click at [982, 569] on td "200" at bounding box center [959, 616] width 77 height 94
click at [970, 663] on td "320" at bounding box center [959, 703] width 77 height 80
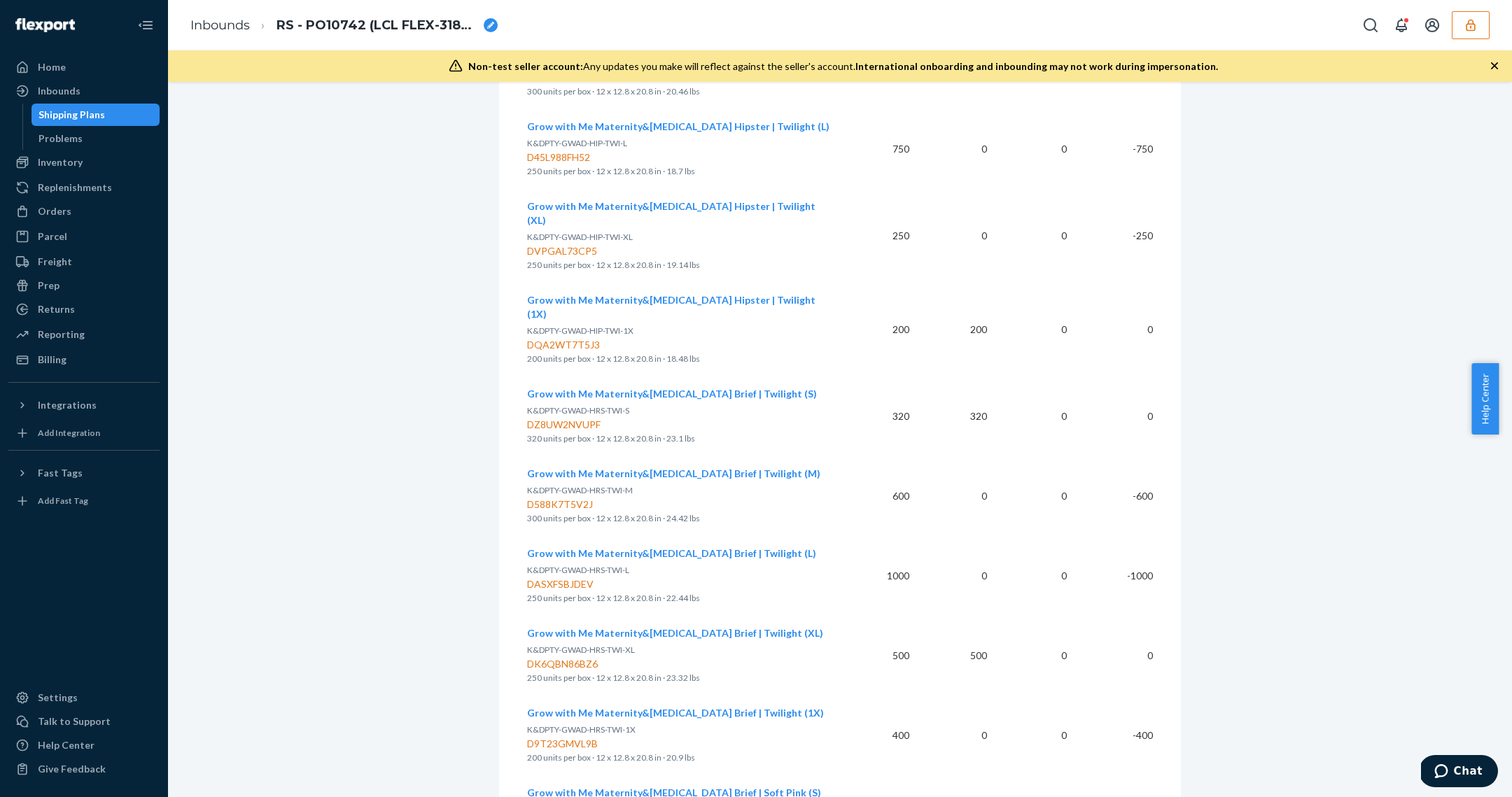
scroll to position [1029, 0]
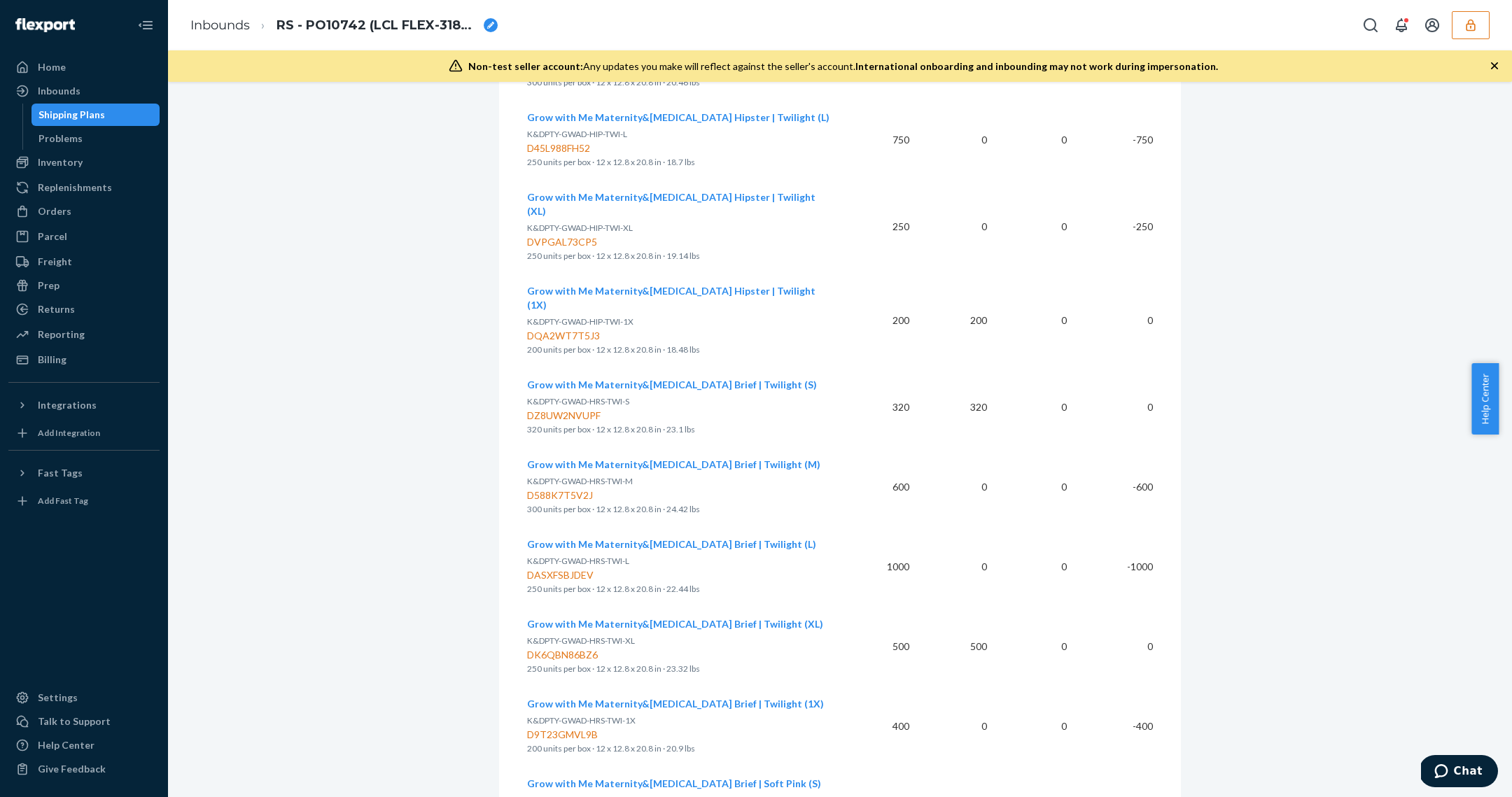
click at [998, 607] on td "0" at bounding box center [1038, 647] width 80 height 80
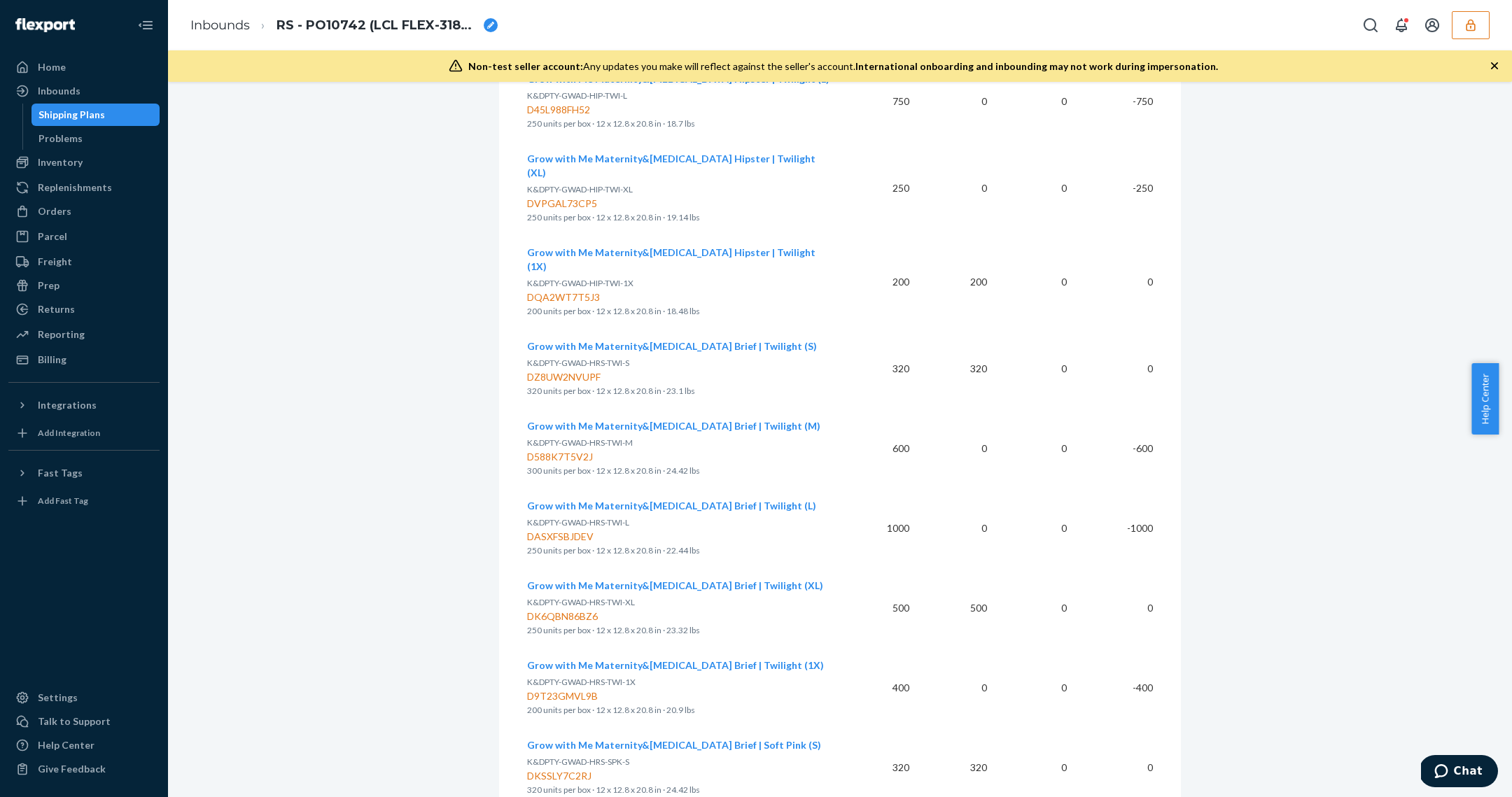
scroll to position [1356, 0]
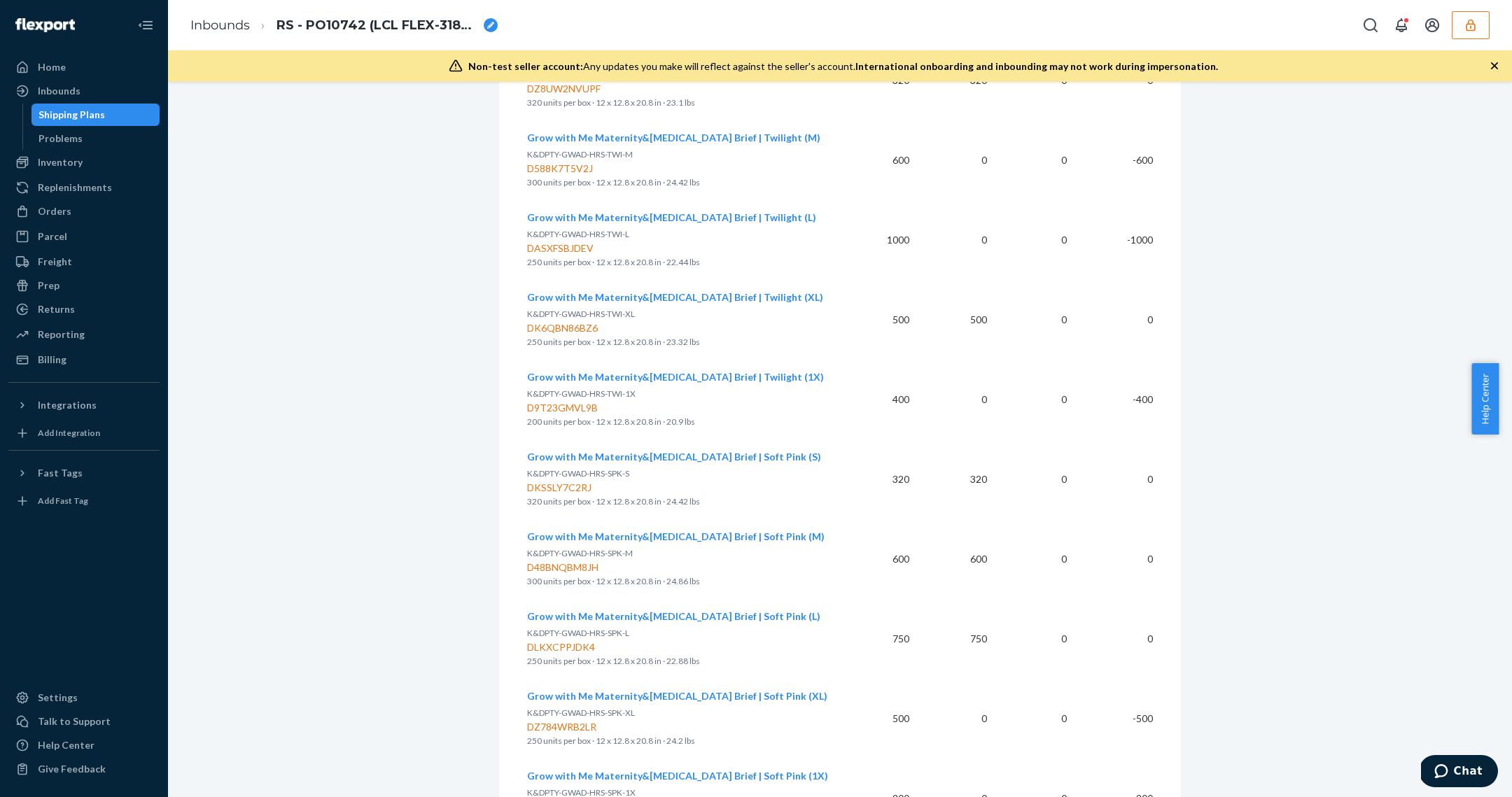
drag, startPoint x: 982, startPoint y: 507, endPoint x: 983, endPoint y: 532, distance: 25.0
click at [982, 519] on td "600" at bounding box center [959, 559] width 77 height 80
click at [983, 599] on td "750" at bounding box center [959, 639] width 77 height 80
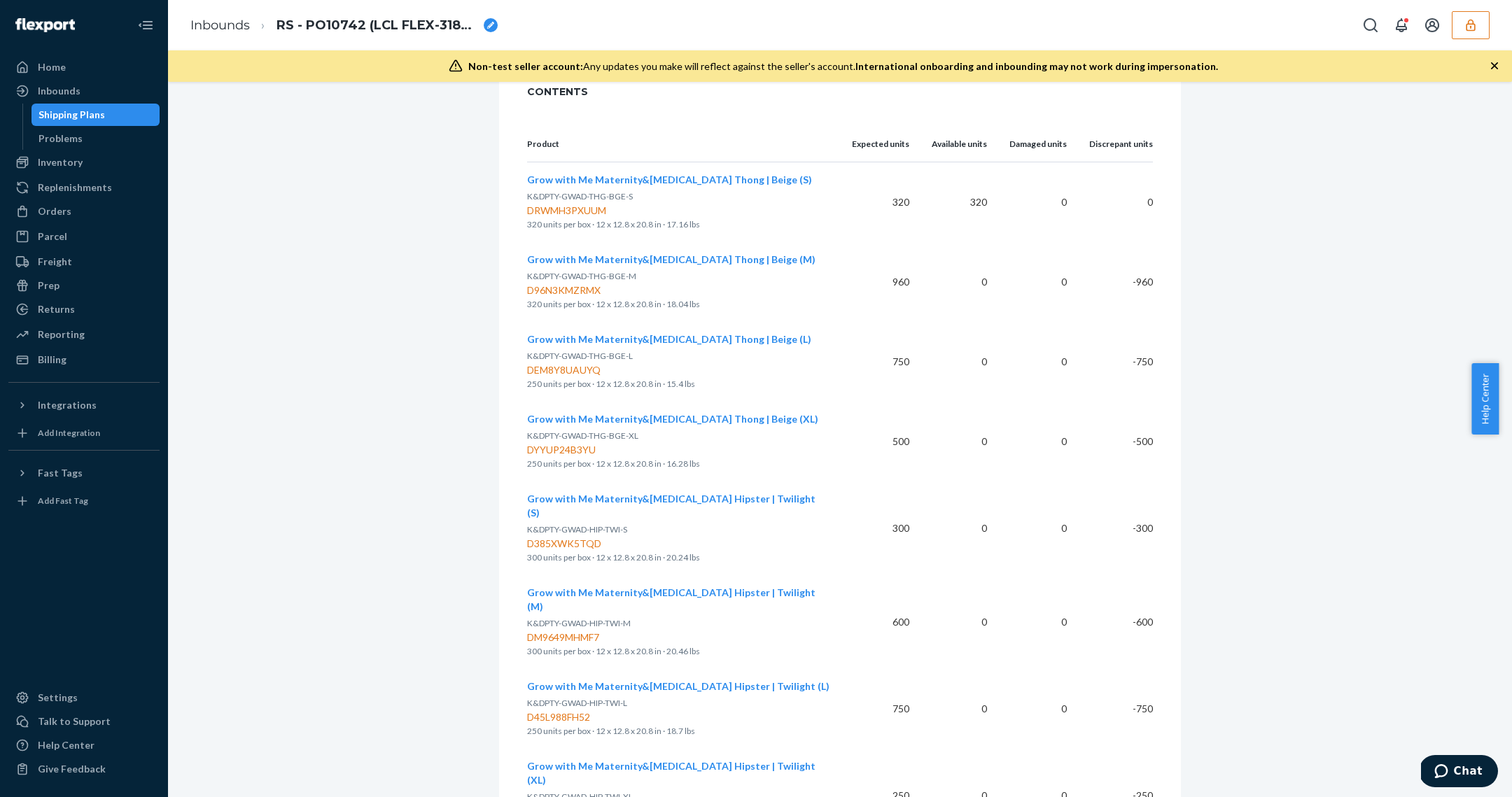
scroll to position [455, 0]
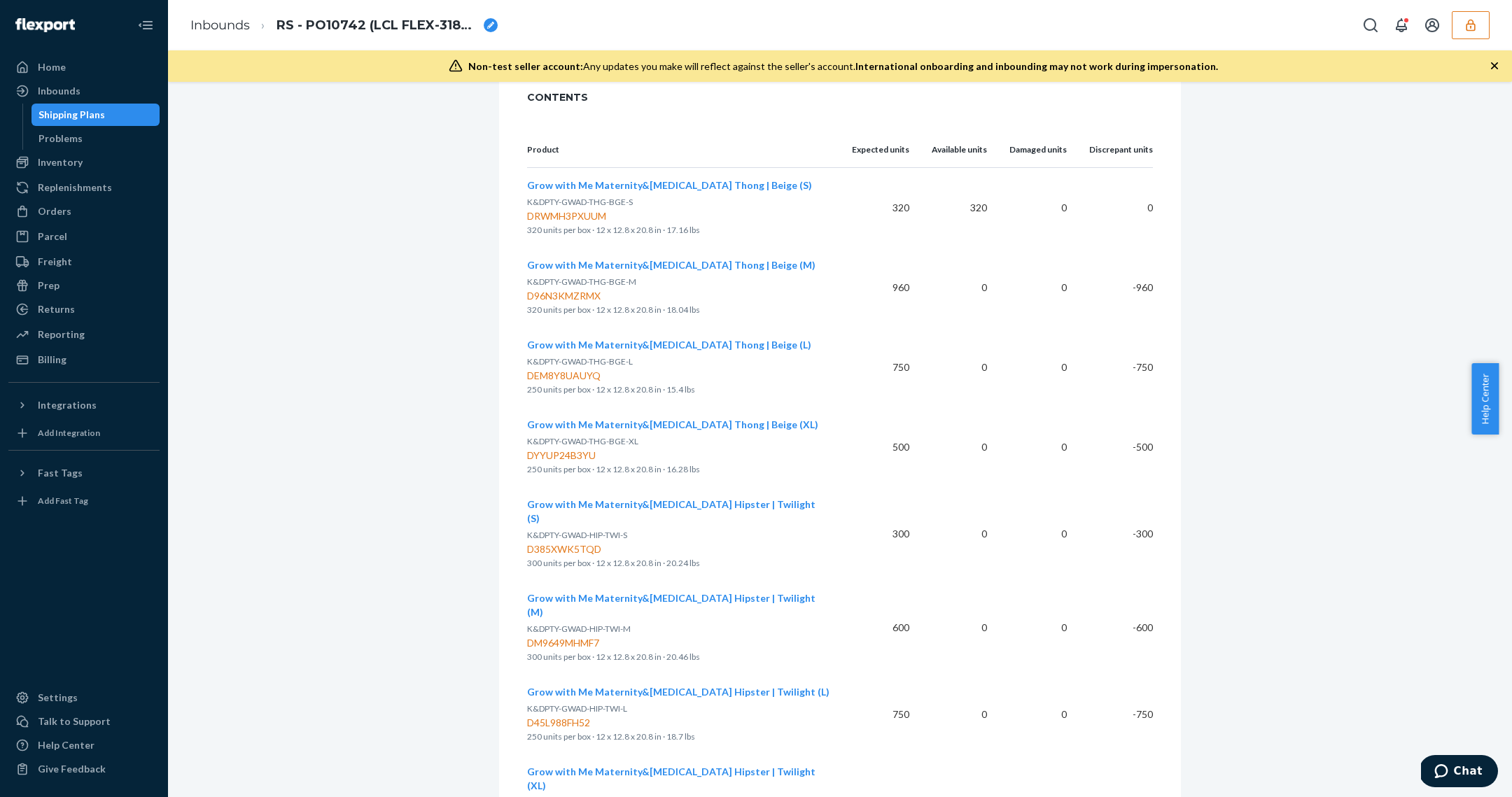
click at [615, 422] on span "Grow with Me Maternity&[MEDICAL_DATA] Thong | Beige (XL)" at bounding box center [672, 424] width 291 height 12
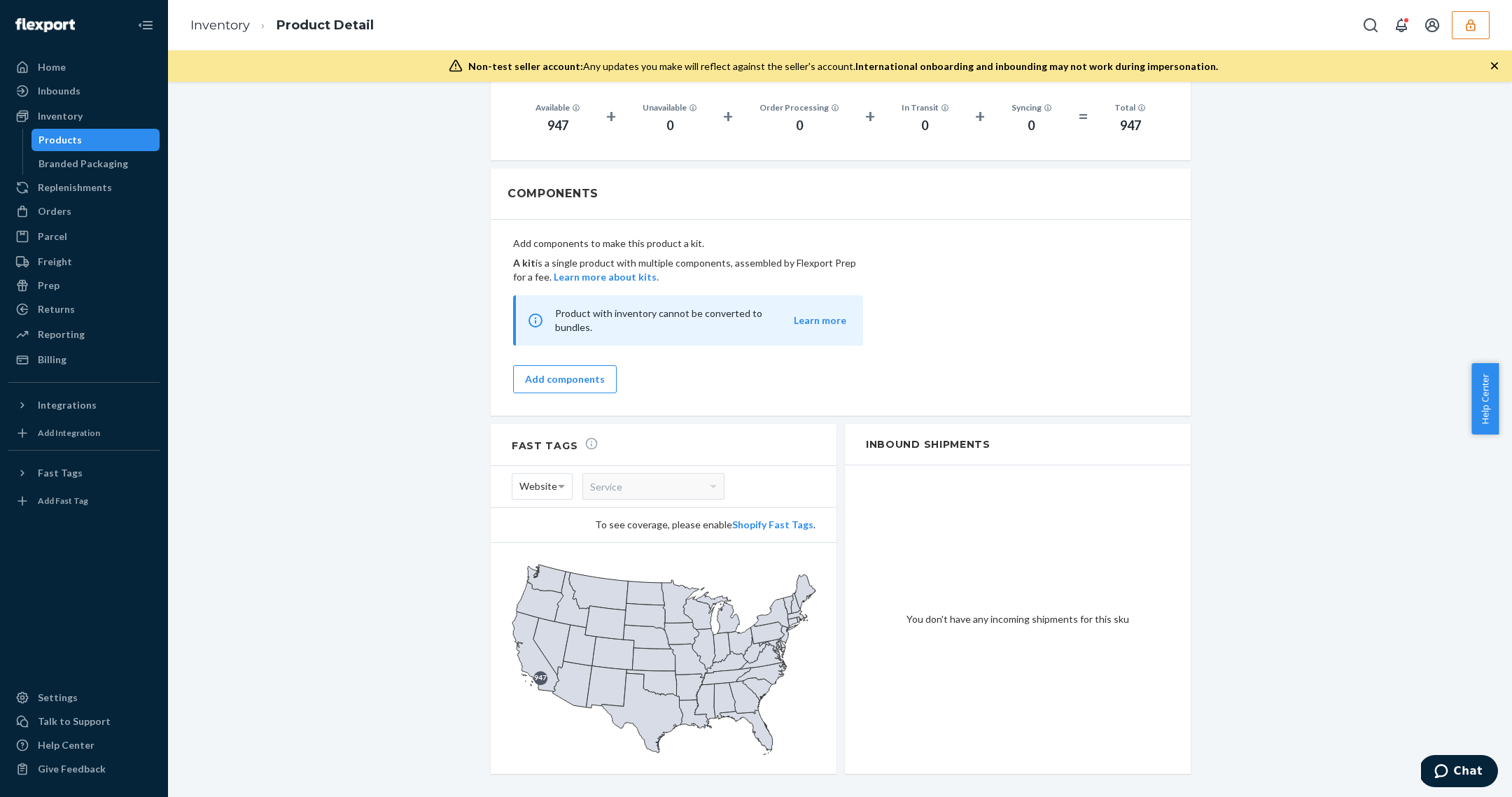
scroll to position [1189, 0]
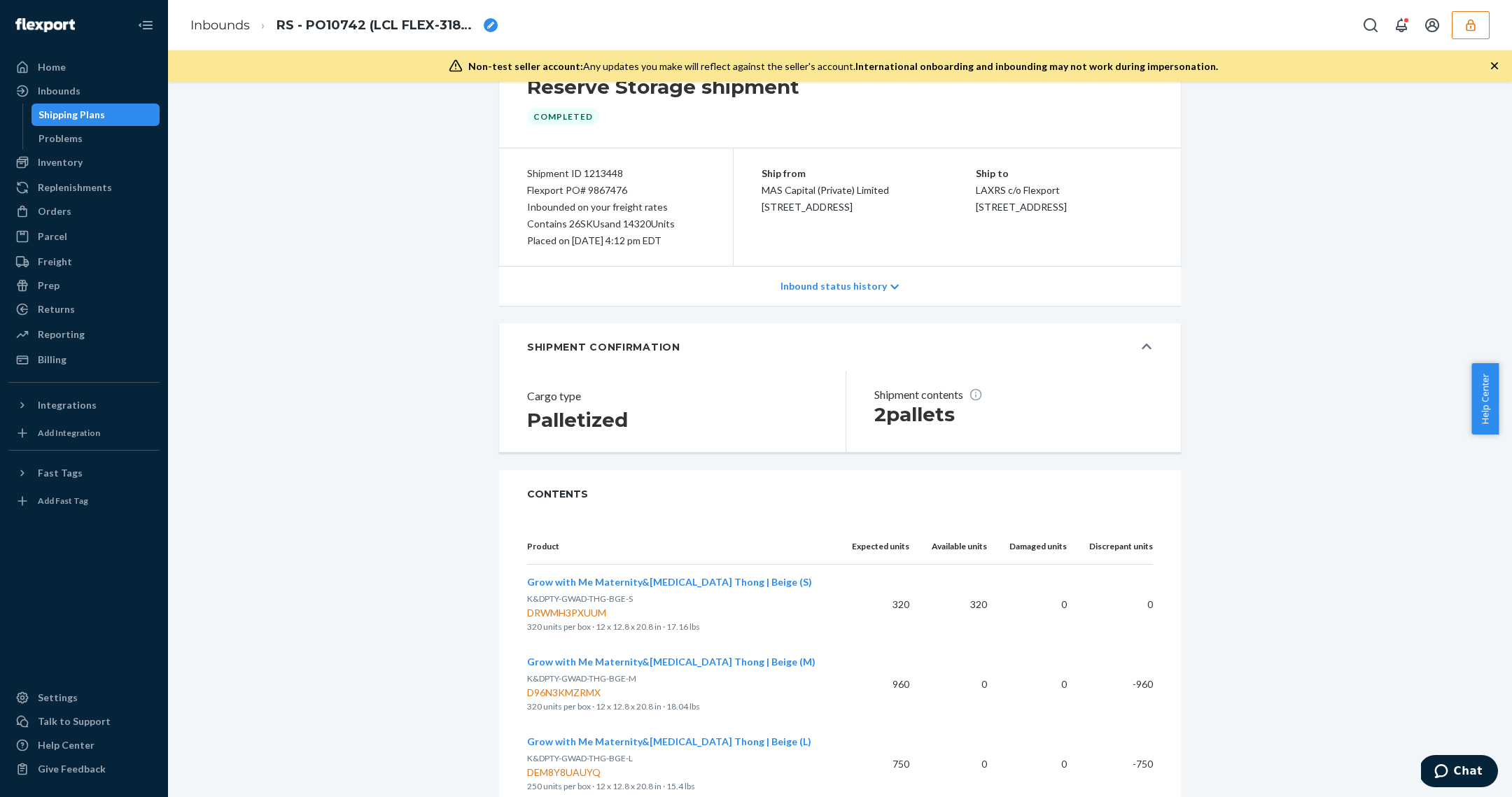
scroll to position [185, 0]
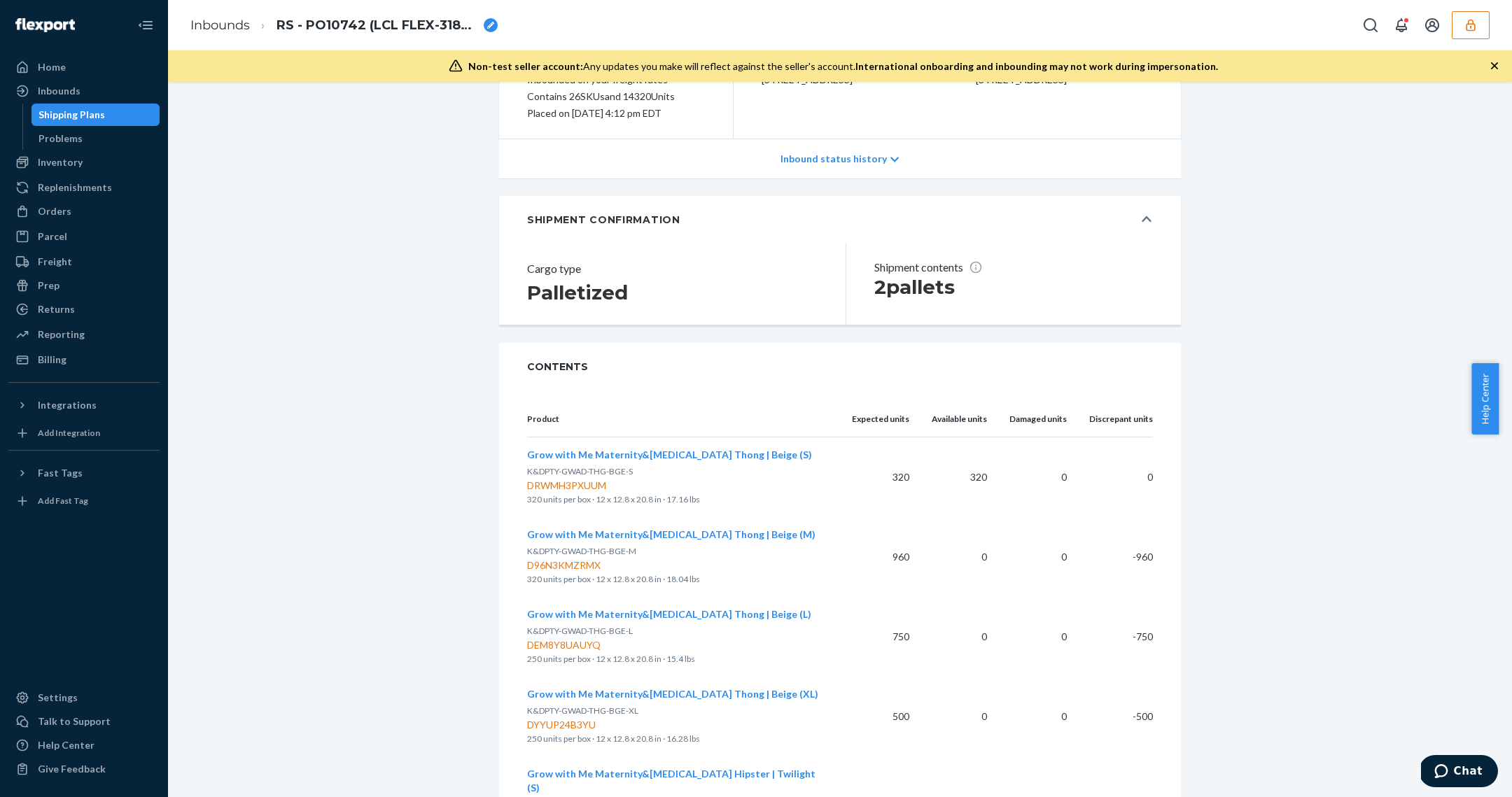
click at [683, 535] on span "Grow with Me Maternity&[MEDICAL_DATA] Thong | Beige (M)" at bounding box center [671, 535] width 289 height 12
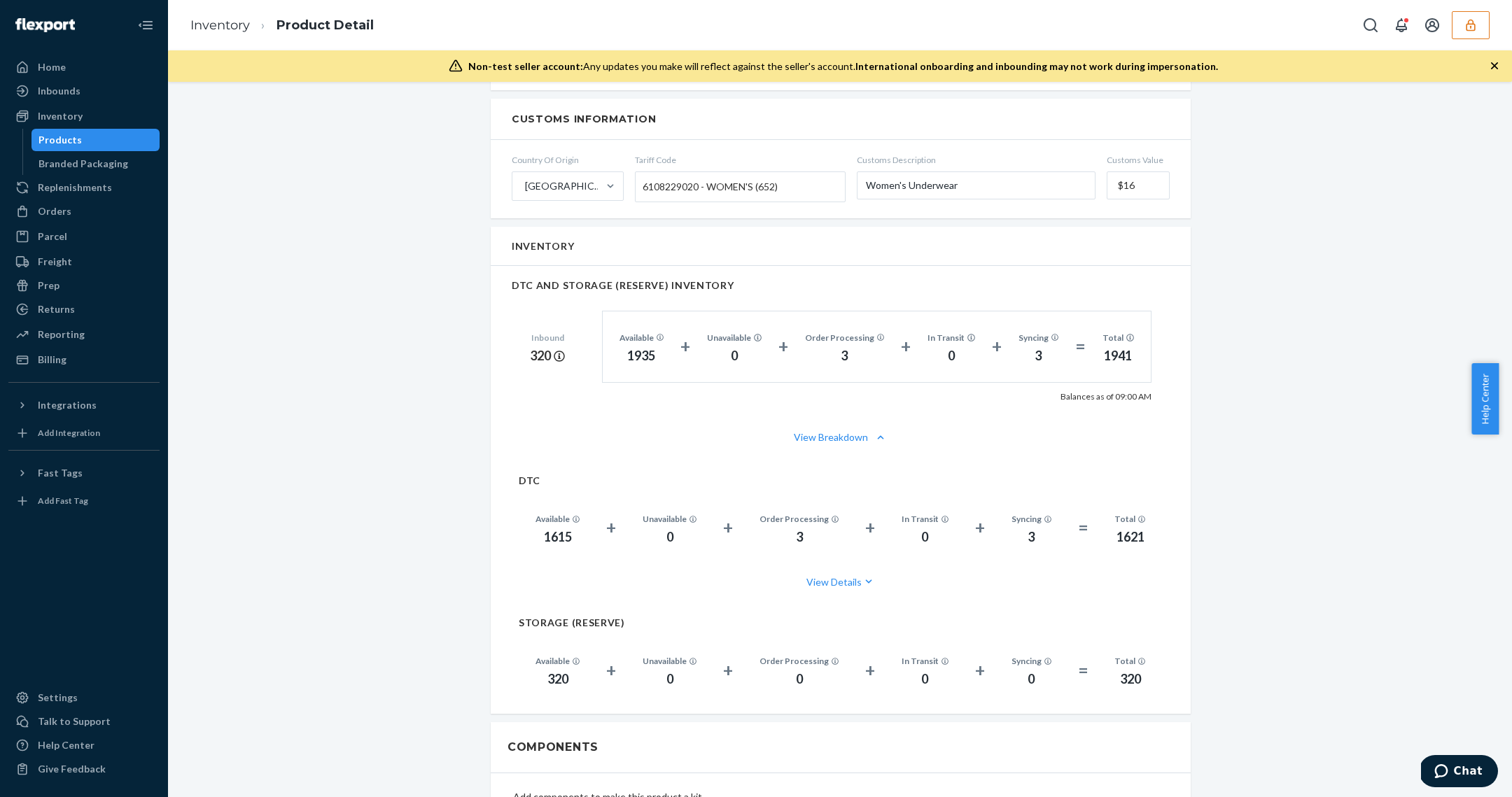
scroll to position [776, 0]
click at [853, 428] on button "View Breakdown" at bounding box center [840, 435] width 658 height 14
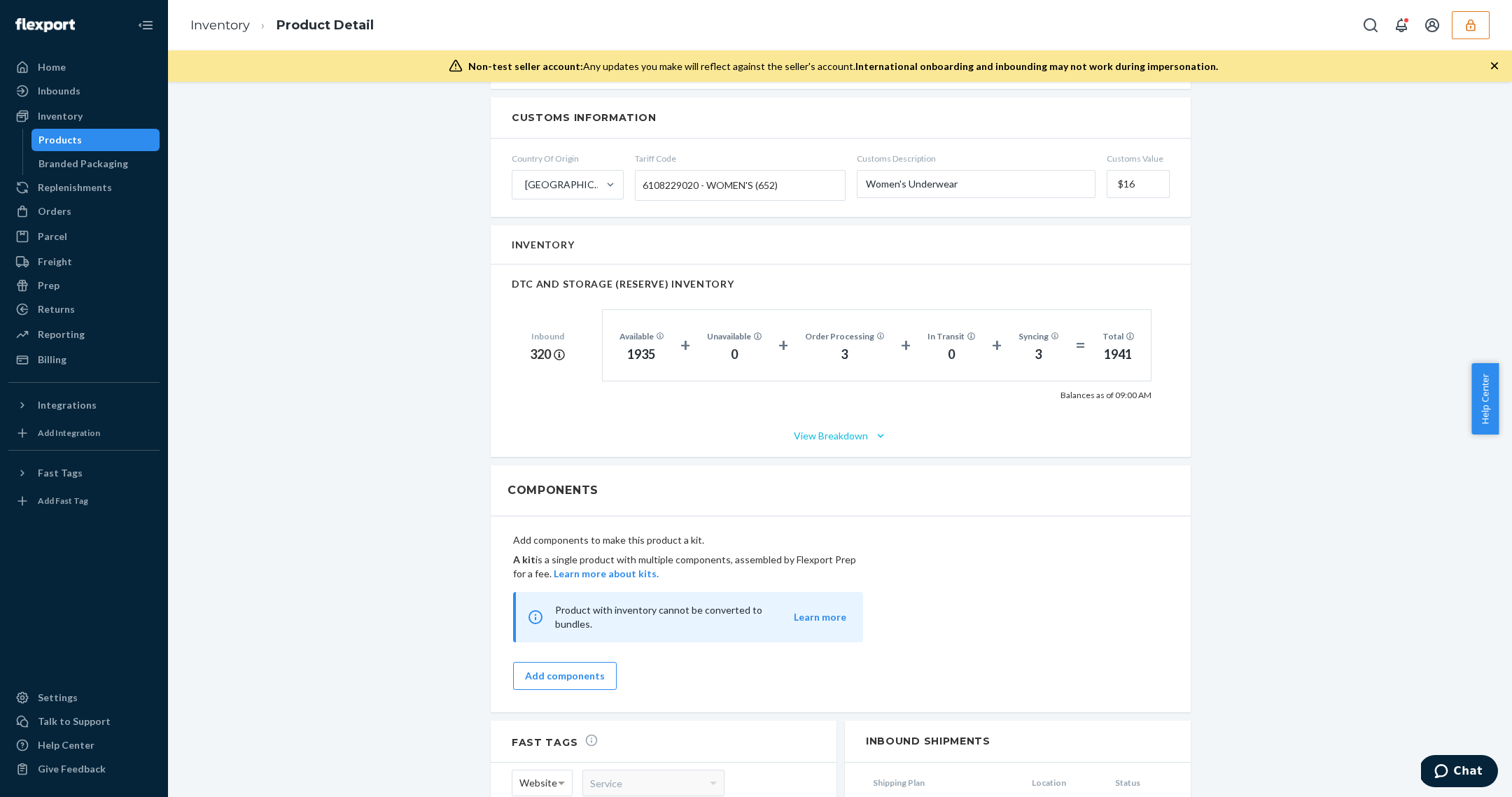
click at [853, 428] on button "View Breakdown" at bounding box center [840, 435] width 658 height 14
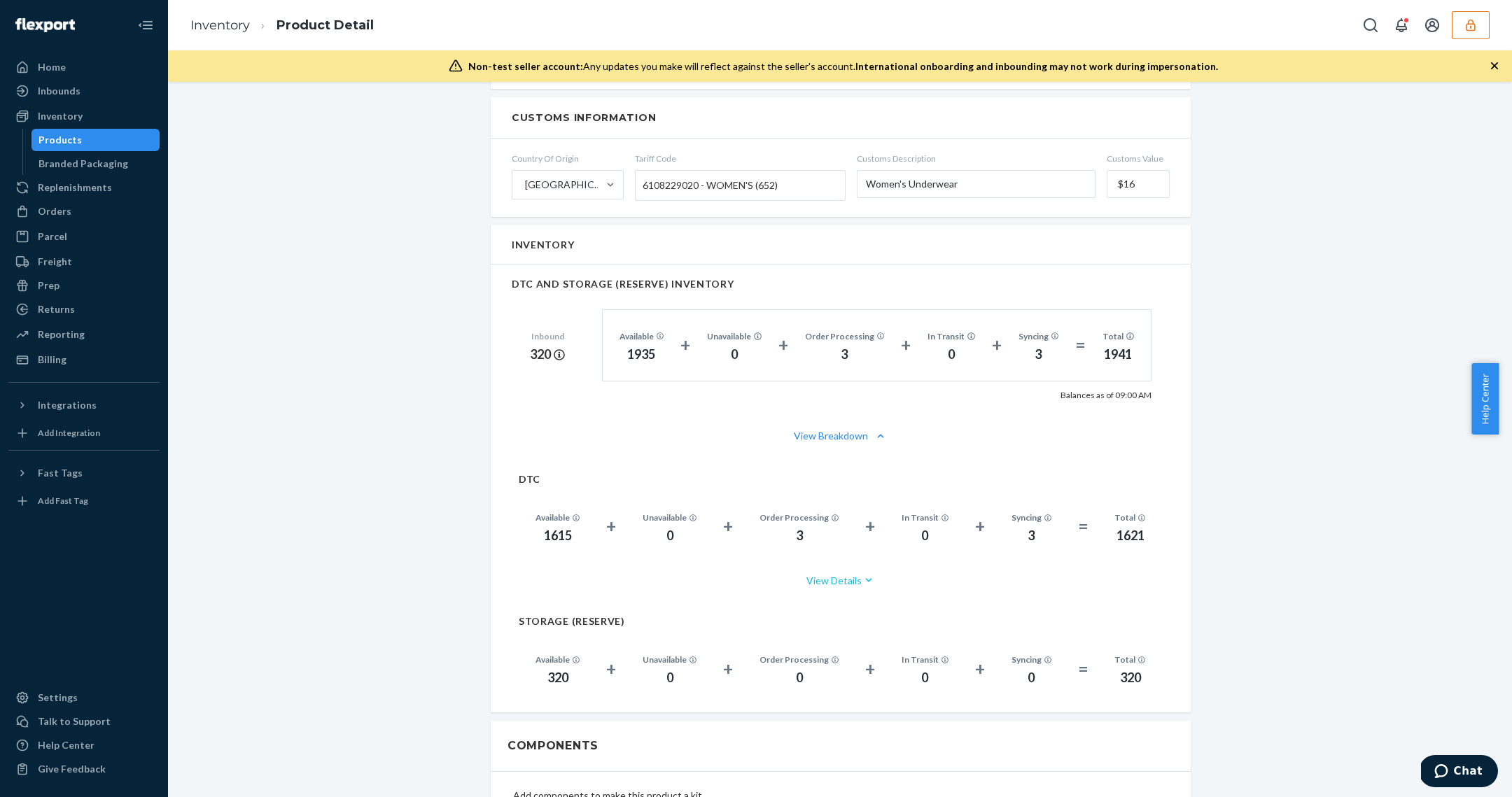
click at [845, 575] on button "View Details" at bounding box center [841, 580] width 644 height 37
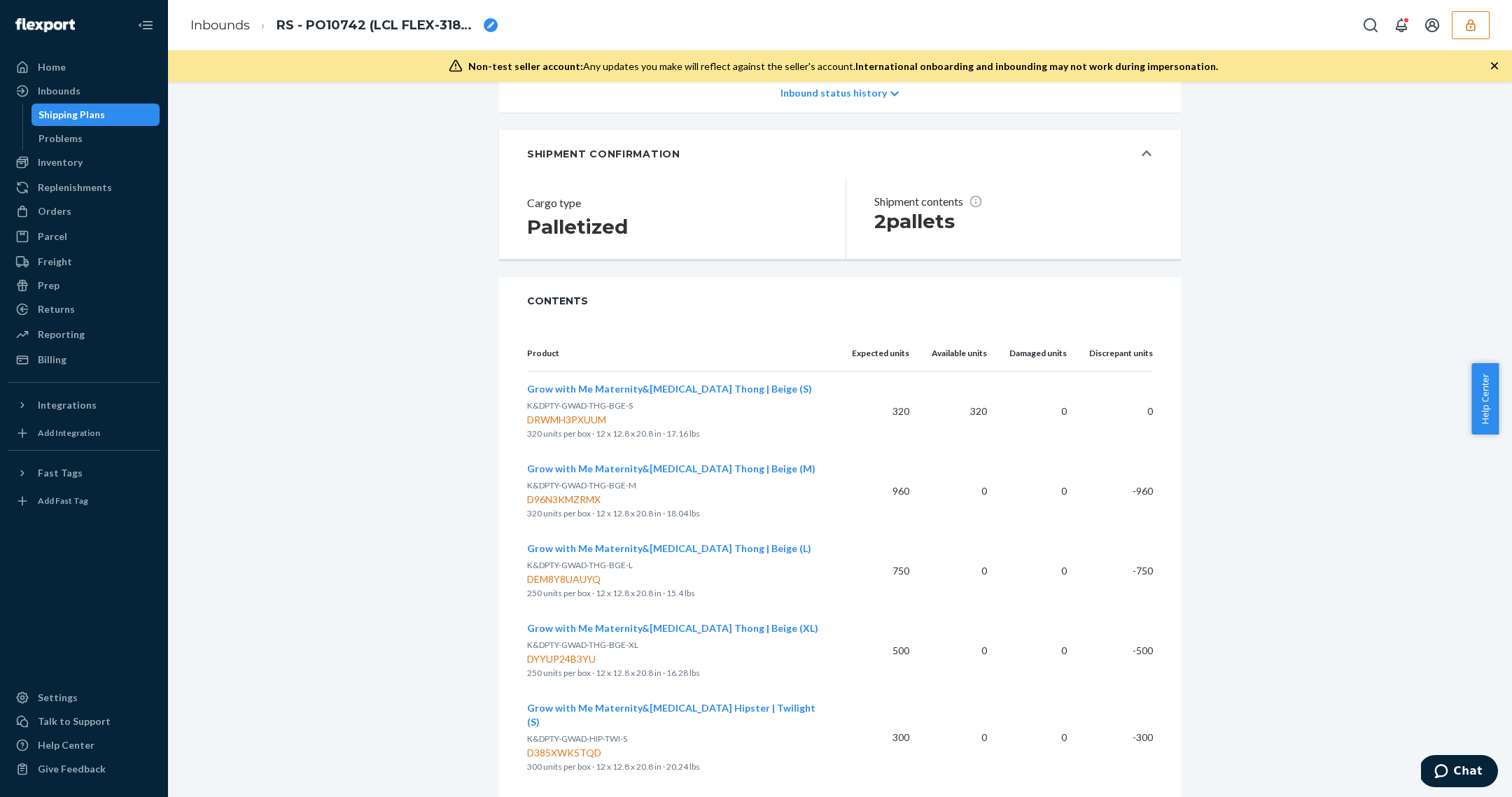
scroll to position [255, 0]
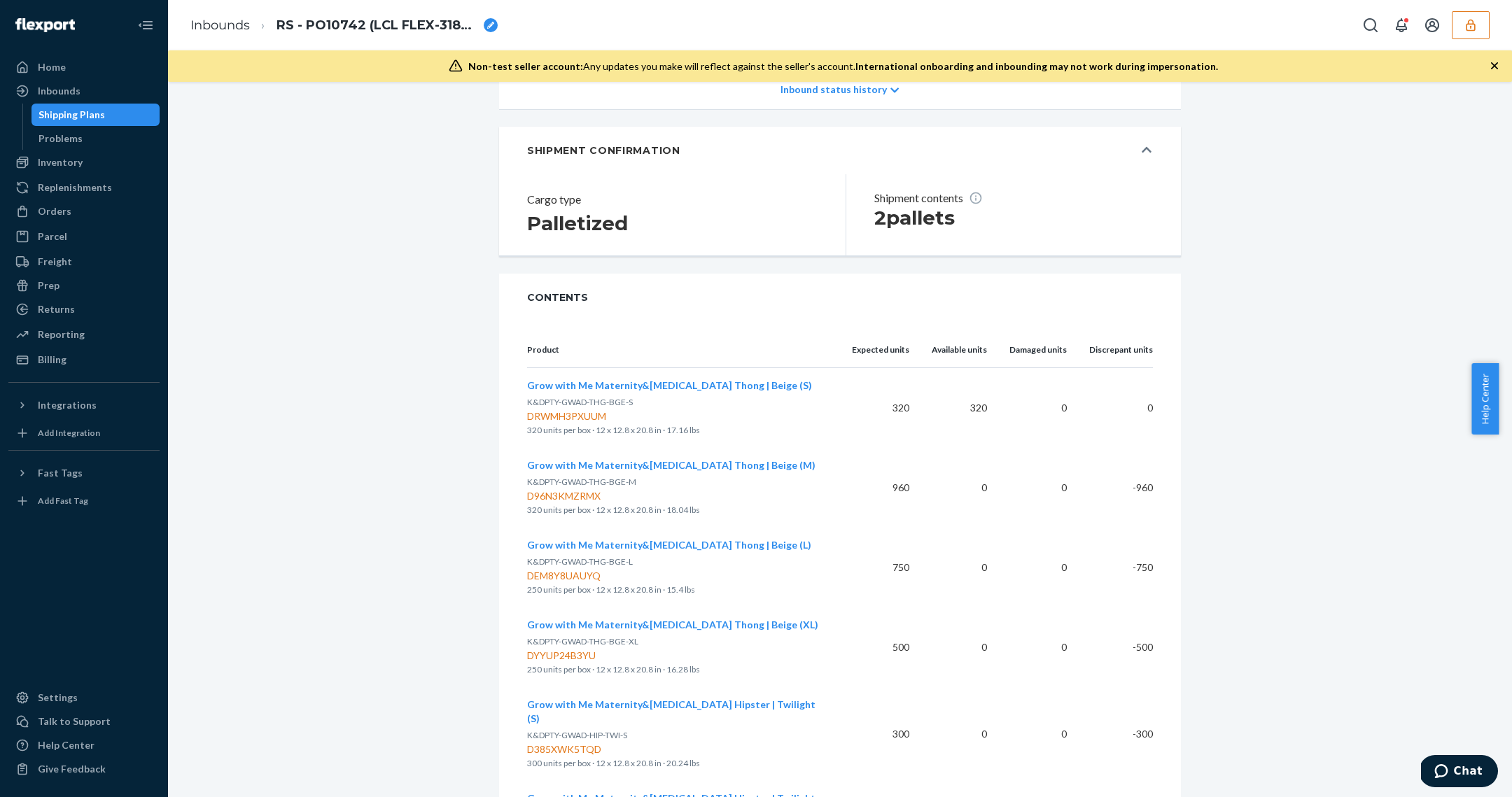
click at [720, 626] on span "Grow with Me Maternity&[MEDICAL_DATA] Thong | Beige (XL)" at bounding box center [672, 625] width 291 height 12
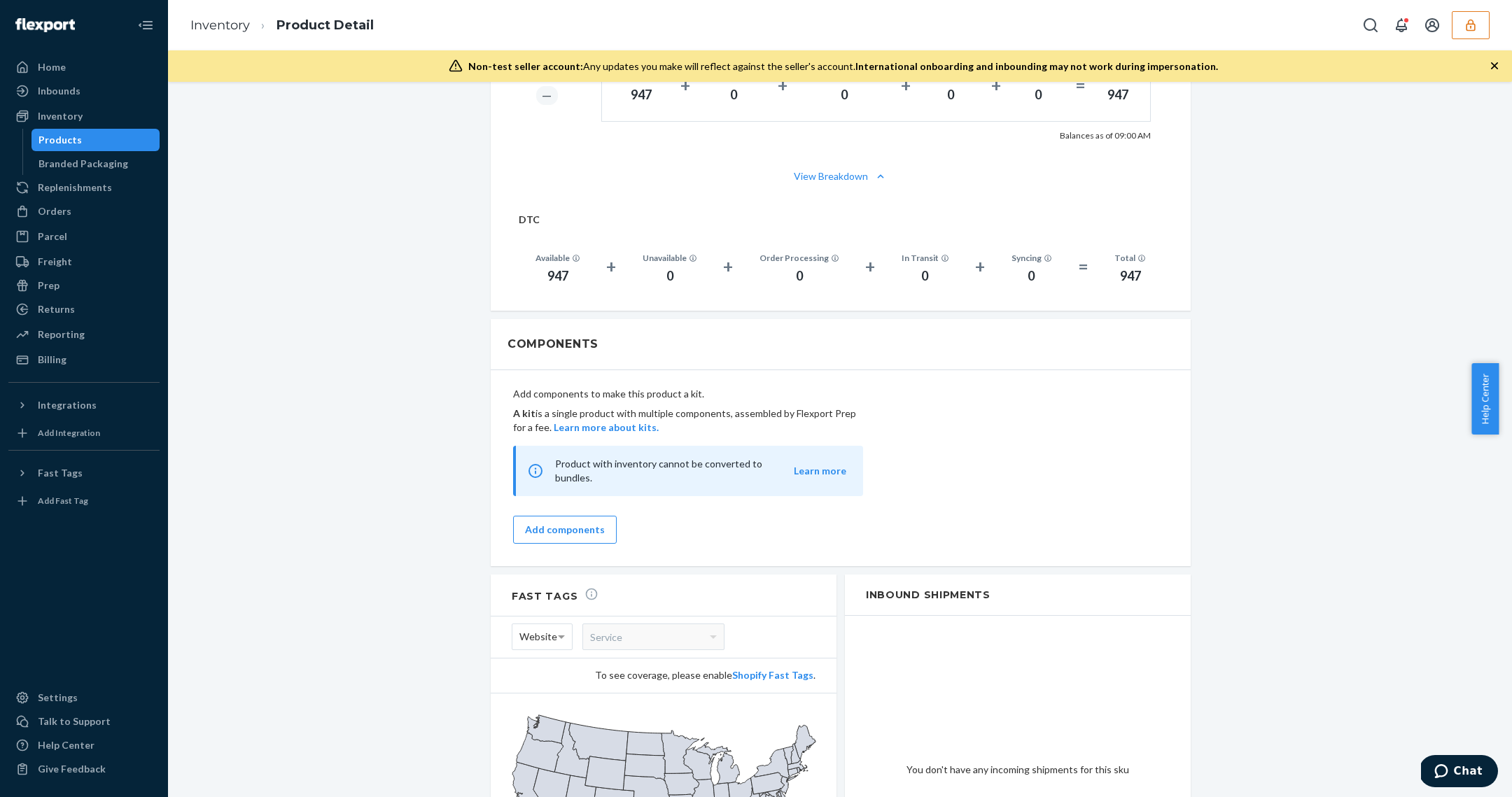
scroll to position [710, 0]
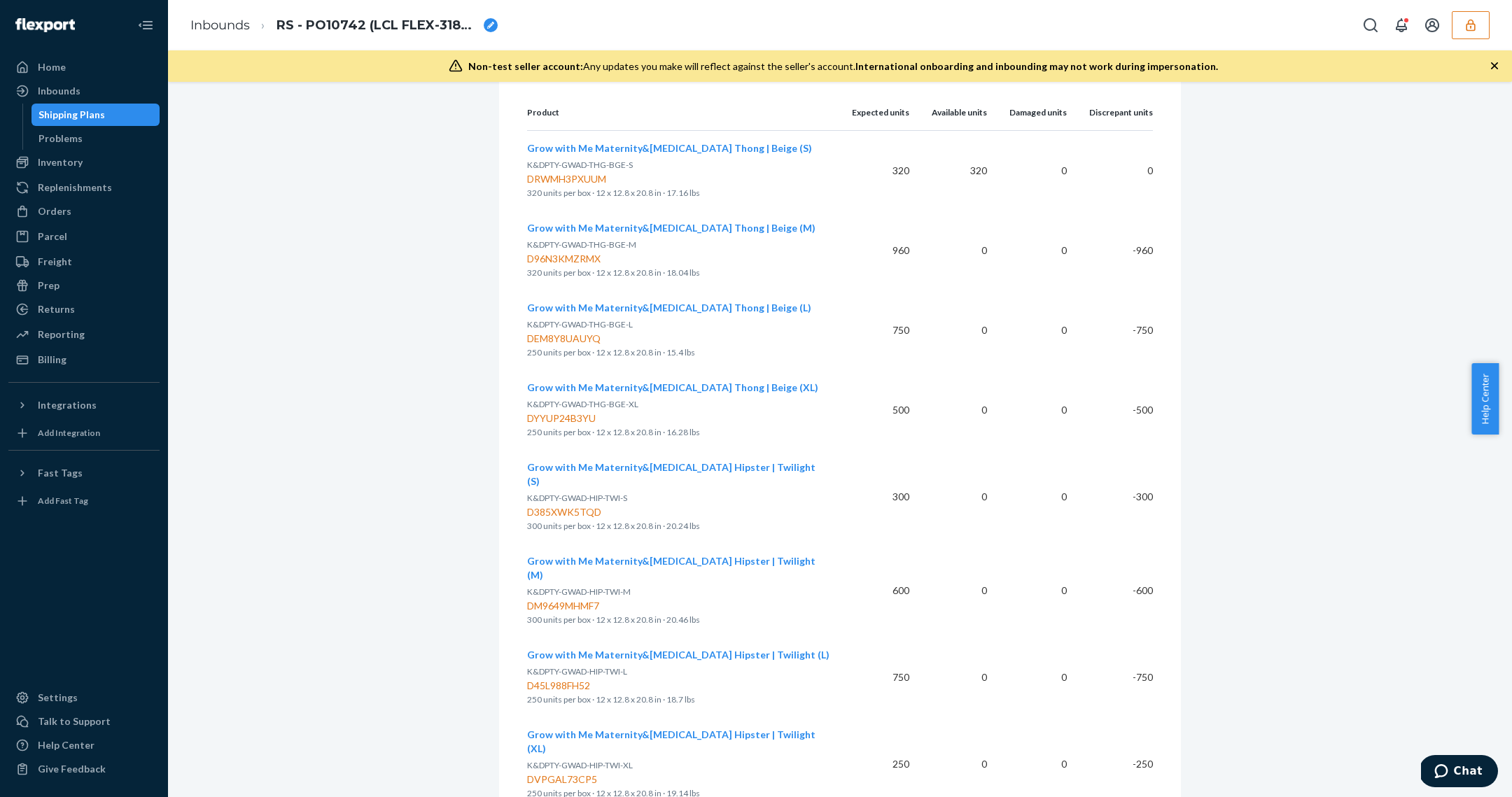
scroll to position [494, 0]
click at [106, 214] on div "Orders" at bounding box center [83, 211] width 149 height 20
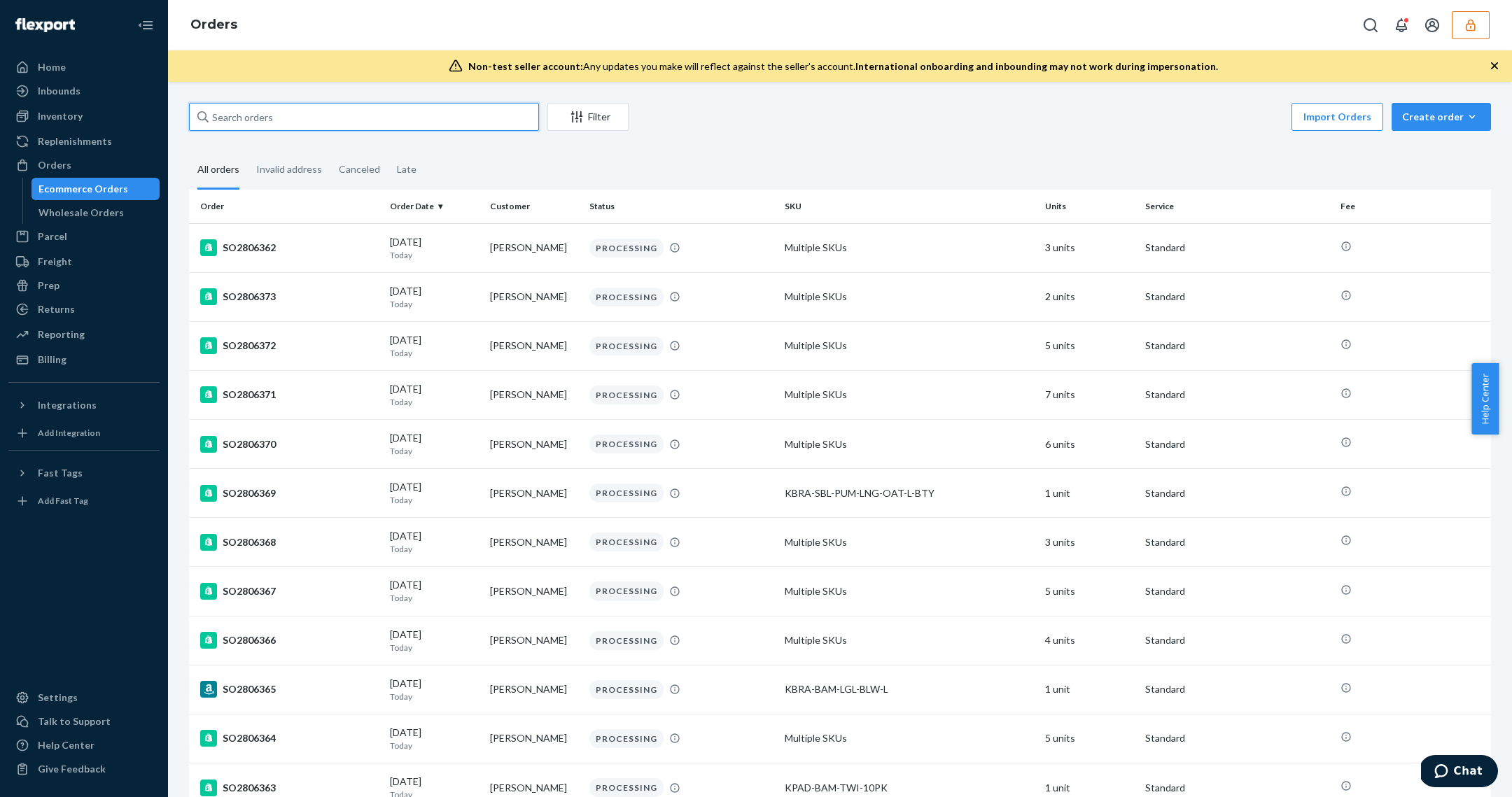
click at [299, 116] on input "text" at bounding box center [363, 116] width 350 height 28
paste input "B1YRF-FYGL"
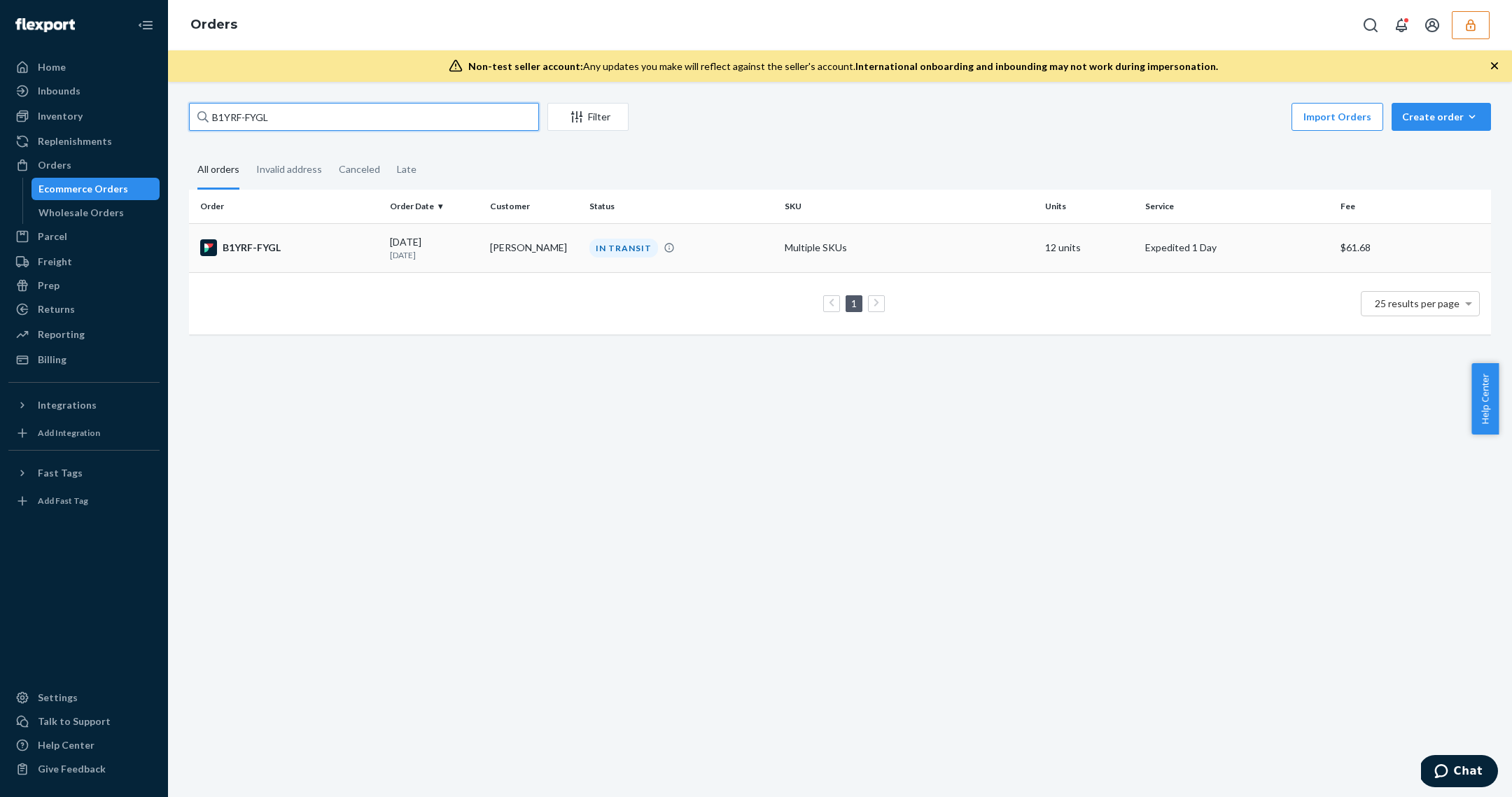
type input "B1YRF-FYGL"
click at [396, 247] on div "[DATE] [DATE]" at bounding box center [434, 248] width 89 height 26
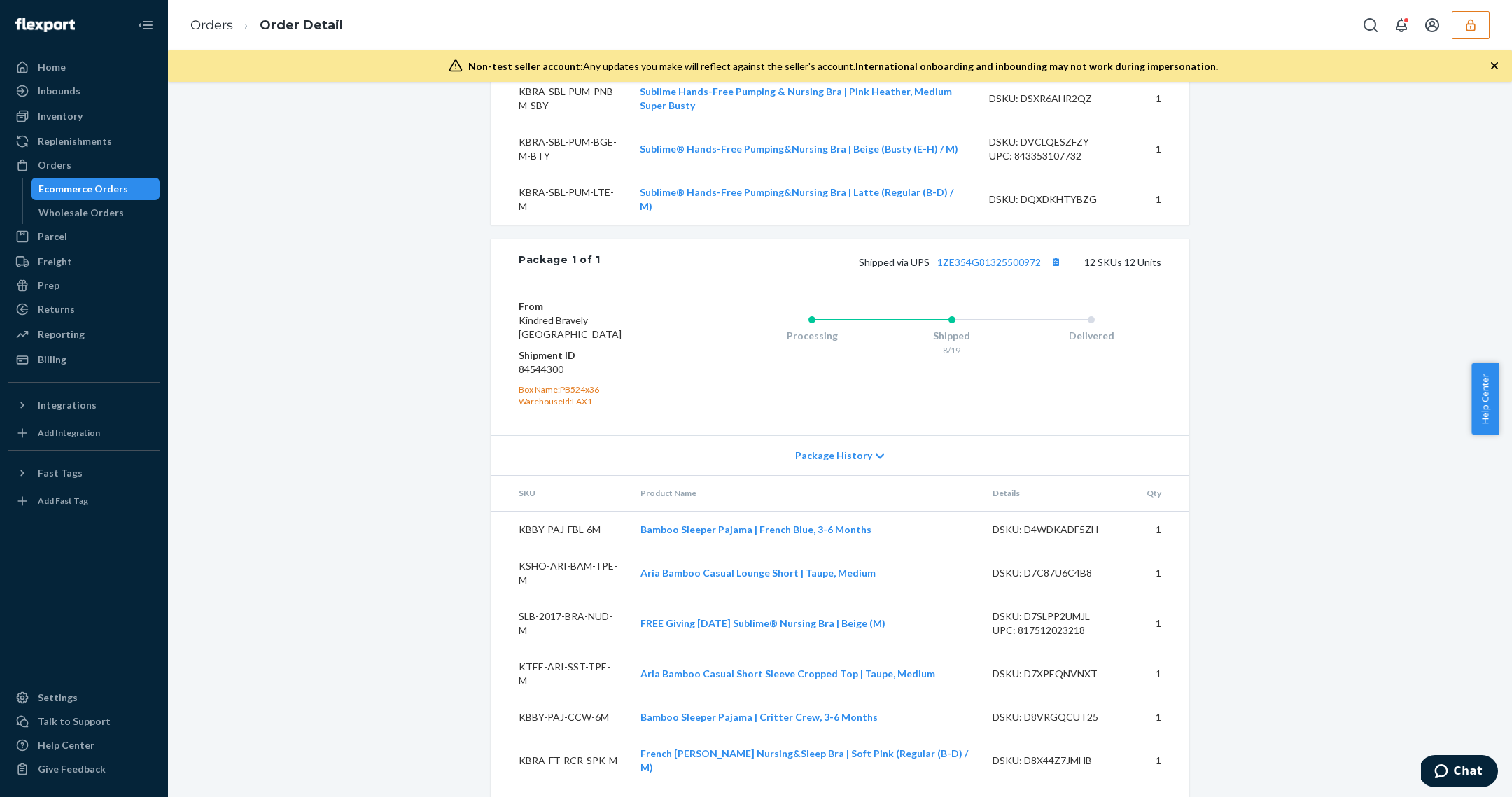
scroll to position [837, 0]
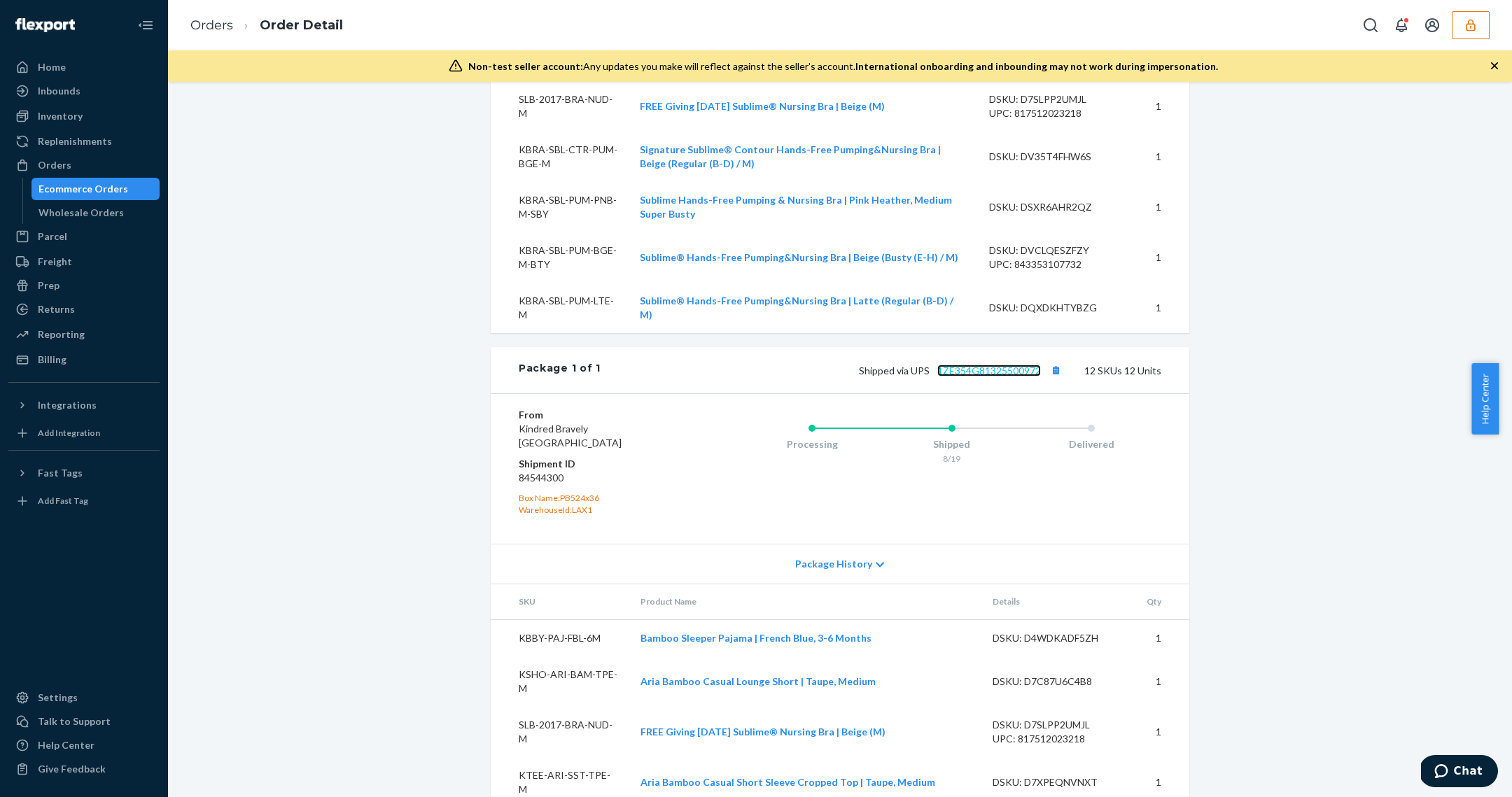
click at [1029, 366] on link "1ZE354G81325500972" at bounding box center [989, 370] width 103 height 12
drag, startPoint x: 97, startPoint y: 207, endPoint x: 95, endPoint y: 192, distance: 15.1
click at [97, 207] on div "Wholesale Orders" at bounding box center [81, 213] width 85 height 14
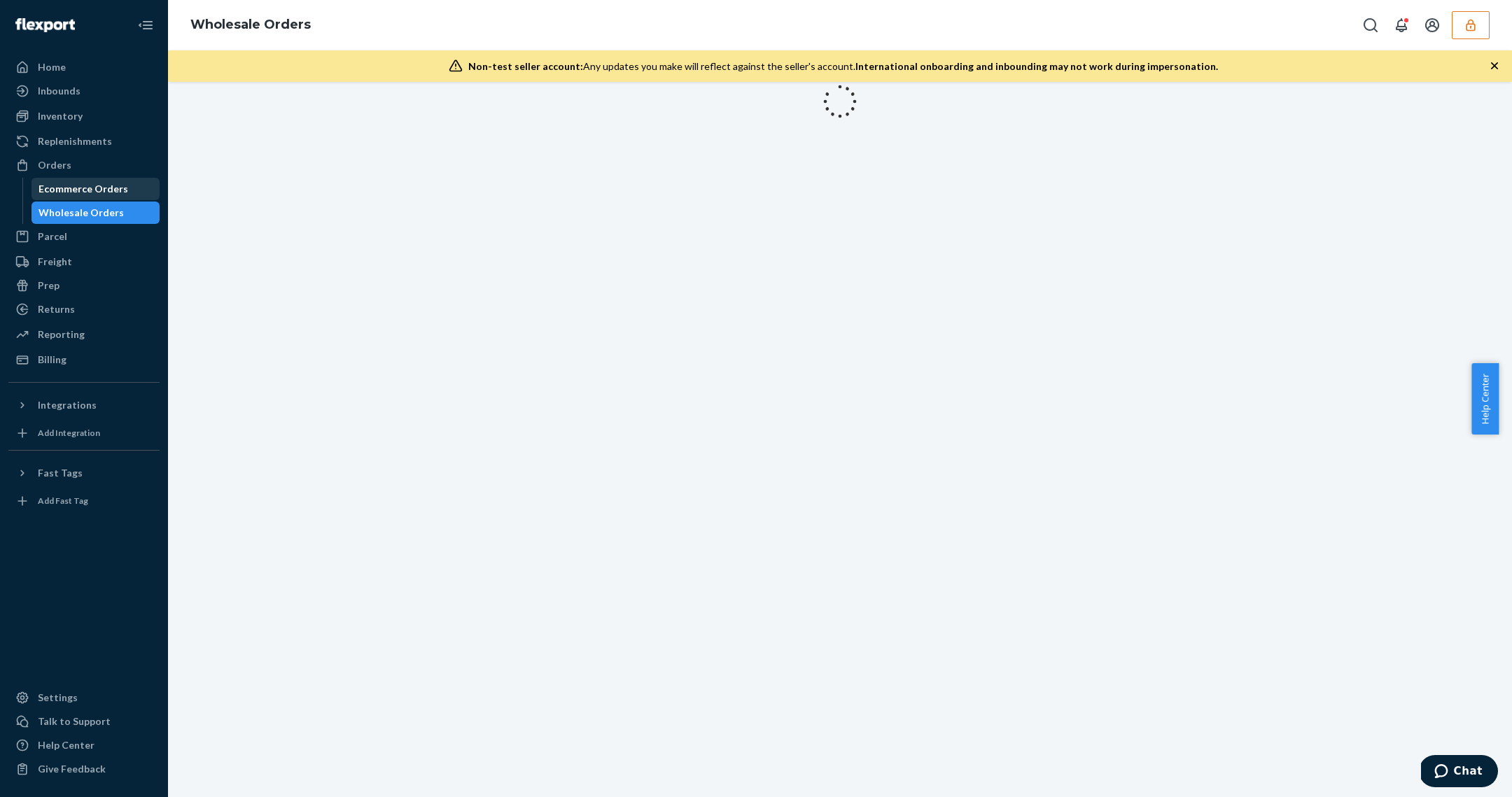
click at [96, 189] on div "Ecommerce Orders" at bounding box center [83, 189] width 90 height 14
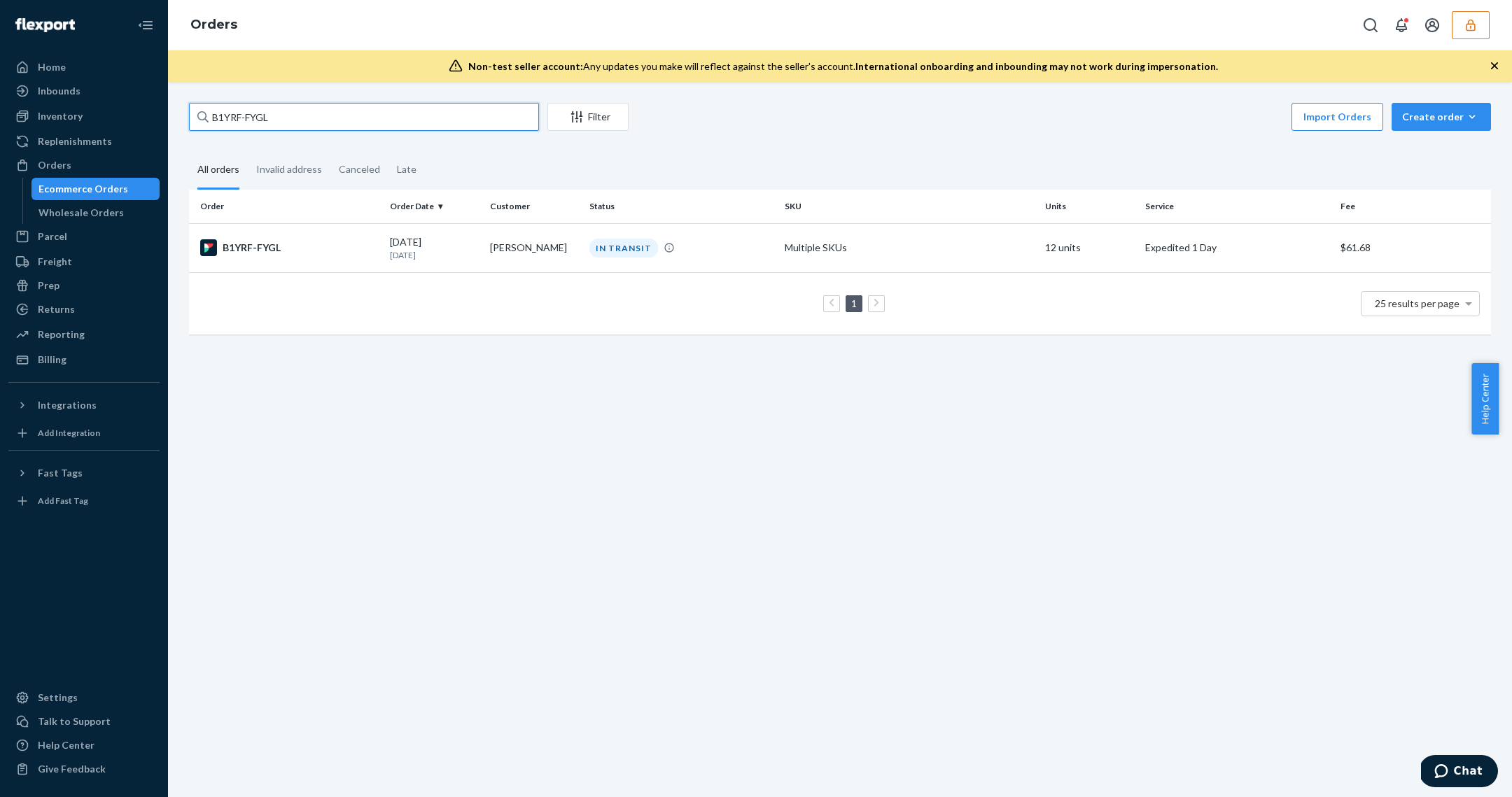
click at [323, 125] on input "B1YRF-FYGL" at bounding box center [363, 116] width 350 height 28
click at [323, 124] on input "B1YRF-FYGL" at bounding box center [363, 116] width 350 height 28
click at [324, 120] on input "B1YRF-FYGL" at bounding box center [363, 116] width 350 height 28
click at [323, 120] on input "B1YRF-FYGL" at bounding box center [363, 116] width 350 height 28
click at [324, 120] on input "B1YRF-FYGL" at bounding box center [363, 116] width 350 height 28
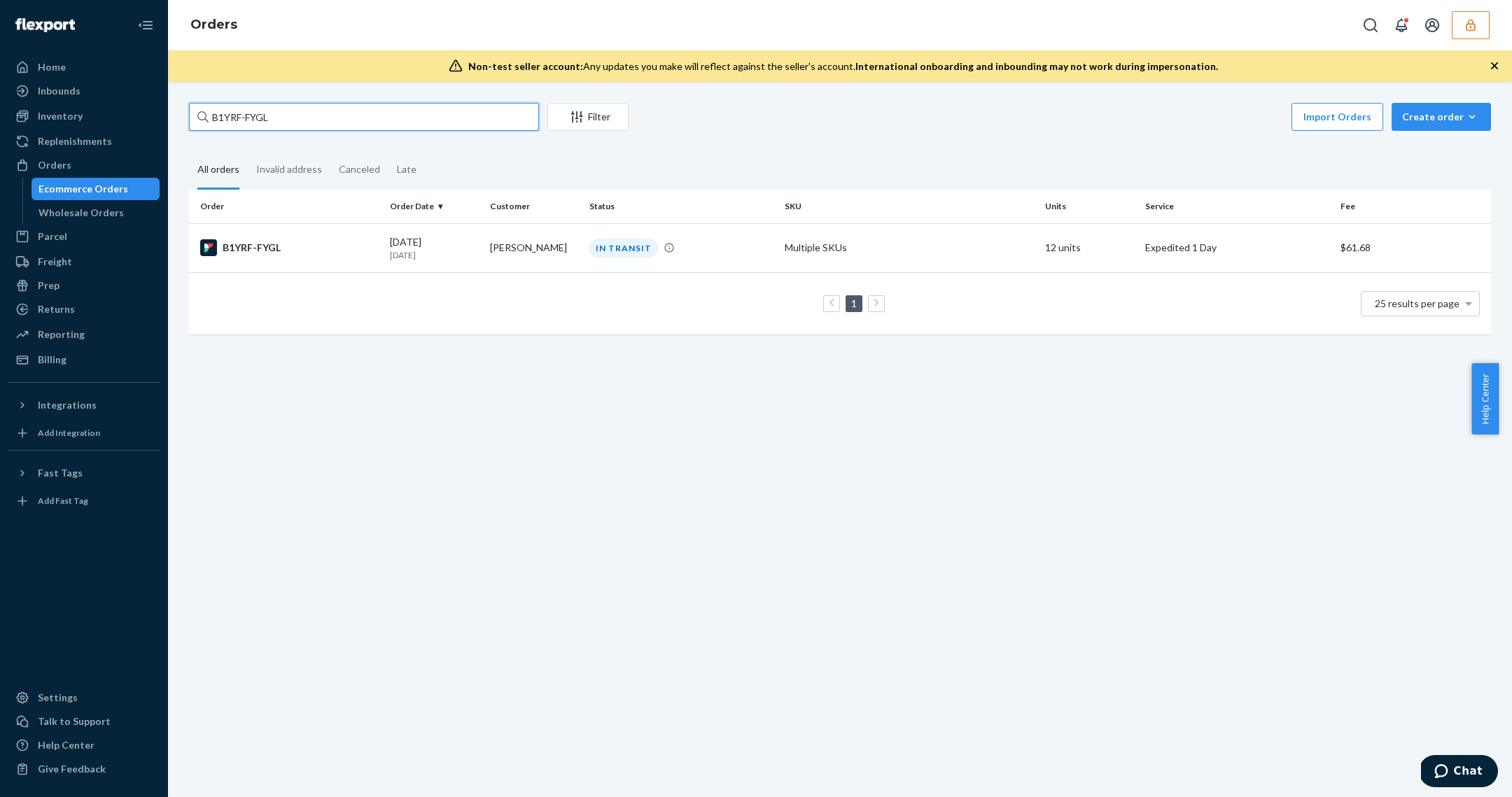
paste input "BJVTI-MKEX"
type input "BJVTI-MKEX"
click at [376, 247] on div "BJVTI-MKEX" at bounding box center [289, 247] width 178 height 17
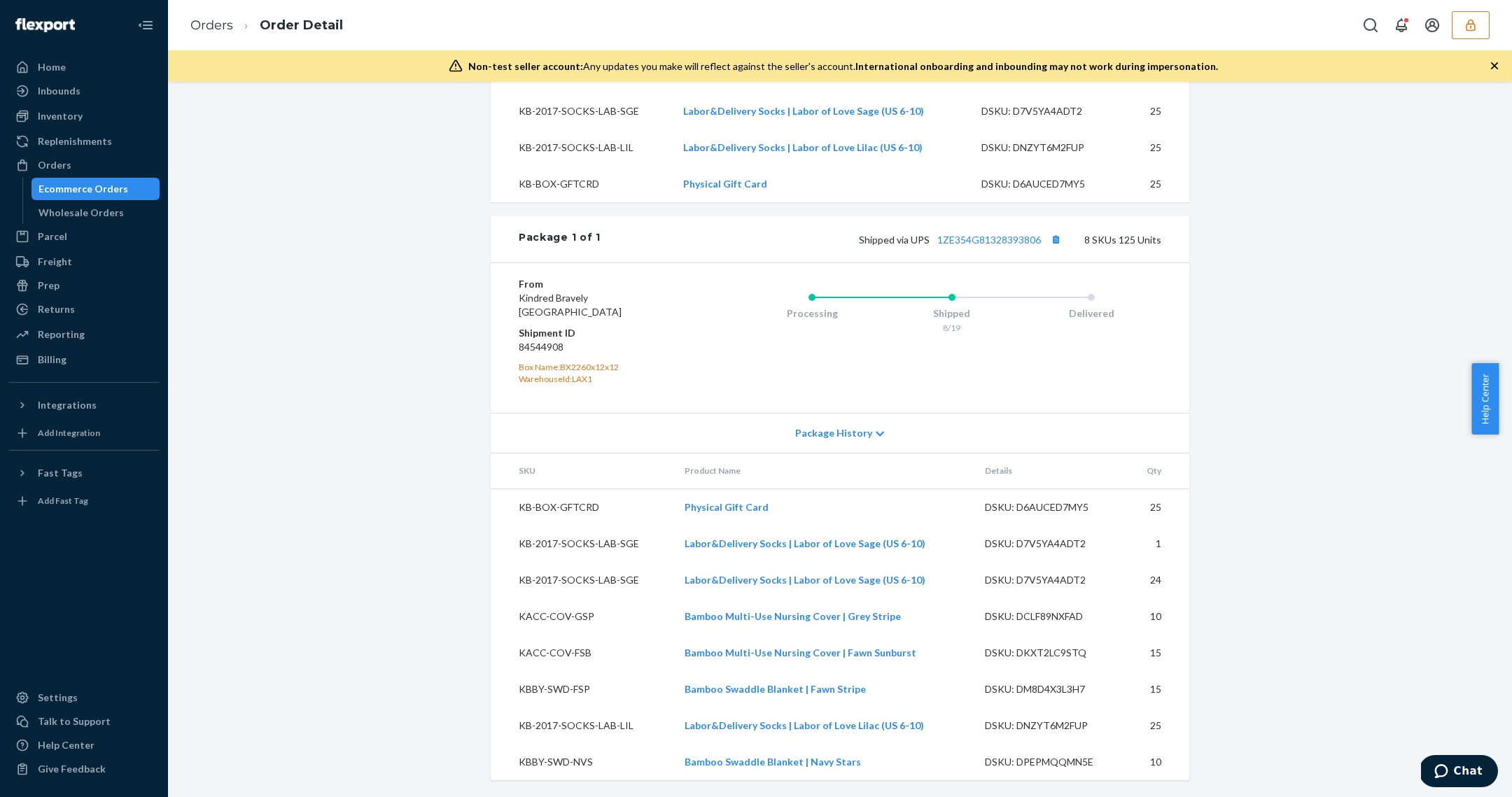
scroll to position [684, 0]
click at [986, 246] on link "1ZE354G81328393806" at bounding box center [989, 240] width 103 height 12
click at [861, 442] on div "Package History" at bounding box center [839, 433] width 698 height 40
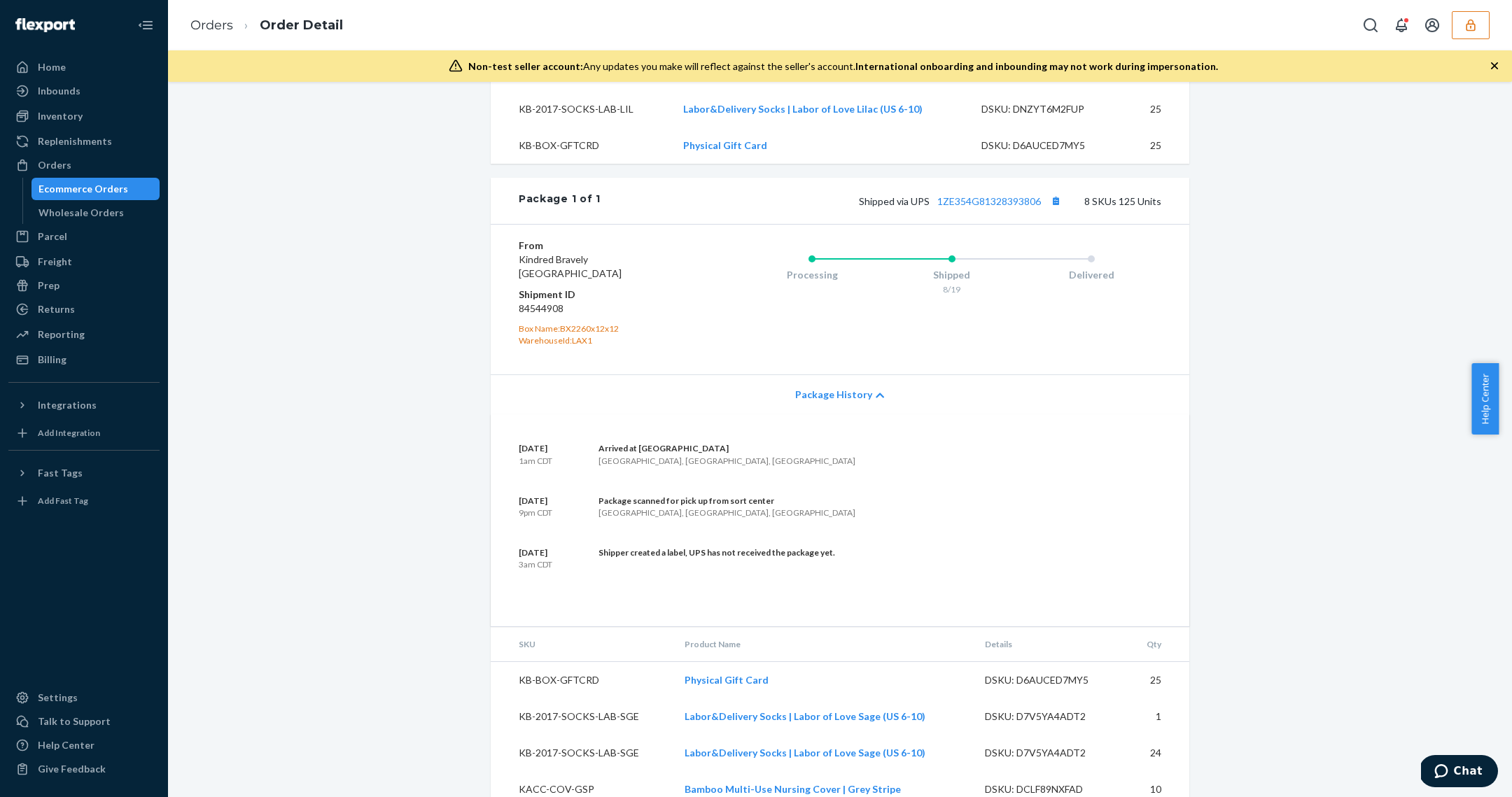
click at [107, 187] on div "Ecommerce Orders" at bounding box center [83, 189] width 90 height 14
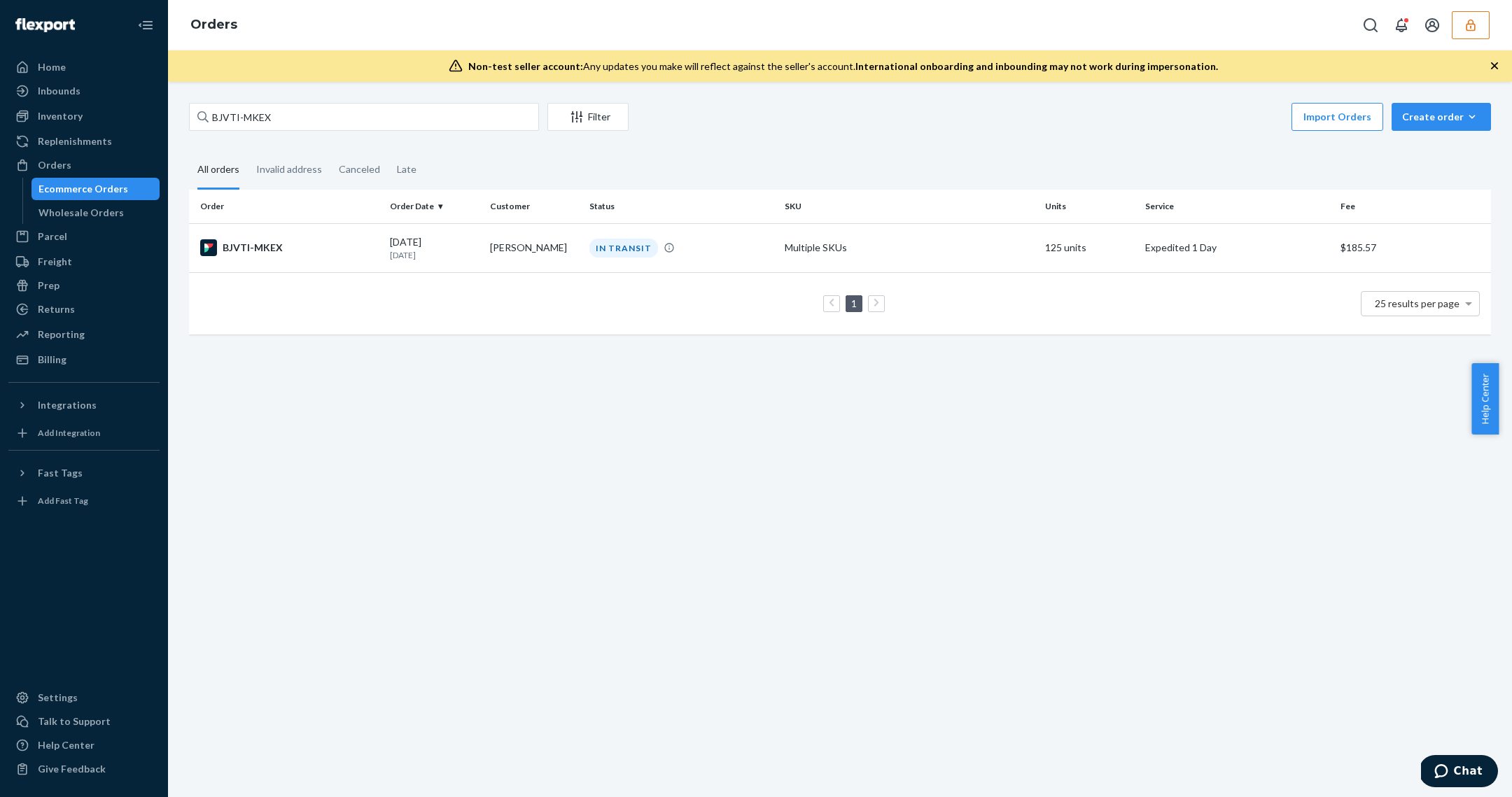
click at [294, 142] on div "BJVTI-MKEX Filter Import Orders Create order Ecommerce order Removal order All …" at bounding box center [839, 225] width 1322 height 246
click at [295, 128] on input "BJVTI-MKEX" at bounding box center [363, 116] width 350 height 28
click at [295, 127] on input "BJVTI-MKEX" at bounding box center [363, 116] width 350 height 28
click at [295, 128] on input "BJVTI-MKEX" at bounding box center [363, 116] width 350 height 28
paste input "1YRF-FYGL"
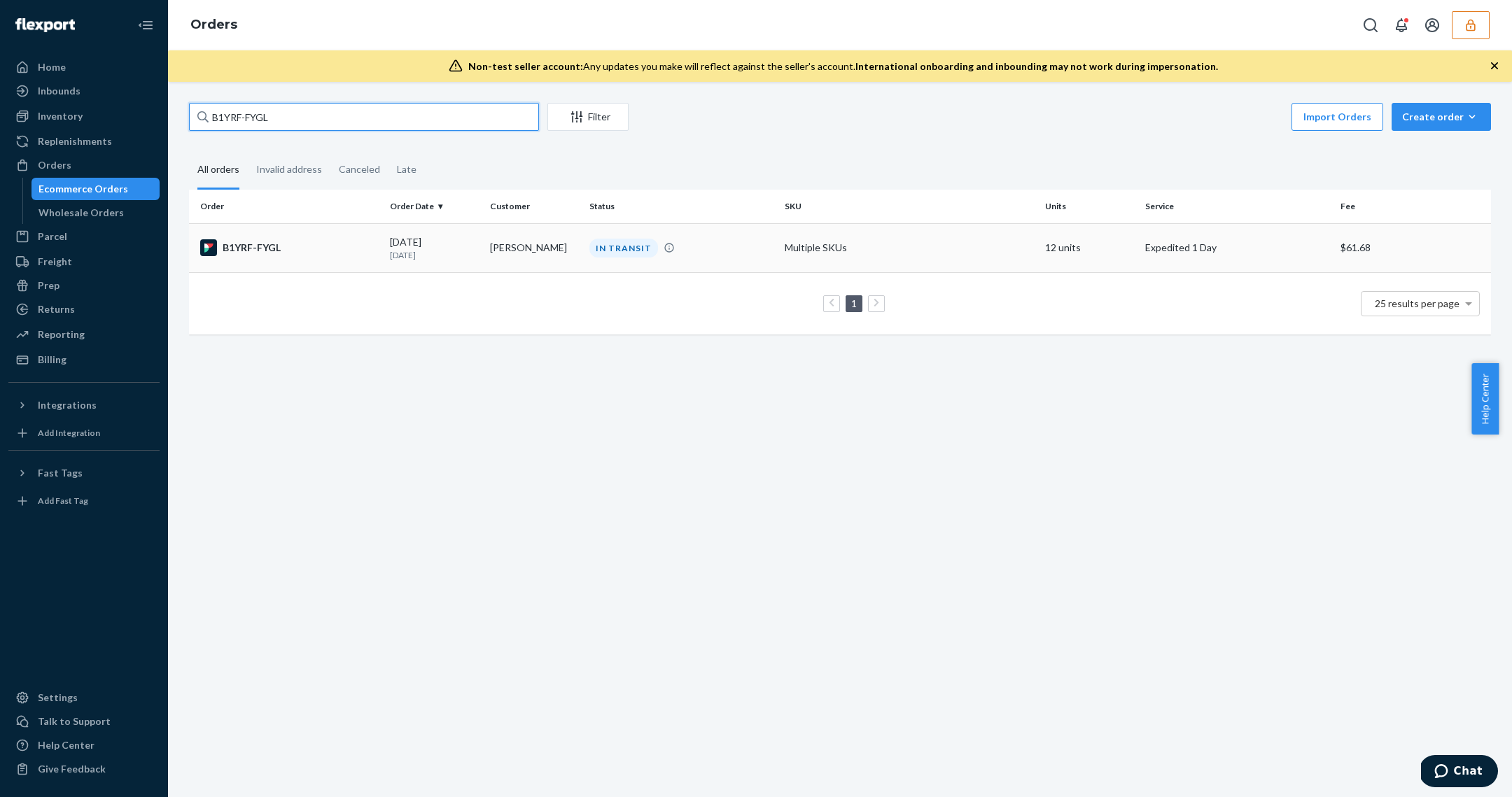
type input "B1YRF-FYGL"
click at [379, 256] on td "B1YRF-FYGL" at bounding box center [286, 248] width 196 height 49
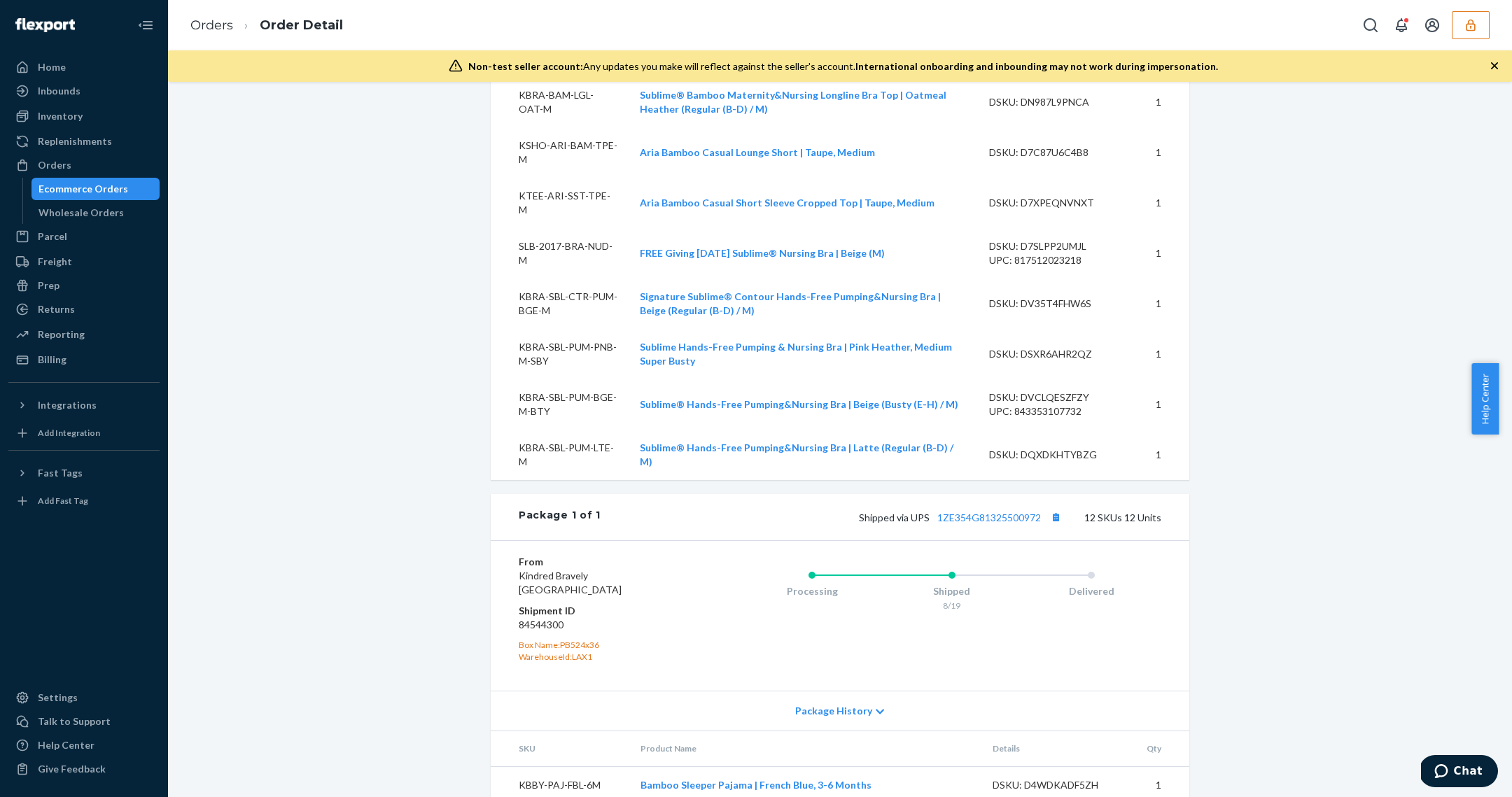
scroll to position [766, 0]
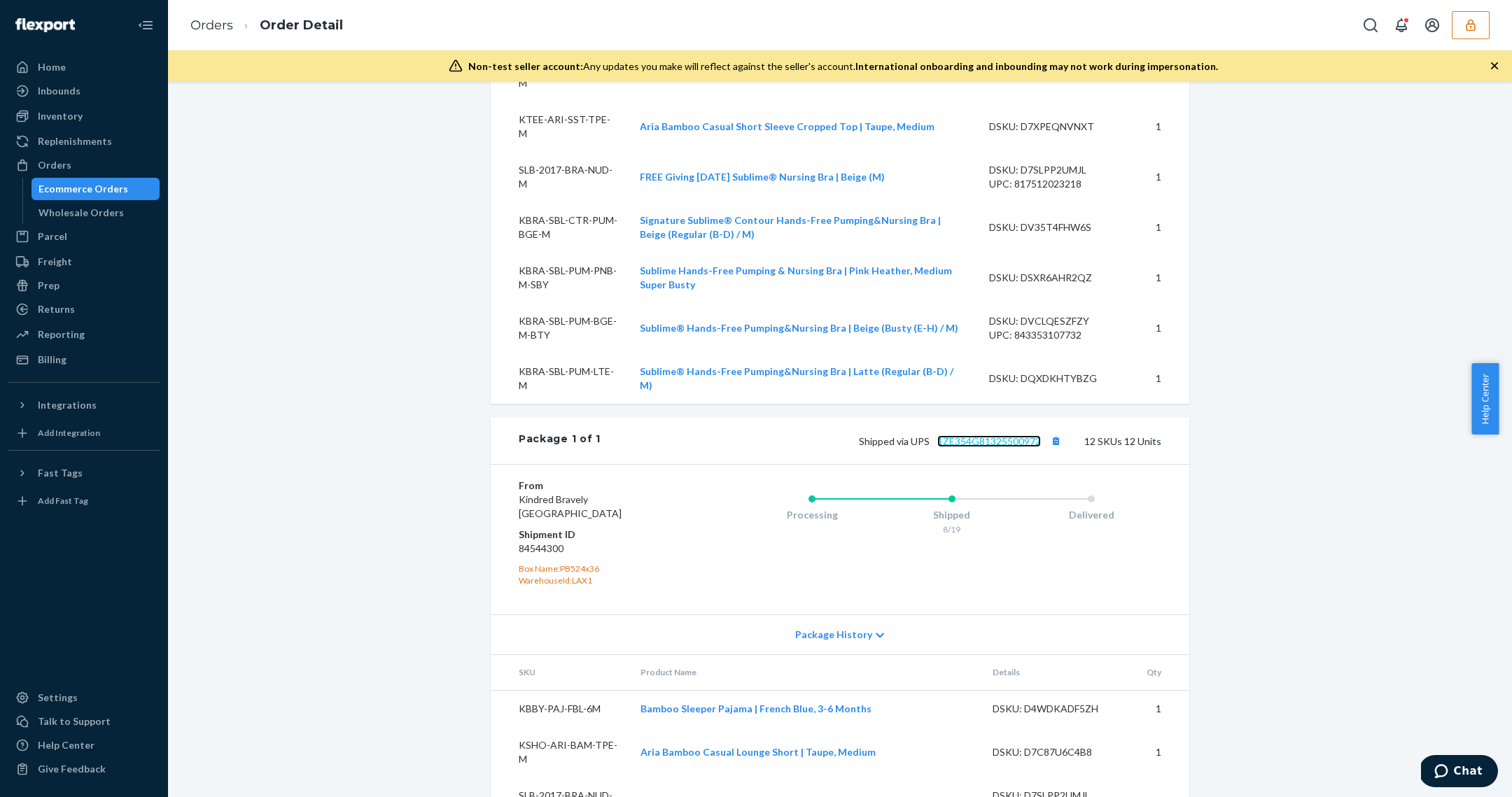
click at [988, 435] on link "1ZE354G81325500972" at bounding box center [989, 442] width 103 height 12
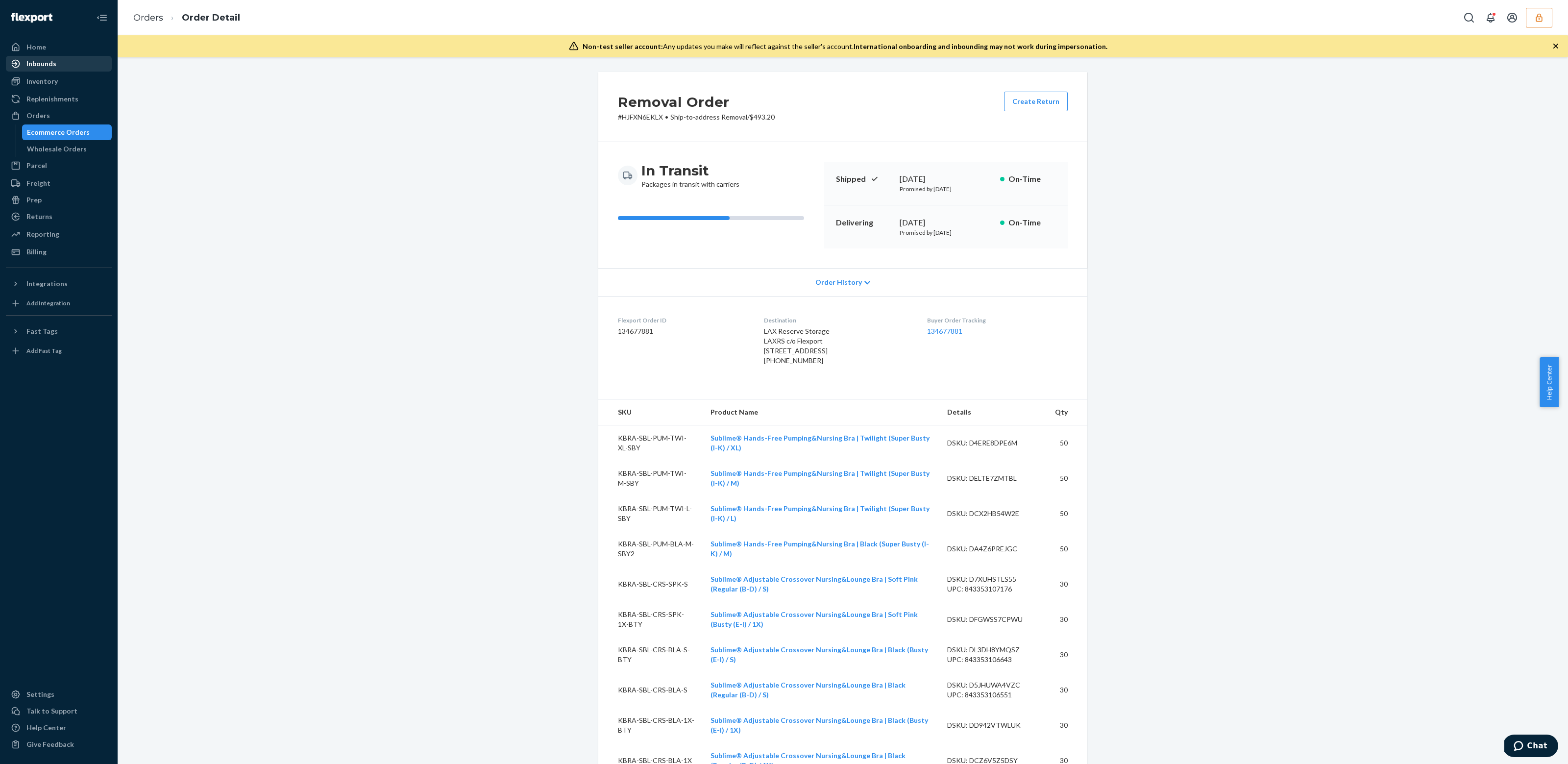
click at [48, 54] on link "Home" at bounding box center [59, 47] width 106 height 16
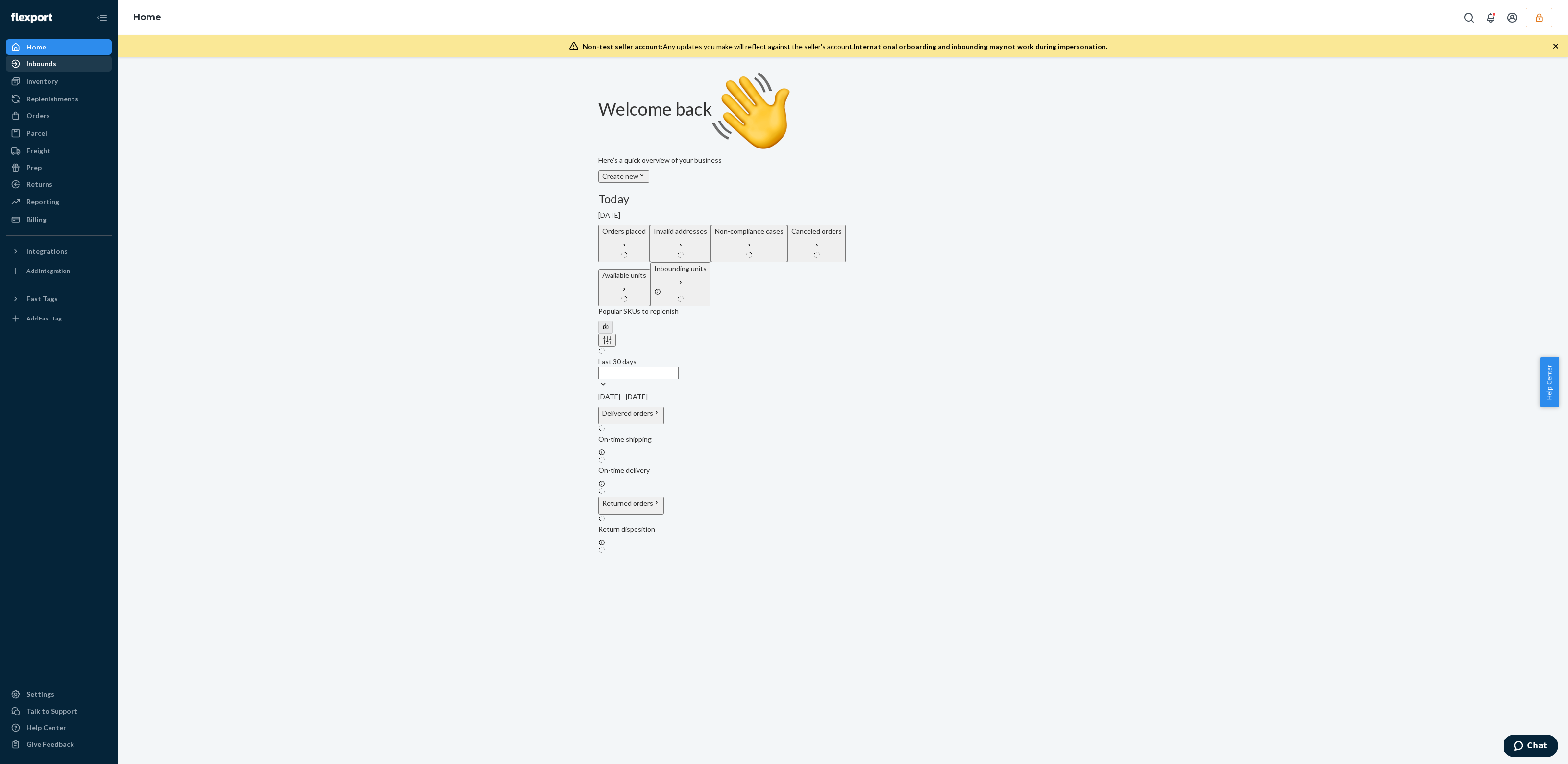
click at [66, 65] on div "Inbounds" at bounding box center [58, 63] width 104 height 14
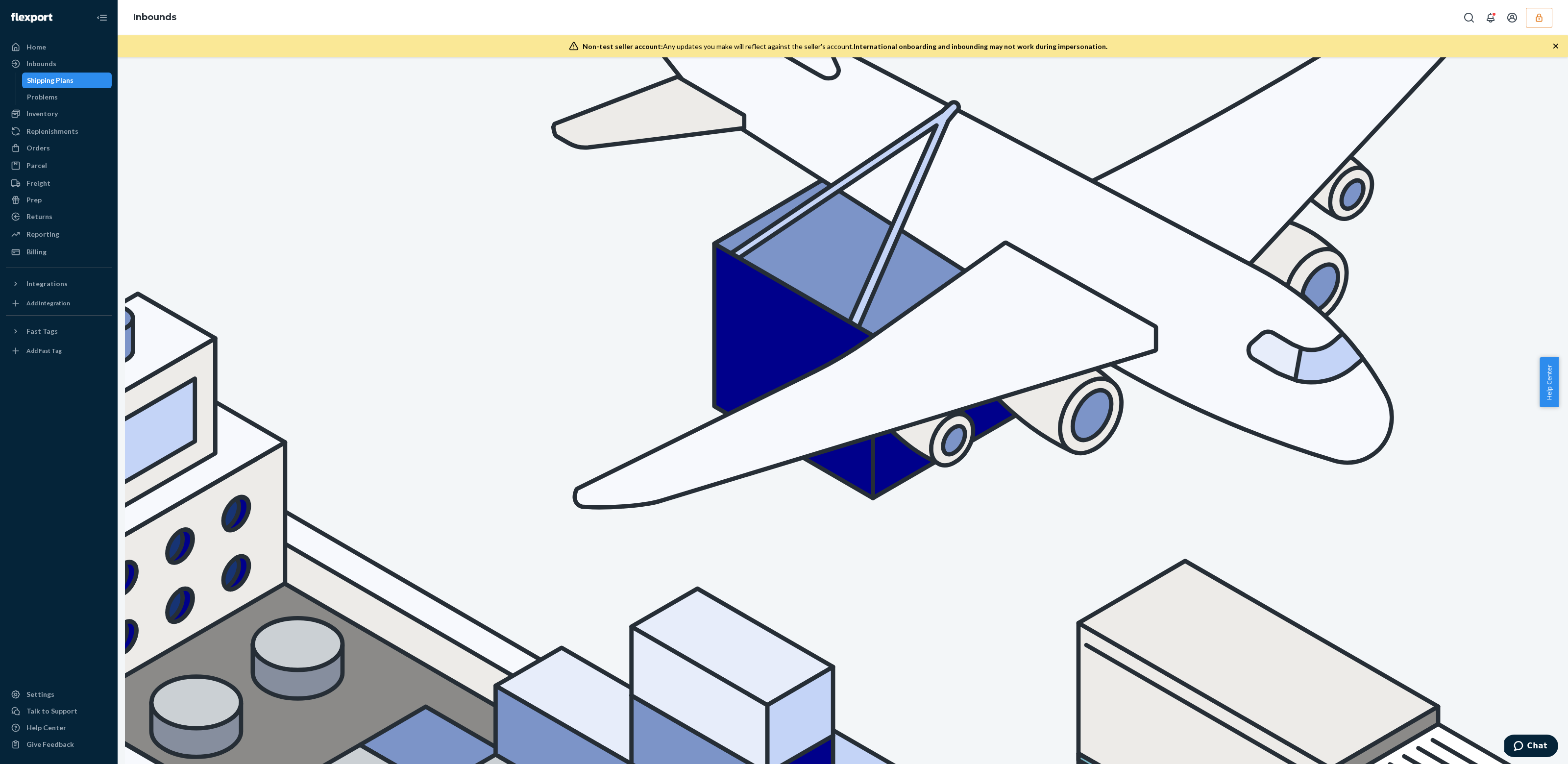
type input "9891487"
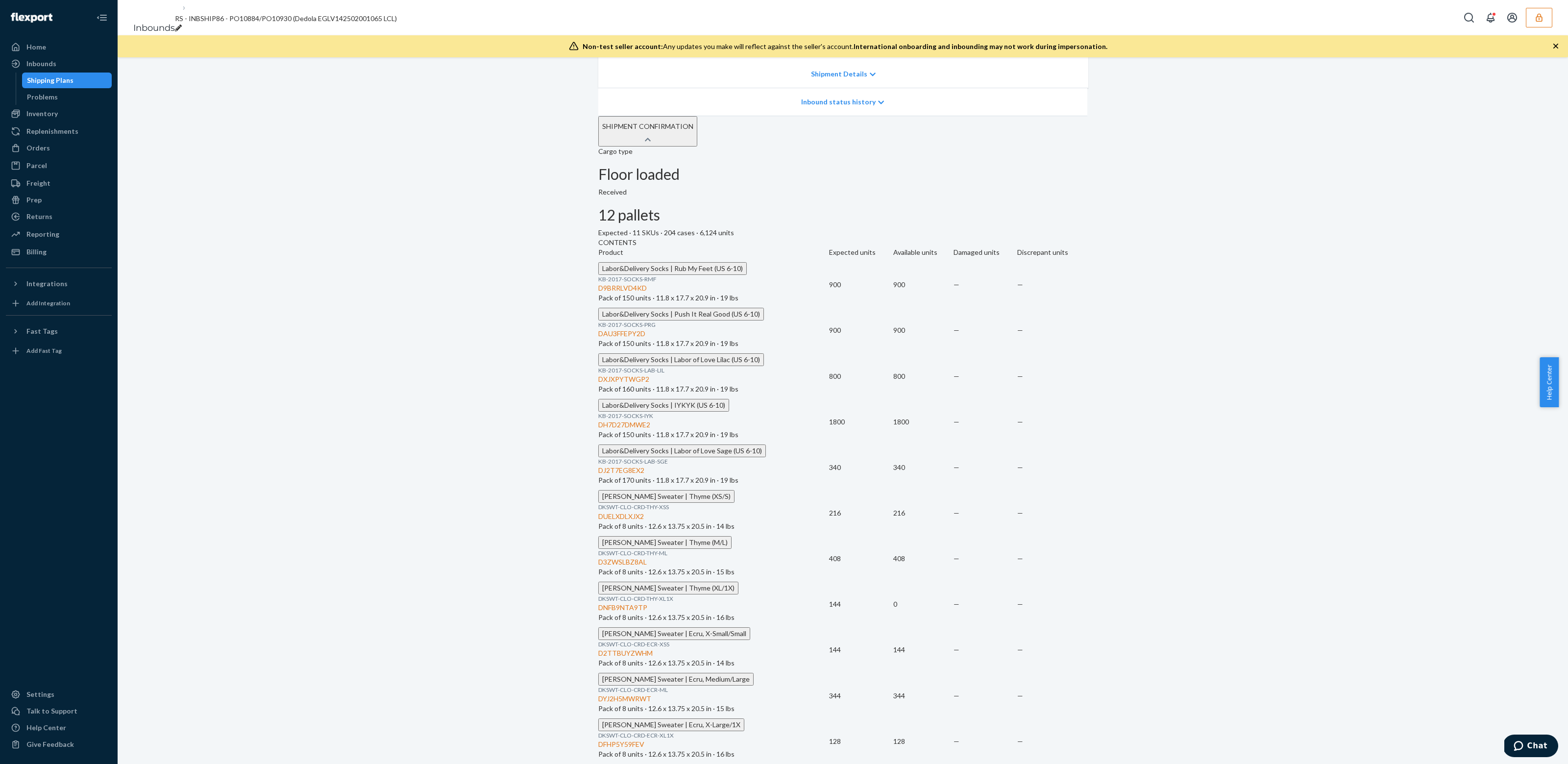
scroll to position [363, 0]
click at [658, 582] on div "[PERSON_NAME] Sweater | Thyme (XL/1X) DKSWT-CLO-CRD-THY-XL1X DNFB9NTA9TP Pack o…" at bounding box center [713, 602] width 231 height 41
click at [662, 584] on span "[PERSON_NAME] Sweater | Thyme (XL/1X)" at bounding box center [668, 588] width 132 height 9
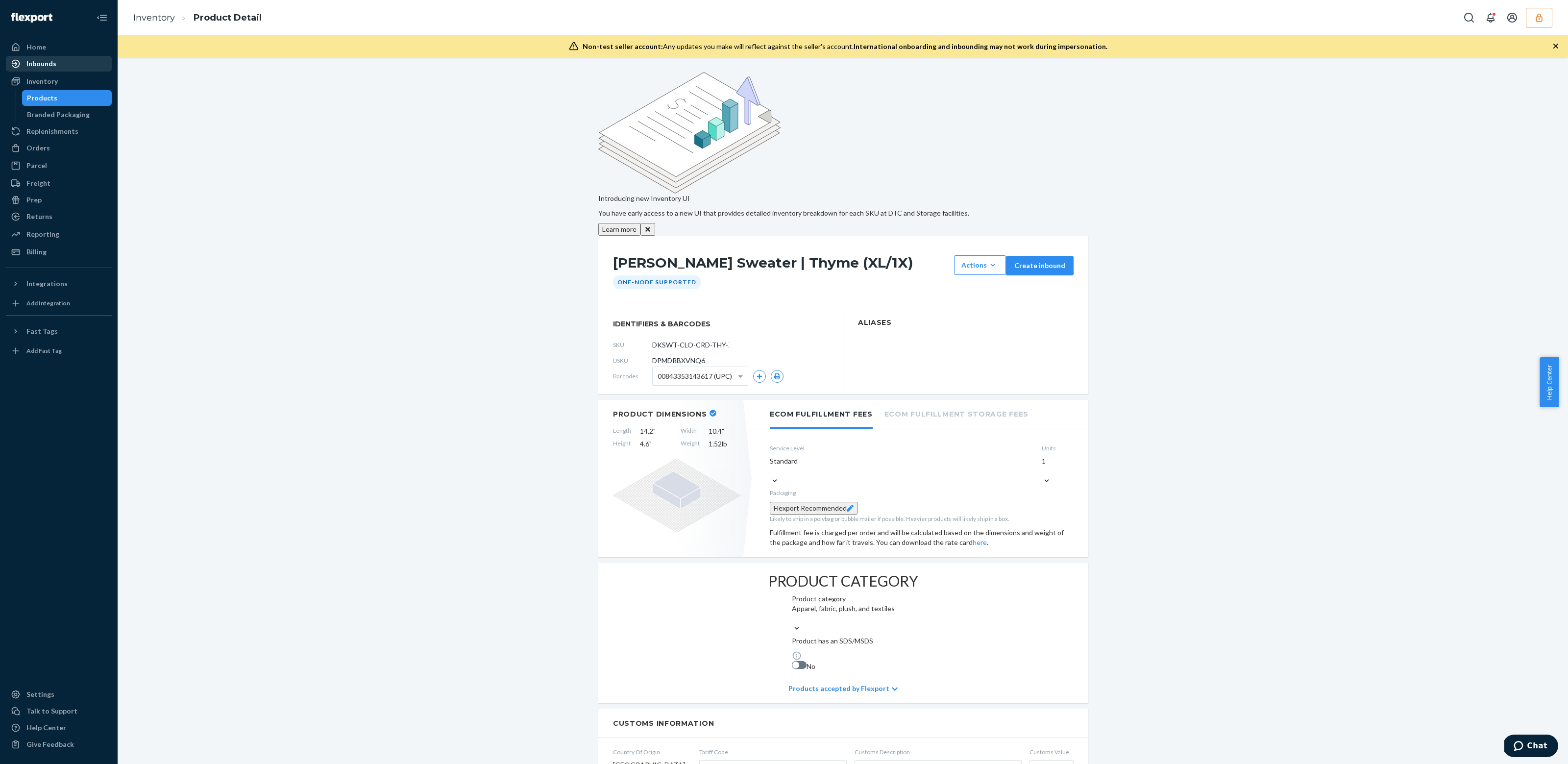
click at [57, 60] on div "Inbounds" at bounding box center [58, 63] width 104 height 14
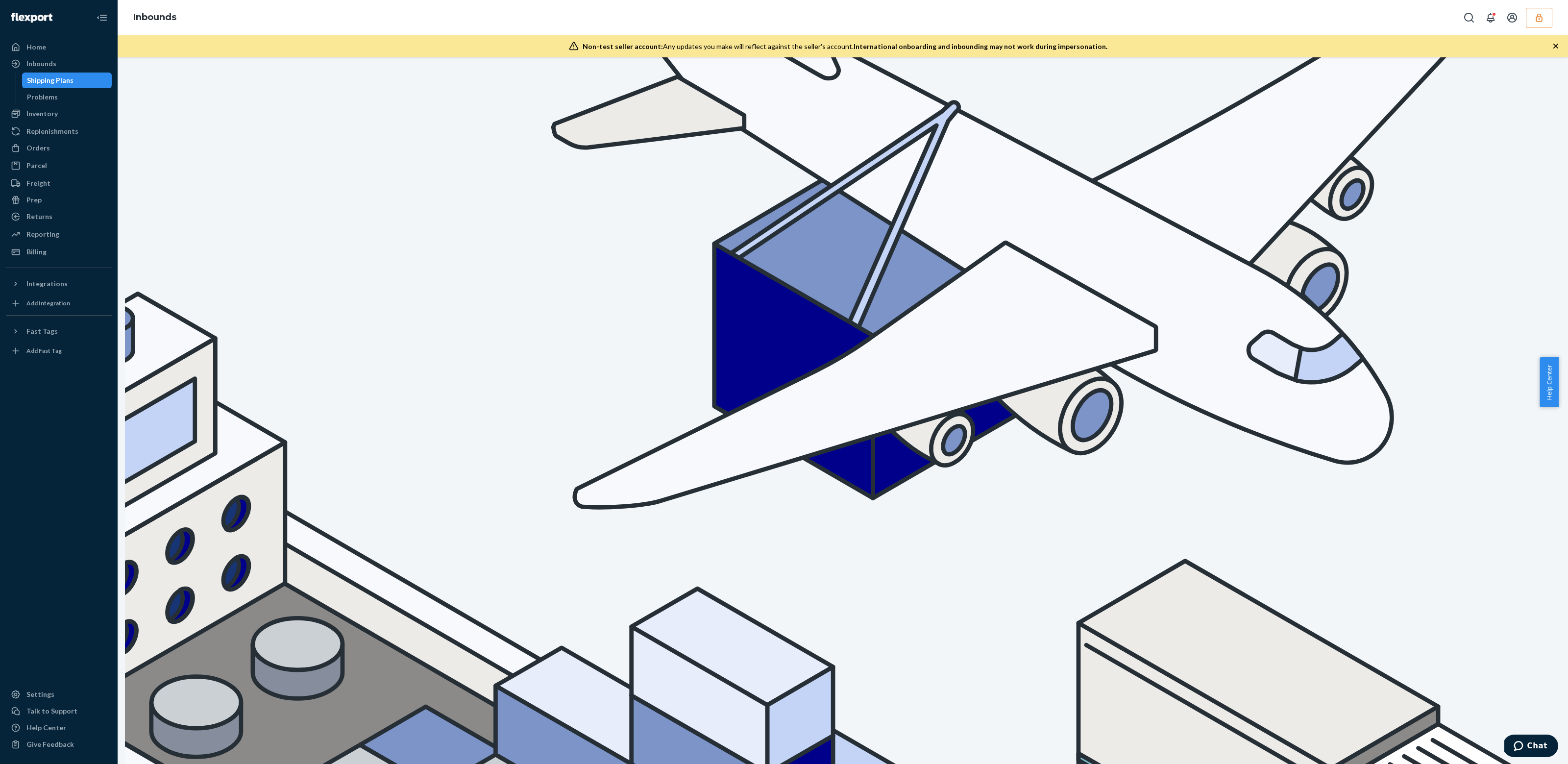
paste input "9867476"
type input "9867476"
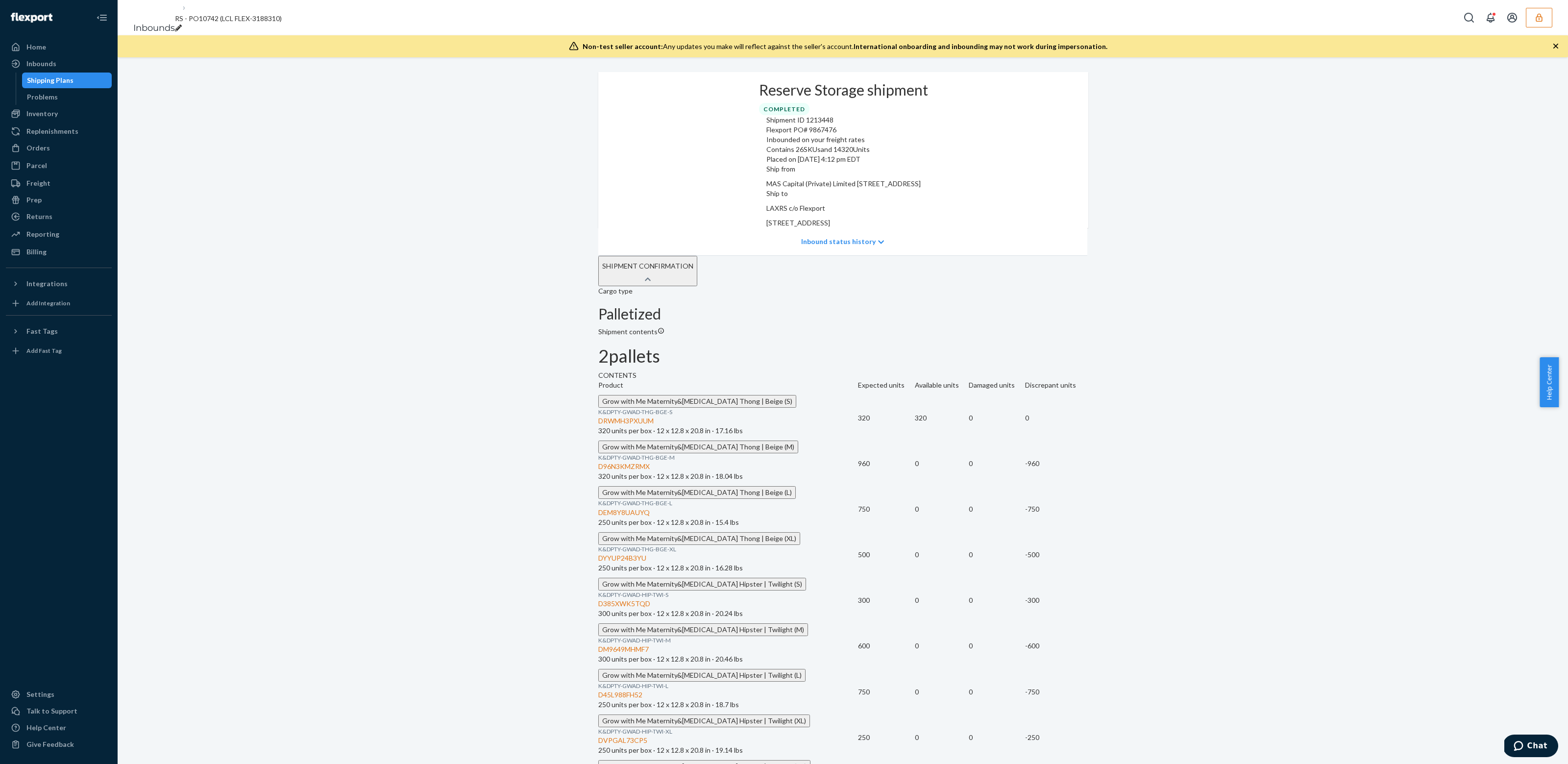
click at [650, 471] on div "D96N3KMZRMX" at bounding box center [728, 466] width 260 height 10
copy div "D96N3KMZRMX"
click at [767, 451] on span "Grow with Me Maternity&[MEDICAL_DATA] Thong | Beige (M)" at bounding box center [698, 447] width 192 height 9
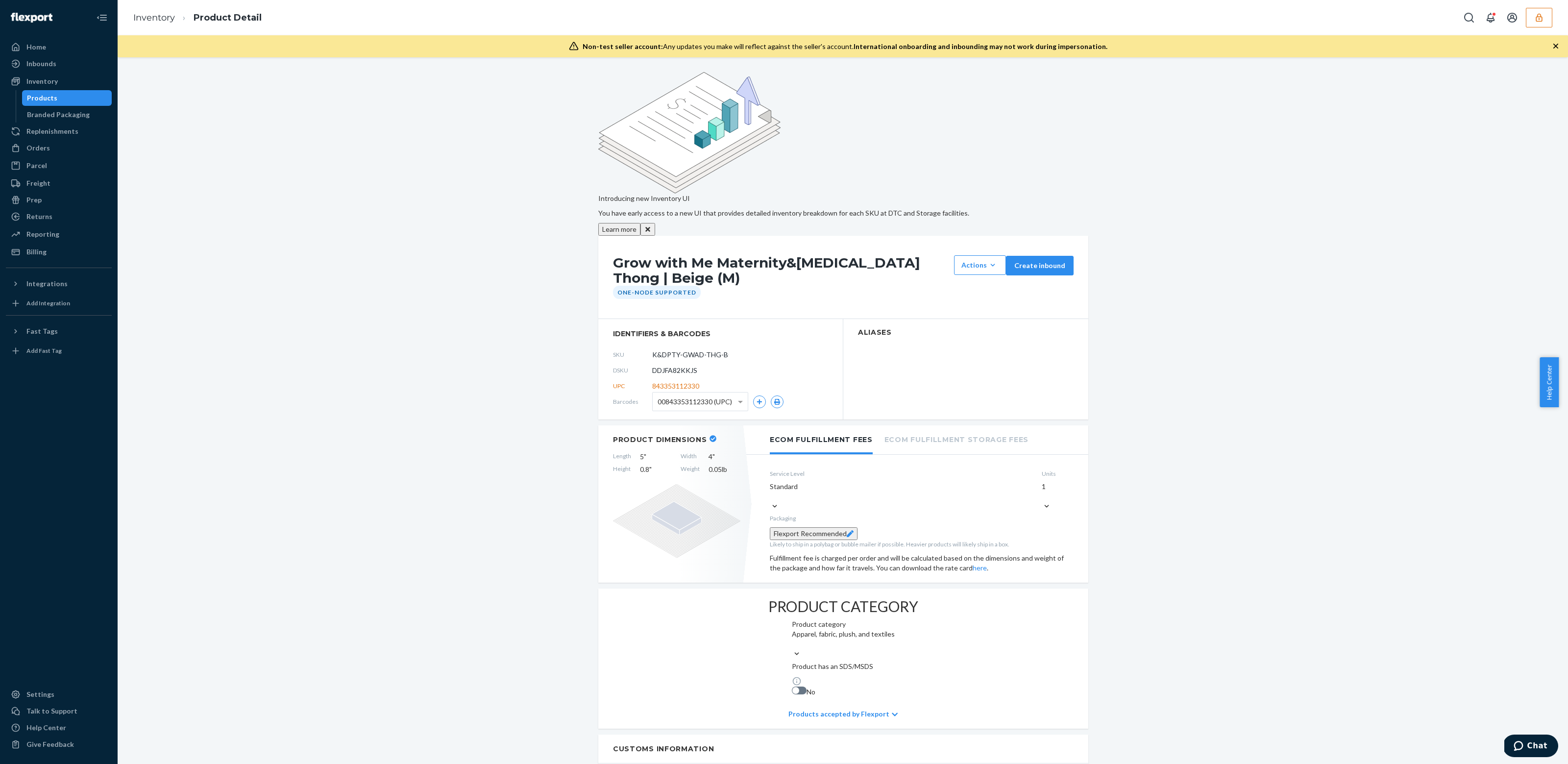
click at [675, 366] on span "DDJFA82KKJS" at bounding box center [674, 371] width 45 height 10
copy span "DDJFA82KKJS"
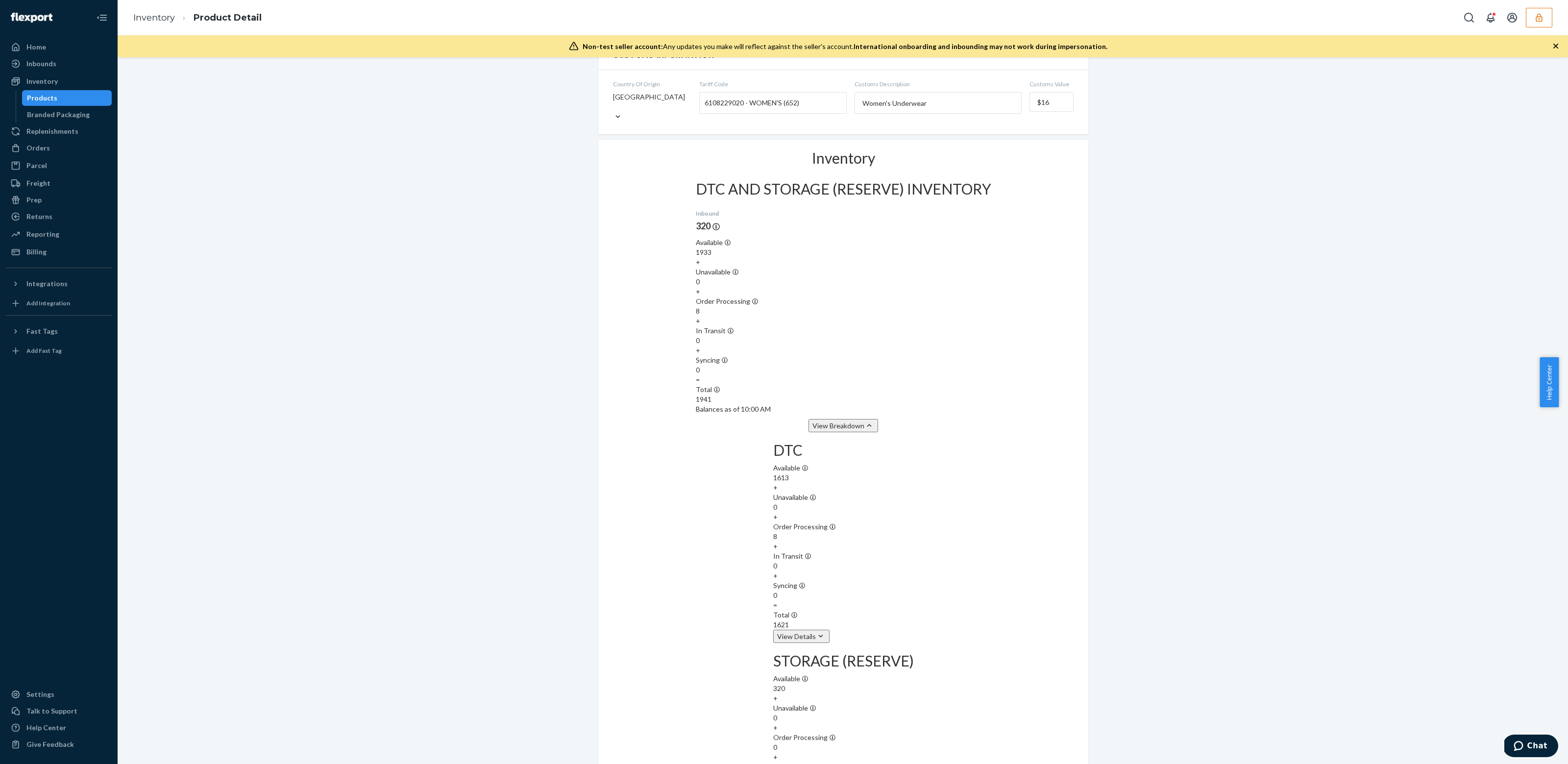
scroll to position [693, 0]
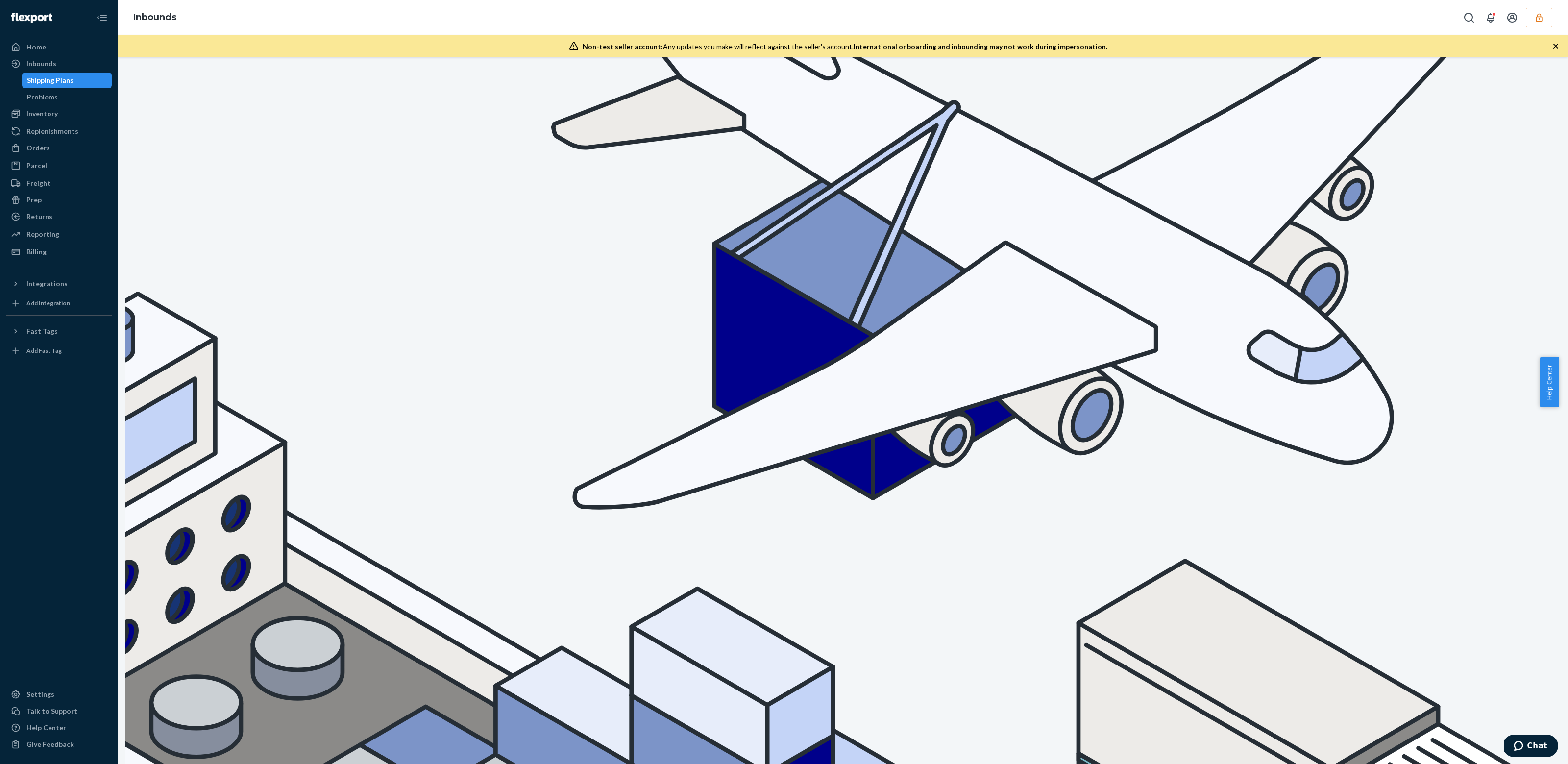
click at [61, 81] on div "Shipping Plans" at bounding box center [50, 80] width 46 height 10
paste input "9629828"
type input "9629828"
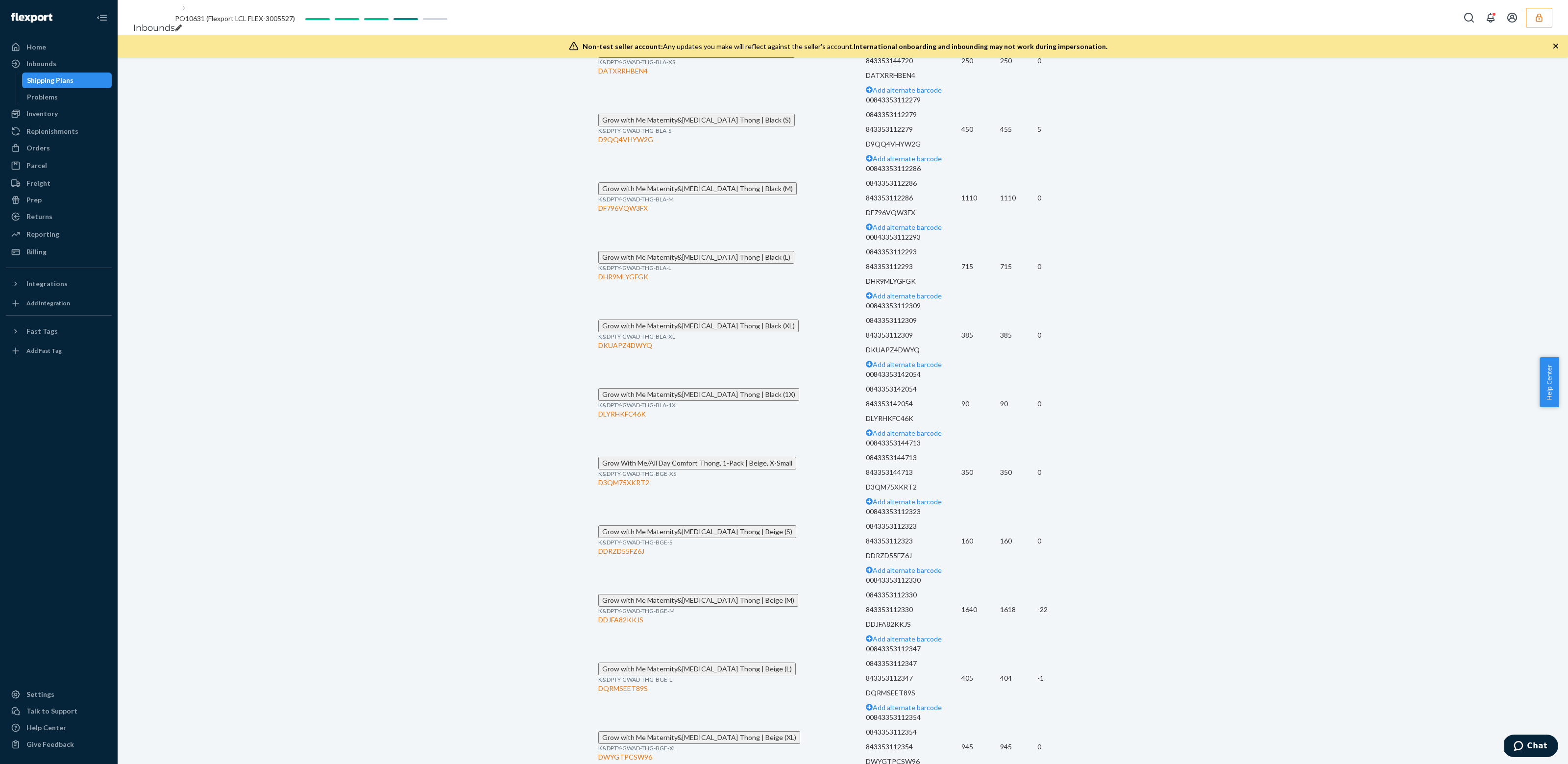
scroll to position [1806, 0]
click at [60, 82] on div "Shipping Plans" at bounding box center [50, 80] width 46 height 10
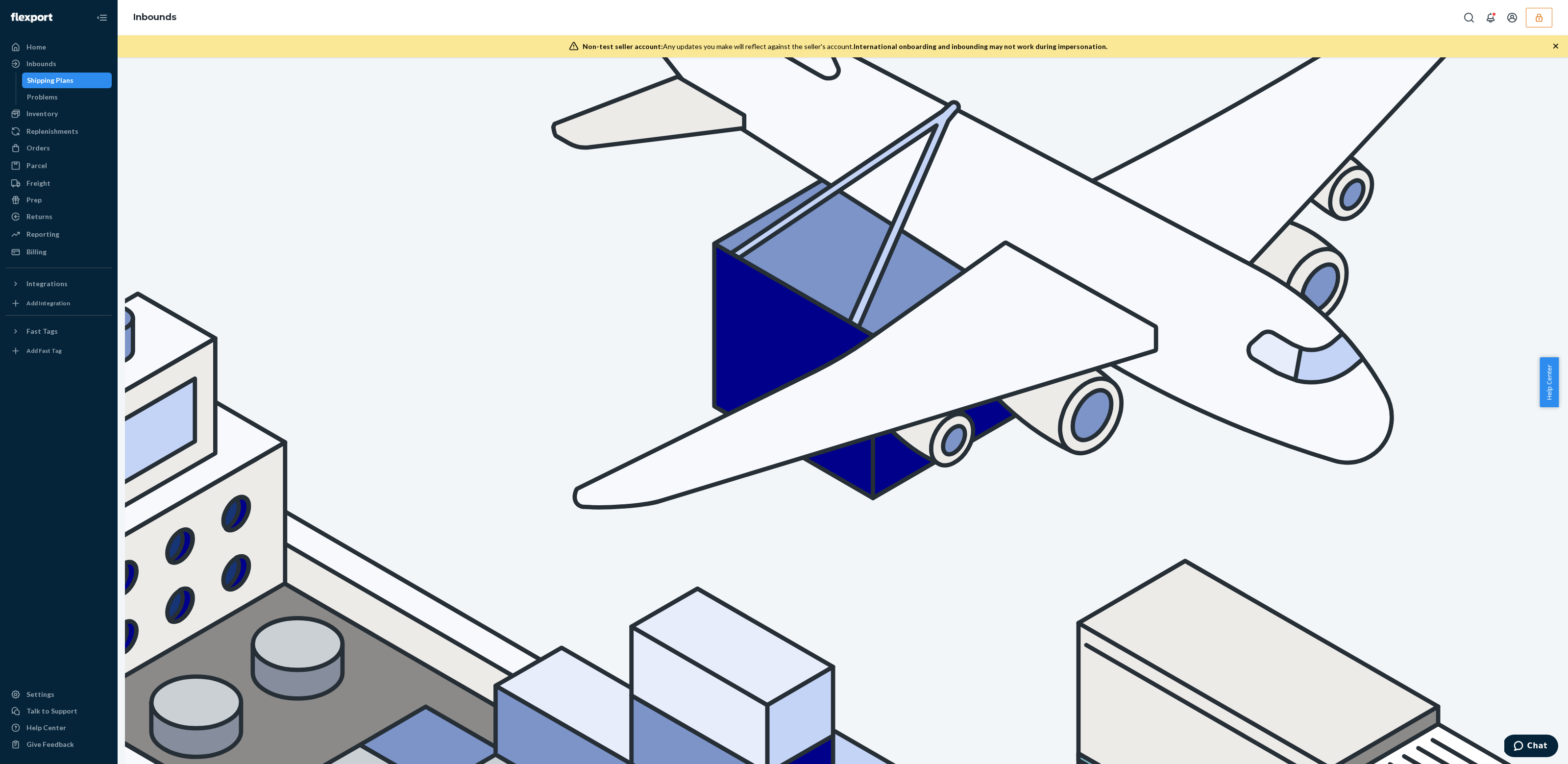
type input "9629828"
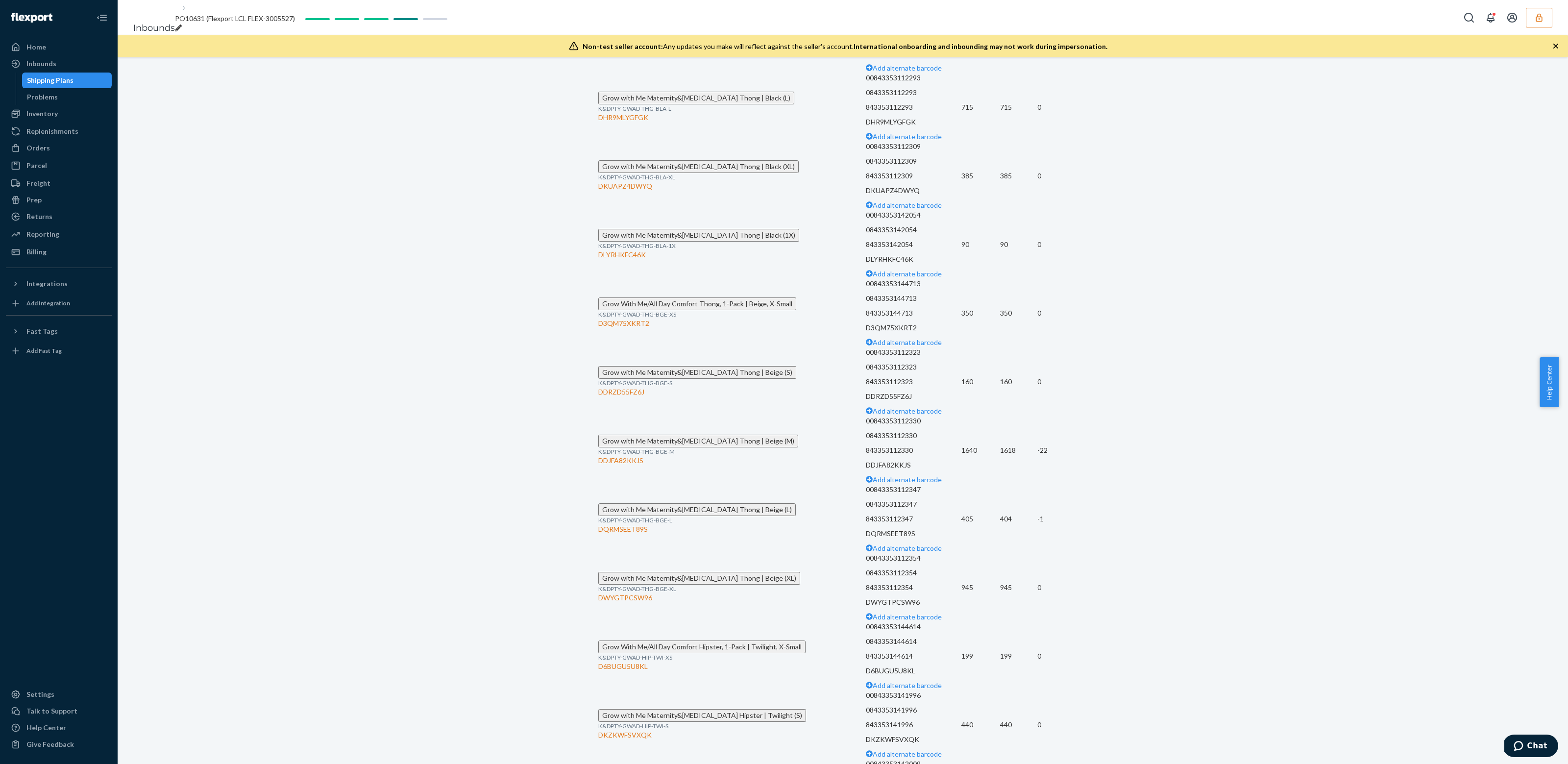
scroll to position [2293, 0]
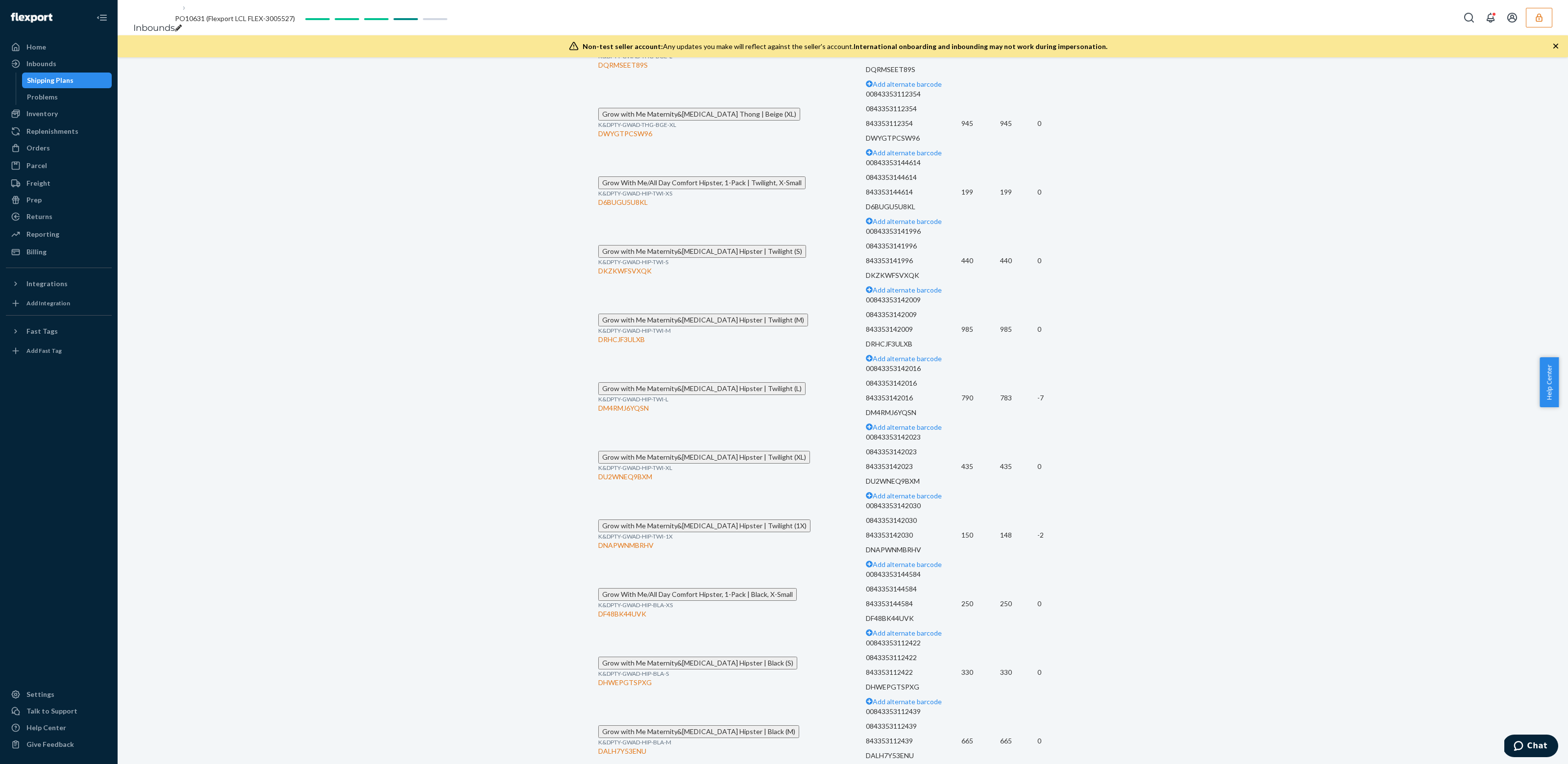
click at [1131, 536] on div "Shipment 1 [GEOGRAPHIC_DATA] Shipment #1 Completed Download Shipment ID 1131004…" at bounding box center [842, 402] width 1451 height 5274
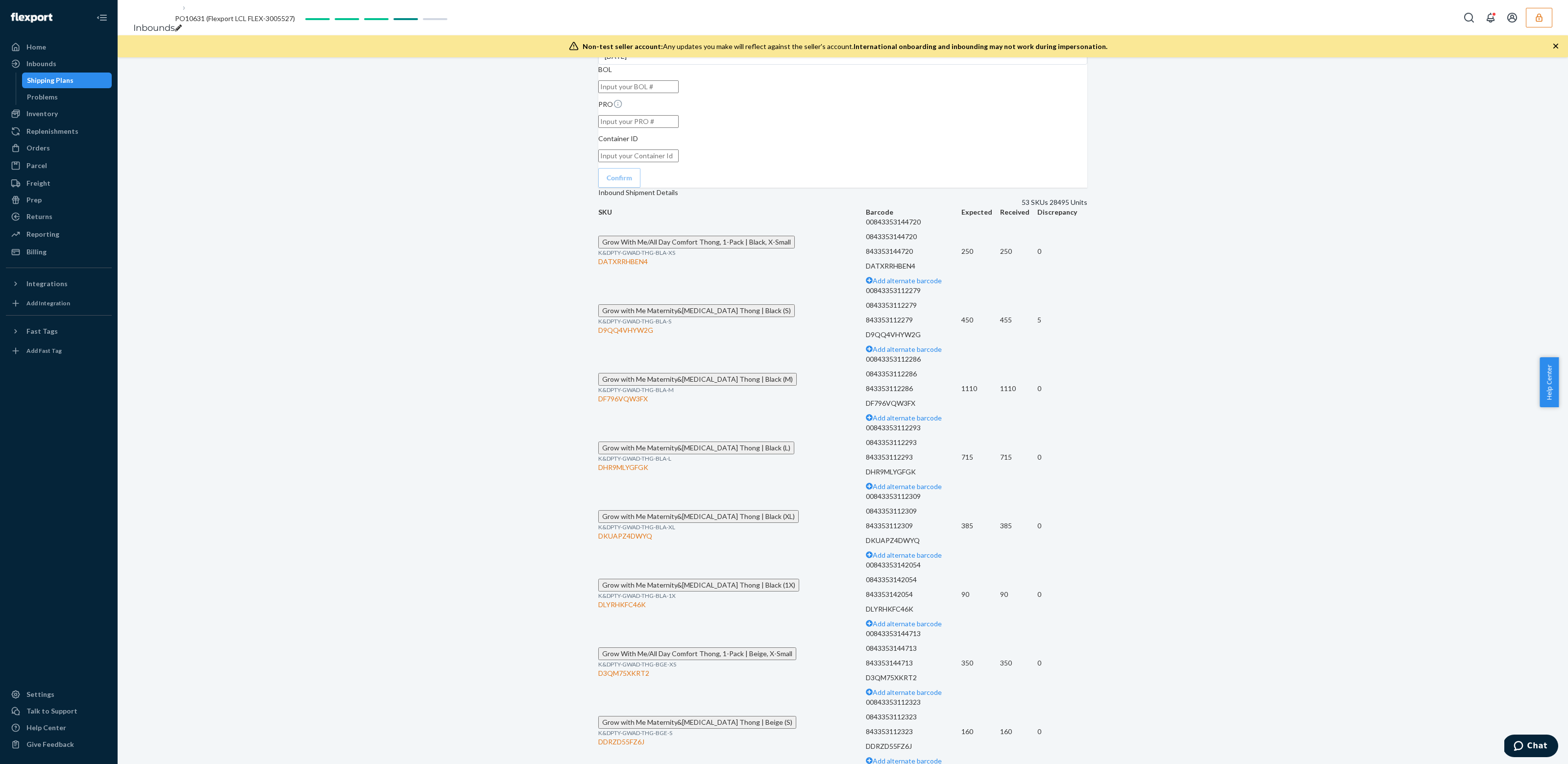
scroll to position [367, 0]
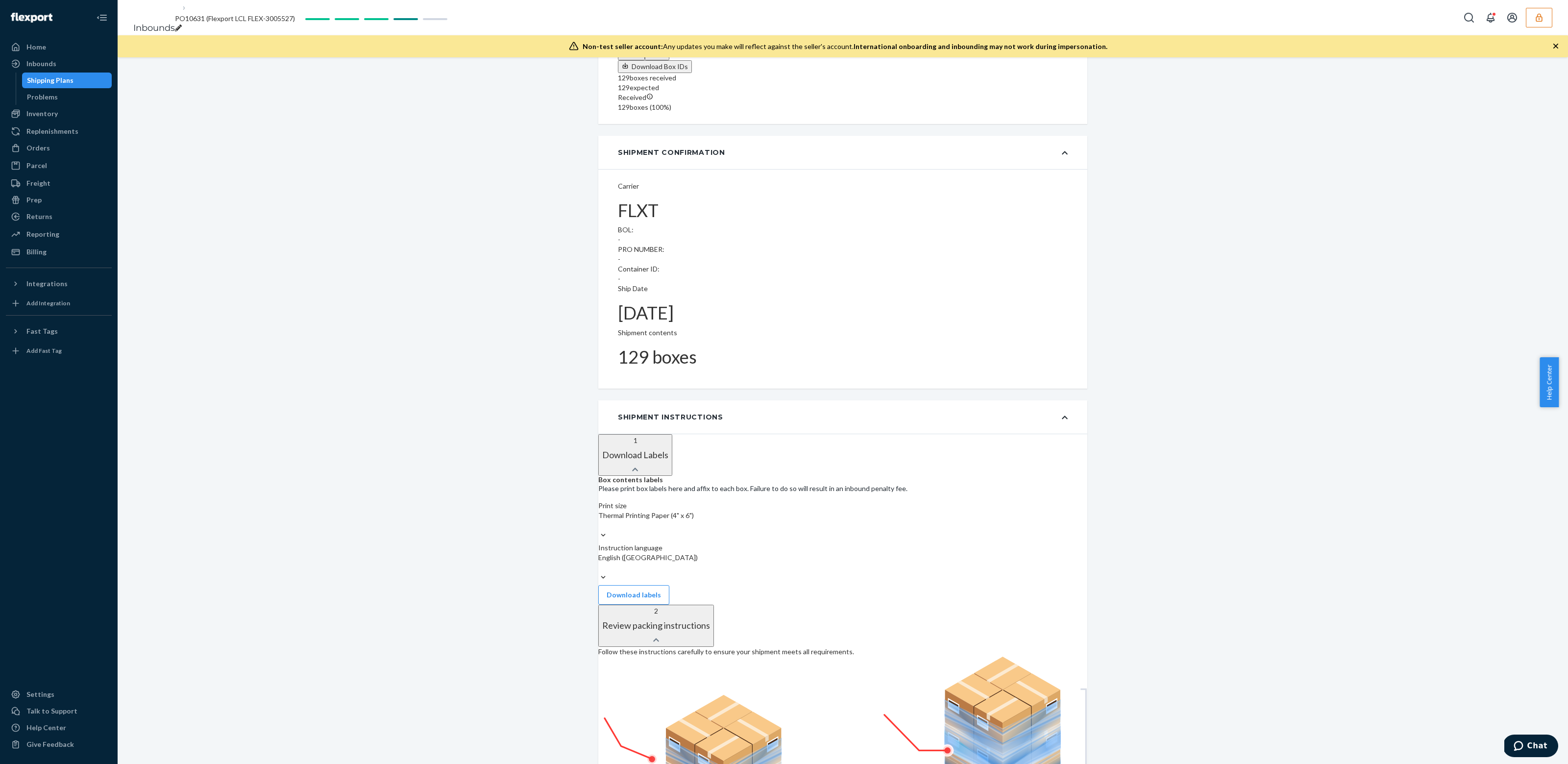
click at [75, 84] on div "Shipping Plans" at bounding box center [67, 80] width 88 height 14
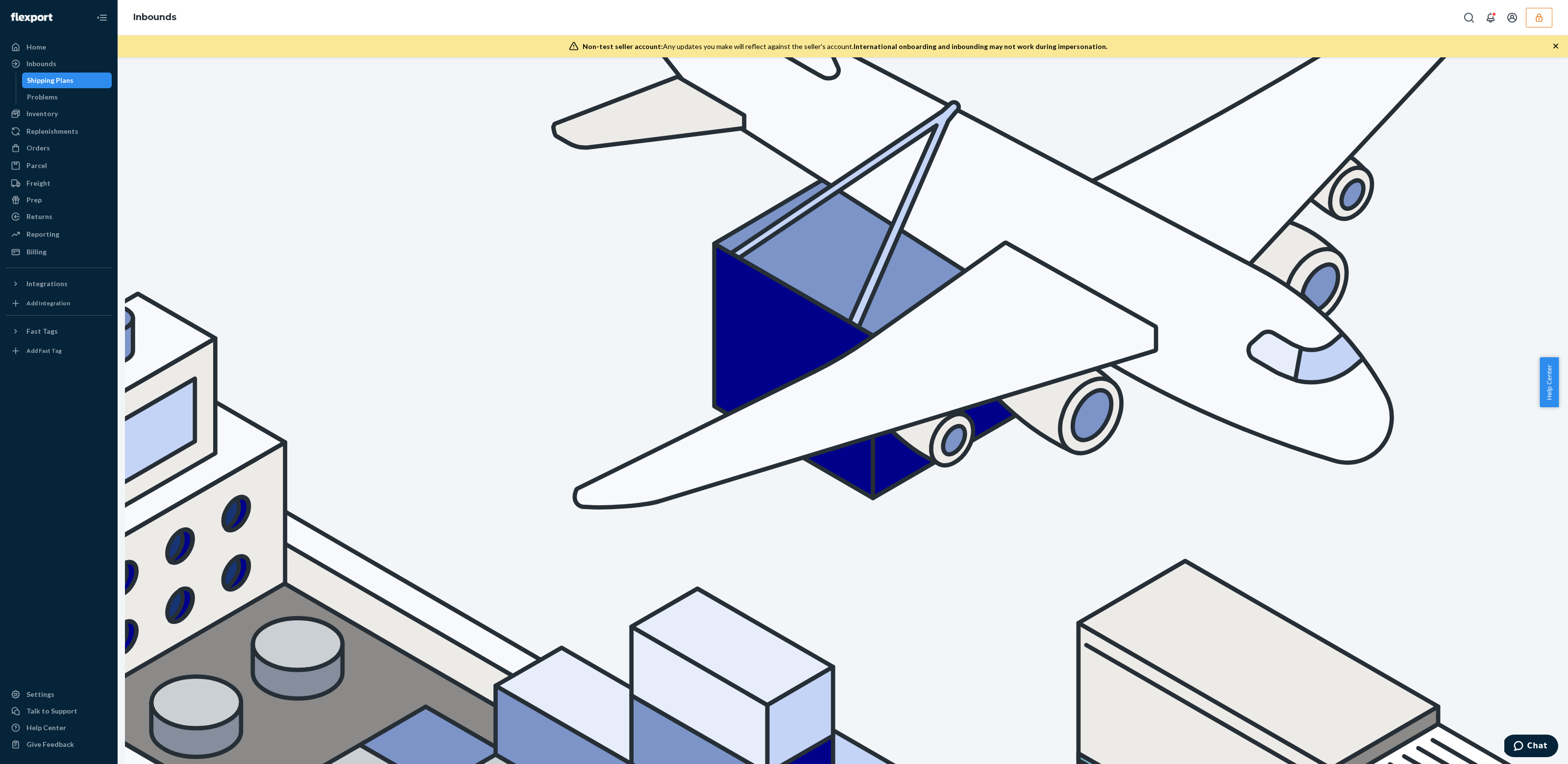
type input "v"
type input "\"
type input "9732405"
click at [37, 236] on div "Reporting" at bounding box center [43, 234] width 33 height 10
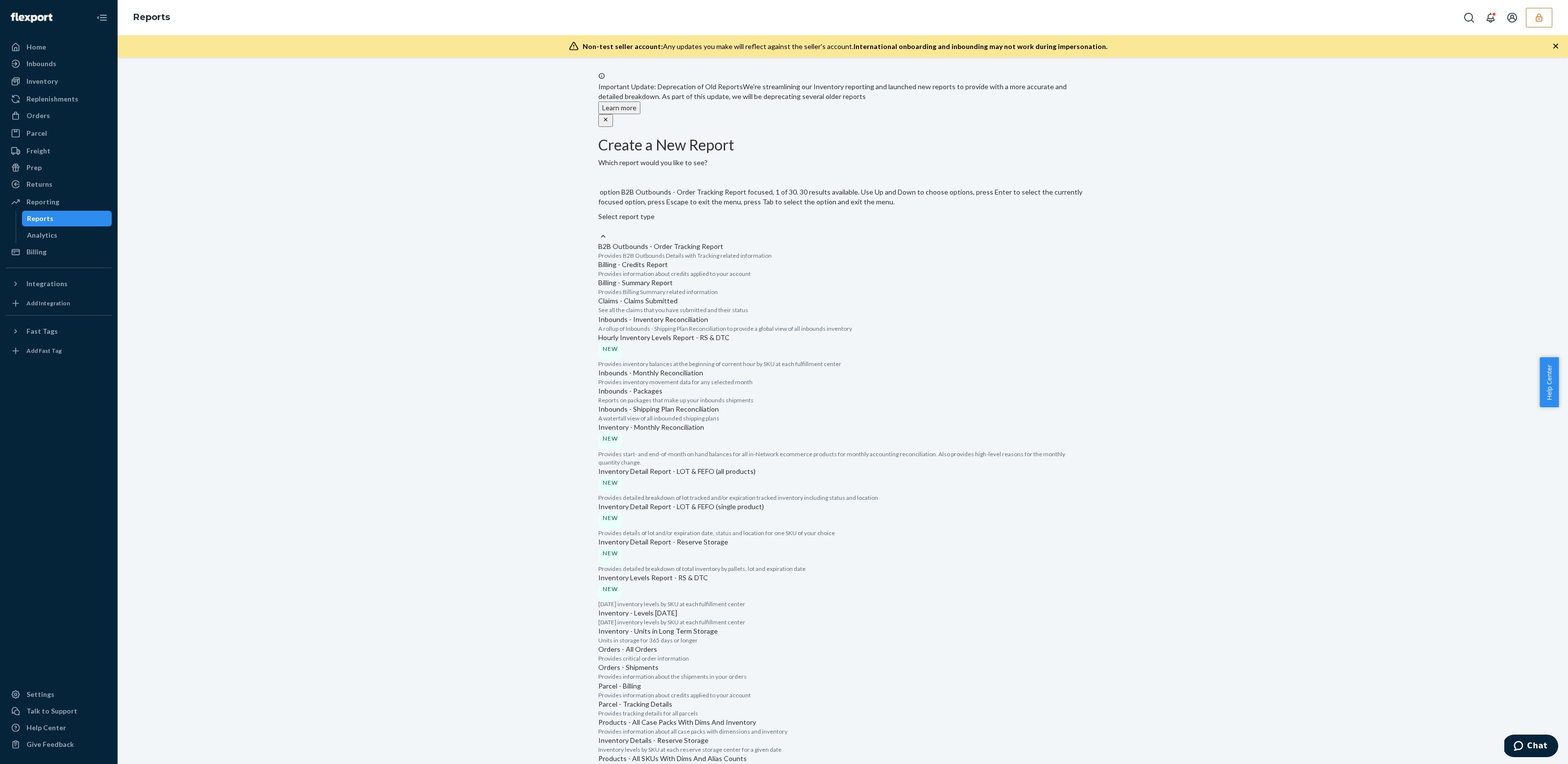
click at [700, 212] on div "Select report type" at bounding box center [842, 222] width 489 height 19
click at [600, 222] on input "option B2B Outbounds - Order Tracking Report focused, 1 of 30. 30 results avail…" at bounding box center [599, 226] width 1 height 10
drag, startPoint x: 751, startPoint y: 484, endPoint x: 772, endPoint y: 491, distance: 22.1
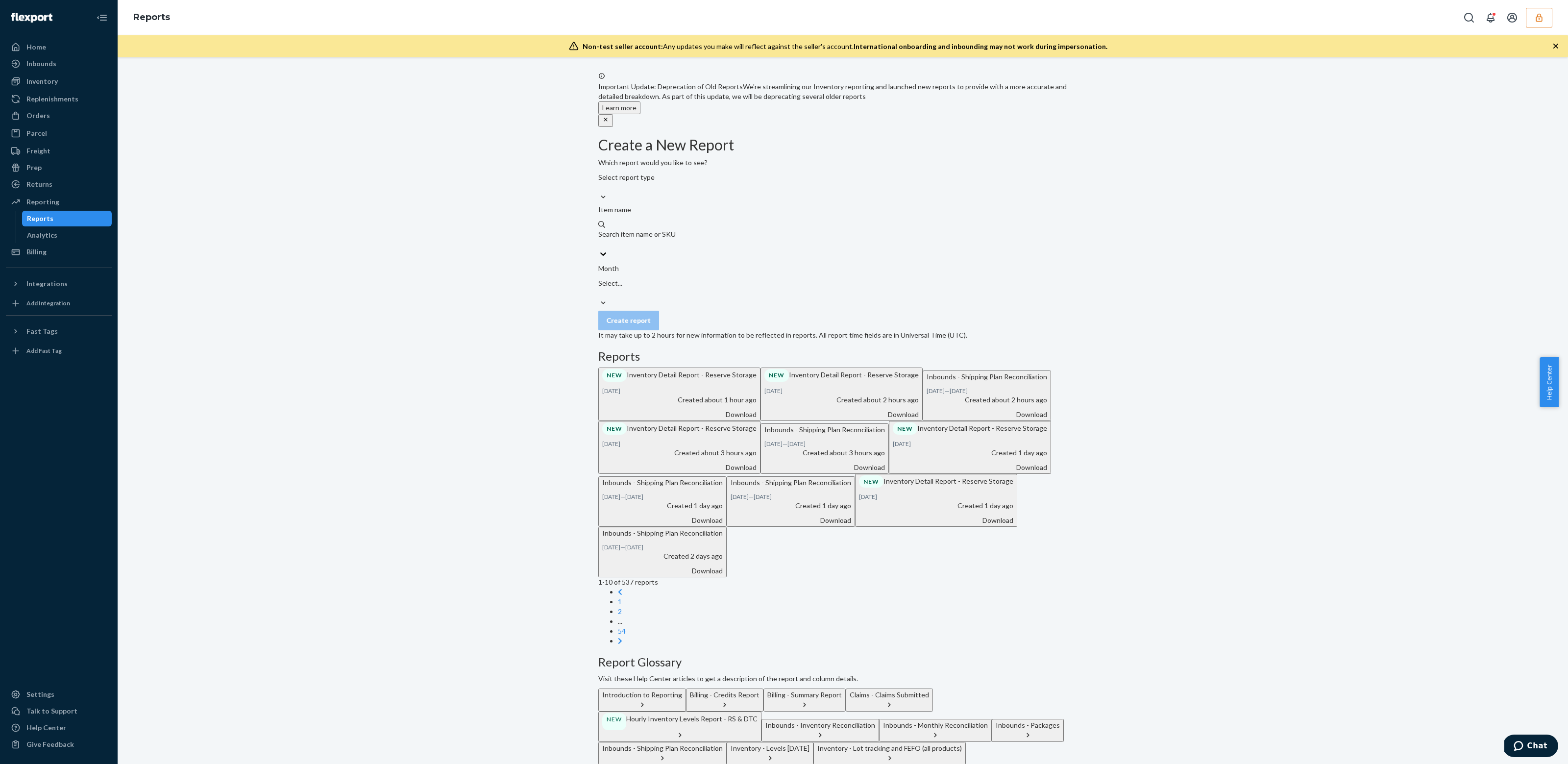
click at [684, 192] on div "Select report type" at bounding box center [842, 182] width 489 height 19
click at [600, 192] on input "Select report type" at bounding box center [599, 187] width 1 height 10
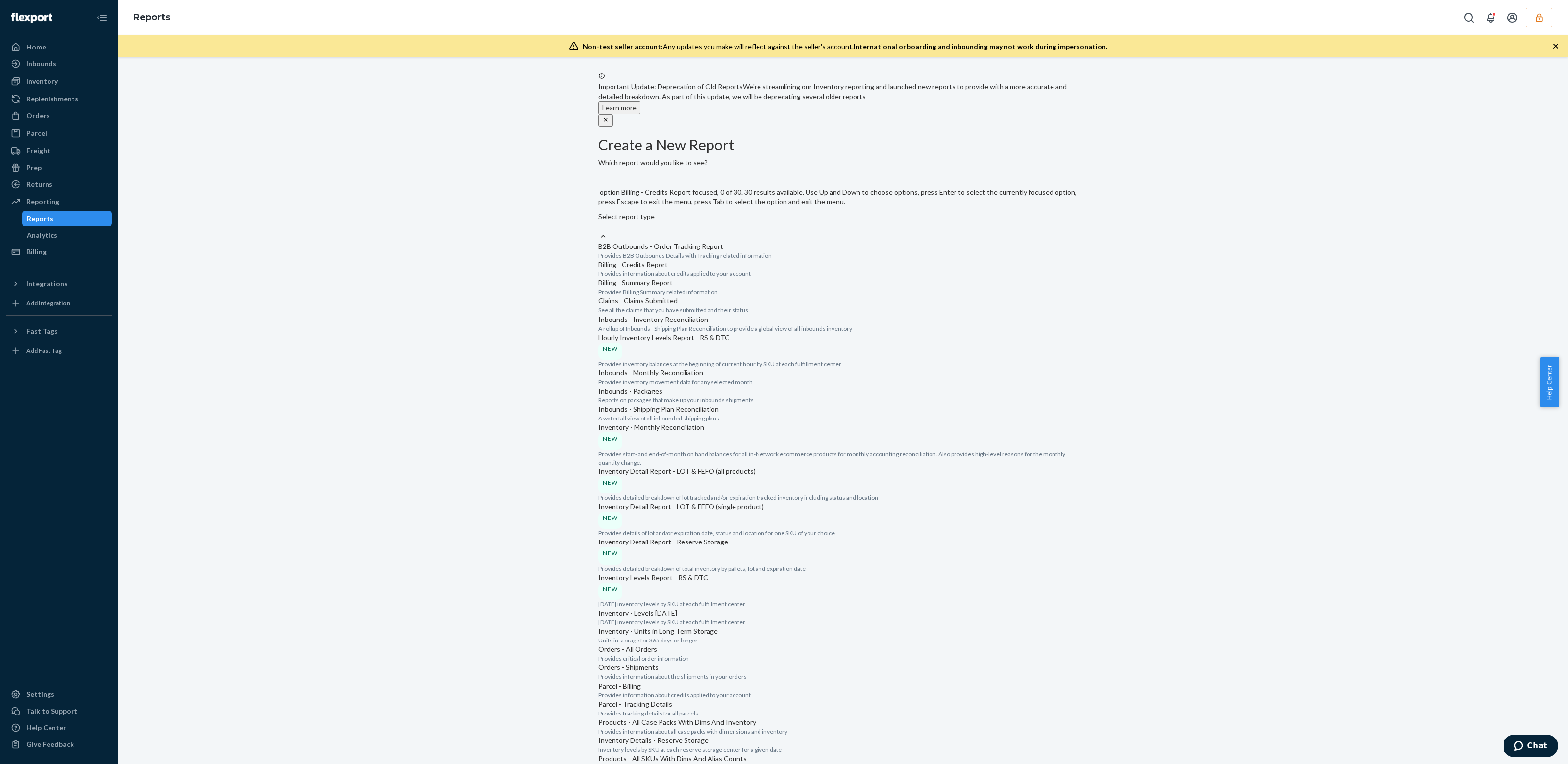
scroll to position [287, 0]
click at [712, 414] on p "A waterfall view of all inbounded shipping plans" at bounding box center [842, 418] width 489 height 9
click at [600, 231] on input "option Inbounds - Shipping Plan Reconciliation focused, 0 of 30. 30 results ava…" at bounding box center [599, 226] width 1 height 10
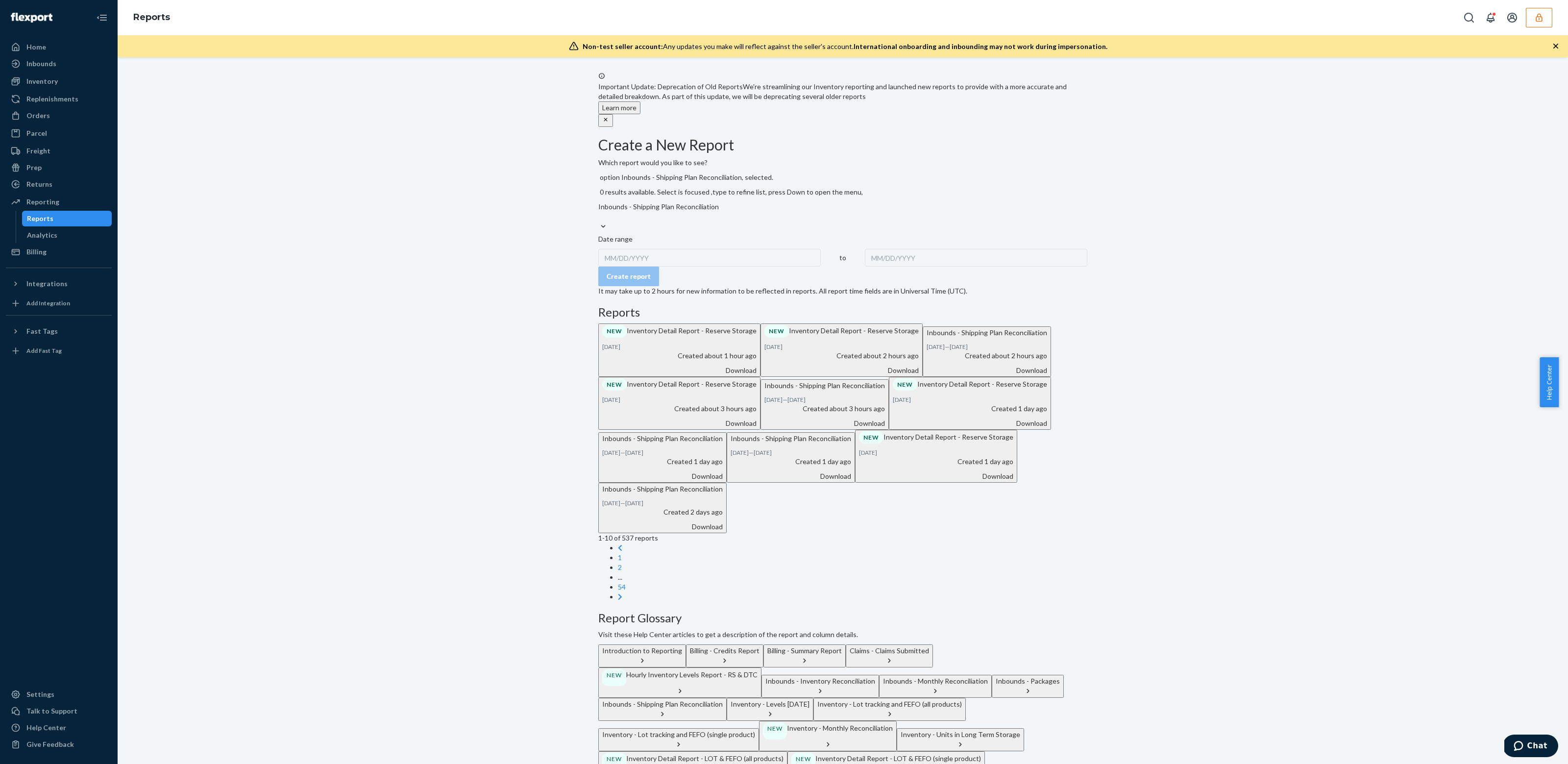
click at [655, 249] on div "MM/DD/YYYY" at bounding box center [709, 258] width 222 height 18
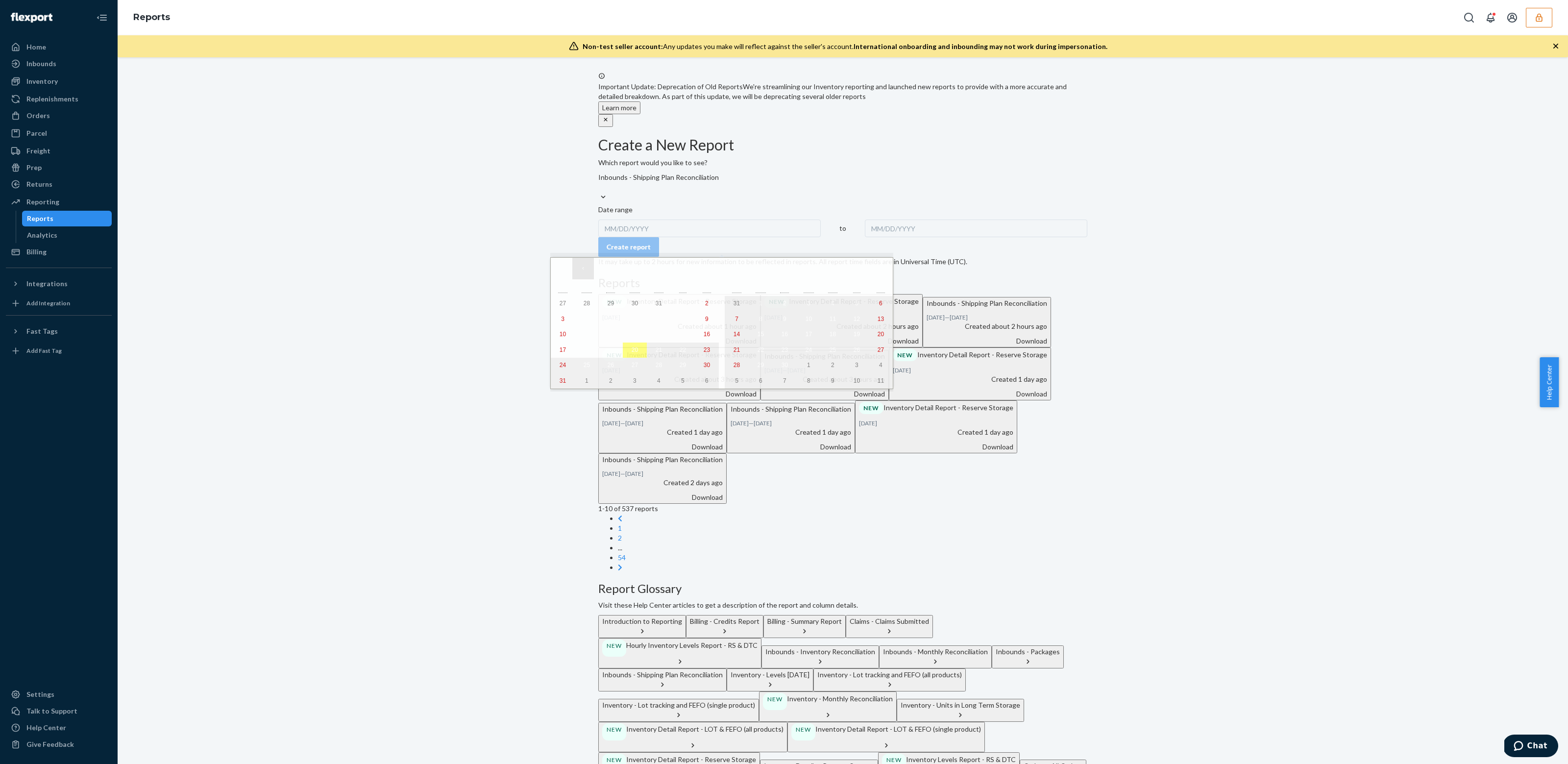
click at [581, 269] on button "‹" at bounding box center [583, 268] width 21 height 21
click at [609, 304] on abbr "1" at bounding box center [611, 303] width 4 height 7
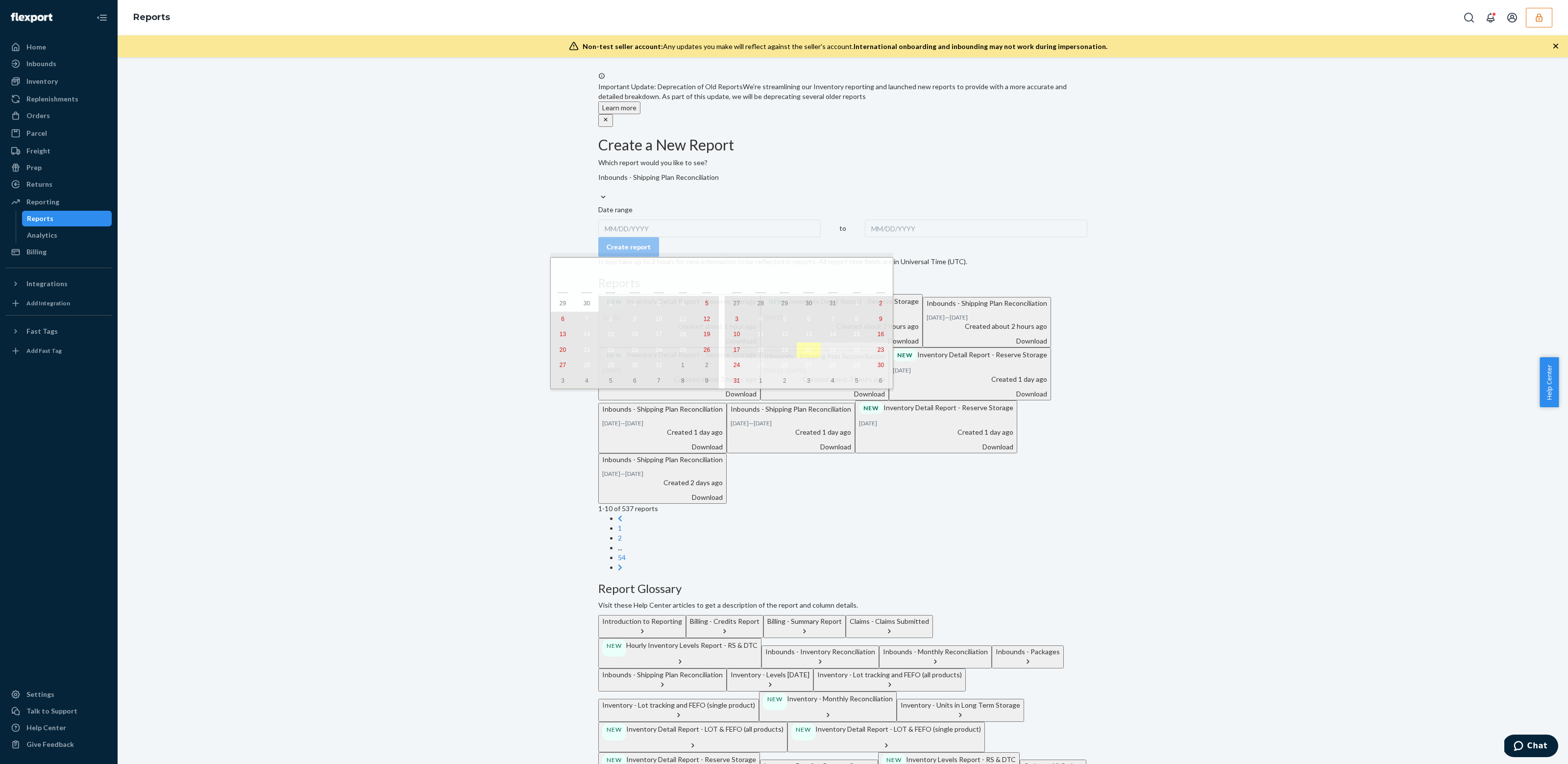
click at [805, 351] on abbr "20" at bounding box center [808, 349] width 6 height 7
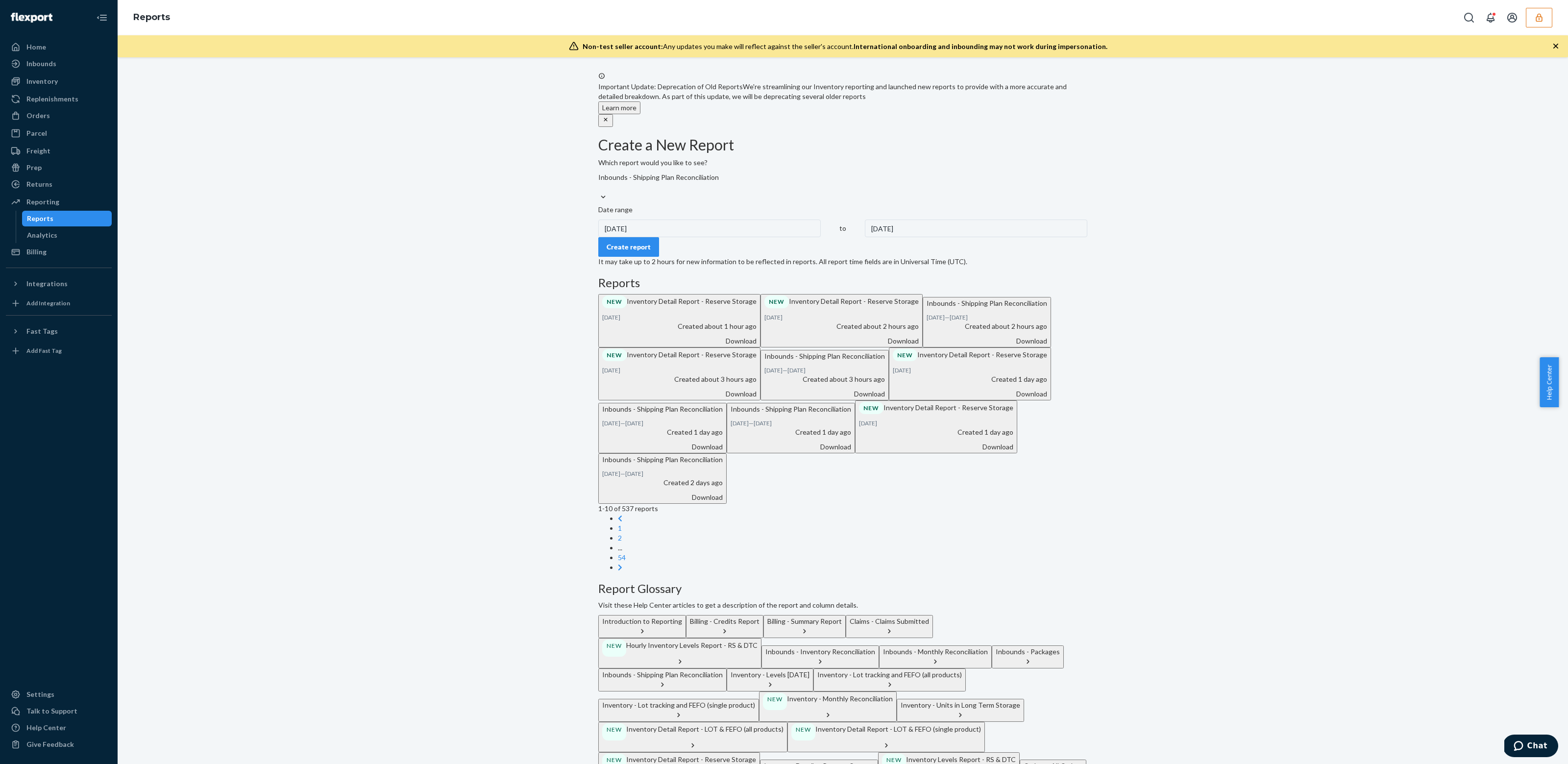
click at [646, 252] on div "Create report" at bounding box center [629, 247] width 44 height 10
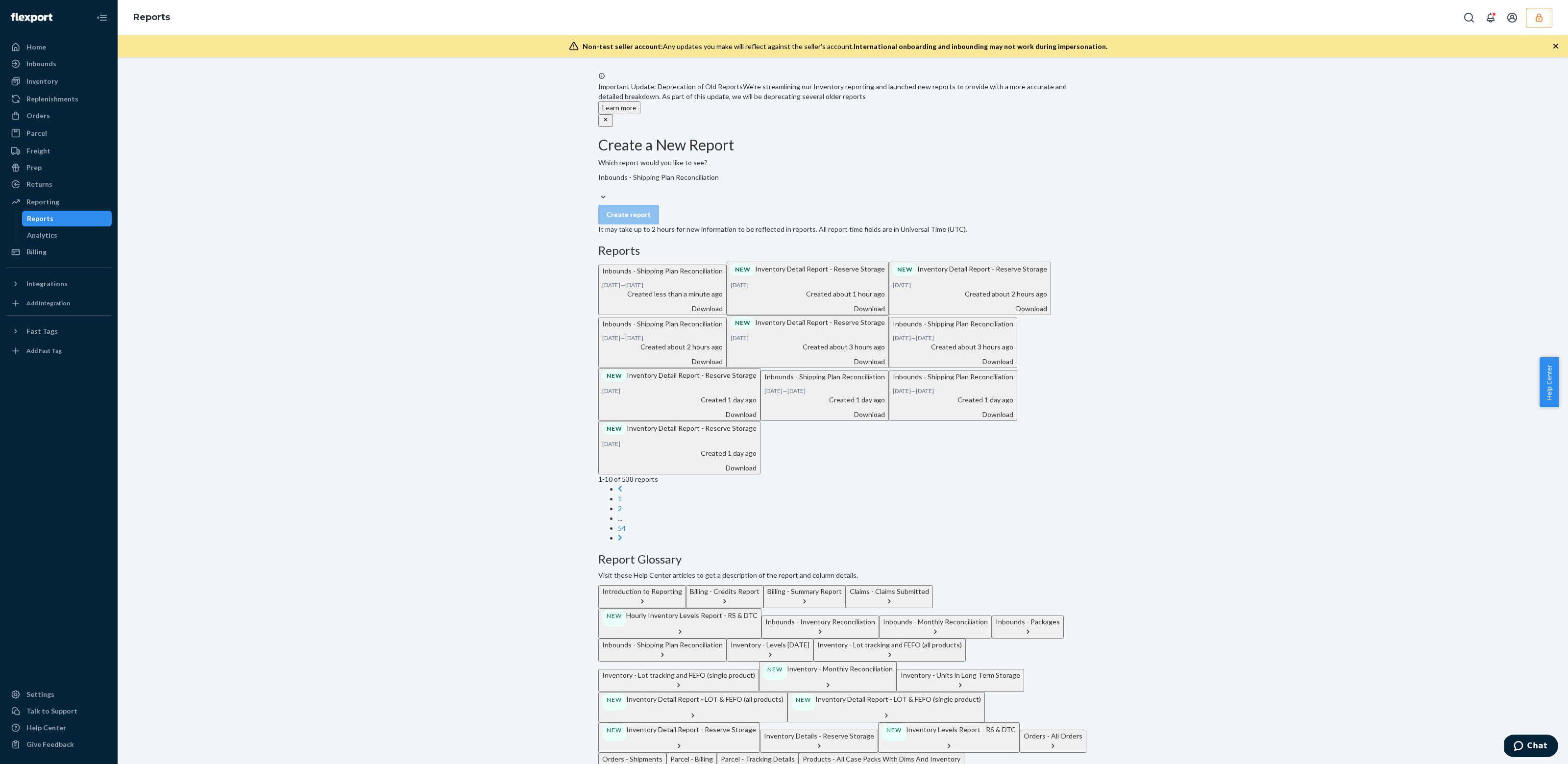
click at [723, 314] on div "Download" at bounding box center [662, 309] width 121 height 10
click at [879, 615] on button "Inbounds - Inventory Reconciliation" at bounding box center [820, 627] width 117 height 23
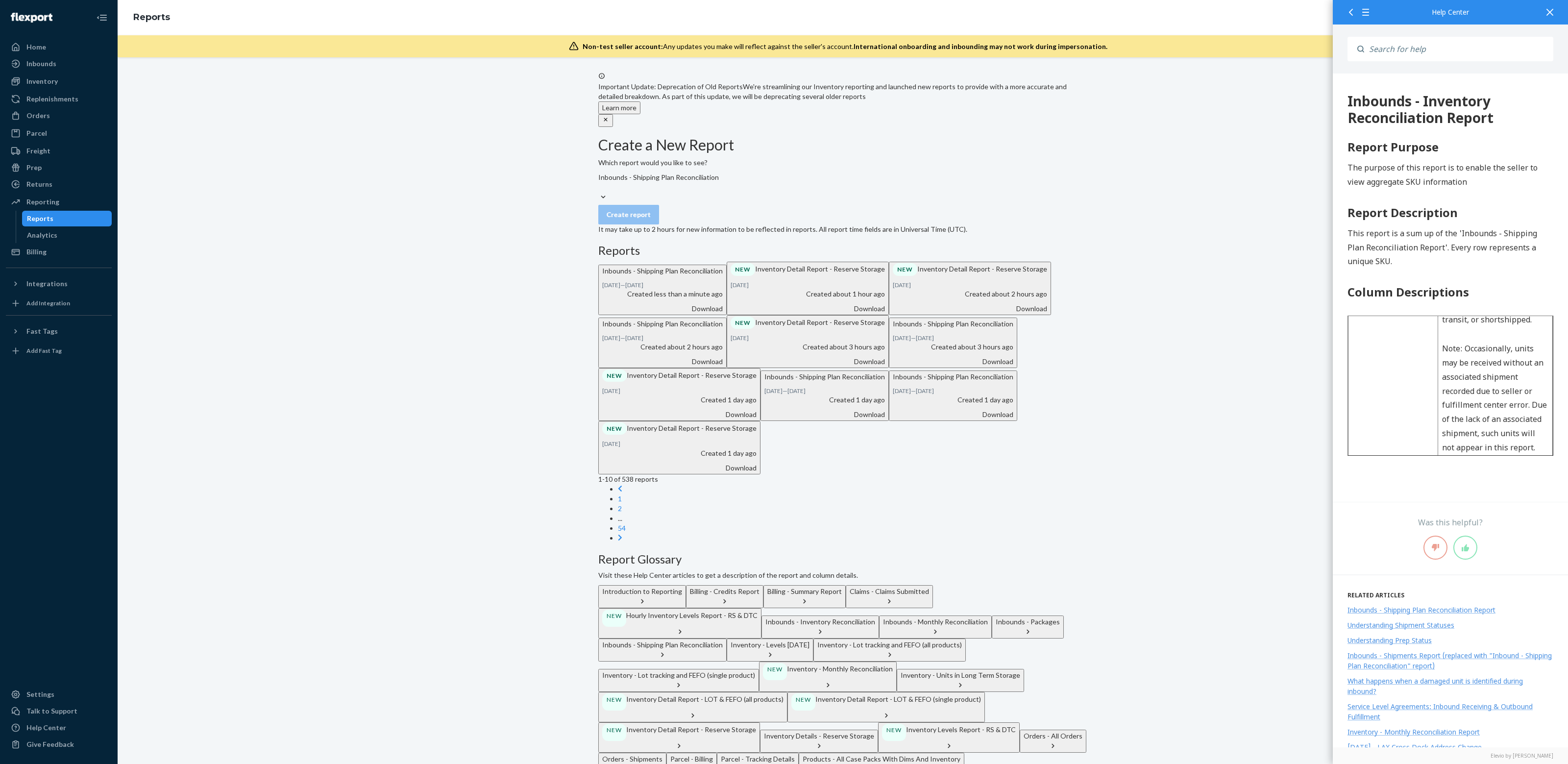
scroll to position [347, 0]
click at [682, 182] on div "Inbounds - Shipping Plan Reconciliation" at bounding box center [842, 177] width 489 height 10
click at [600, 192] on input "Inbounds - Shipping Plan Reconciliation" at bounding box center [599, 187] width 1 height 10
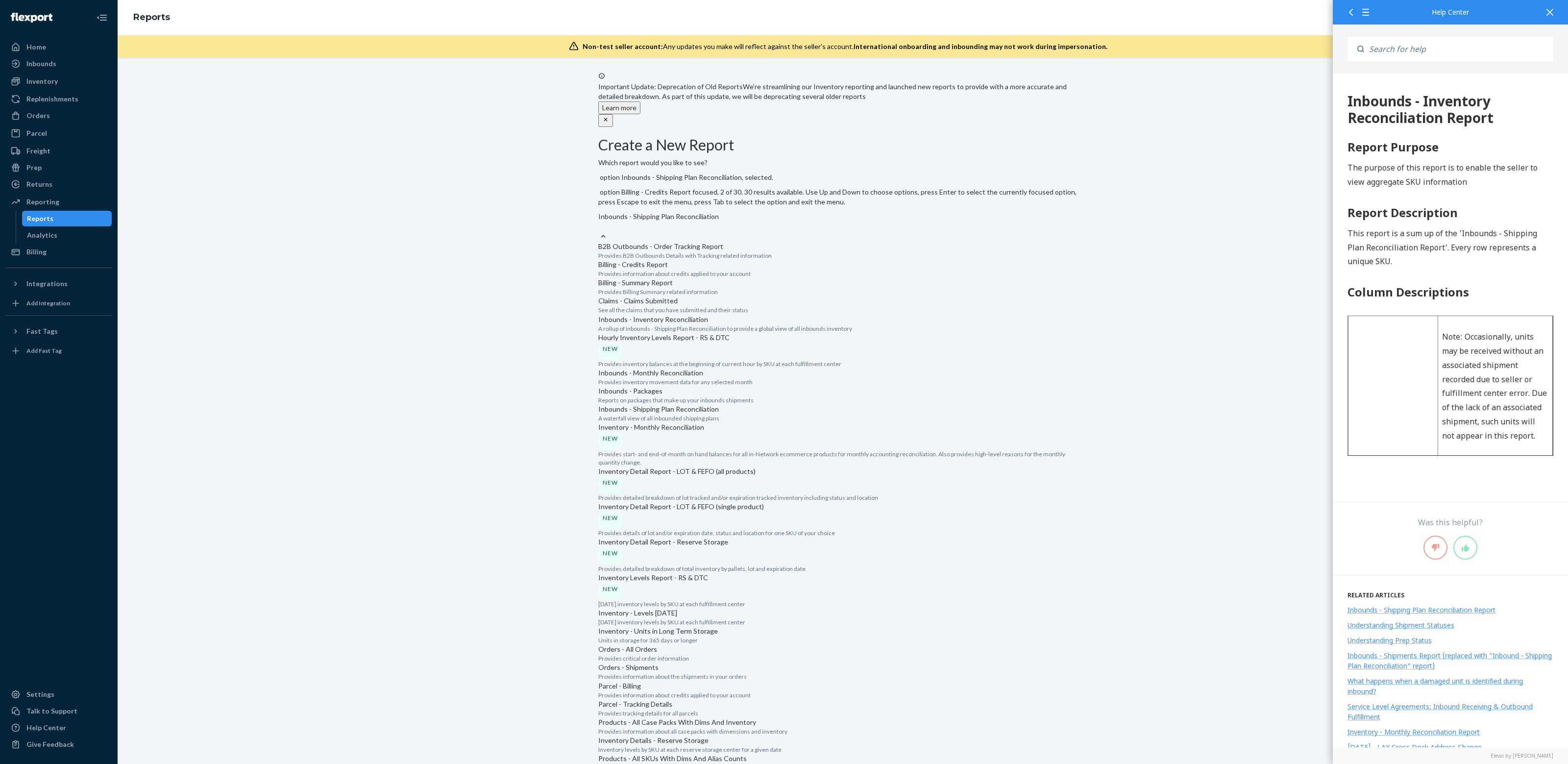
scroll to position [114, 0]
click at [698, 324] on p "A rollup of Inbounds - Shipping Plan Reconciliation to provide a global view of…" at bounding box center [842, 329] width 489 height 9
click at [600, 231] on input "option Inbounds - Shipping Plan Reconciliation, selected. option Inbounds - Inv…" at bounding box center [599, 226] width 1 height 10
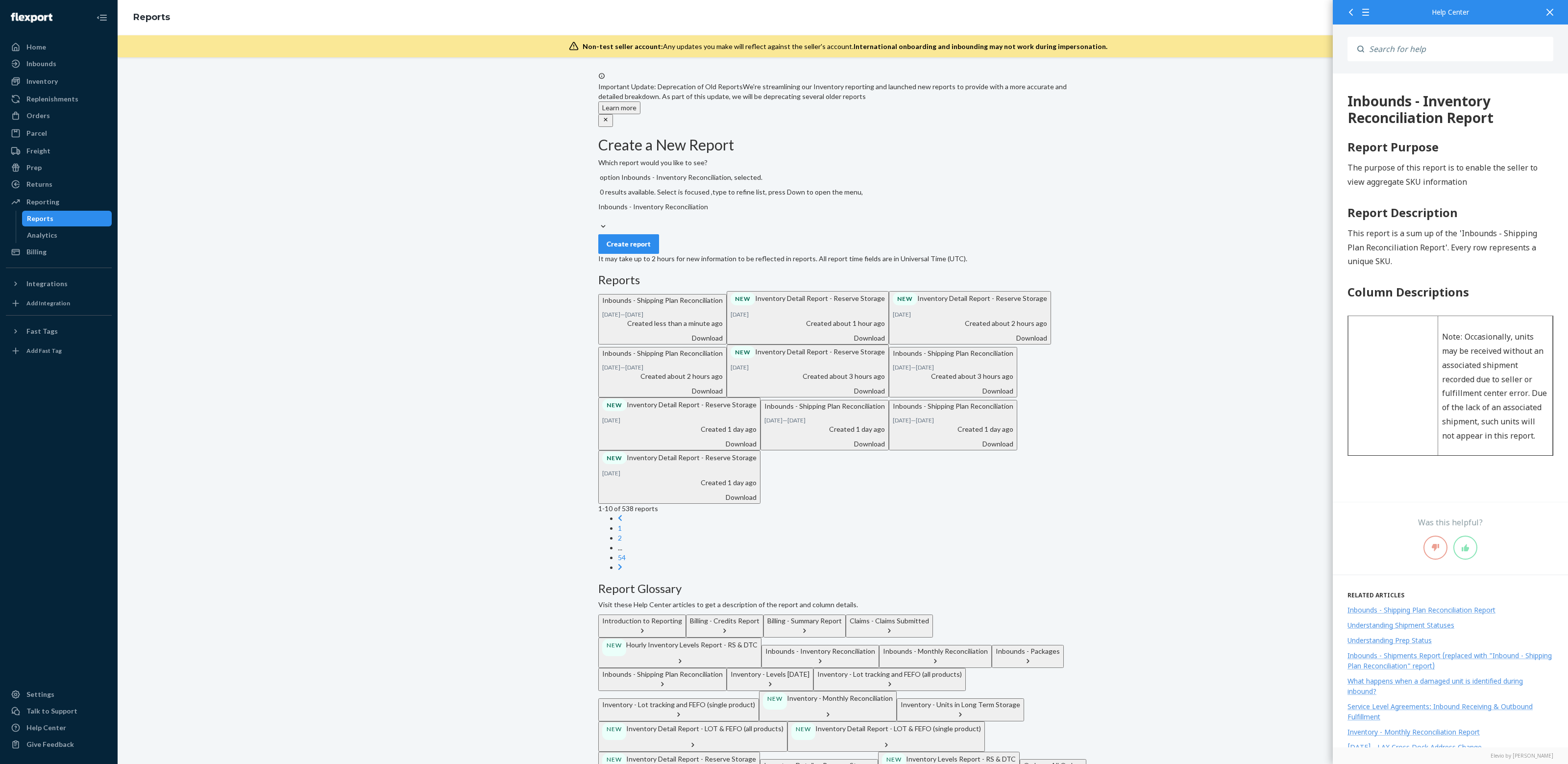
click at [651, 239] on div "Create report" at bounding box center [629, 244] width 44 height 10
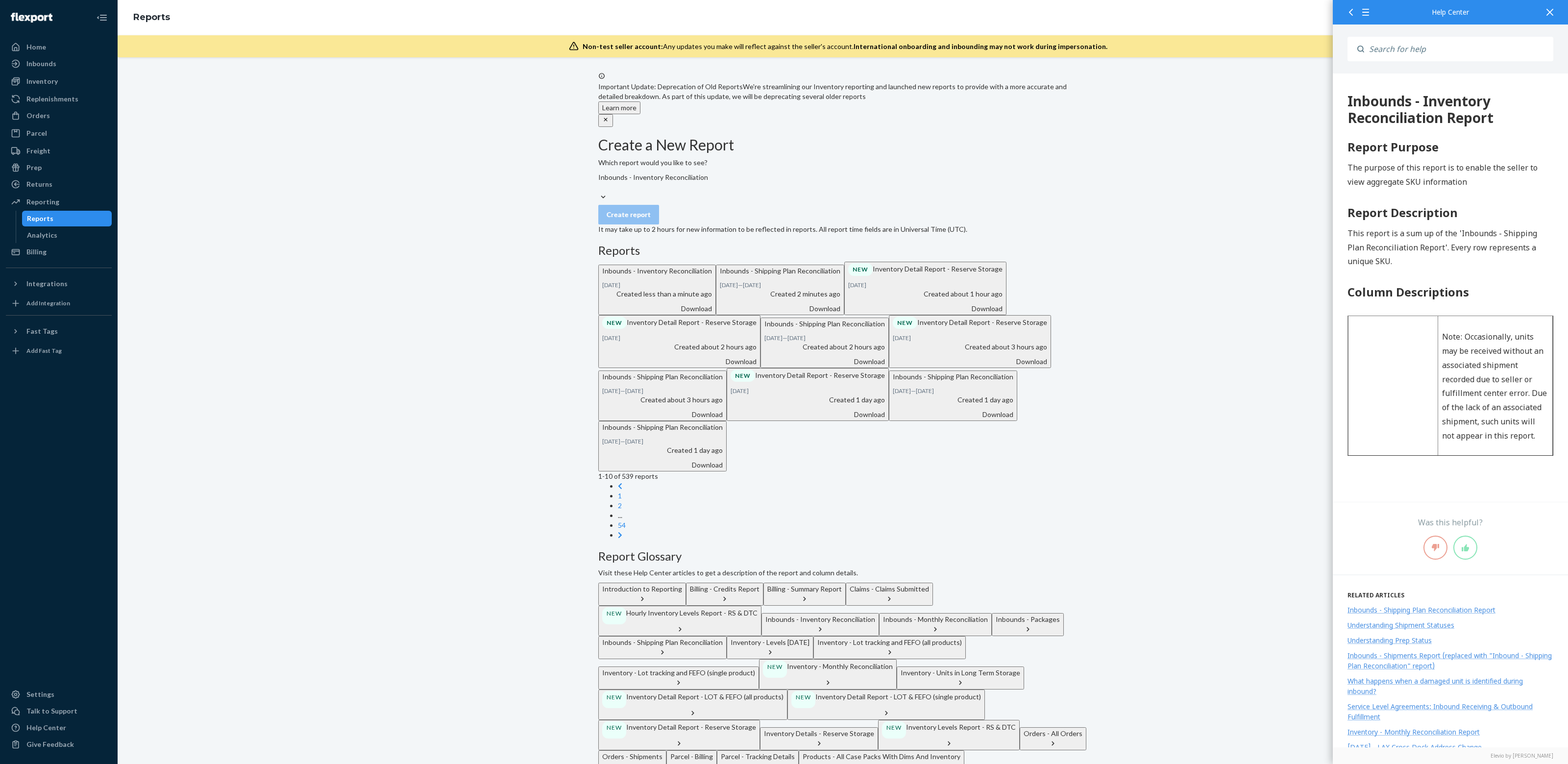
click at [712, 314] on div "Download" at bounding box center [657, 309] width 110 height 10
drag, startPoint x: 1554, startPoint y: 13, endPoint x: 1474, endPoint y: 60, distance: 92.8
click at [1554, 13] on div at bounding box center [1550, 12] width 21 height 24
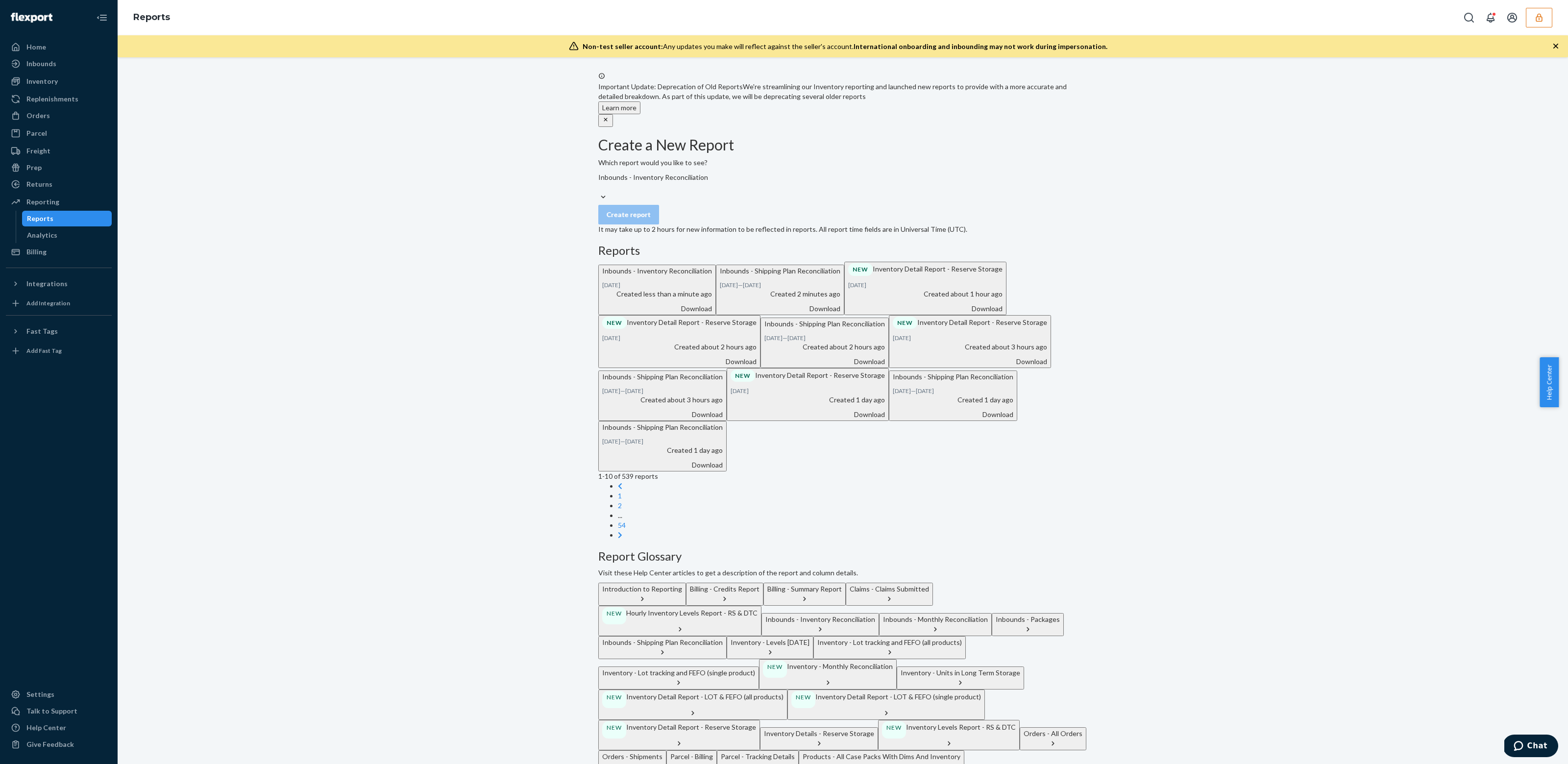
drag, startPoint x: 386, startPoint y: 272, endPoint x: 384, endPoint y: 266, distance: 6.3
click at [388, 273] on div "Important Update: Deprecation of Old Reports We're streamlining our Inventory r…" at bounding box center [842, 457] width 1436 height 770
click at [1533, 23] on button "button" at bounding box center [1539, 18] width 26 height 19
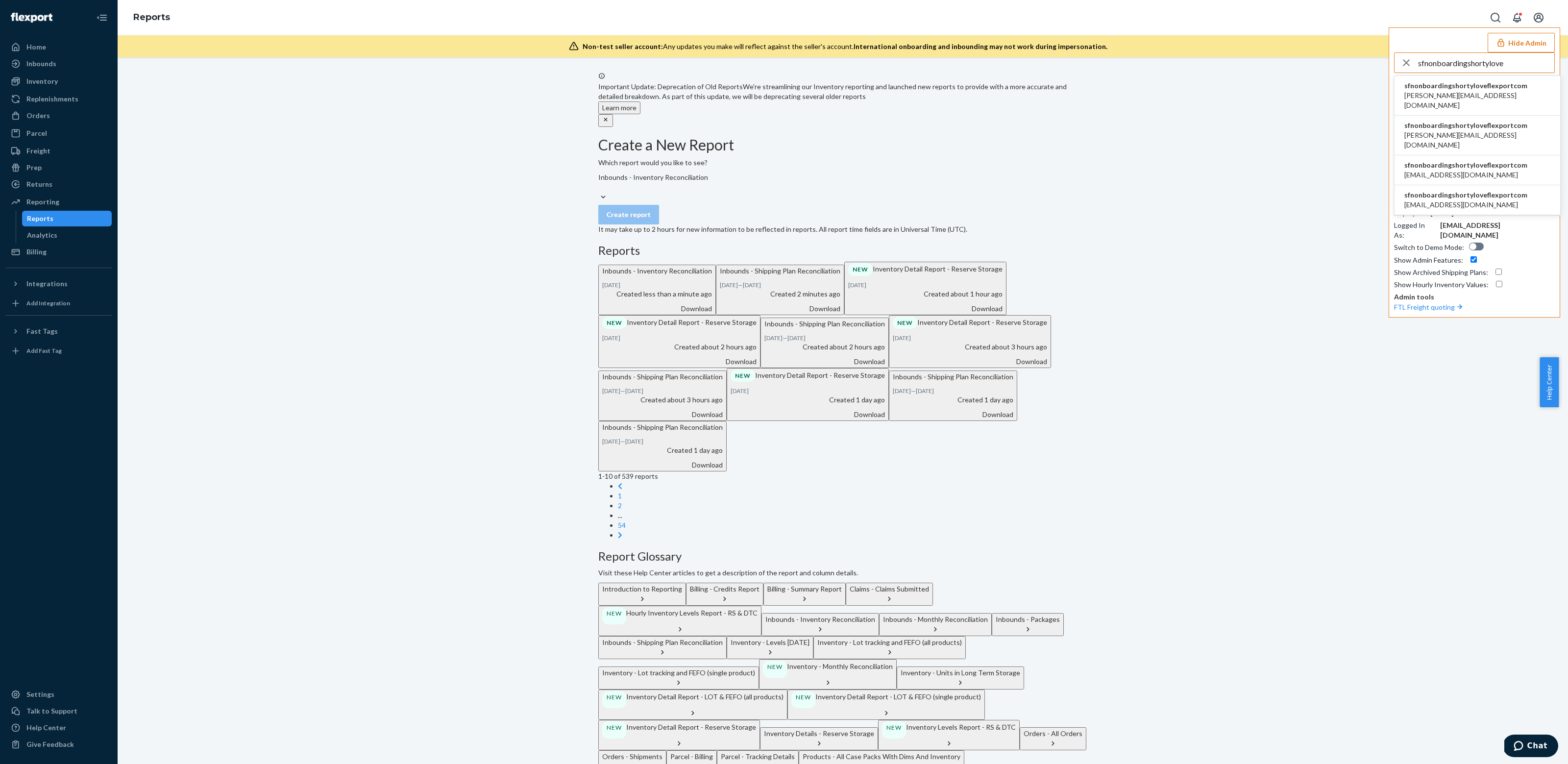
type input "sfnonboardingshortylove"
click at [1486, 82] on span "sfnonboardingshortyloveflexportcom" at bounding box center [1477, 86] width 146 height 10
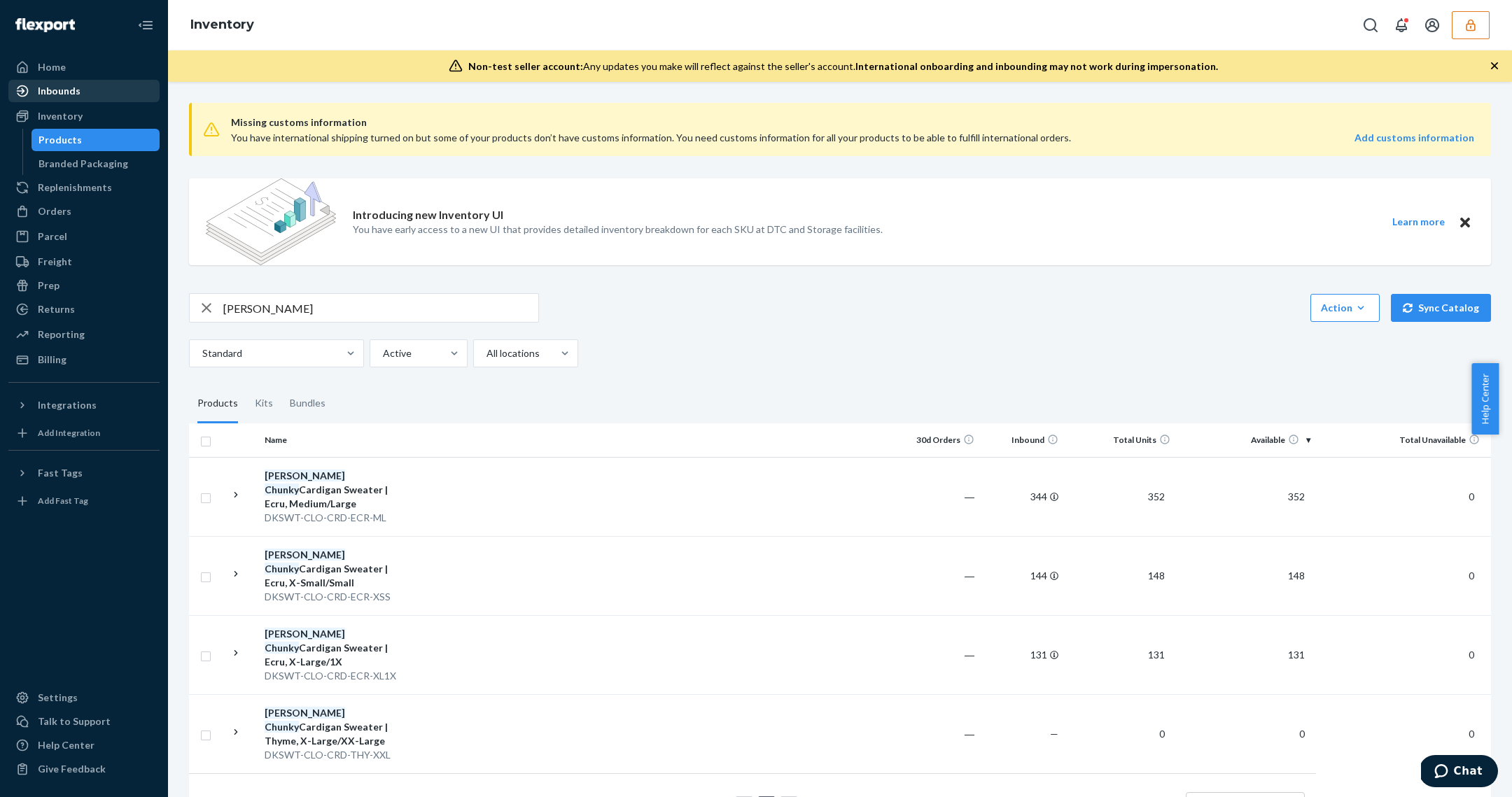
click at [36, 90] on div at bounding box center [27, 91] width 23 height 14
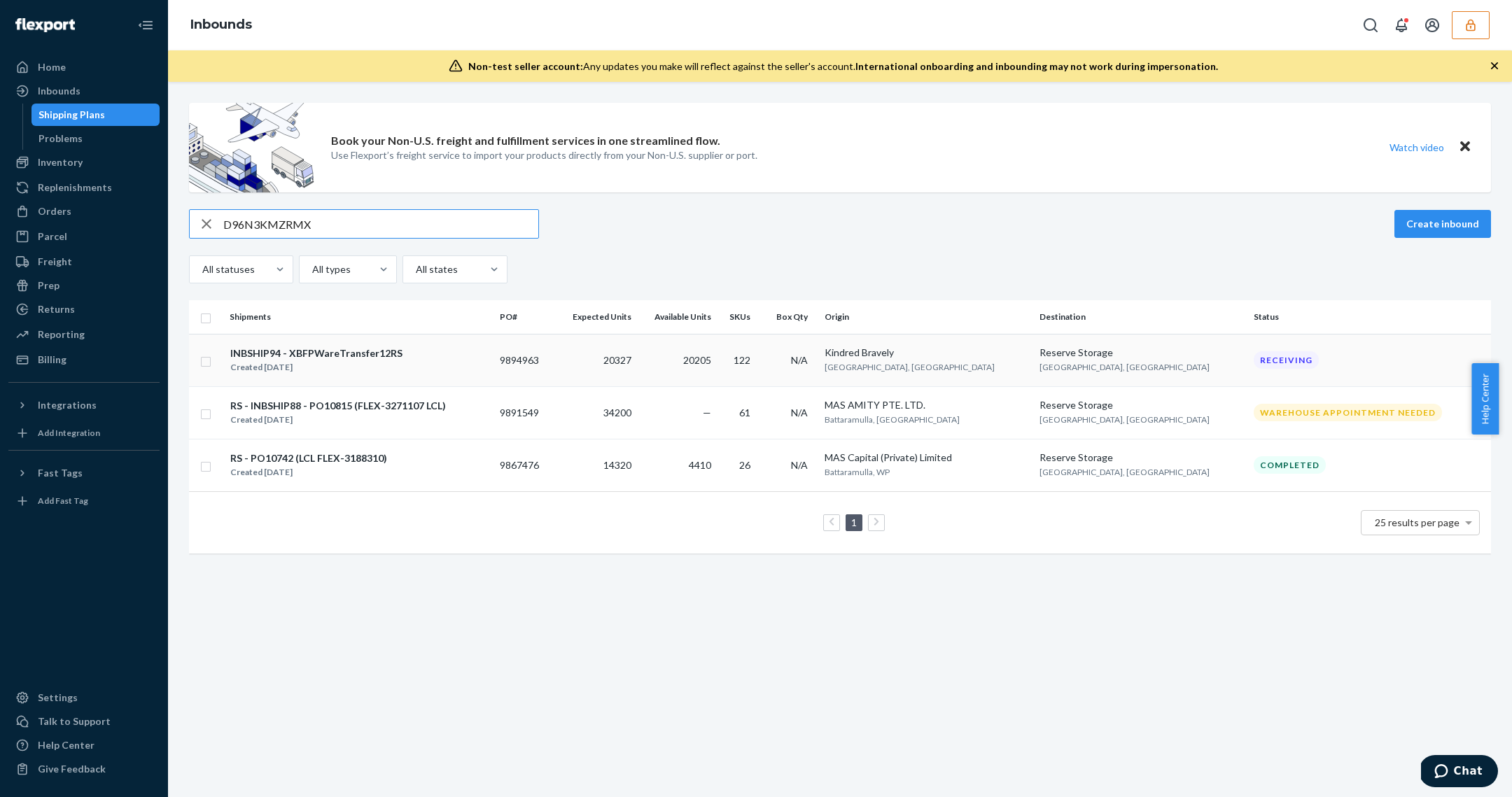
type input "D96N3KMZRMX"
click at [476, 367] on div "INBSHIP94 - XBFPWareTransfer12RS Created [DATE]" at bounding box center [359, 361] width 259 height 30
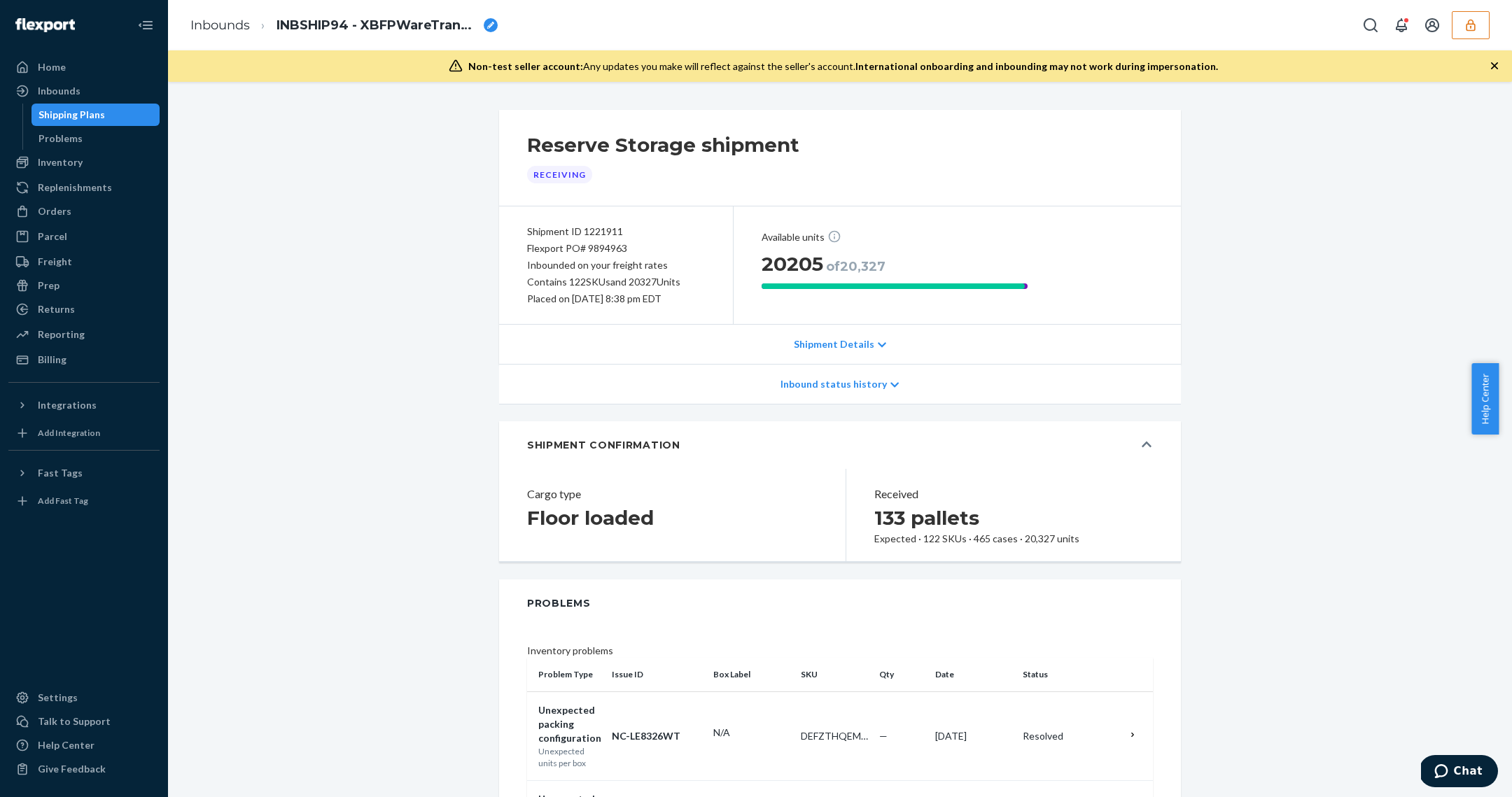
scroll to position [6001, 0]
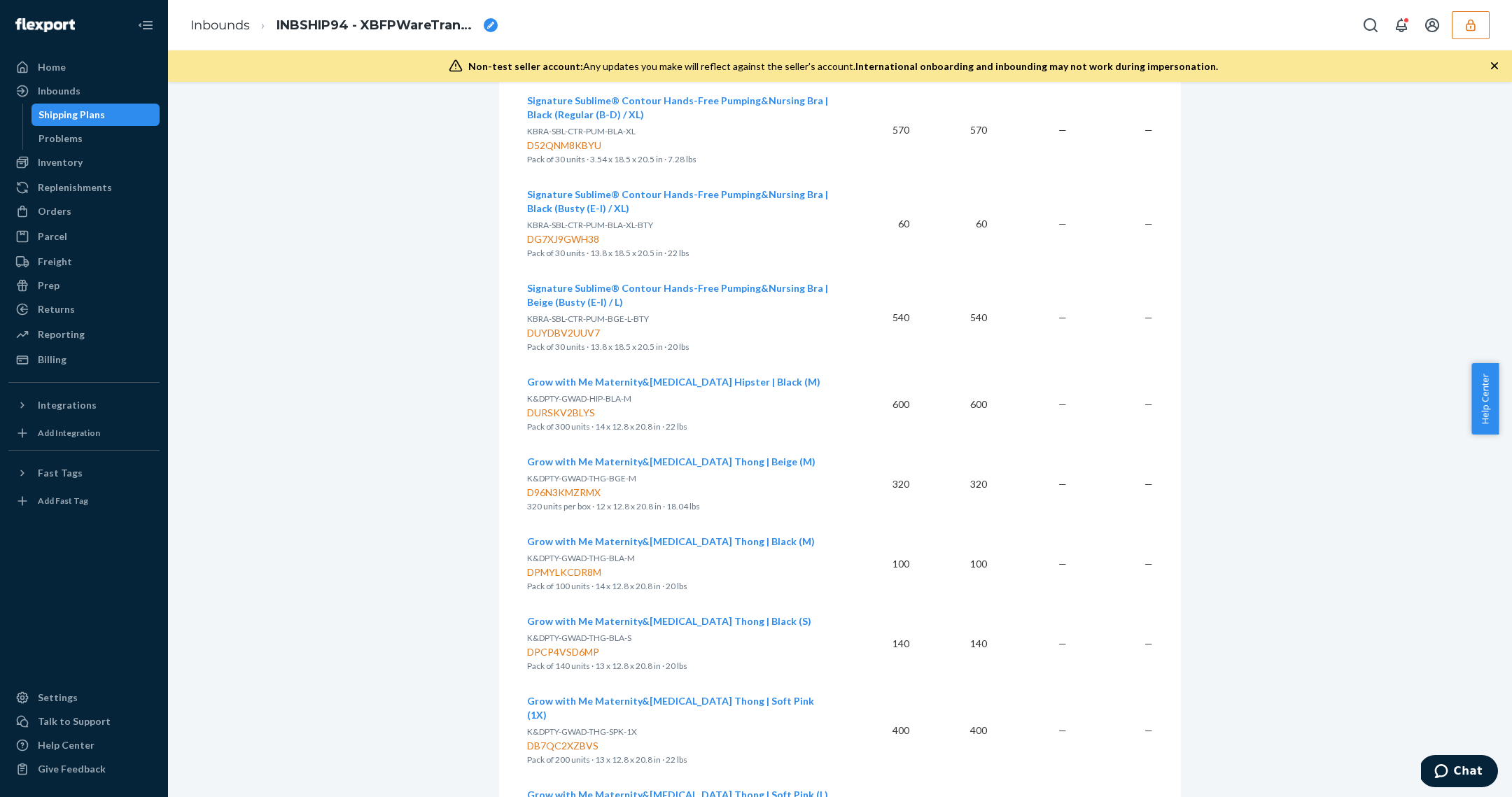
click at [619, 455] on span "Grow with Me Maternity&[MEDICAL_DATA] Thong | Beige (M)" at bounding box center [671, 462] width 289 height 12
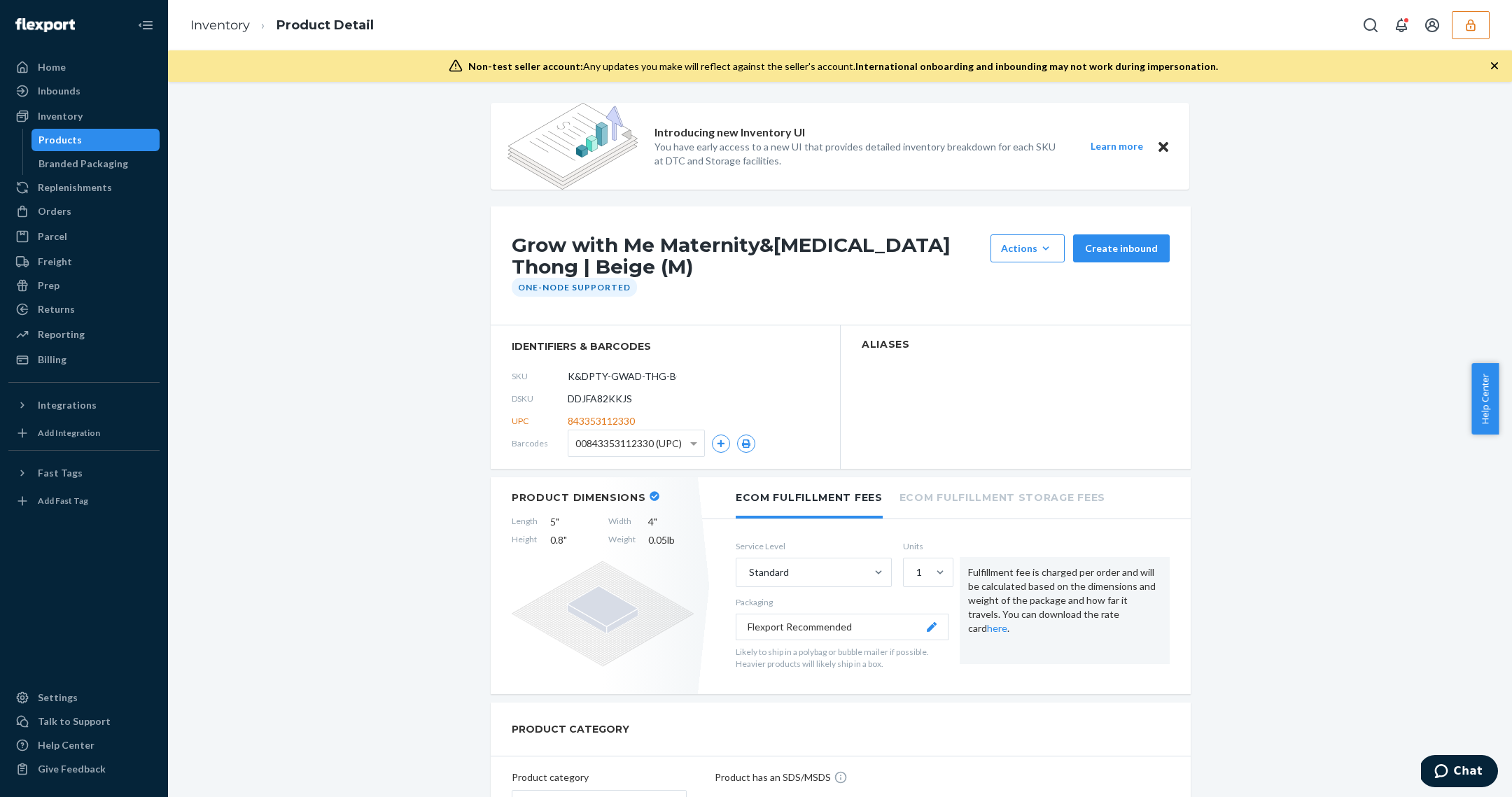
click at [97, 140] on div "Products" at bounding box center [96, 140] width 126 height 20
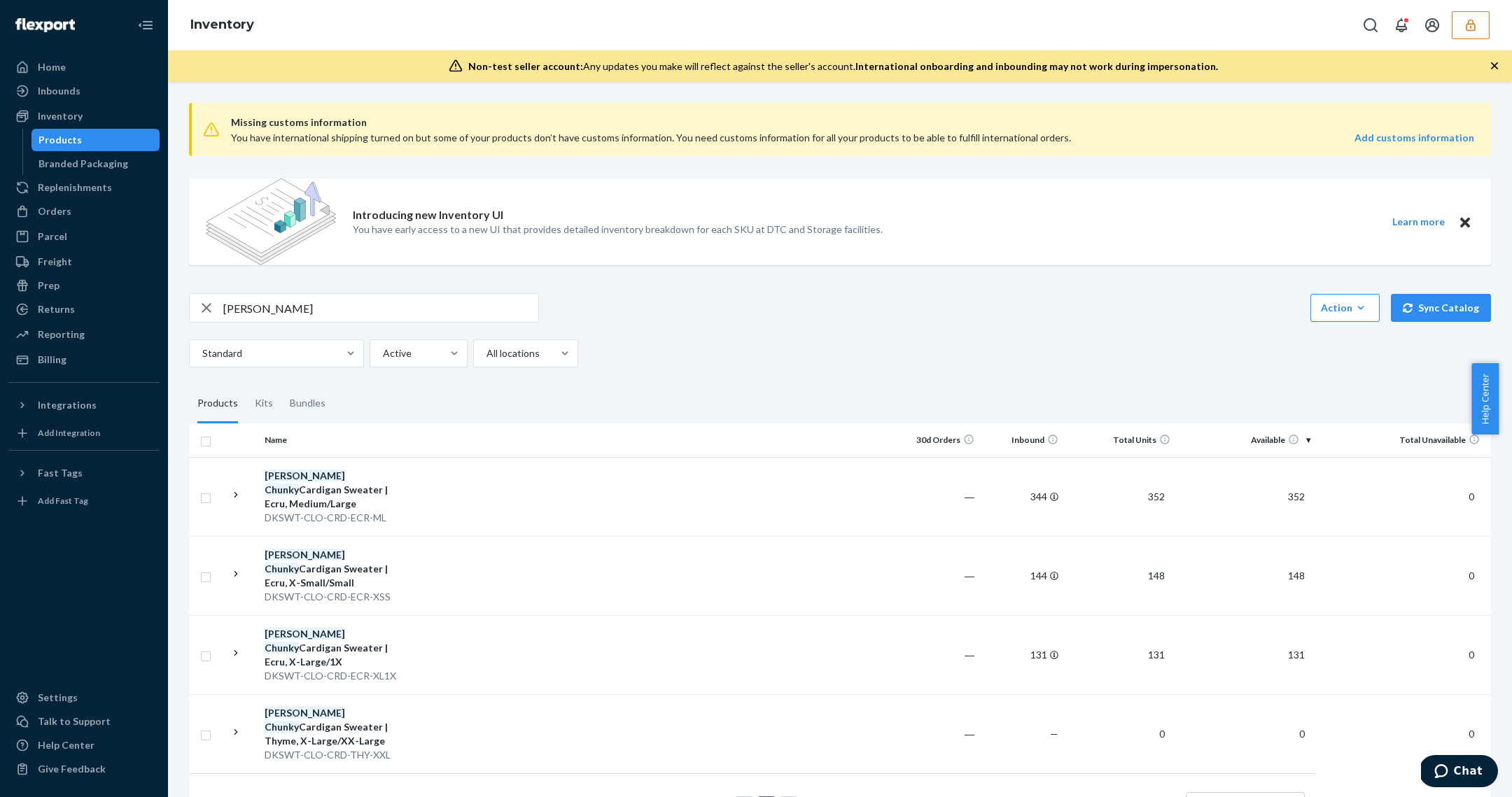
click at [326, 304] on input "[PERSON_NAME]" at bounding box center [381, 308] width 315 height 28
click at [125, 98] on div "Inbounds" at bounding box center [83, 90] width 149 height 20
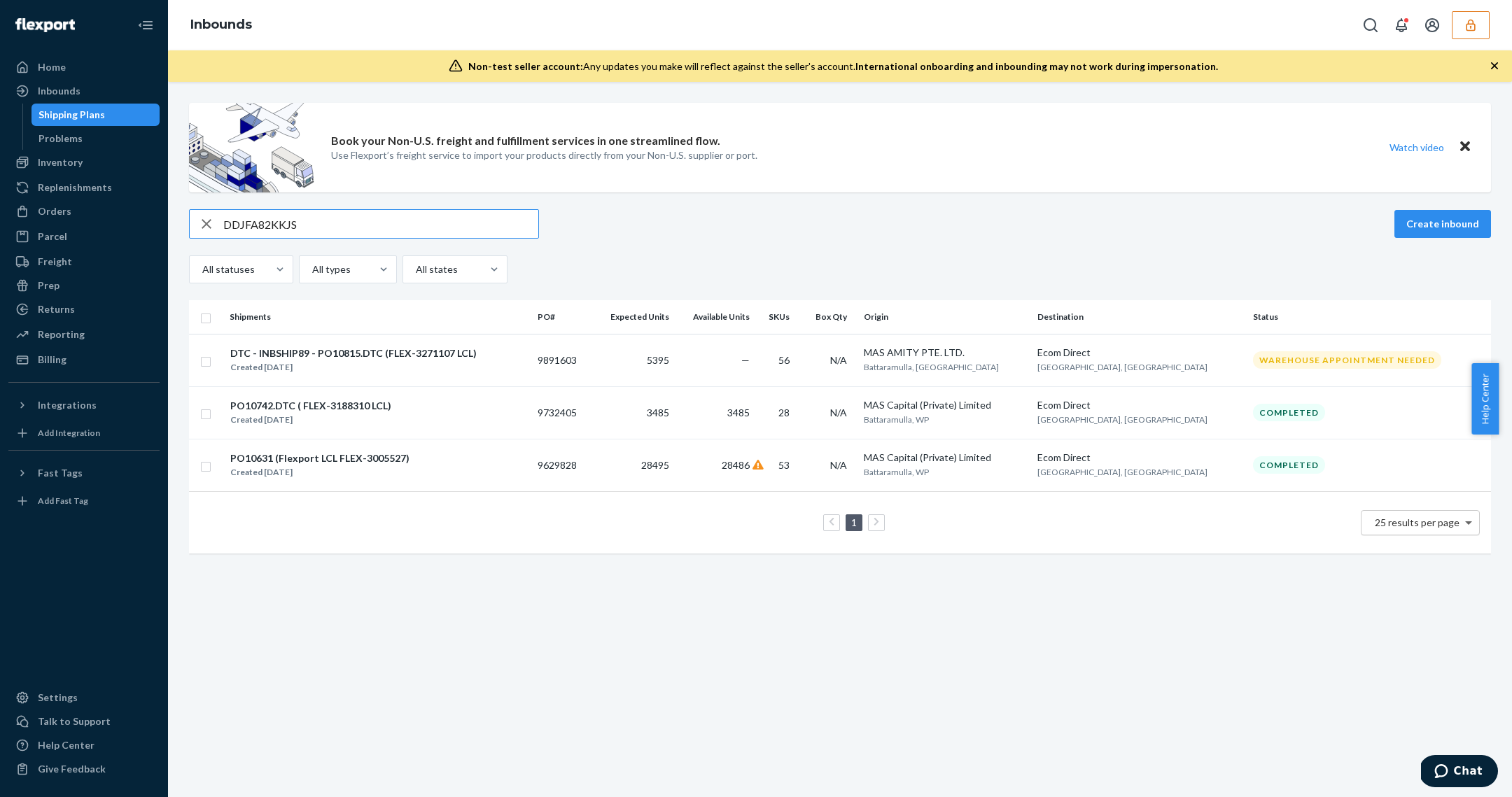
type input "DDJFA82KKJS"
click at [331, 228] on input "DDJFA82KKJS" at bounding box center [381, 224] width 315 height 28
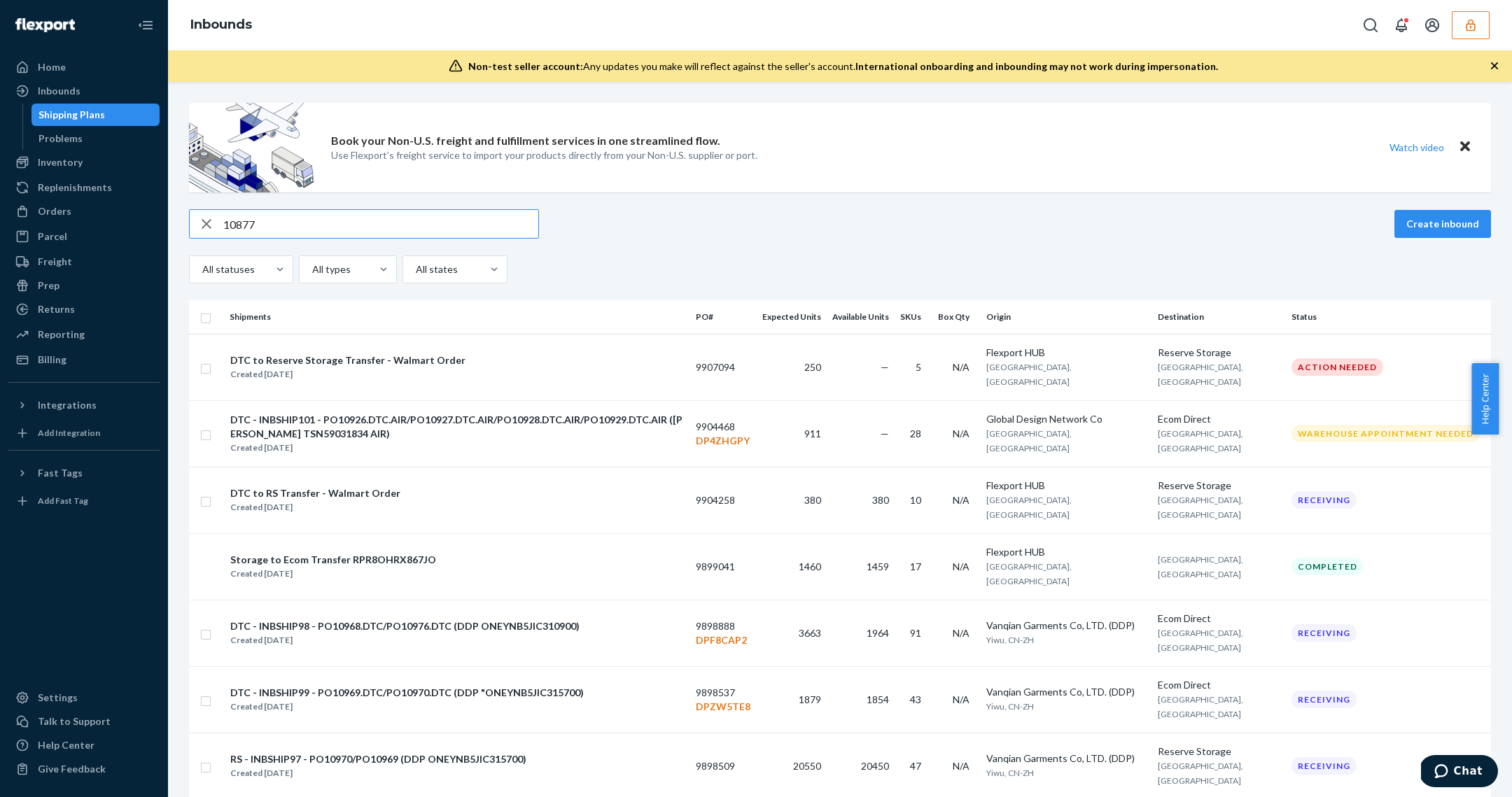
type input "10877"
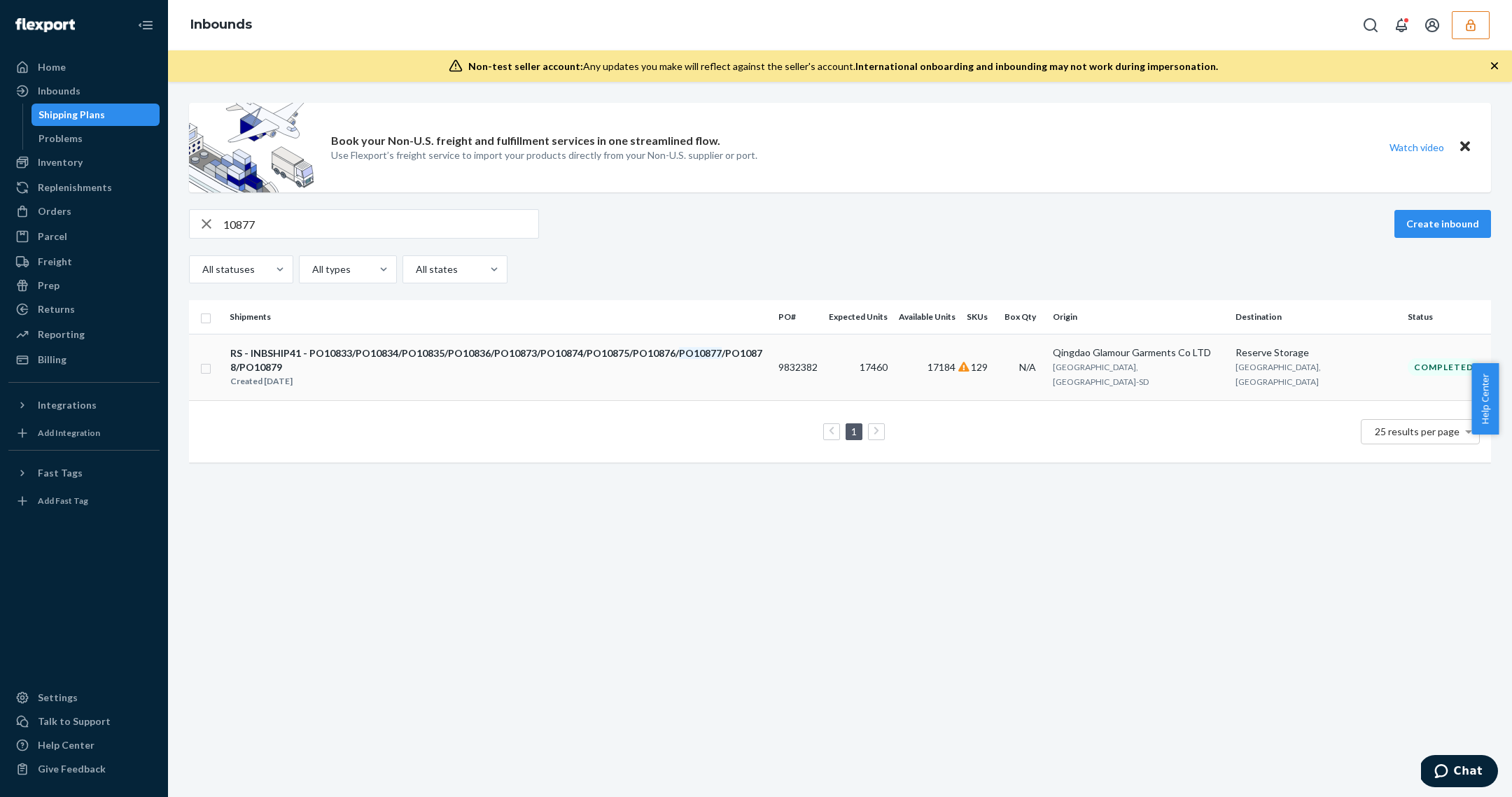
click at [523, 375] on div "Created [DATE]" at bounding box center [498, 382] width 536 height 14
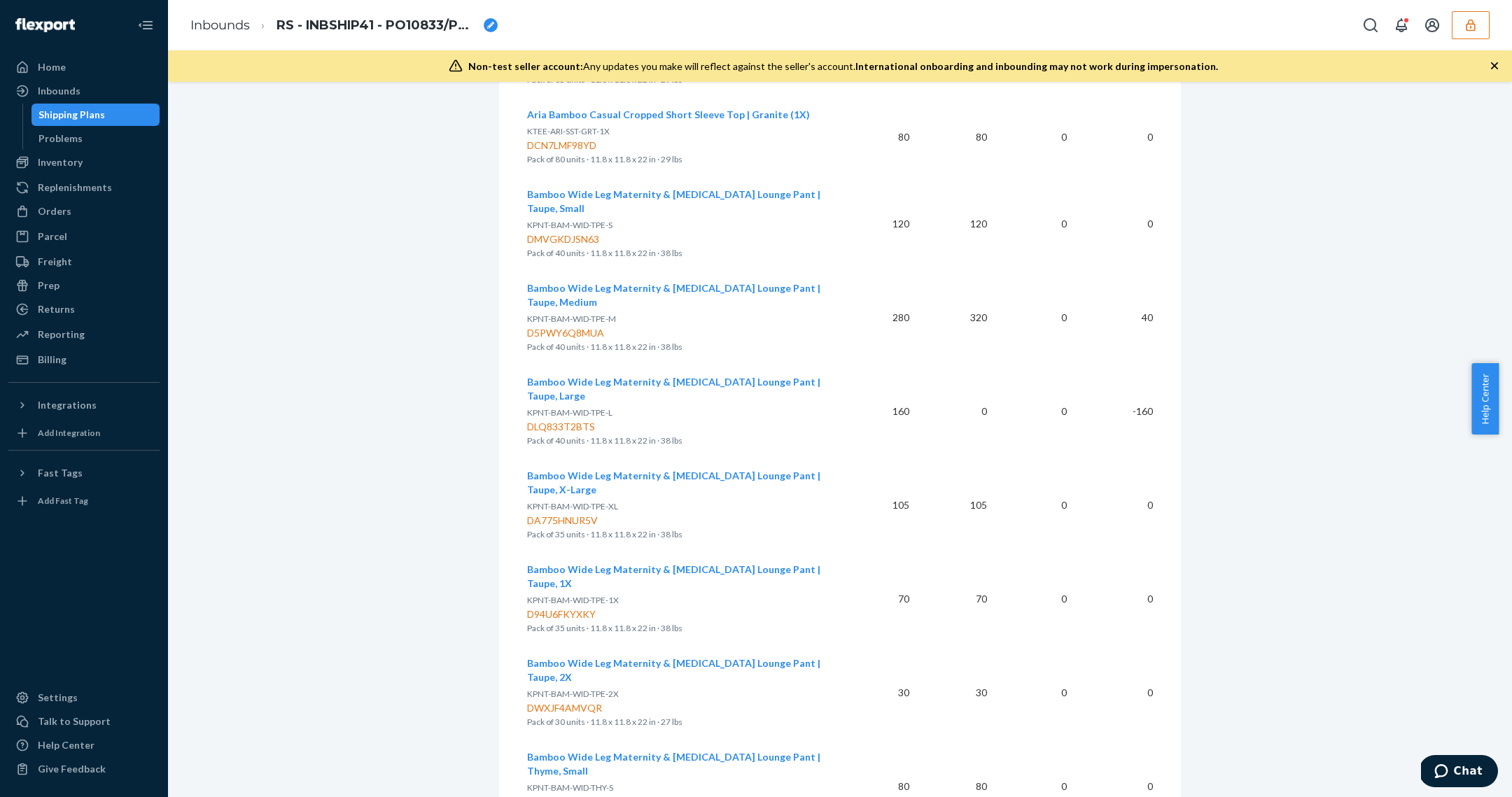
scroll to position [5326, 0]
click at [90, 121] on div "Shipping Plans" at bounding box center [71, 115] width 66 height 14
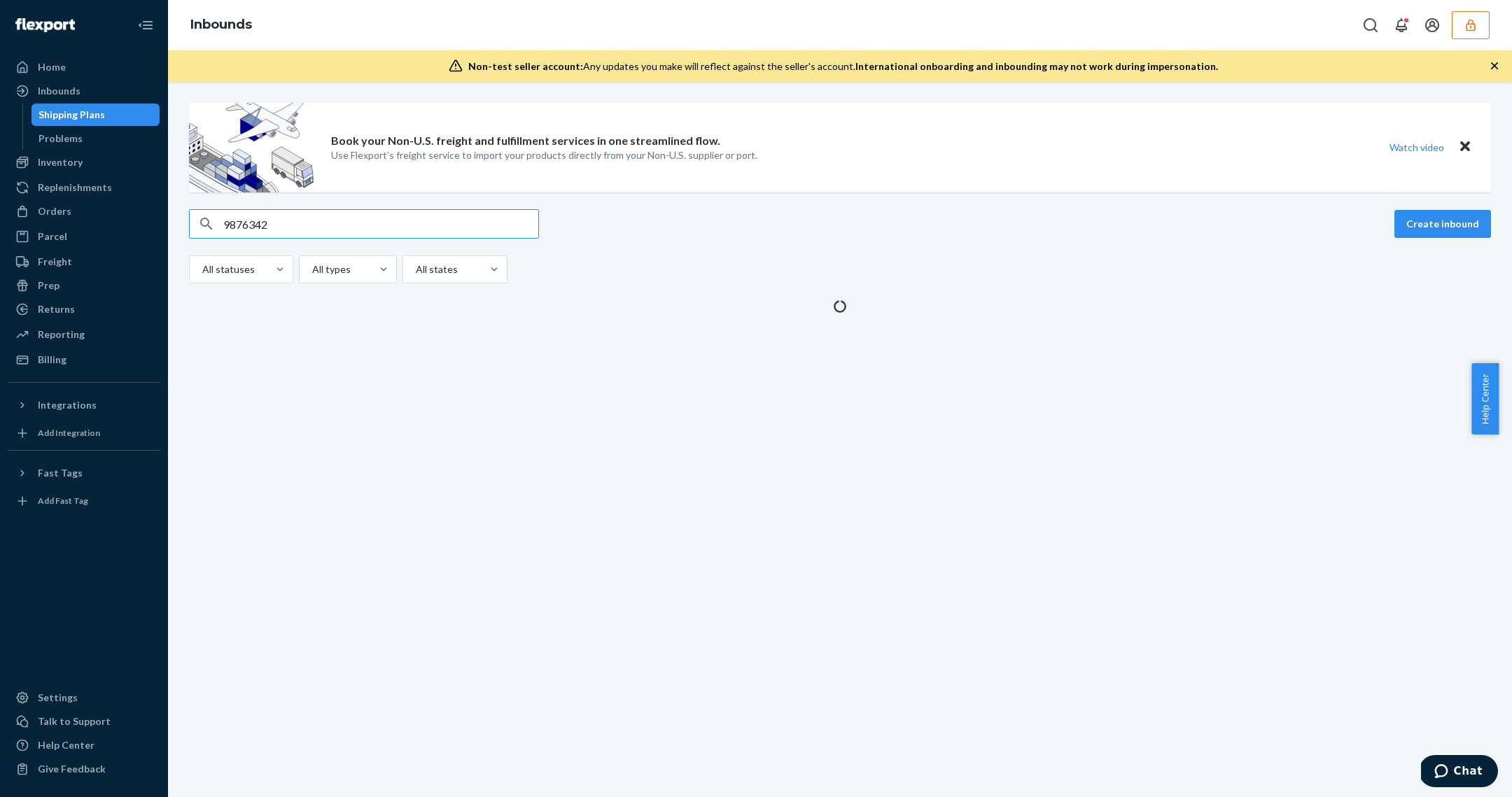
type input "9876342"
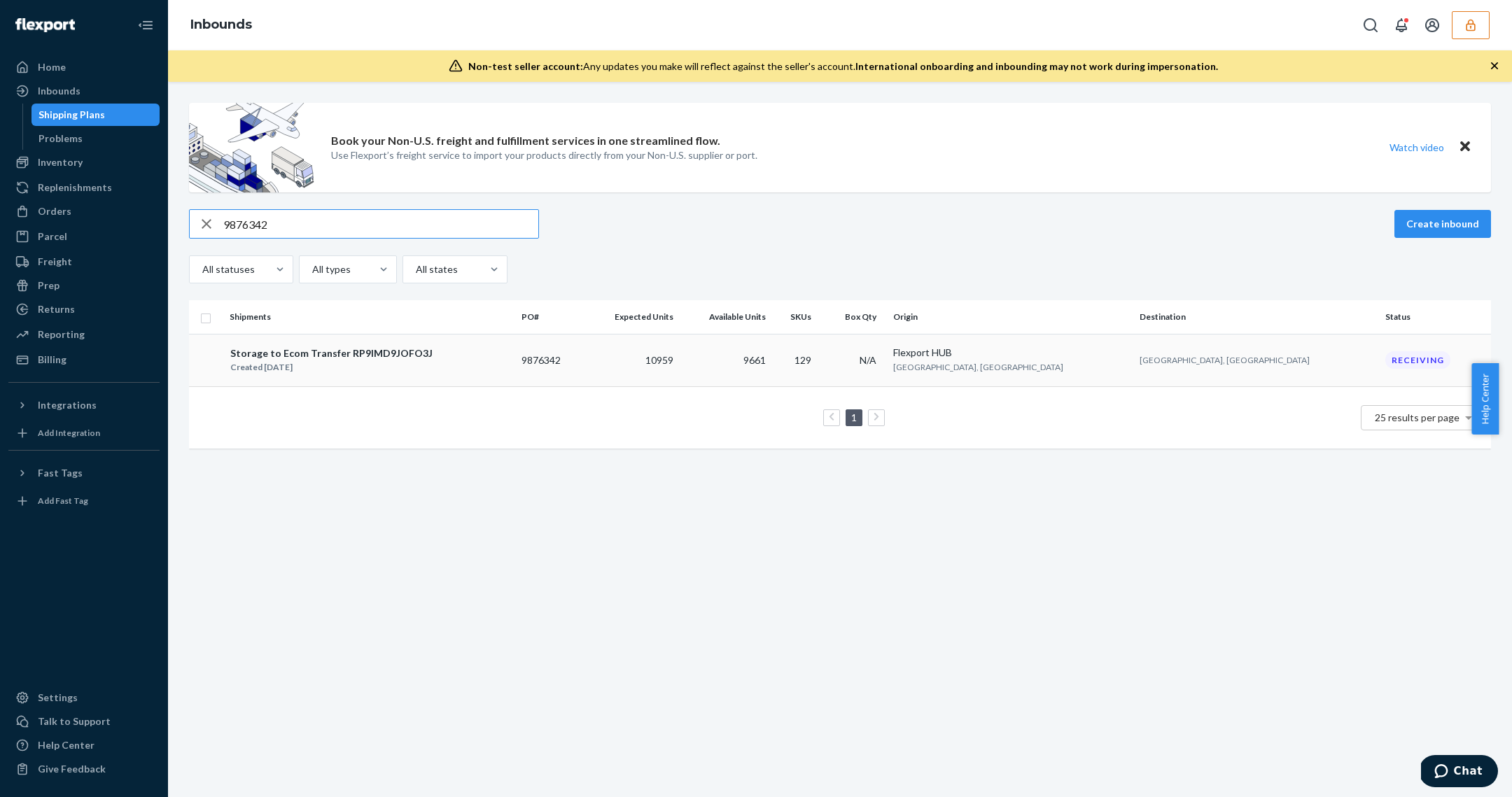
click at [410, 357] on div "Storage to Ecom Transfer RP9IMD9JOFO3J" at bounding box center [331, 353] width 203 height 14
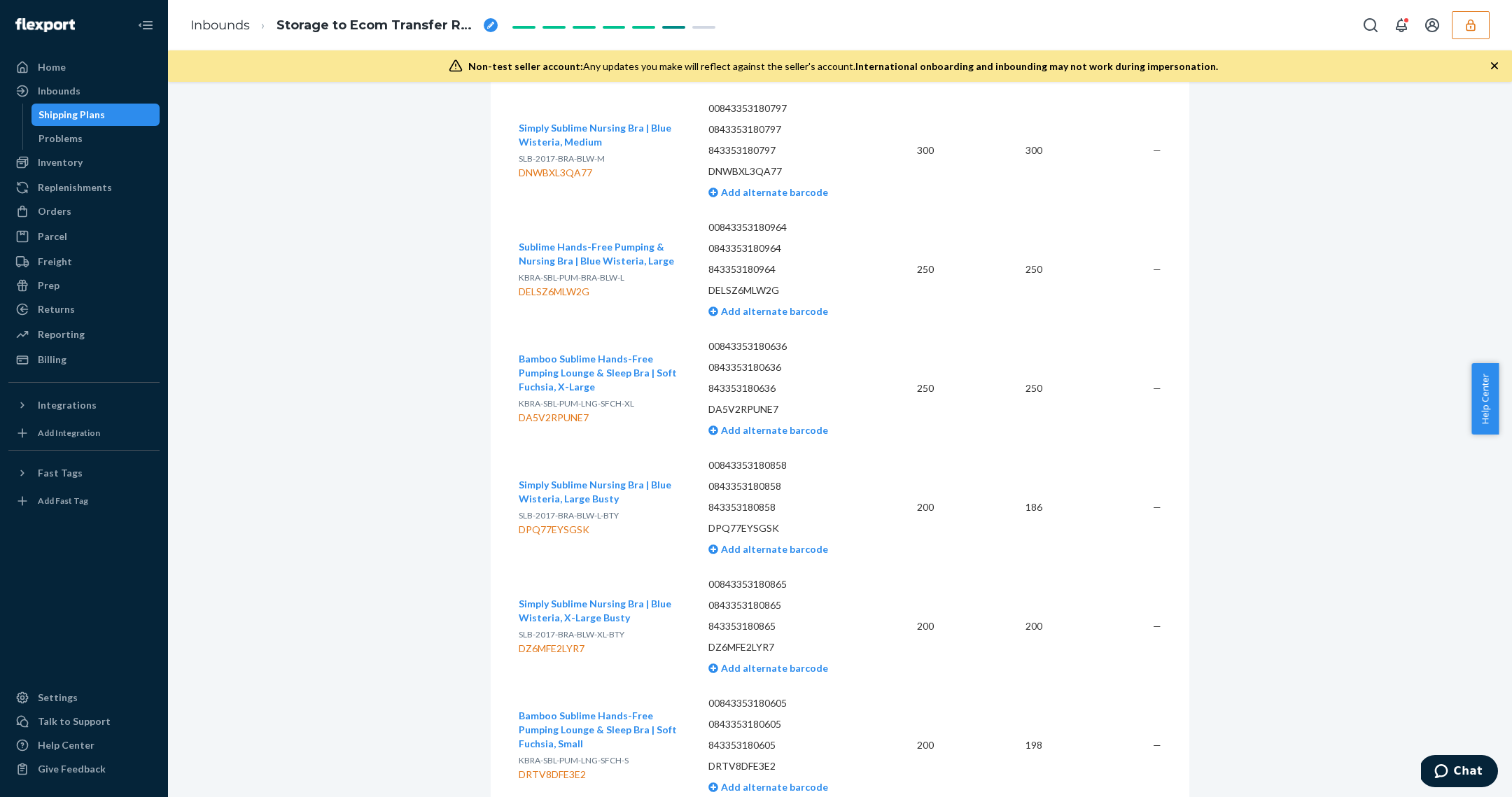
scroll to position [353, 0]
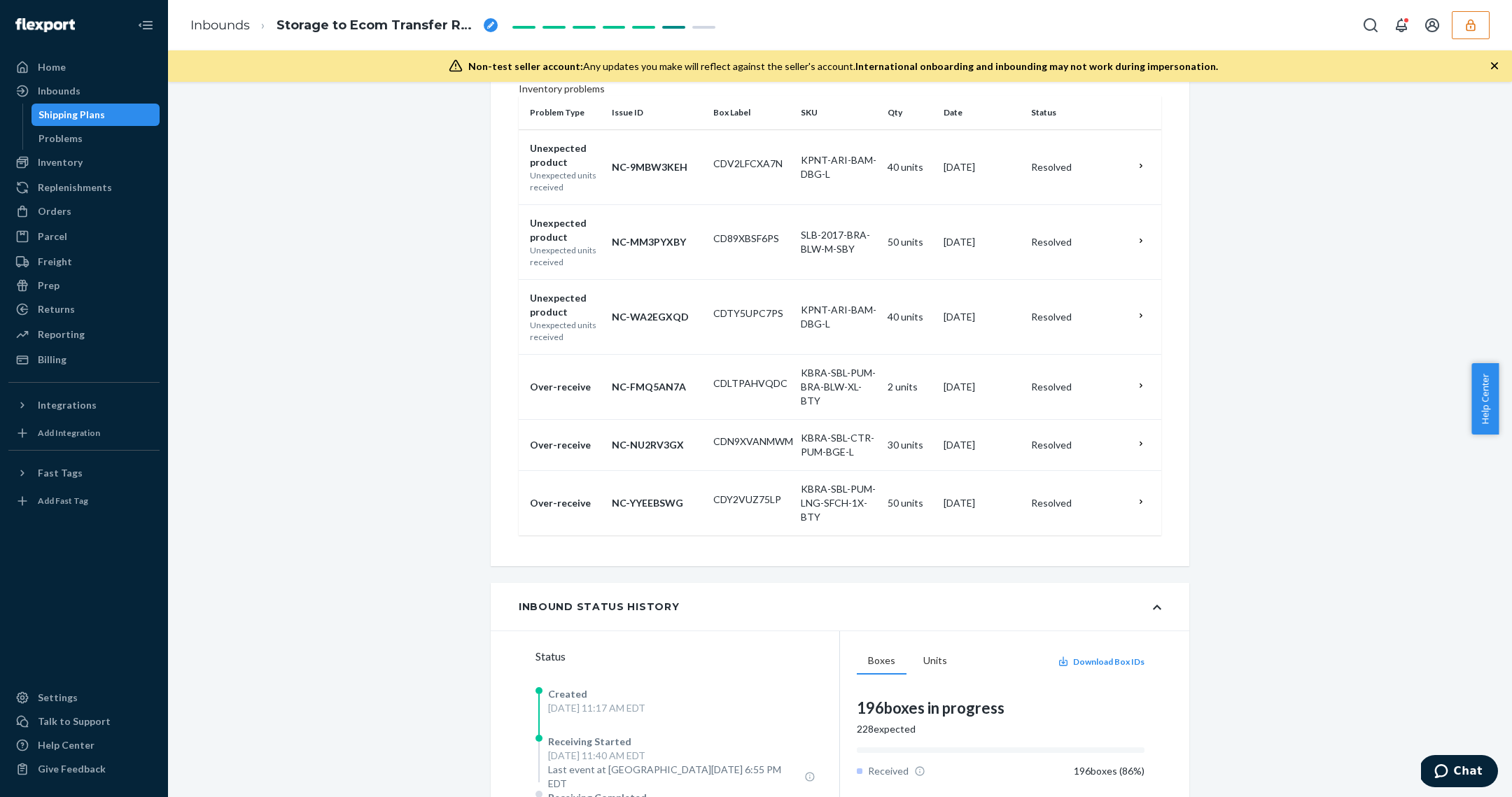
click at [84, 106] on div "Shipping Plans" at bounding box center [96, 115] width 126 height 20
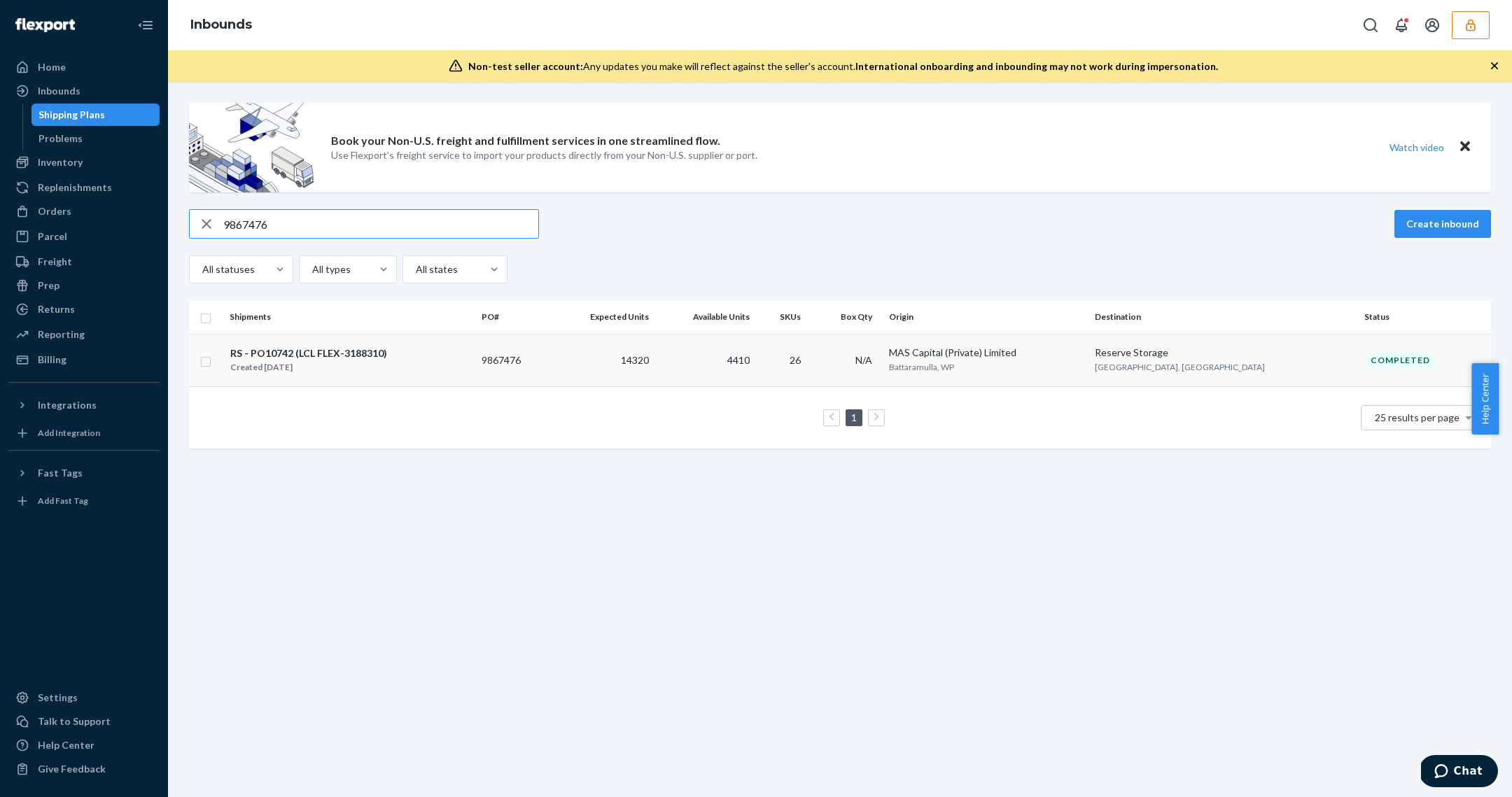
type input "9867476"
click at [470, 346] on div "RS - PO10742 (LCL FLEX-3188310) Created Jul 23, 2025" at bounding box center [350, 361] width 241 height 30
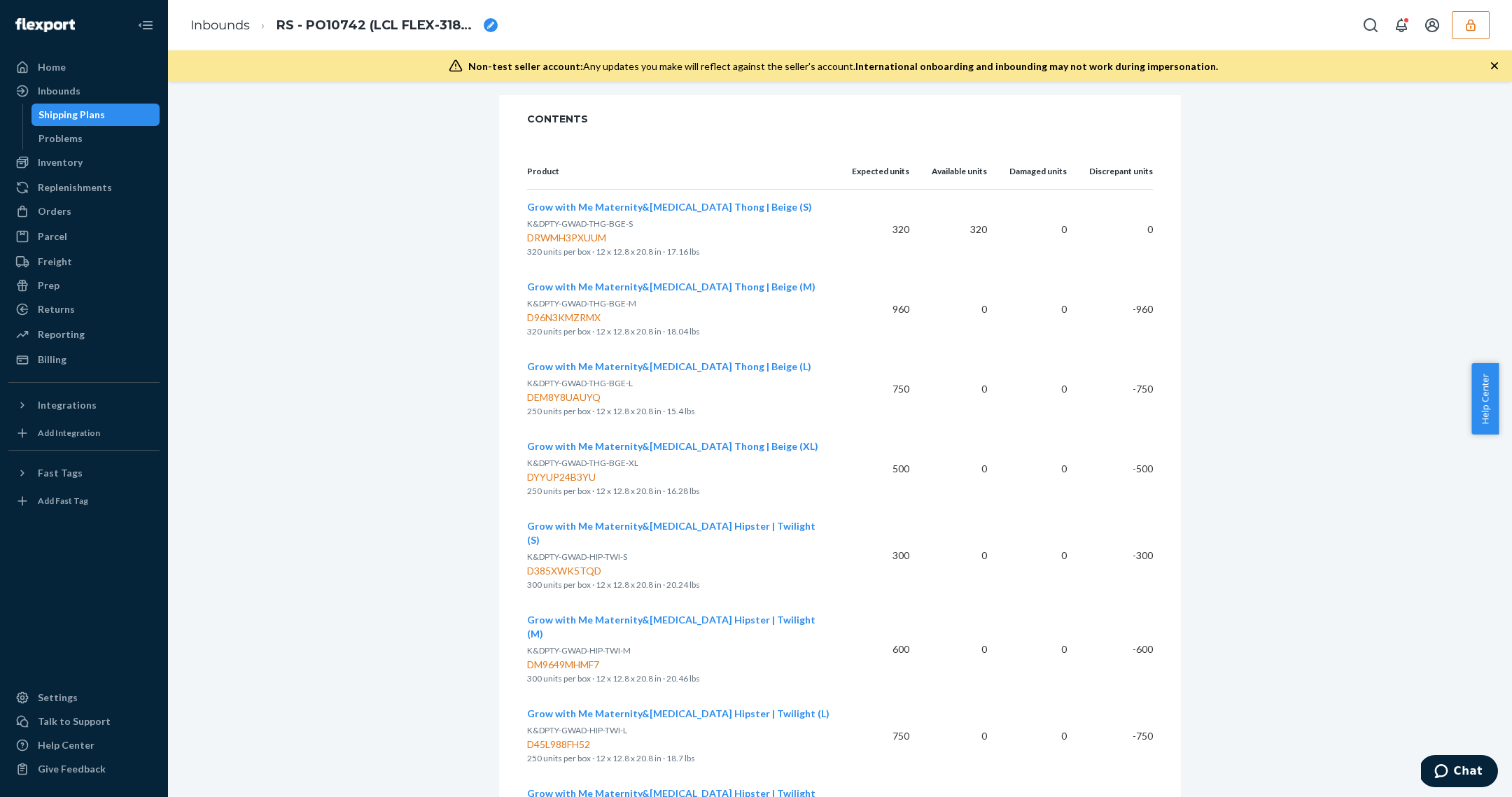
scroll to position [411, 0]
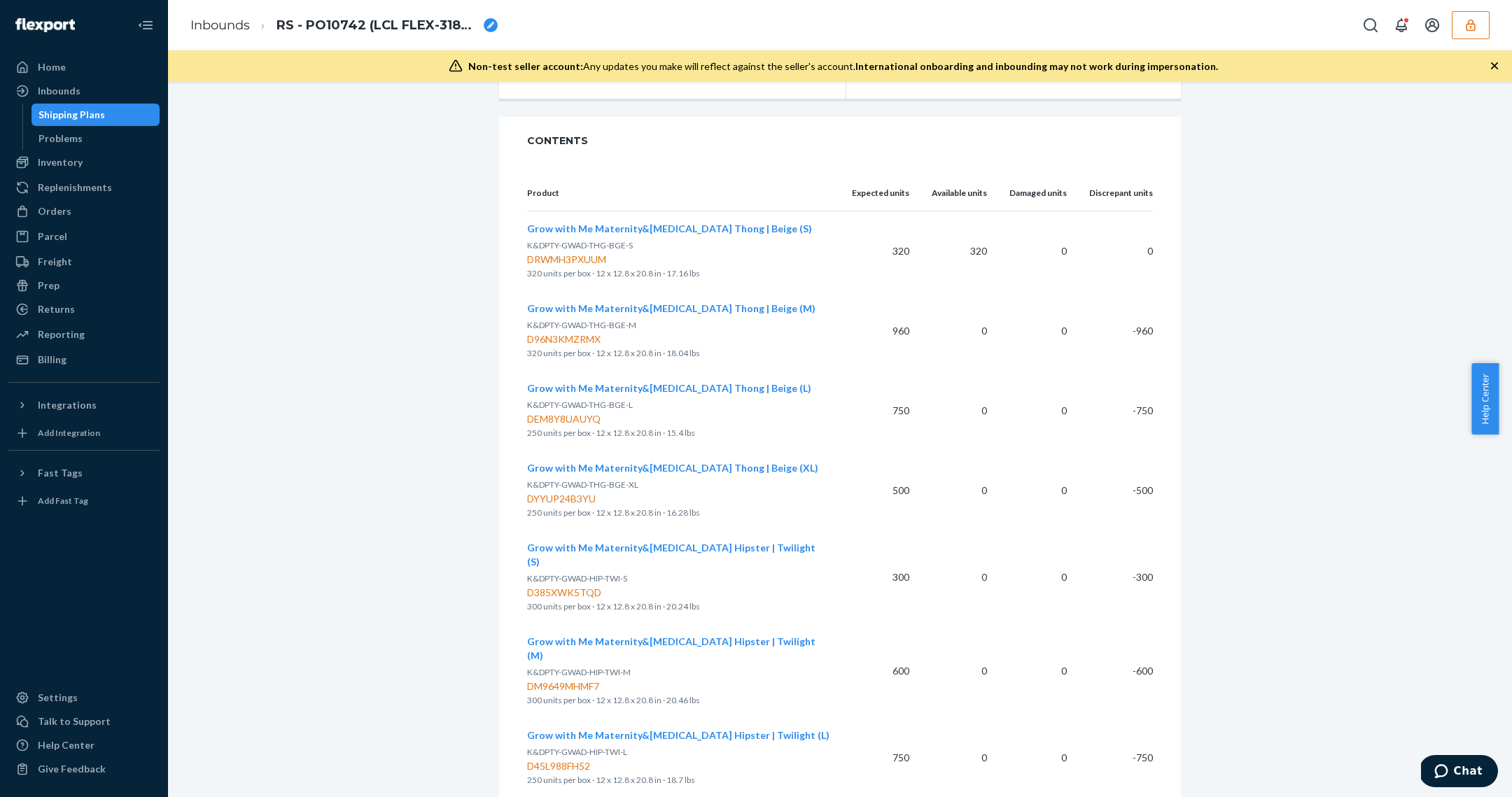
click at [580, 335] on div "D96N3KMZRMX" at bounding box center [678, 339] width 303 height 14
click at [636, 308] on span "Grow with Me Maternity&Postpartum Thong | Beige (M)" at bounding box center [671, 309] width 289 height 12
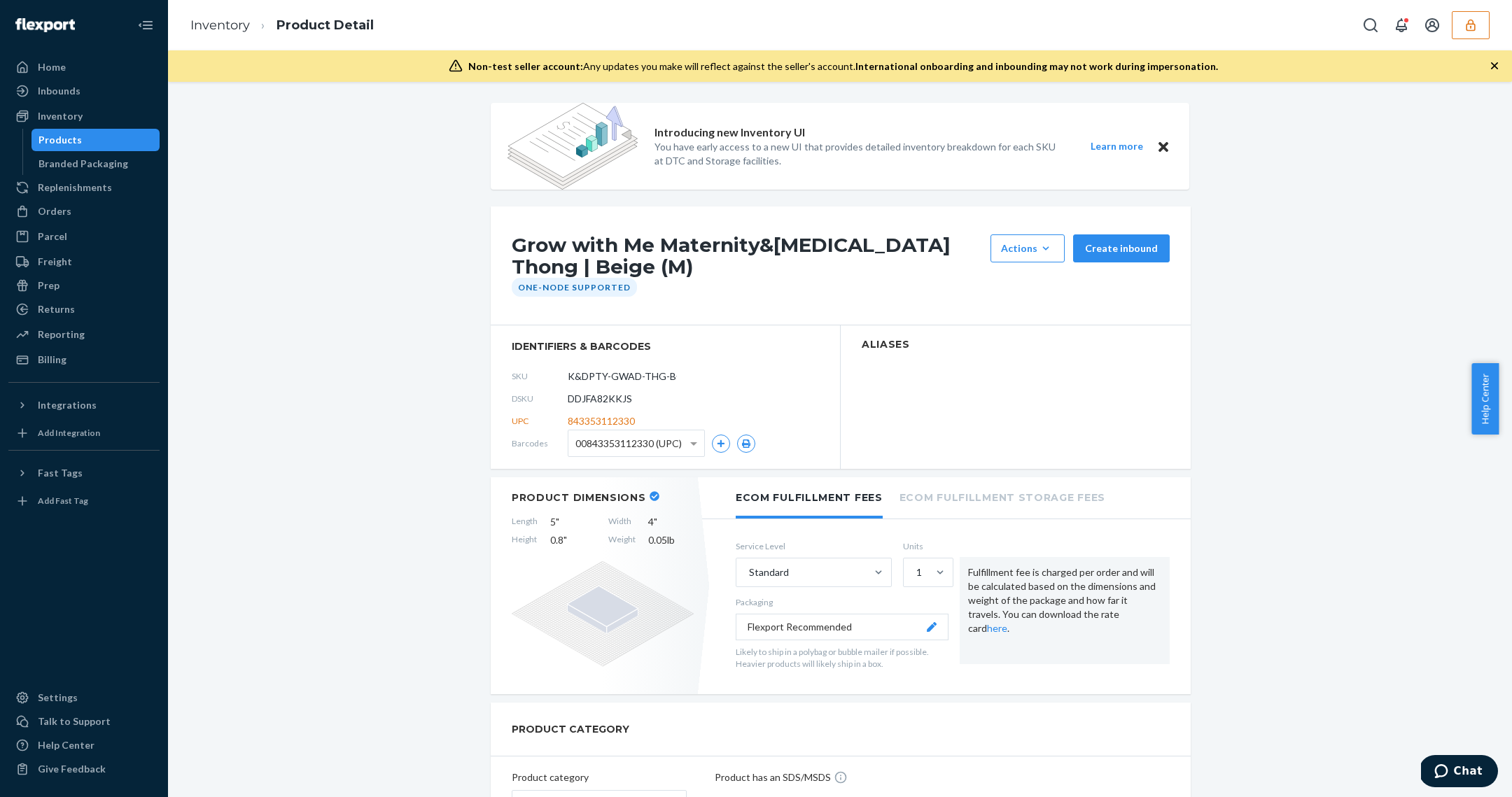
click at [610, 402] on span "DDJFA82KKJS" at bounding box center [600, 399] width 64 height 14
copy span "DDJFA82KKJS"
click at [125, 143] on div "Products" at bounding box center [96, 140] width 126 height 20
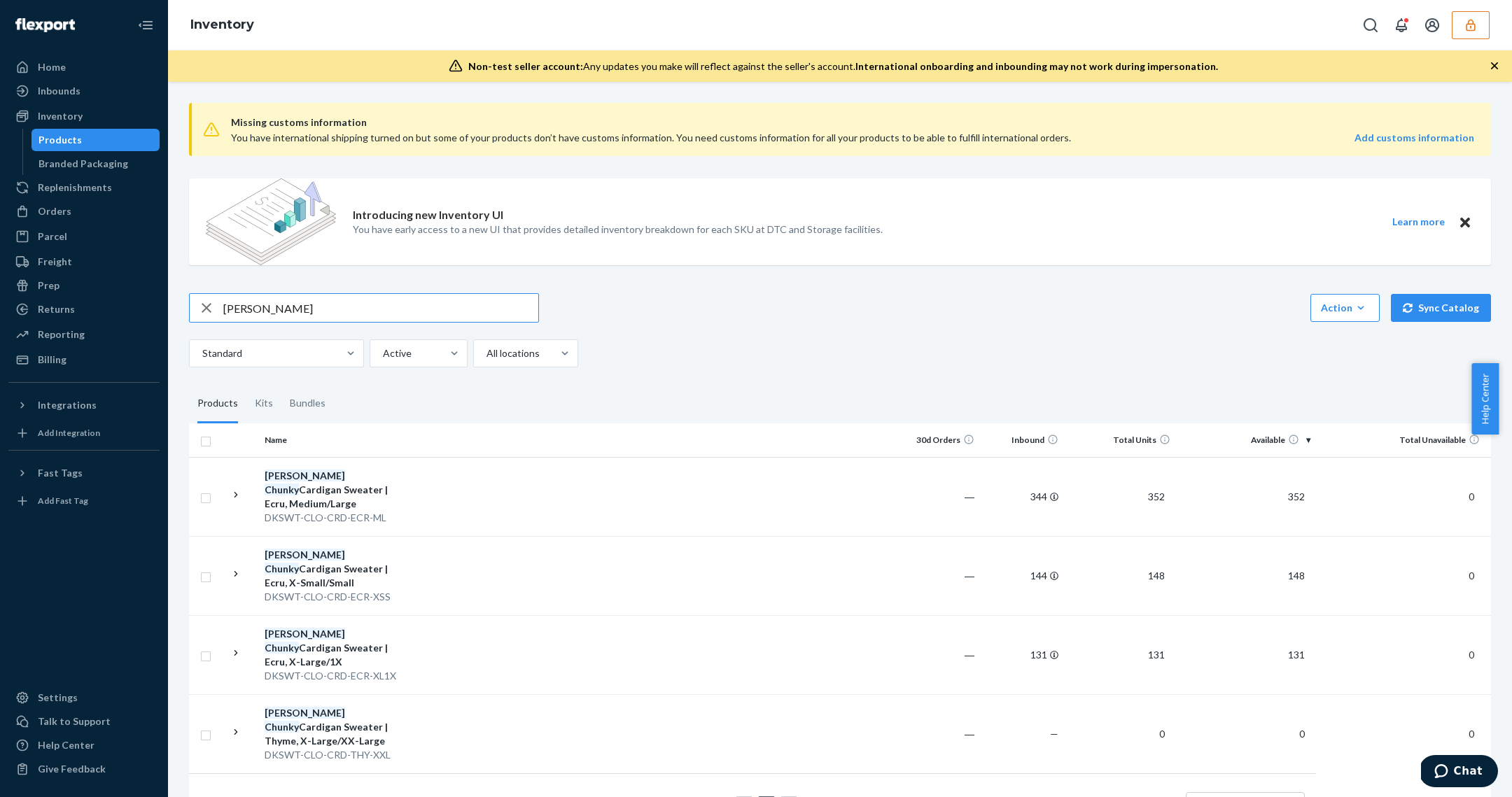
click at [368, 315] on input "chloe chunky" at bounding box center [381, 308] width 315 height 28
type input "10923"
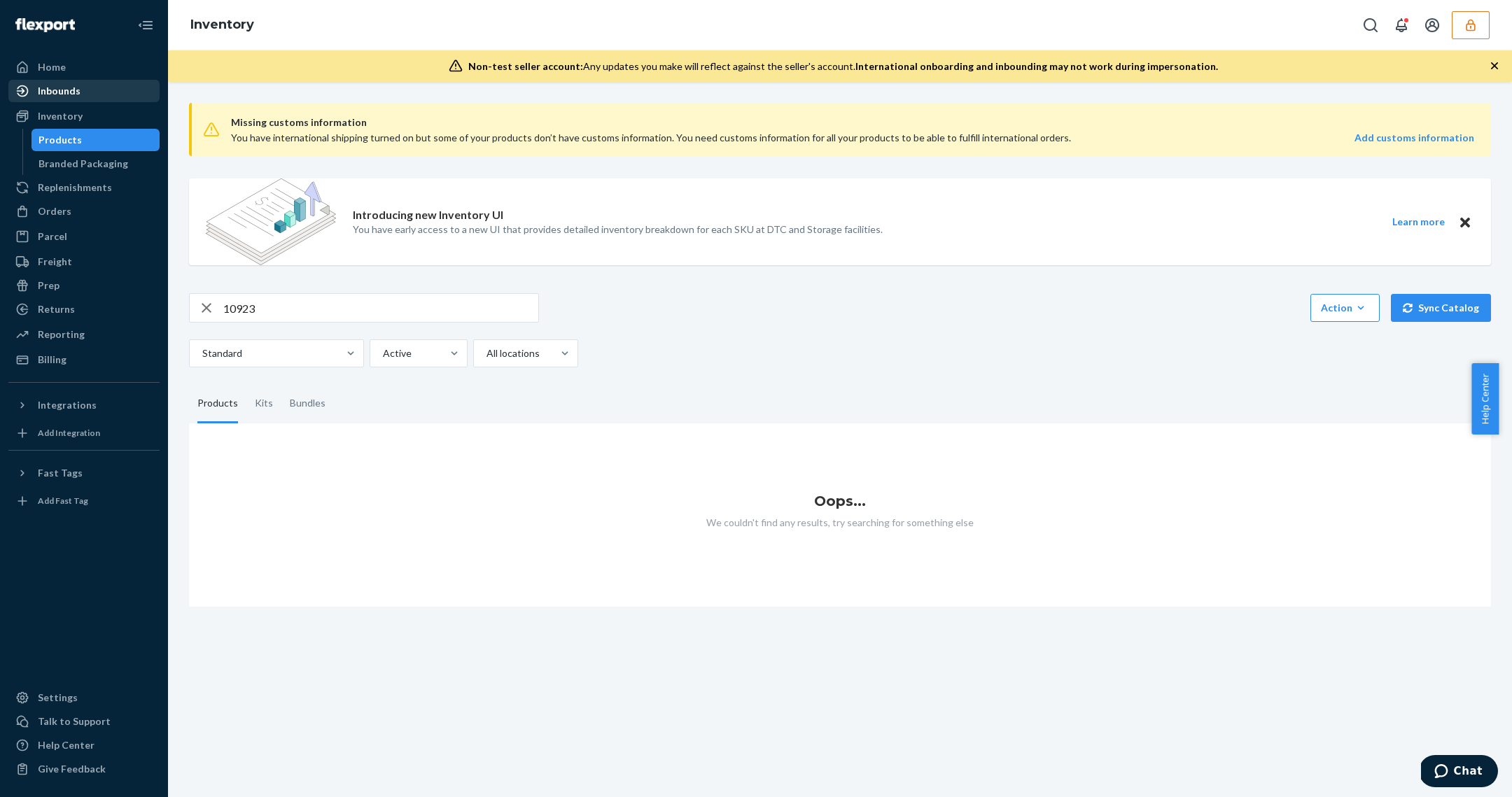
click at [76, 95] on div "Inbounds" at bounding box center [58, 91] width 43 height 14
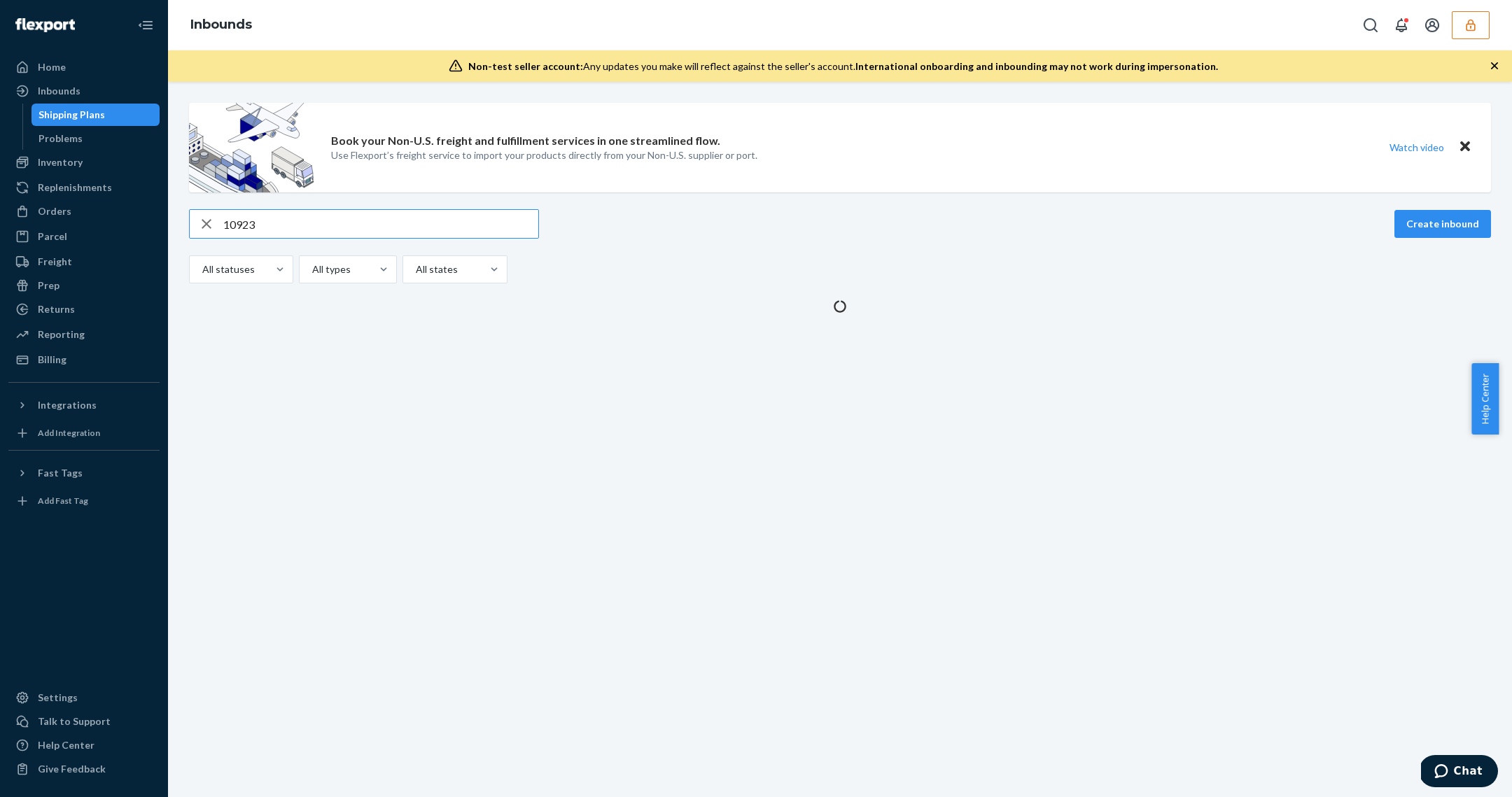
type input "10923"
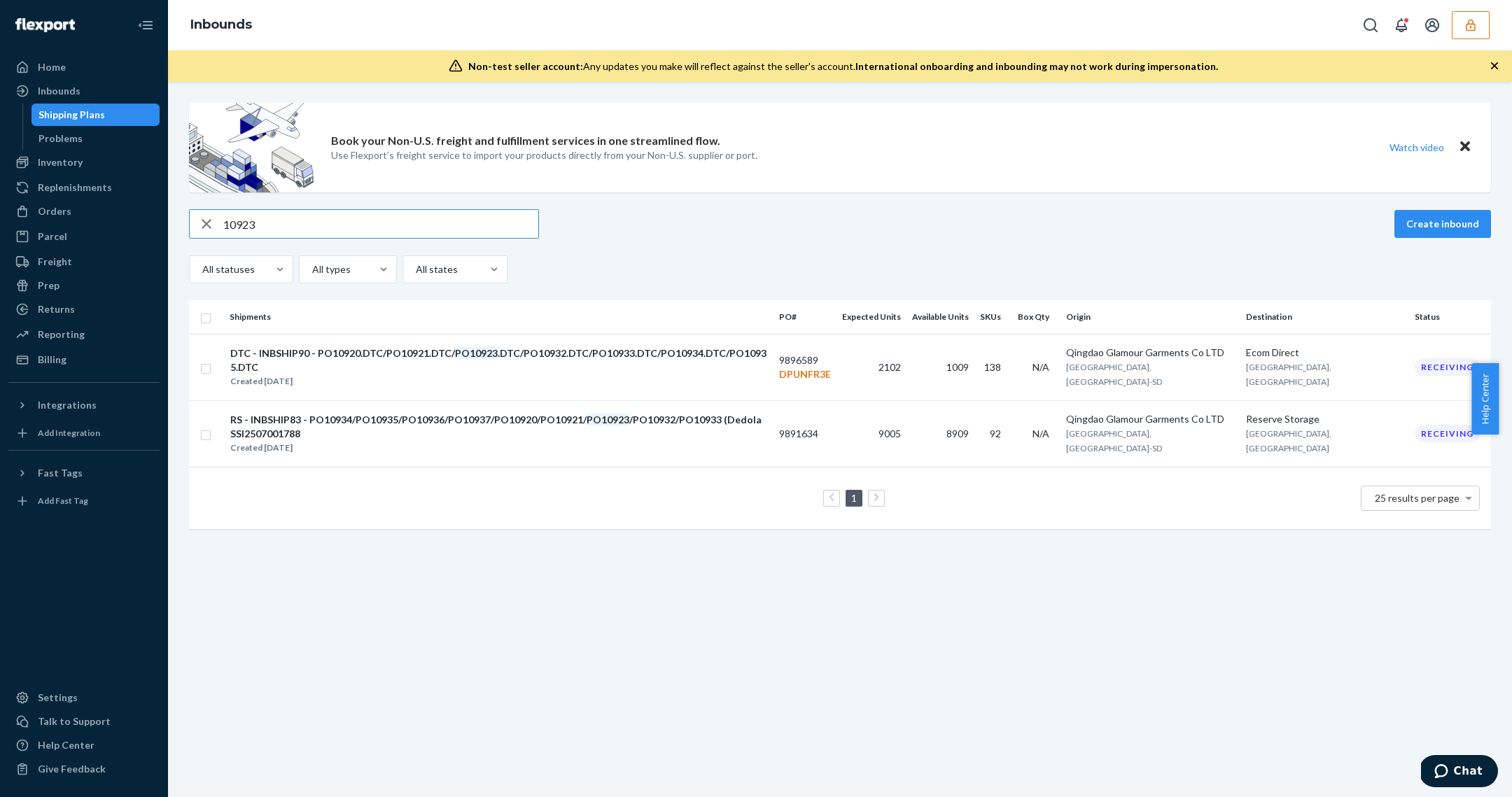
click at [311, 209] on div "10923" at bounding box center [363, 224] width 350 height 30
click at [318, 207] on div "Book your Non-U.S. freight and fulfillment services in one streamlined flow. Us…" at bounding box center [839, 322] width 1322 height 440
click at [321, 217] on input "10923" at bounding box center [381, 224] width 315 height 28
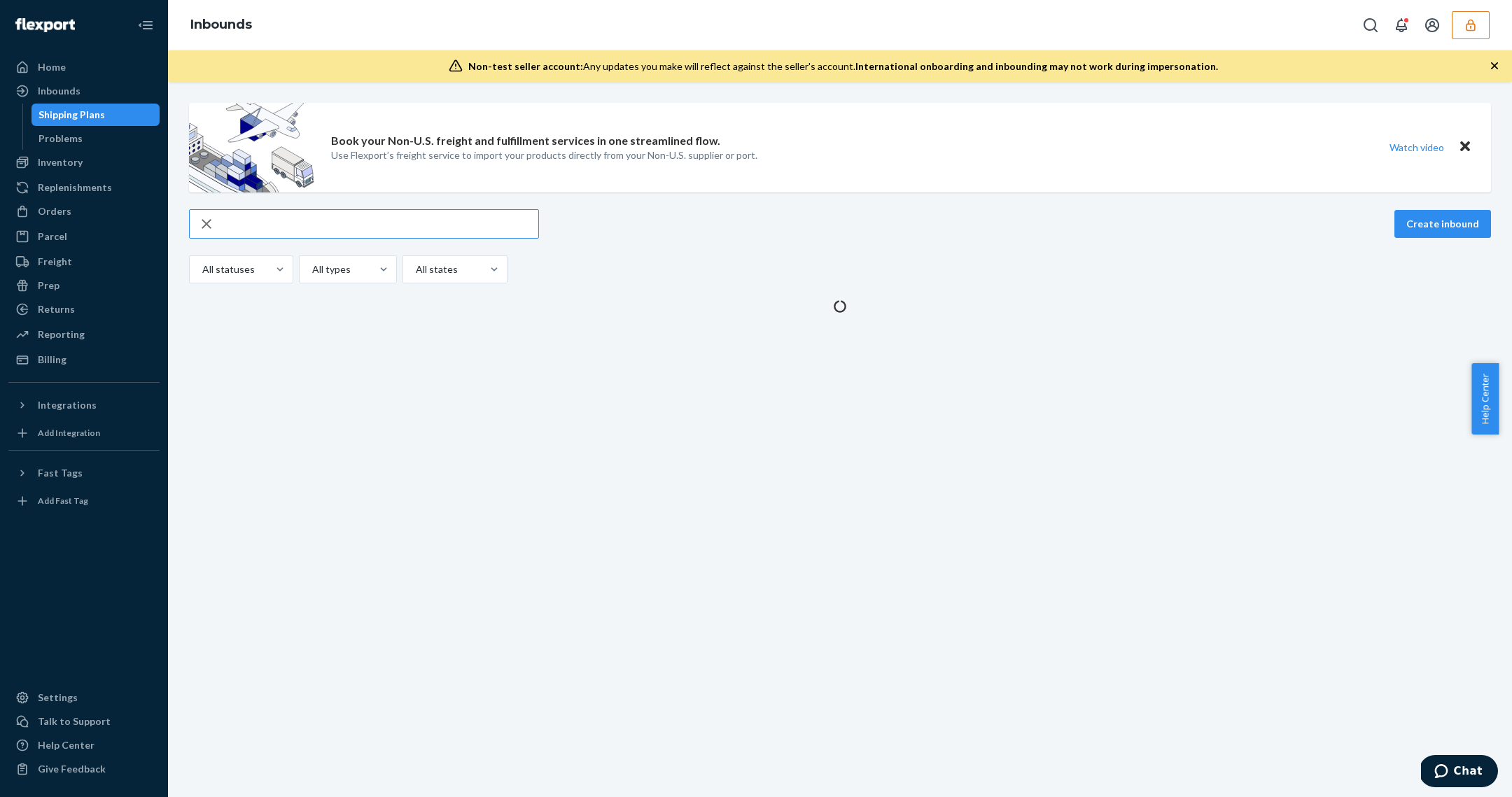
paste input "9894546"
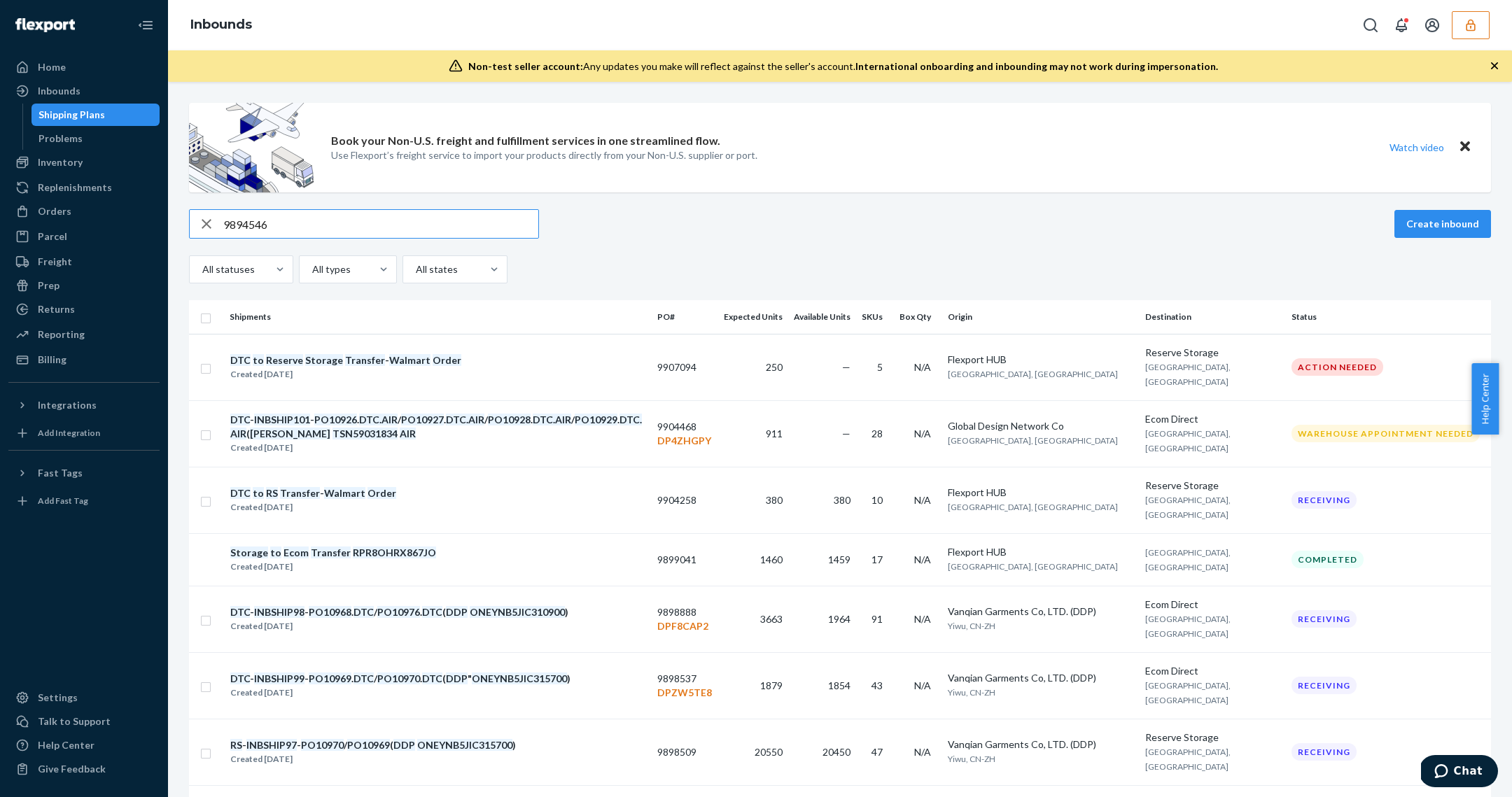
type input "9894546"
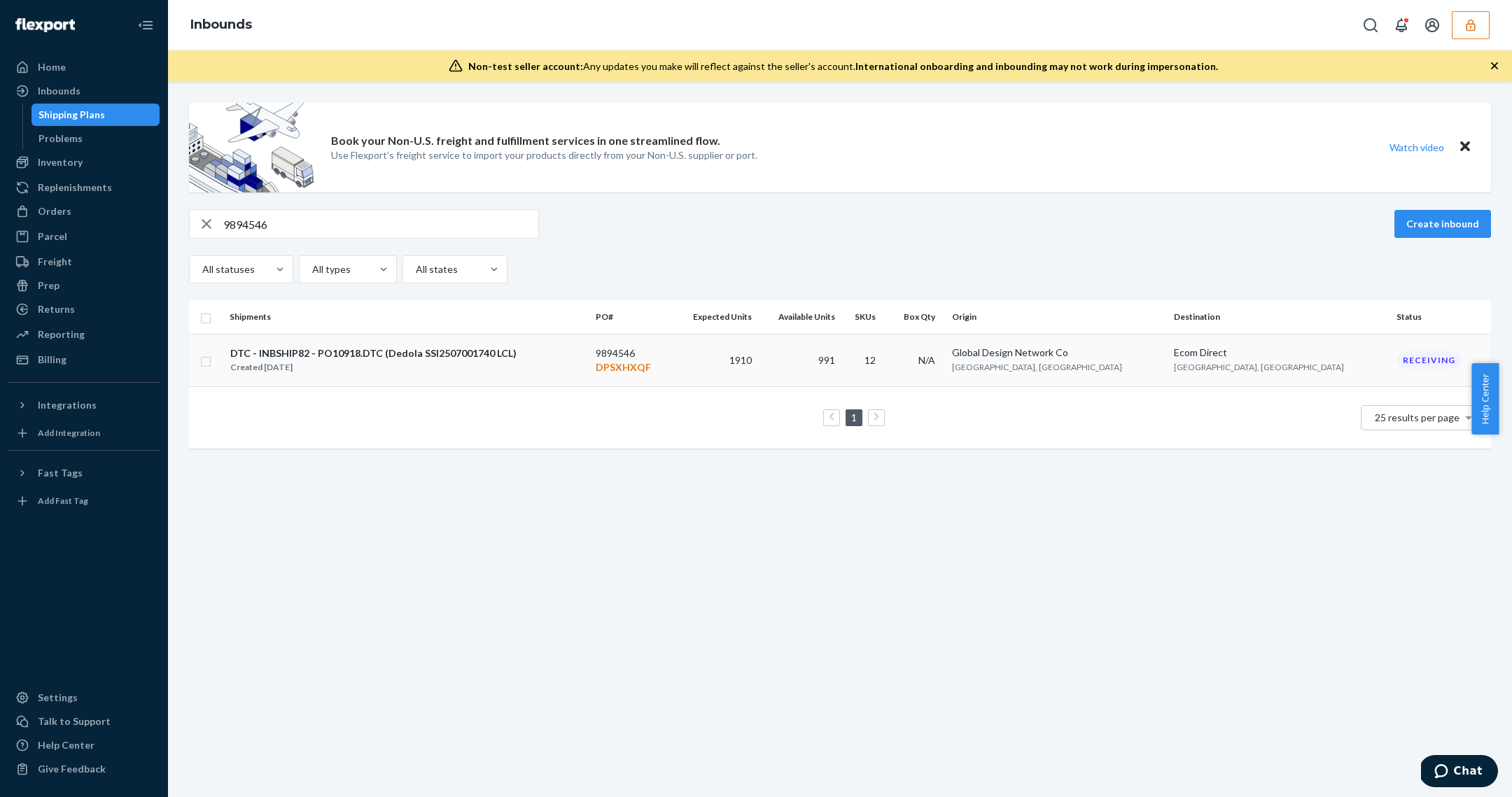
click at [657, 353] on td "9894546 DPSXHXQF" at bounding box center [630, 360] width 81 height 52
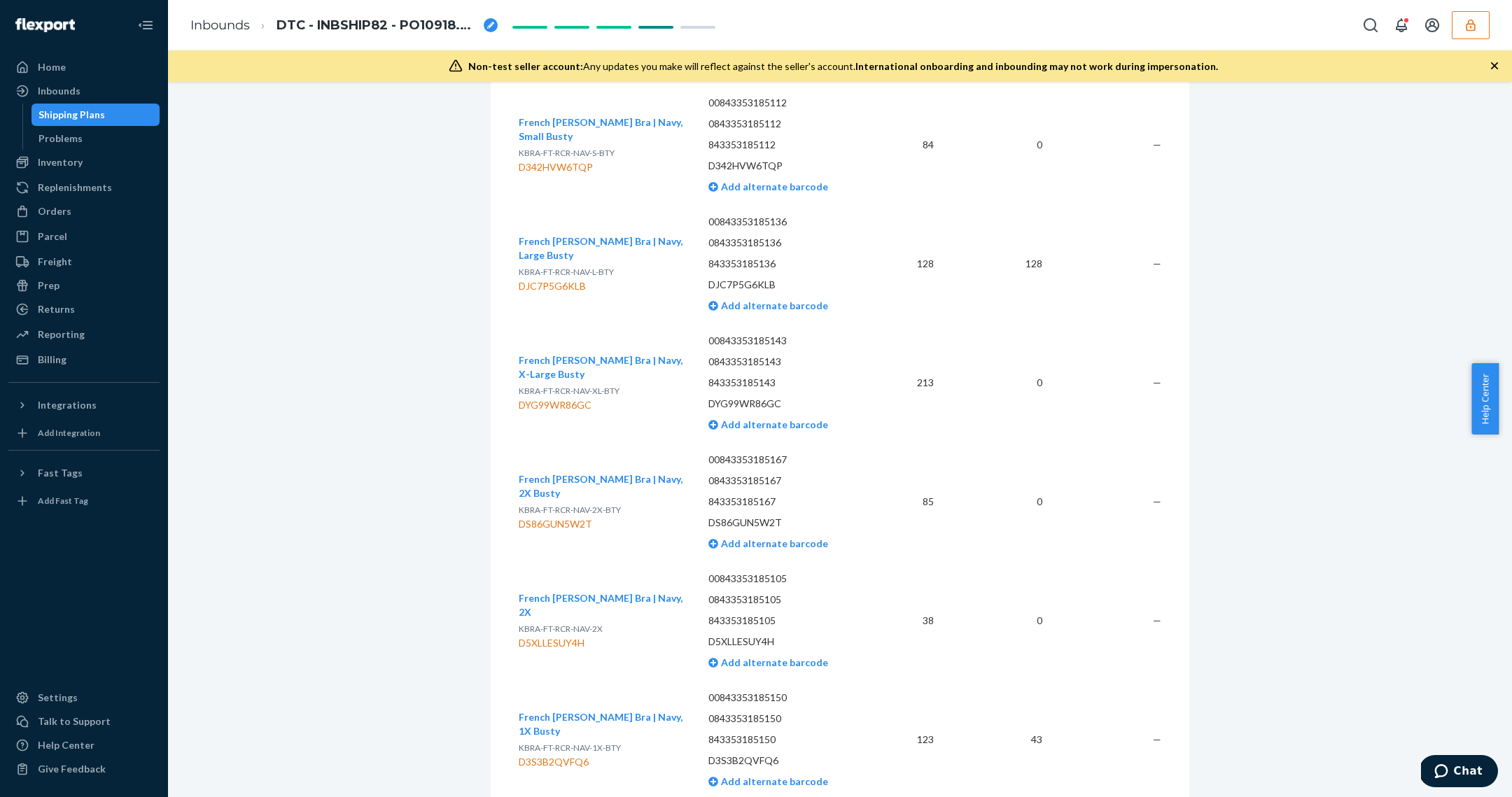
scroll to position [3058, 0]
type input "SSI2507001740"
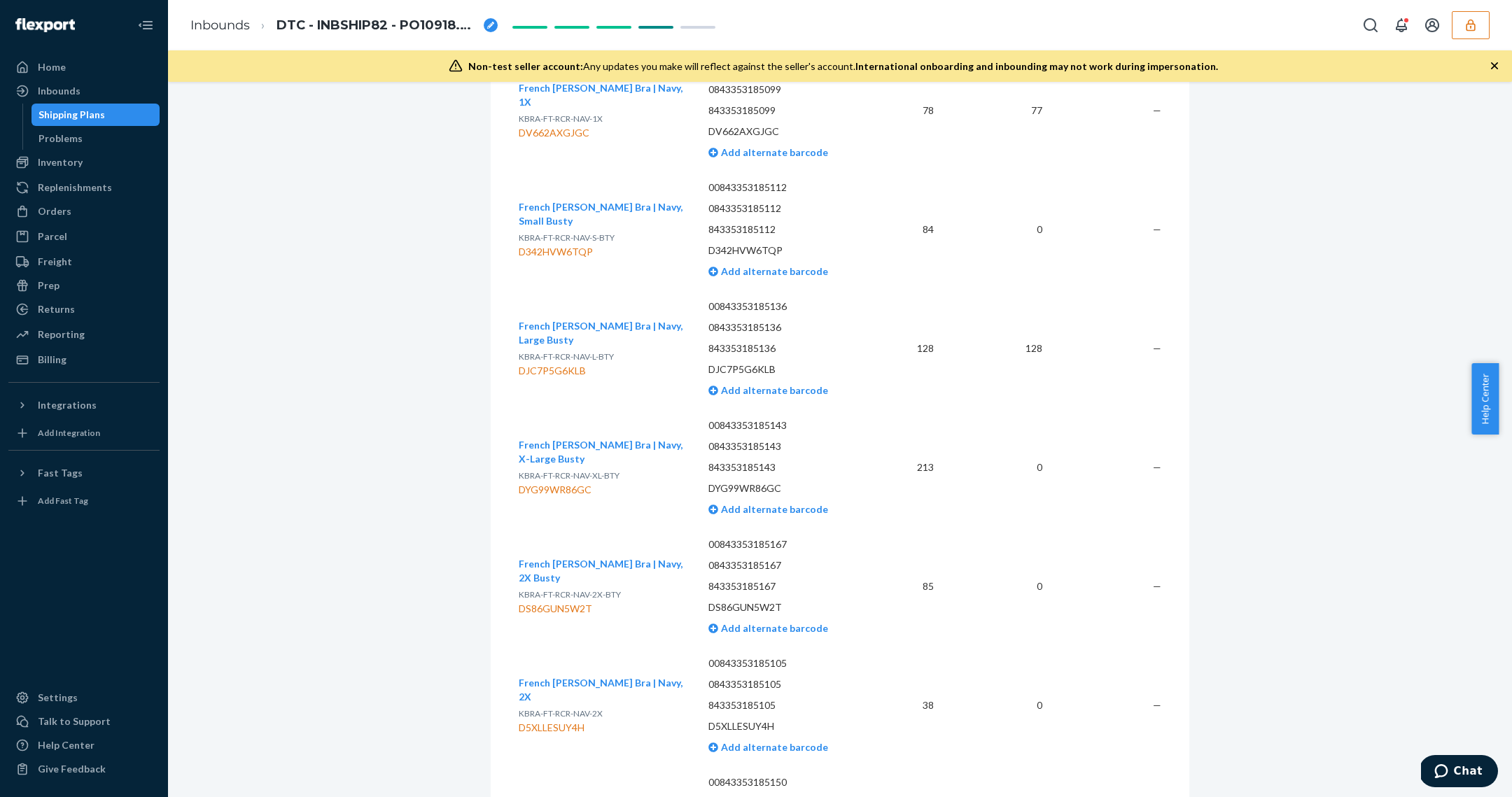
scroll to position [3224, 0]
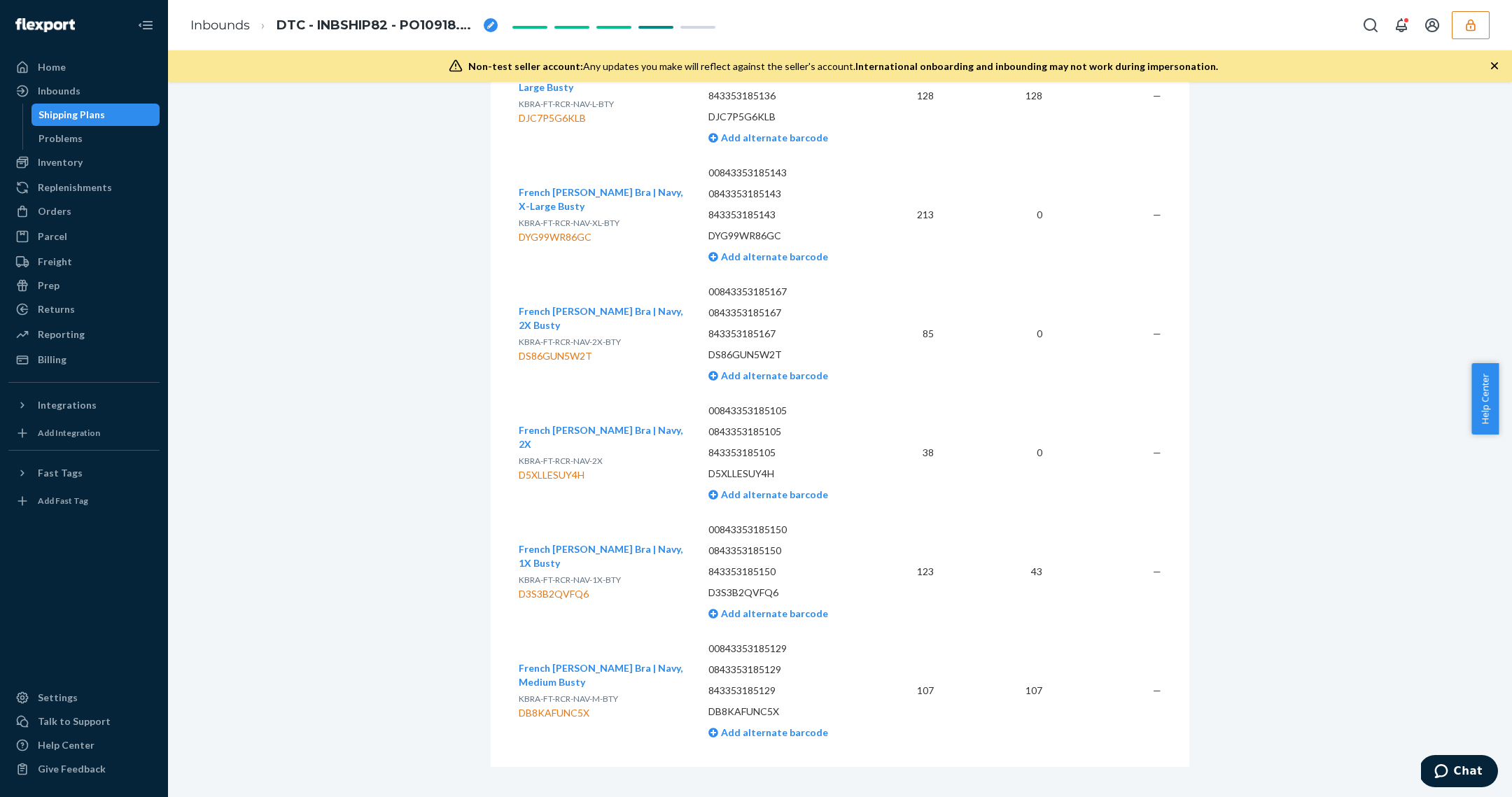
click at [74, 120] on div "Shipping Plans" at bounding box center [71, 115] width 66 height 14
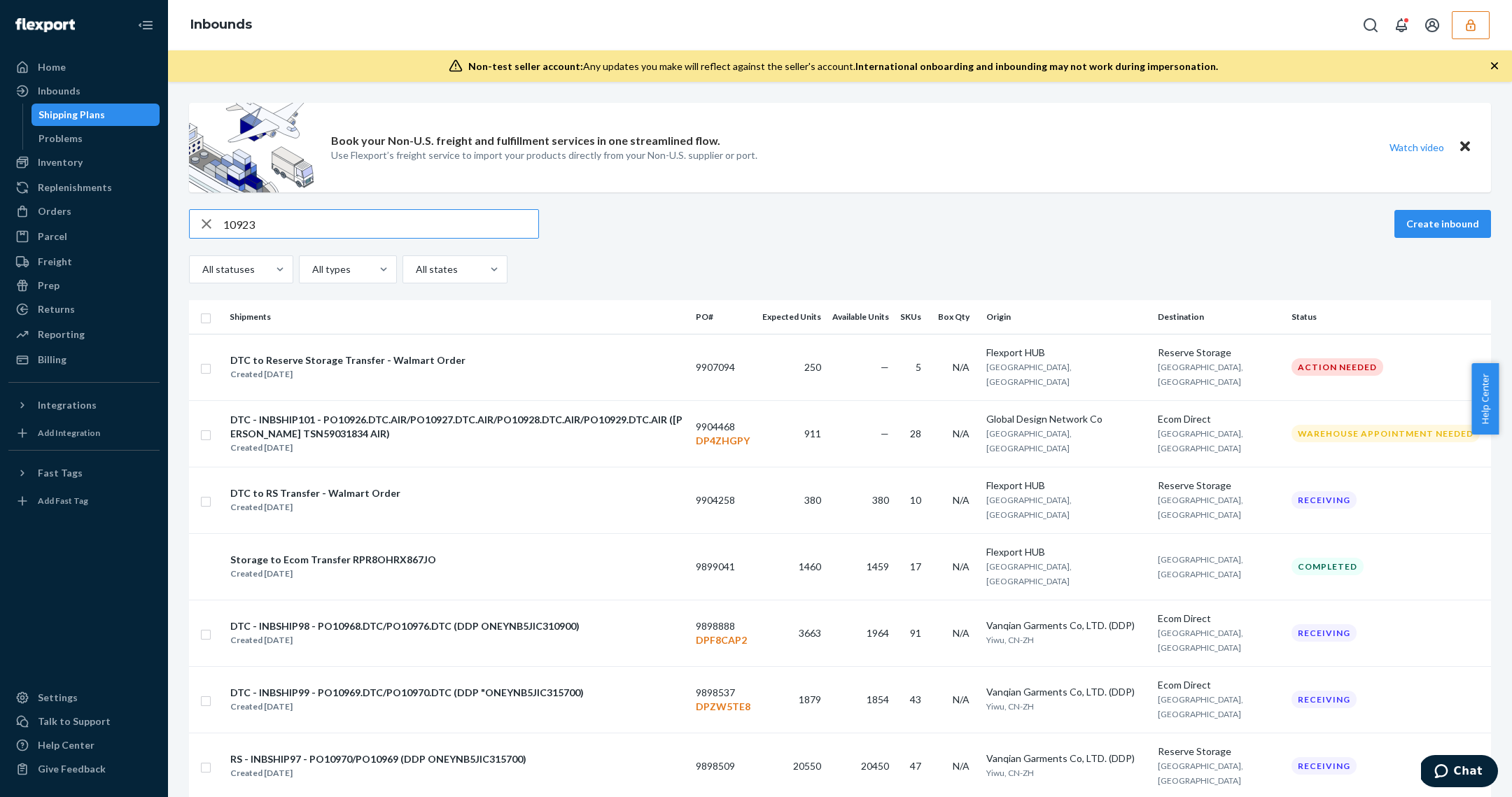
type input "10923"
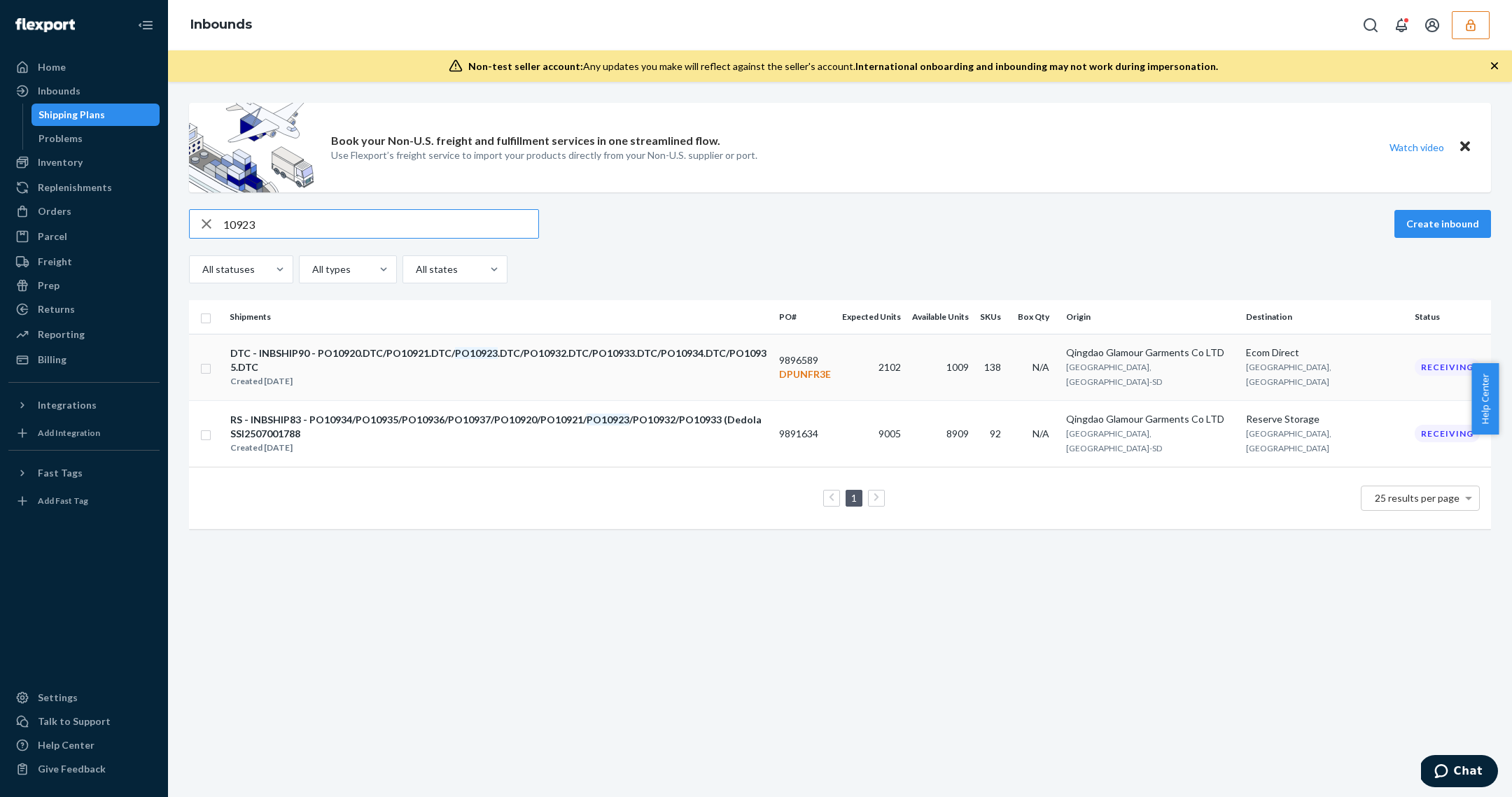
click at [520, 354] on div "DTC - INBSHIP90 - PO10920.DTC/PO10921.DTC/ PO10923 .DTC/PO10932.DTC/PO10933.DTC…" at bounding box center [498, 360] width 536 height 28
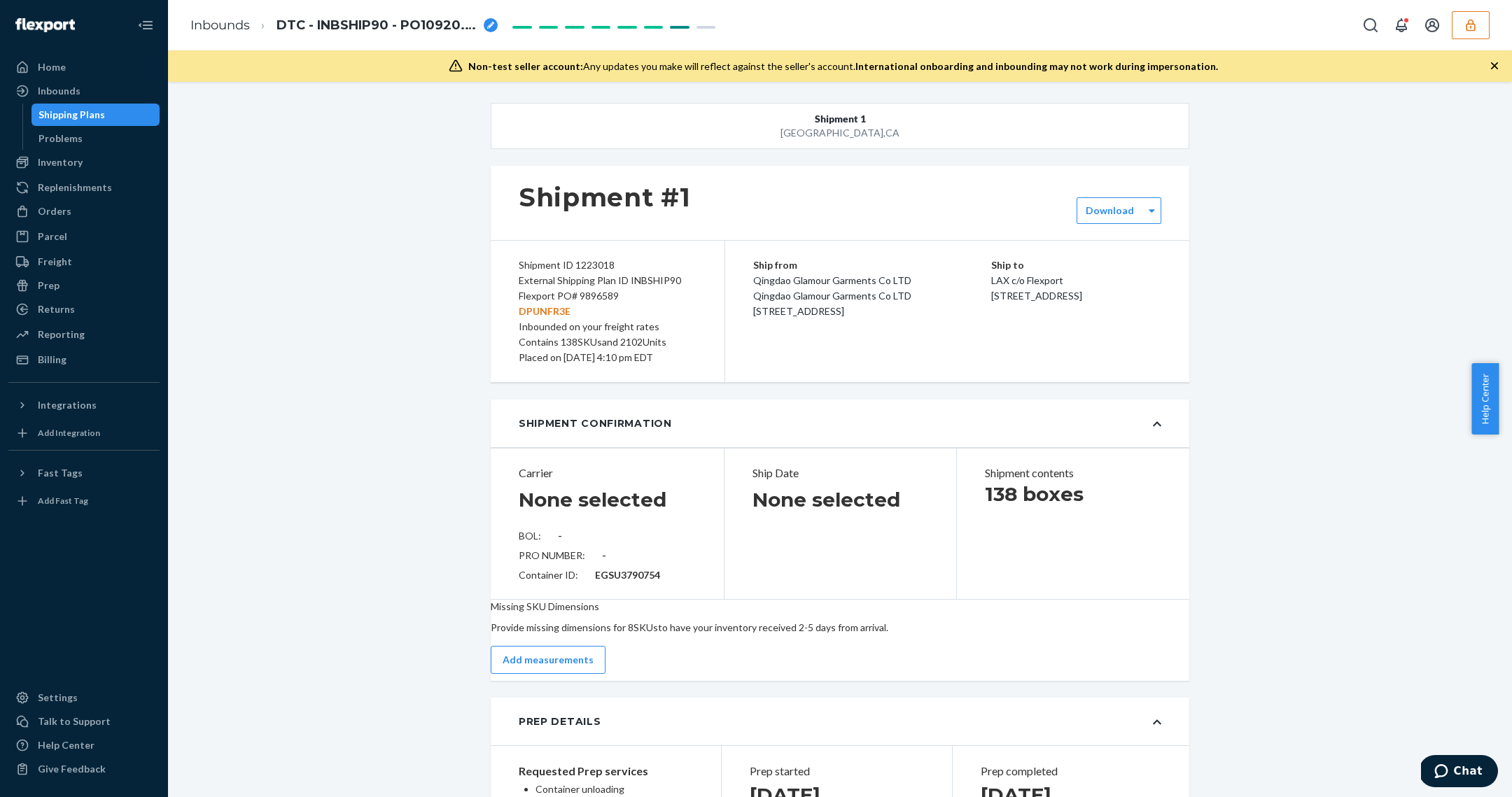
type input "SSI2507001788"
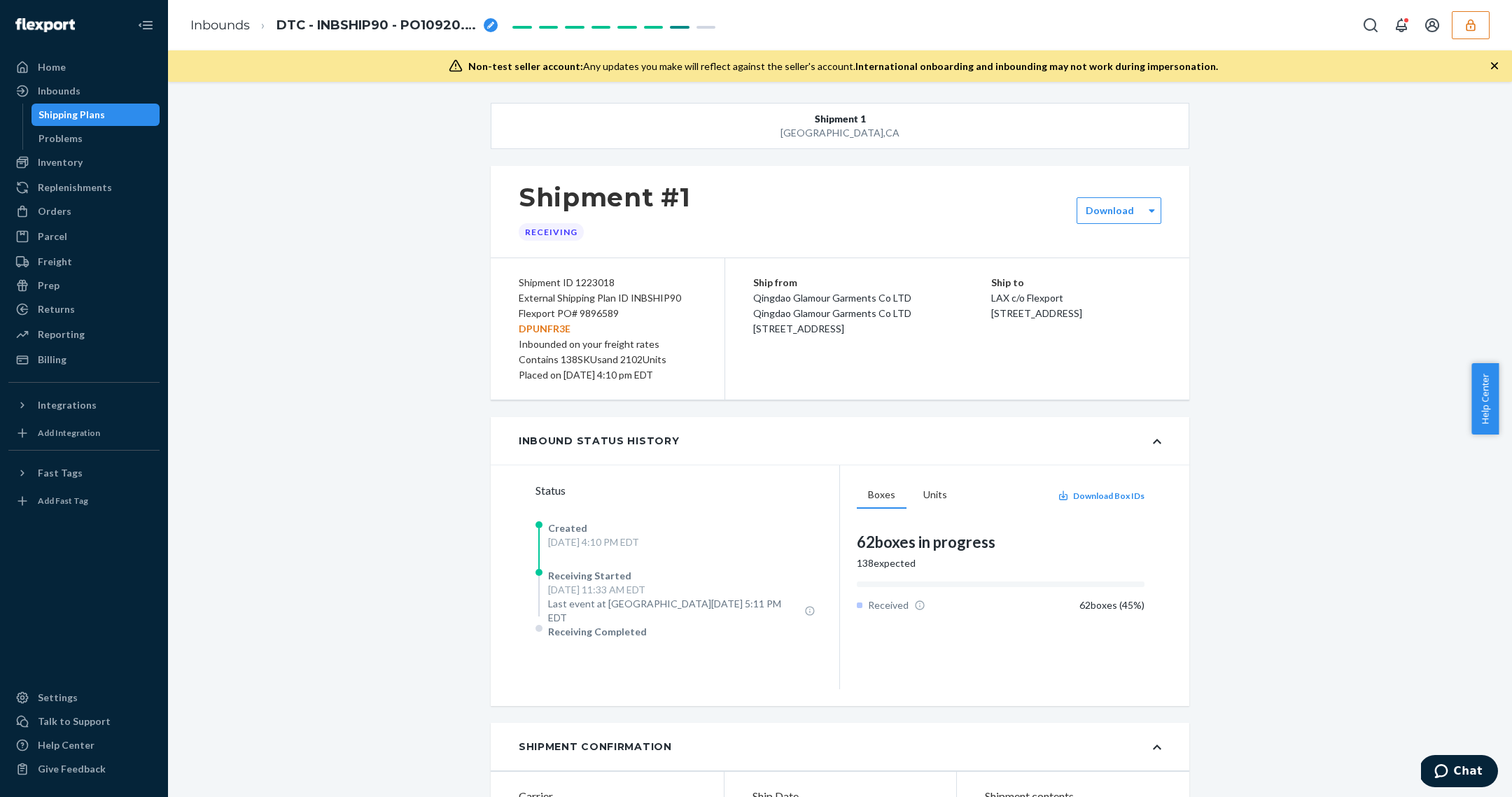
click at [609, 312] on div "Flexport PO# 9896589 DPUNFR3E" at bounding box center [608, 321] width 177 height 30
click at [603, 310] on div "Flexport PO# 9896589 DPUNFR3E" at bounding box center [608, 321] width 177 height 30
copy div "9896589"
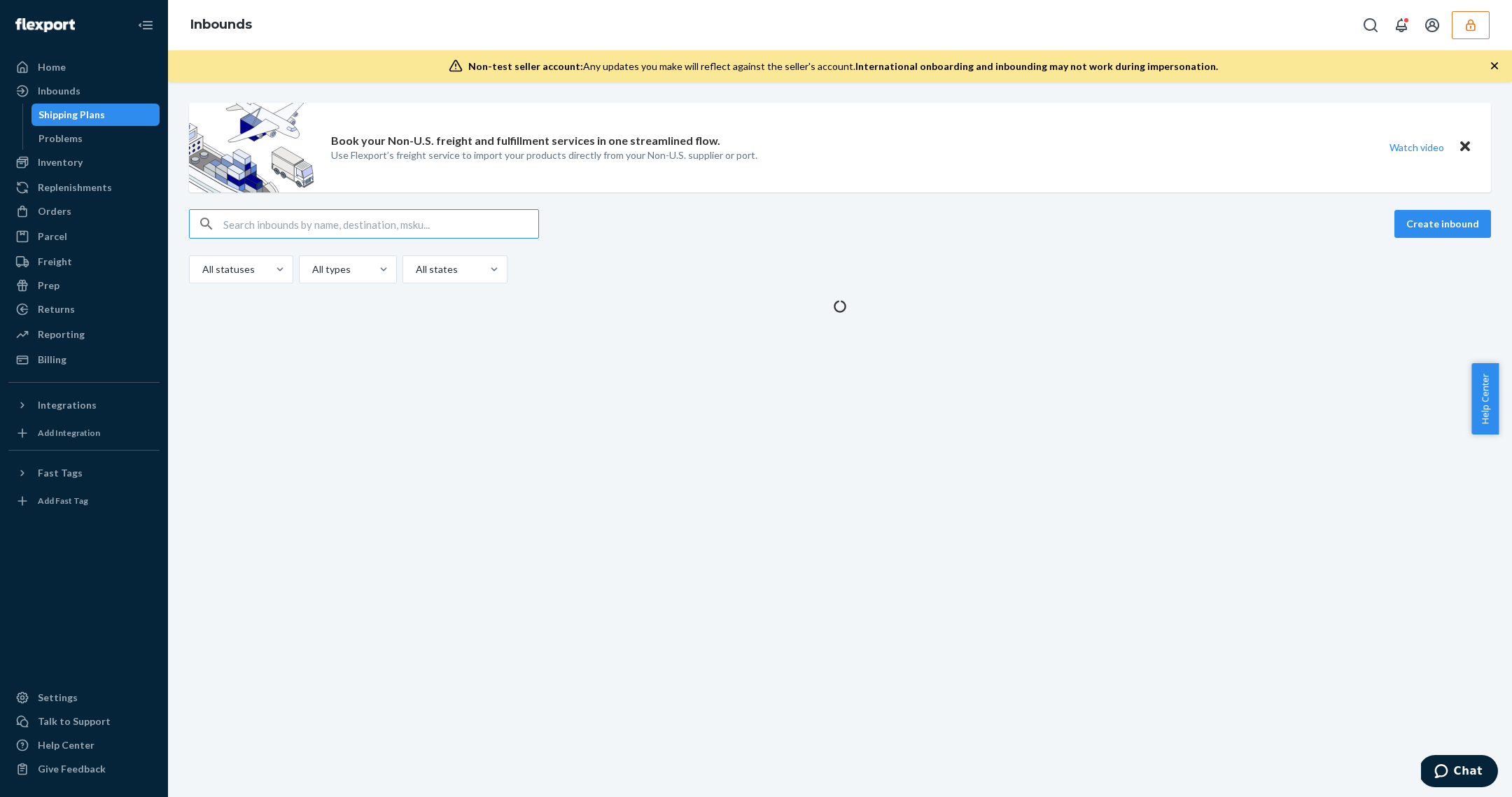
click at [378, 227] on input "text" at bounding box center [381, 224] width 315 height 28
type input "9"
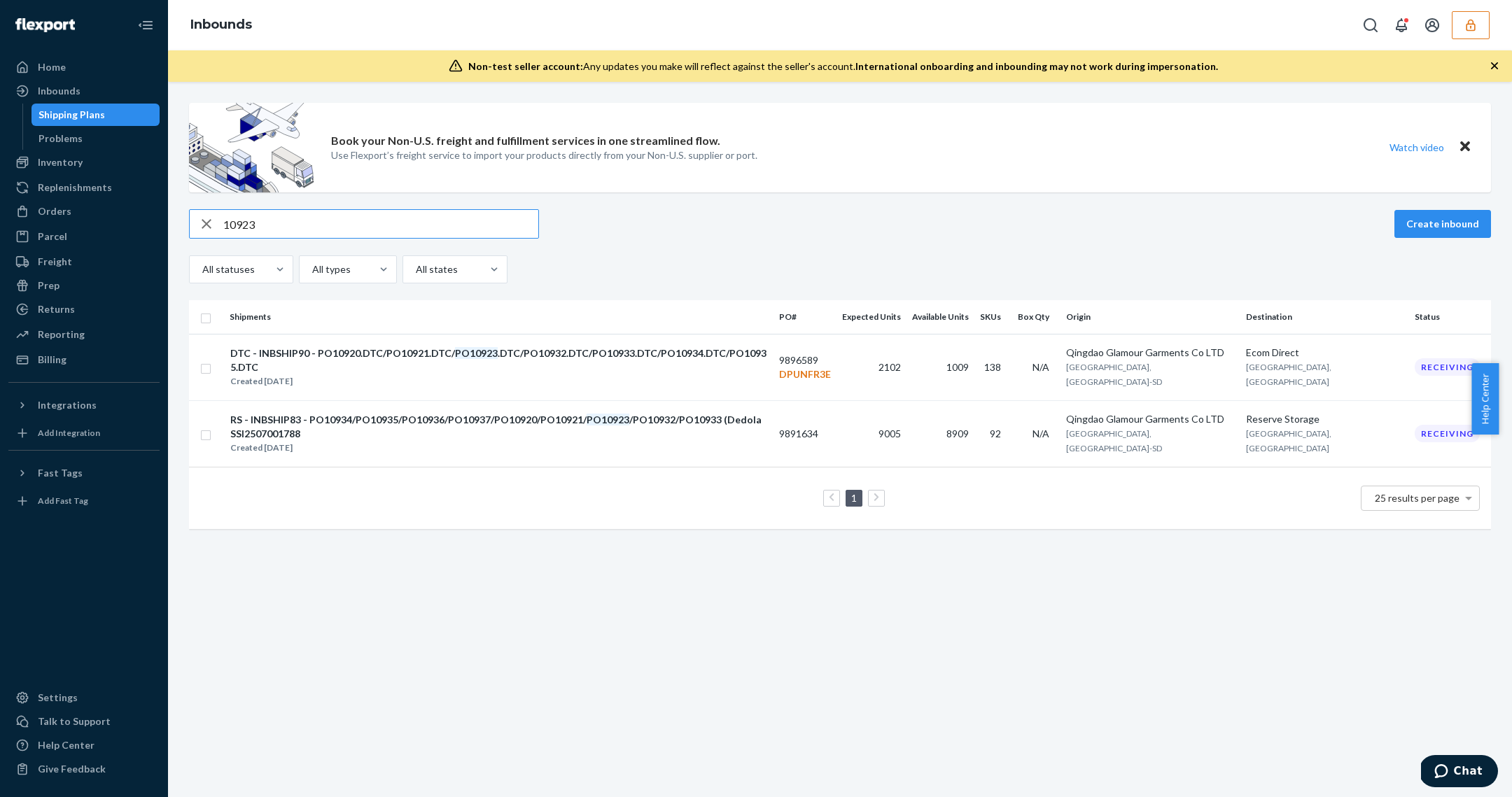
click at [393, 207] on div "Book your Non-U.S. freight and fulfillment services in one streamlined flow. Us…" at bounding box center [839, 322] width 1322 height 440
click at [303, 214] on input "10923" at bounding box center [381, 224] width 315 height 28
click at [307, 219] on input "10923" at bounding box center [381, 224] width 315 height 28
paste input "9629828"
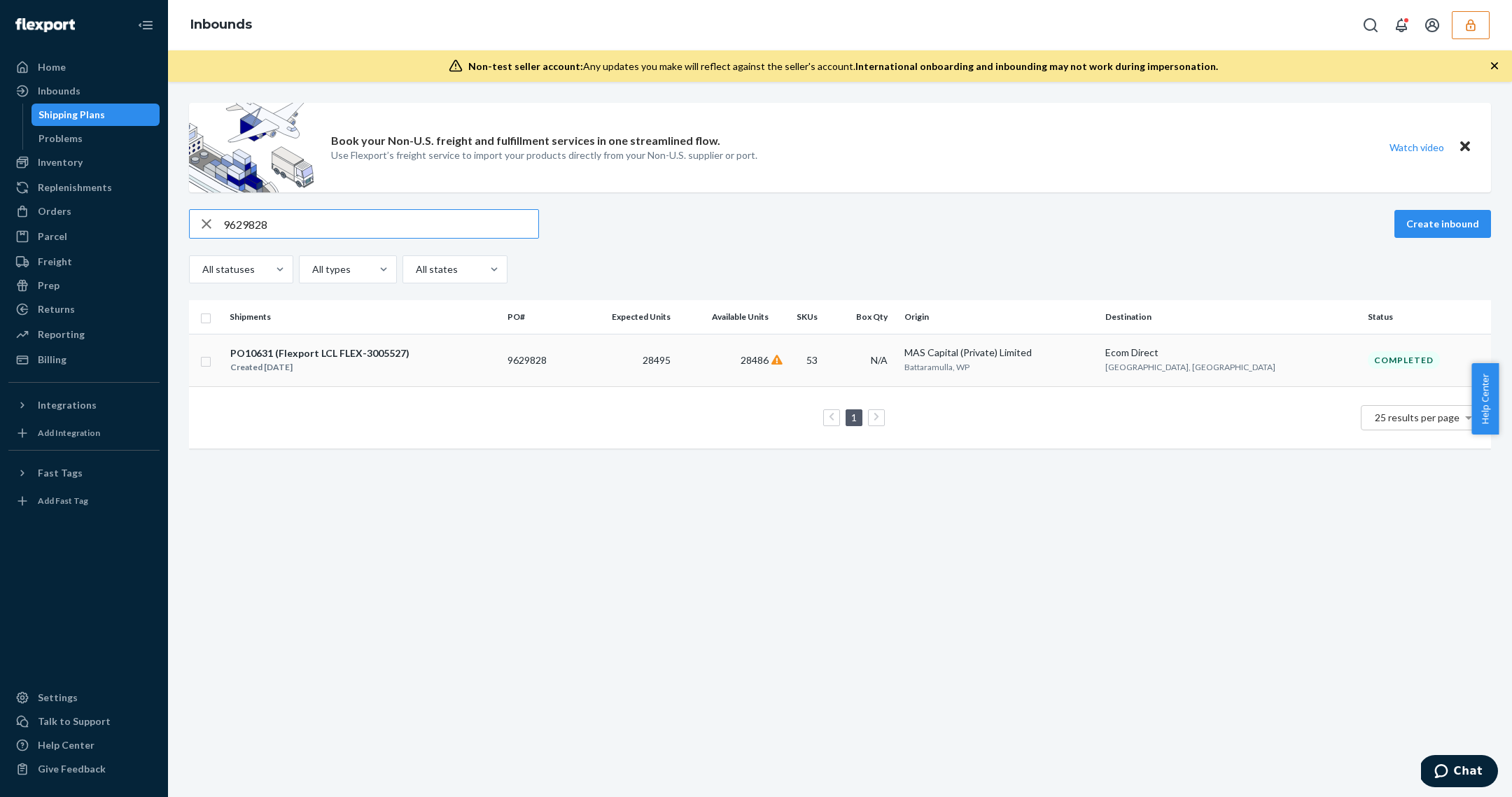
type input "9629828"
click at [456, 375] on td "PO10631 (Flexport LCL FLEX-3005527) Created Mar 3, 2025" at bounding box center [363, 360] width 278 height 52
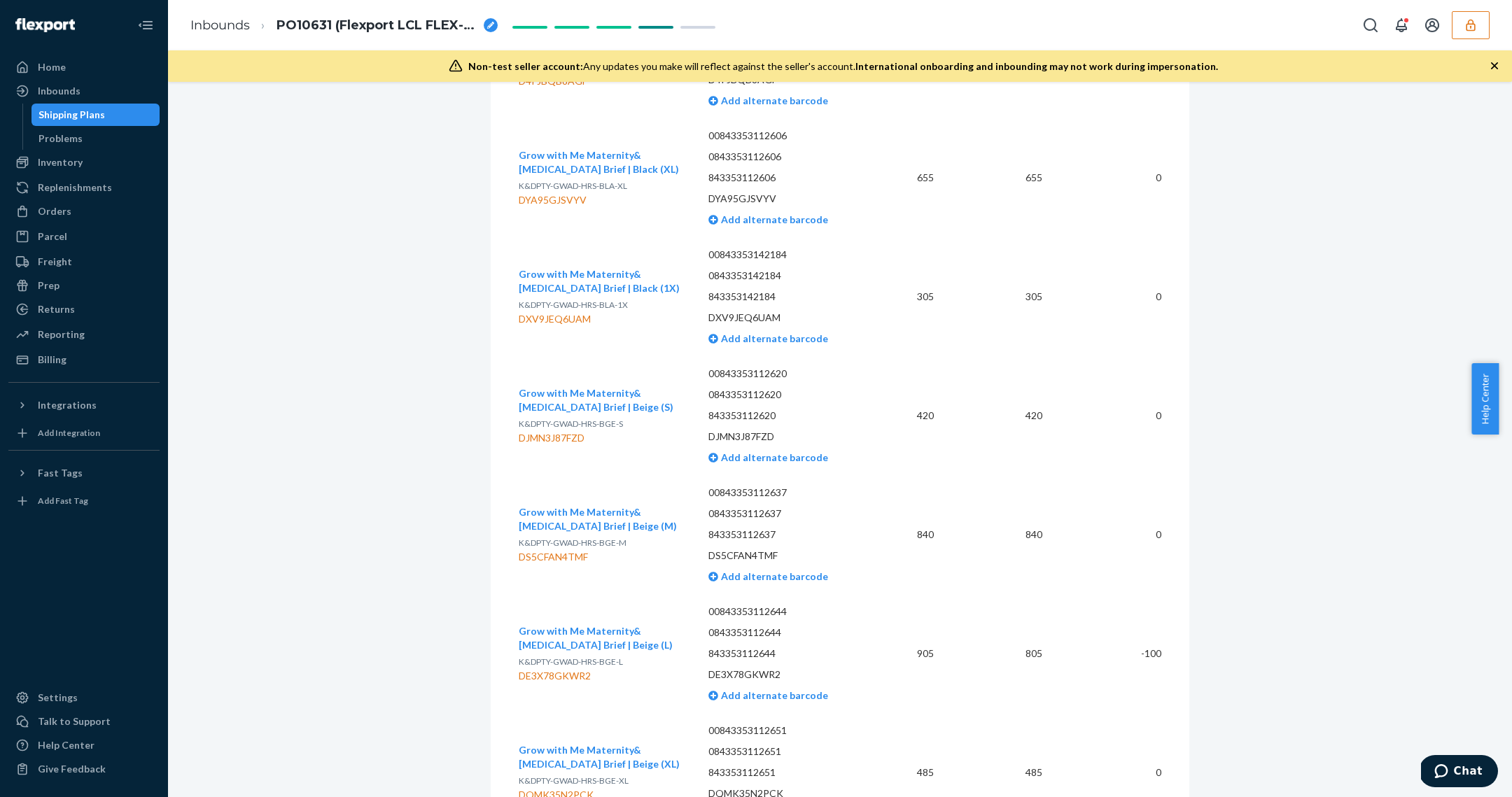
scroll to position [7793, 0]
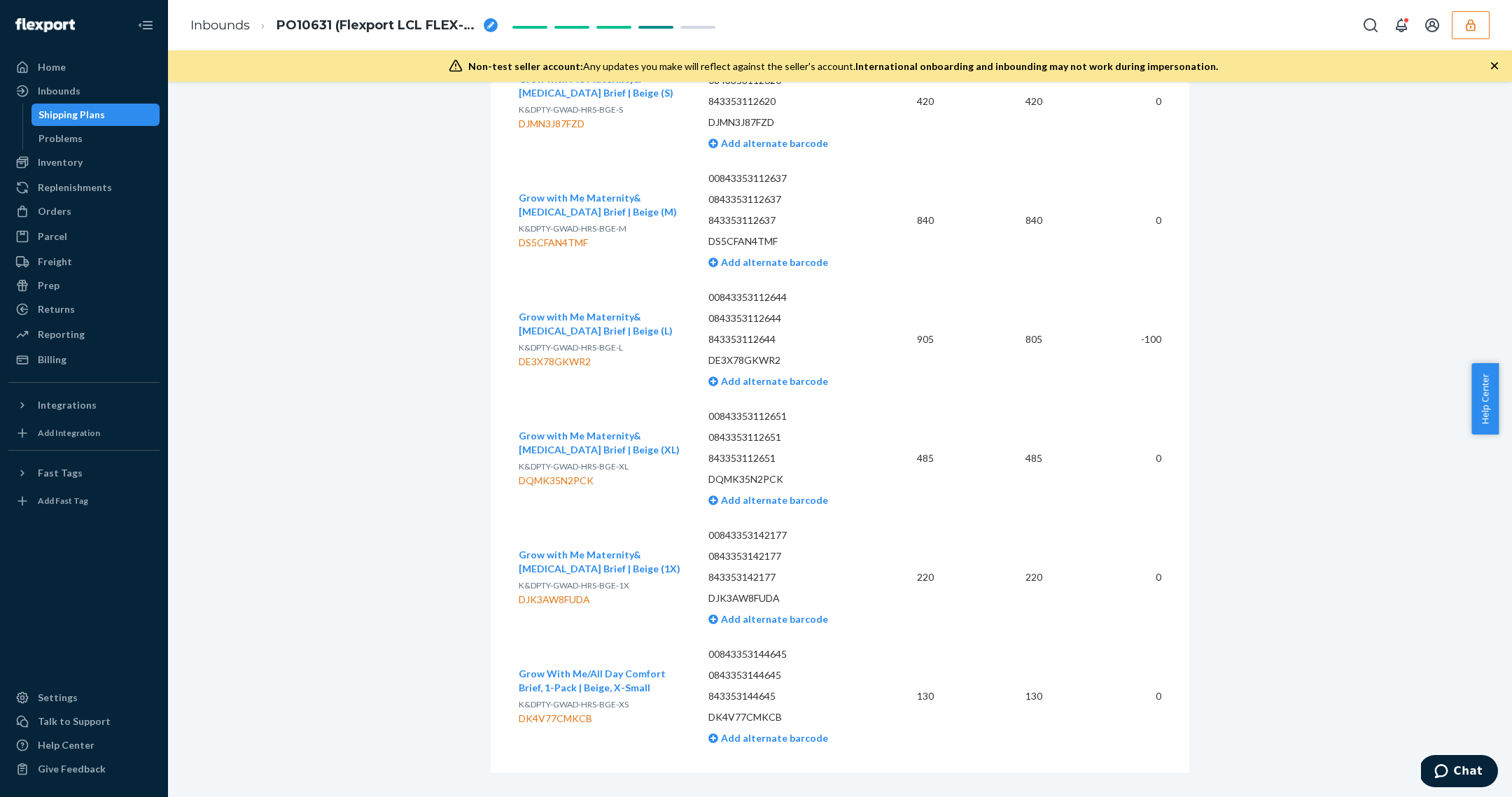
click at [89, 119] on div "Shipping Plans" at bounding box center [71, 115] width 66 height 14
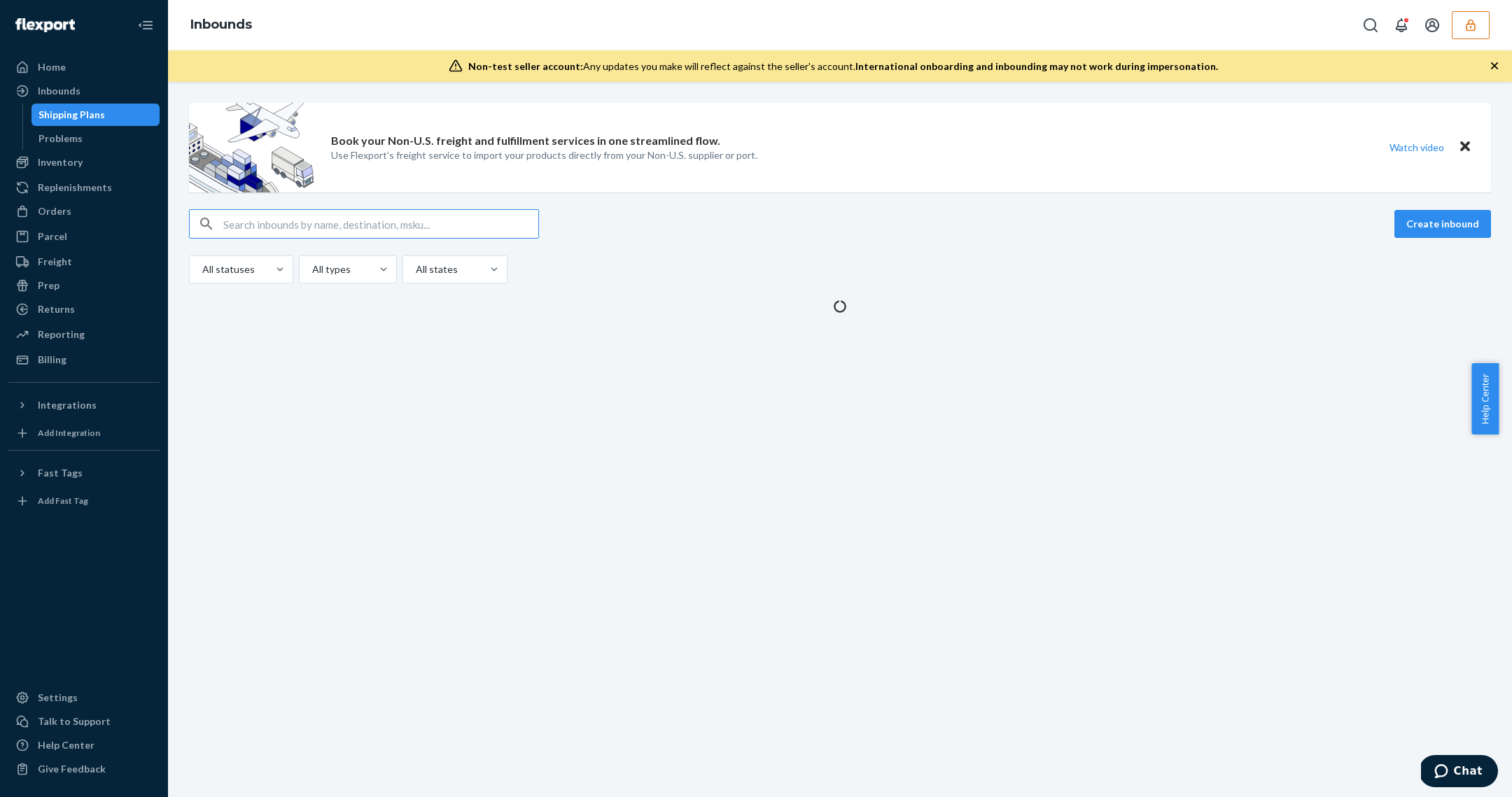
click at [256, 221] on input "text" at bounding box center [381, 224] width 315 height 28
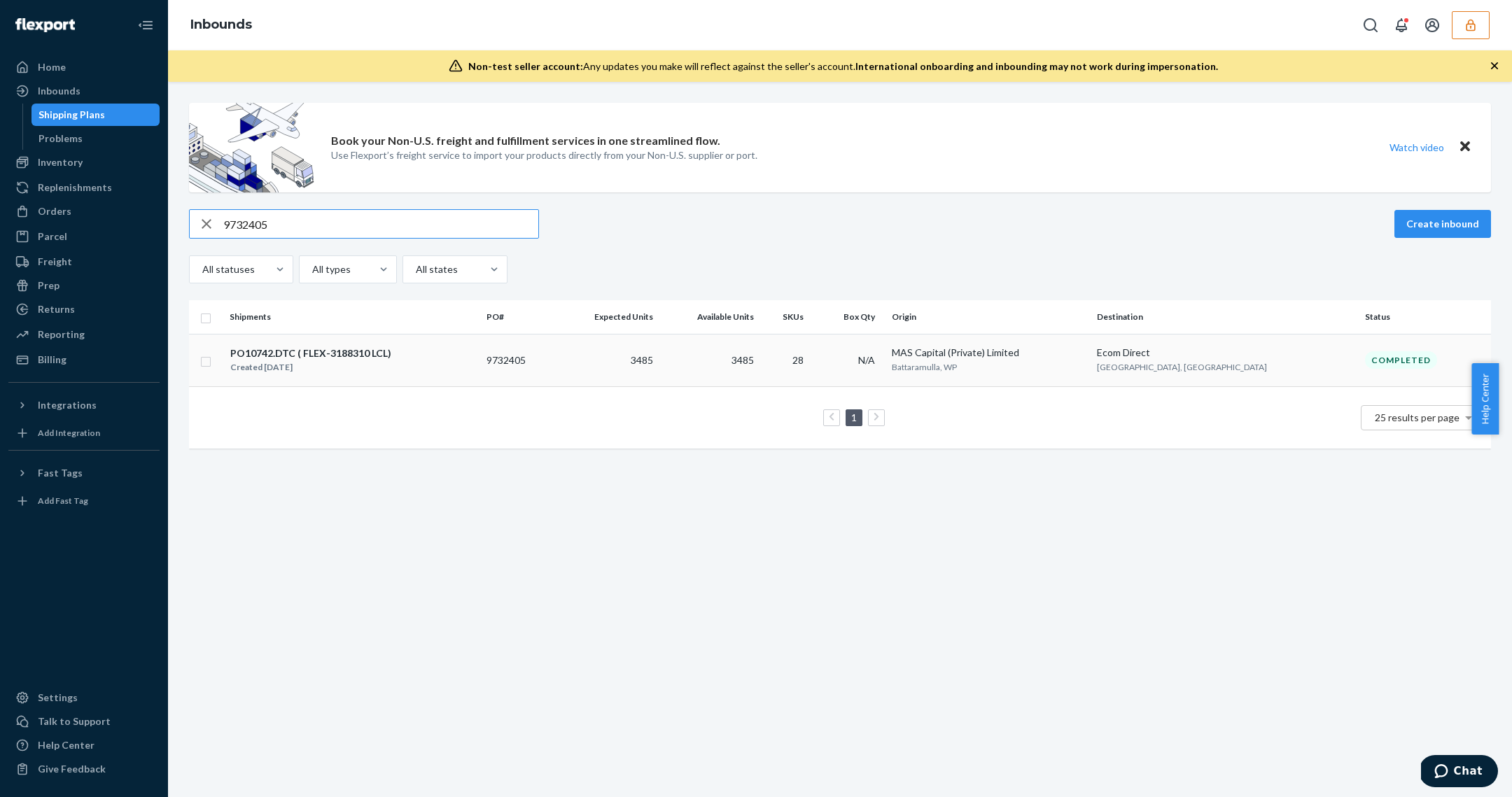
type input "9732405"
click at [605, 378] on td "3485" at bounding box center [606, 360] width 103 height 52
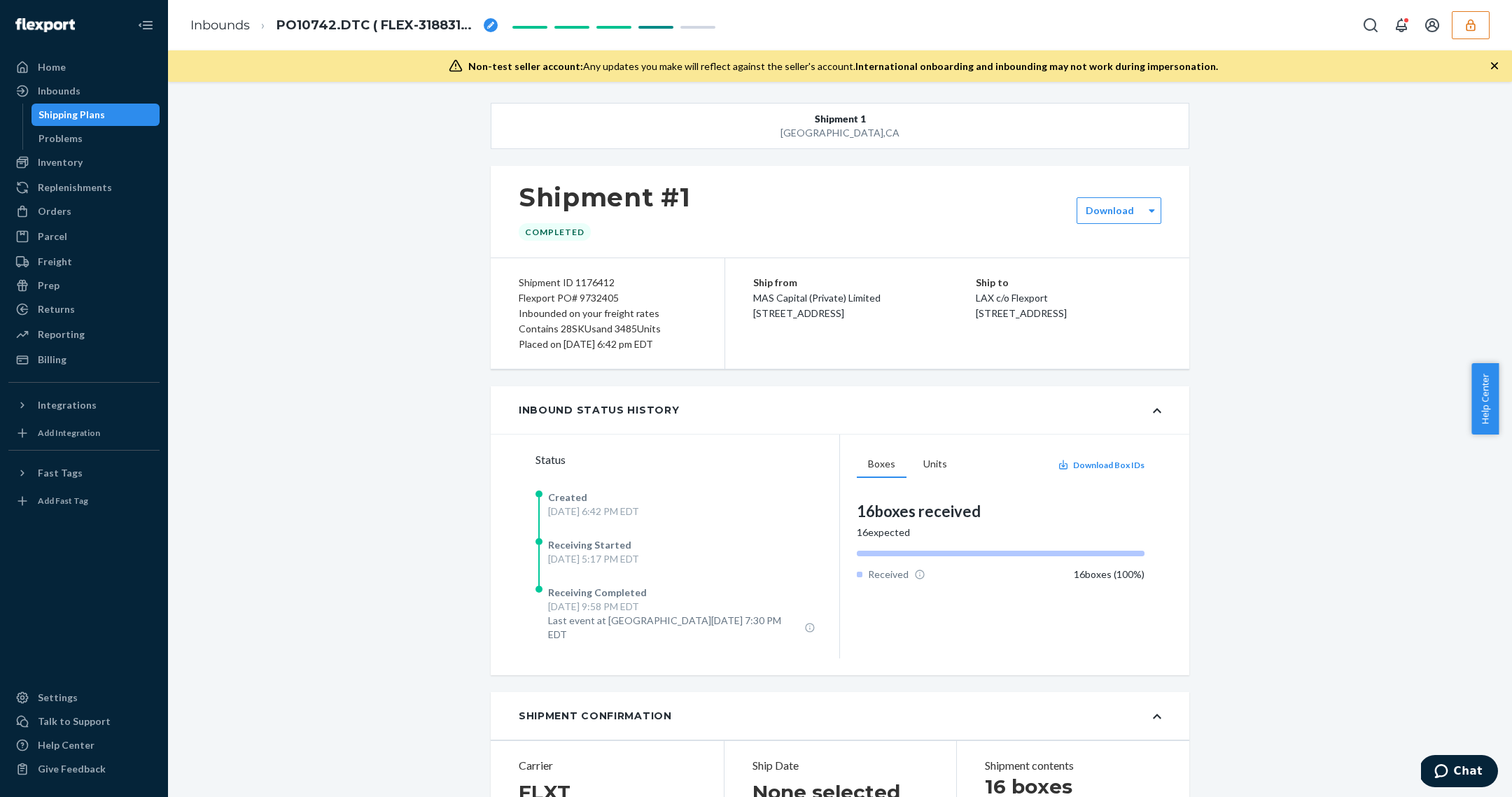
click at [1475, 35] on button "button" at bounding box center [1470, 25] width 37 height 28
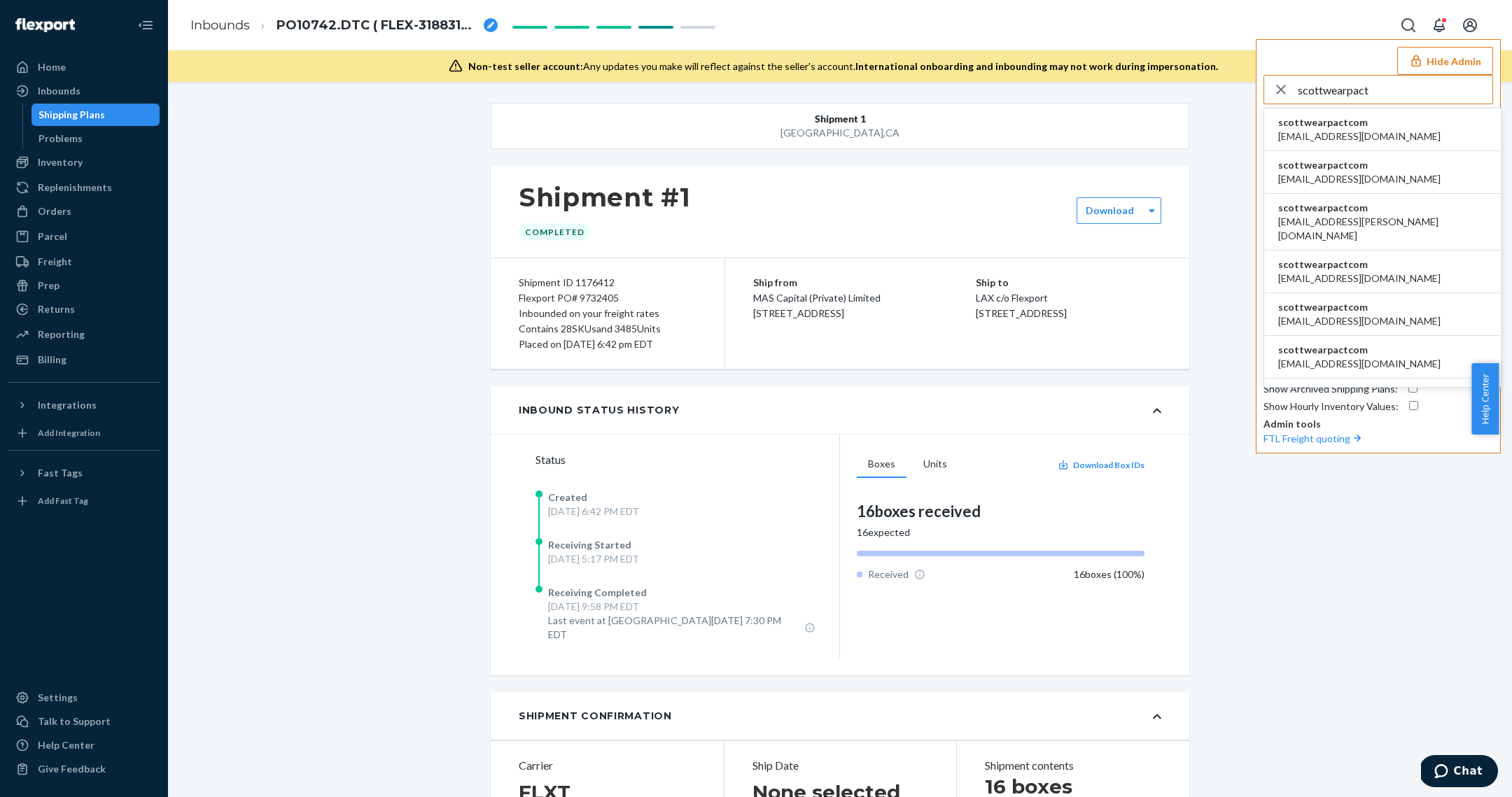
type input "scottwearpact"
click at [1342, 120] on span "scottwearpactcom" at bounding box center [1359, 123] width 163 height 14
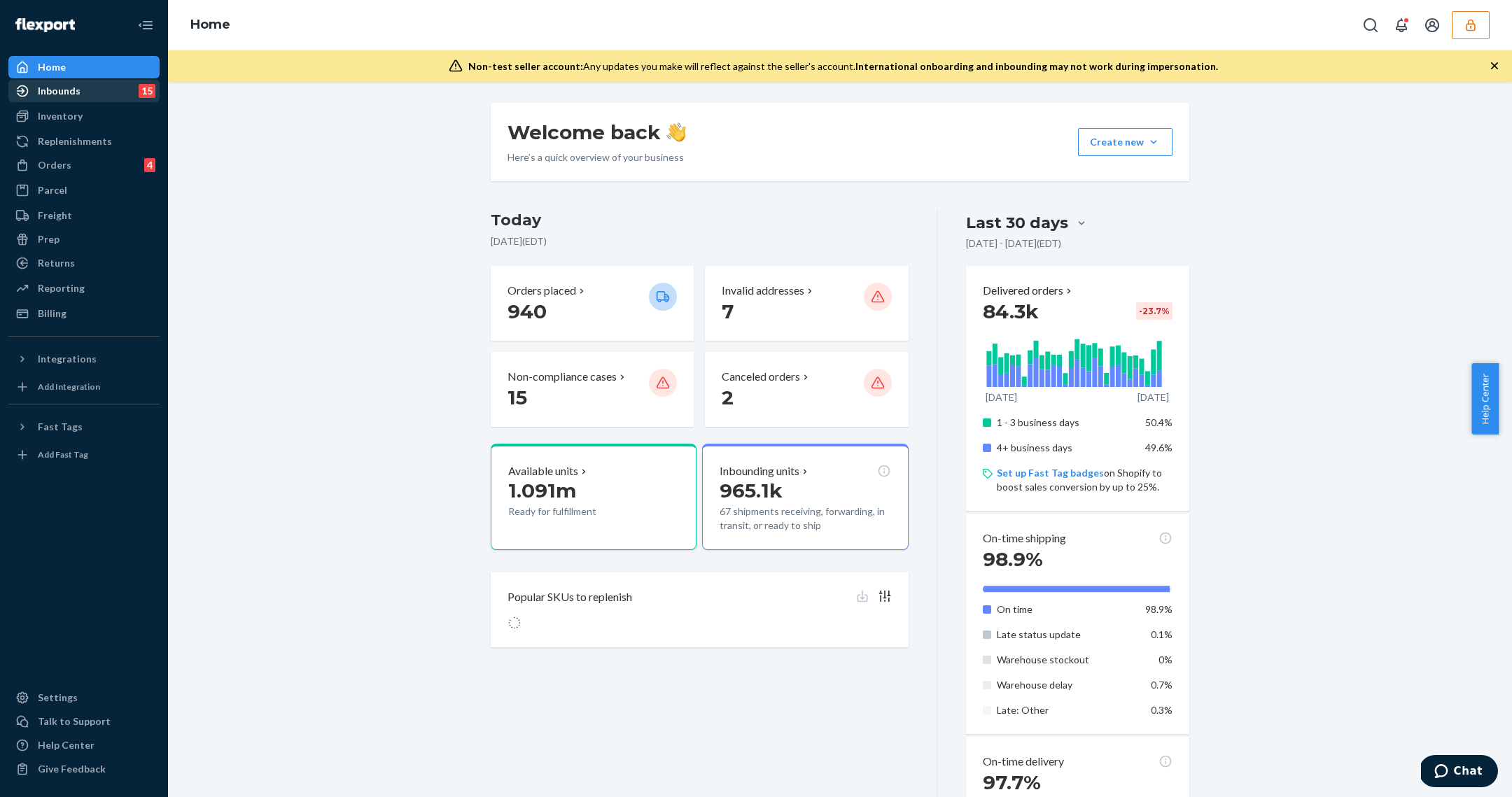
click at [73, 102] on link "Inbounds 15" at bounding box center [84, 91] width 151 height 23
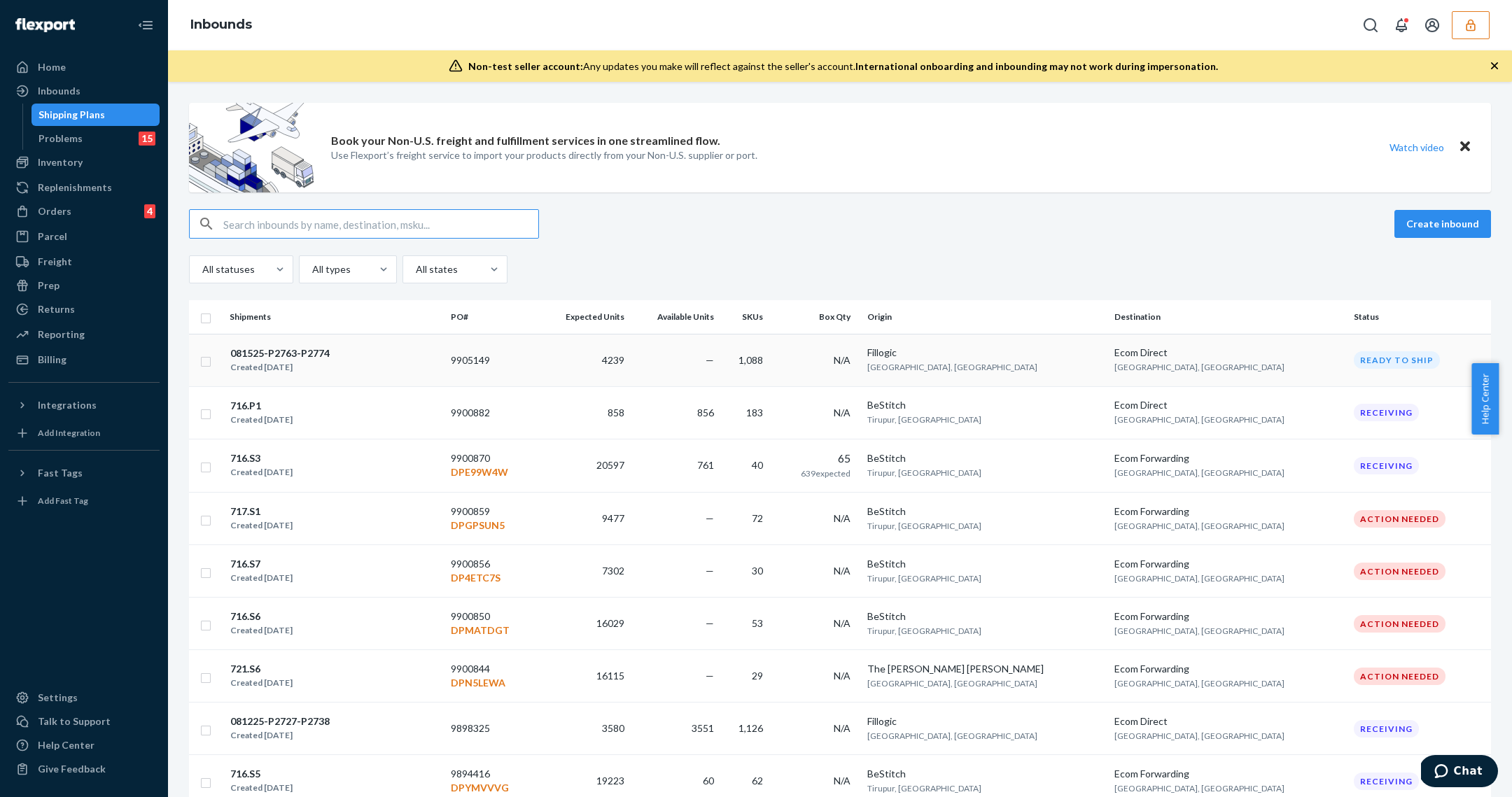
click at [322, 355] on div "081525-P2763-P2774" at bounding box center [280, 353] width 99 height 14
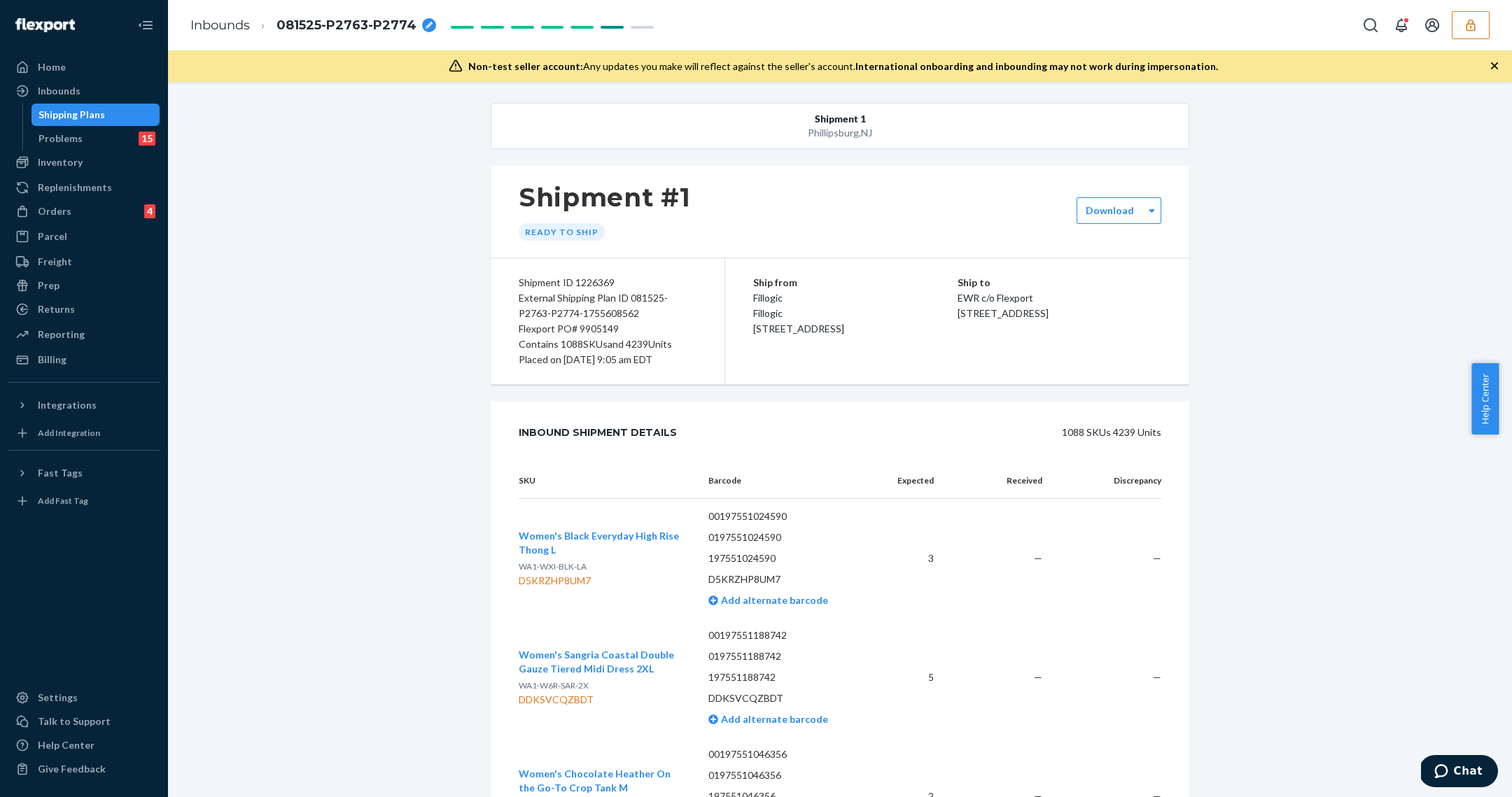
click at [1087, 268] on div "Ship from Fillogic Fillogic 2300 E Lincoln Hwy Langhorne, PA 19047 Ship to EWR …" at bounding box center [957, 321] width 464 height 126
click at [98, 321] on div "Returns All Returns Settings Packages" at bounding box center [84, 309] width 151 height 23
click at [99, 325] on div "Reporting" at bounding box center [83, 335] width 149 height 20
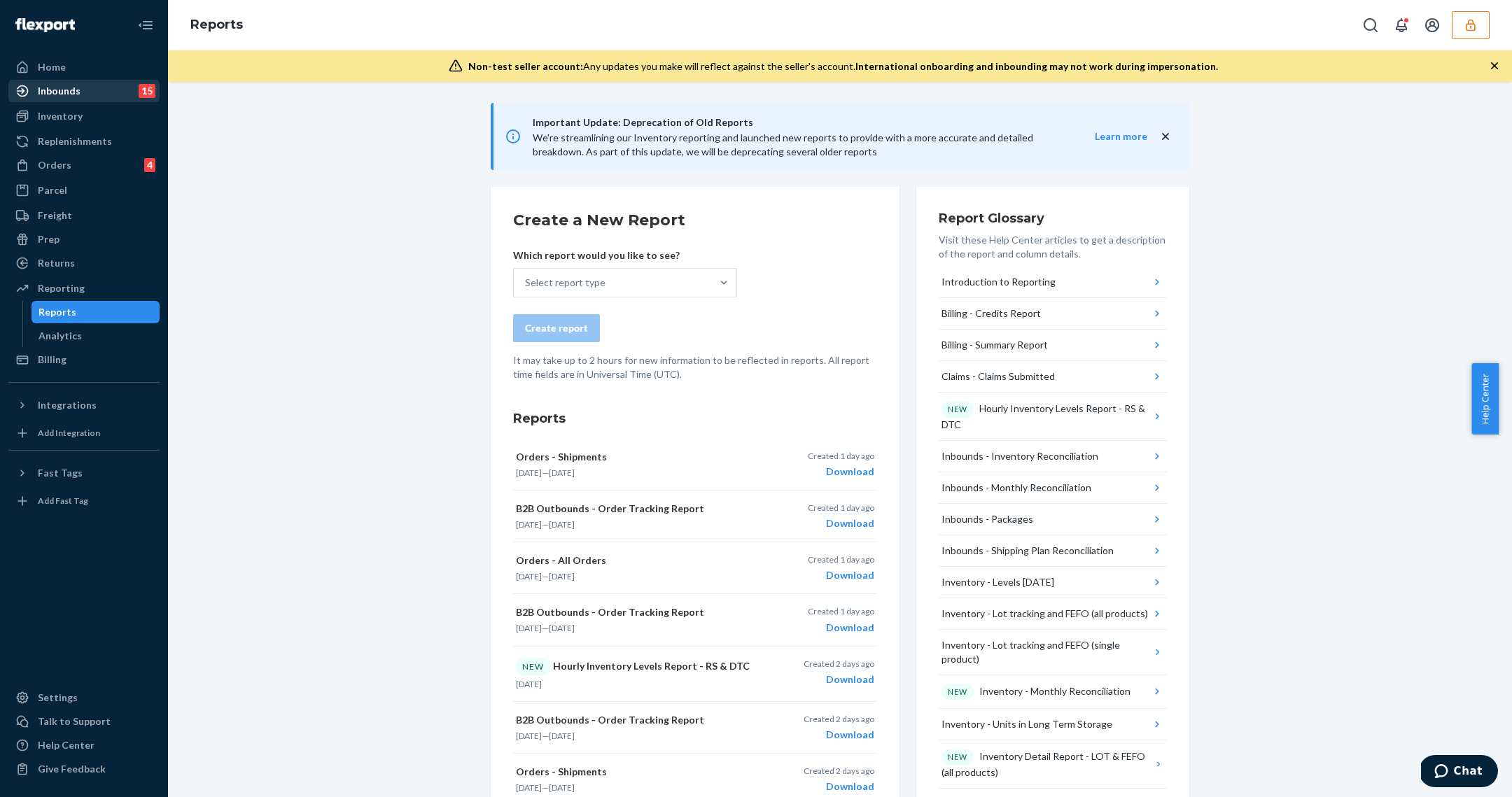
click at [76, 92] on div "Inbounds" at bounding box center [58, 91] width 43 height 14
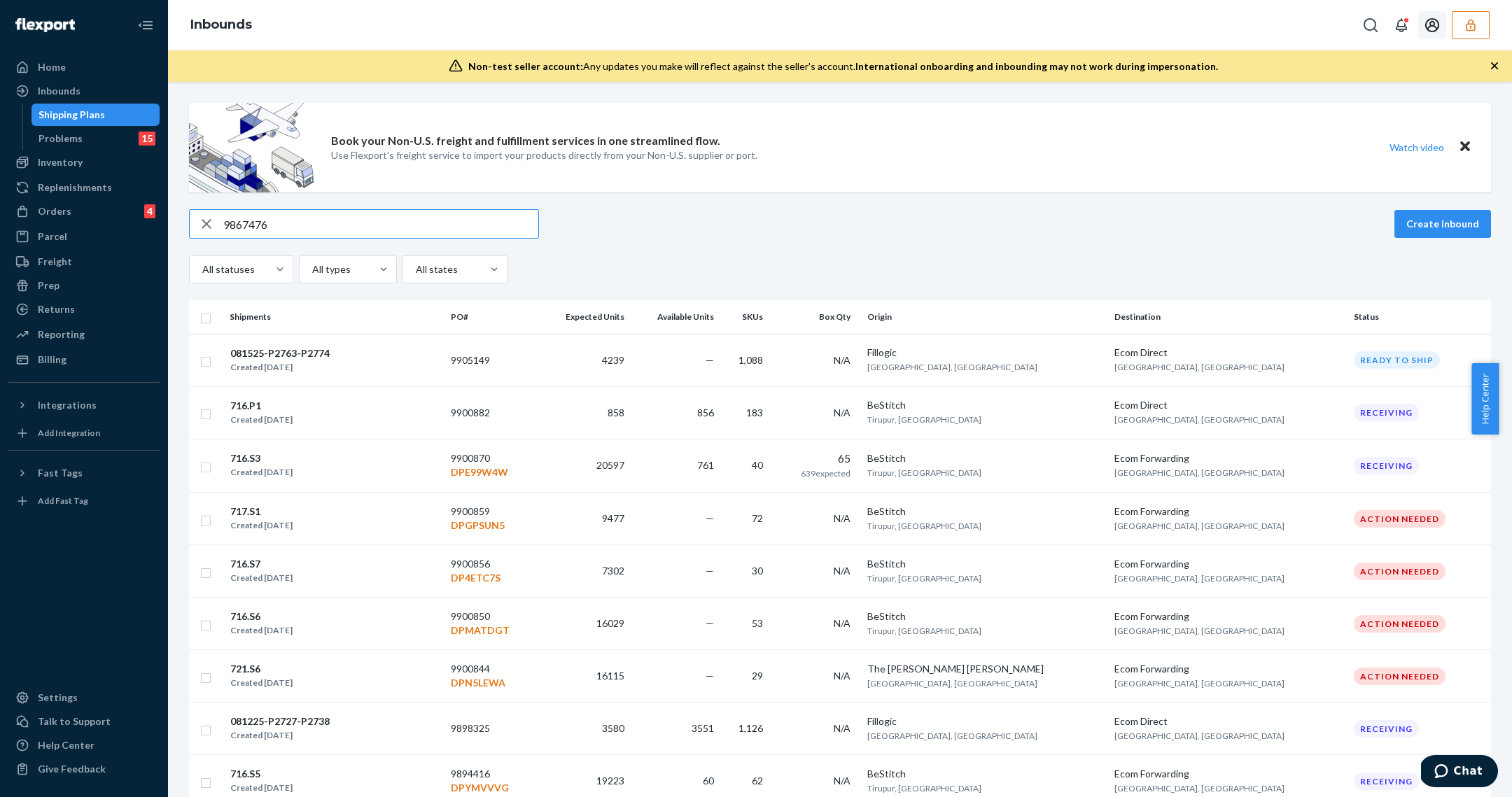
type input "9867476"
drag, startPoint x: 1439, startPoint y: 34, endPoint x: 1466, endPoint y: 34, distance: 27.0
click at [1442, 34] on button "Open account menu" at bounding box center [1432, 25] width 28 height 28
drag, startPoint x: 1499, startPoint y: 31, endPoint x: 1475, endPoint y: 19, distance: 26.8
click at [1498, 31] on div "Inbounds" at bounding box center [840, 25] width 1344 height 50
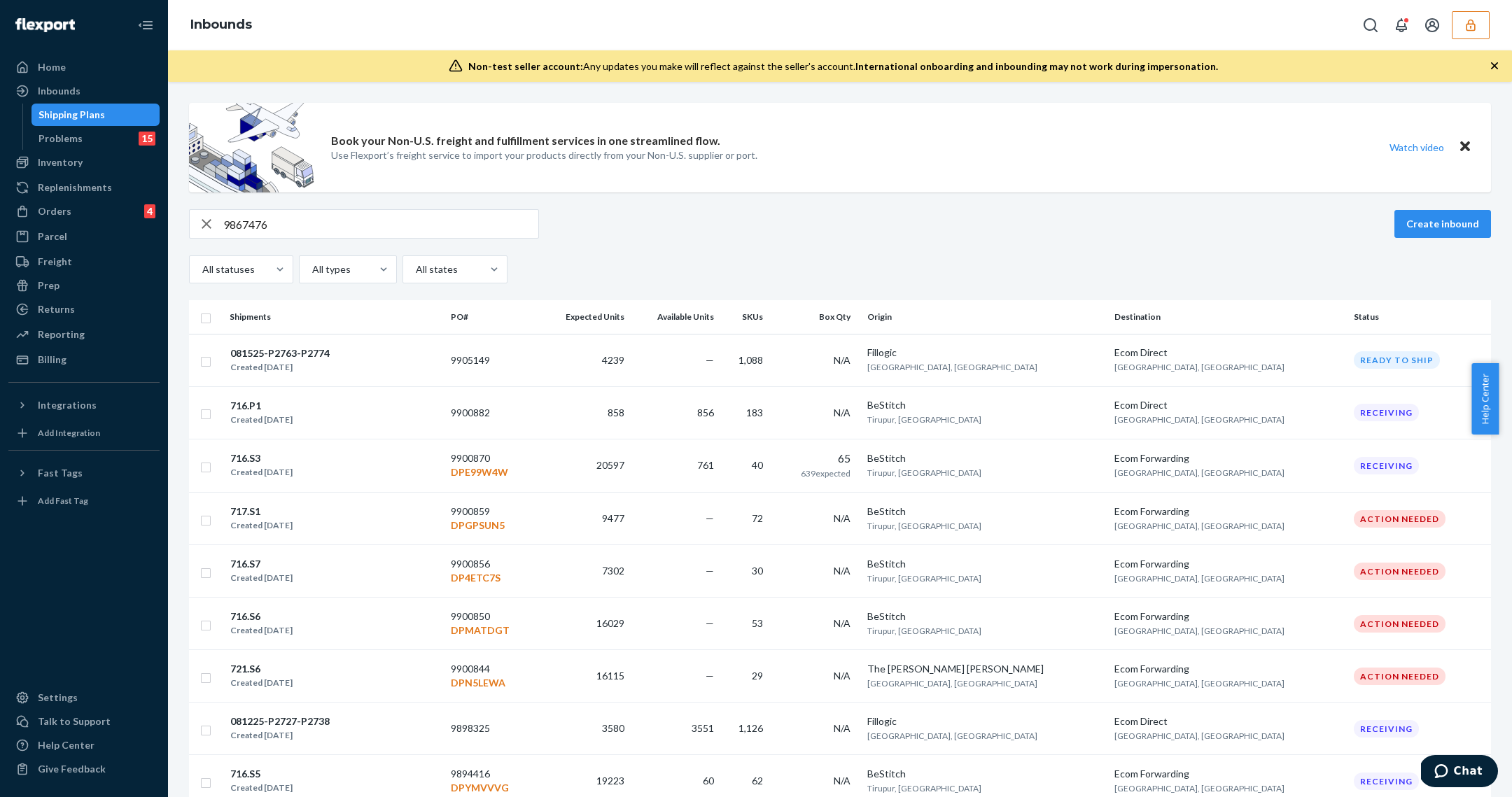
click at [1475, 19] on icon "button" at bounding box center [1470, 25] width 14 height 14
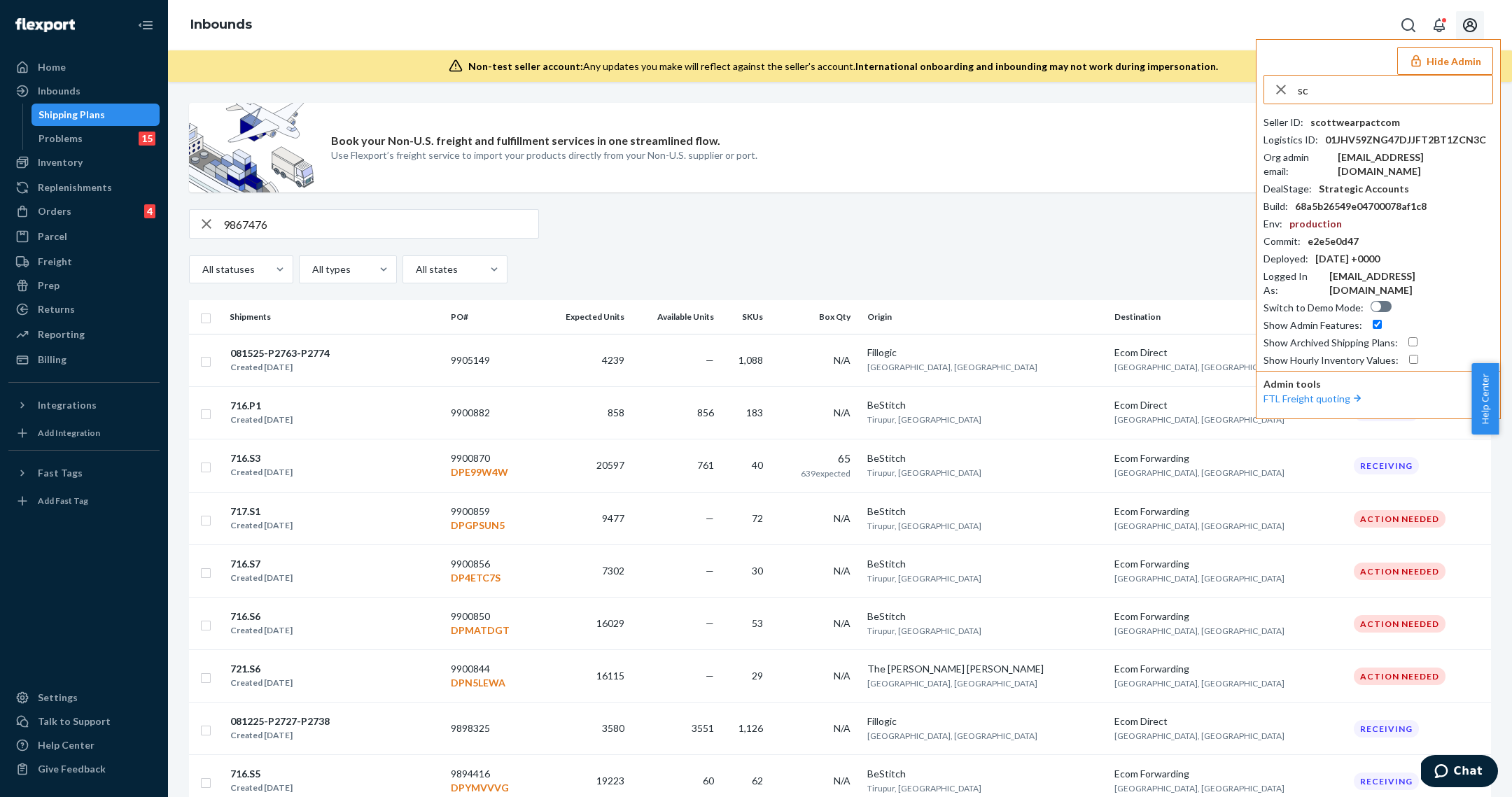
type input "s"
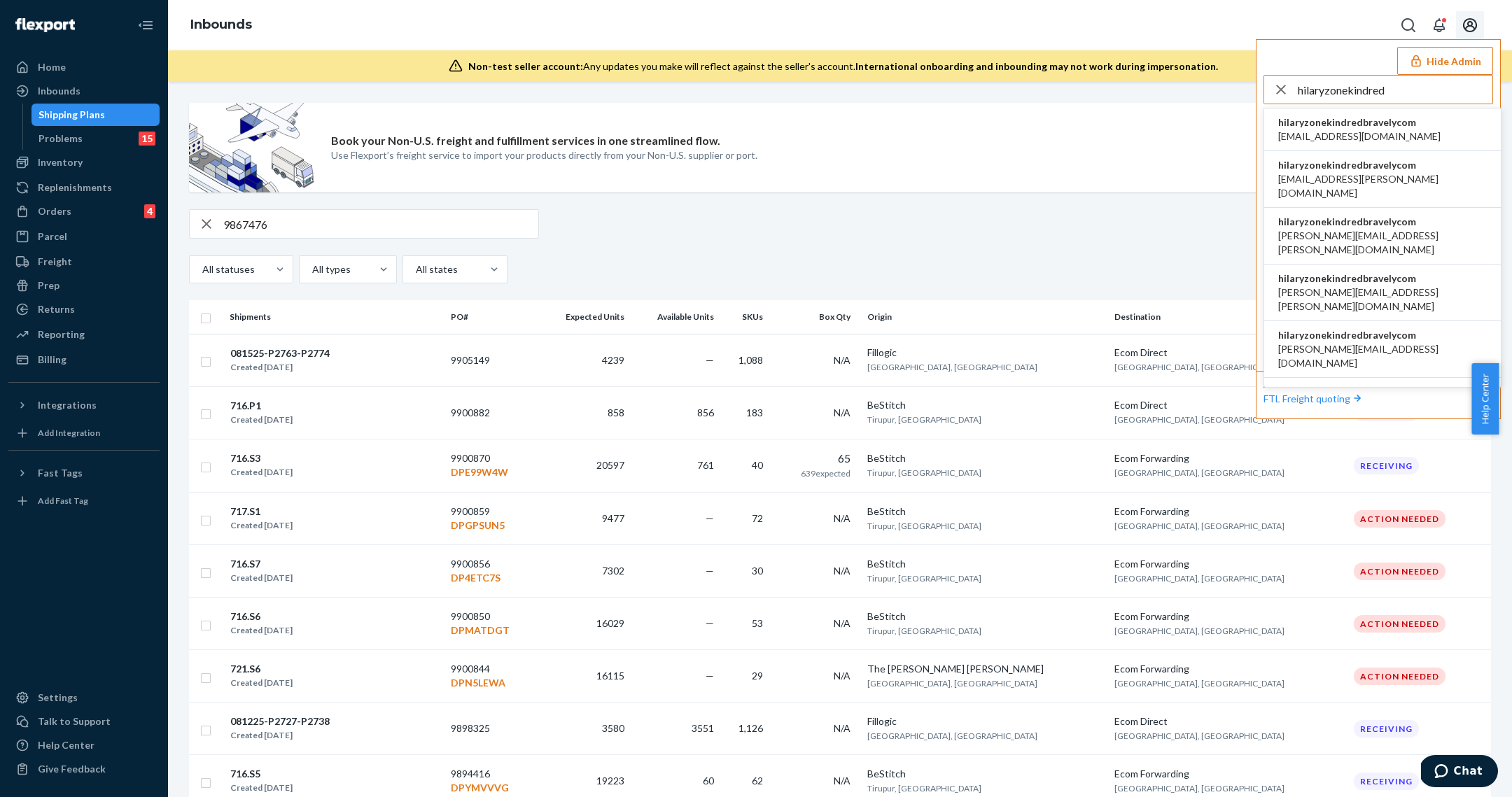
type input "hilaryzonekindred"
click at [1390, 104] on div "hilaryzonekindred hilaryzonekindredbravelycom airine.mistula@kindredbravely.com…" at bounding box center [1378, 221] width 230 height 292
click at [1393, 116] on span "hilaryzonekindredbravelycom" at bounding box center [1359, 123] width 163 height 14
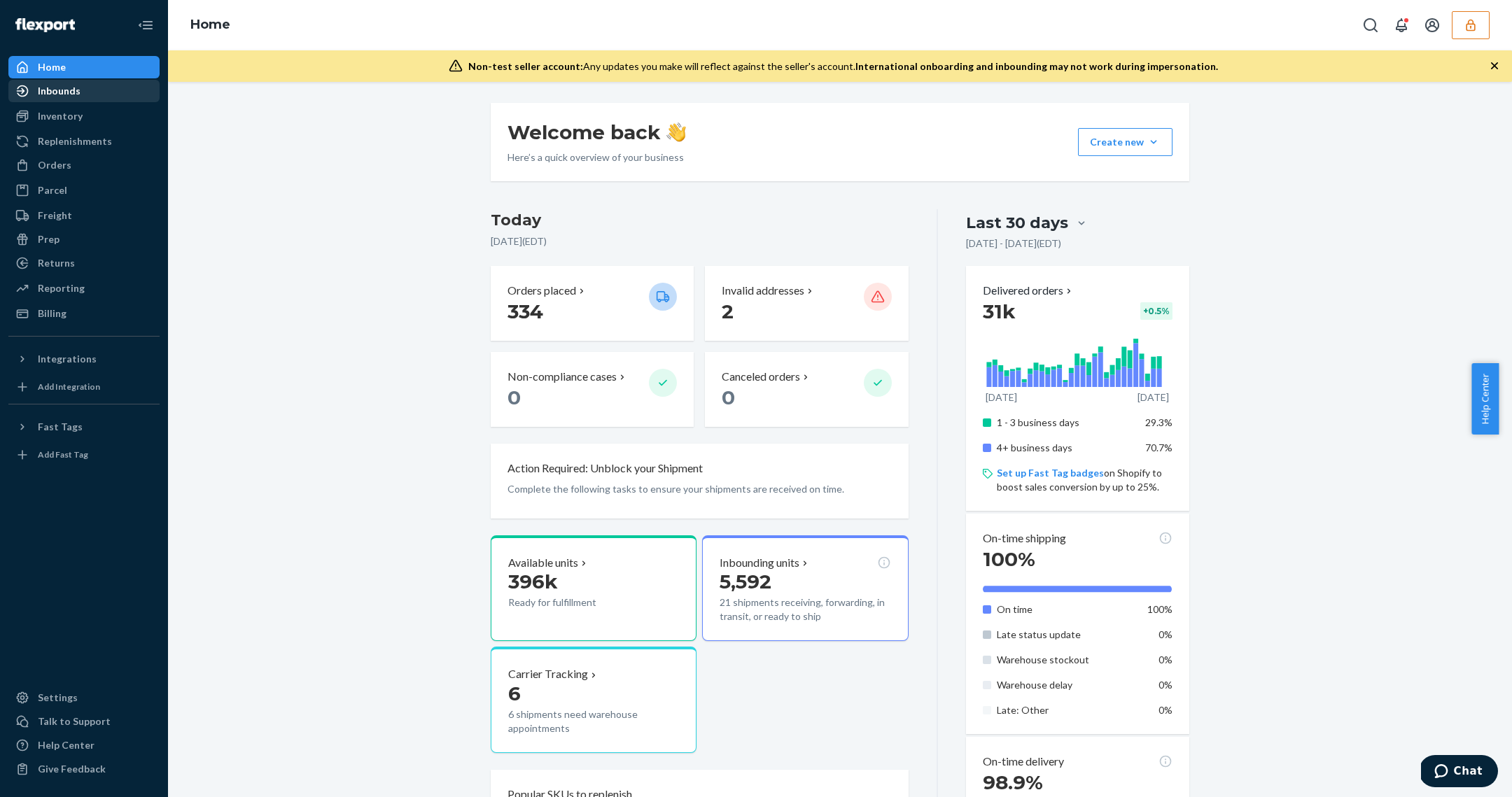
click at [96, 90] on div "Inbounds" at bounding box center [83, 90] width 149 height 20
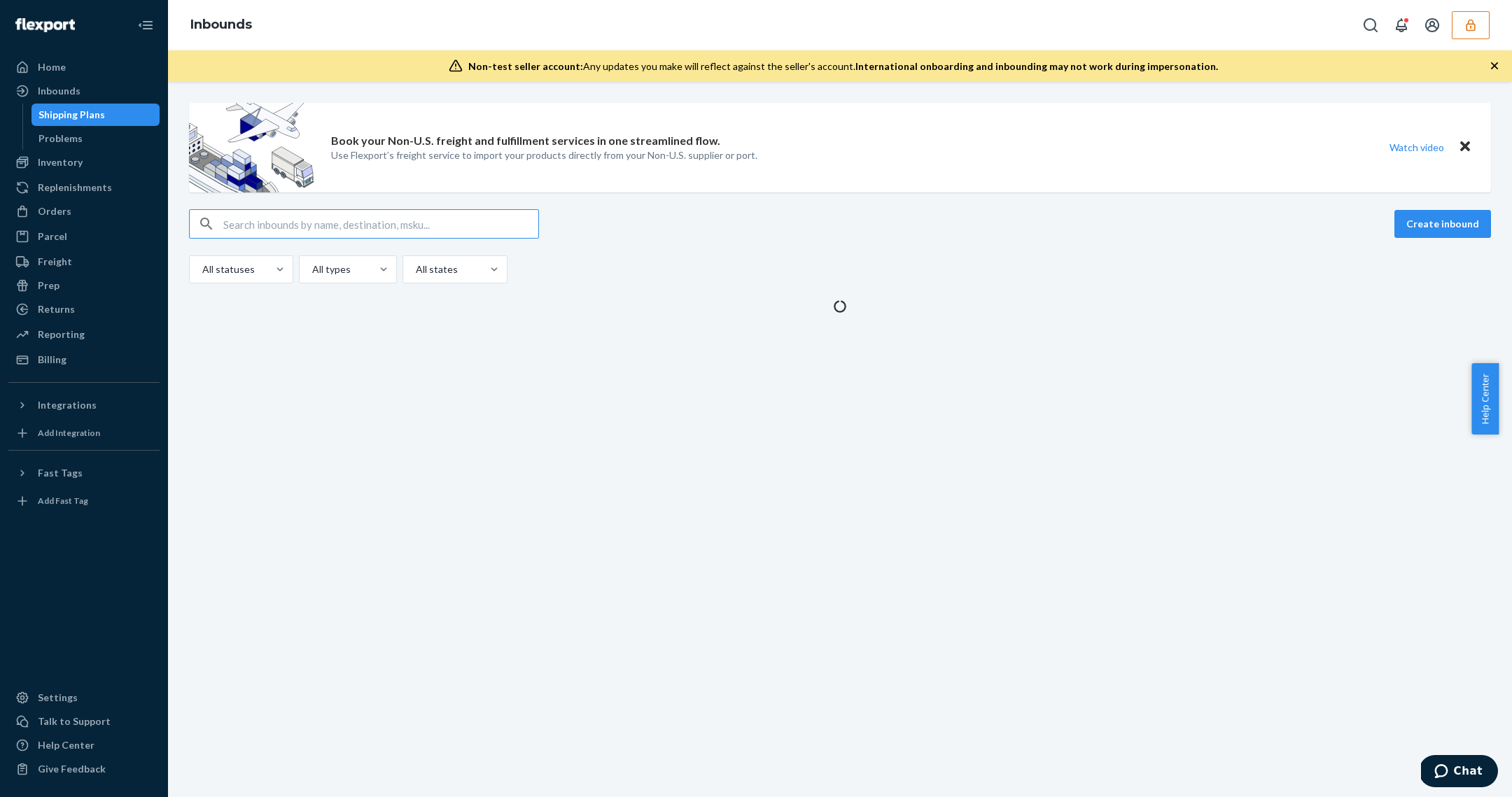
click at [336, 224] on input "text" at bounding box center [381, 224] width 315 height 28
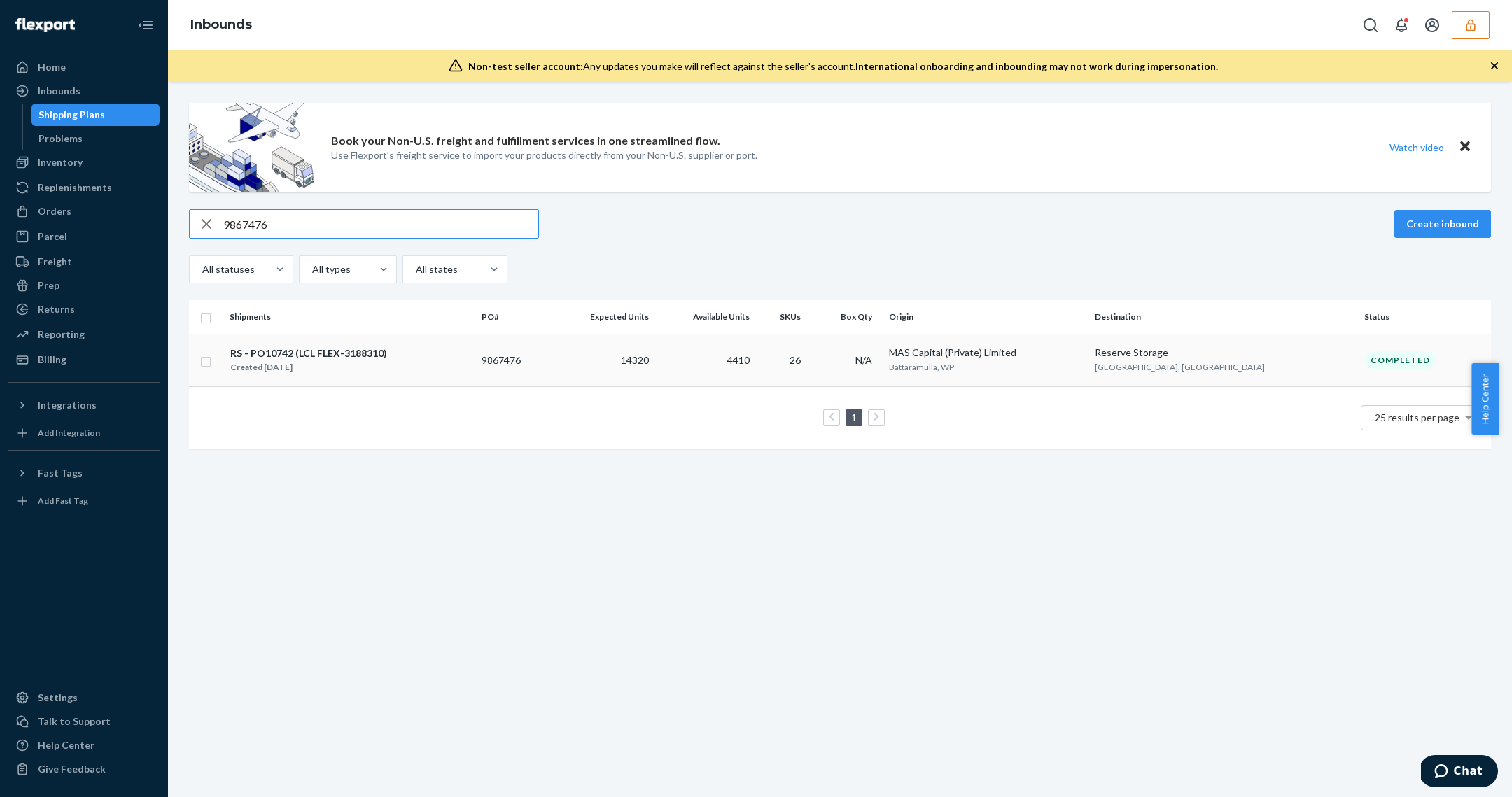
type input "9867476"
click at [538, 375] on td "9867476" at bounding box center [513, 360] width 75 height 52
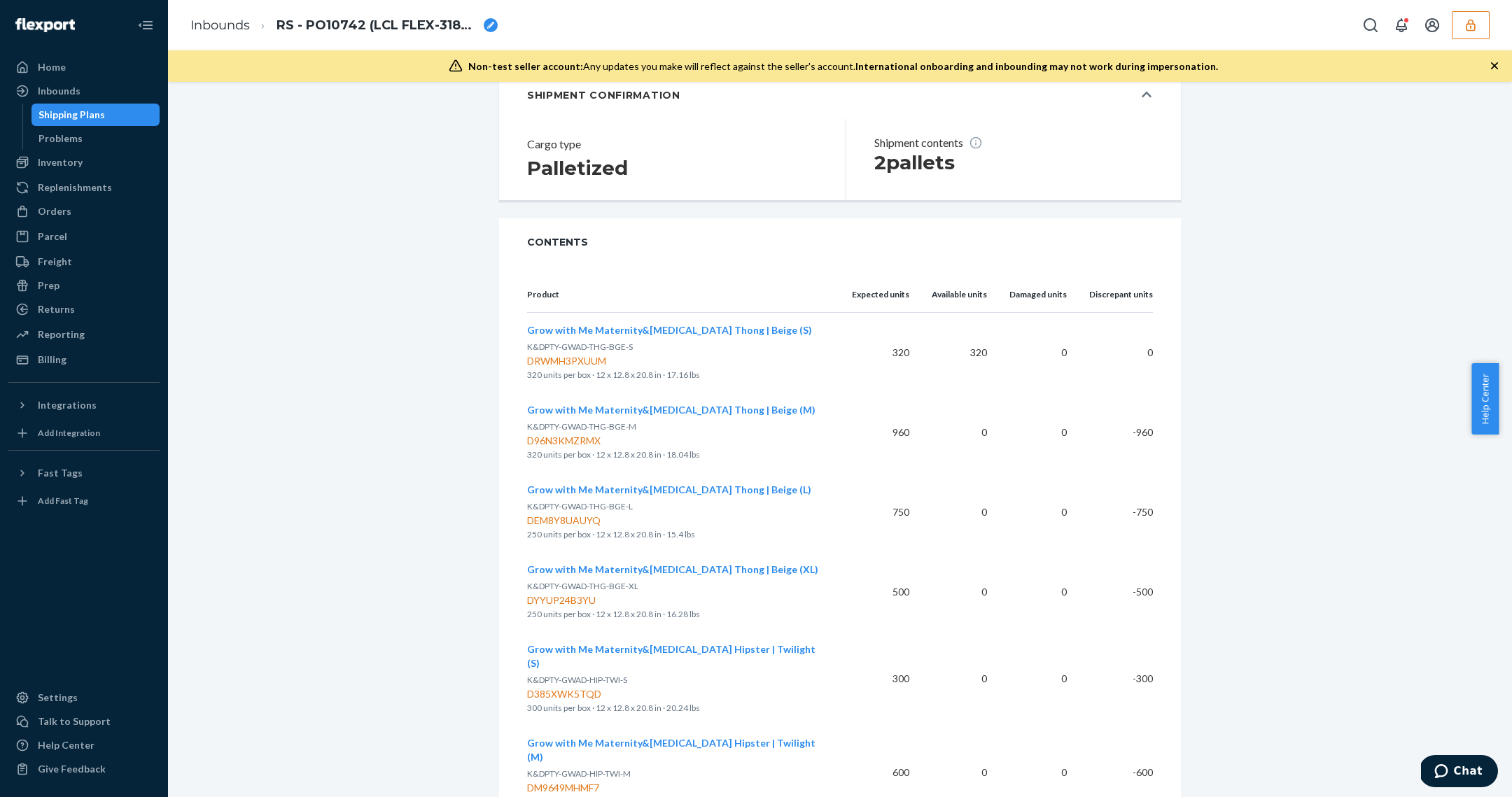
scroll to position [829, 0]
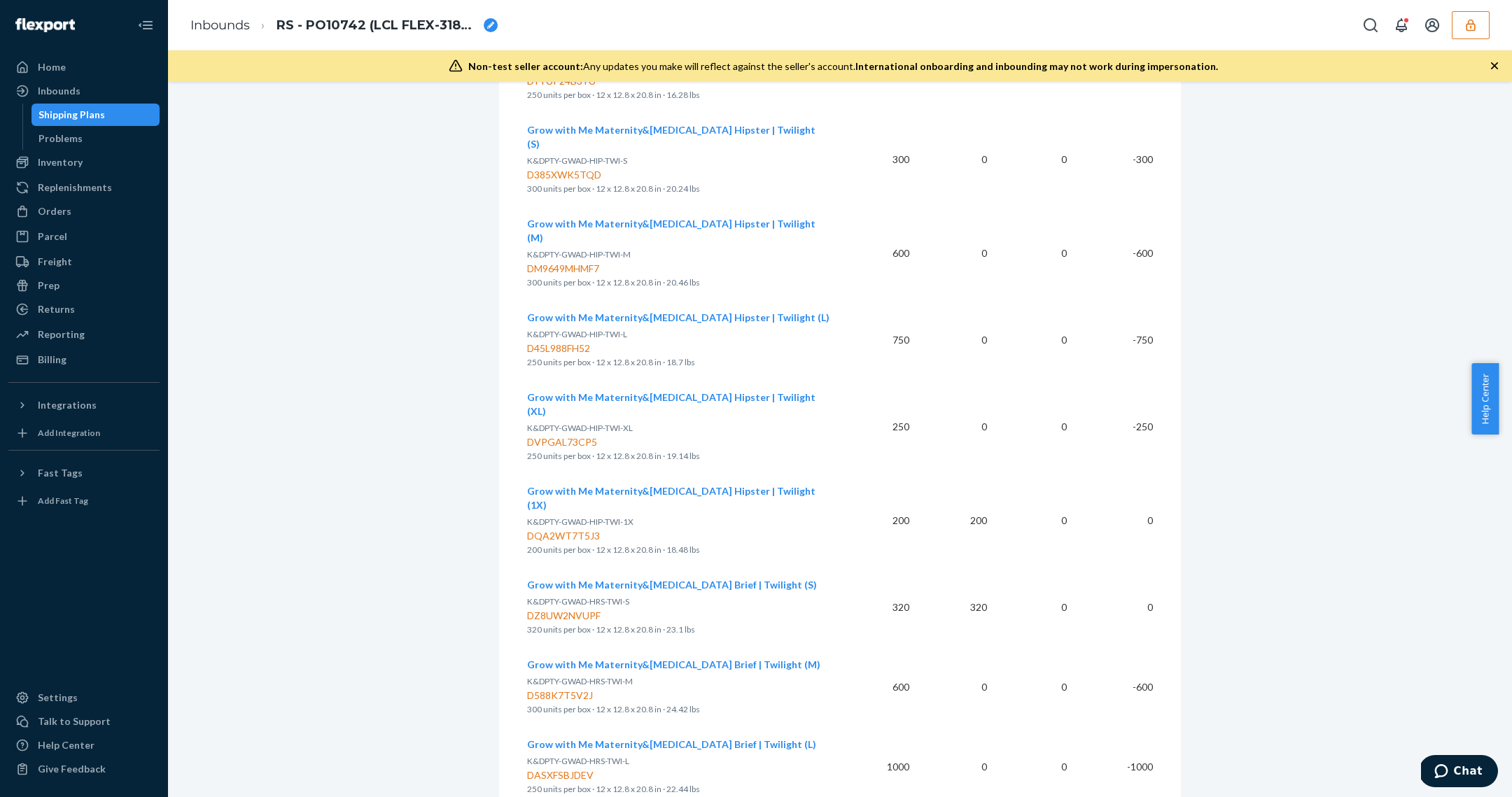
click at [629, 217] on span "Grow with Me Maternity&Postpartum Hipster | Twilight (M)" at bounding box center [671, 230] width 289 height 26
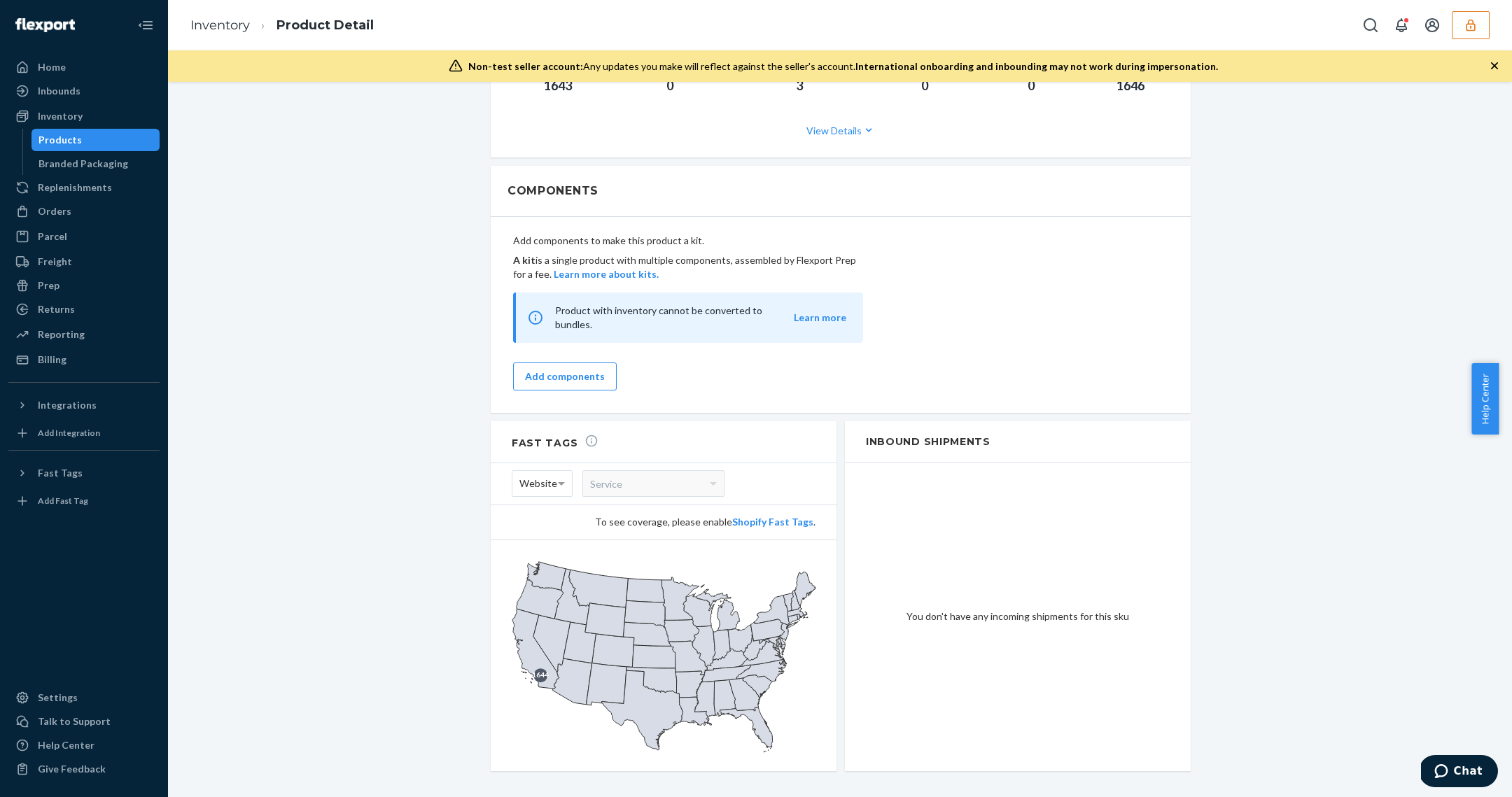
scroll to position [724, 0]
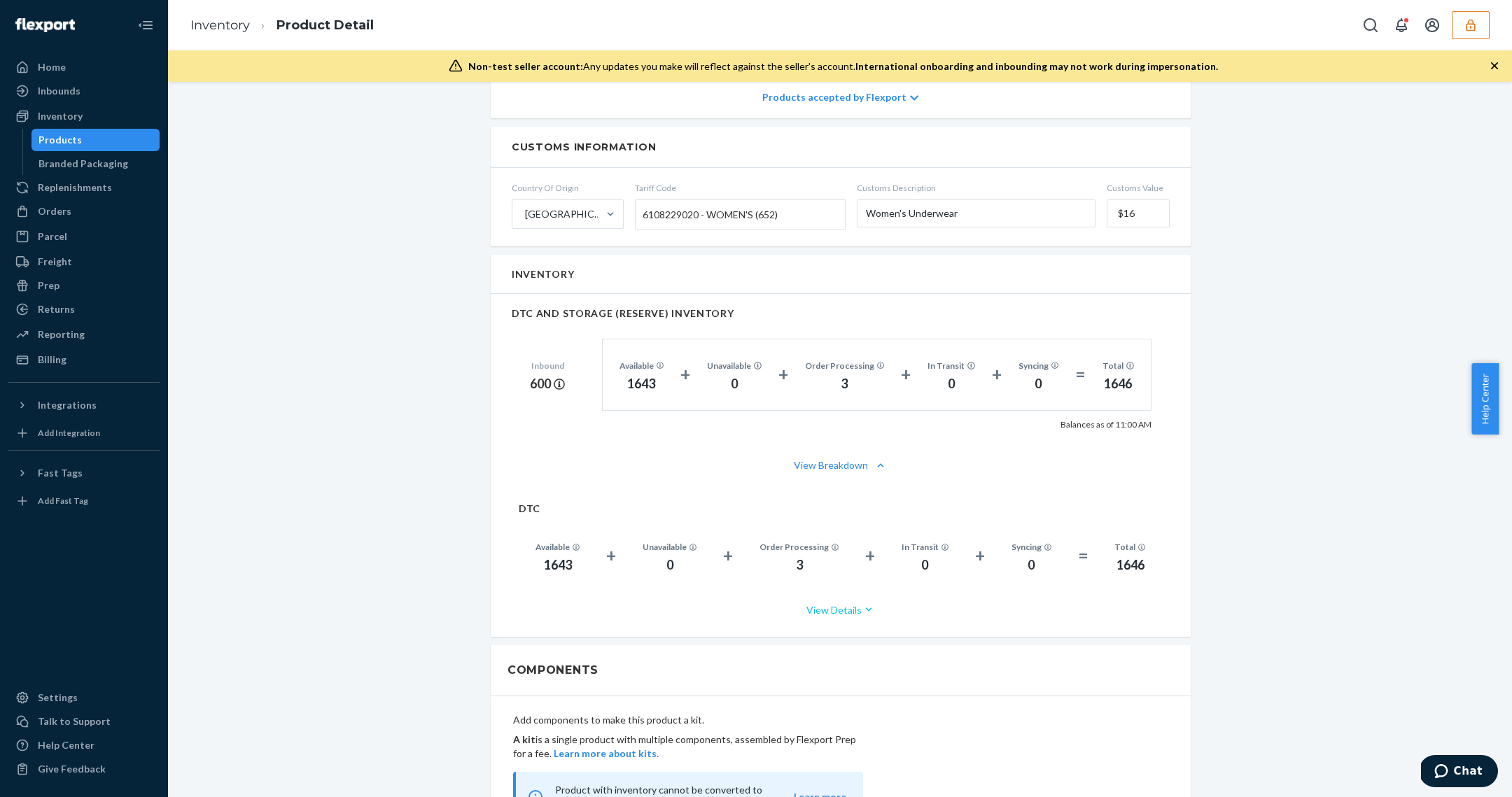
click at [819, 618] on button "View Details" at bounding box center [841, 609] width 644 height 37
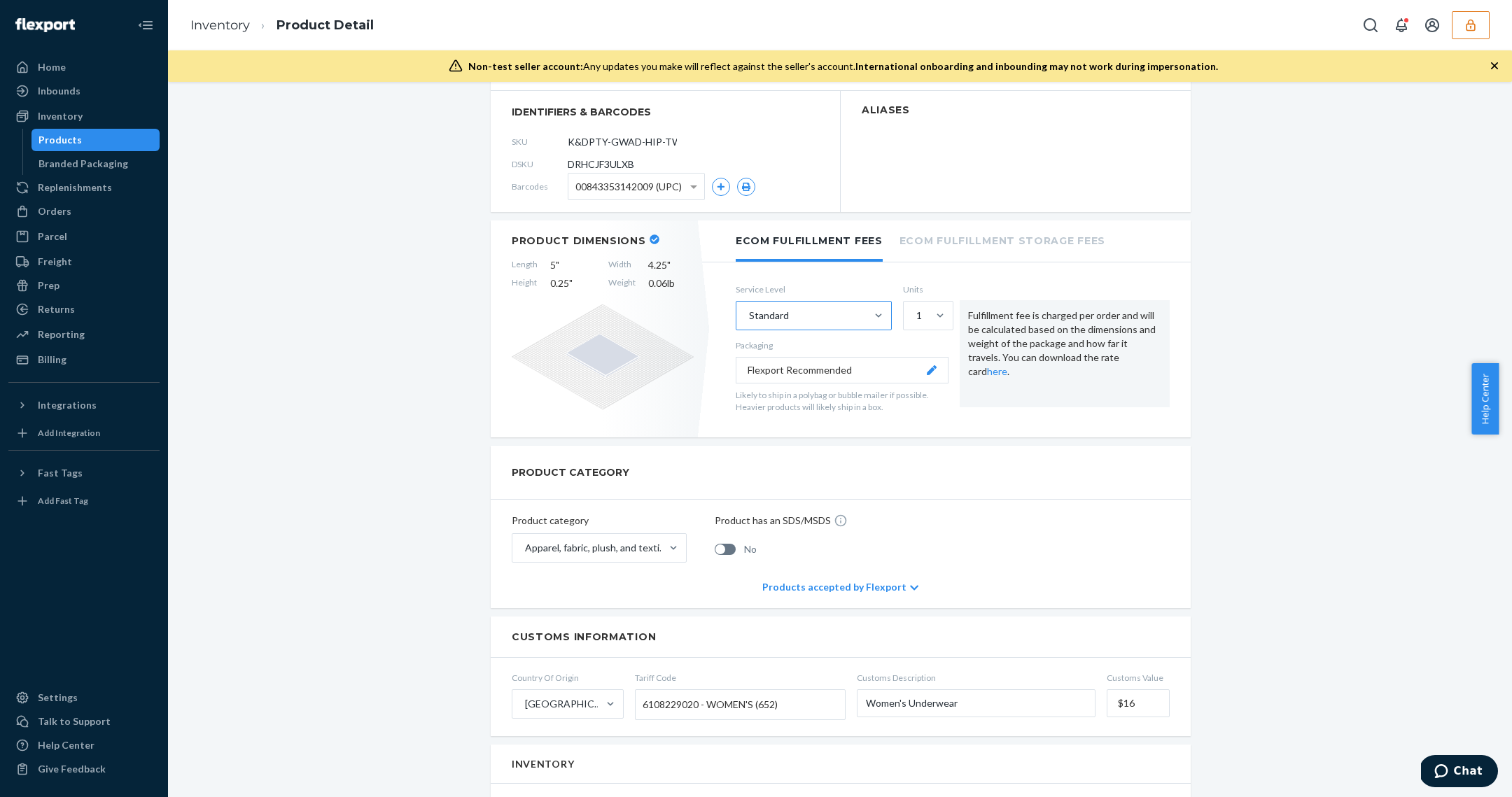
scroll to position [0, 0]
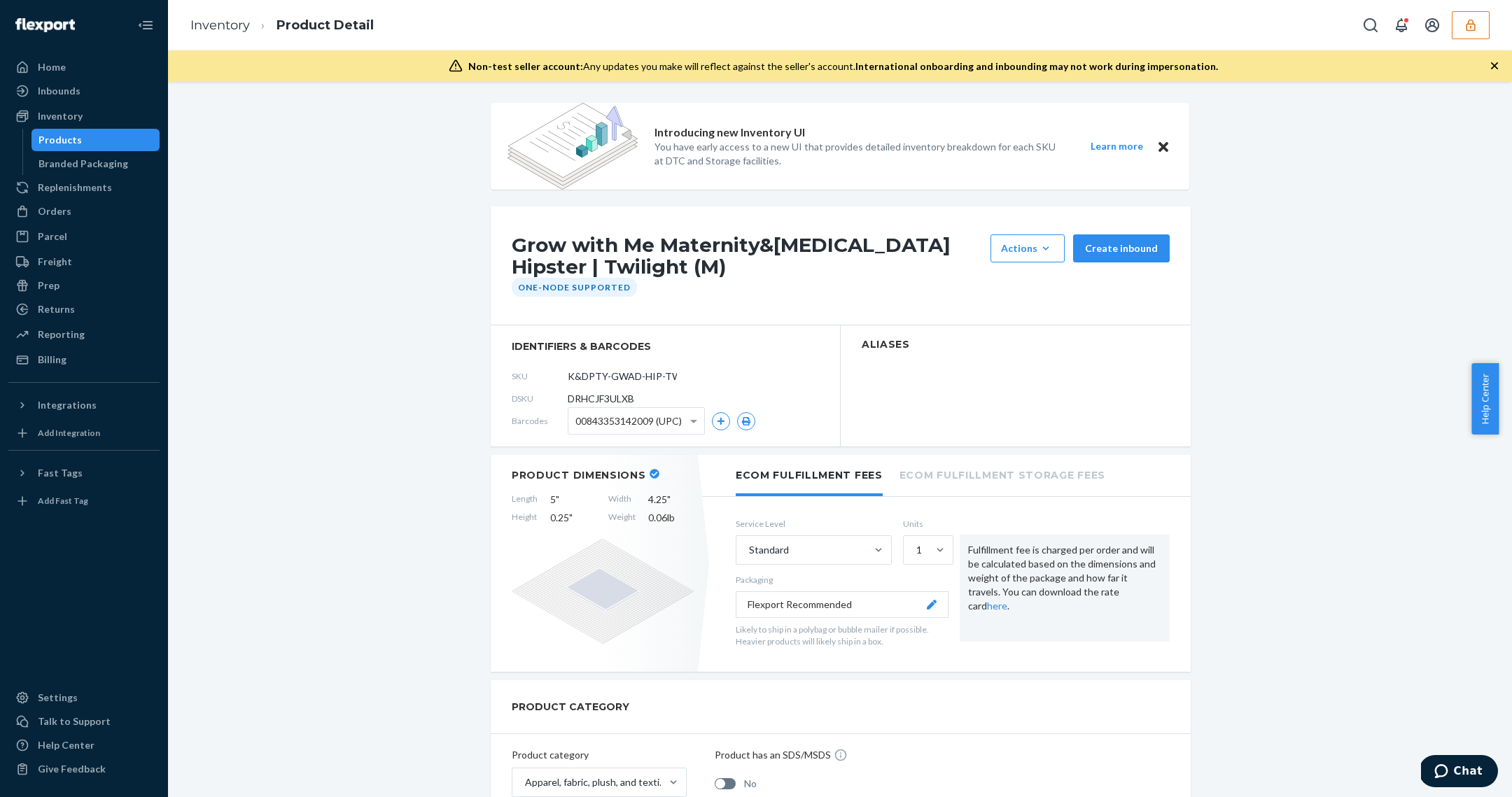
click at [610, 396] on span "DRHCJF3ULXB" at bounding box center [601, 399] width 66 height 14
copy span "DRHCJF3ULXB"
click at [590, 395] on span "DRHCJF3ULXB" at bounding box center [601, 399] width 66 height 14
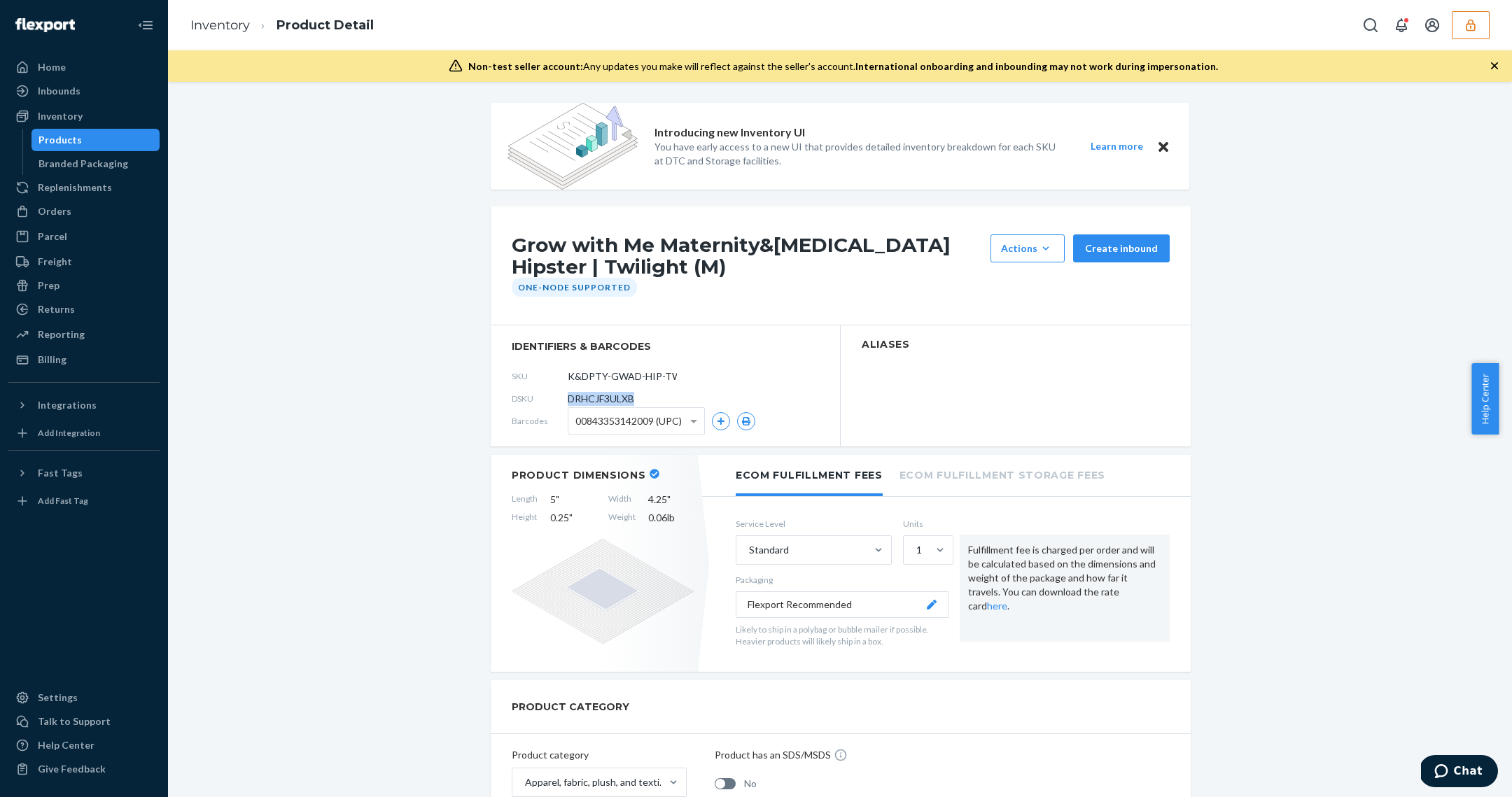
click at [590, 395] on span "DRHCJF3ULXB" at bounding box center [601, 399] width 66 height 14
copy span "DRHCJF3ULXB"
click at [62, 144] on div "Products" at bounding box center [60, 140] width 43 height 14
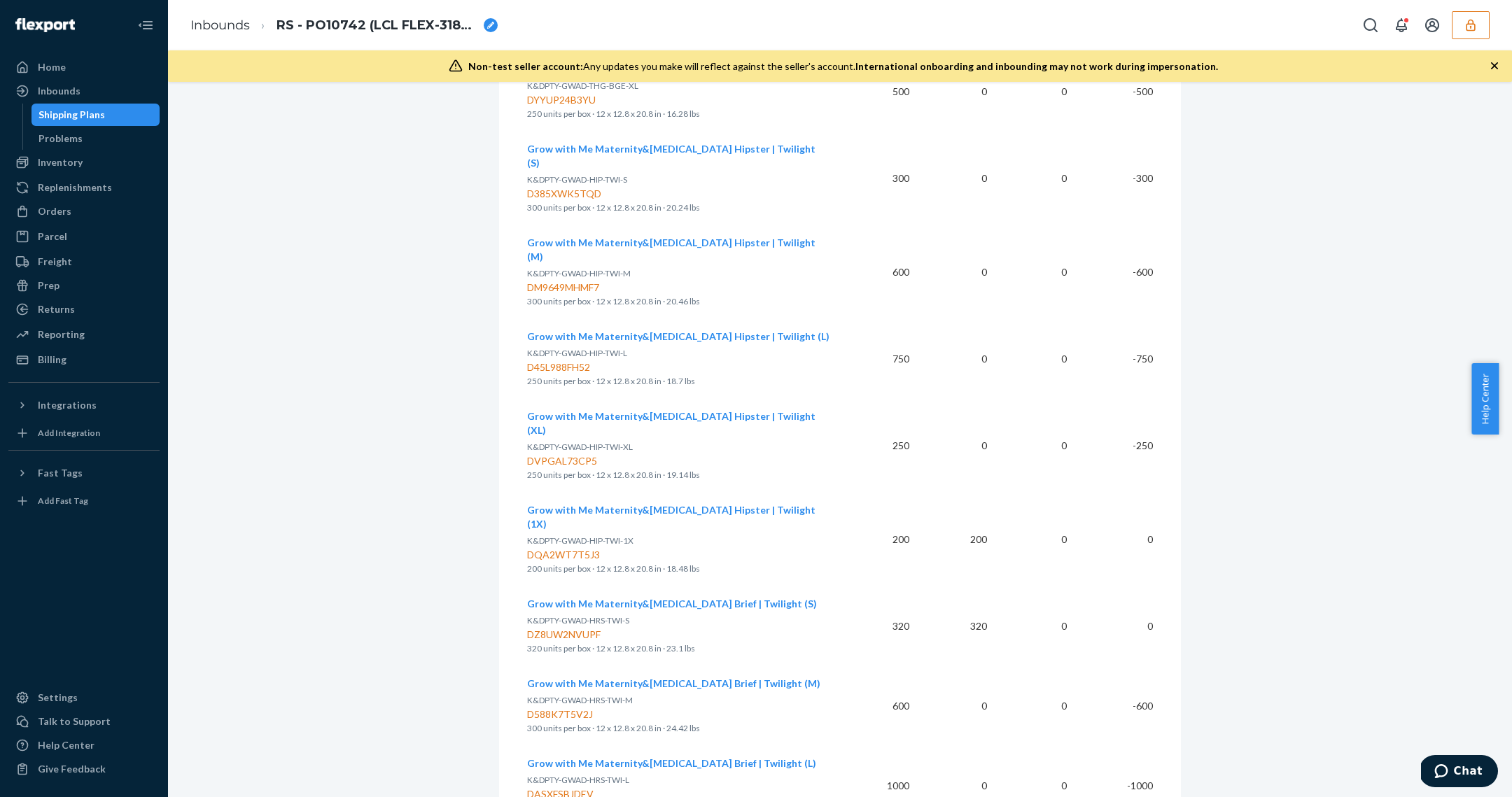
scroll to position [829, 0]
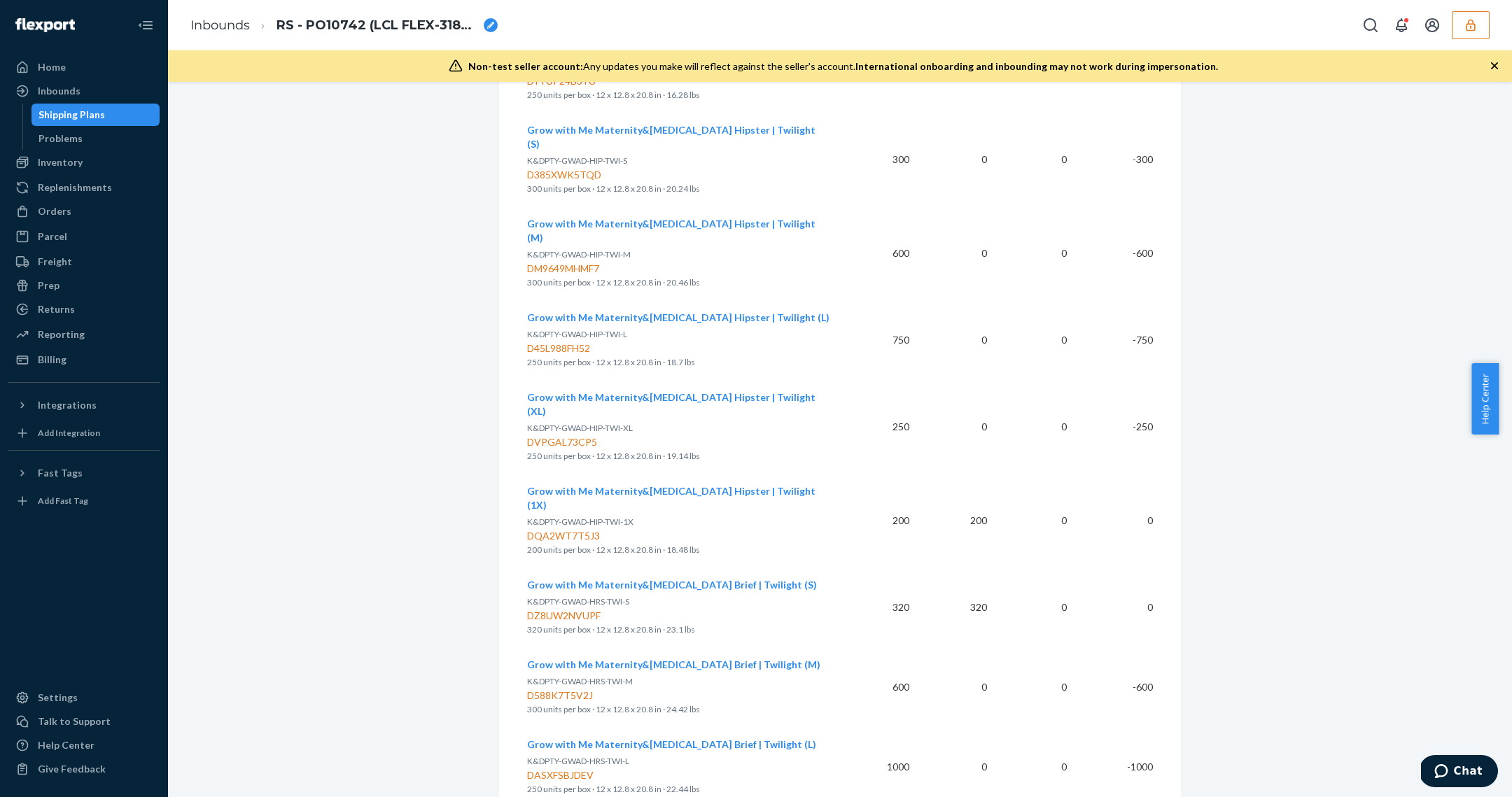
click at [576, 768] on div "DASXFSBJDEV" at bounding box center [678, 775] width 303 height 14
copy div "DASXFSBJDEV"
click at [676, 738] on span "Grow with Me Maternity&Postpartum Brief | Twilight (L)" at bounding box center [671, 744] width 289 height 12
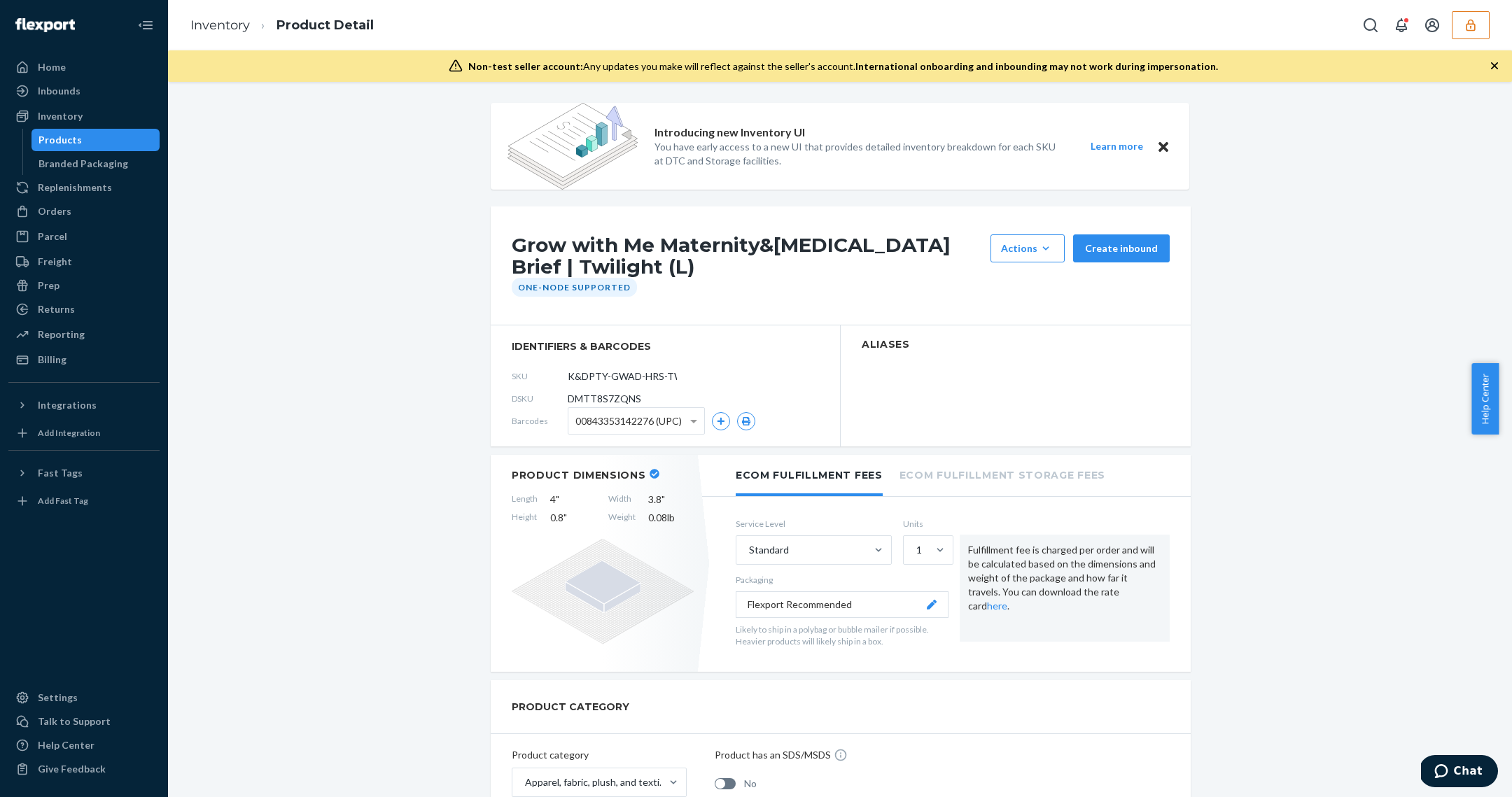
click at [603, 404] on span "DMTT8S7ZQNS" at bounding box center [604, 399] width 74 height 14
click at [605, 400] on span "DMTT8S7ZQNS" at bounding box center [604, 399] width 74 height 14
copy span "DMTT8S7ZQNS"
click at [623, 394] on span "DMTT8S7ZQNS" at bounding box center [604, 399] width 74 height 14
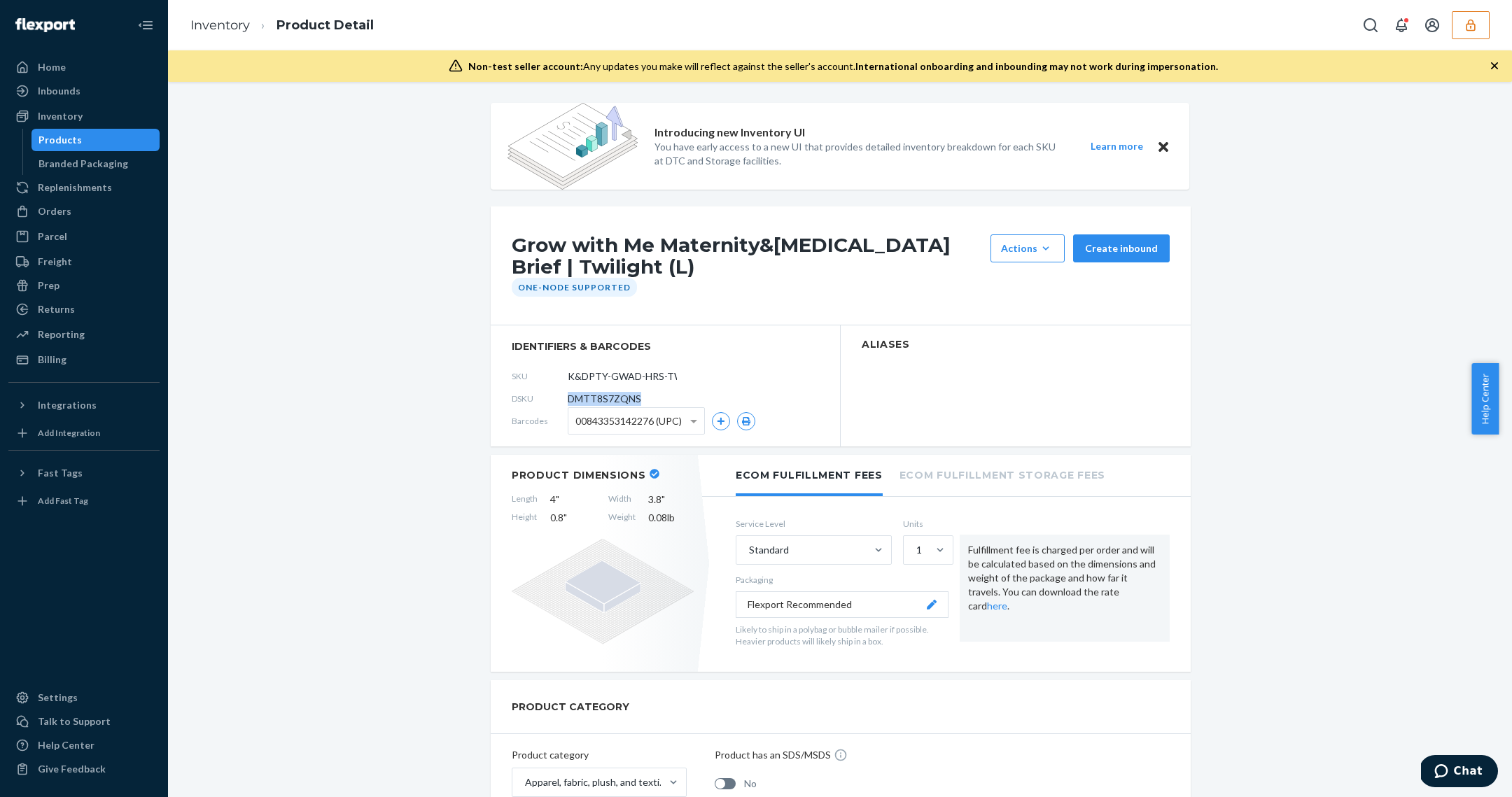
click at [623, 394] on span "DMTT8S7ZQNS" at bounding box center [604, 399] width 74 height 14
click at [623, 395] on span "DMTT8S7ZQNS" at bounding box center [604, 399] width 74 height 14
click at [623, 395] on span "DMTT8S7ZQNS" at bounding box center [604, 399] width 74 height 14
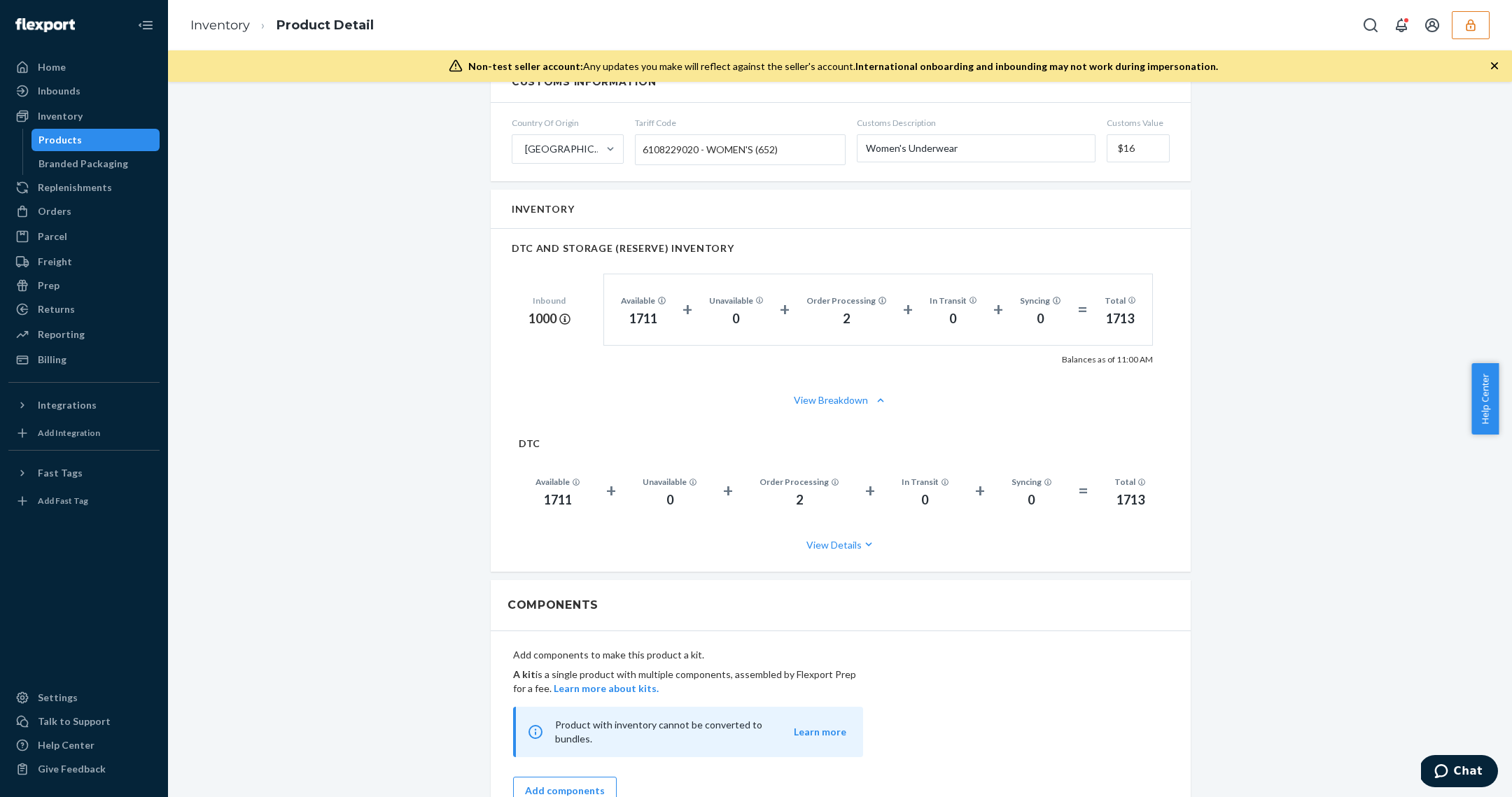
scroll to position [799, 0]
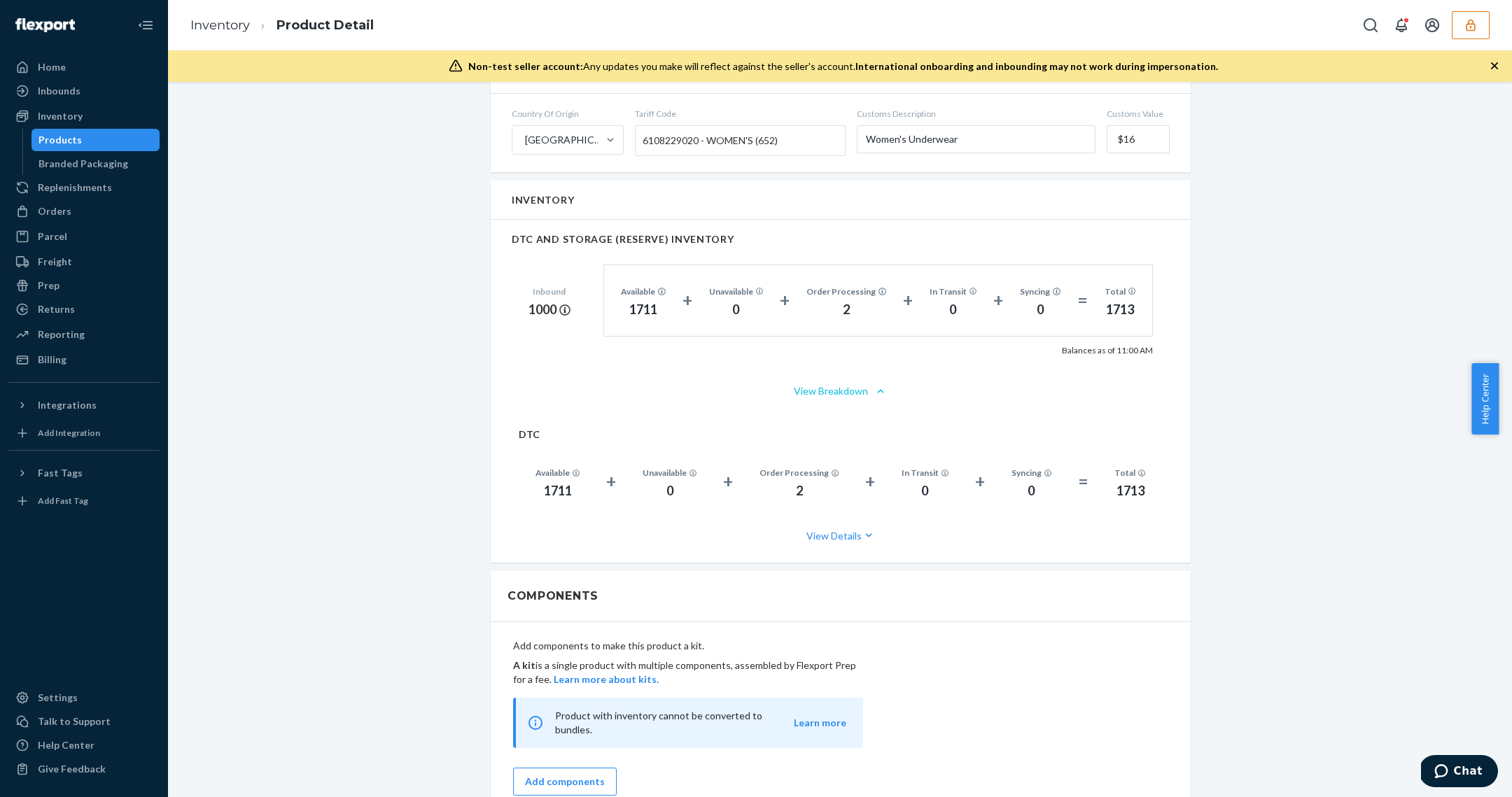
click at [845, 389] on button "View Breakdown" at bounding box center [840, 391] width 658 height 14
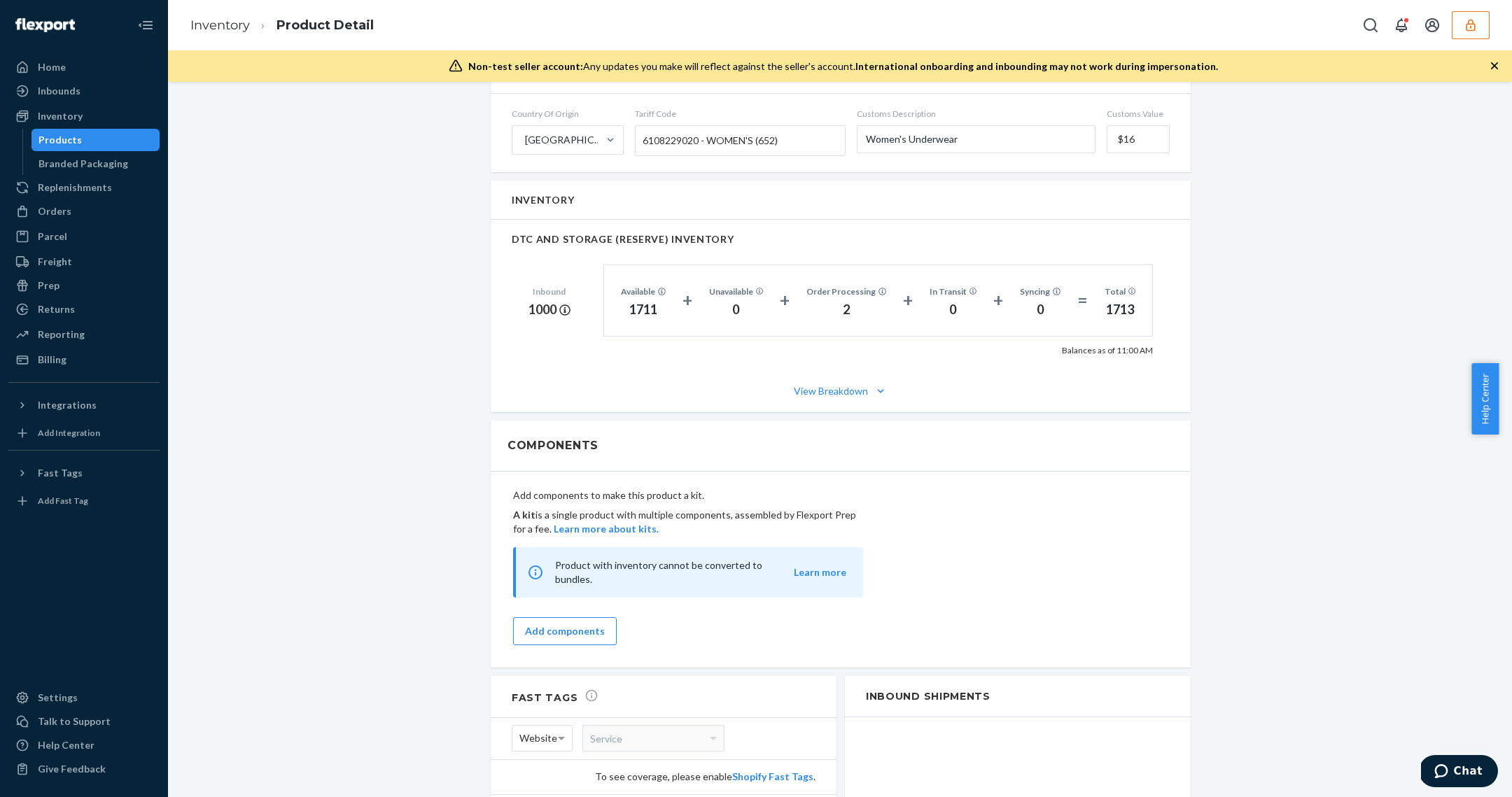
click at [847, 395] on div "View Breakdown" at bounding box center [840, 391] width 700 height 42
click at [847, 390] on button "View Breakdown" at bounding box center [840, 391] width 658 height 14
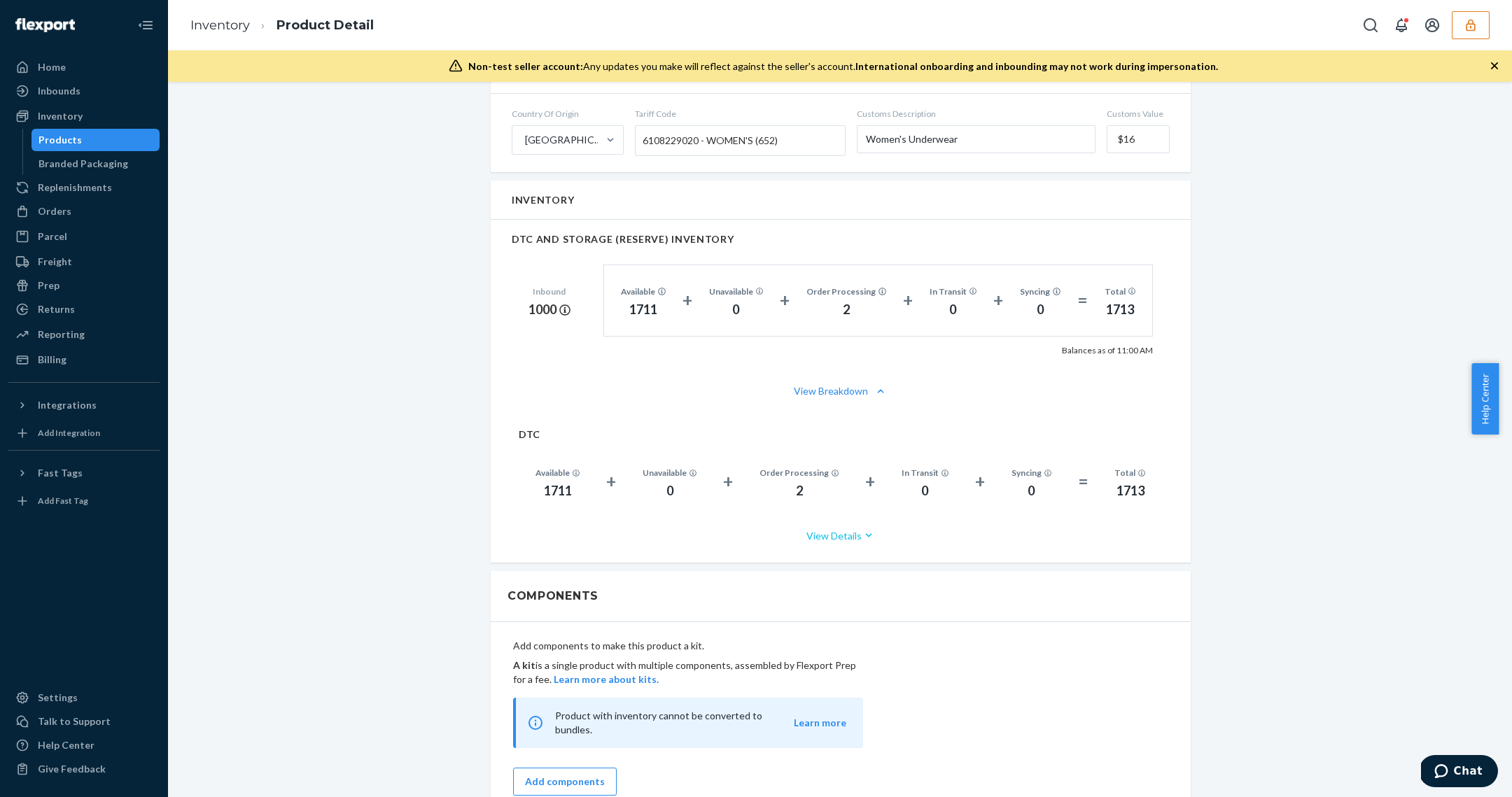
click at [862, 534] on icon "button" at bounding box center [869, 535] width 14 height 14
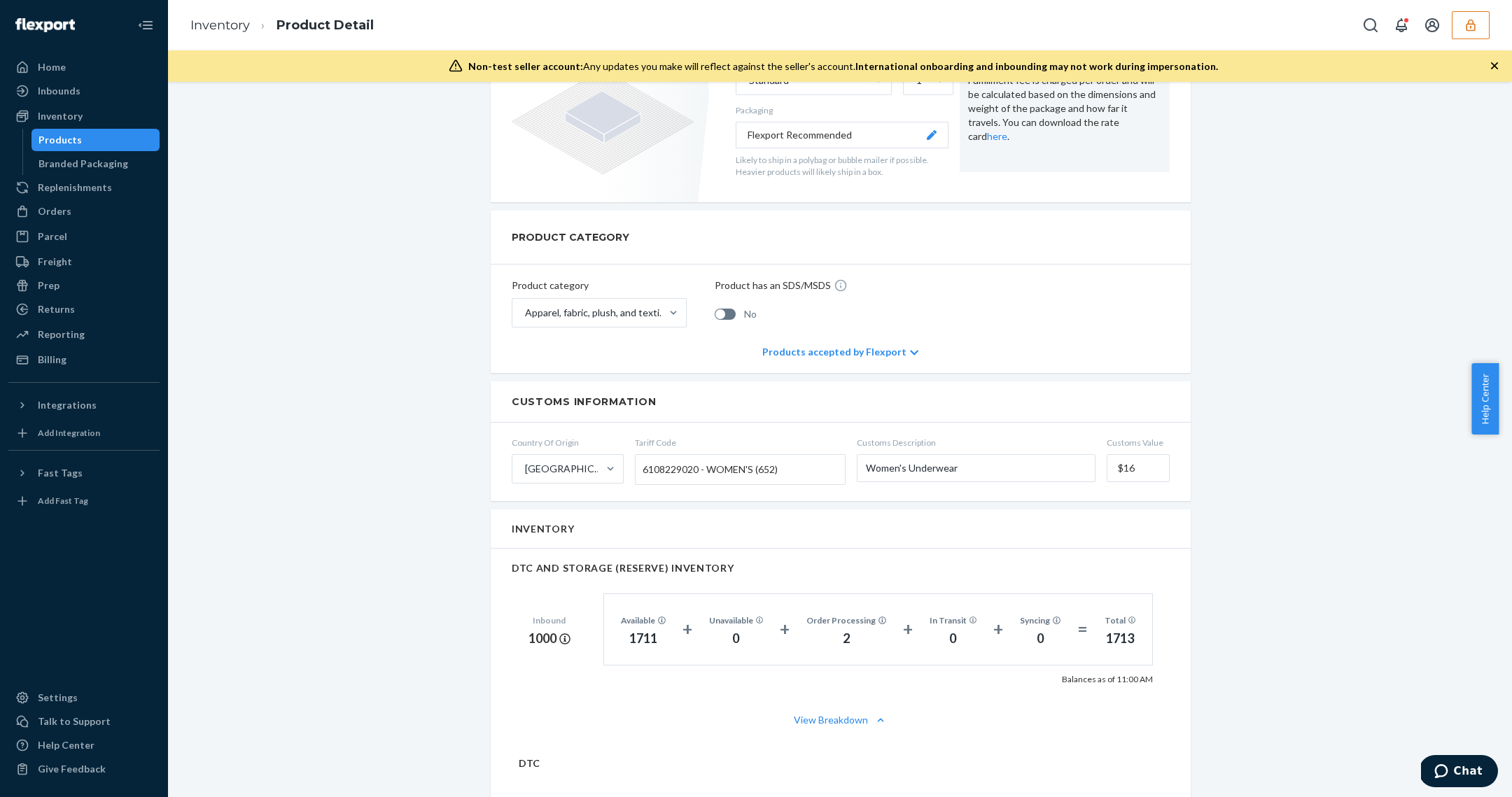
scroll to position [0, 0]
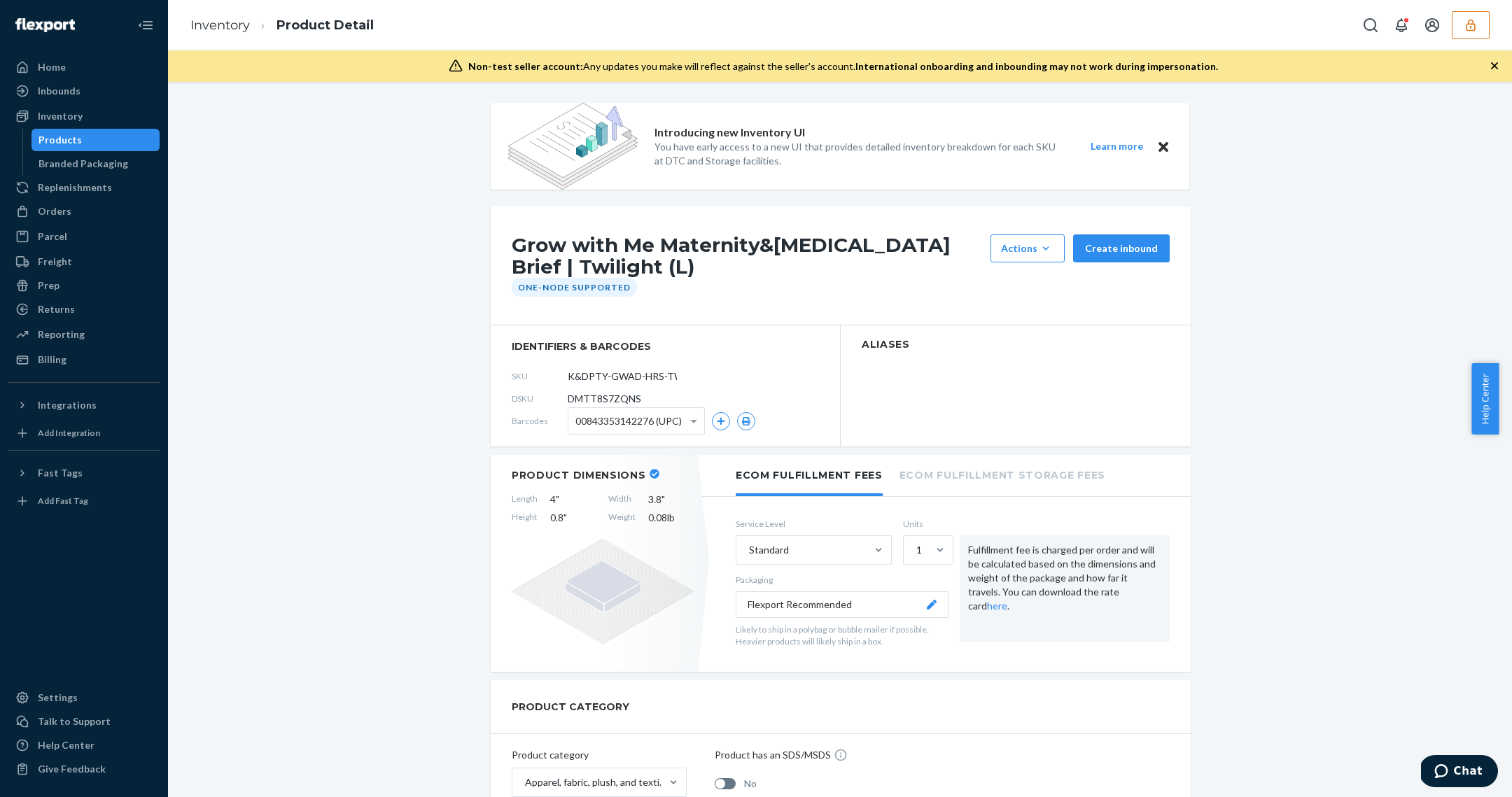
click at [595, 400] on span "DMTT8S7ZQNS" at bounding box center [604, 399] width 74 height 14
copy span "DMTT8S7ZQNS"
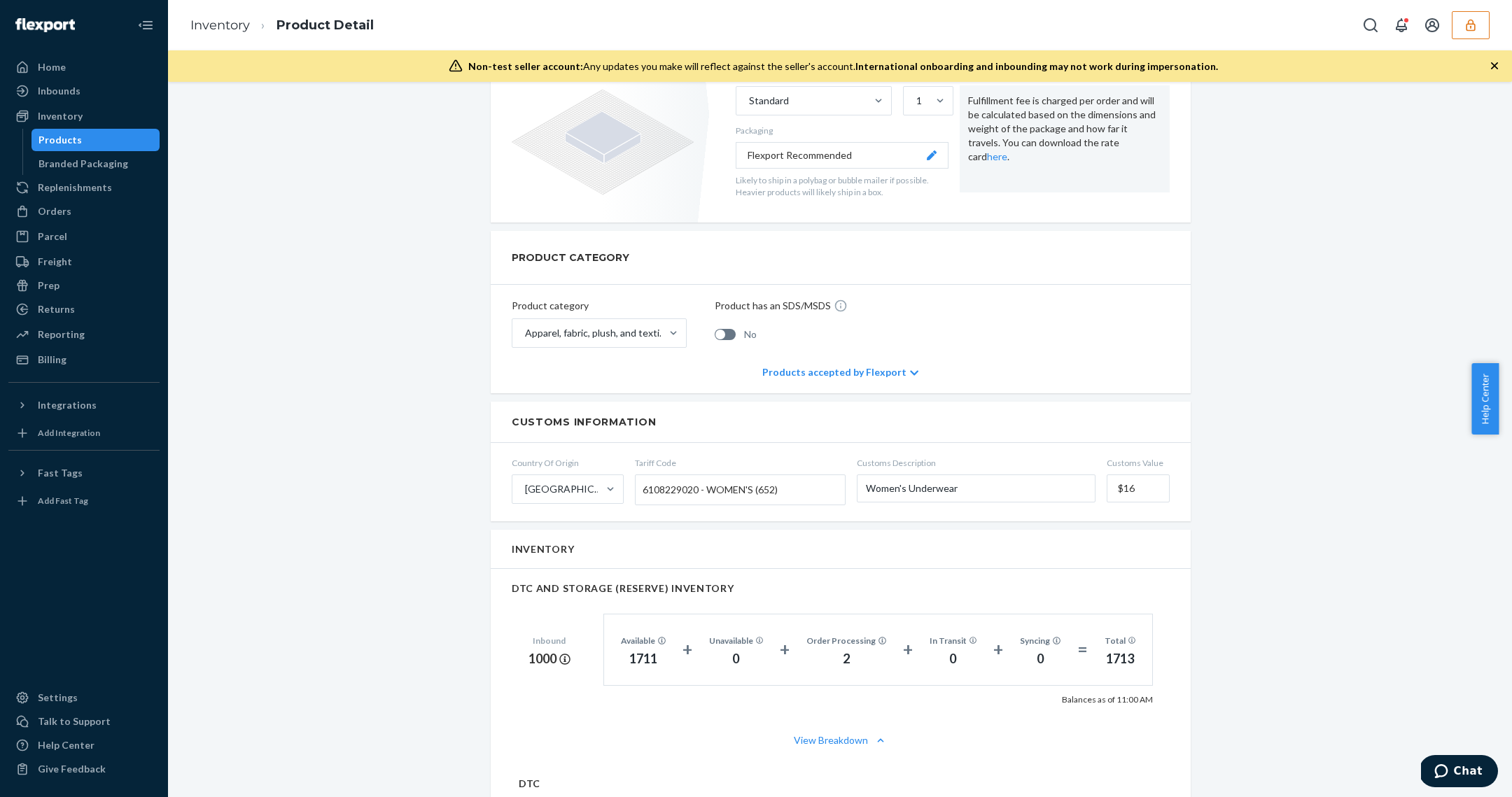
scroll to position [1159, 0]
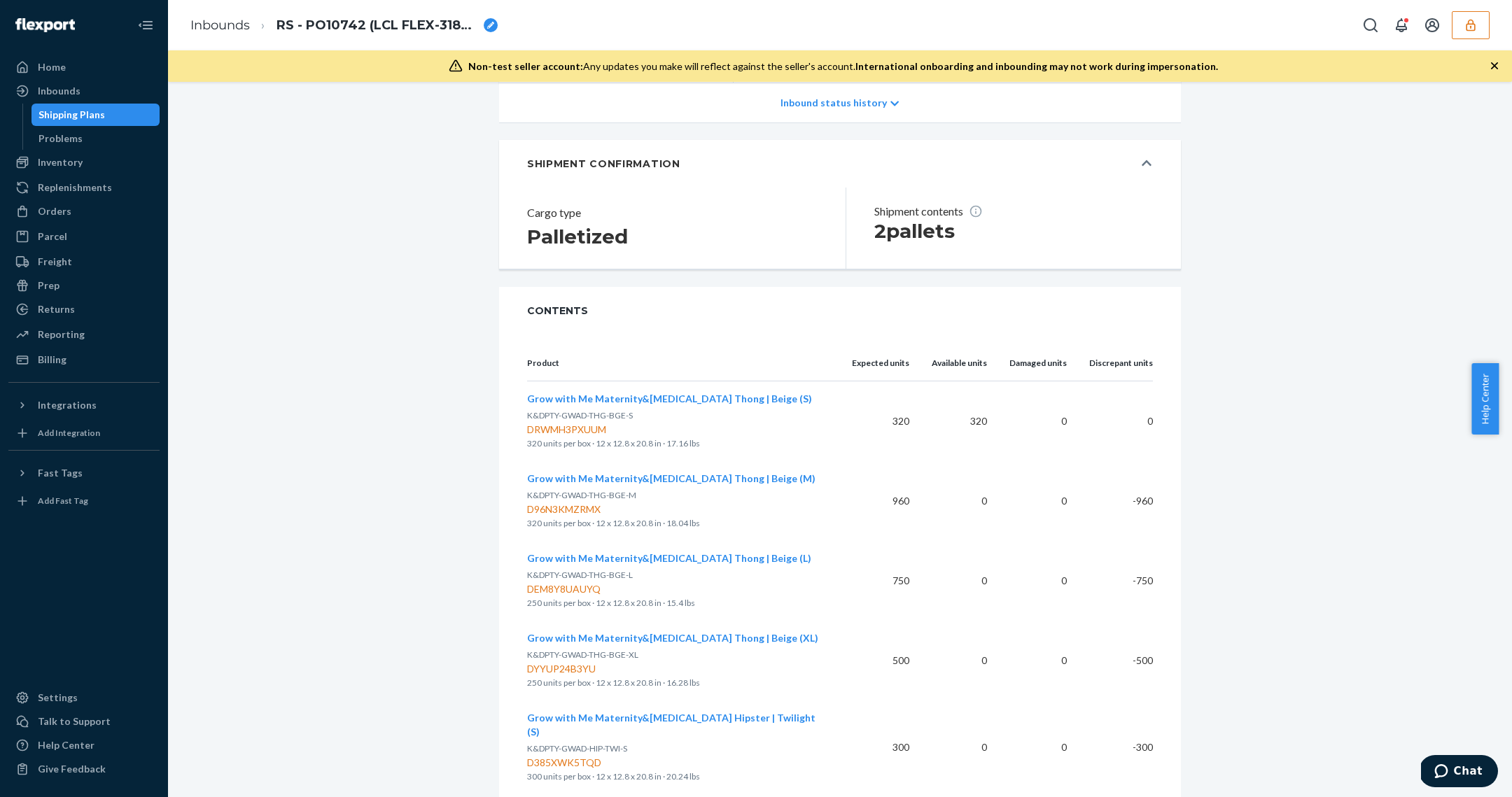
scroll to position [356, 0]
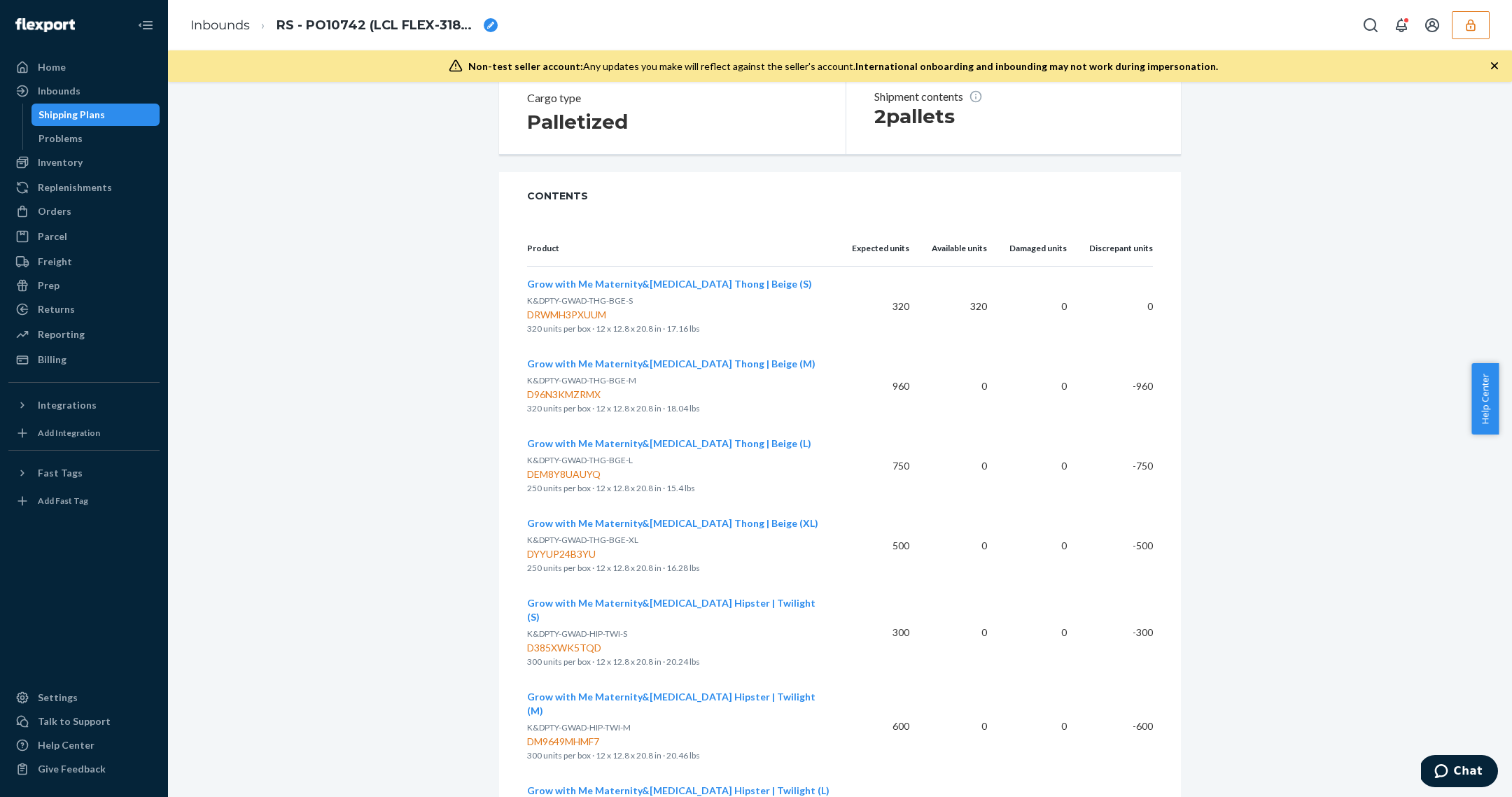
click at [558, 392] on div "D96N3KMZRMX" at bounding box center [678, 395] width 303 height 14
click at [559, 393] on div "D96N3KMZRMX" at bounding box center [678, 395] width 303 height 14
click at [600, 382] on p "K&DPTY-GWAD-THG-BGE-M" at bounding box center [678, 381] width 303 height 14
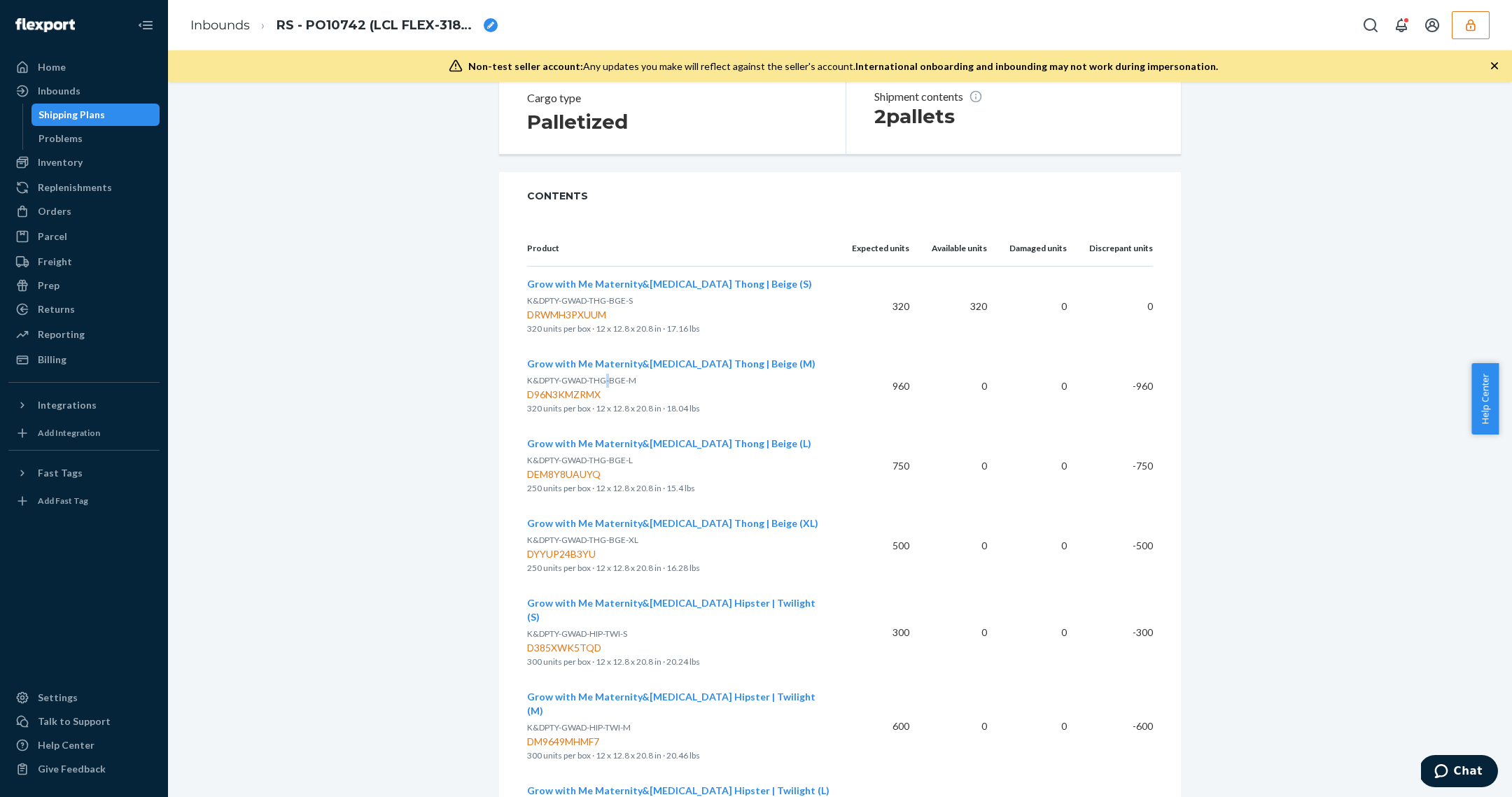
click at [601, 379] on span "K&DPTY-GWAD-THG-BGE-M" at bounding box center [582, 380] width 110 height 10
click at [583, 457] on span "K&DPTY-GWAD-THG-BGE-L" at bounding box center [580, 460] width 106 height 10
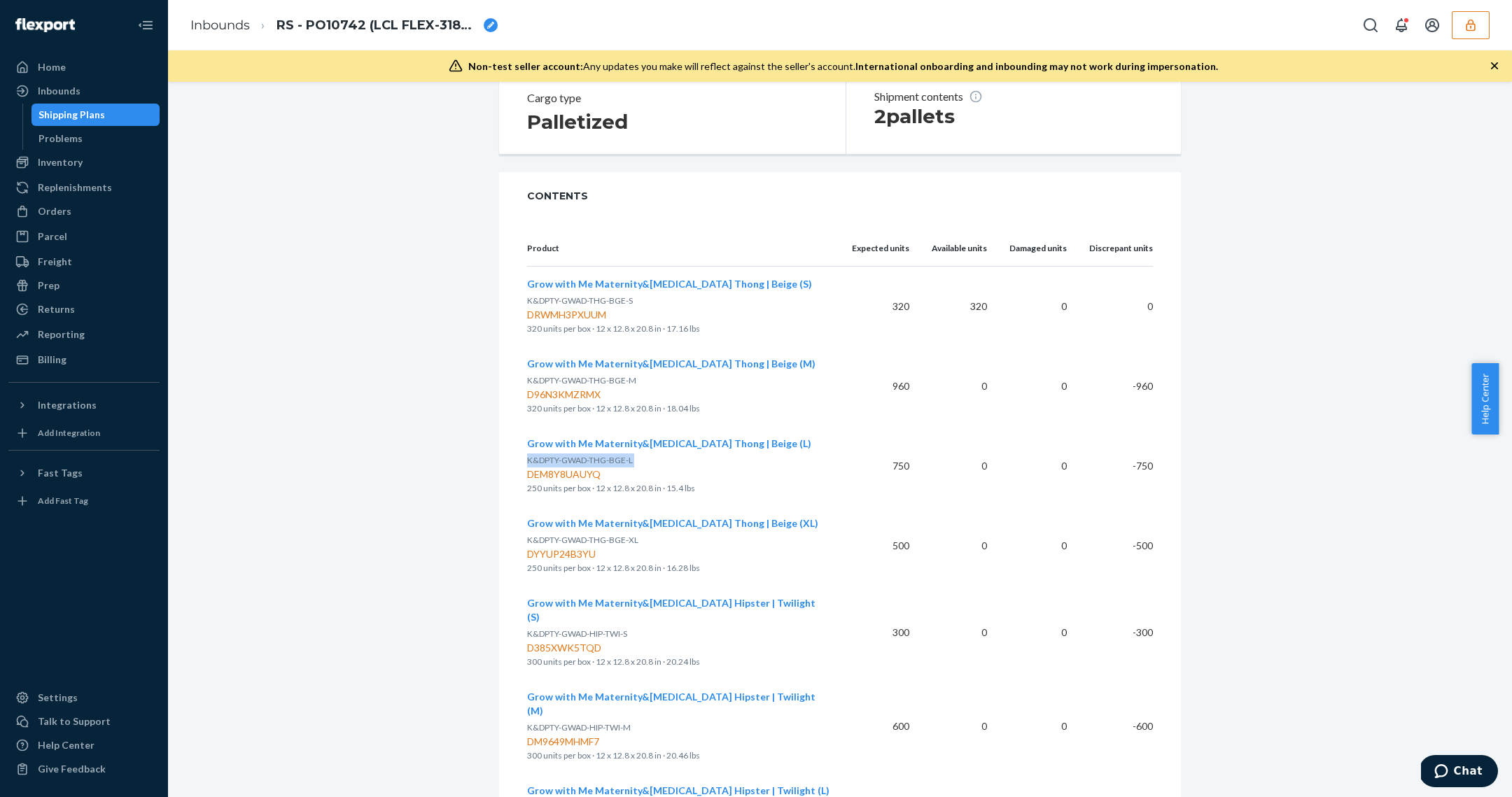
click at [583, 457] on span "K&DPTY-GWAD-THG-BGE-L" at bounding box center [580, 460] width 106 height 10
click at [562, 548] on div "DYYUP24B3YU" at bounding box center [678, 555] width 303 height 14
click at [562, 543] on div "K&DPTY-GWAD-THG-BGE-XL DYYUP24B3YU" at bounding box center [678, 547] width 303 height 28
click at [562, 548] on div "DYYUP24B3YU" at bounding box center [678, 555] width 303 height 14
click at [568, 540] on span "K&DPTY-GWAD-THG-BGE-XL" at bounding box center [583, 540] width 111 height 10
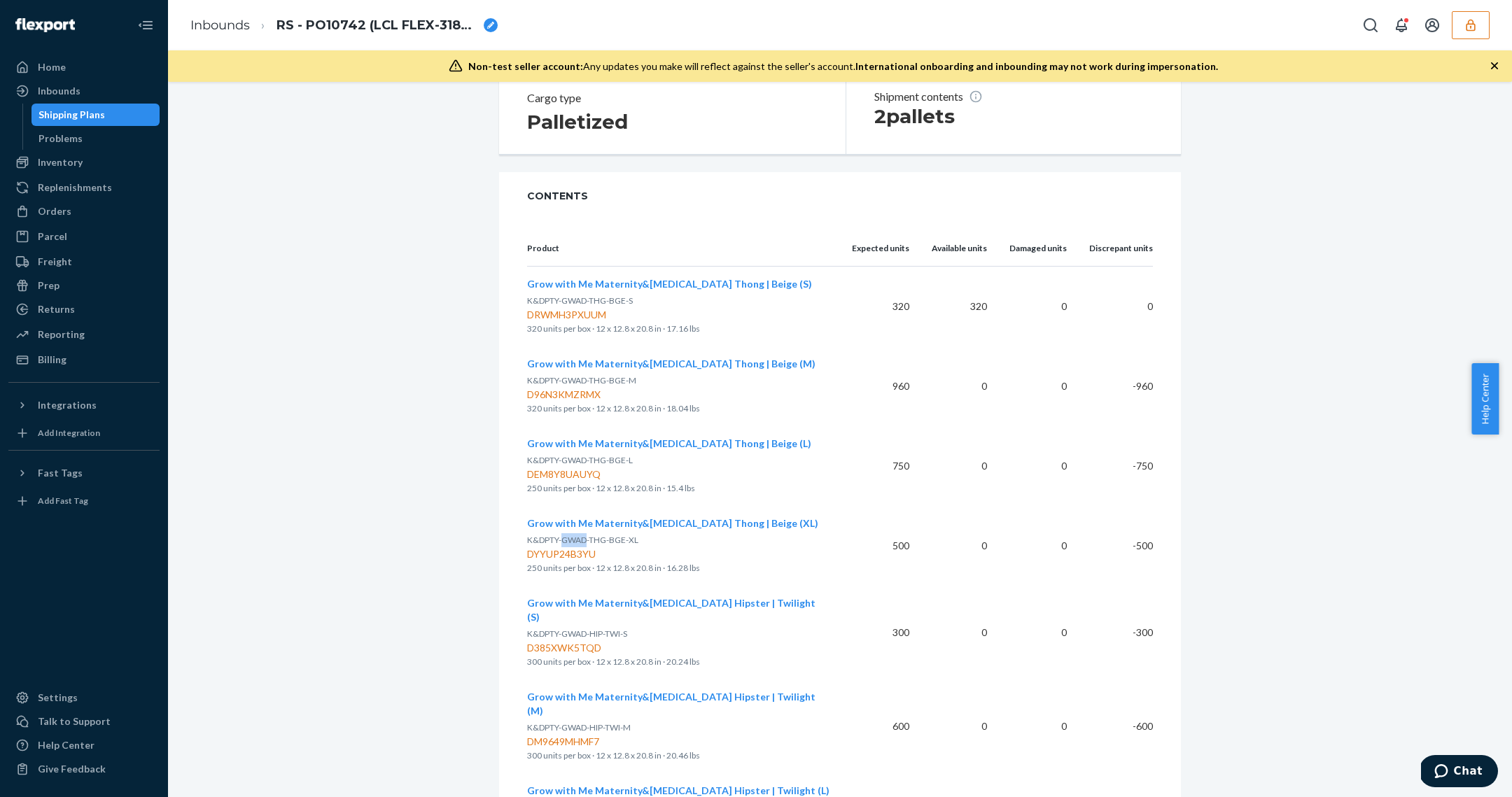
click at [568, 540] on span "K&DPTY-GWAD-THG-BGE-XL" at bounding box center [583, 540] width 111 height 10
click at [603, 537] on span "K&DPTY-GWAD-THG-BGE-XL" at bounding box center [583, 540] width 111 height 10
click at [604, 536] on span "K&DPTY-GWAD-THG-BGE-XL" at bounding box center [583, 540] width 111 height 10
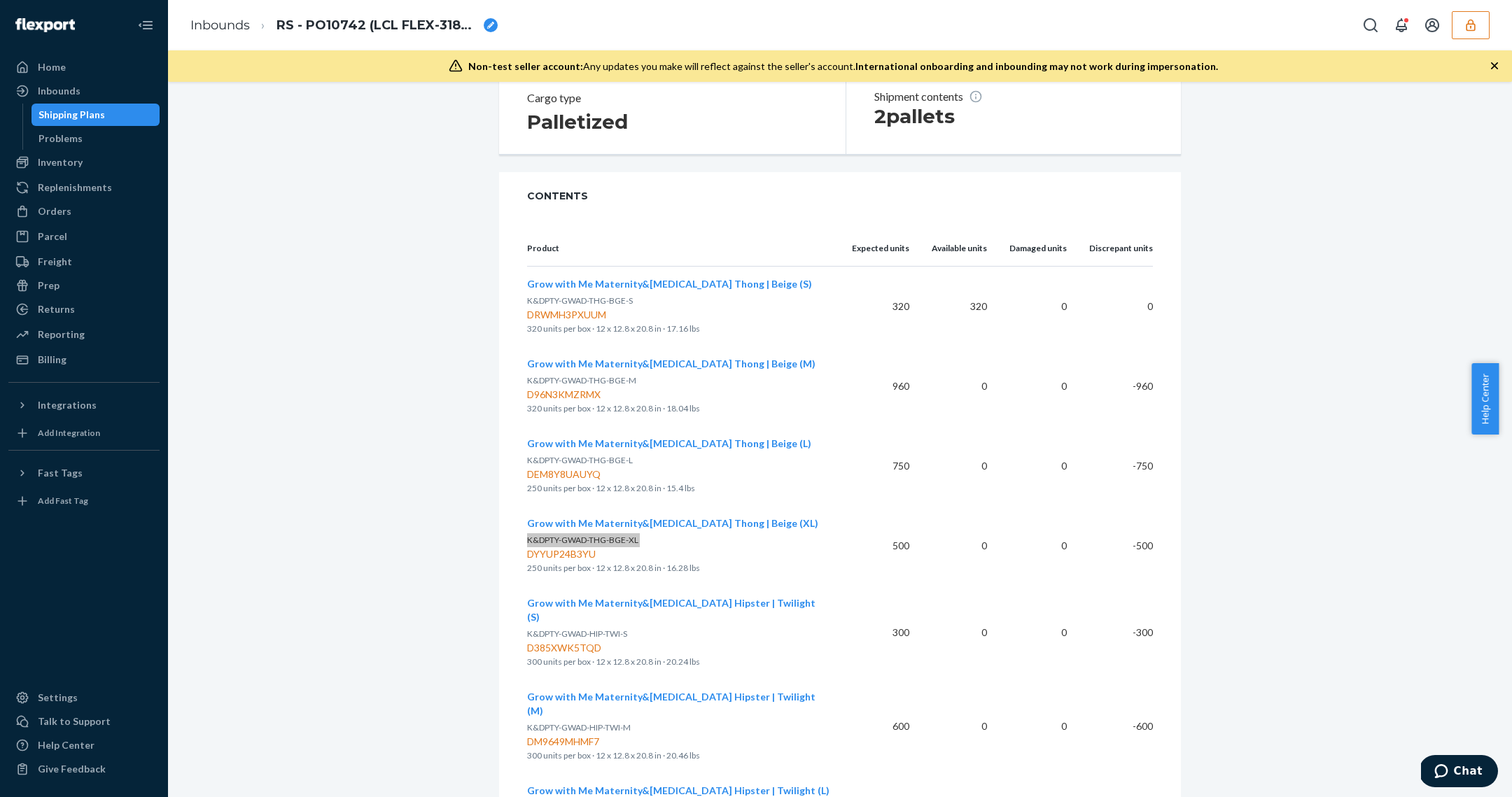
scroll to position [780, 0]
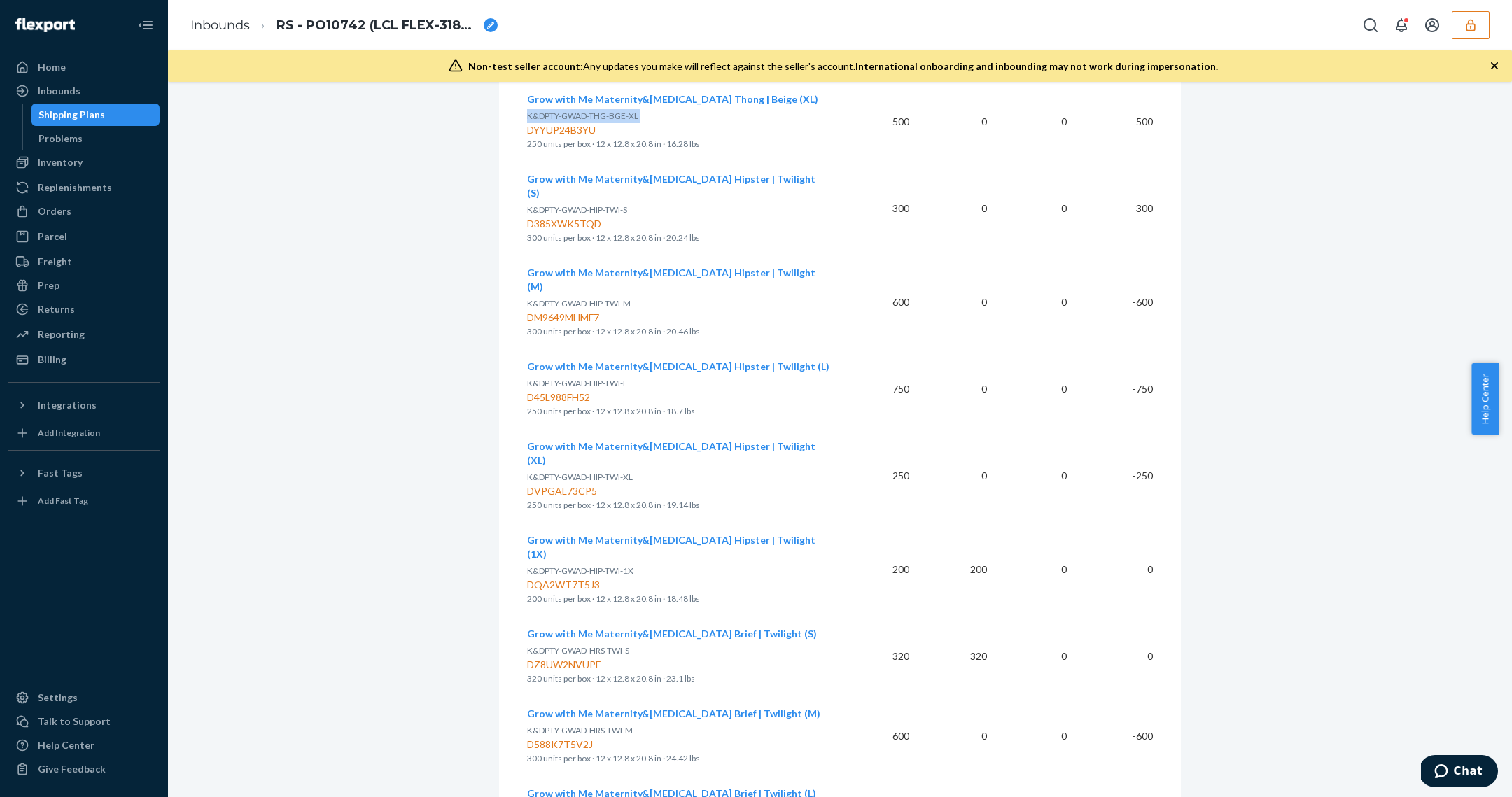
click at [565, 298] on span "K&DPTY-GWAD-HIP-TWI-M" at bounding box center [578, 303] width 103 height 10
click at [566, 298] on span "K&DPTY-GWAD-HIP-TWI-M" at bounding box center [578, 303] width 103 height 10
click at [615, 378] on span "K&DPTY-GWAD-HIP-TWI-L" at bounding box center [576, 383] width 100 height 10
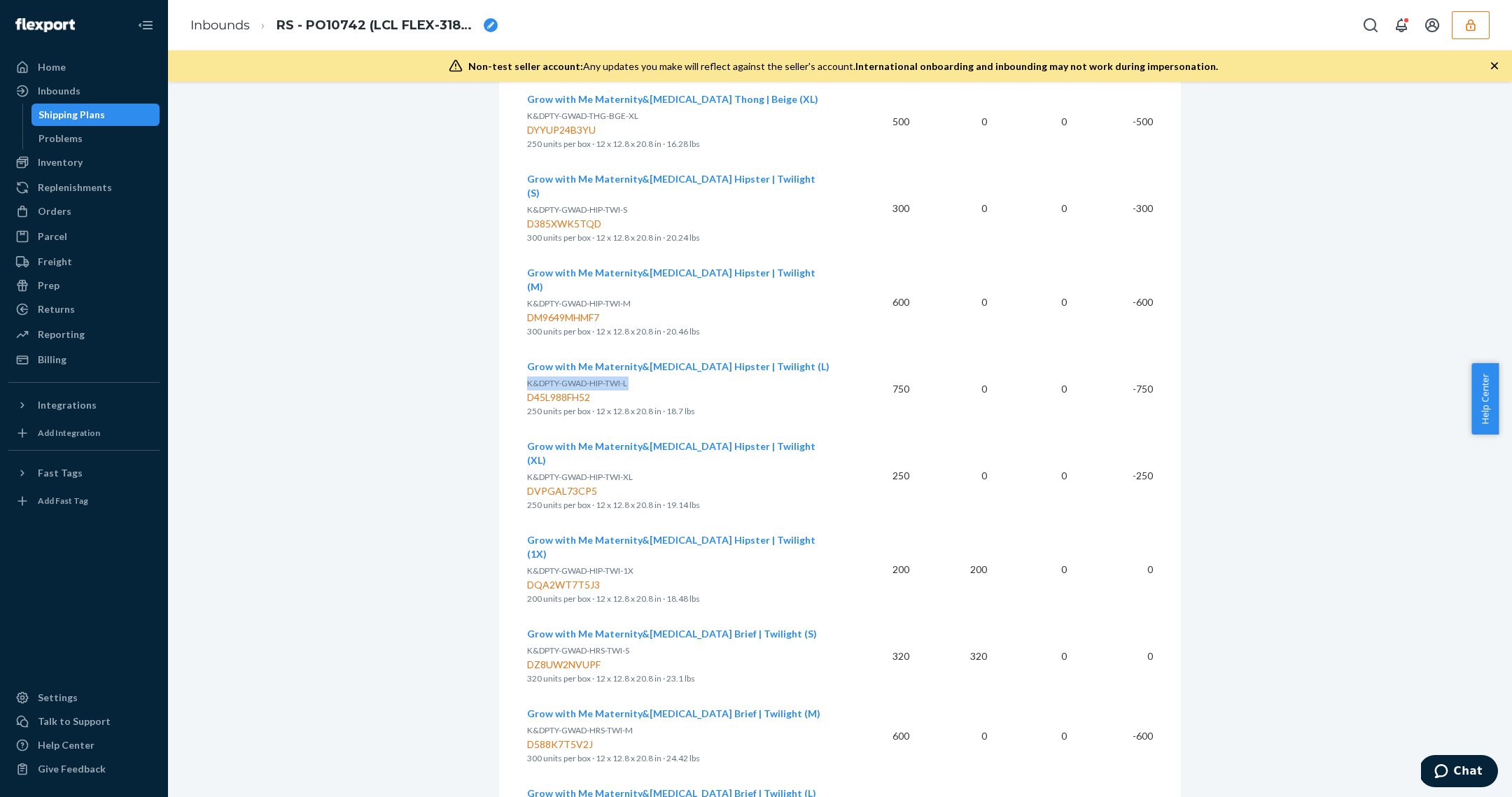
click at [615, 378] on span "K&DPTY-GWAD-HIP-TWI-L" at bounding box center [576, 383] width 100 height 10
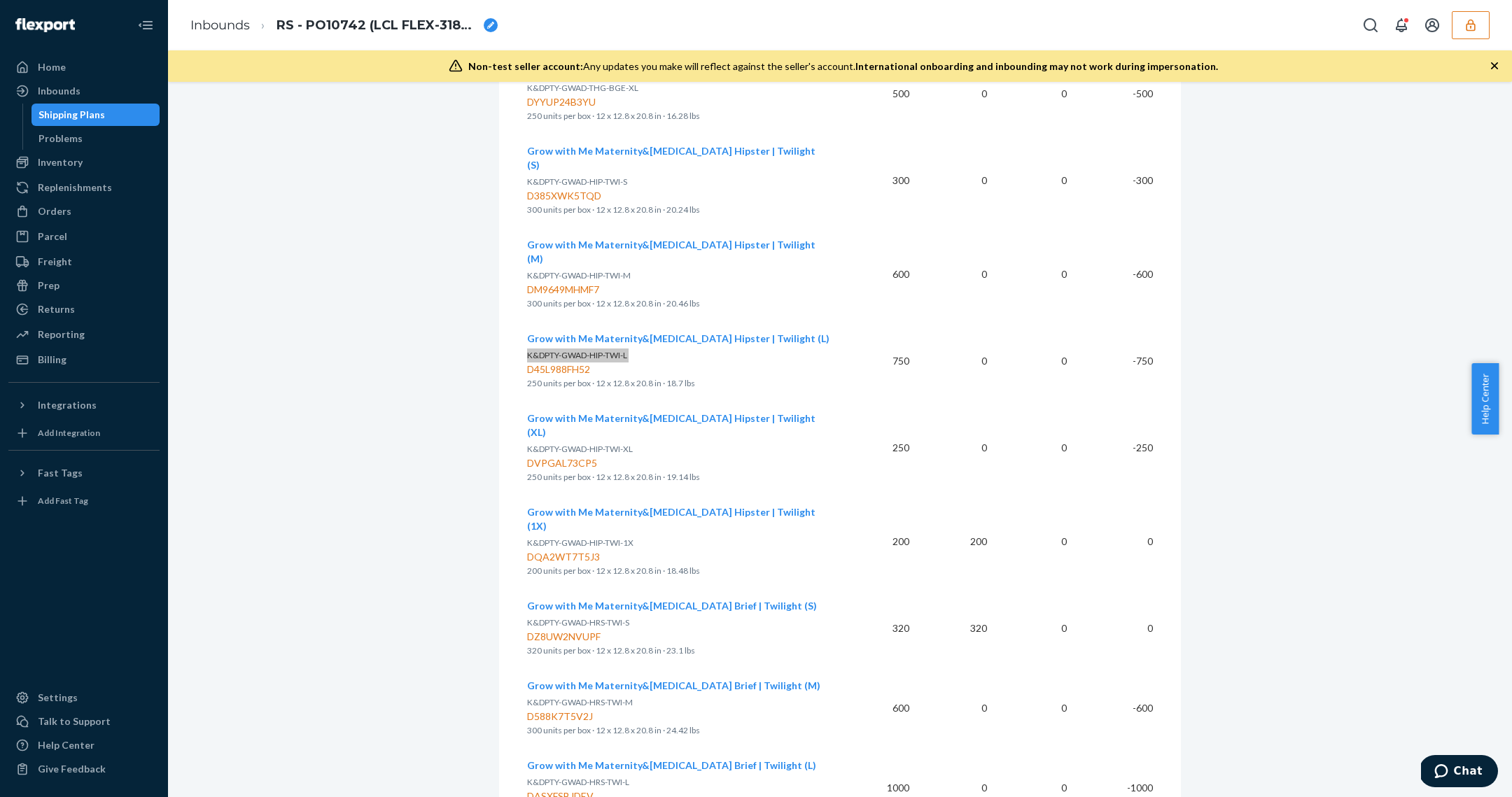
scroll to position [815, 0]
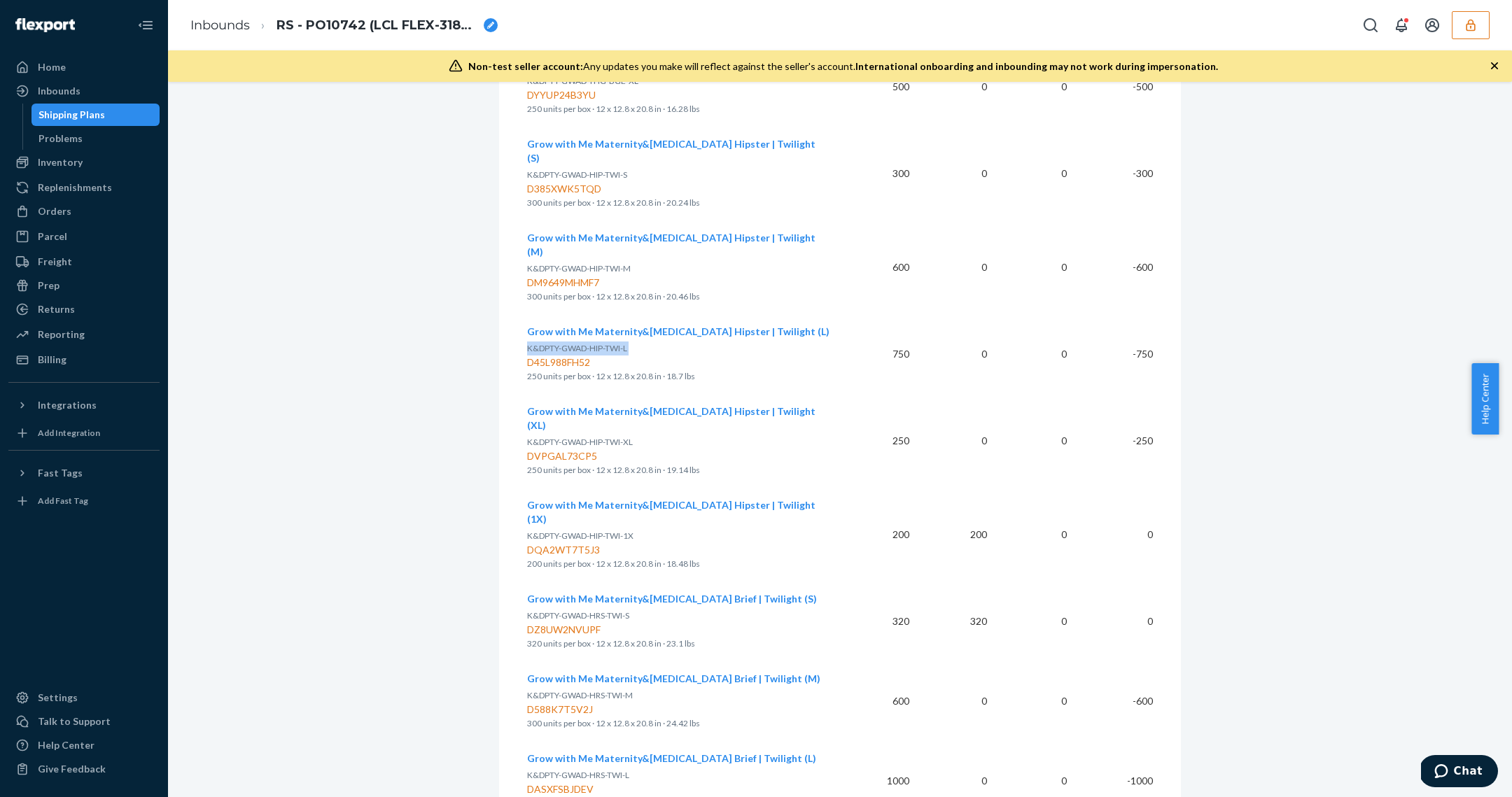
click at [547, 690] on span "K&DPTY-GWAD-HRS-TWI-M" at bounding box center [580, 695] width 106 height 10
click at [548, 690] on span "K&DPTY-GWAD-HRS-TWI-M" at bounding box center [580, 695] width 106 height 10
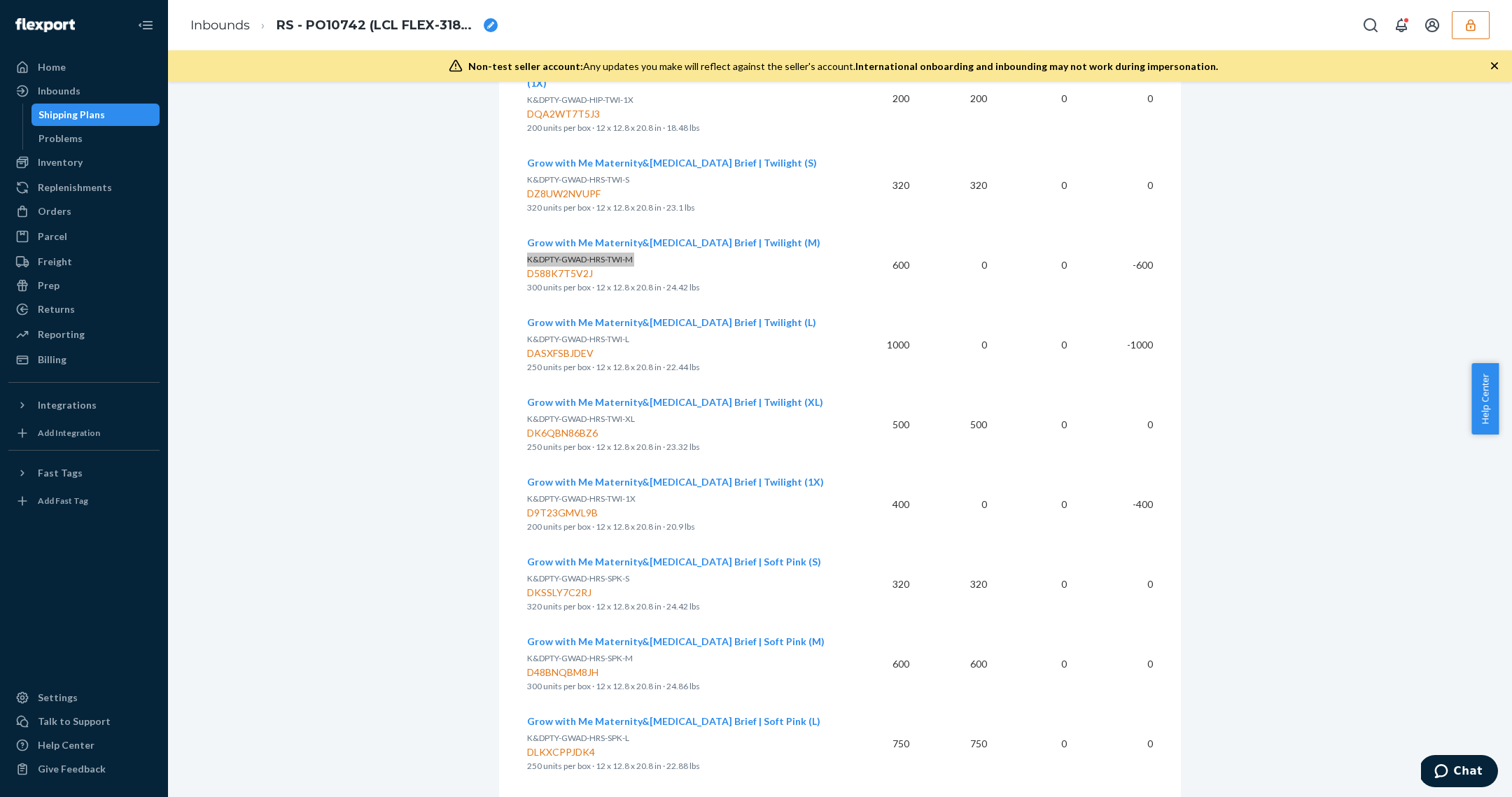
scroll to position [1252, 0]
click at [567, 332] on span "K&DPTY-GWAD-HRS-TWI-L" at bounding box center [578, 337] width 103 height 10
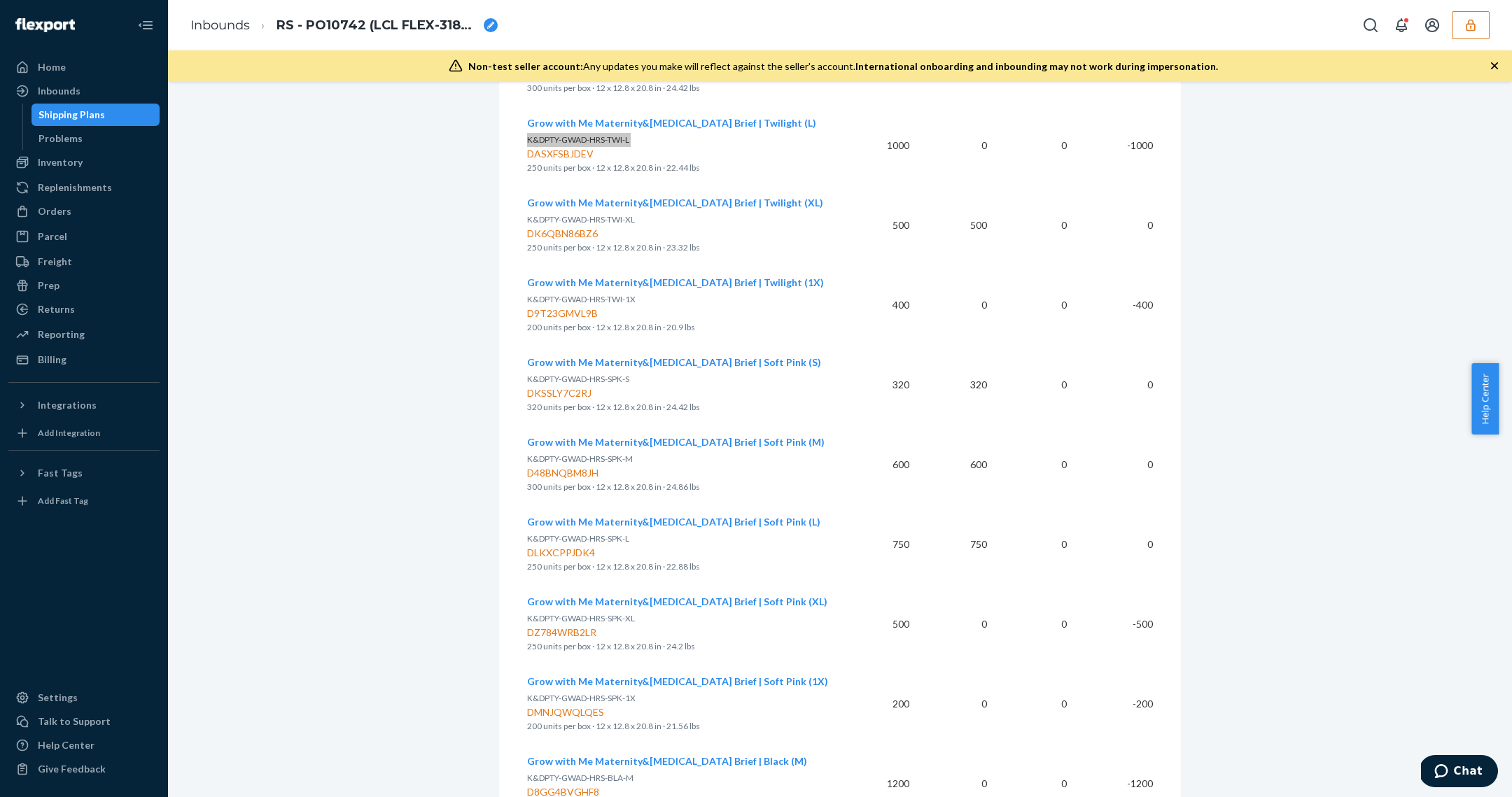
scroll to position [1722, 0]
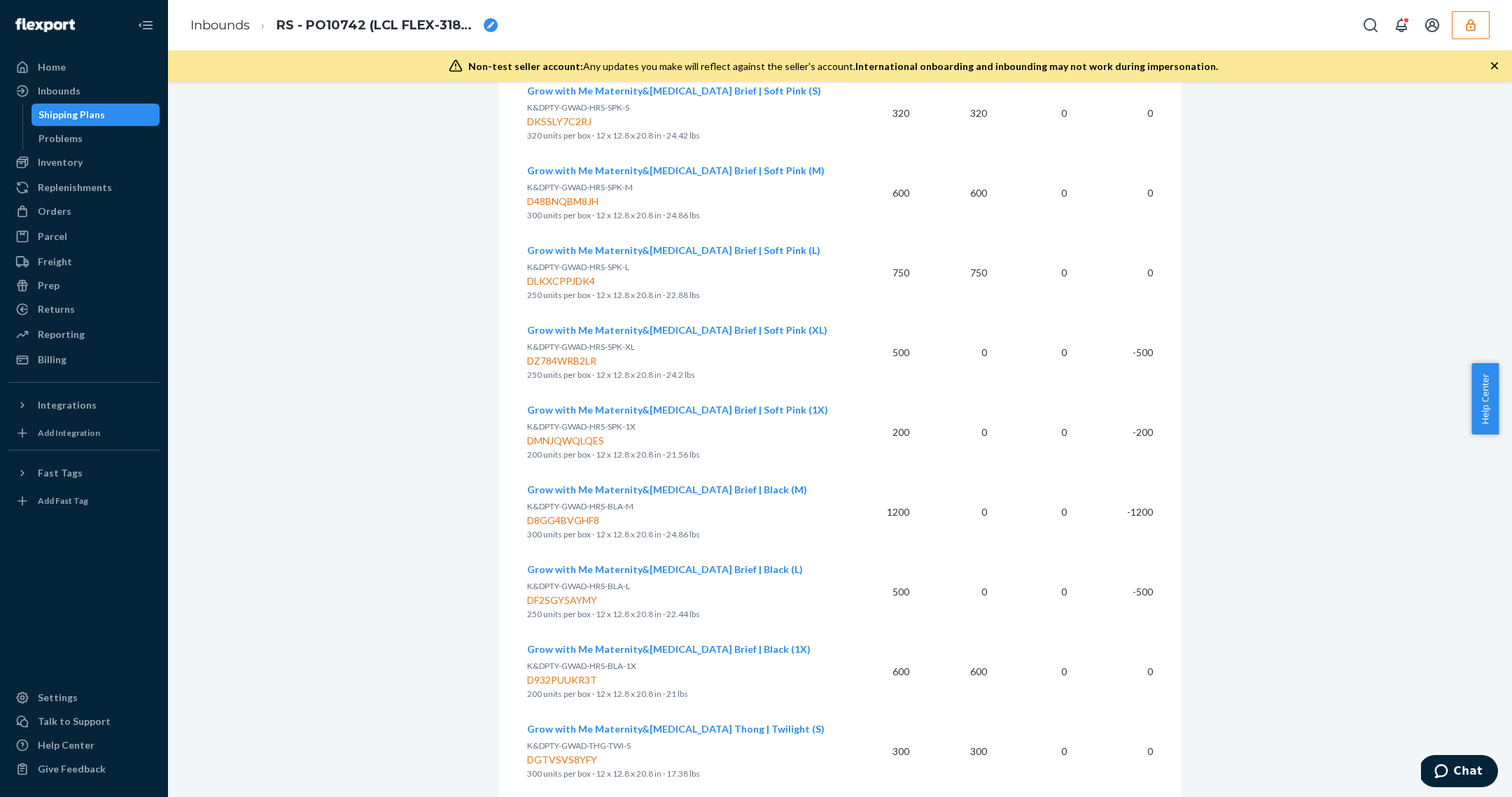
click at [80, 120] on div "Shipping Plans" at bounding box center [71, 115] width 66 height 14
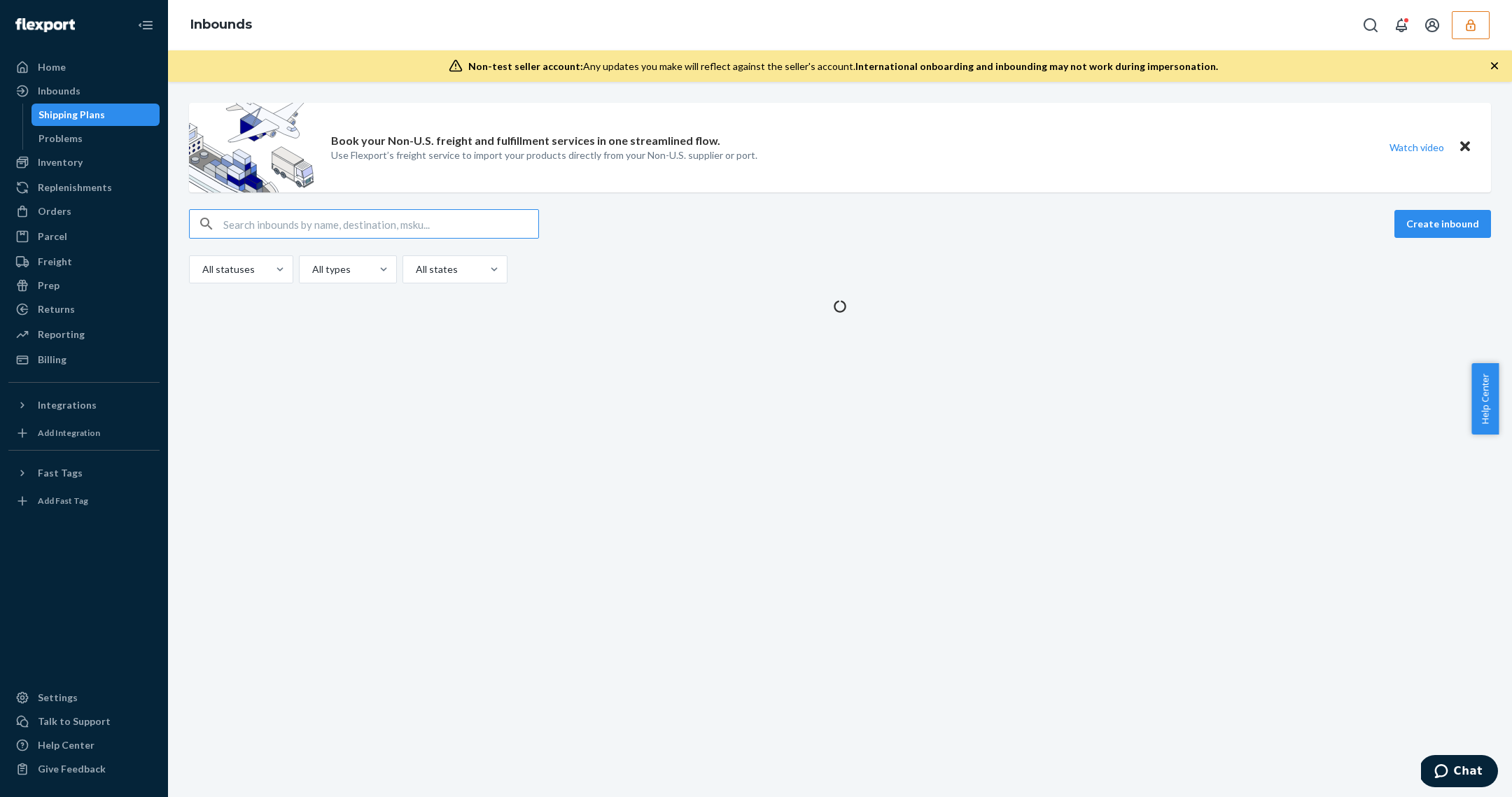
click at [370, 223] on input "text" at bounding box center [381, 224] width 315 height 28
type input "9894436"
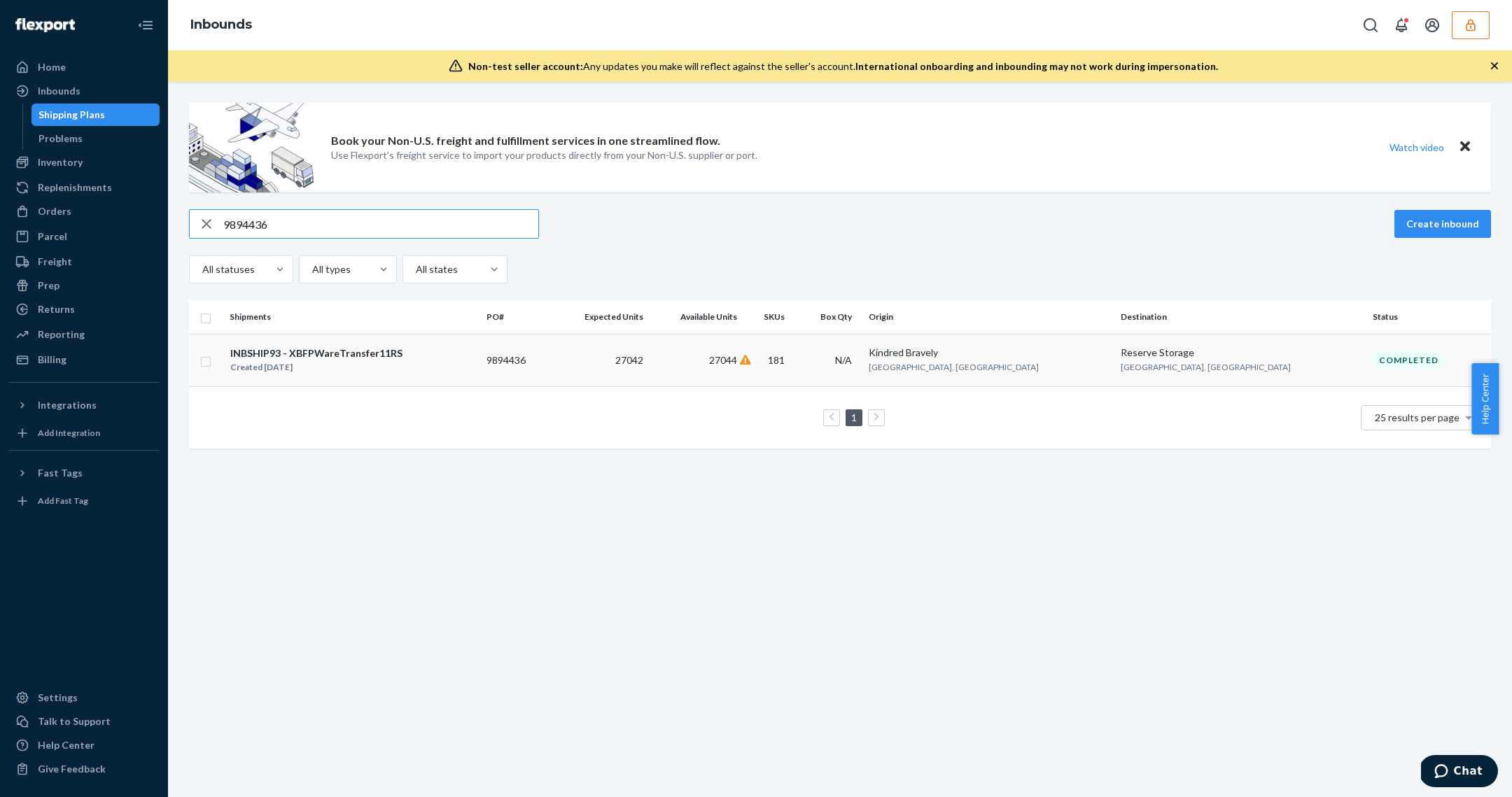
click at [551, 372] on td "9894436" at bounding box center [516, 360] width 70 height 52
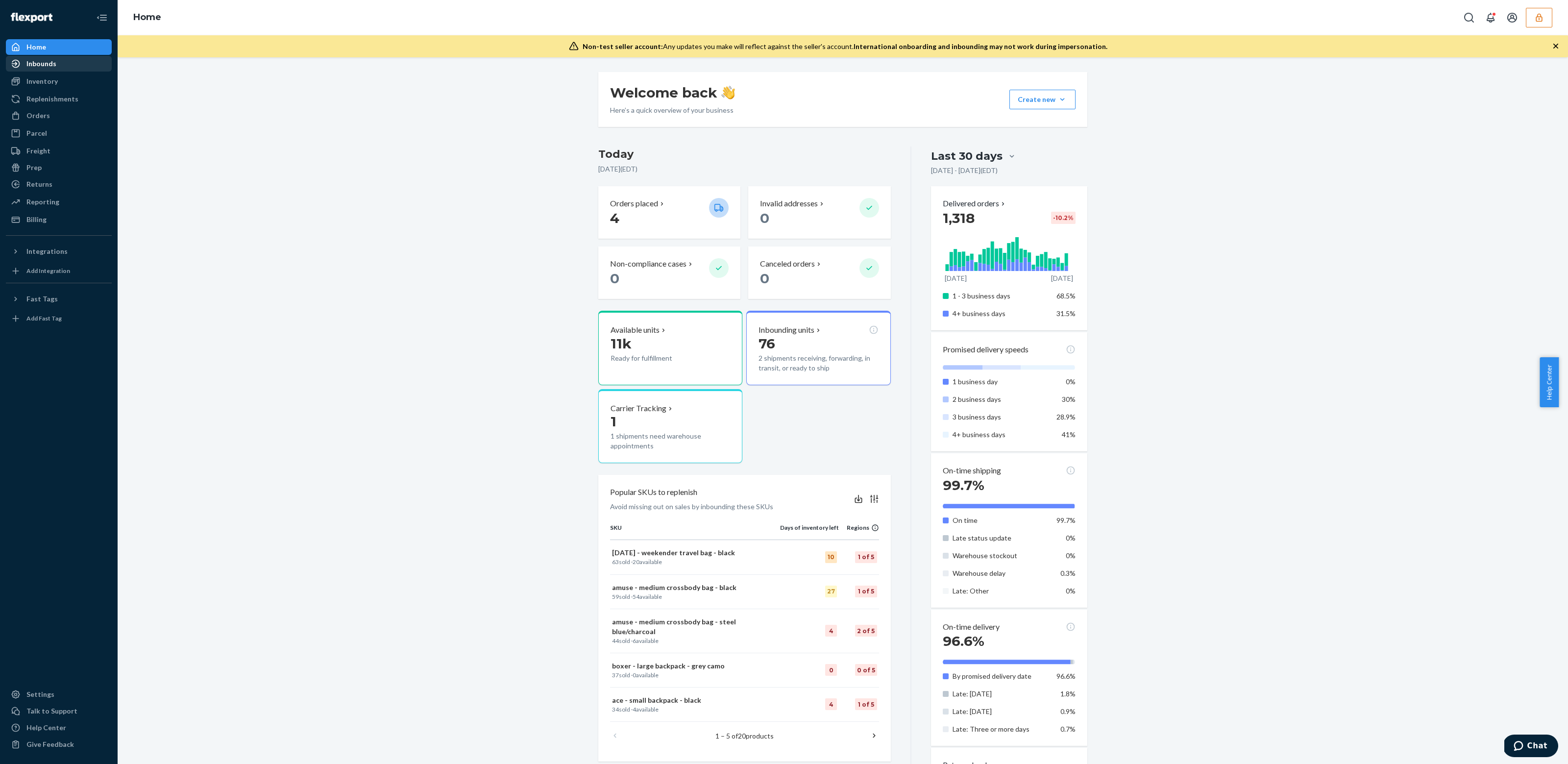
click at [58, 62] on div "Inbounds" at bounding box center [58, 63] width 104 height 14
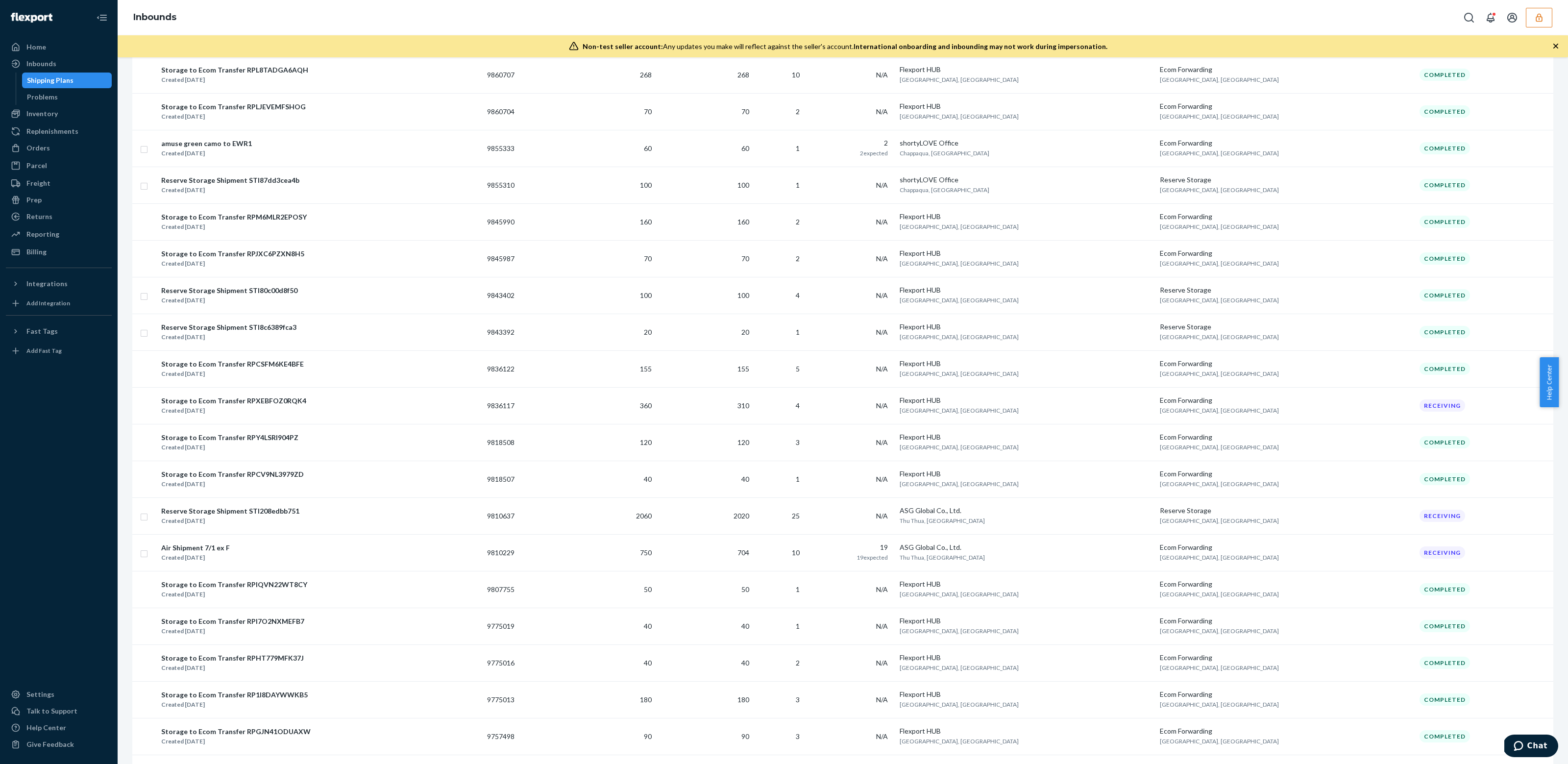
scroll to position [362, 0]
click at [44, 130] on div "Replenishments" at bounding box center [52, 131] width 52 height 10
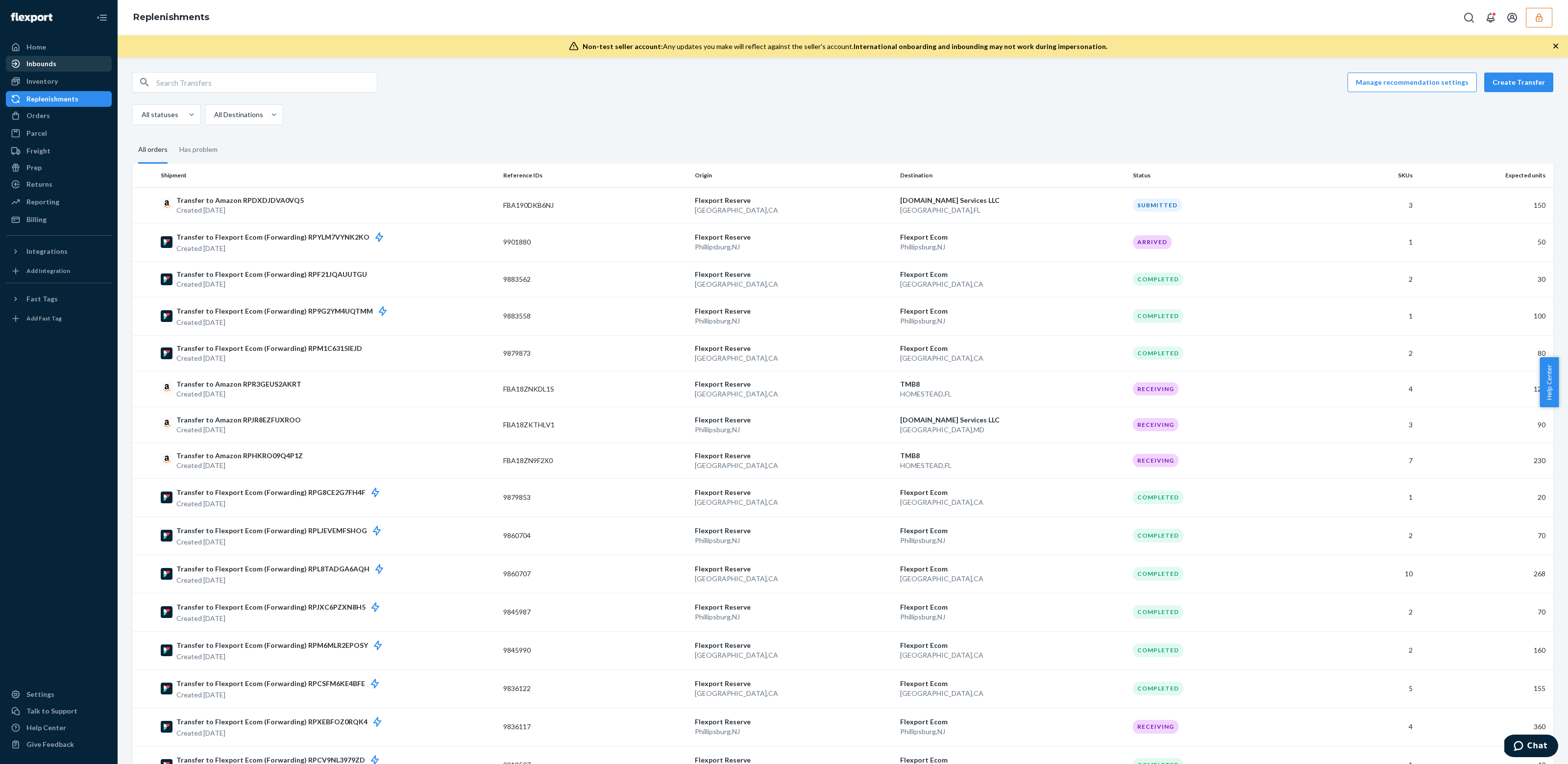
click at [52, 61] on div "Inbounds" at bounding box center [41, 64] width 30 height 10
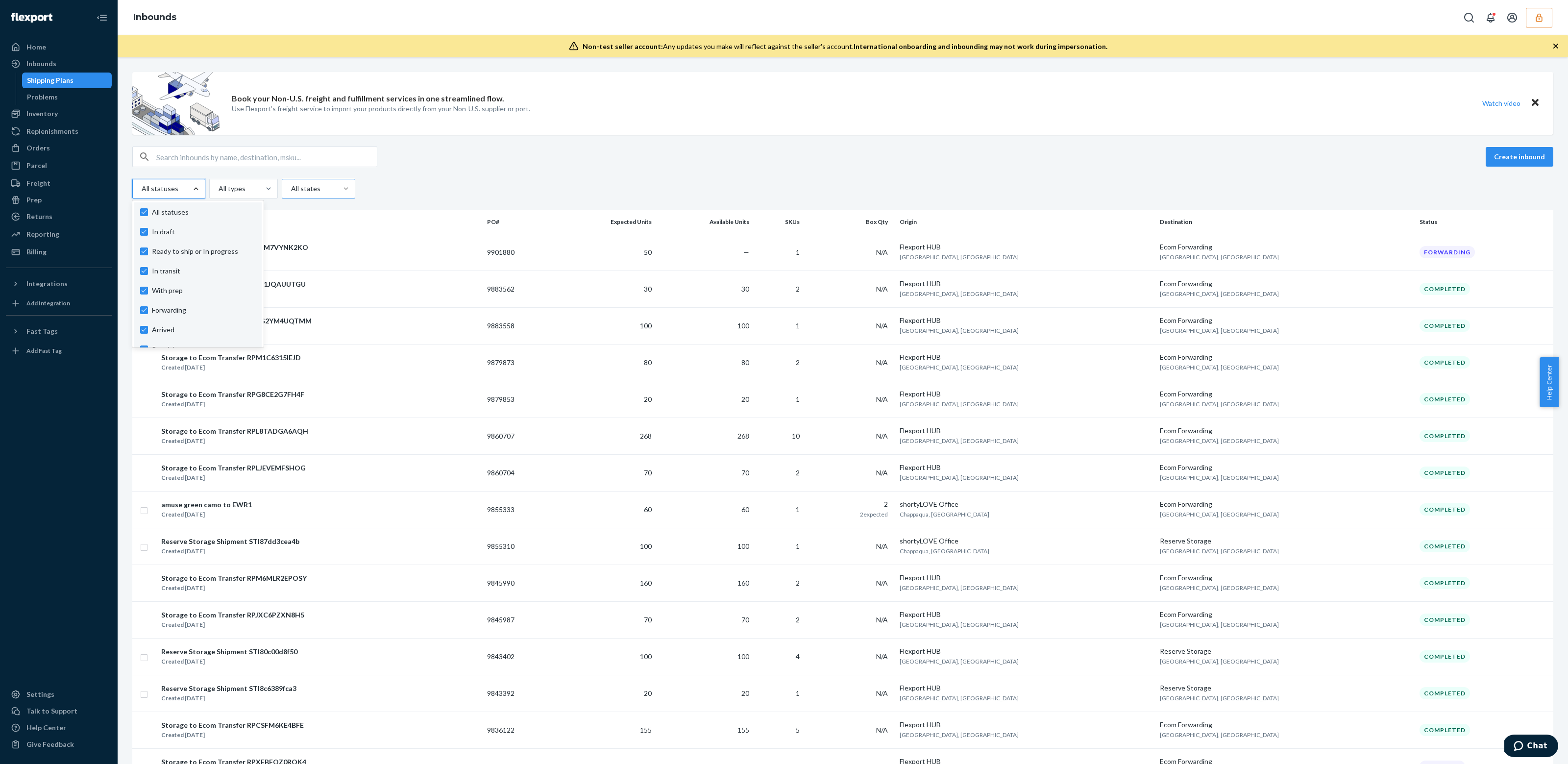
click at [337, 190] on div at bounding box center [346, 189] width 18 height 10
click at [291, 190] on input "All states" at bounding box center [291, 189] width 1 height 10
click at [373, 190] on div "All statuses All types All states" at bounding box center [842, 189] width 1421 height 19
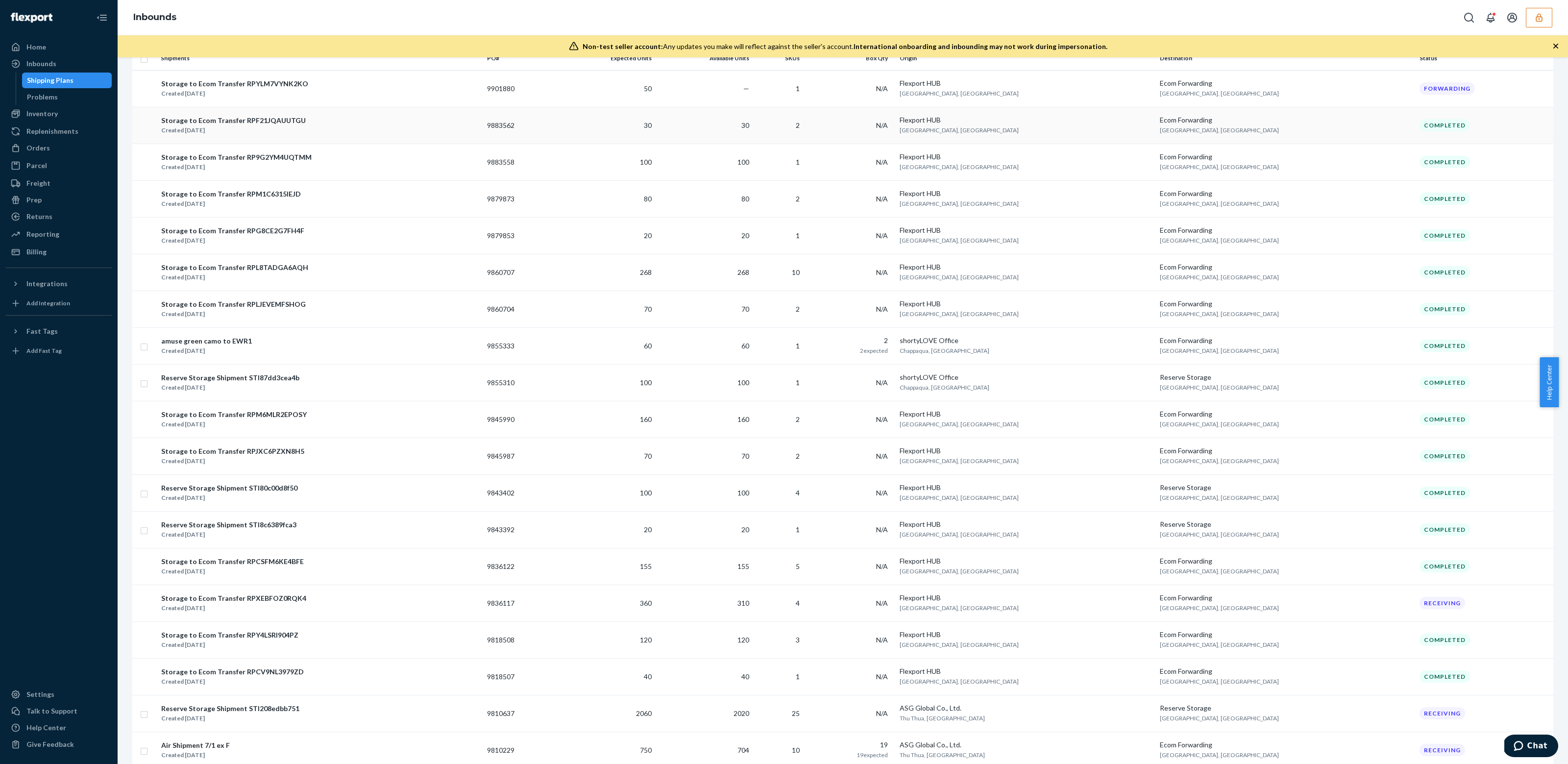
scroll to position [338, 0]
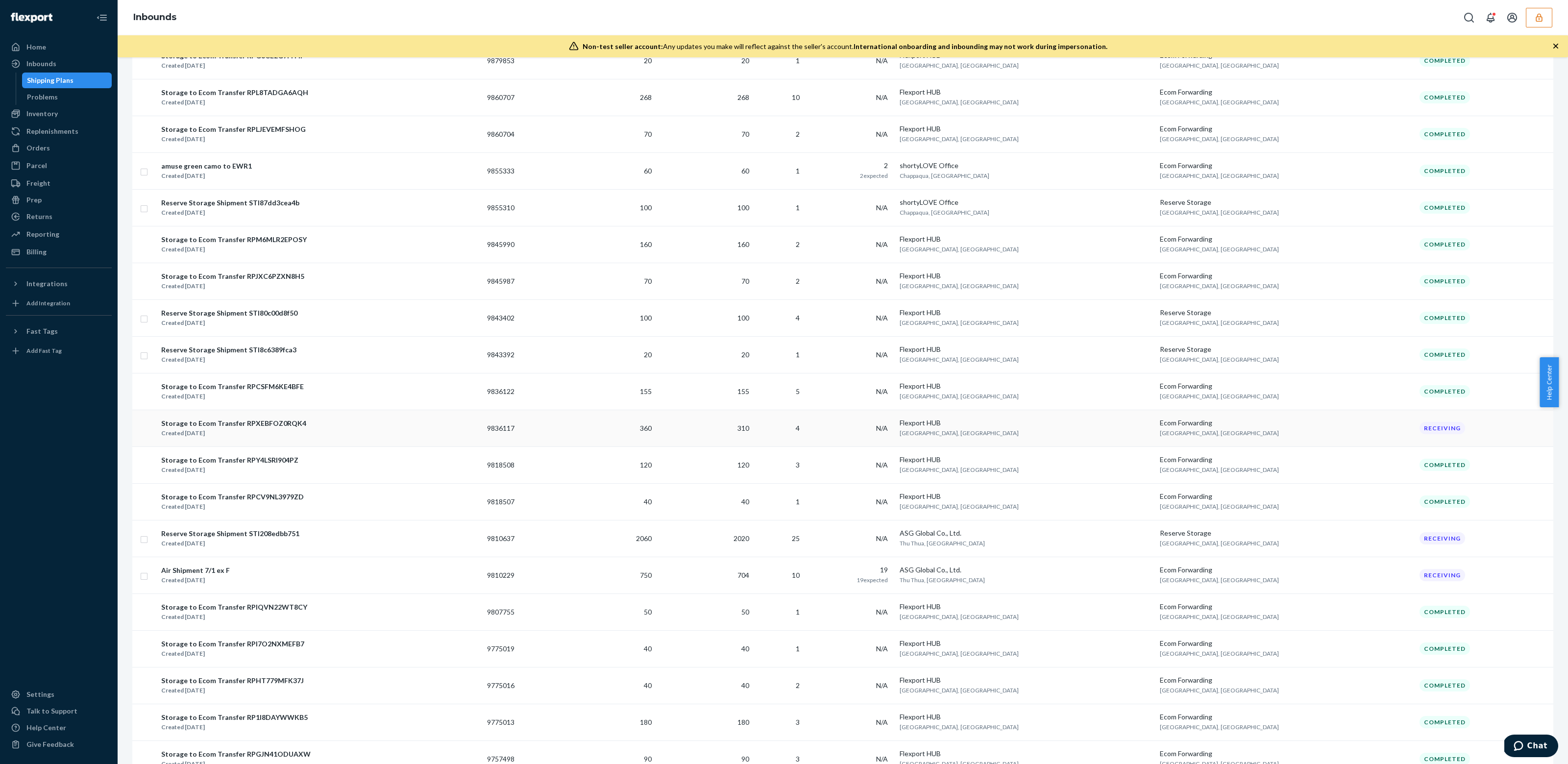
click at [373, 429] on div "Storage to Ecom Transfer RPXEBFOZ0RQK4 Created Jul 1, 2025" at bounding box center [320, 429] width 318 height 21
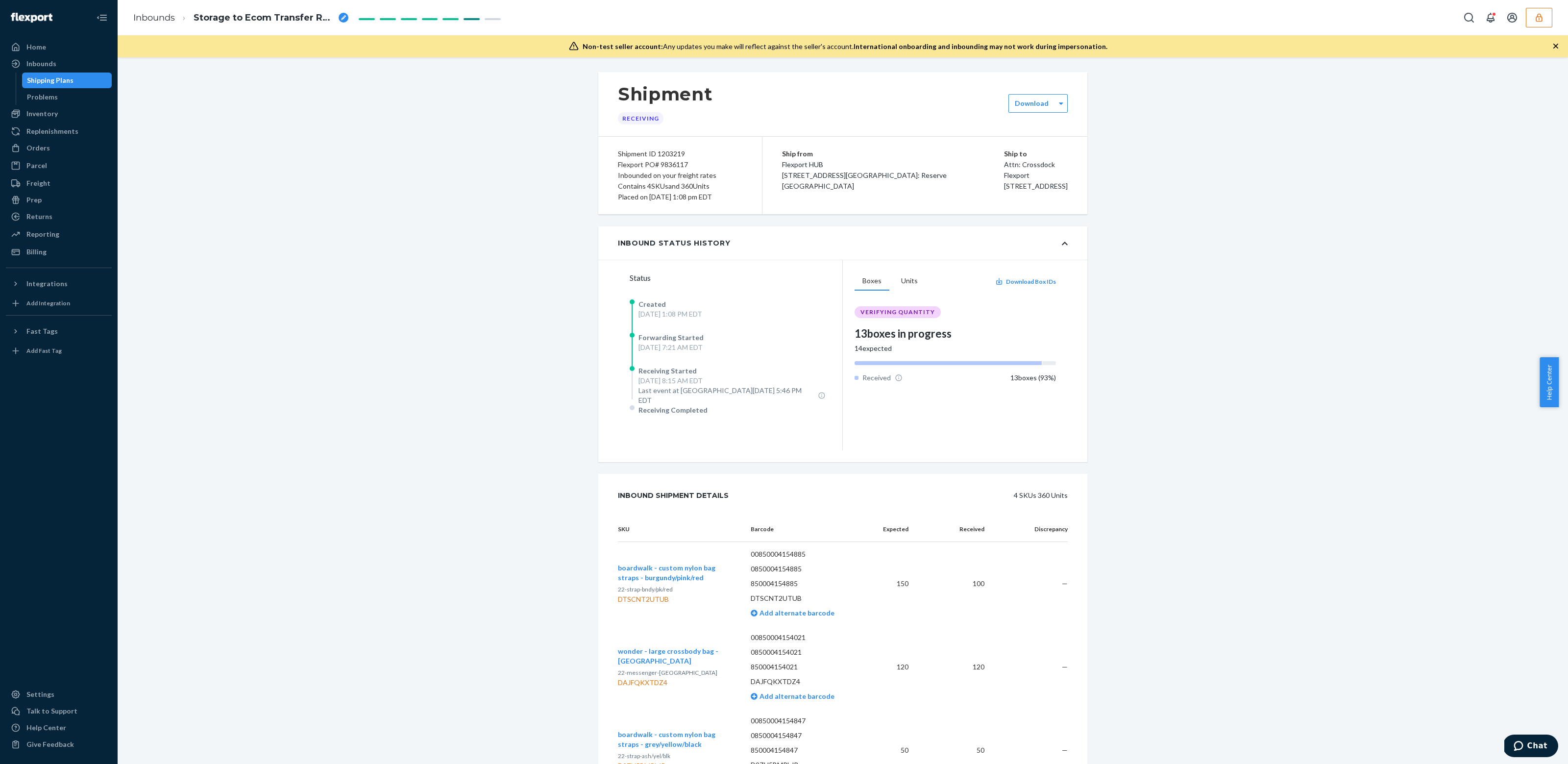
click at [677, 164] on div "Flexport PO# 9836117" at bounding box center [680, 165] width 124 height 11
copy div "9836117"
click at [1398, 132] on div "Shipment Receiving Download Shipment ID 1203219 Flexport PO# 9836117 Inbounded …" at bounding box center [842, 495] width 1436 height 846
click at [1539, 19] on icon "button" at bounding box center [1539, 18] width 10 height 10
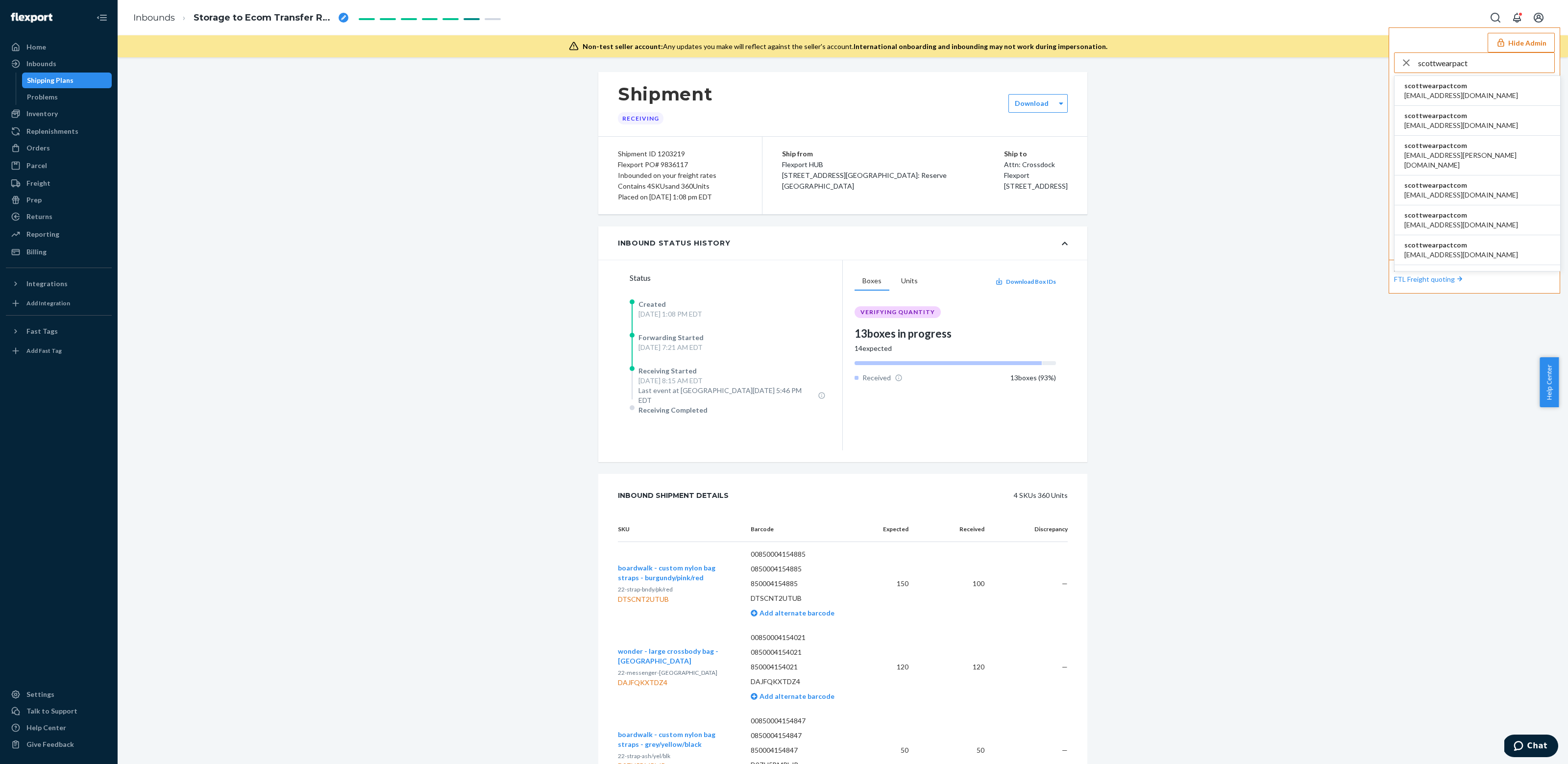
type input "scottwearpact"
click at [1510, 86] on li "scottwearpactcom apowell@wearpact.com" at bounding box center [1477, 91] width 166 height 30
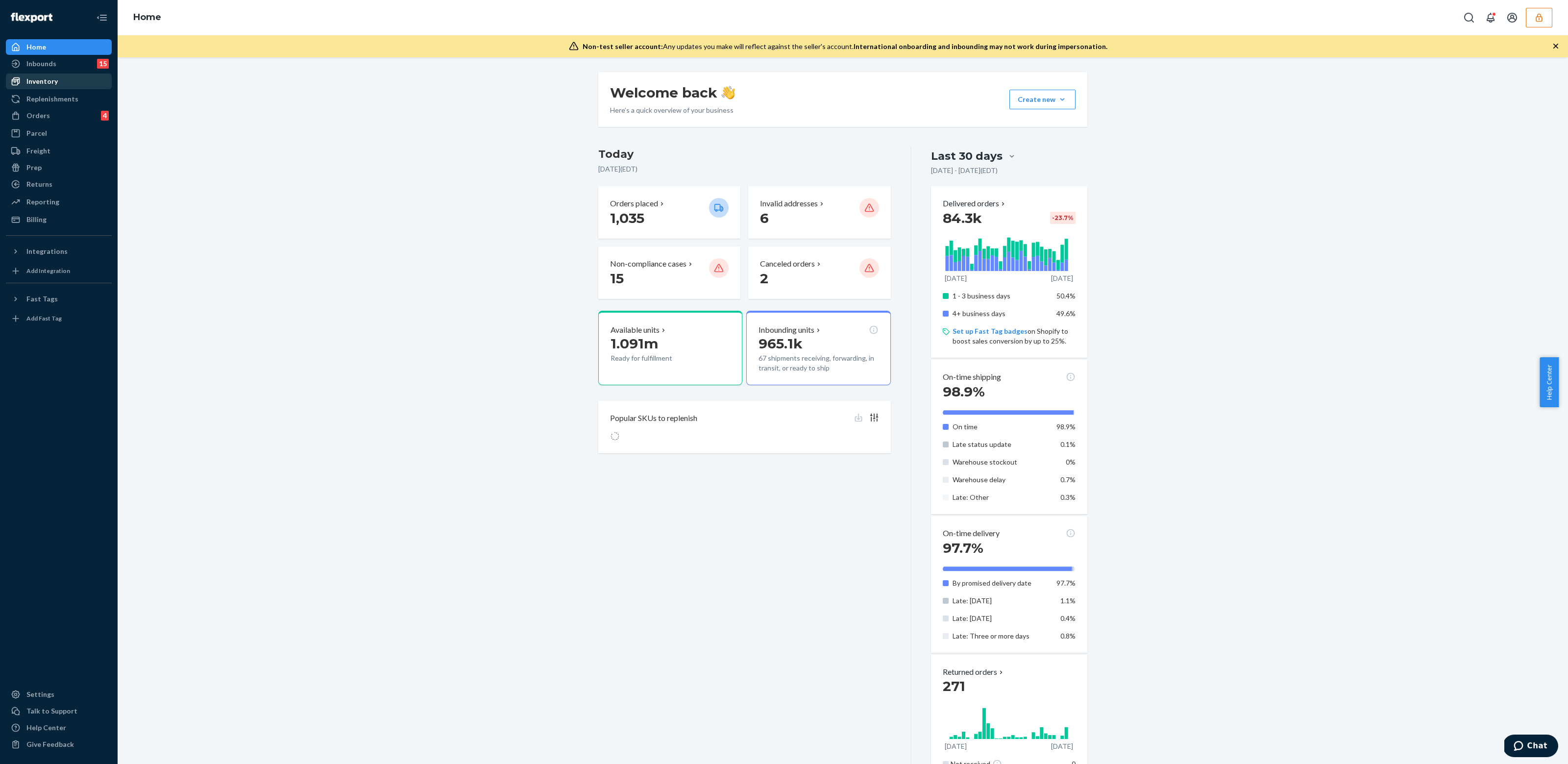
click at [60, 84] on div "Inventory" at bounding box center [58, 81] width 104 height 14
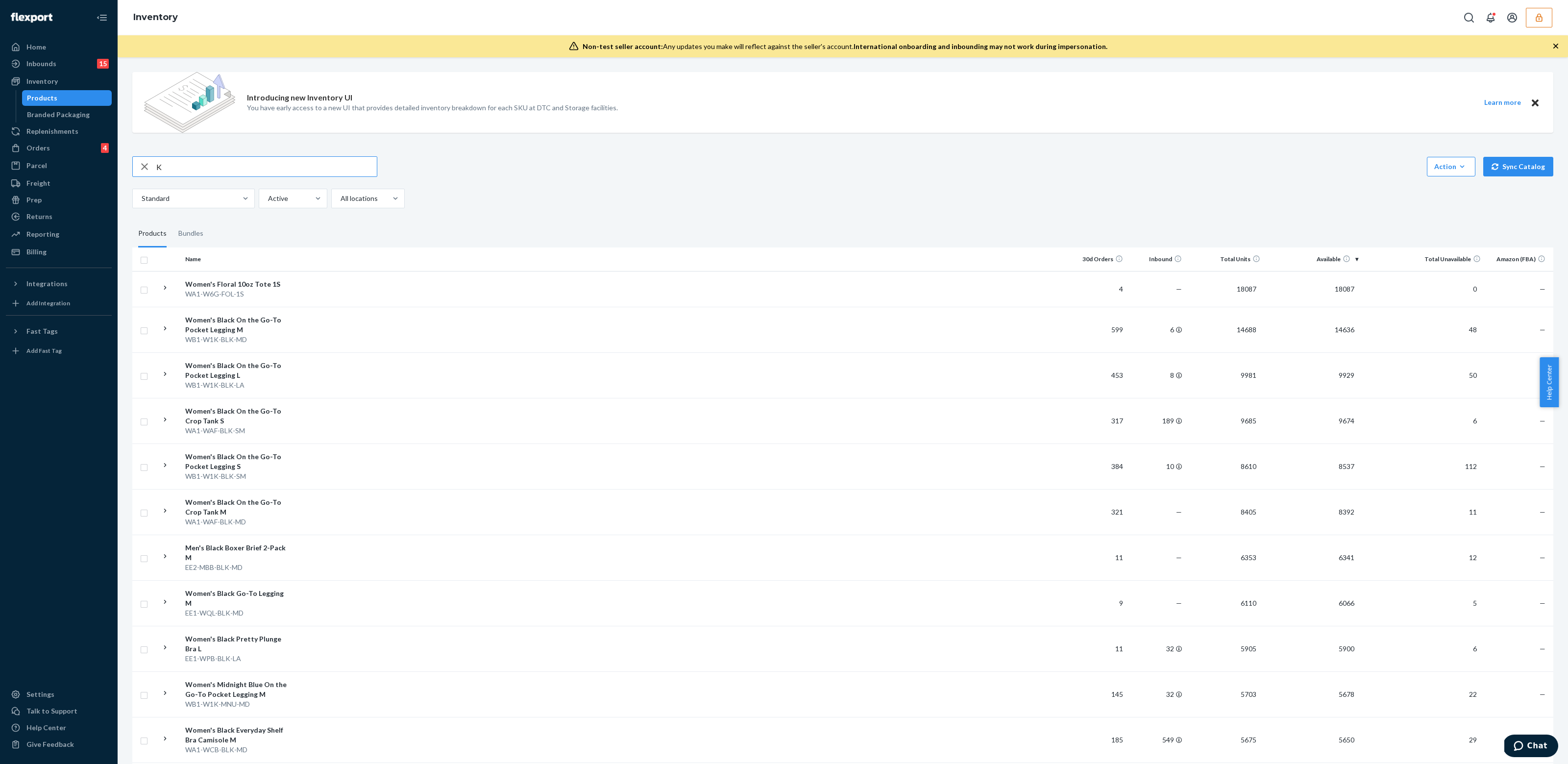
type input "K"
click at [207, 171] on input "K" at bounding box center [267, 167] width 220 height 19
click at [206, 171] on input "K" at bounding box center [267, 167] width 220 height 19
paste input "KBRA-MIN-PUM-BLA-XXL"
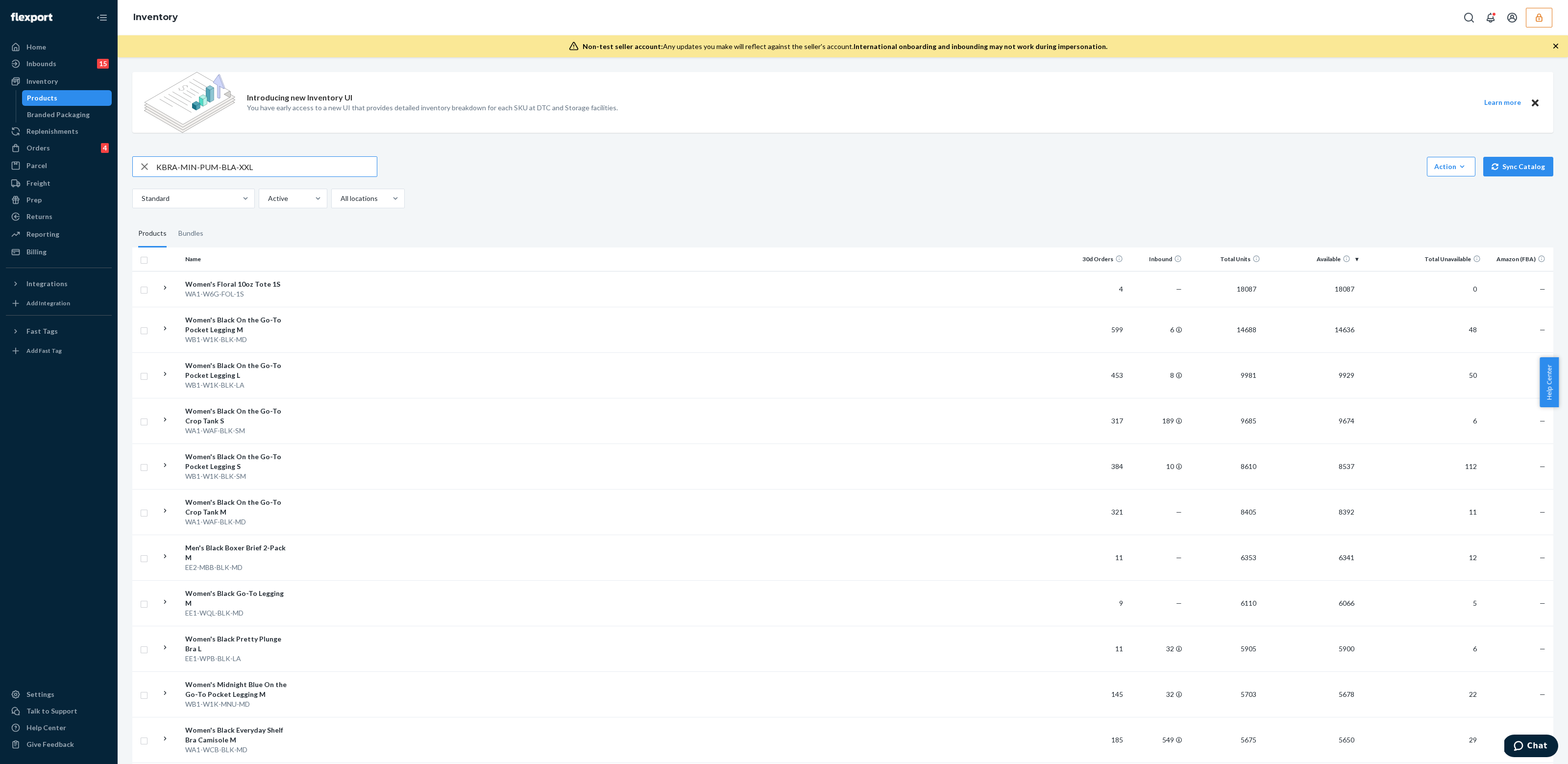
type input "KBRA-MIN-PUM-BLA-XXL"
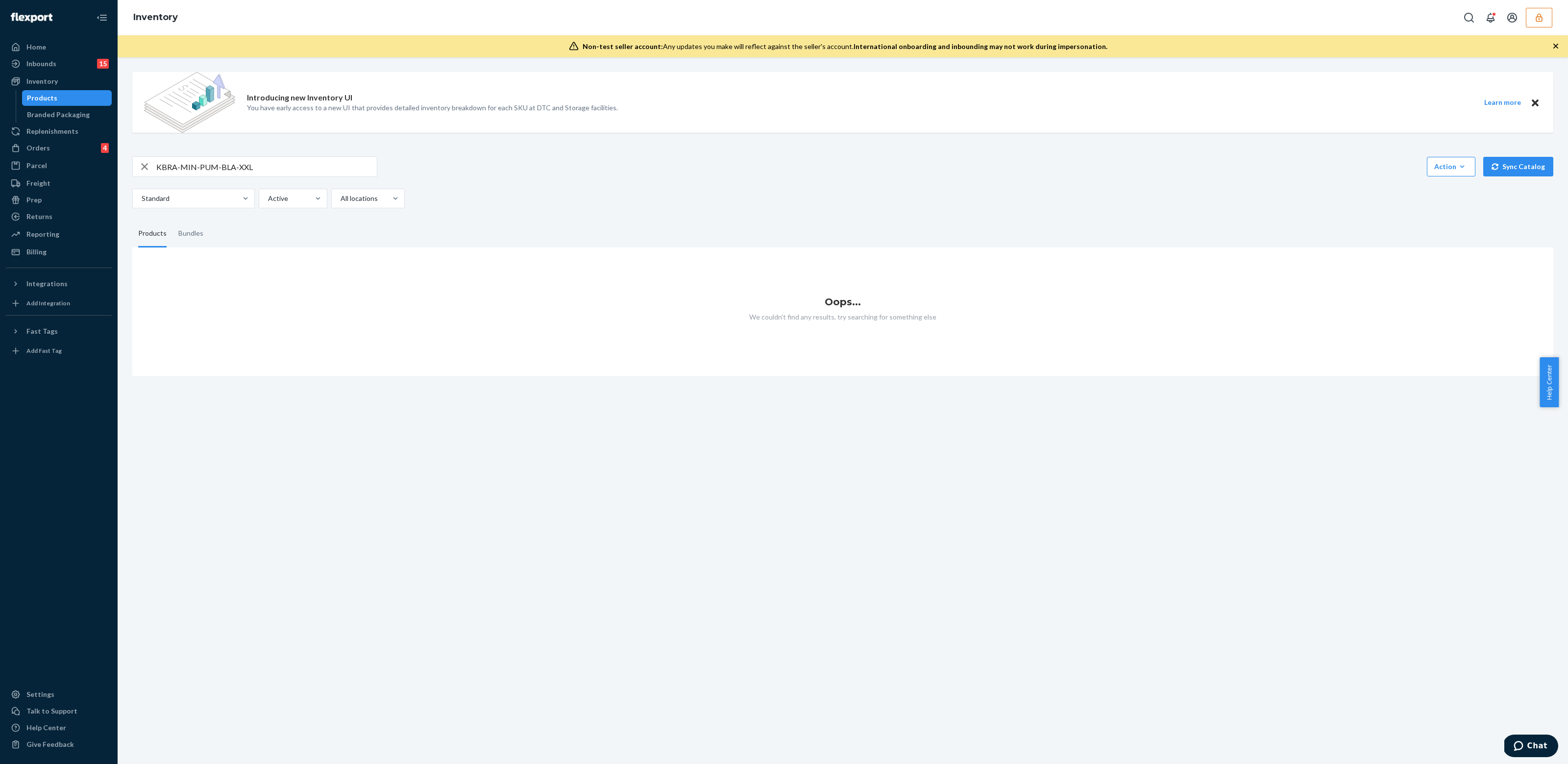
click at [227, 166] on input "KBRA-MIN-PUM-BLA-XXL" at bounding box center [267, 167] width 220 height 19
click at [270, 162] on input "KBRA-MIN-PUM-BLA-XXL" at bounding box center [267, 167] width 220 height 19
click at [51, 54] on link "Home" at bounding box center [59, 47] width 106 height 16
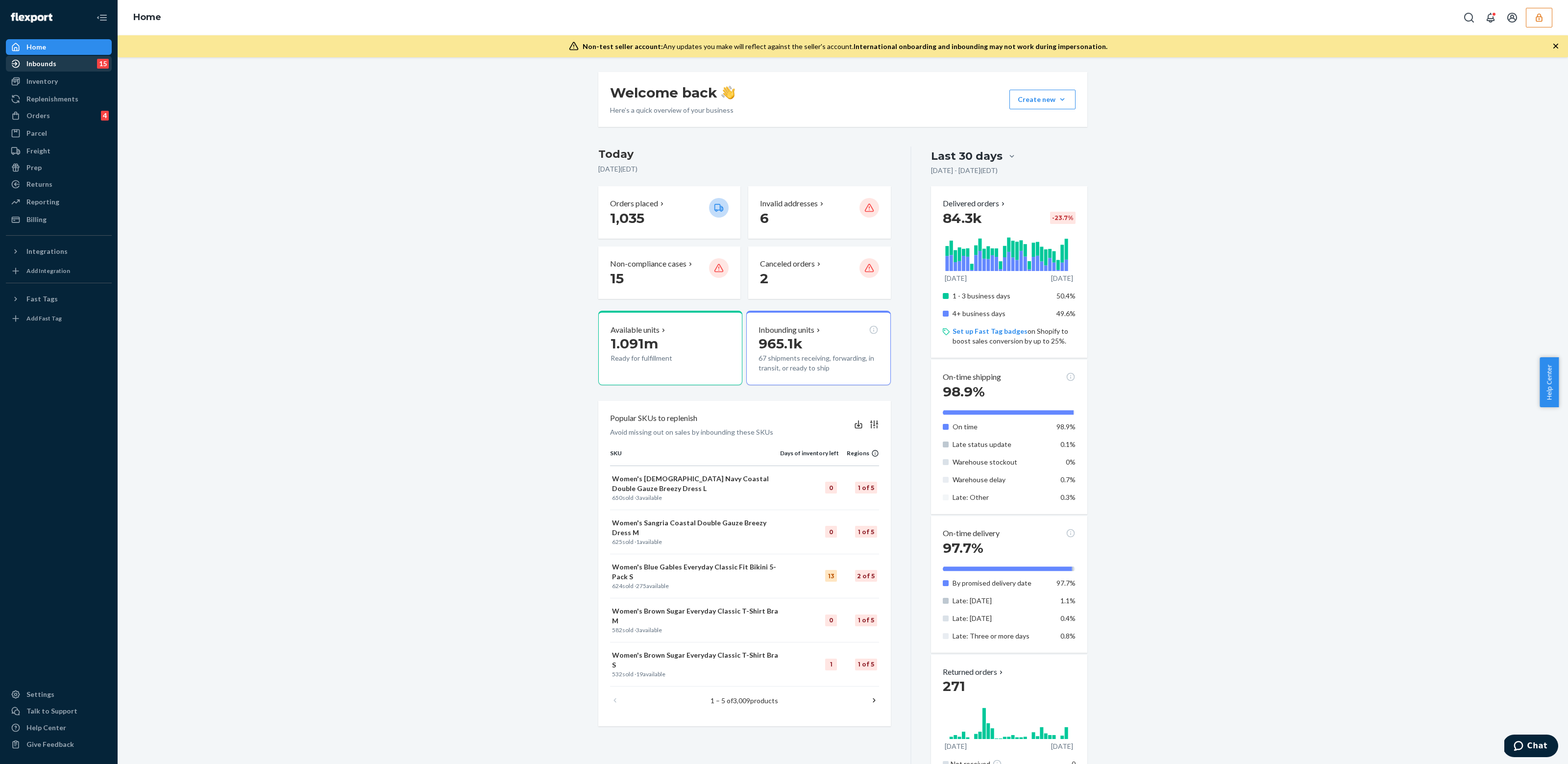
click at [65, 68] on div "Inbounds 15" at bounding box center [58, 63] width 104 height 14
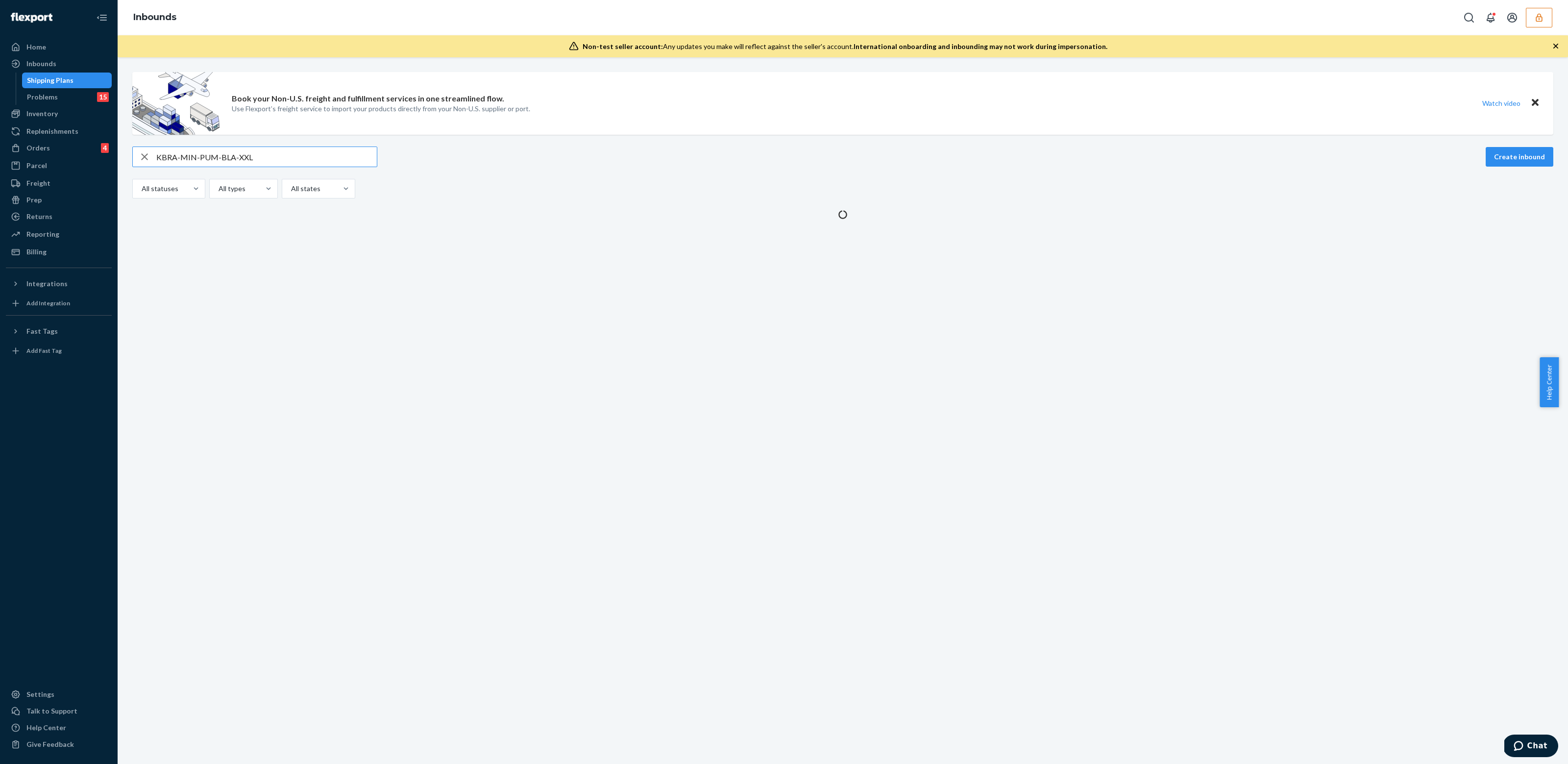
type input "KBRA-MIN-PUM-BLA-XXL"
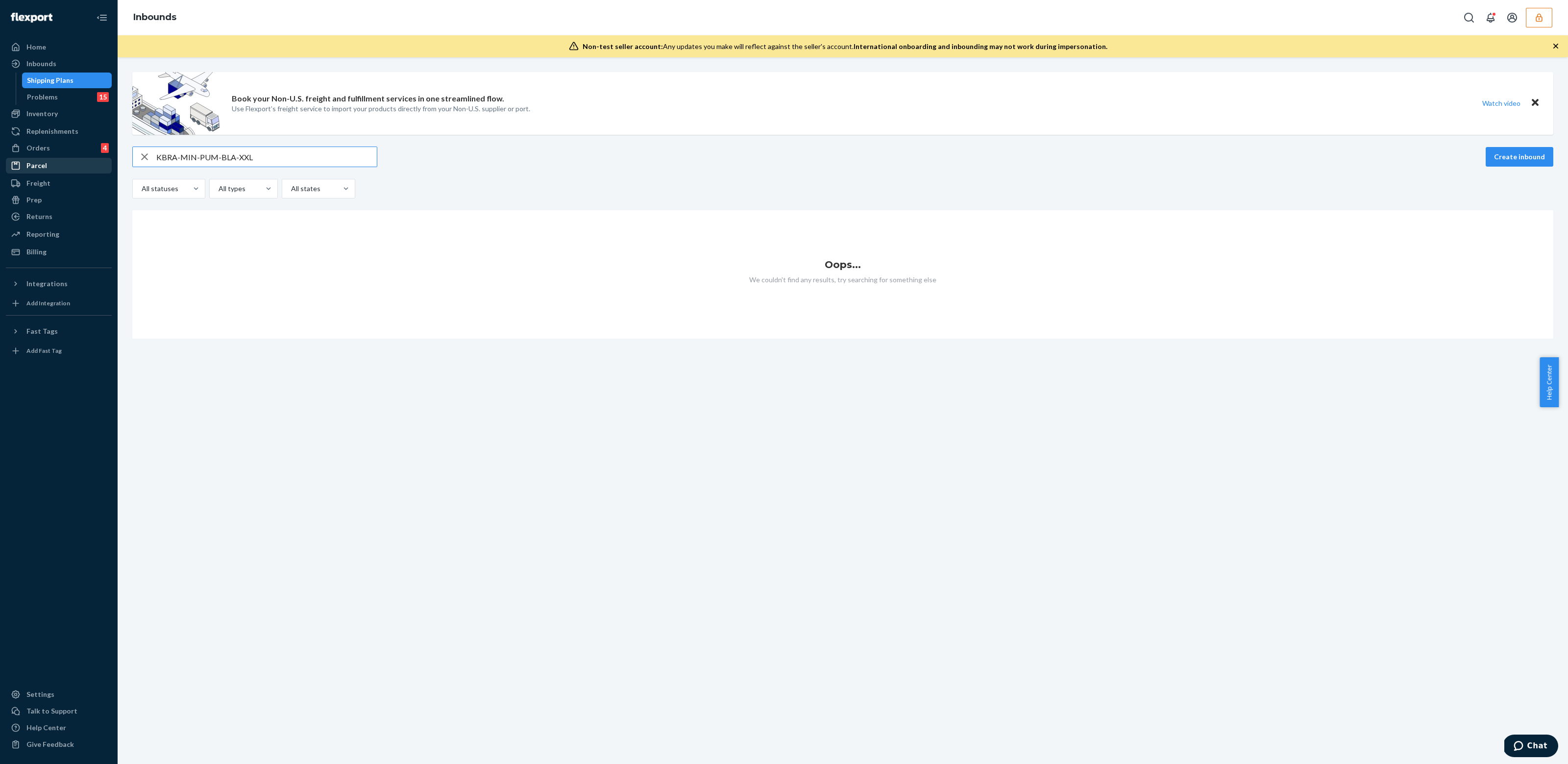
drag, startPoint x: 280, startPoint y: 165, endPoint x: 88, endPoint y: 159, distance: 192.1
click at [88, 159] on div "Home Inbounds Shipping Plans Problems 15 Inventory Products Branded Packaging R…" at bounding box center [784, 382] width 1568 height 764
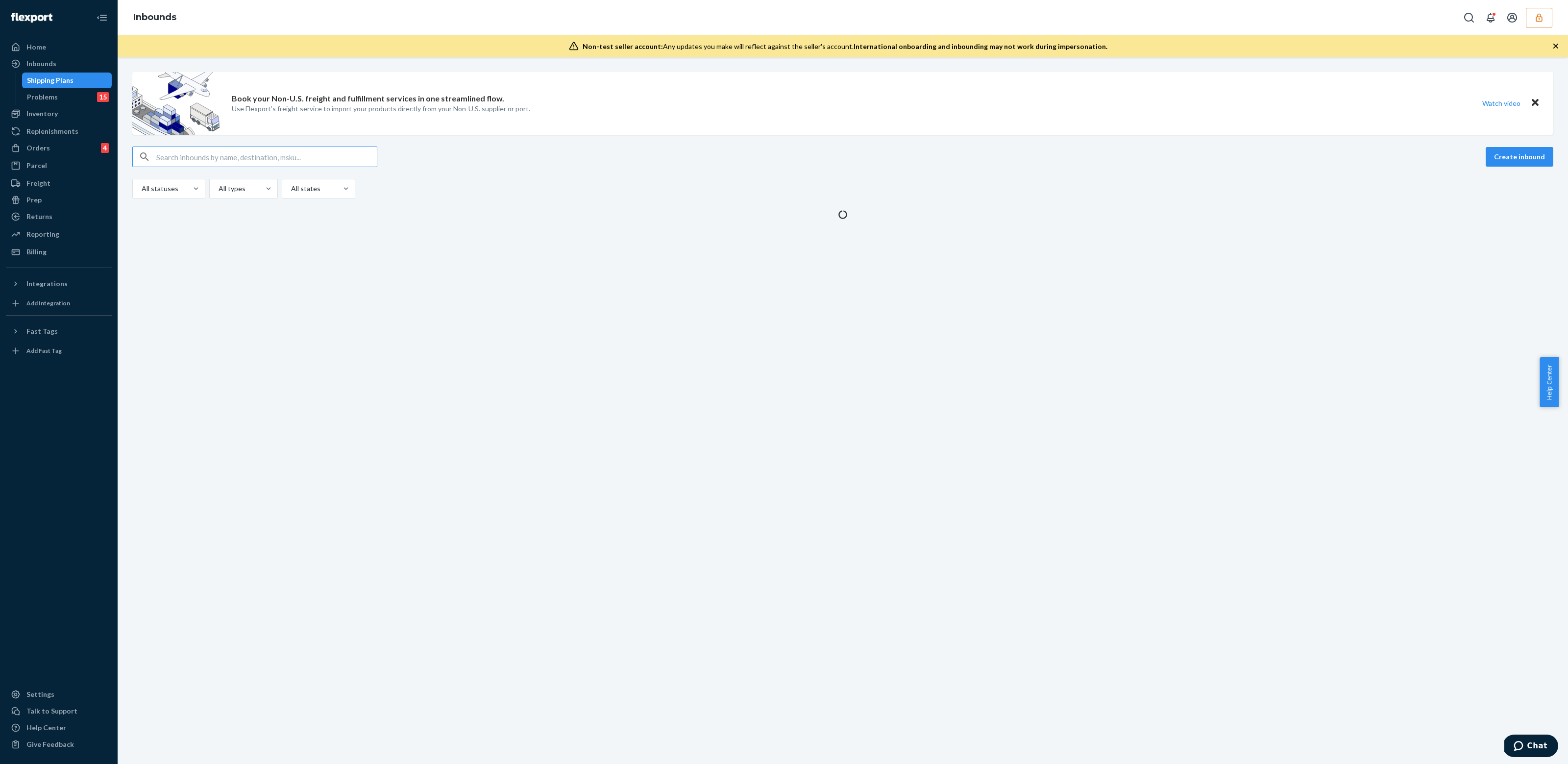
click at [1556, 12] on div "Inbounds" at bounding box center [842, 18] width 1451 height 35
click at [1549, 14] on button "button" at bounding box center [1539, 18] width 26 height 19
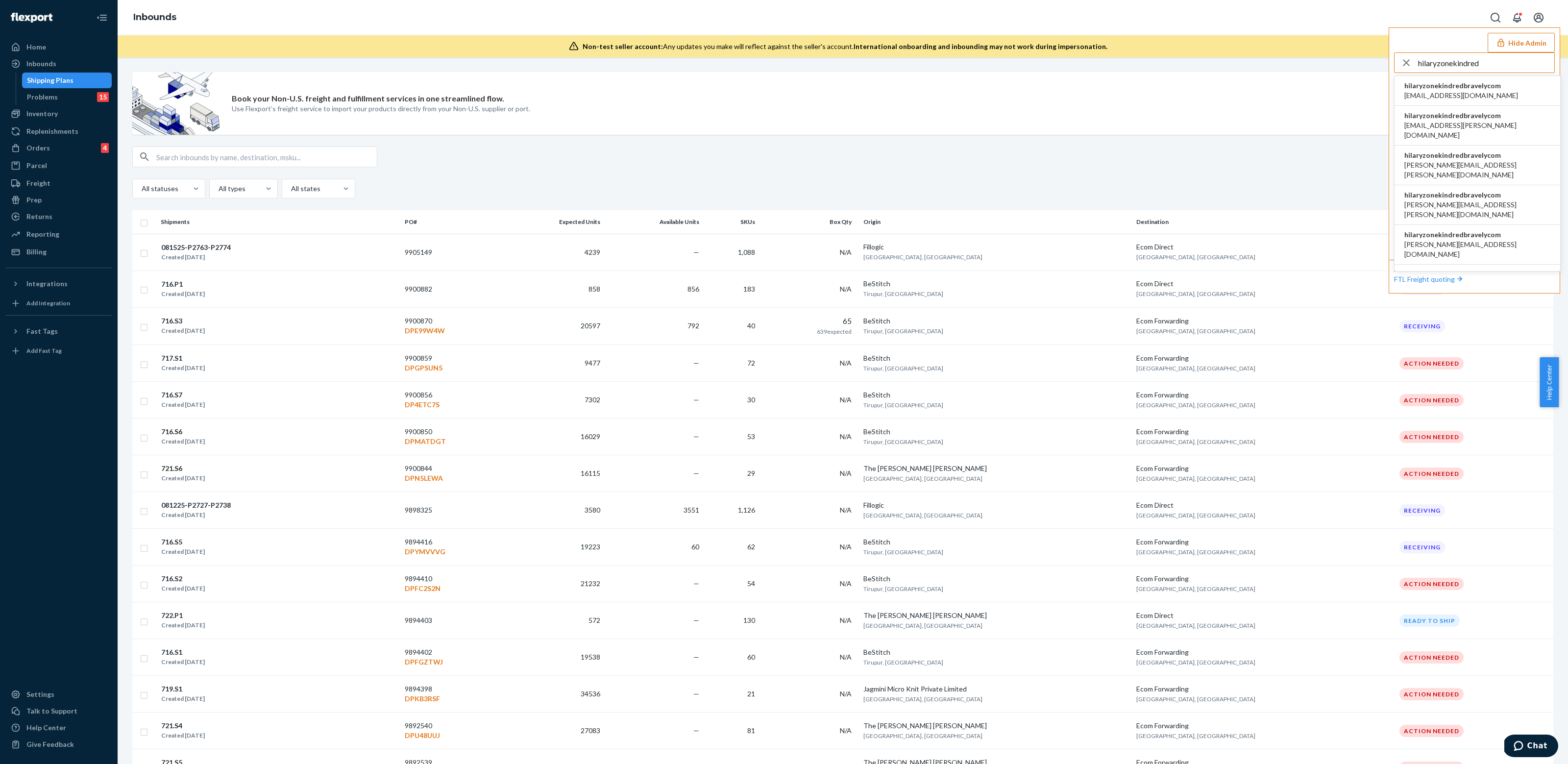
type input "hilaryzonekindred"
click at [1486, 96] on span "[EMAIL_ADDRESS][DOMAIN_NAME]" at bounding box center [1461, 96] width 114 height 10
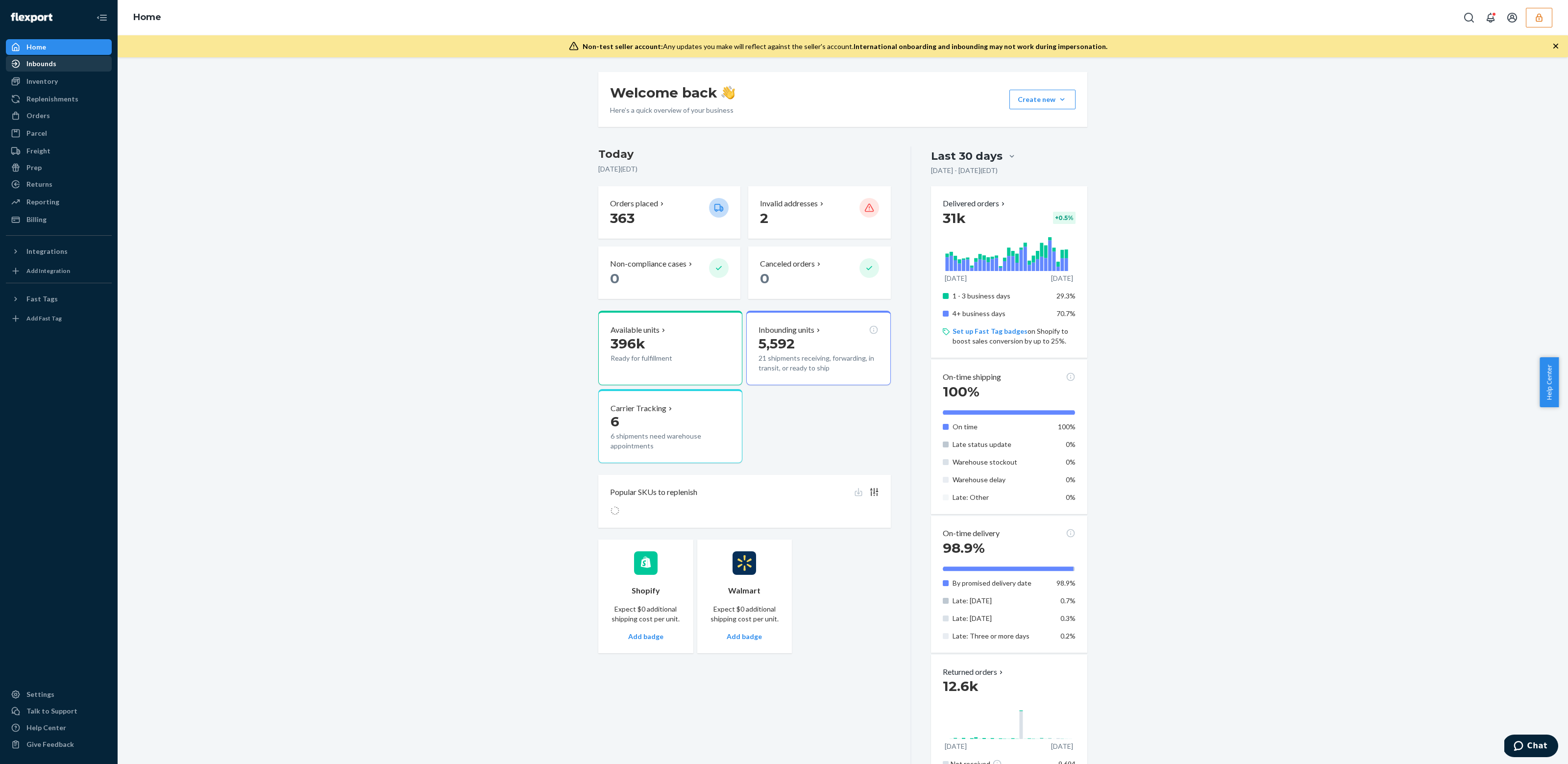
click at [89, 63] on div "Inbounds" at bounding box center [58, 63] width 104 height 14
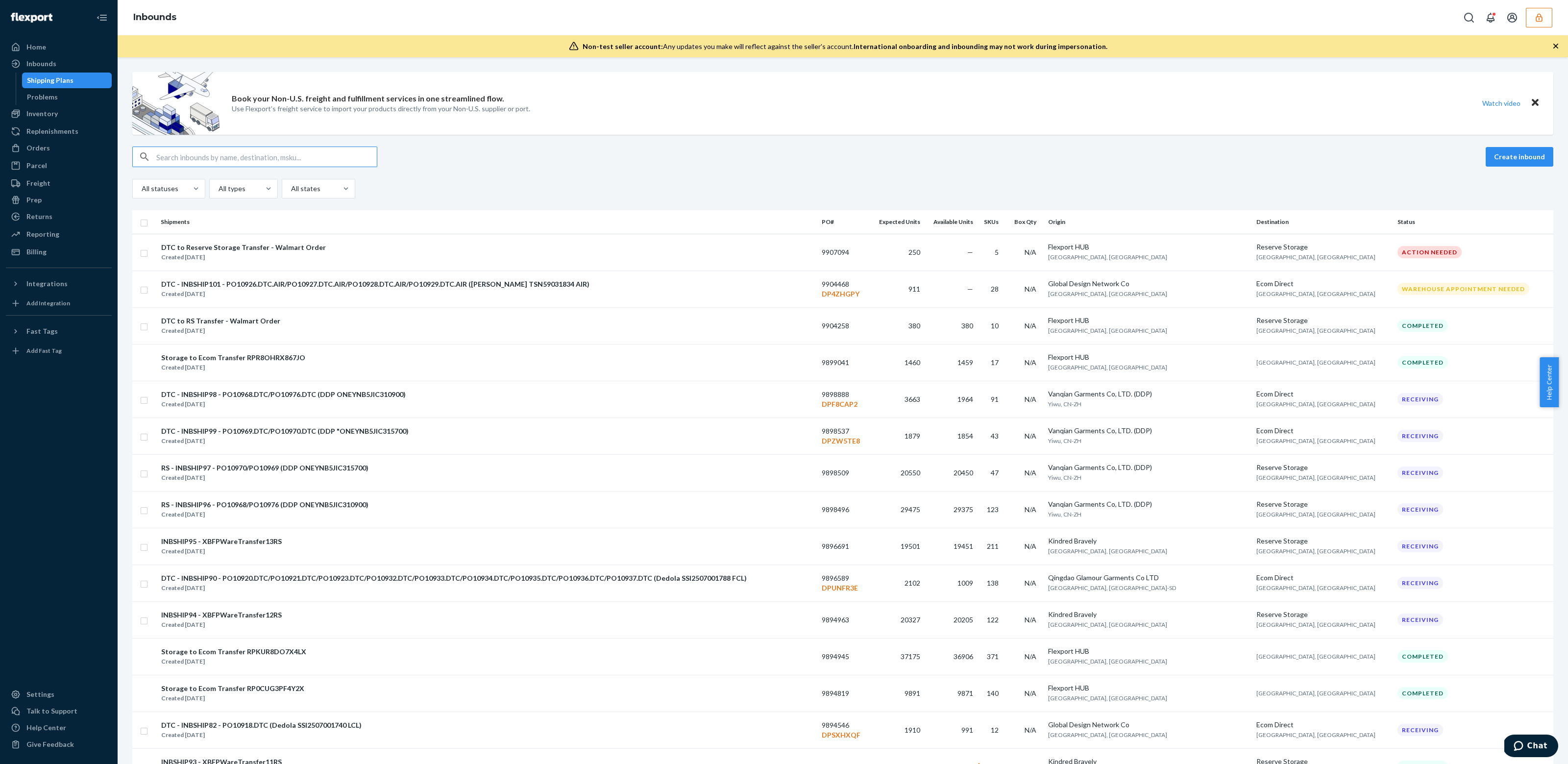
click at [273, 139] on div "Book your Non-U.S. freight and fulfillment services in one streamlined flow. Us…" at bounding box center [842, 639] width 1436 height 1134
click at [248, 141] on div "Book your Non-U.S. freight and fulfillment services in one streamlined flow. Us…" at bounding box center [842, 639] width 1436 height 1134
drag, startPoint x: 248, startPoint y: 142, endPoint x: 250, endPoint y: 147, distance: 5.4
click at [248, 142] on div "Book your Non-U.S. freight and fulfillment services in one streamlined flow. Us…" at bounding box center [842, 639] width 1436 height 1134
click at [254, 158] on input "text" at bounding box center [267, 157] width 220 height 19
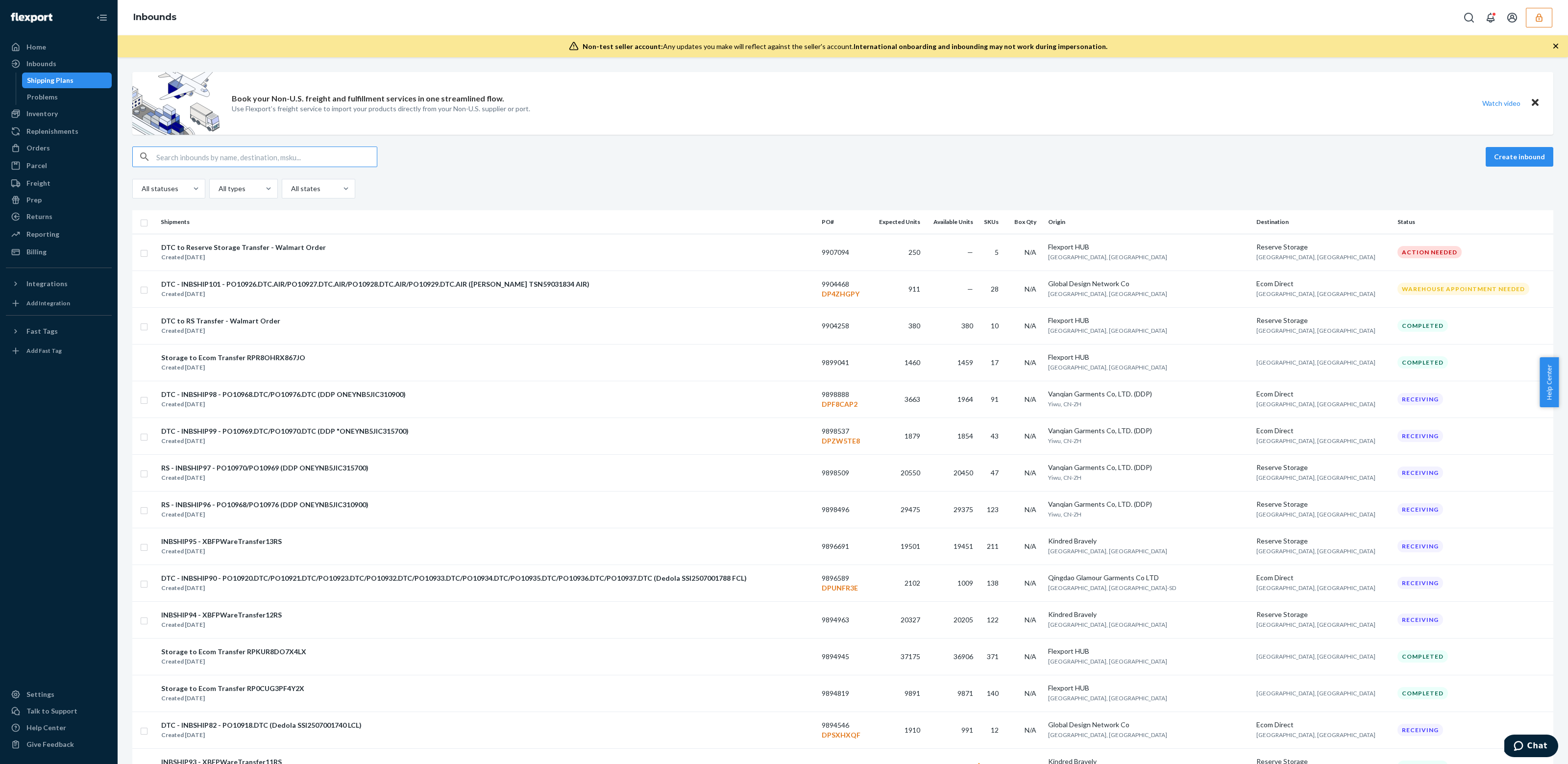
paste input "KBRA-MIN-PUM-BLA-XXL"
type input "KBRA-MIN-PUM-BLA-XXL"
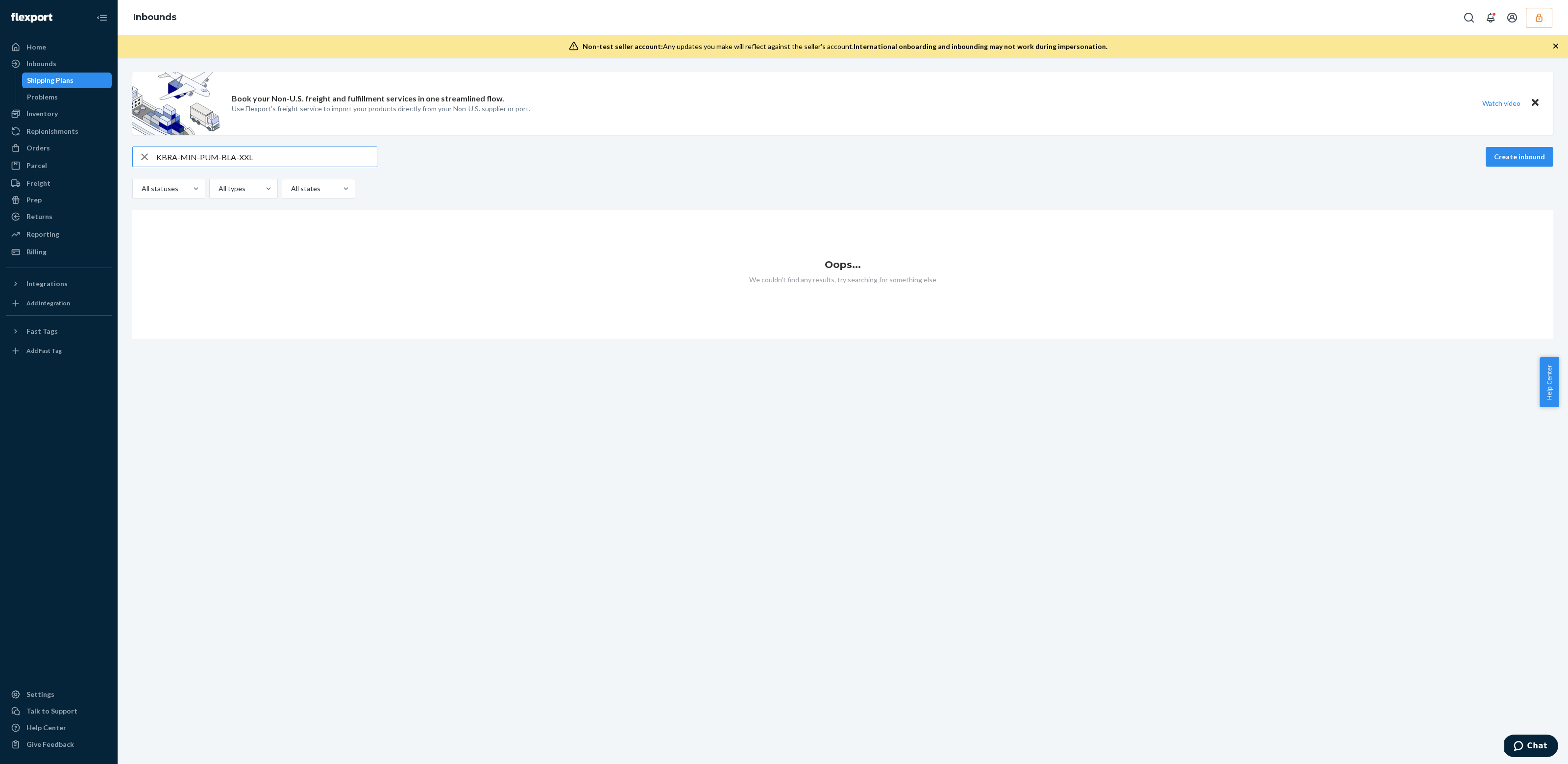
click at [265, 154] on input "KBRA-MIN-PUM-BLA-XXL" at bounding box center [267, 157] width 220 height 19
click at [49, 118] on div "Inventory" at bounding box center [42, 114] width 32 height 10
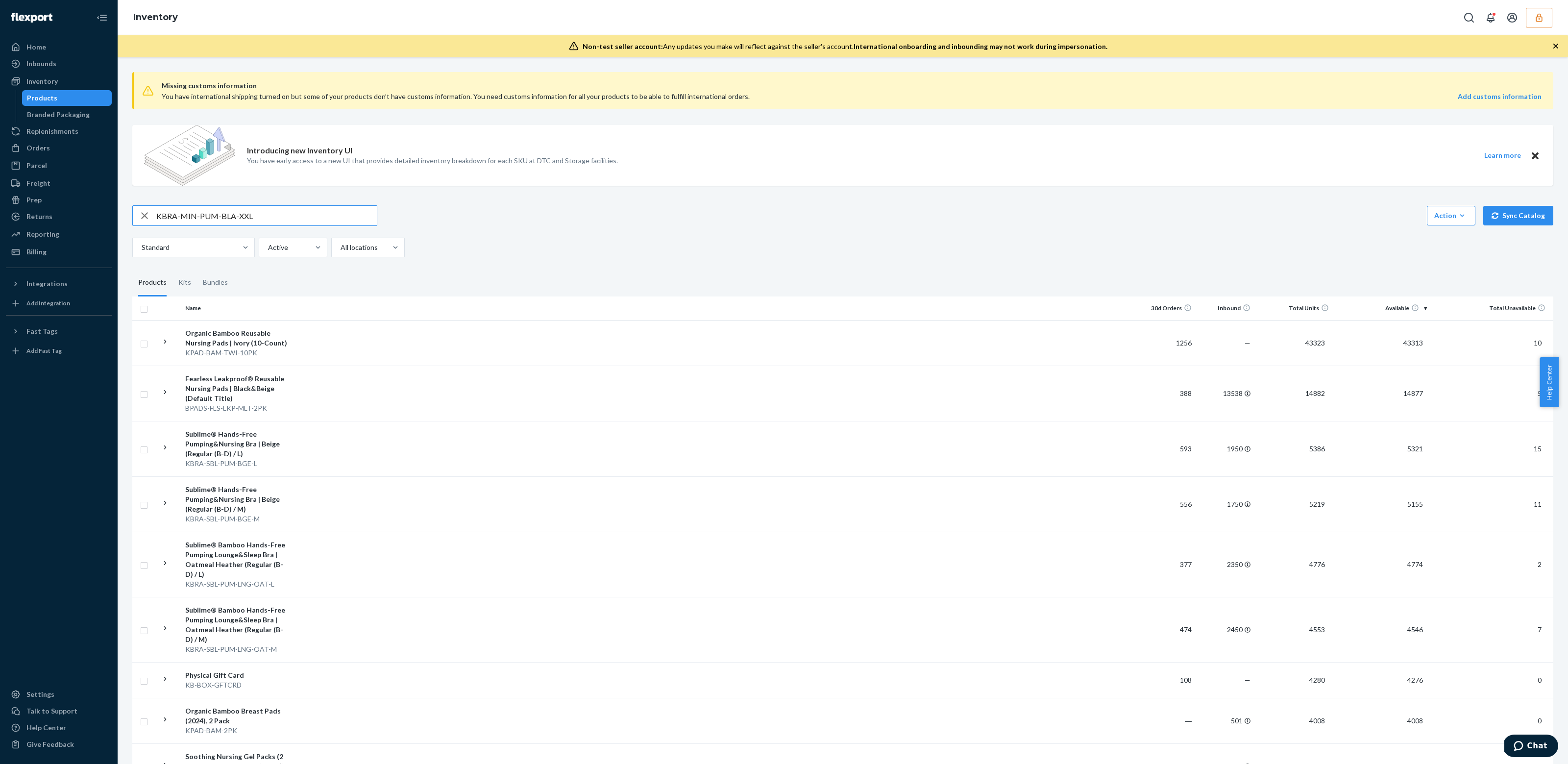
type input "KBRA-MIN-PUM-BLA-XXL"
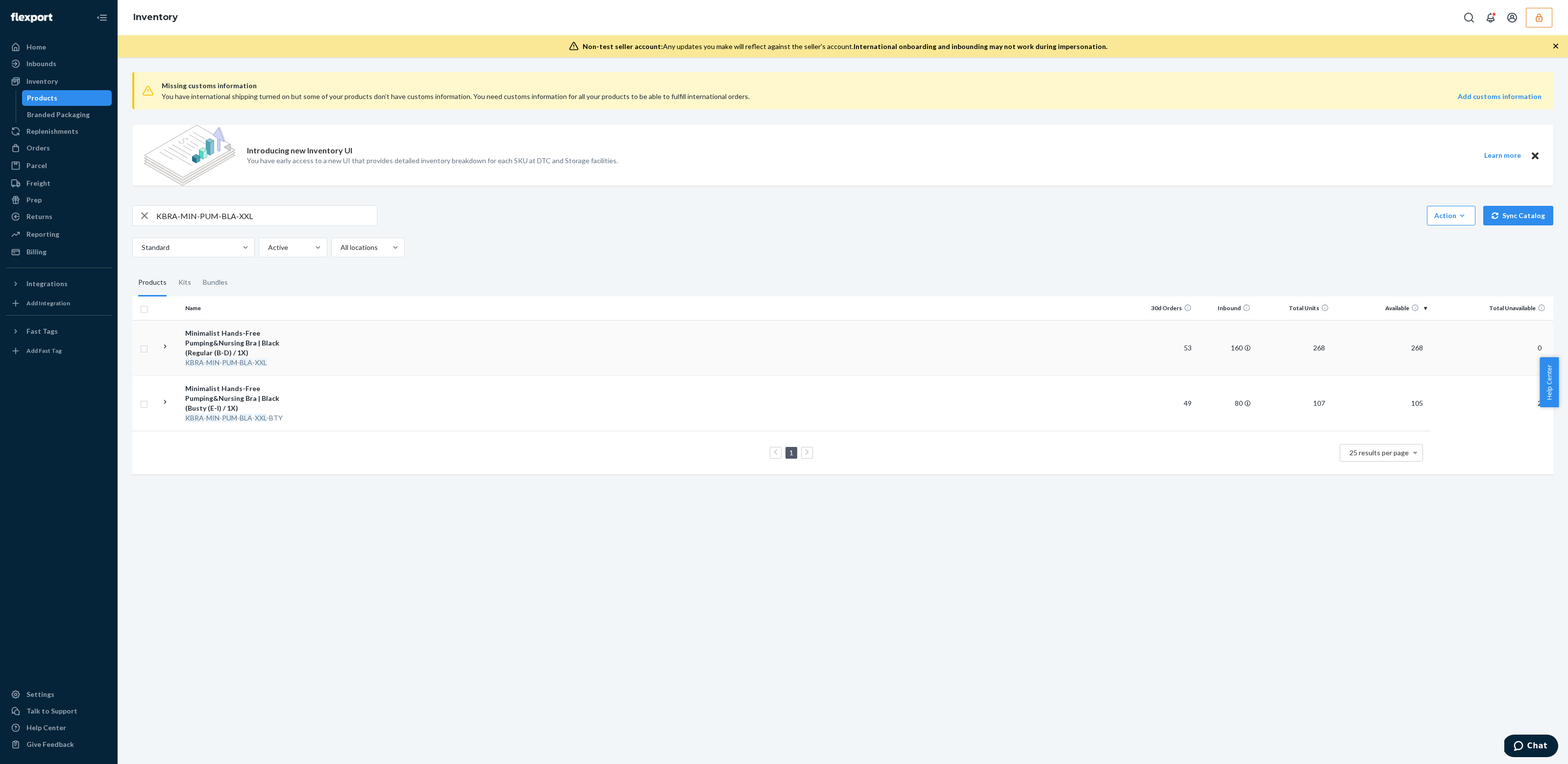
click at [295, 337] on td at bounding box center [714, 348] width 845 height 55
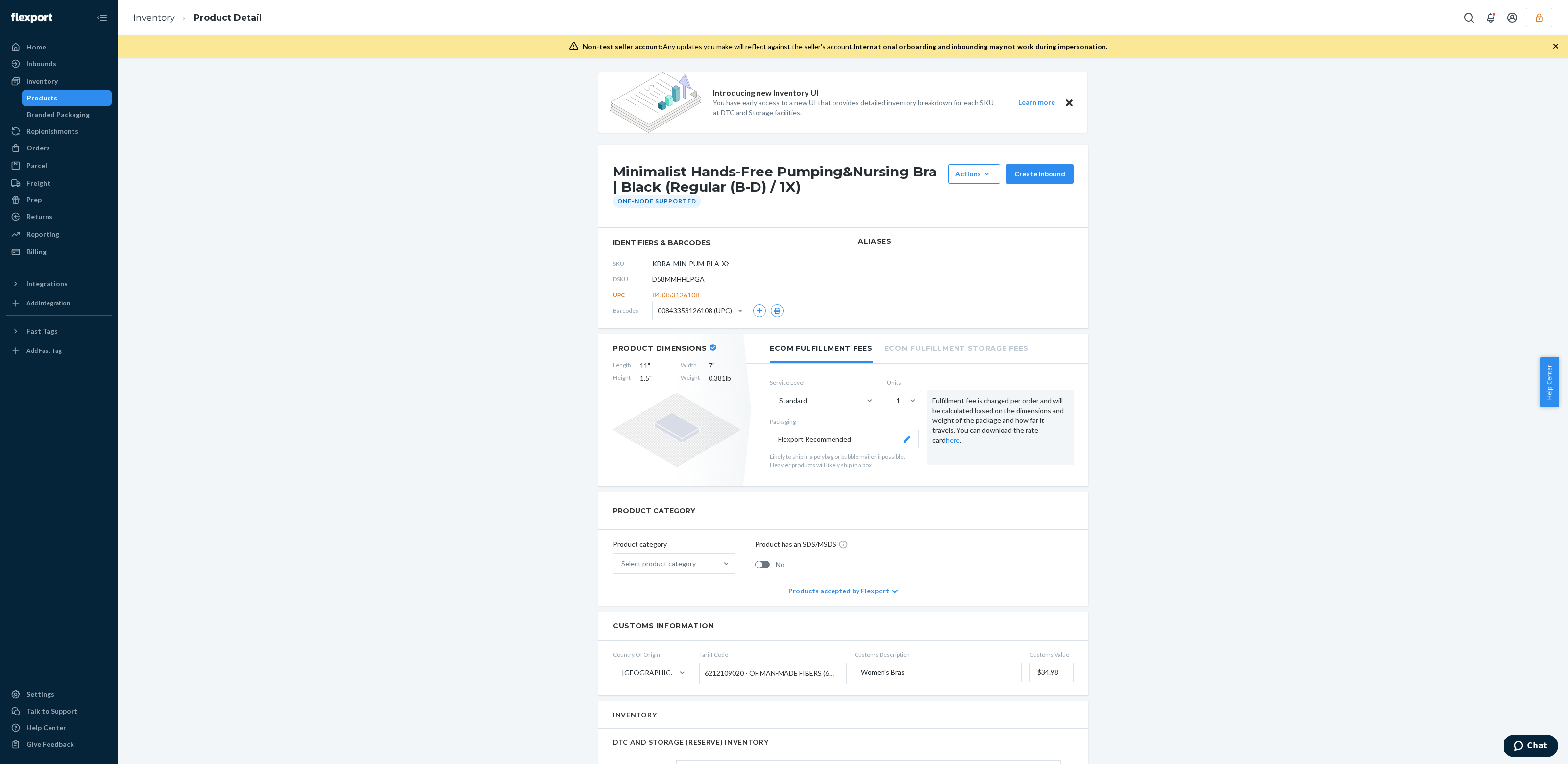
click at [676, 279] on span "D58MMHHLPGA" at bounding box center [678, 279] width 52 height 10
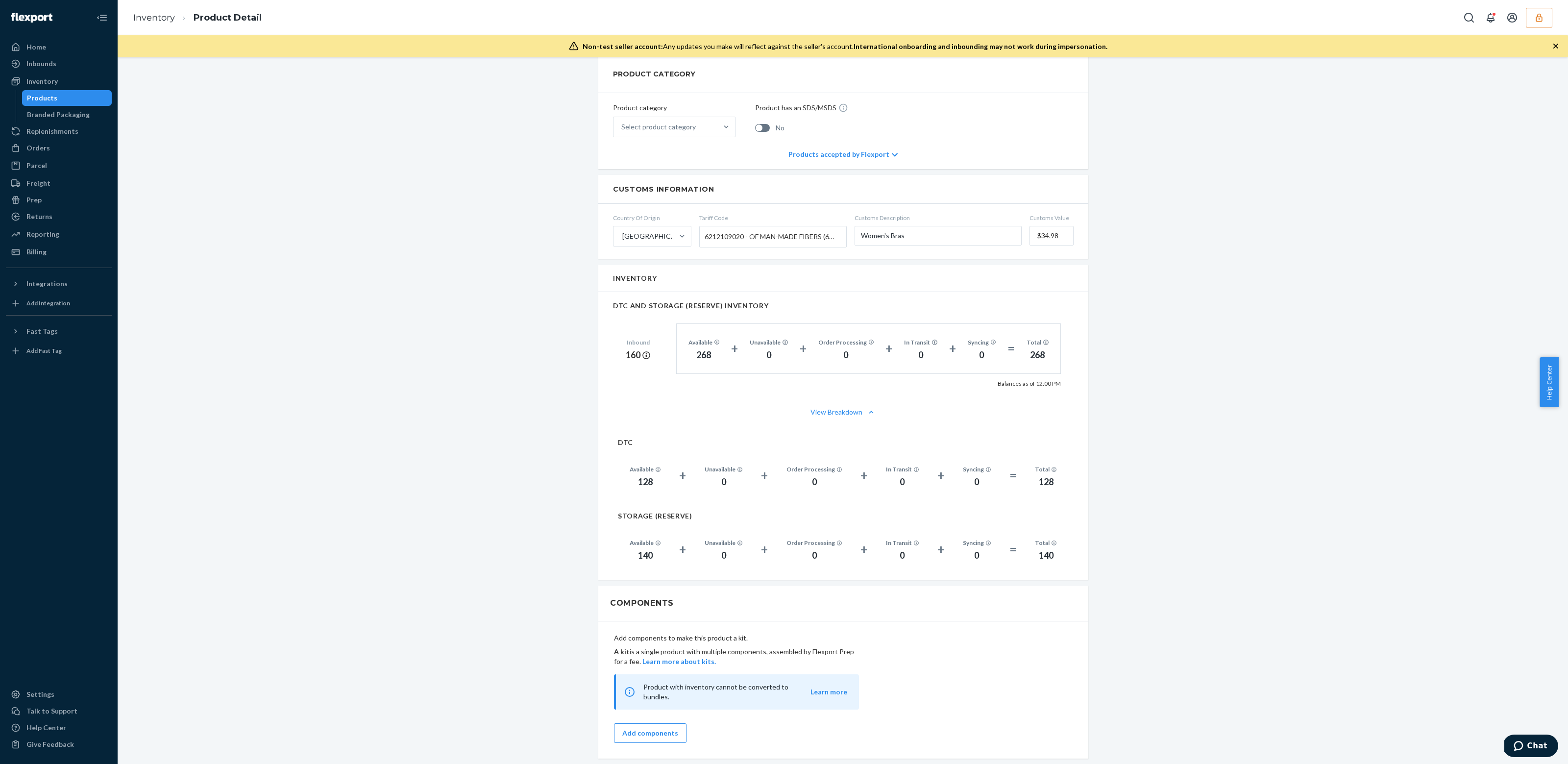
scroll to position [568, 0]
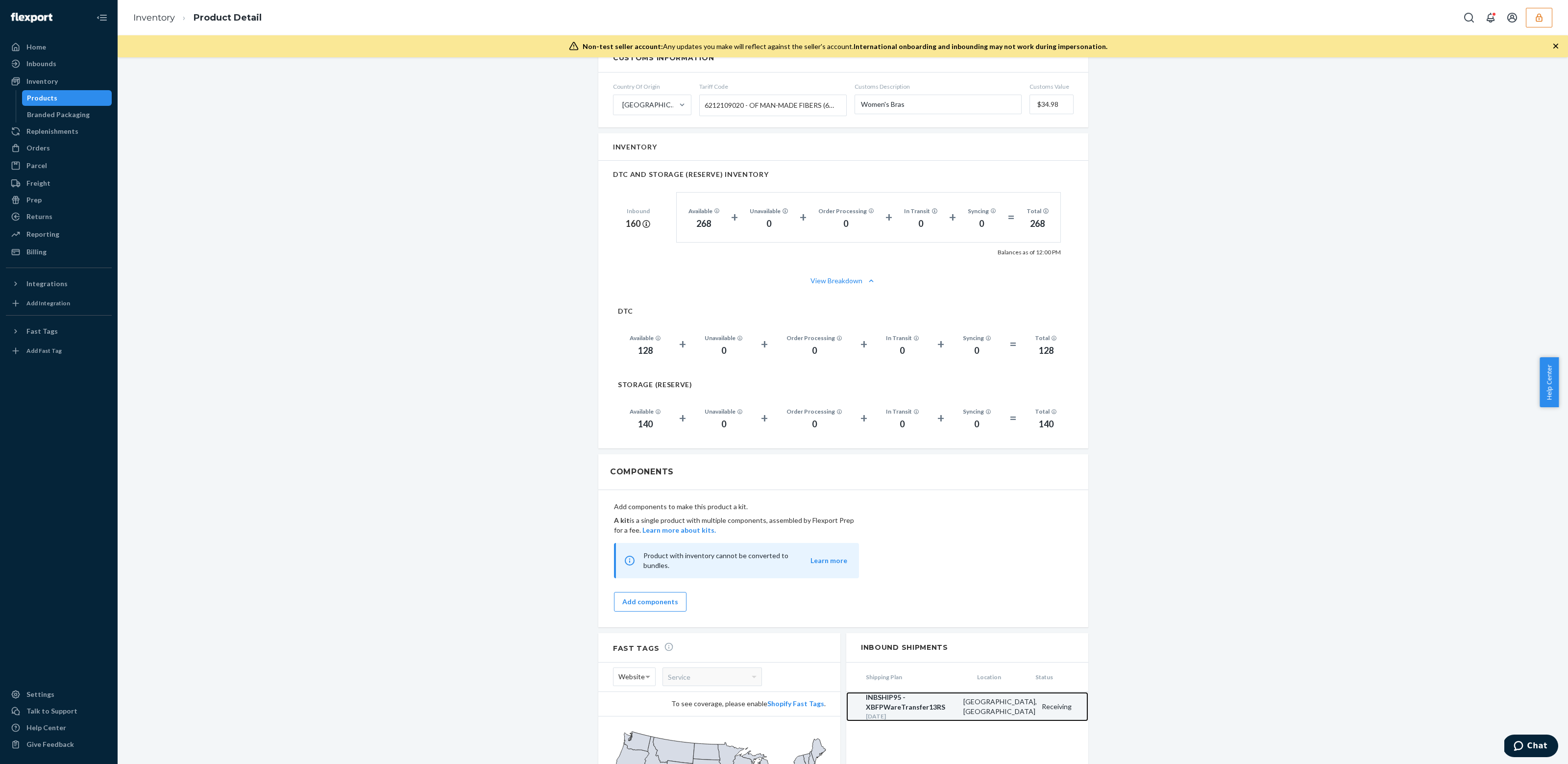
click at [1005, 702] on div "San Bernardino, CA" at bounding box center [998, 707] width 79 height 19
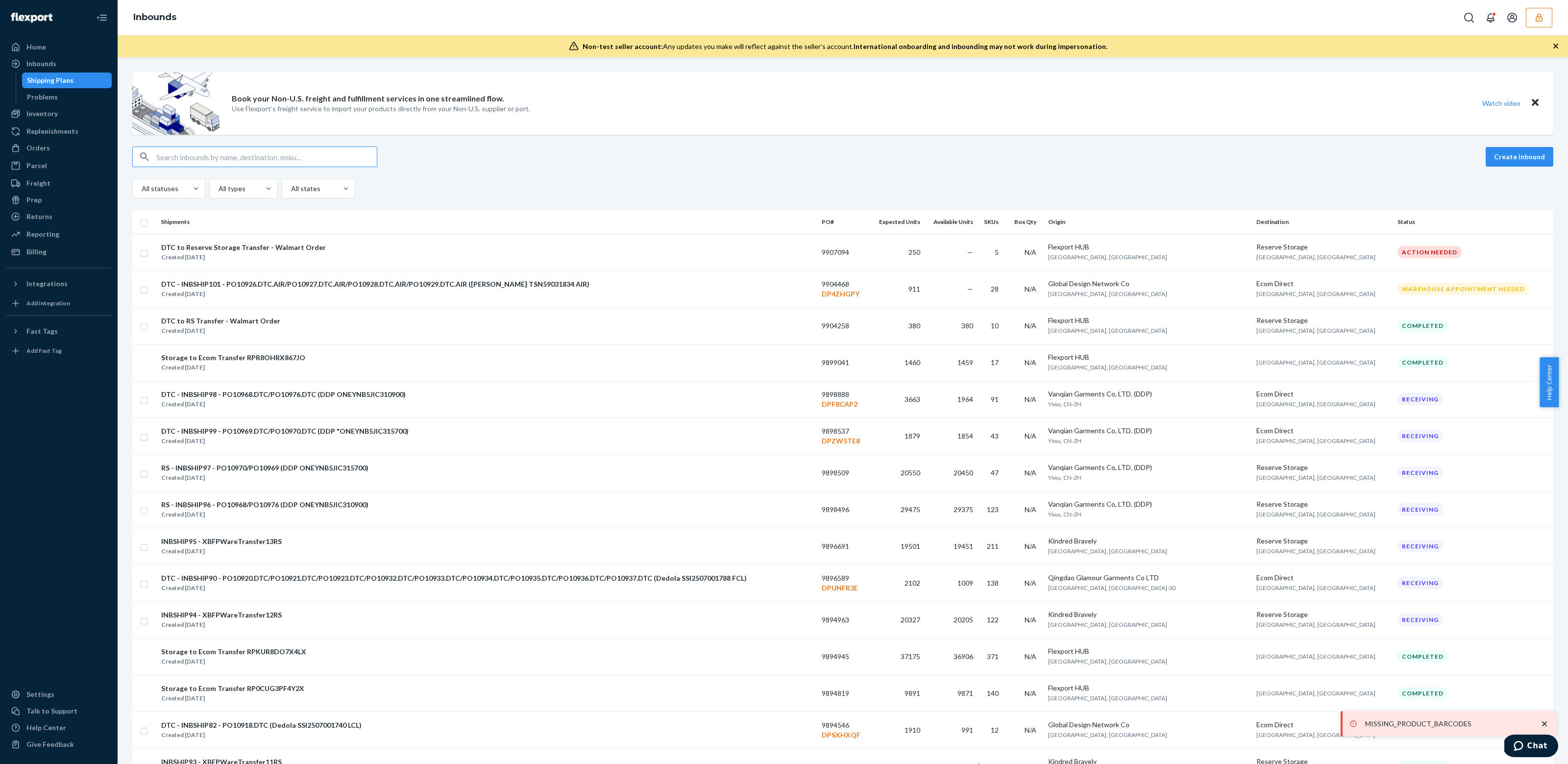
click at [239, 152] on input "text" at bounding box center [267, 157] width 220 height 19
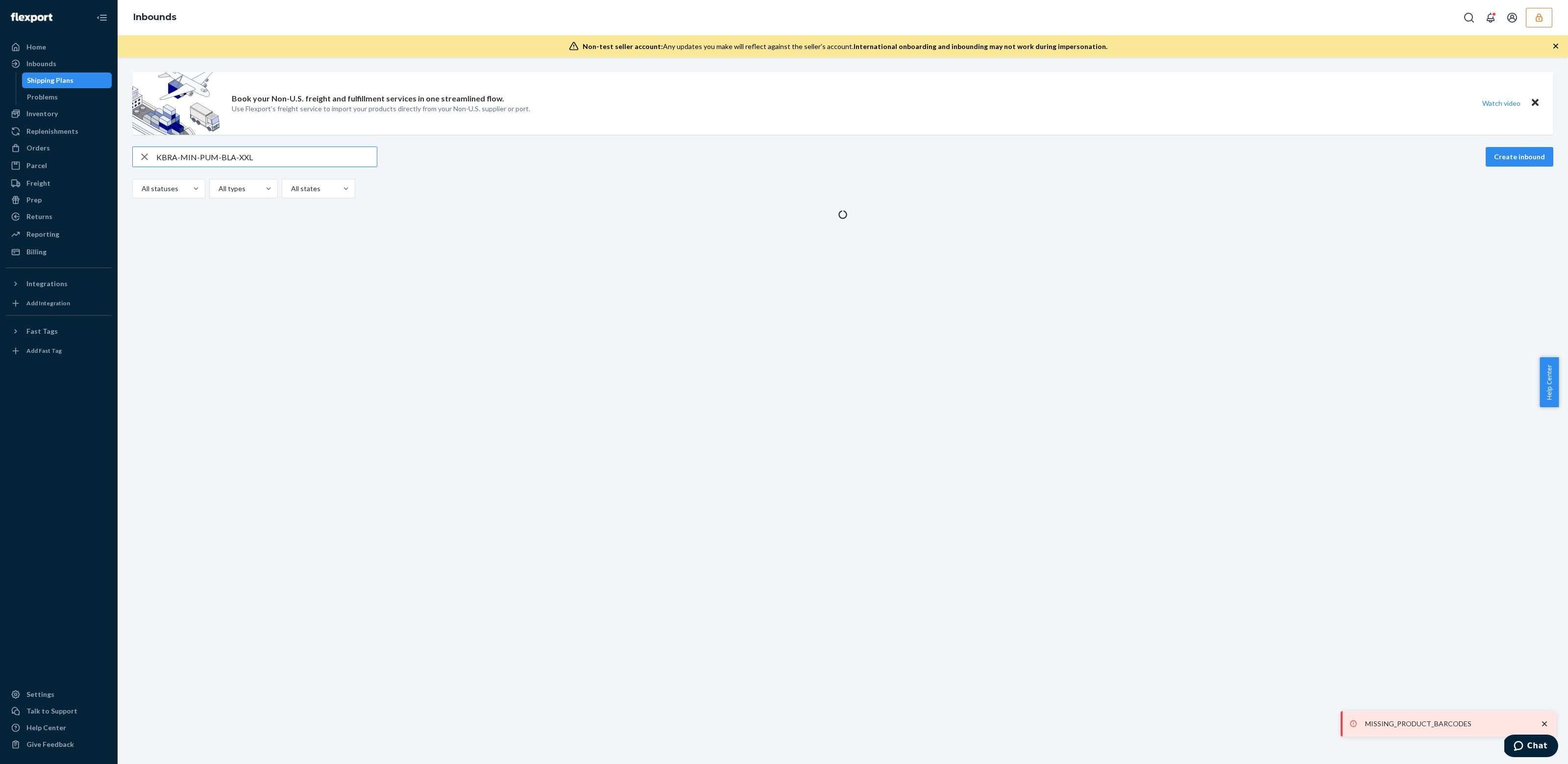
type input "KBRA-MIN-PUM-BLA-XXL"
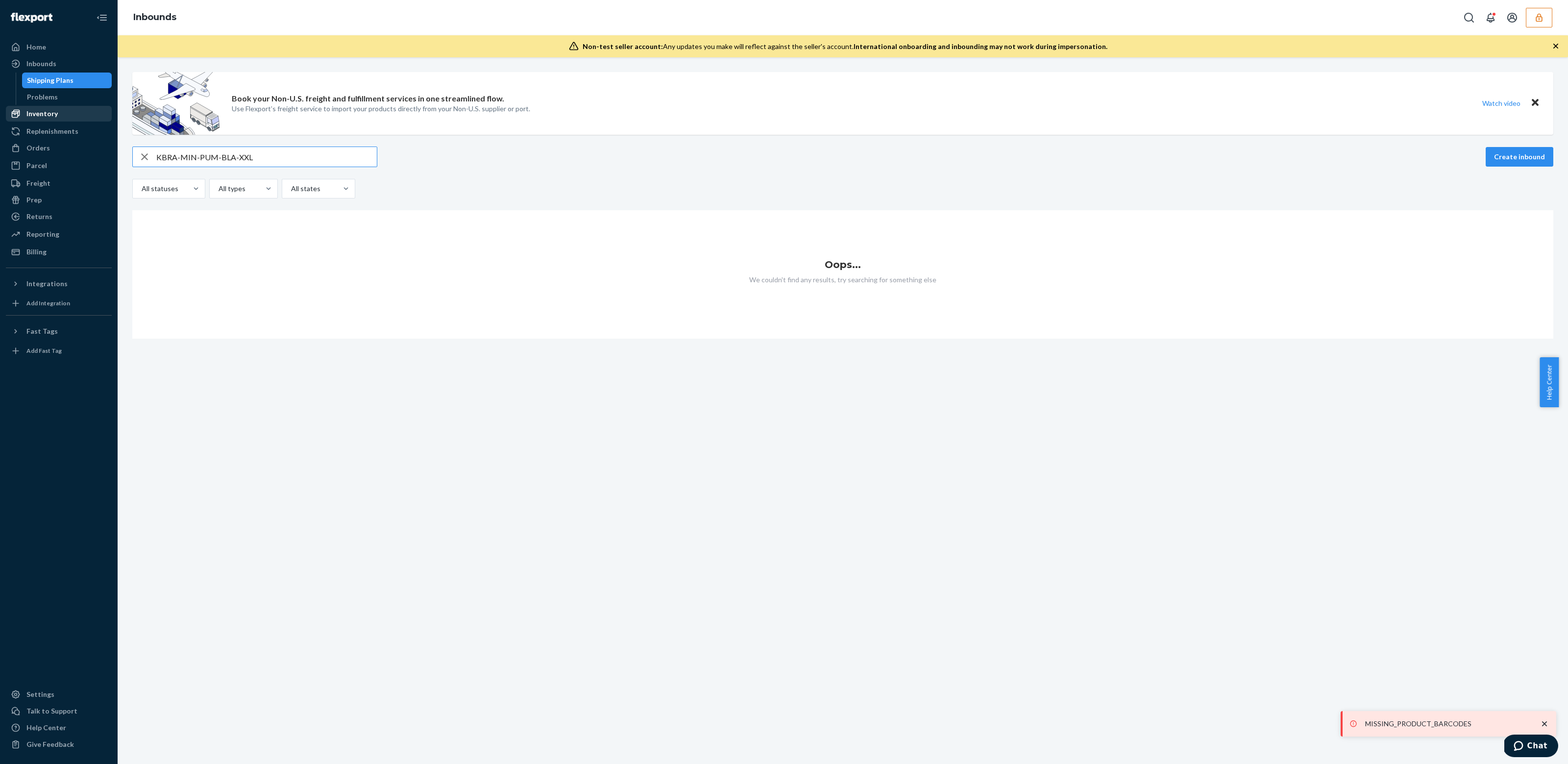
click at [55, 118] on div "Inventory" at bounding box center [58, 113] width 104 height 14
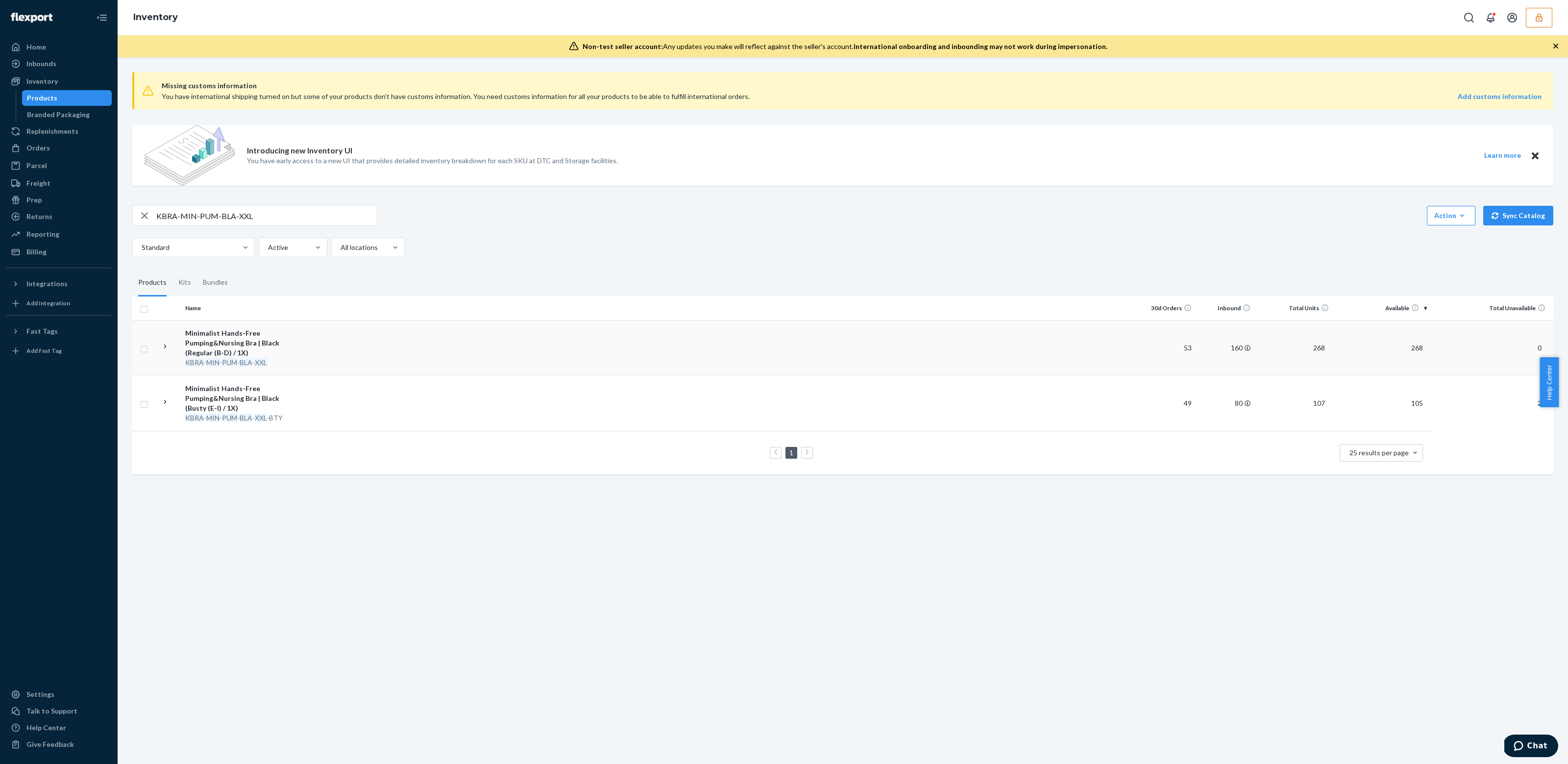
click at [242, 349] on div "Minimalist Hands-Free Pumping&Nursing Bra | Black (Regular (B-D) / 1X)" at bounding box center [236, 343] width 102 height 29
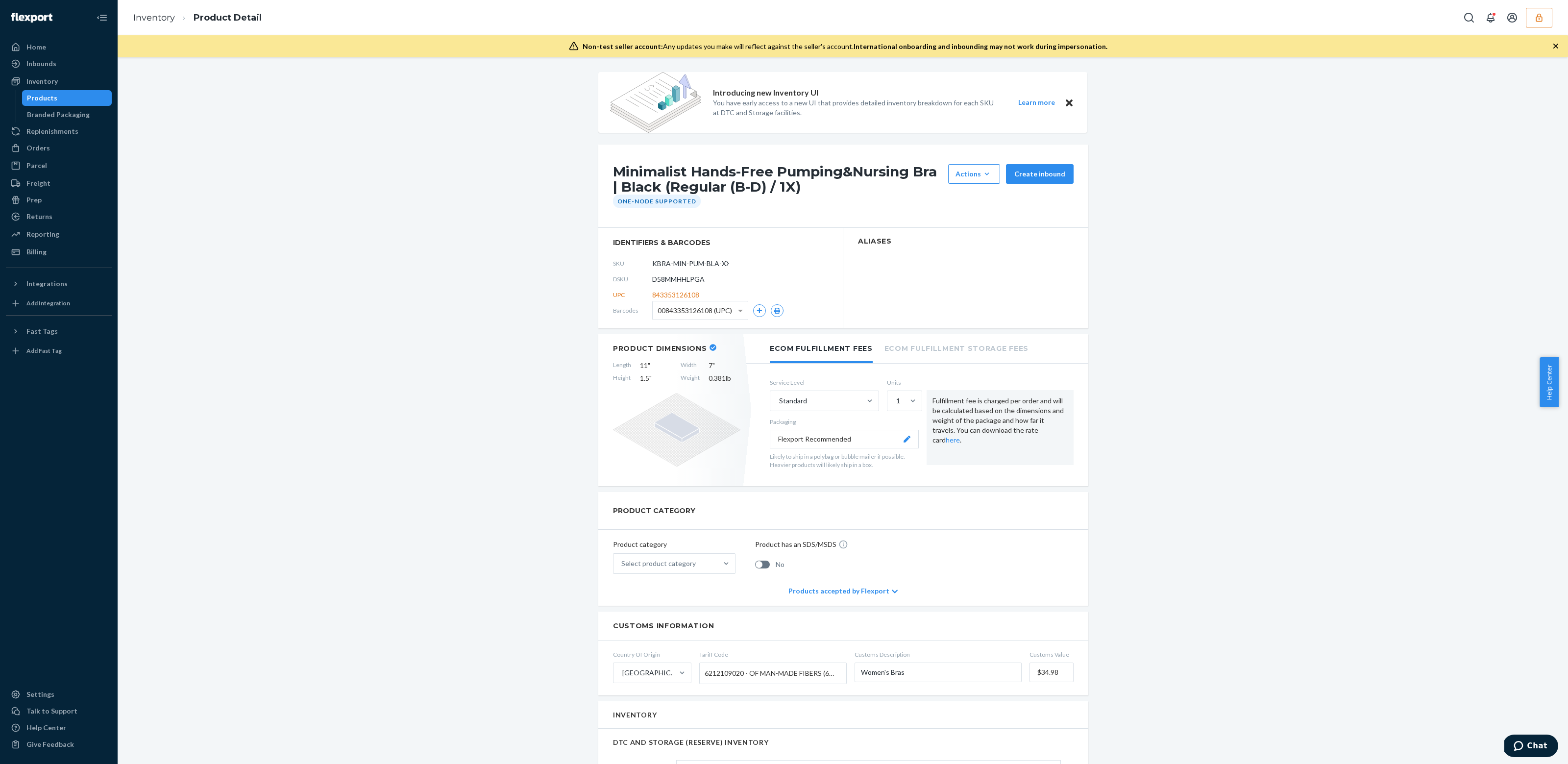
click at [676, 273] on div "DSKU D58MMHHLPGA" at bounding box center [720, 279] width 215 height 16
copy span "D58MMHHLPGA"
click at [57, 76] on div "Inventory" at bounding box center [58, 81] width 104 height 14
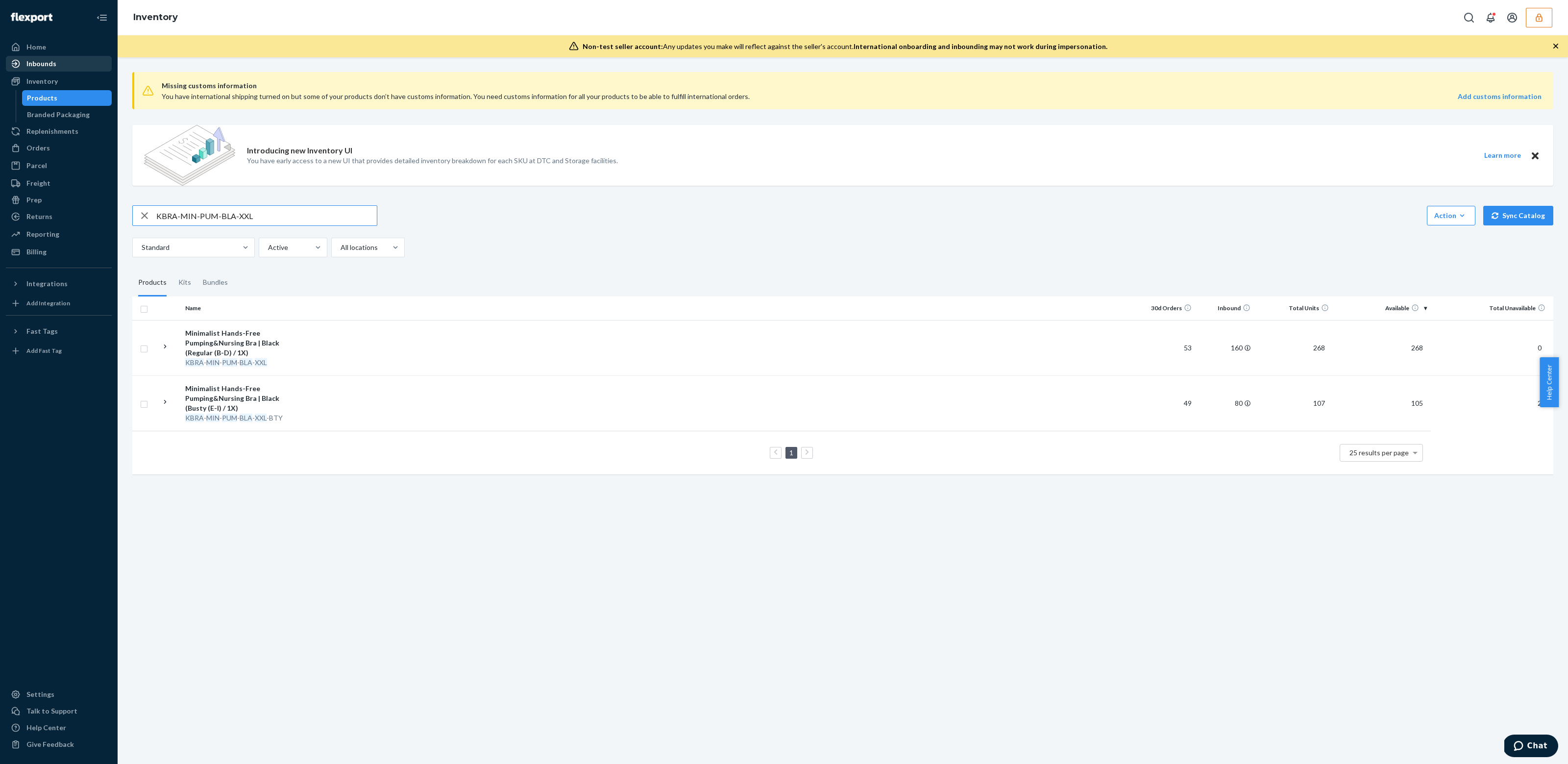
click at [66, 61] on div "Inbounds" at bounding box center [58, 63] width 104 height 14
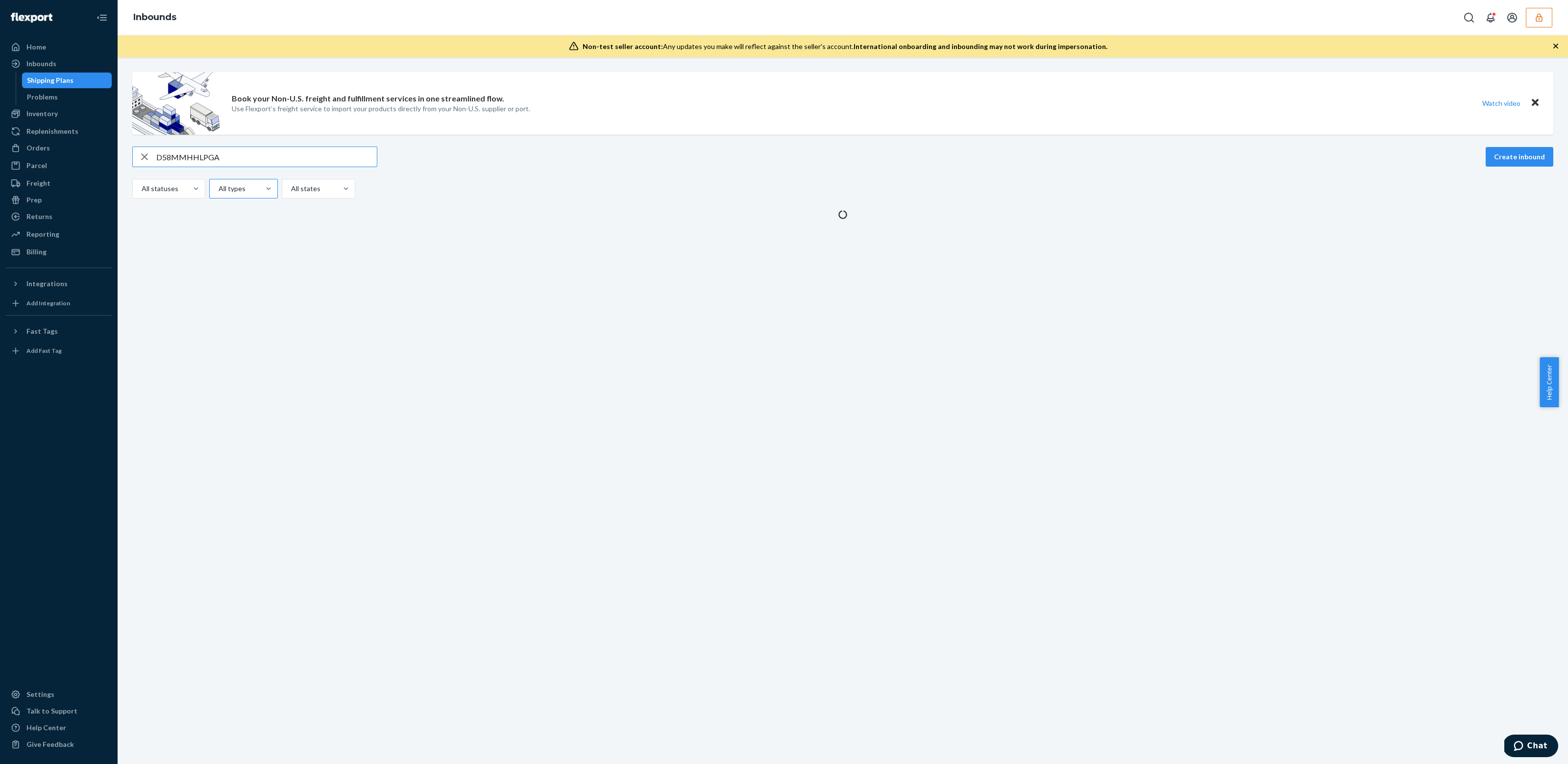
type input "D58MMHHLPGA"
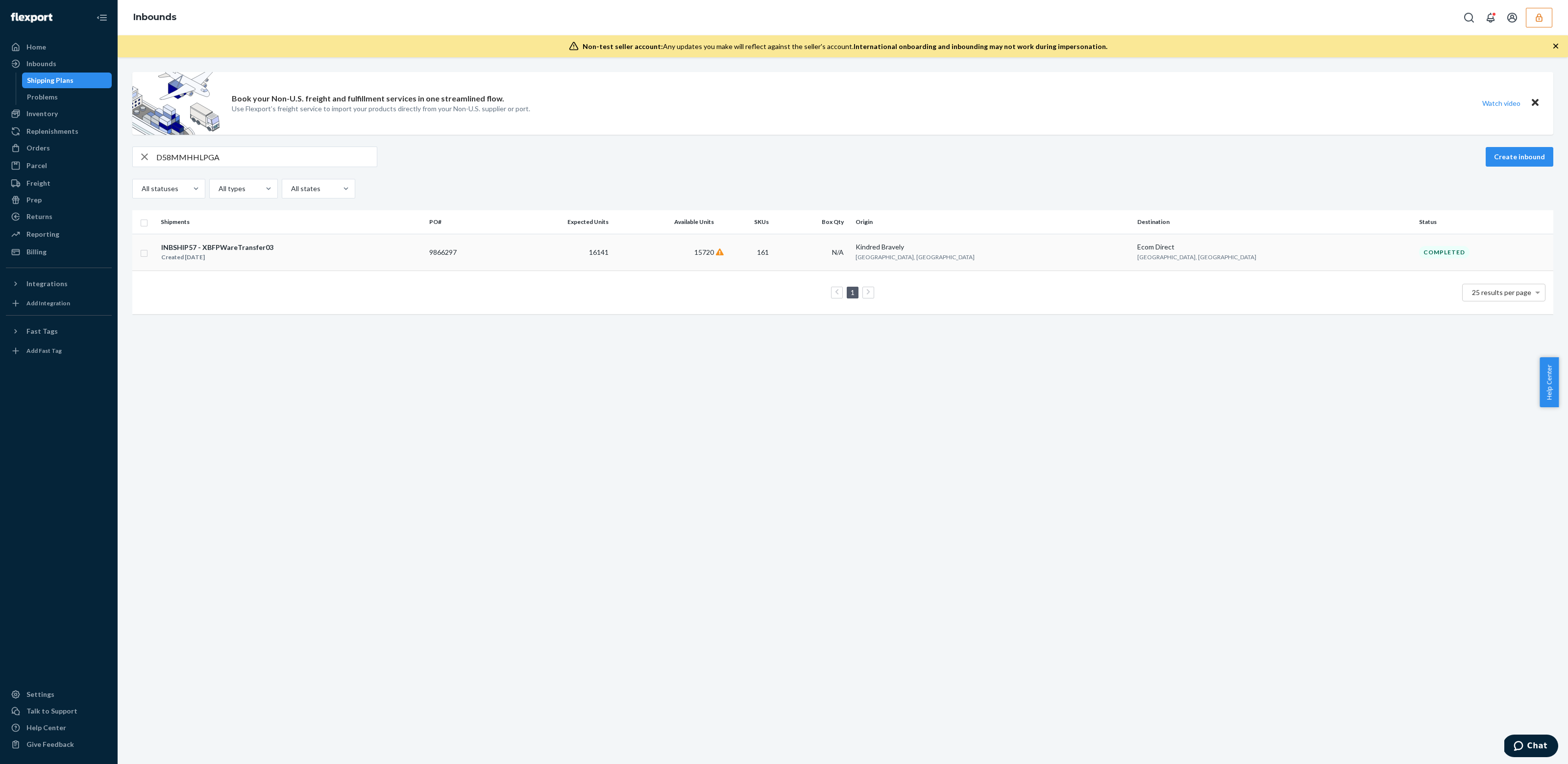
click at [284, 255] on div "INBSHIP57 - XBFPWareTransfer03 Created Jul 22, 2025" at bounding box center [291, 253] width 261 height 21
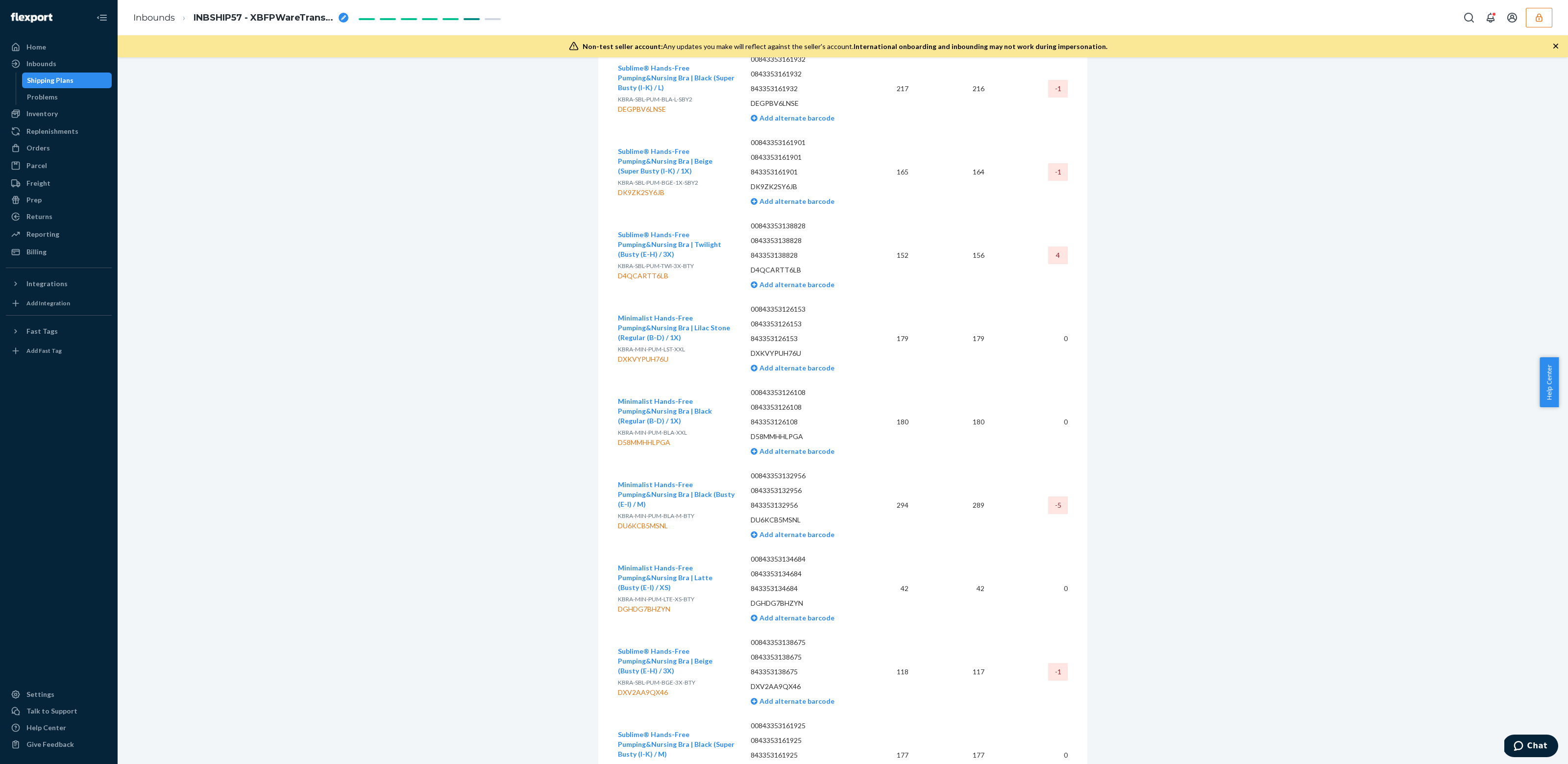
scroll to position [5691, 0]
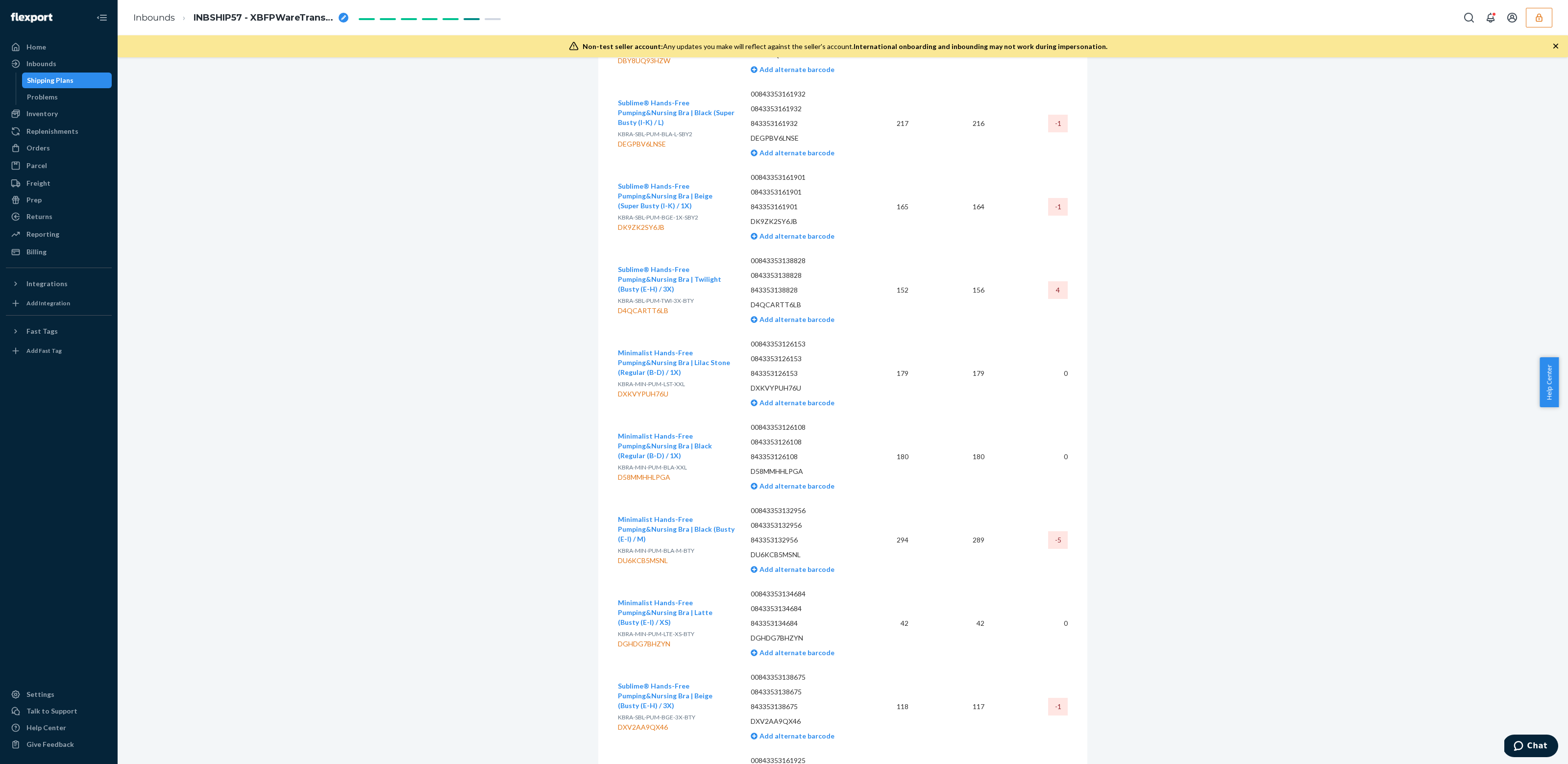
click at [630, 472] on div "D58MMHHLPGA" at bounding box center [676, 477] width 117 height 10
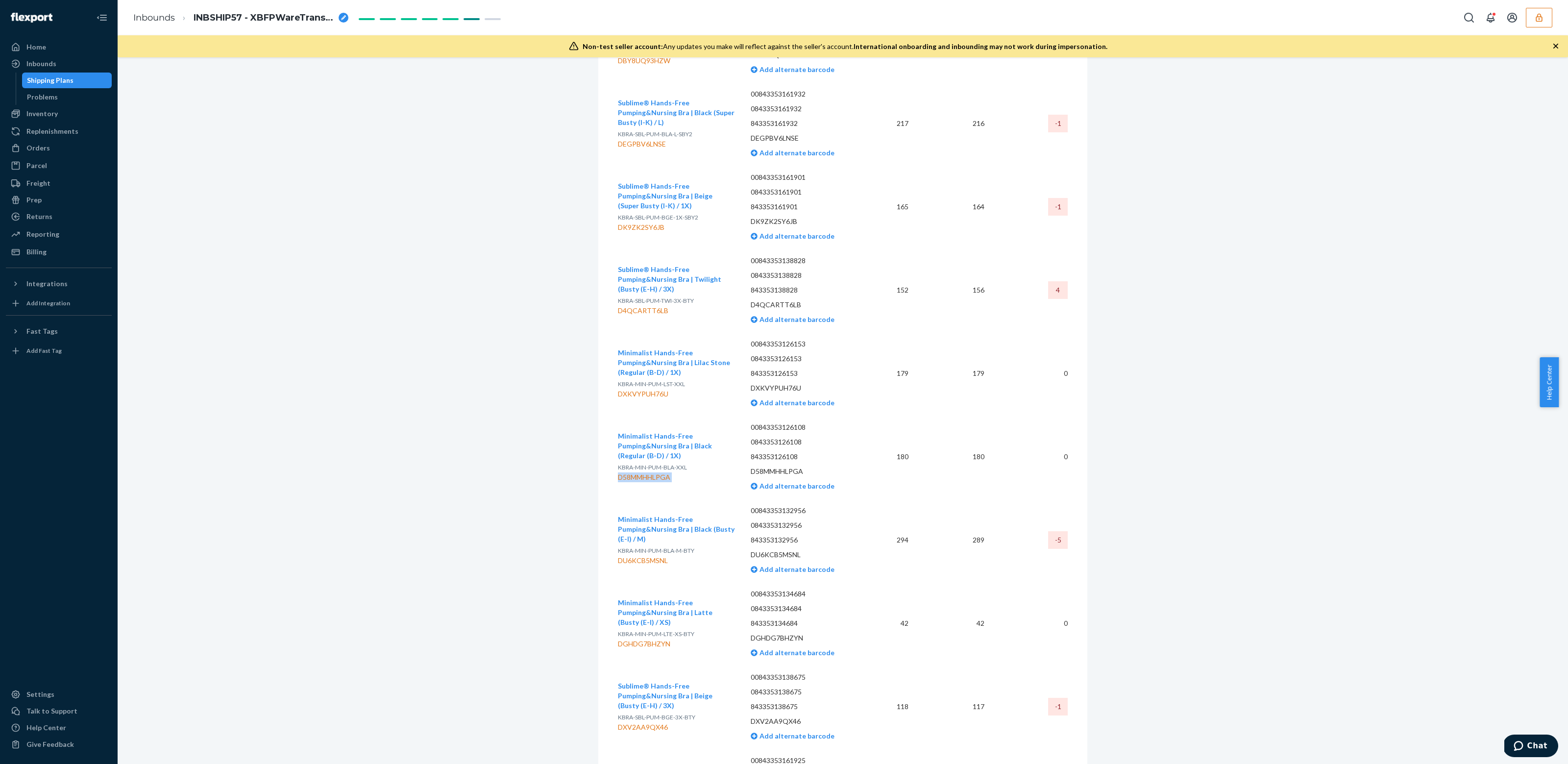
copy div "D58MMHHLPGA"
click at [653, 499] on td "Minimalist Hands-Free Pumping&Nursing Bra | Black (Busty (E-I) / M) KBRA-MIN-PU…" at bounding box center [680, 540] width 125 height 83
click at [43, 65] on div "Inbounds" at bounding box center [41, 64] width 30 height 10
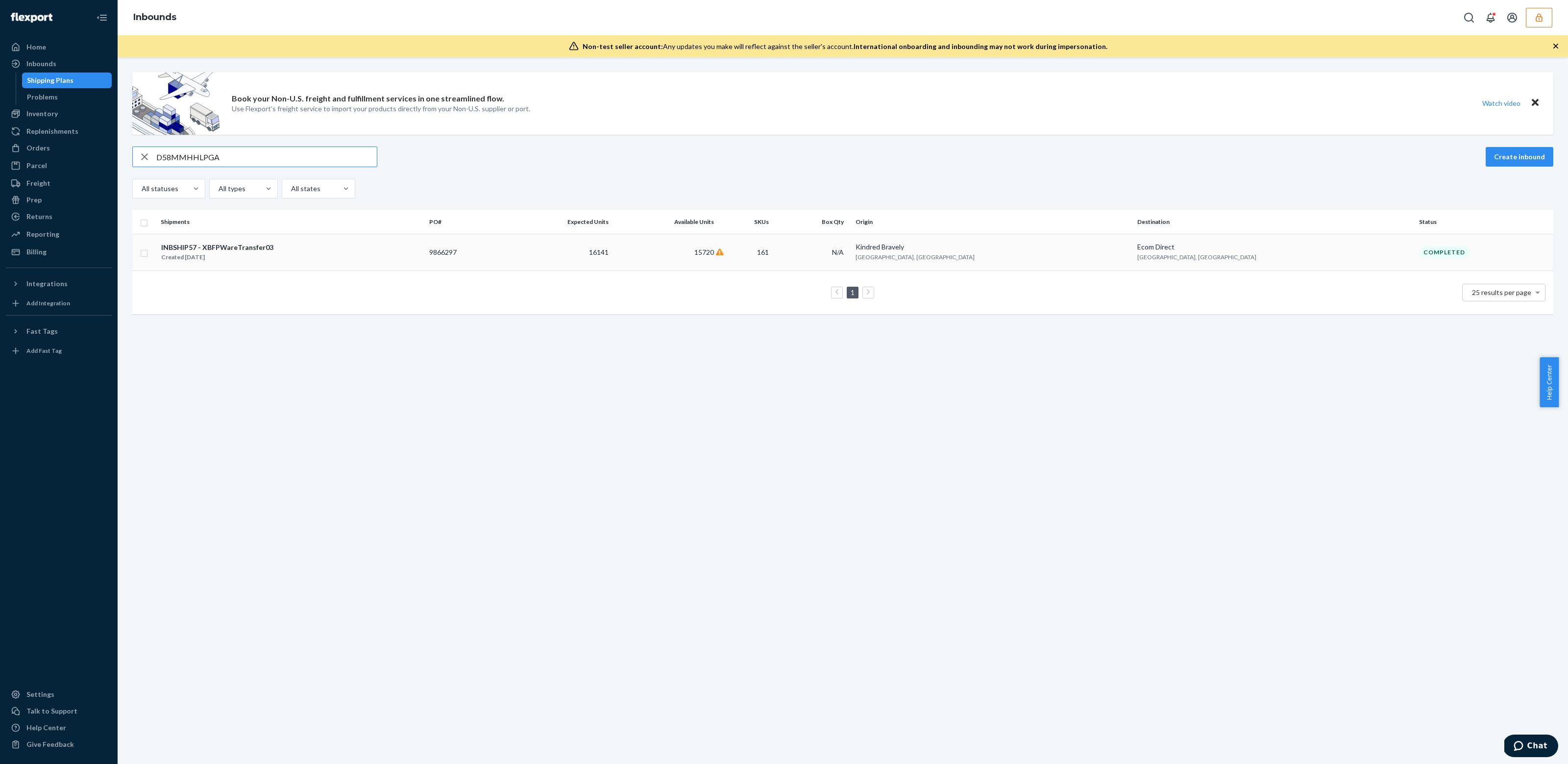
type input "D58MMHHLPGA"
click at [380, 257] on div "INBSHIP57 - XBFPWareTransfer03 Created Jul 22, 2025" at bounding box center [291, 253] width 261 height 21
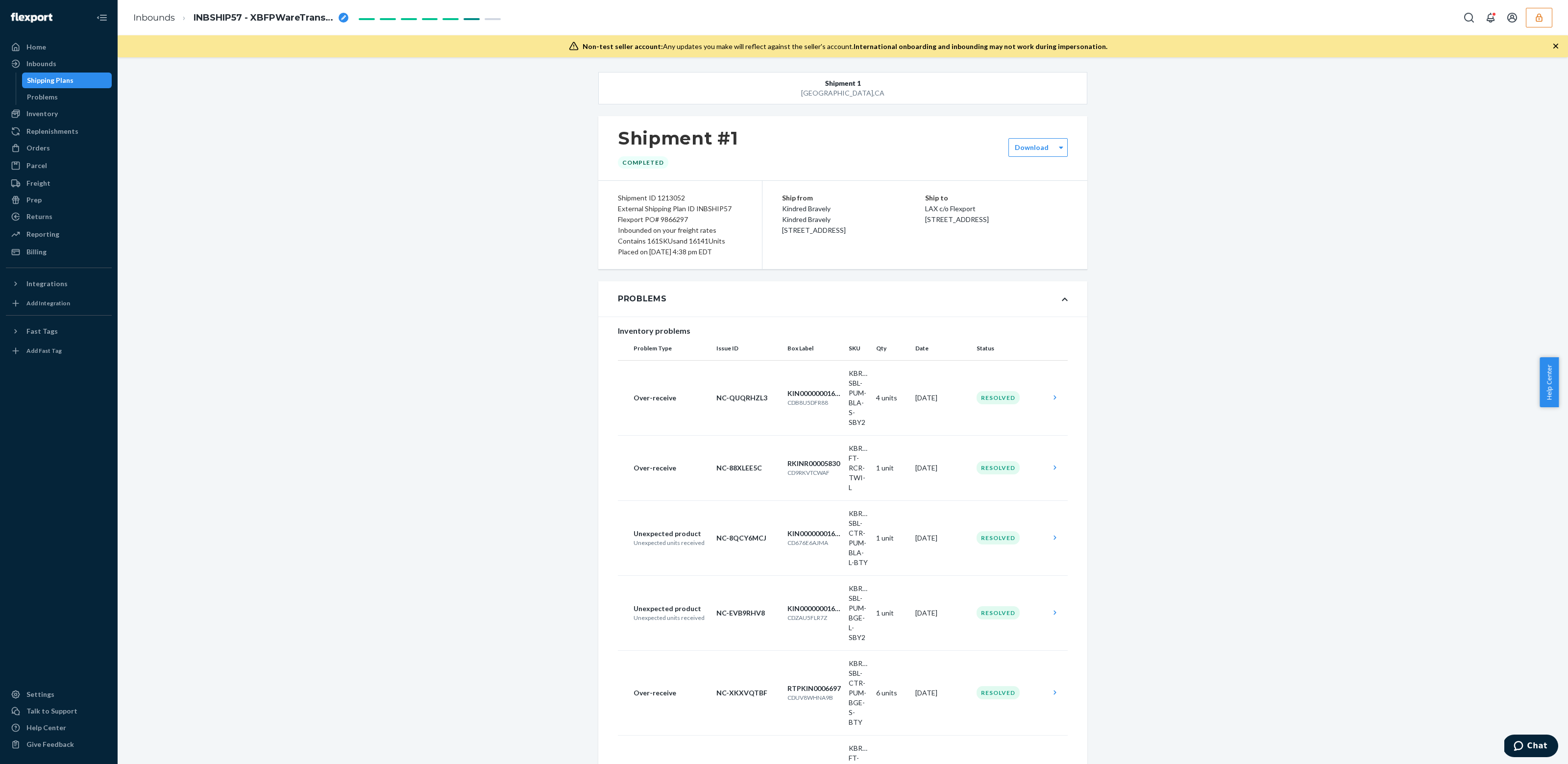
click at [682, 222] on div "Flexport PO# 9866297" at bounding box center [680, 220] width 124 height 11
click at [677, 220] on div "Flexport PO# 9866297" at bounding box center [680, 220] width 124 height 11
copy div "9866297"
click at [721, 267] on div "Shipment ID 1213052 External Shipping Plan ID INBSHIP57 Flexport PO# 9866297 In…" at bounding box center [681, 225] width 164 height 88
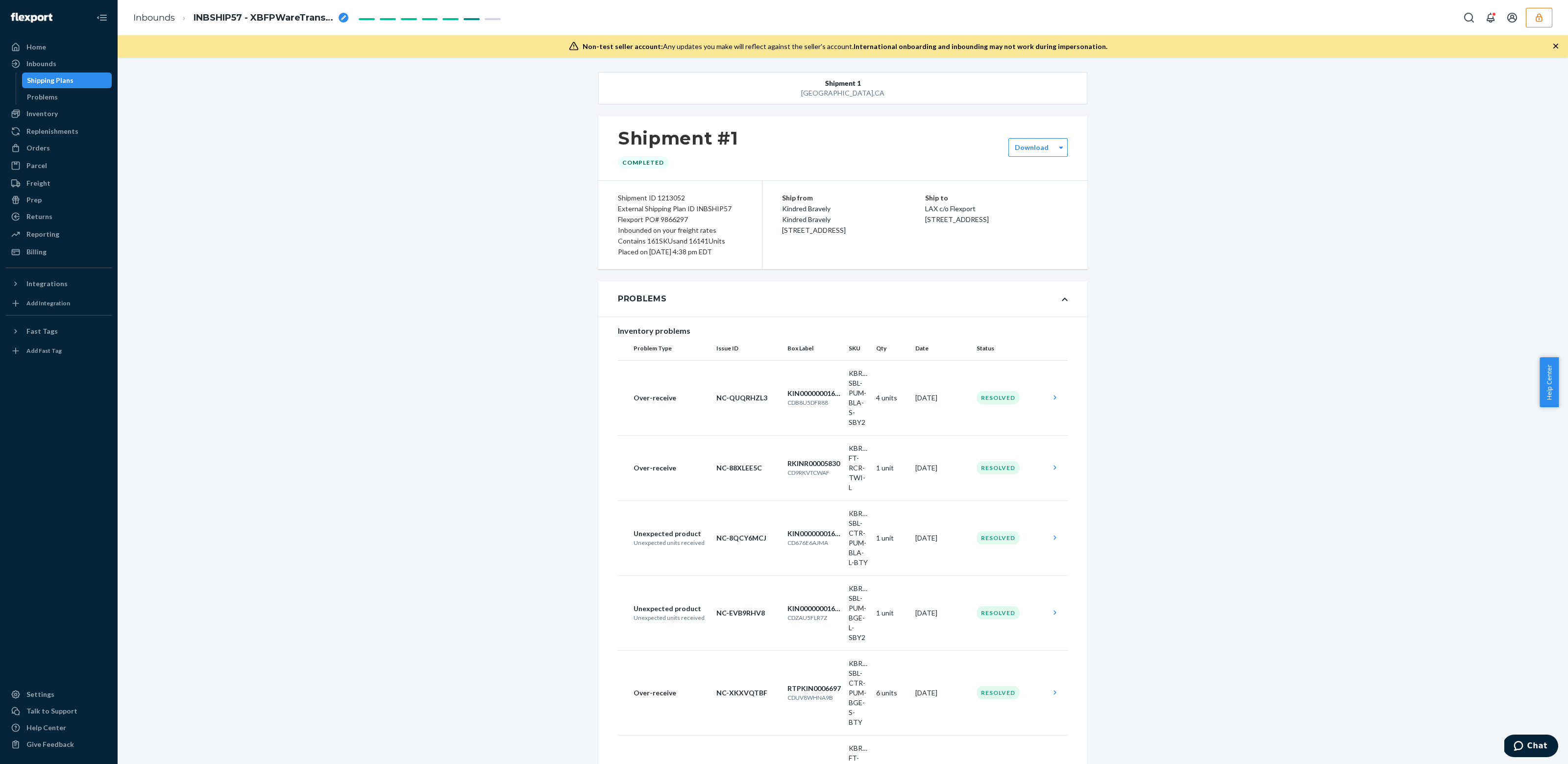
click at [698, 217] on div "Flexport PO# 9866297" at bounding box center [680, 220] width 124 height 11
click at [681, 258] on div "Shipment ID 1213052 External Shipping Plan ID INBSHIP57 Flexport PO# 9866297 In…" at bounding box center [681, 225] width 164 height 88
click at [70, 161] on div "Parcel" at bounding box center [58, 166] width 104 height 14
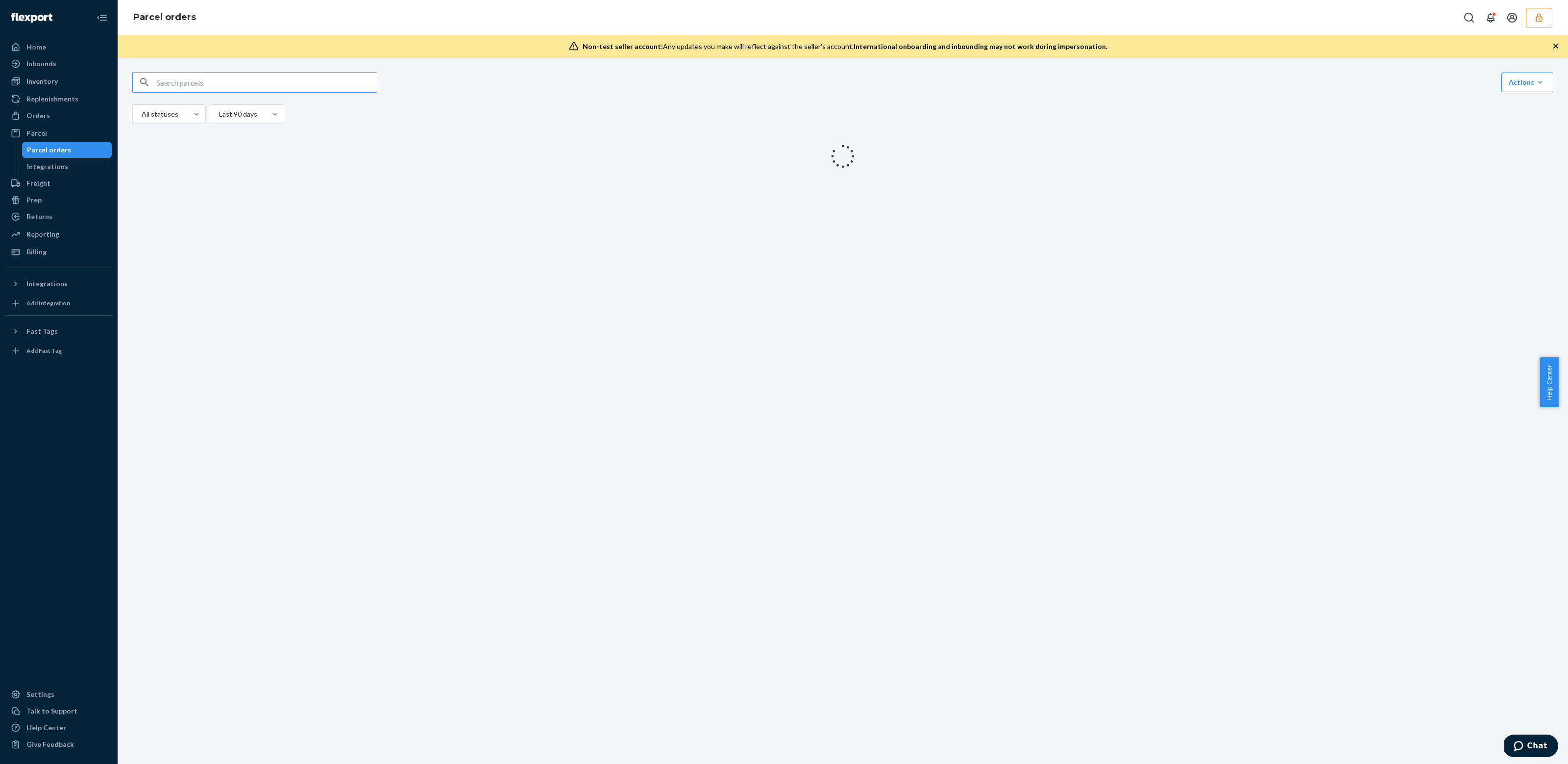
click at [70, 155] on div "Parcel orders" at bounding box center [67, 150] width 88 height 14
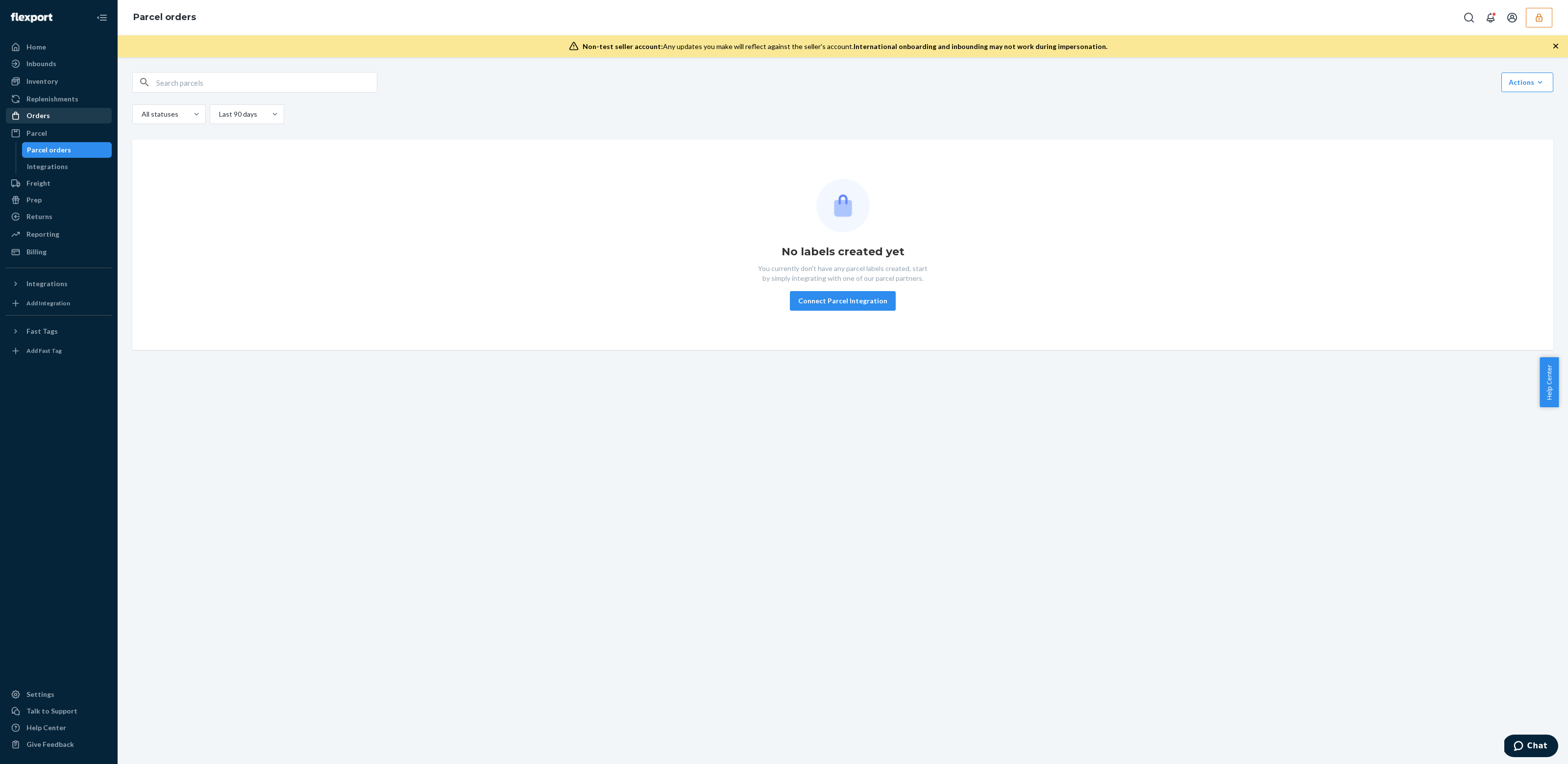
click at [70, 114] on div "Orders" at bounding box center [58, 116] width 104 height 14
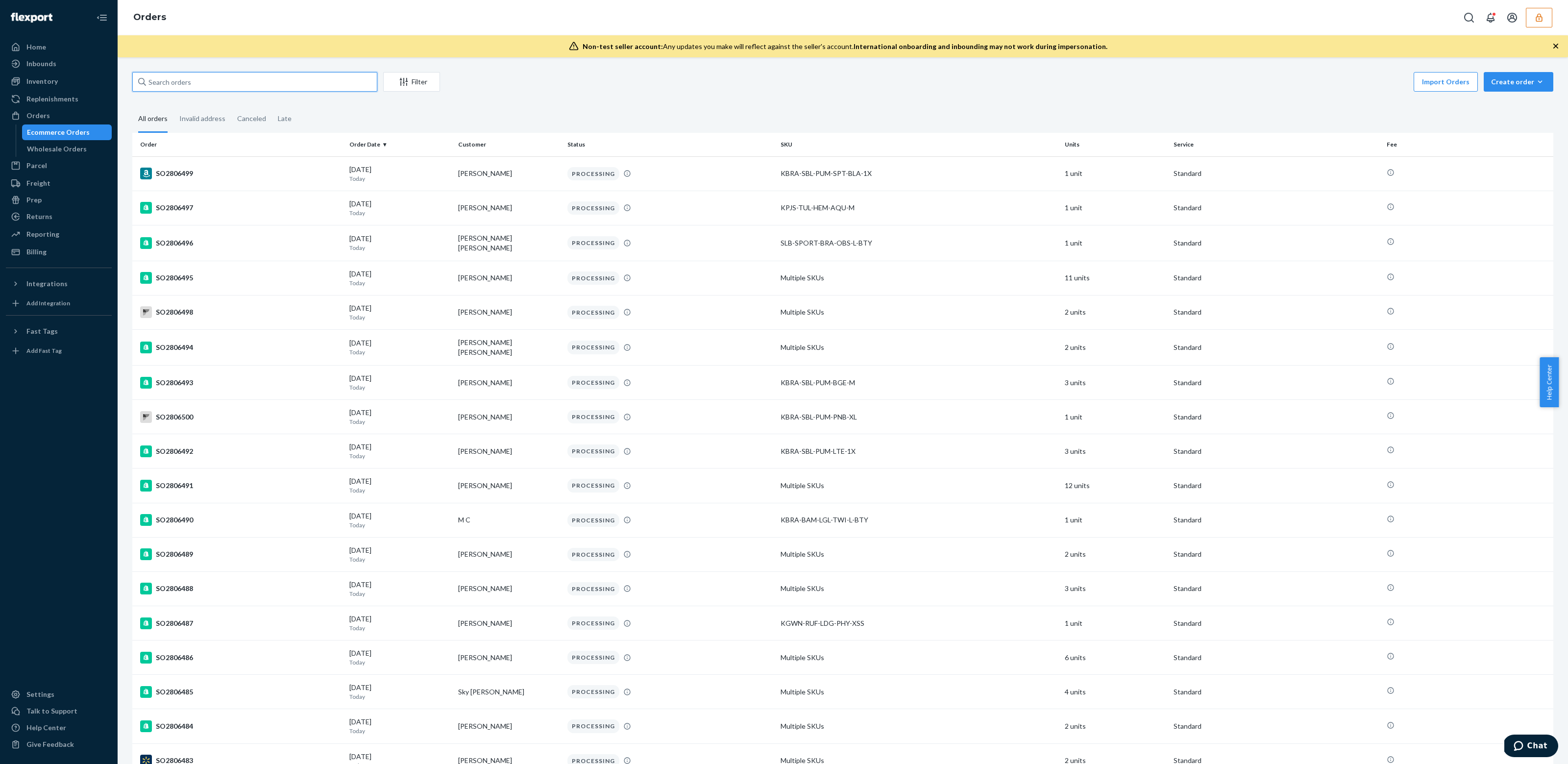
click at [290, 82] on input "text" at bounding box center [254, 82] width 245 height 19
drag, startPoint x: 435, startPoint y: 81, endPoint x: 539, endPoint y: 61, distance: 105.9
click at [539, 61] on div "Filter Import Orders Create order Ecommerce order Removal order All orders Inva…" at bounding box center [842, 410] width 1451 height 707
click at [201, 88] on input "text" at bounding box center [254, 82] width 245 height 19
paste input "BJVTI-MKEX"
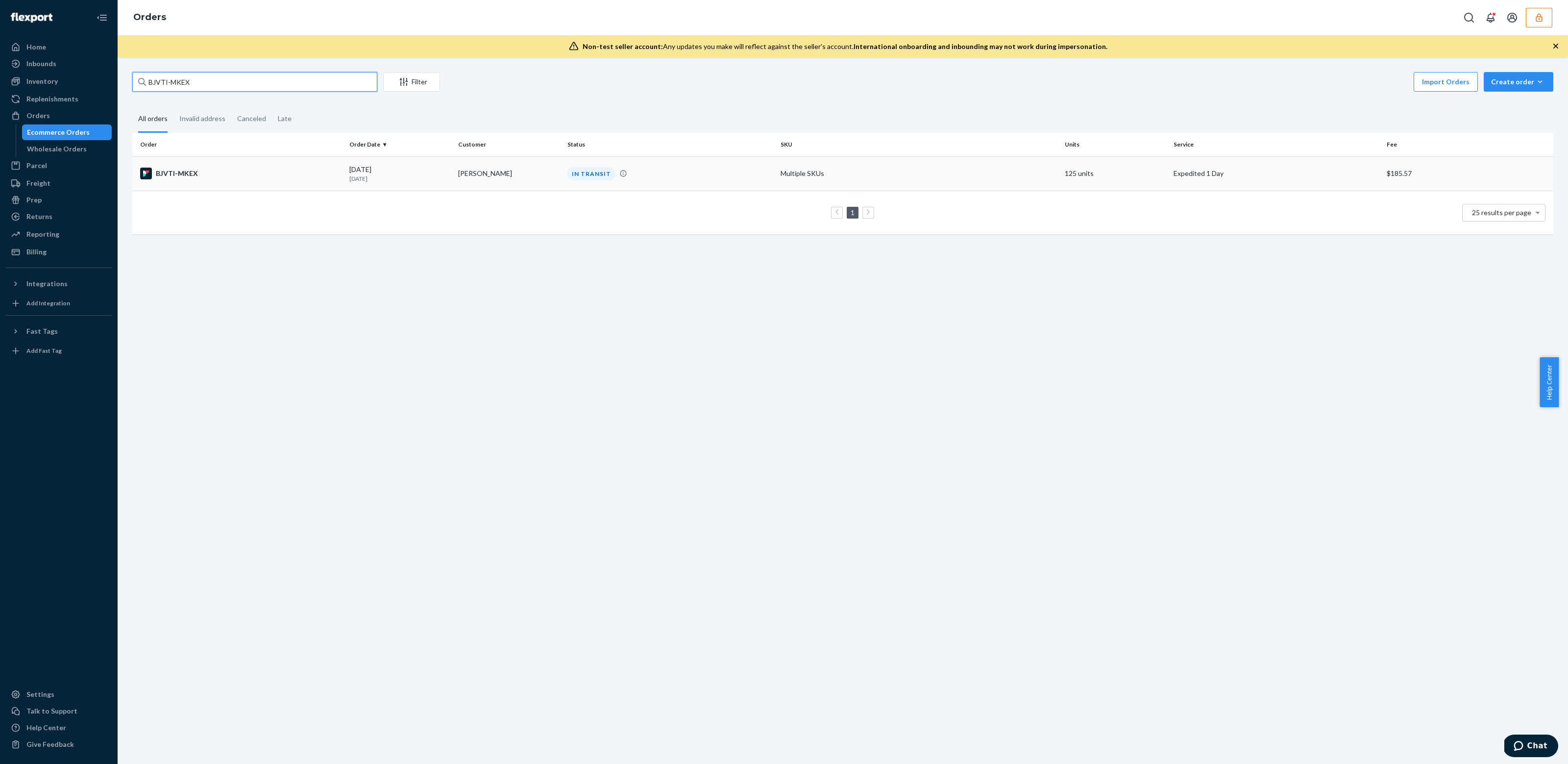
type input "BJVTI-MKEX"
click at [421, 182] on p "1 day ago" at bounding box center [400, 179] width 101 height 9
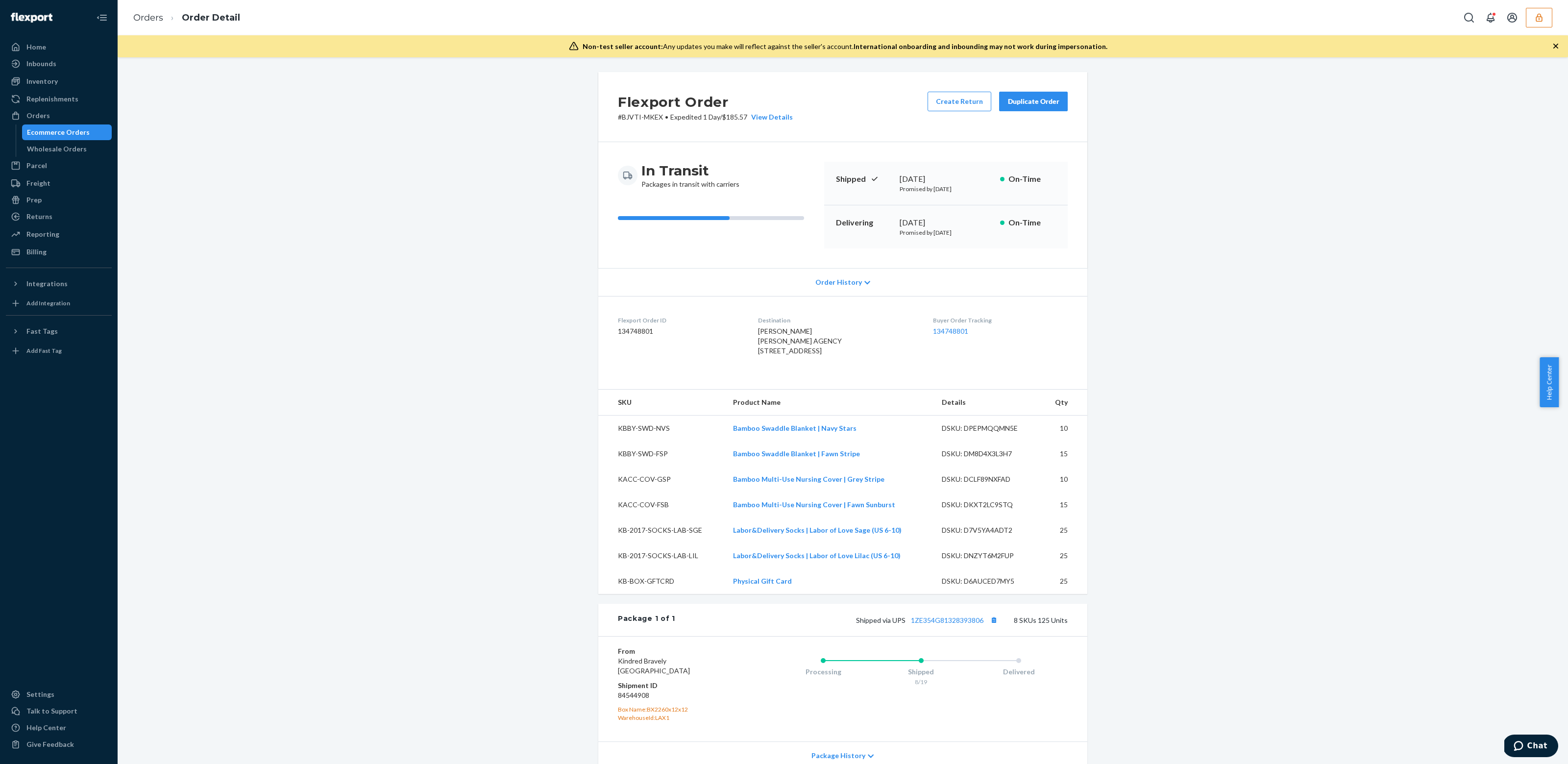
click at [849, 284] on span "Order History" at bounding box center [839, 282] width 46 height 10
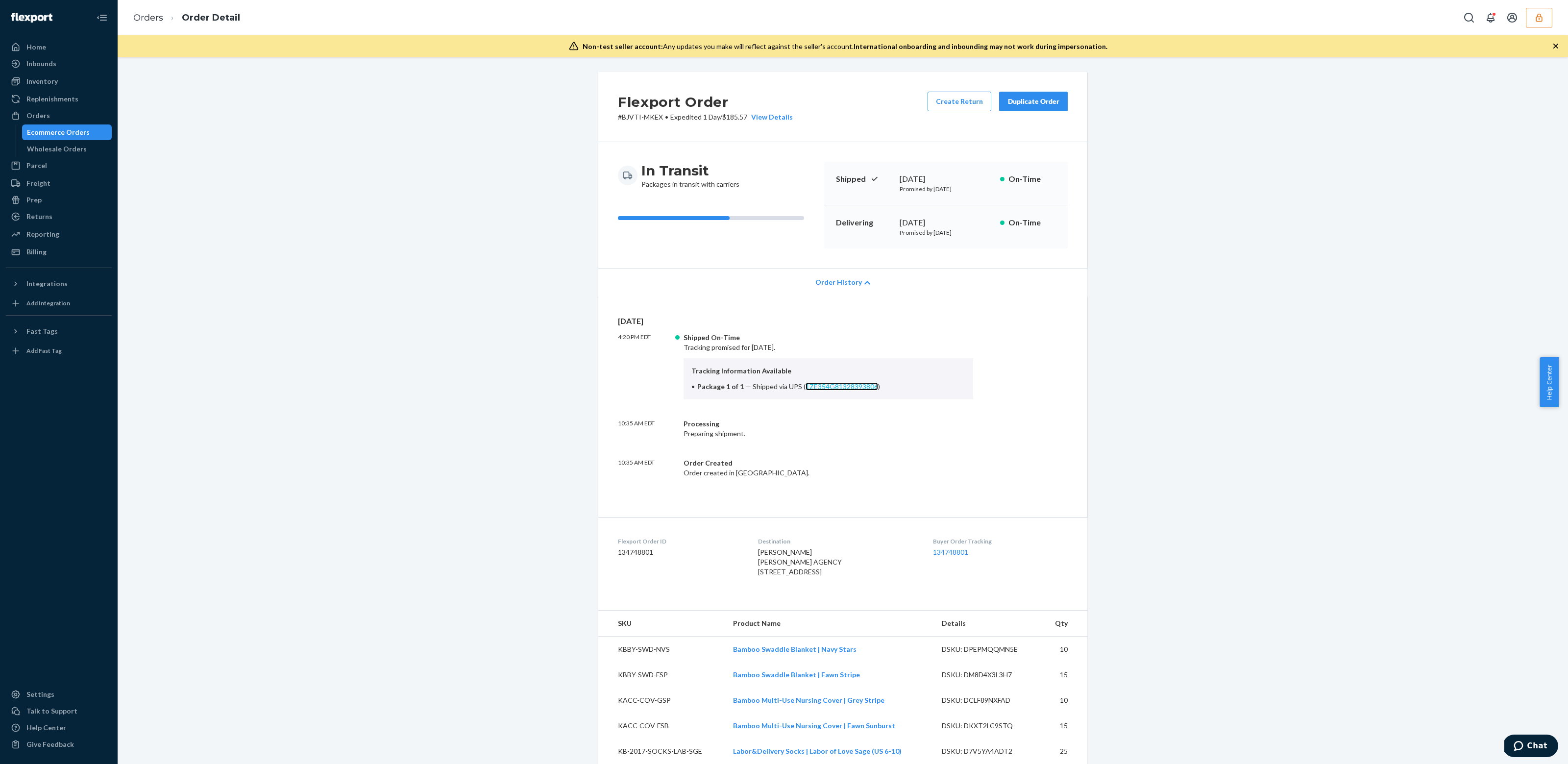
click at [867, 386] on link "1ZE354G81328393806" at bounding box center [841, 387] width 72 height 9
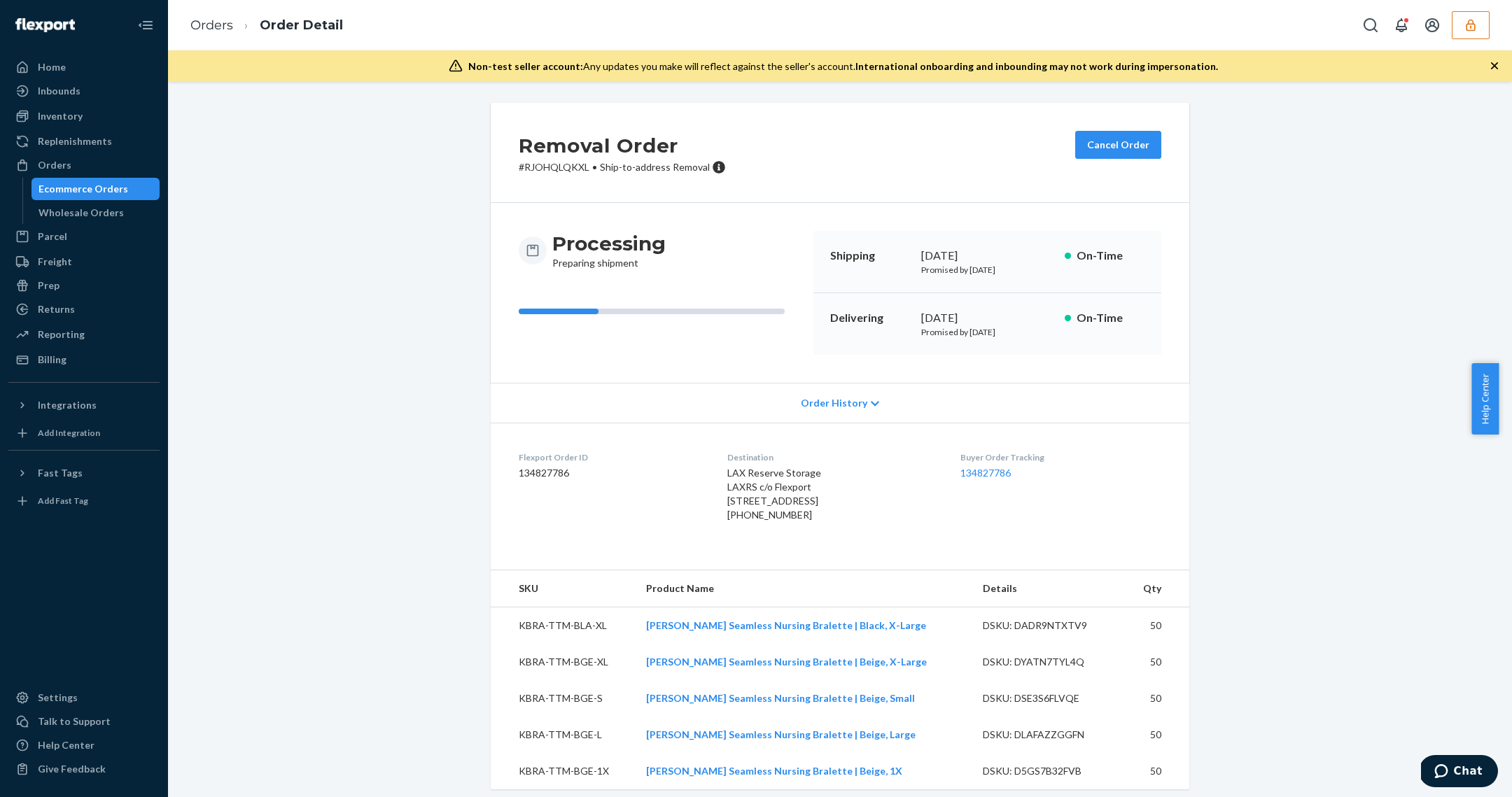
click at [583, 475] on dd "134827786" at bounding box center [612, 473] width 186 height 14
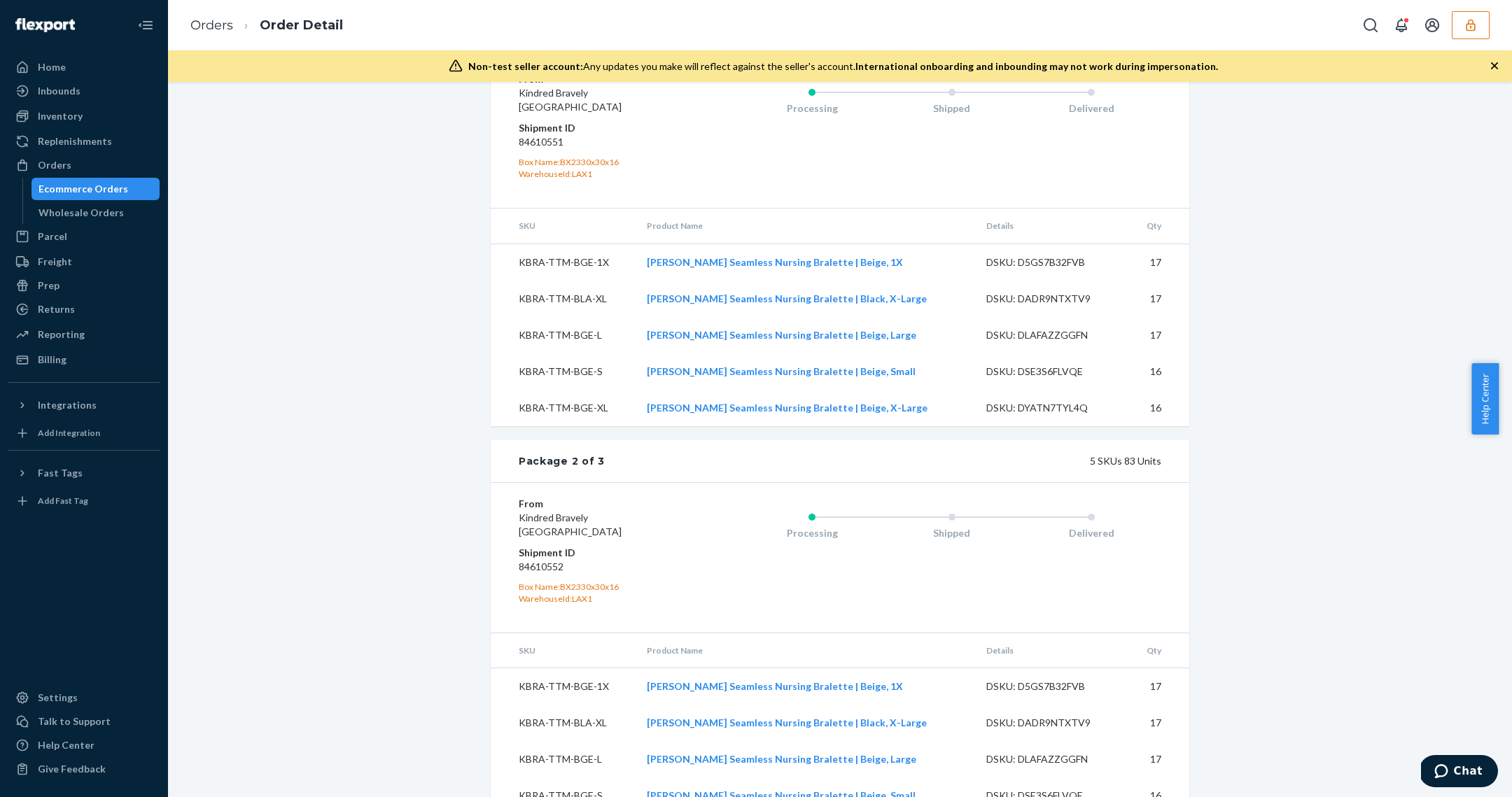
scroll to position [782, 0]
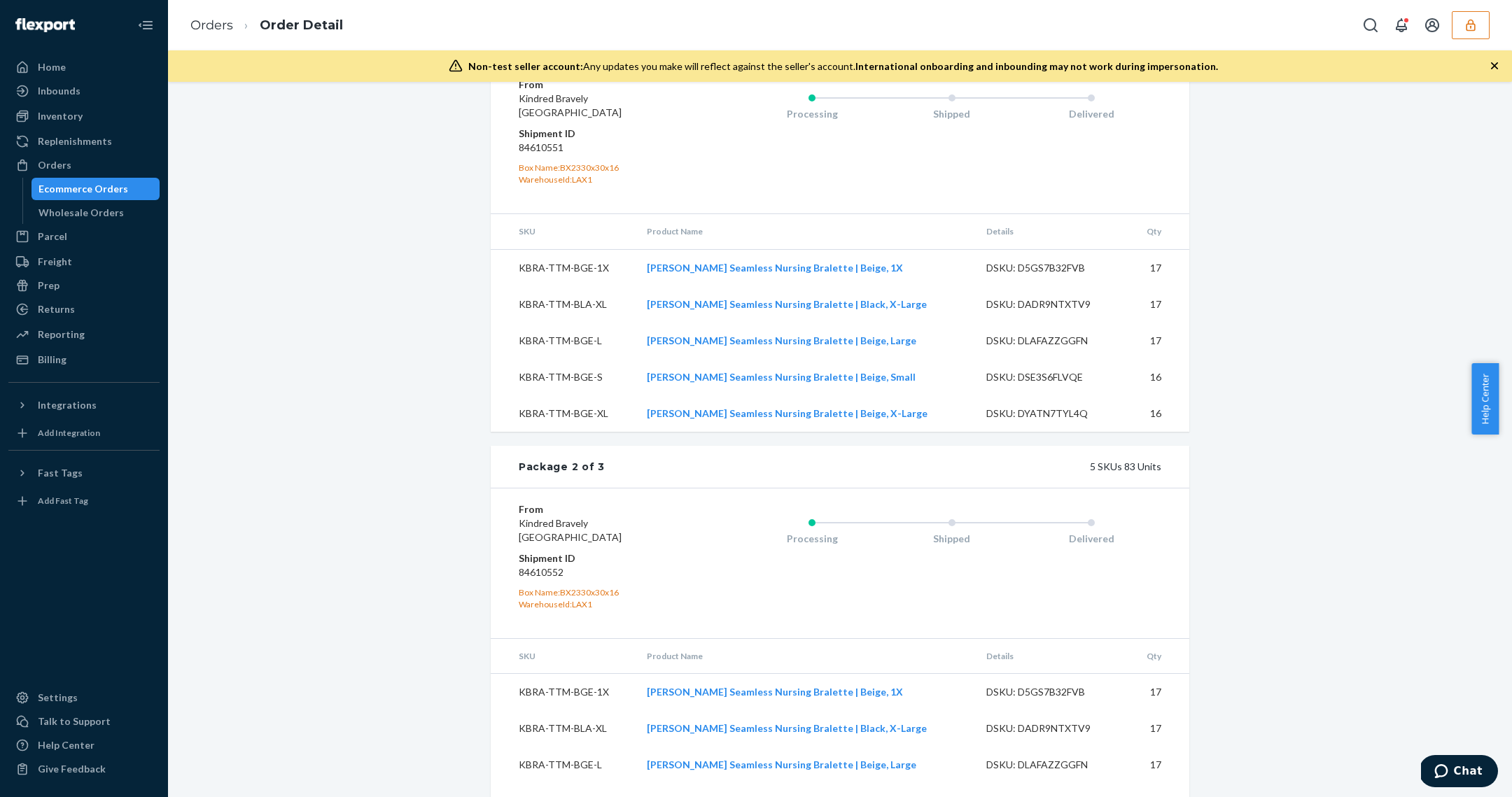
click at [534, 155] on dd "84610551" at bounding box center [603, 148] width 167 height 14
copy dd "84610551"
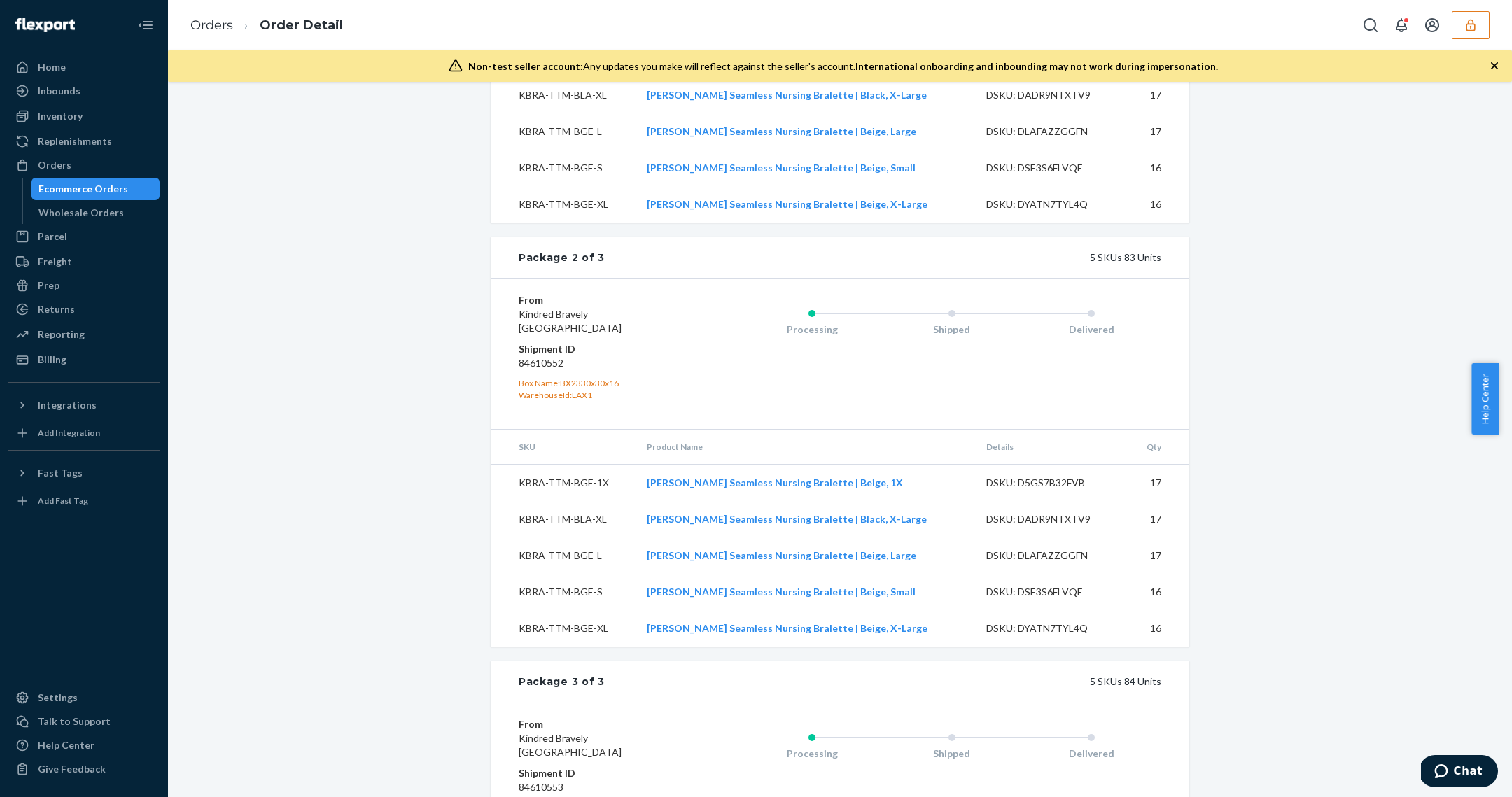
click at [555, 370] on dd "84610552" at bounding box center [603, 363] width 167 height 14
click at [554, 370] on dd "84610552" at bounding box center [603, 363] width 167 height 14
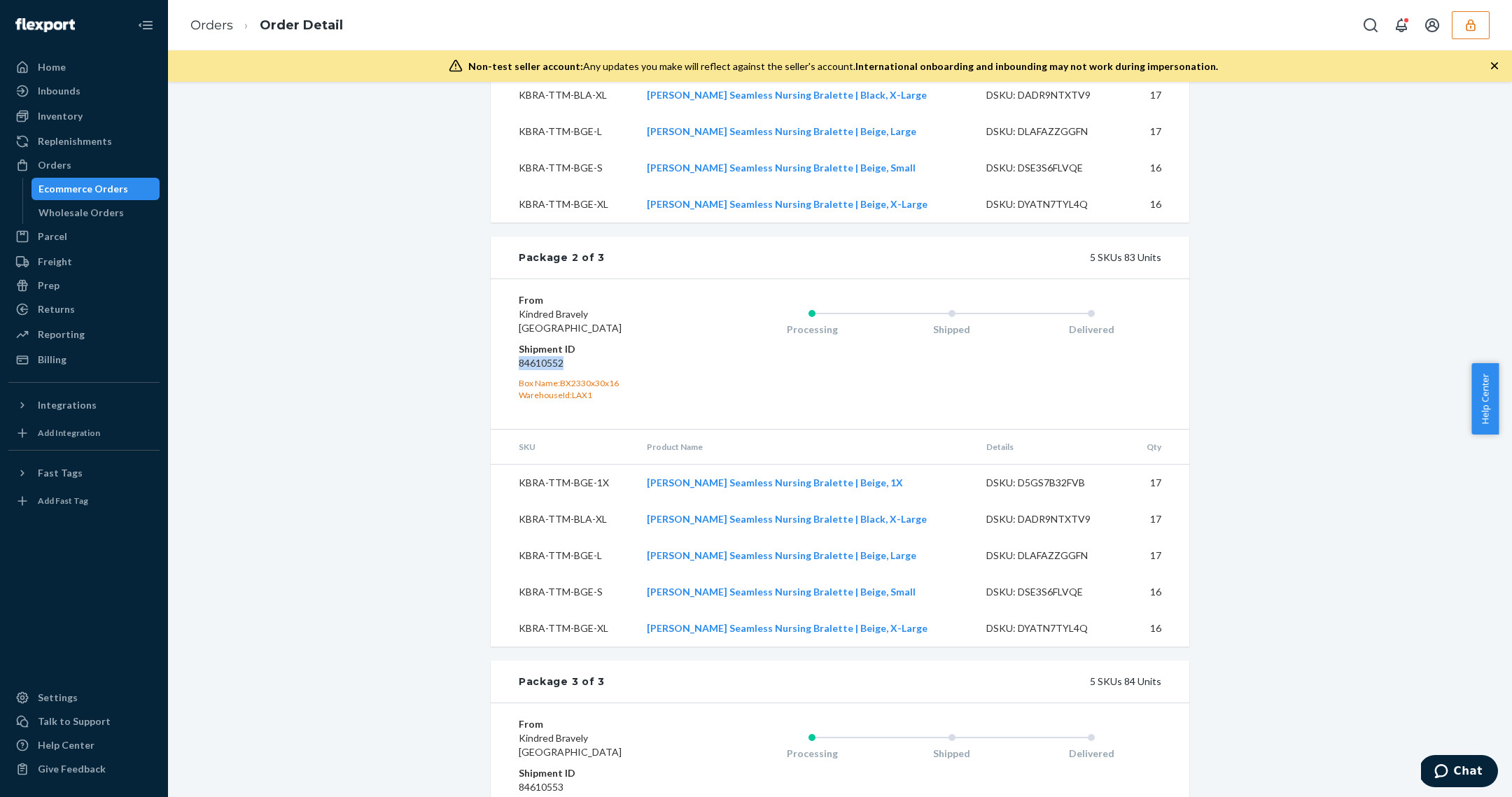
copy dd "84610552"
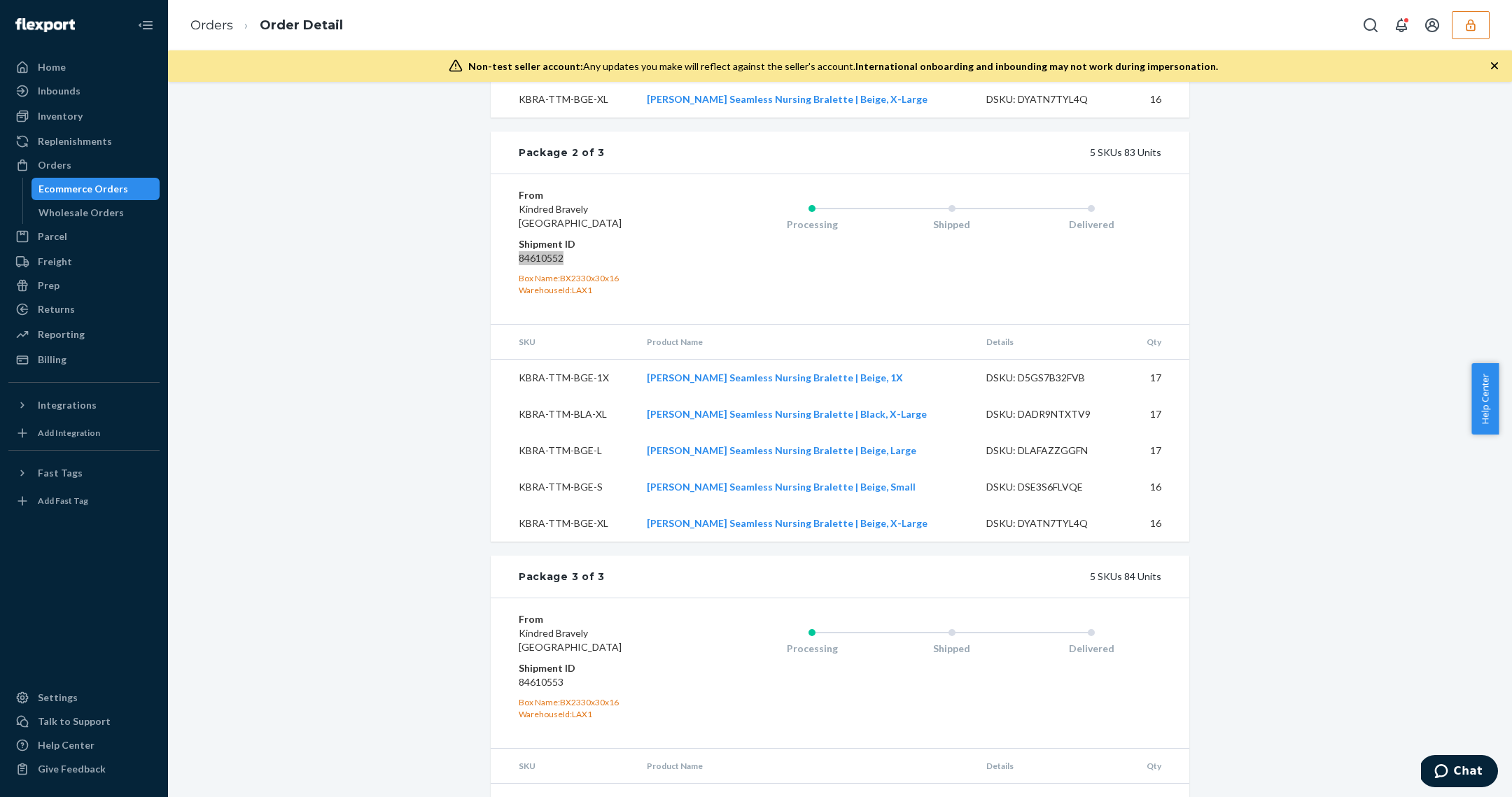
scroll to position [1305, 0]
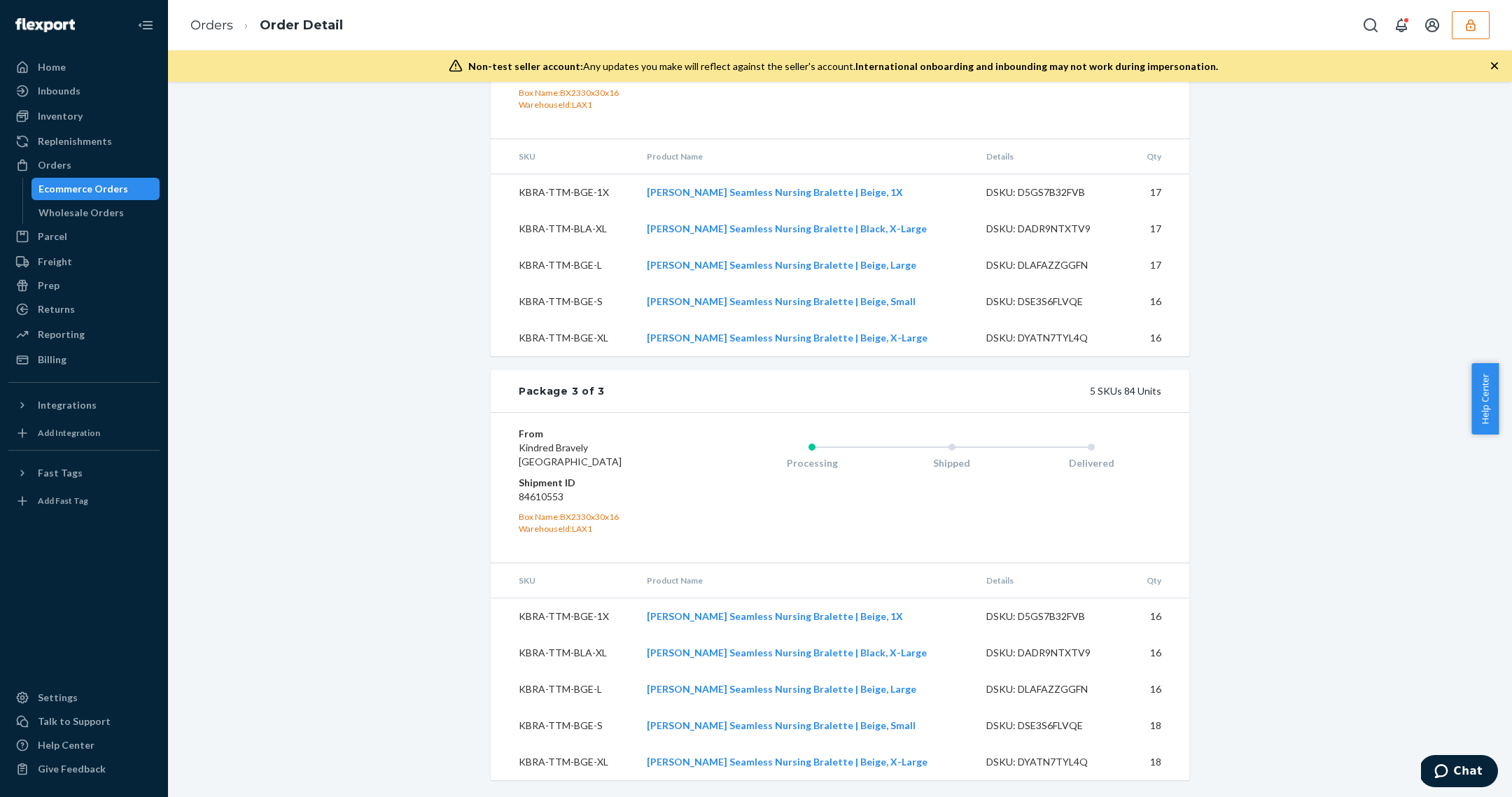
click at [540, 500] on dd "84610553" at bounding box center [603, 497] width 167 height 14
copy dd "84610553"
